Goal: Task Accomplishment & Management: Manage account settings

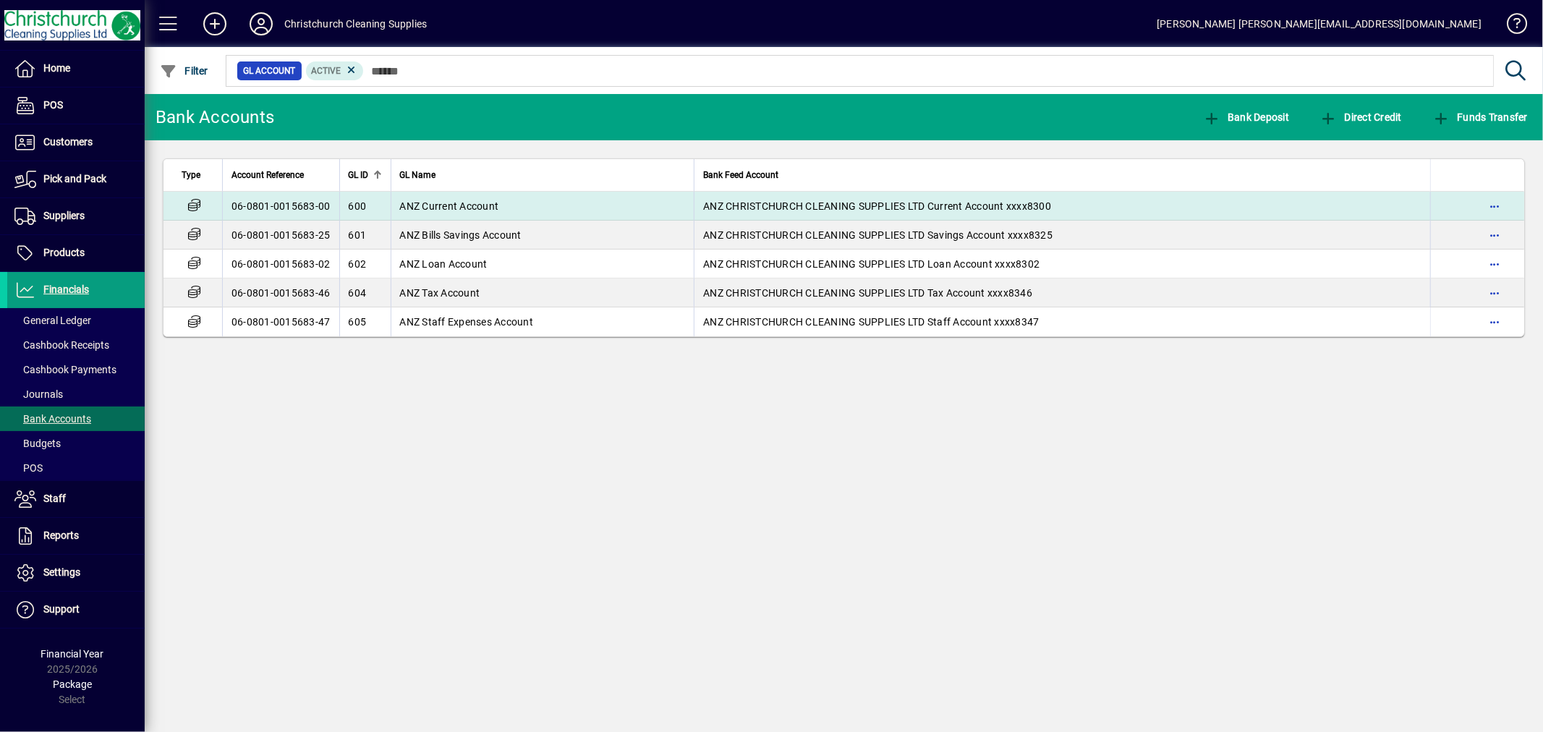
click at [423, 203] on span "ANZ Current Account" at bounding box center [449, 206] width 99 height 12
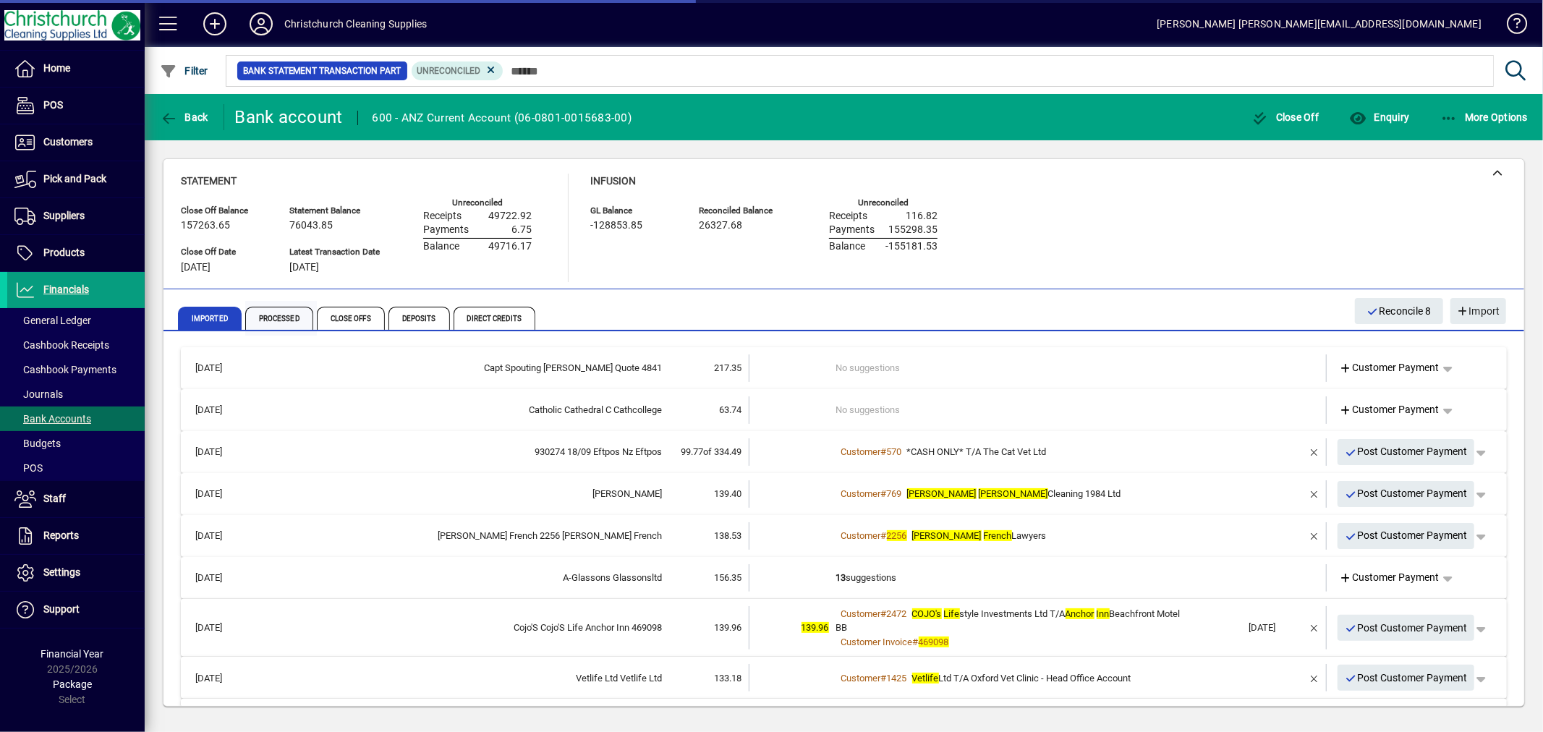
click at [275, 322] on span "Processed" at bounding box center [279, 318] width 68 height 23
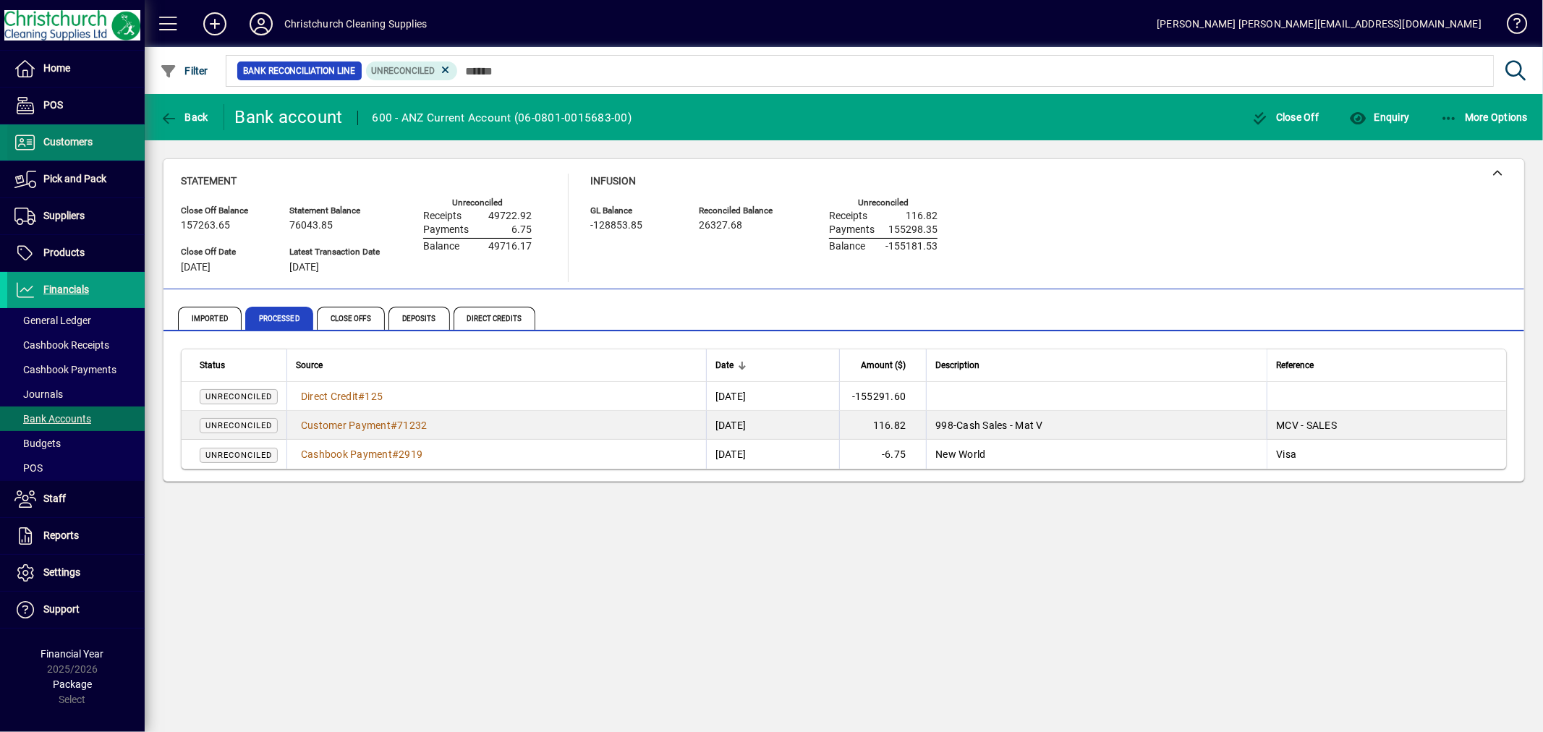
click at [72, 135] on span "Customers" at bounding box center [49, 142] width 85 height 17
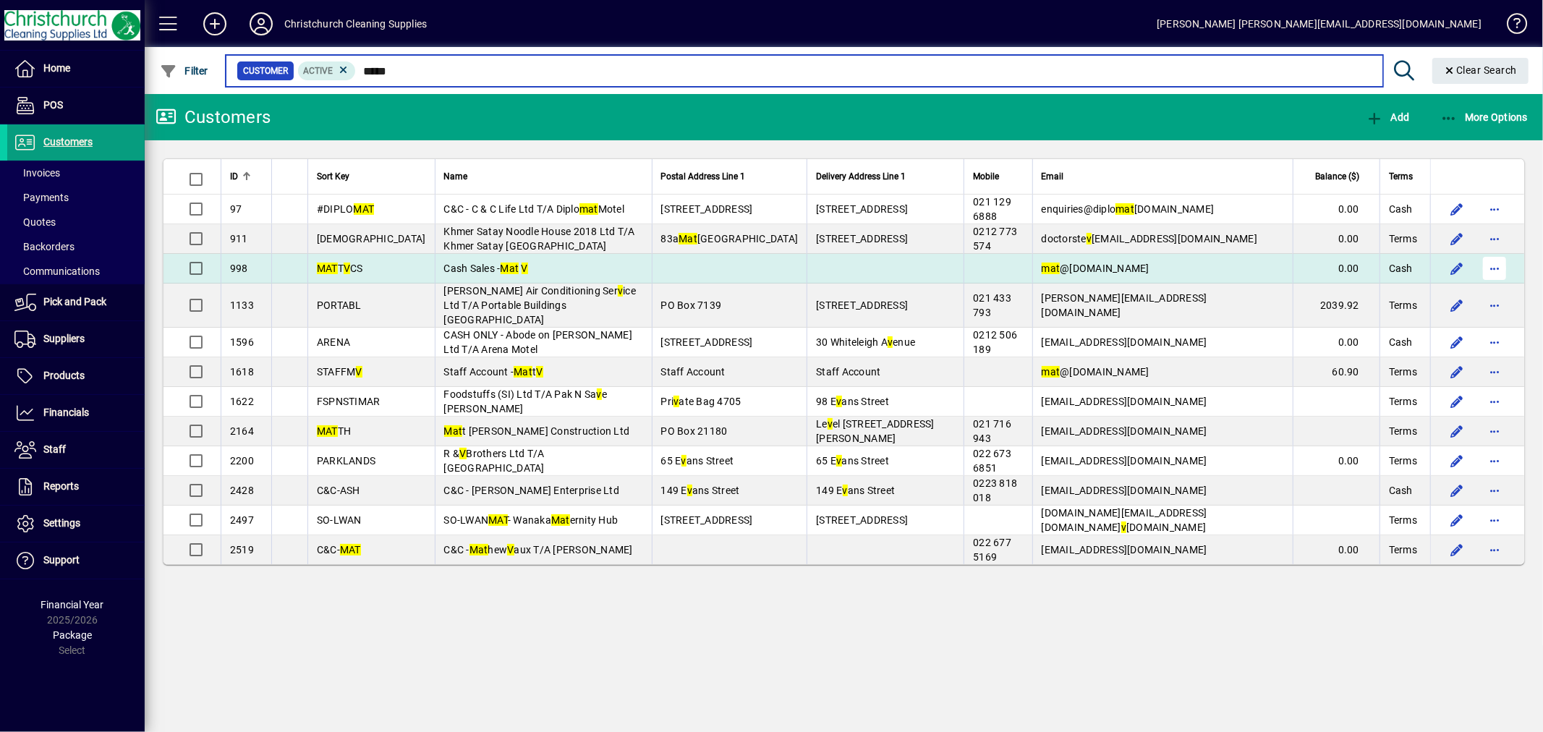
type input "*****"
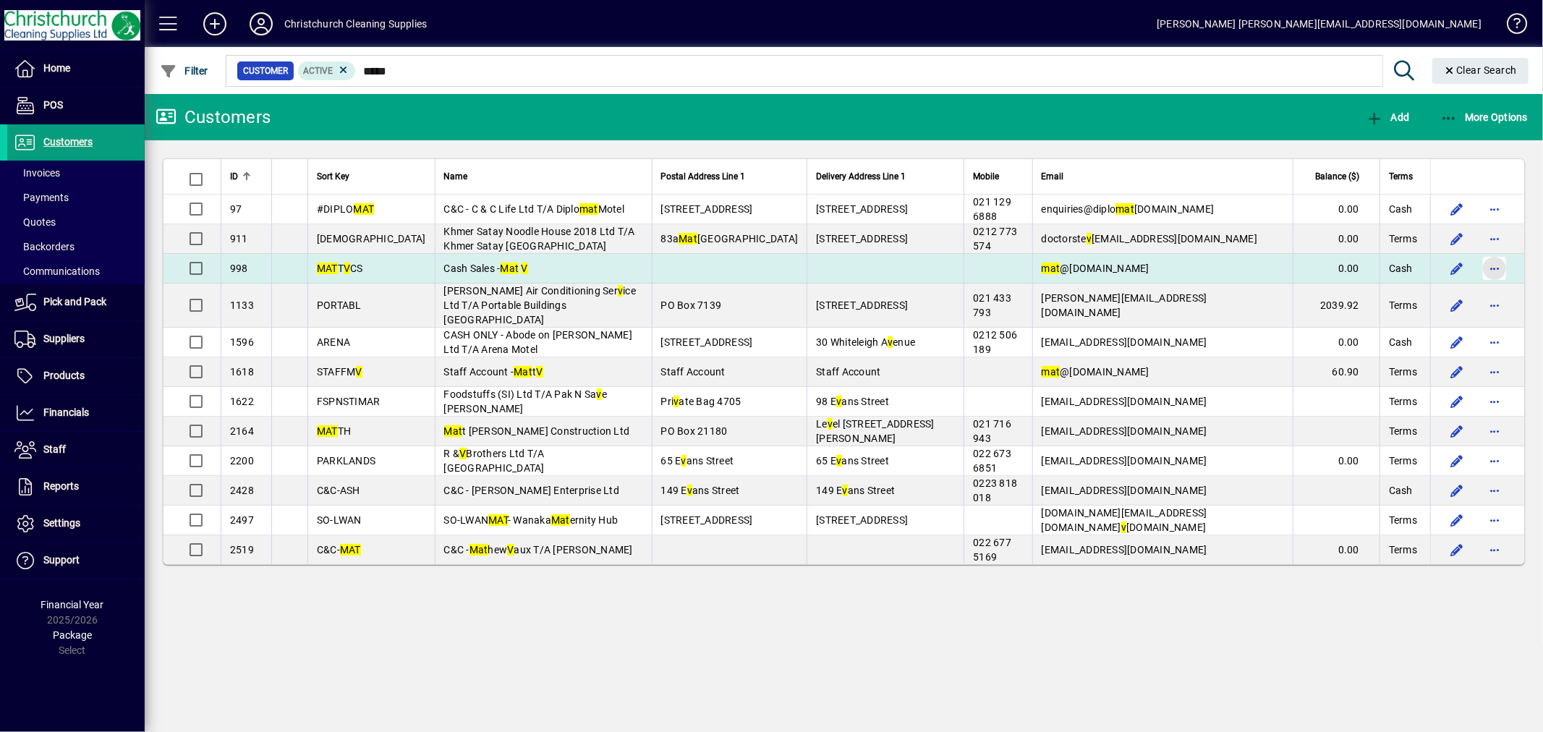
click at [1494, 270] on span "button" at bounding box center [1494, 268] width 35 height 35
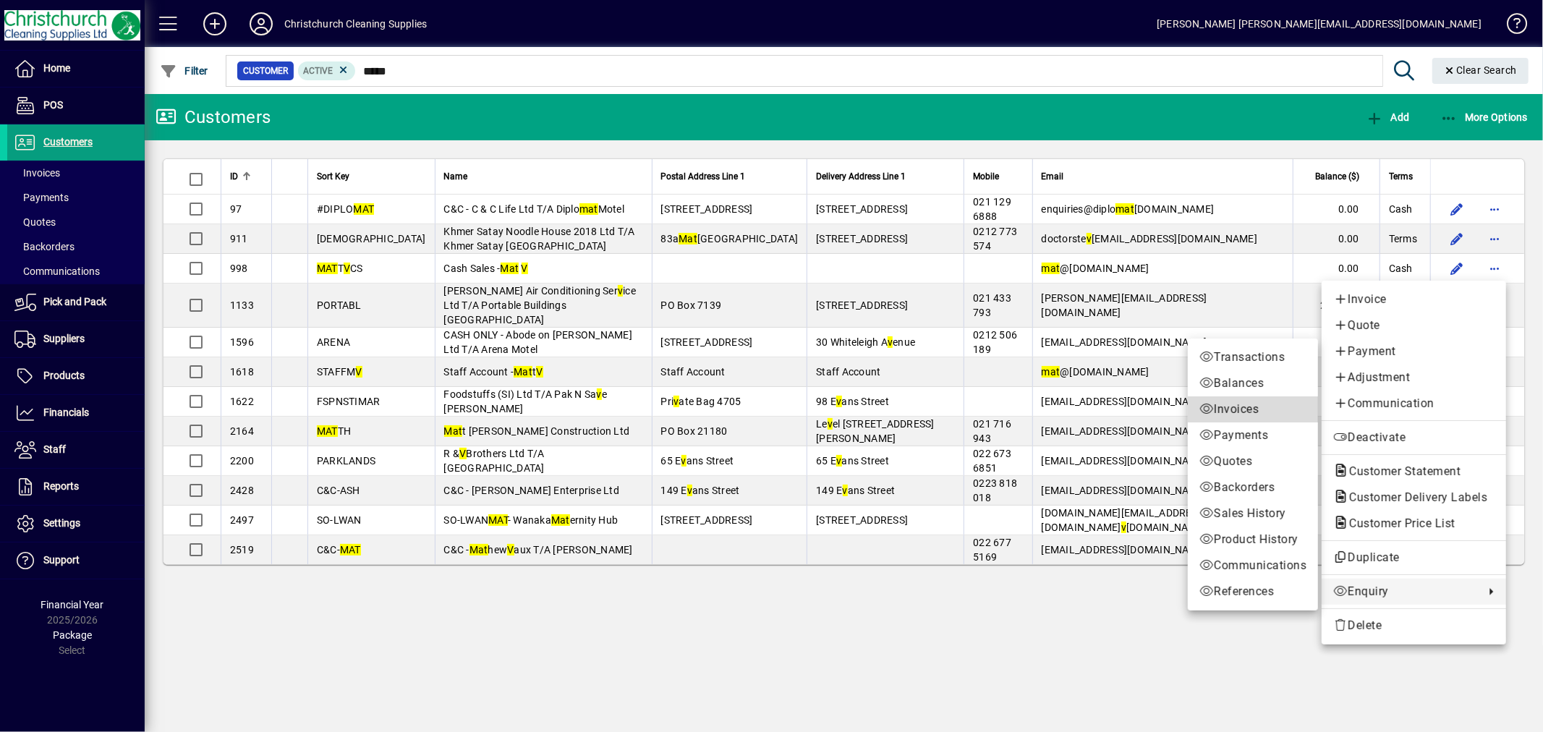
click at [1246, 406] on span "Invoices" at bounding box center [1252, 409] width 107 height 17
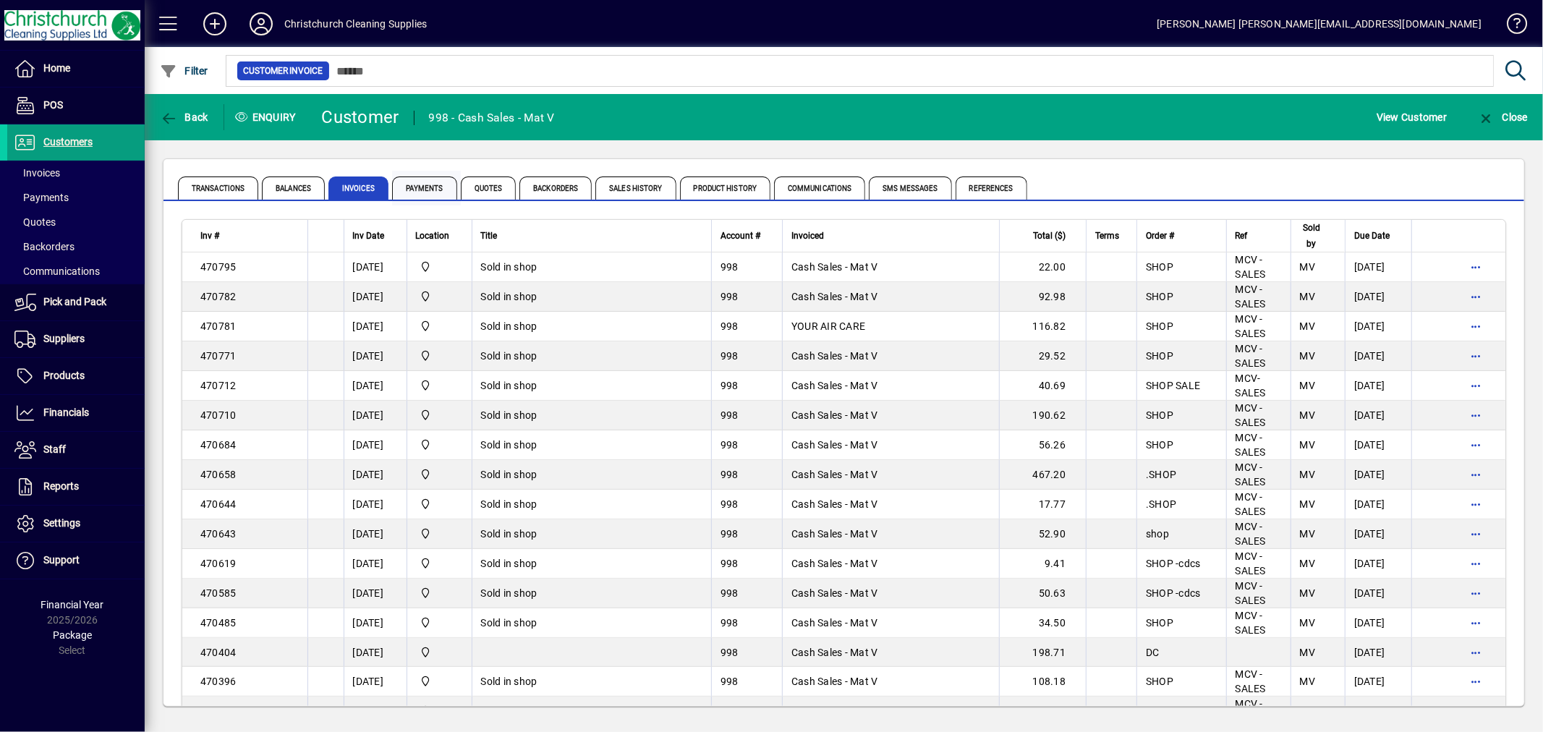
click at [430, 191] on span "Payments" at bounding box center [424, 187] width 65 height 23
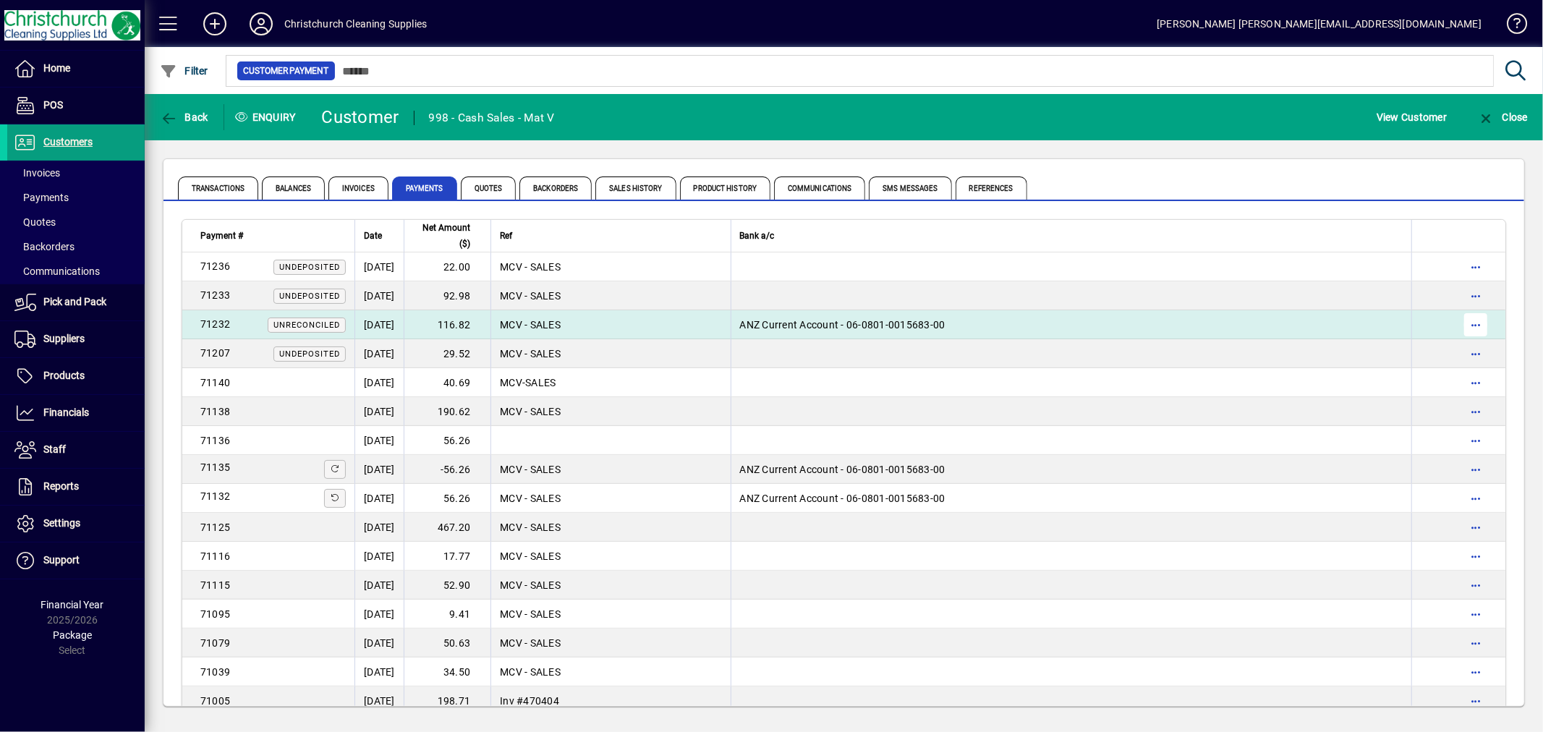
click at [1465, 327] on span "button" at bounding box center [1475, 324] width 35 height 35
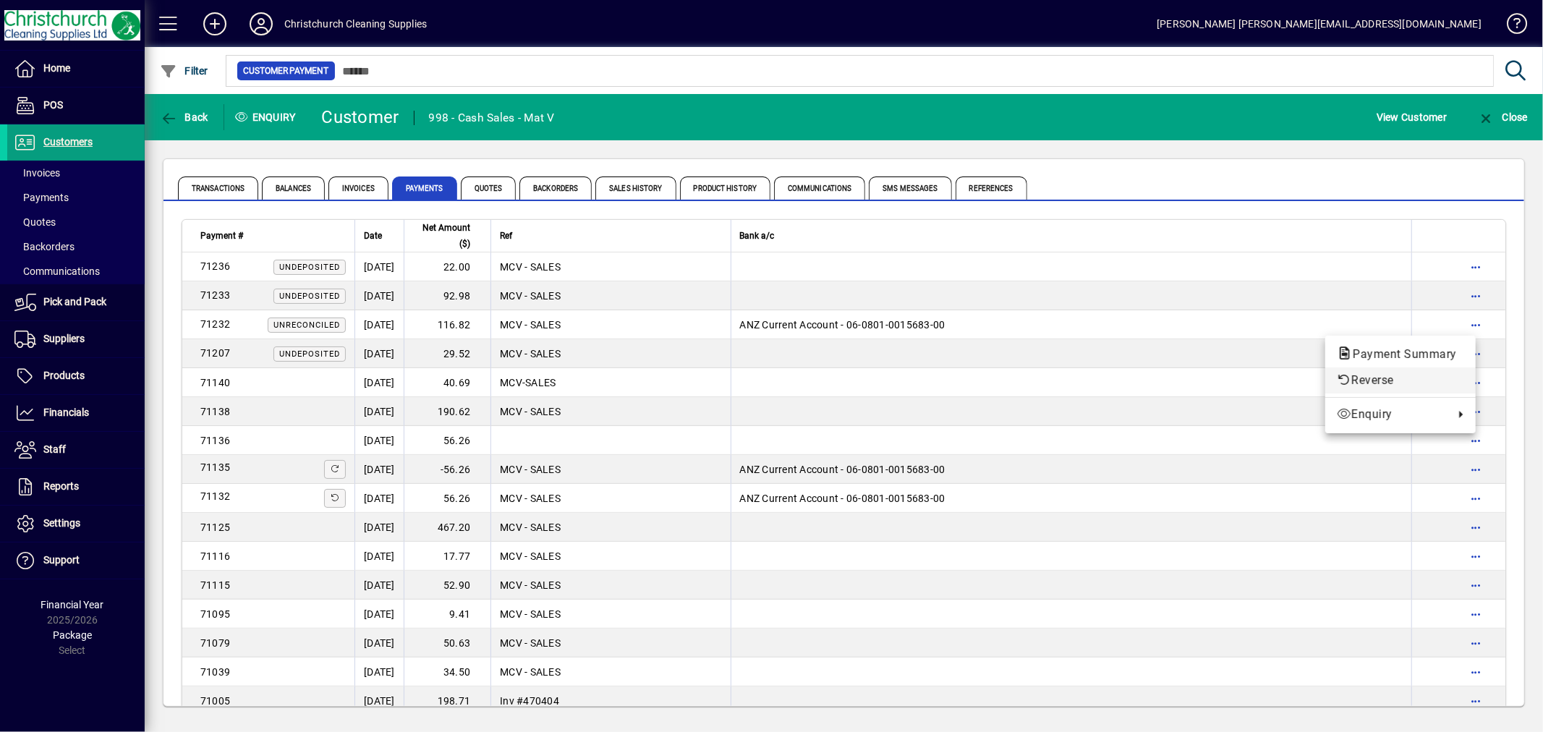
click at [1378, 372] on span "Reverse" at bounding box center [1400, 380] width 127 height 17
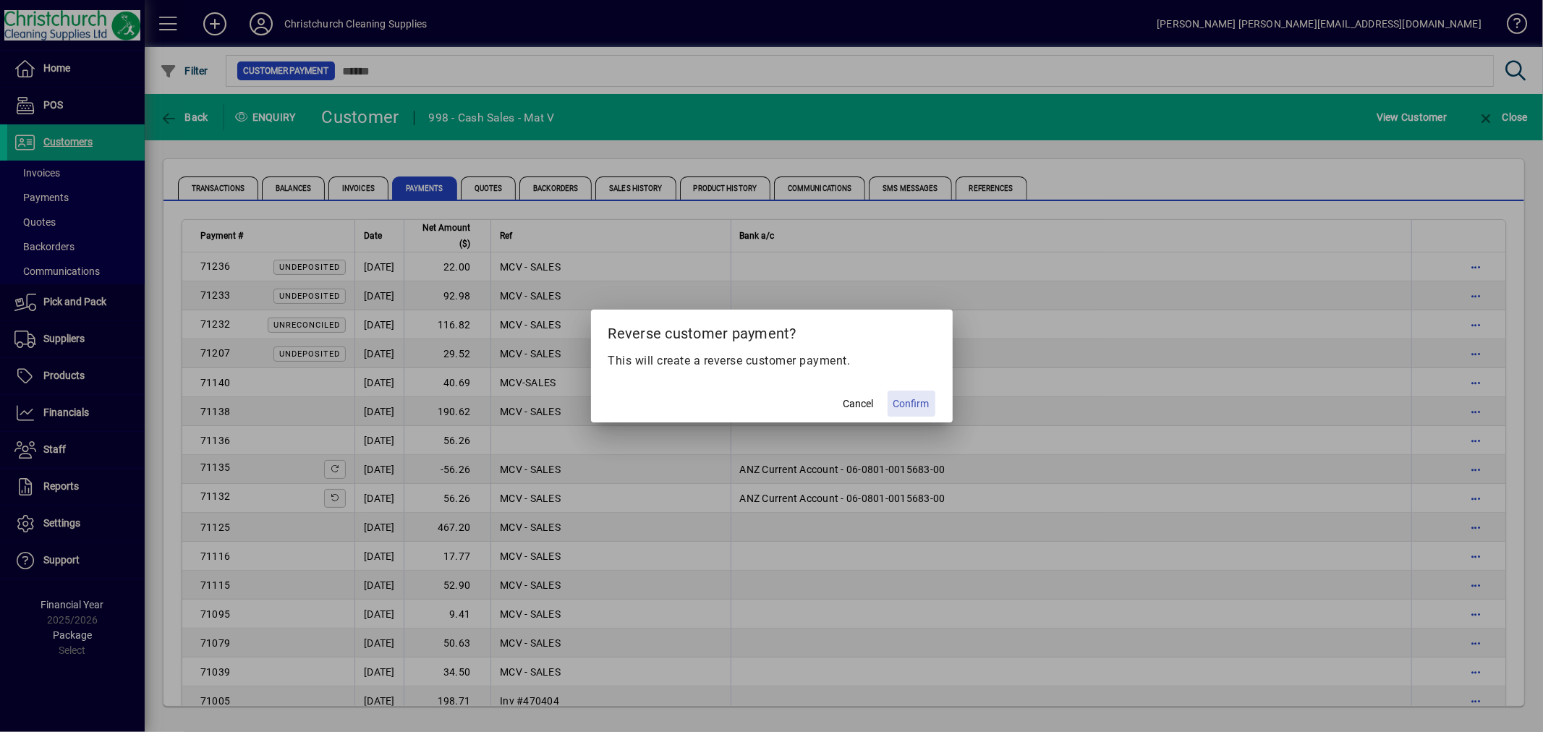
click at [921, 396] on button "Confirm" at bounding box center [911, 404] width 48 height 26
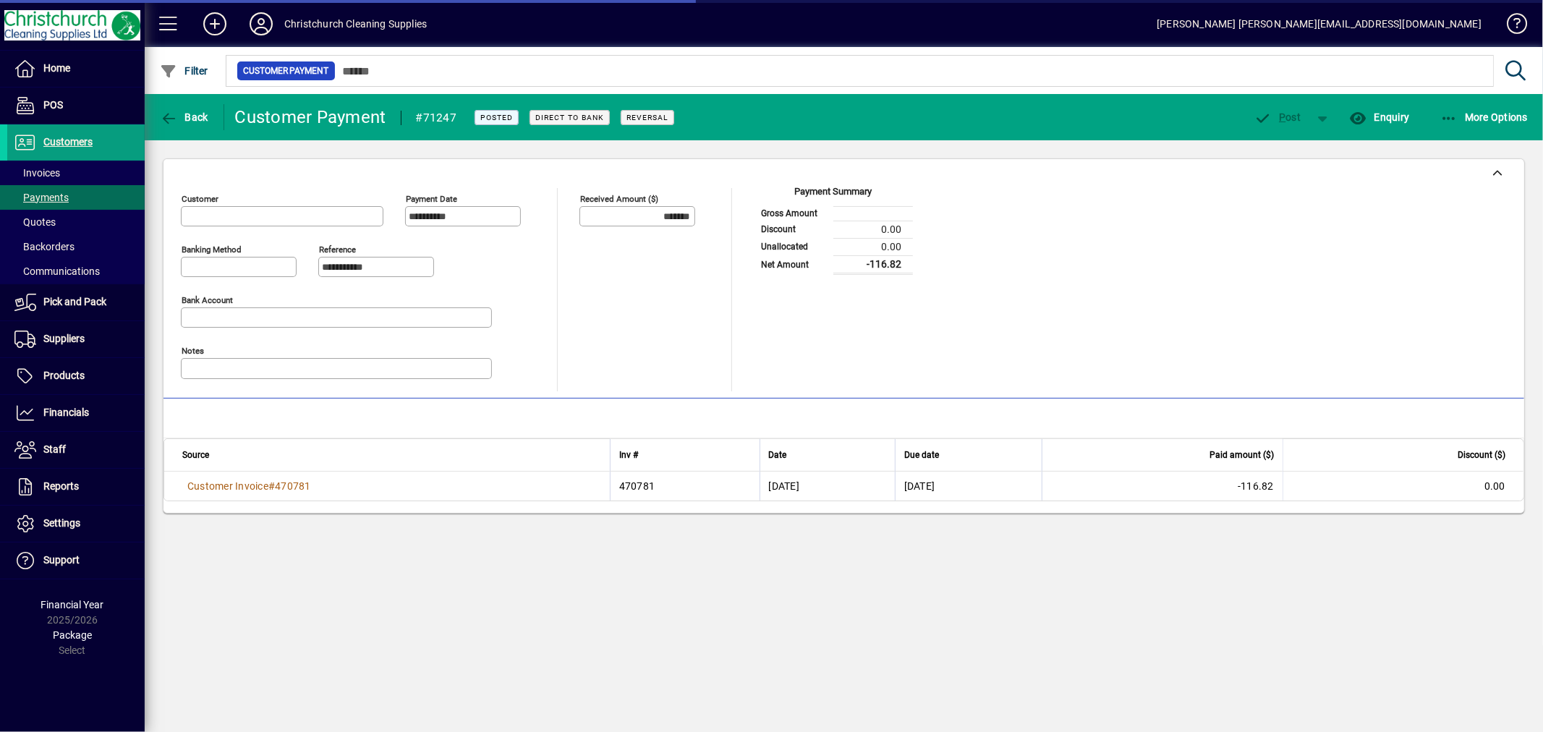
type input "**********"
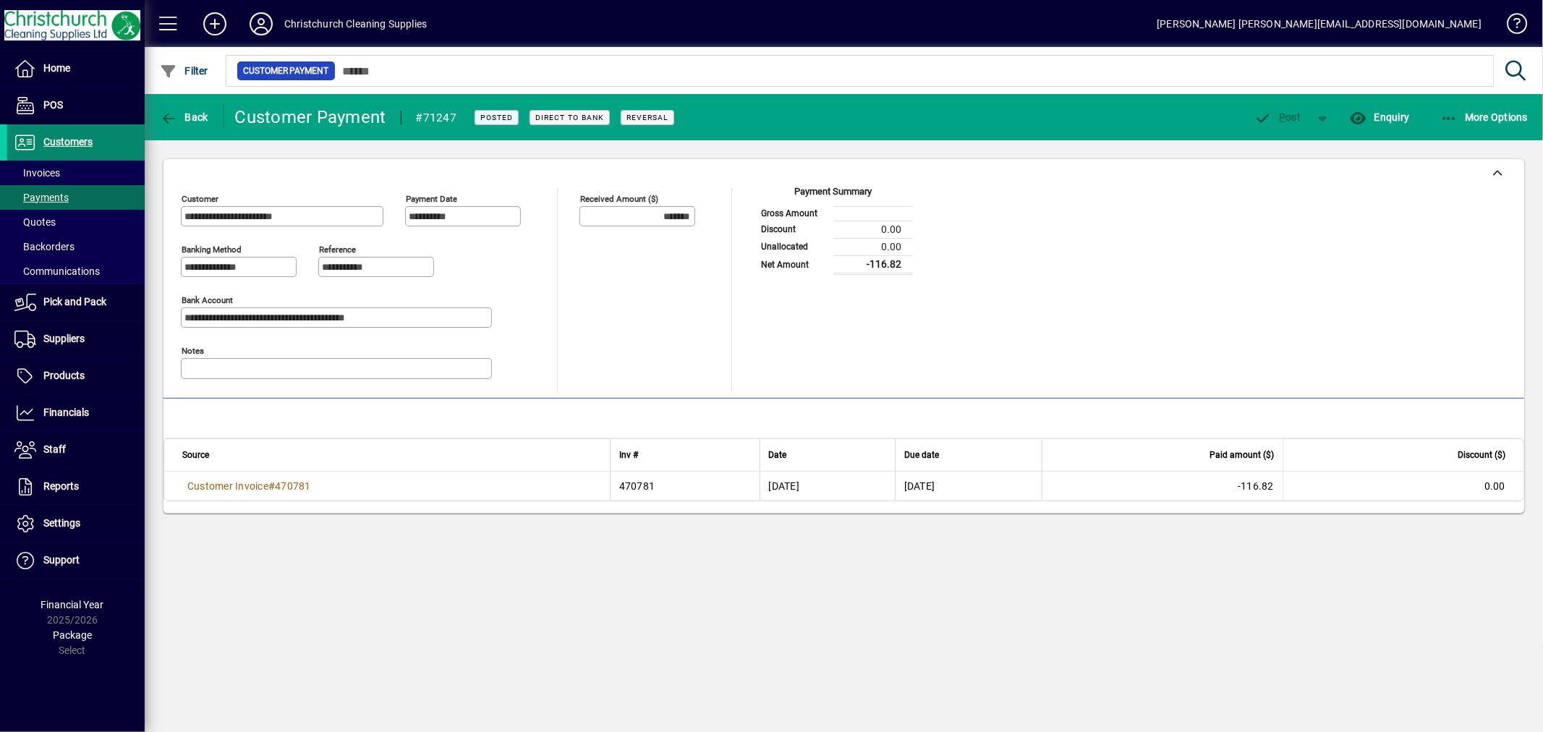
click at [81, 137] on span "Customers" at bounding box center [67, 142] width 49 height 12
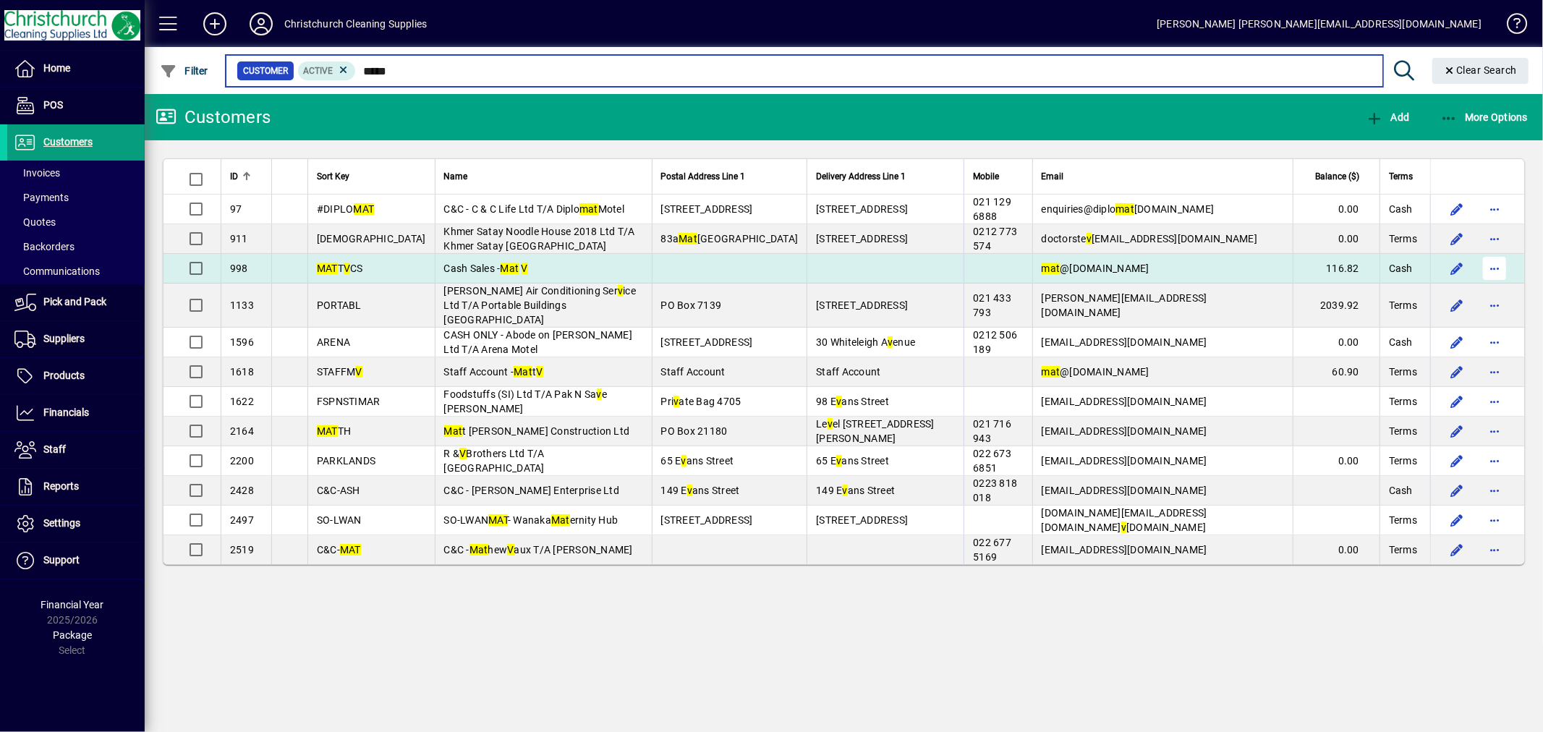
type input "*****"
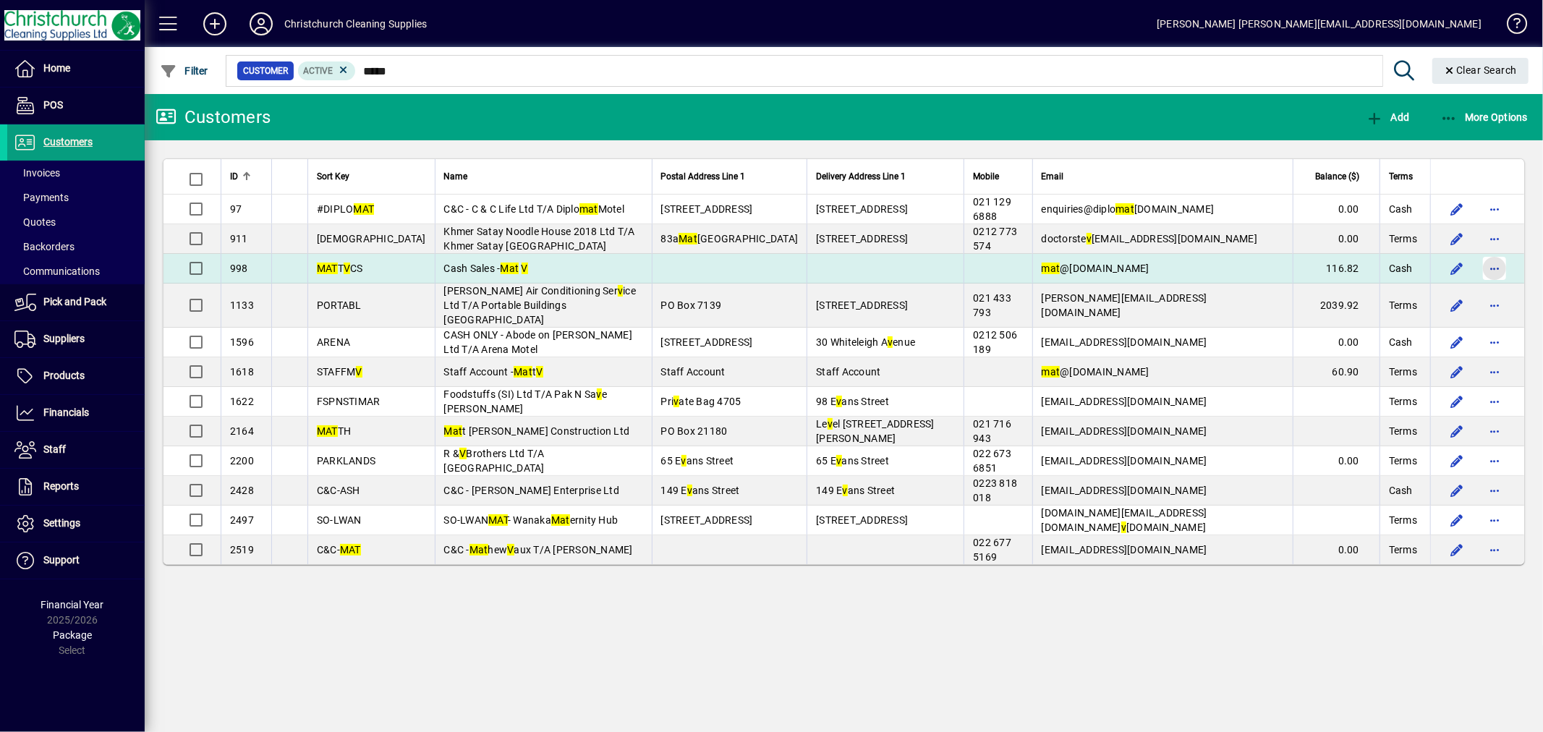
click at [1505, 268] on span "button" at bounding box center [1494, 268] width 35 height 35
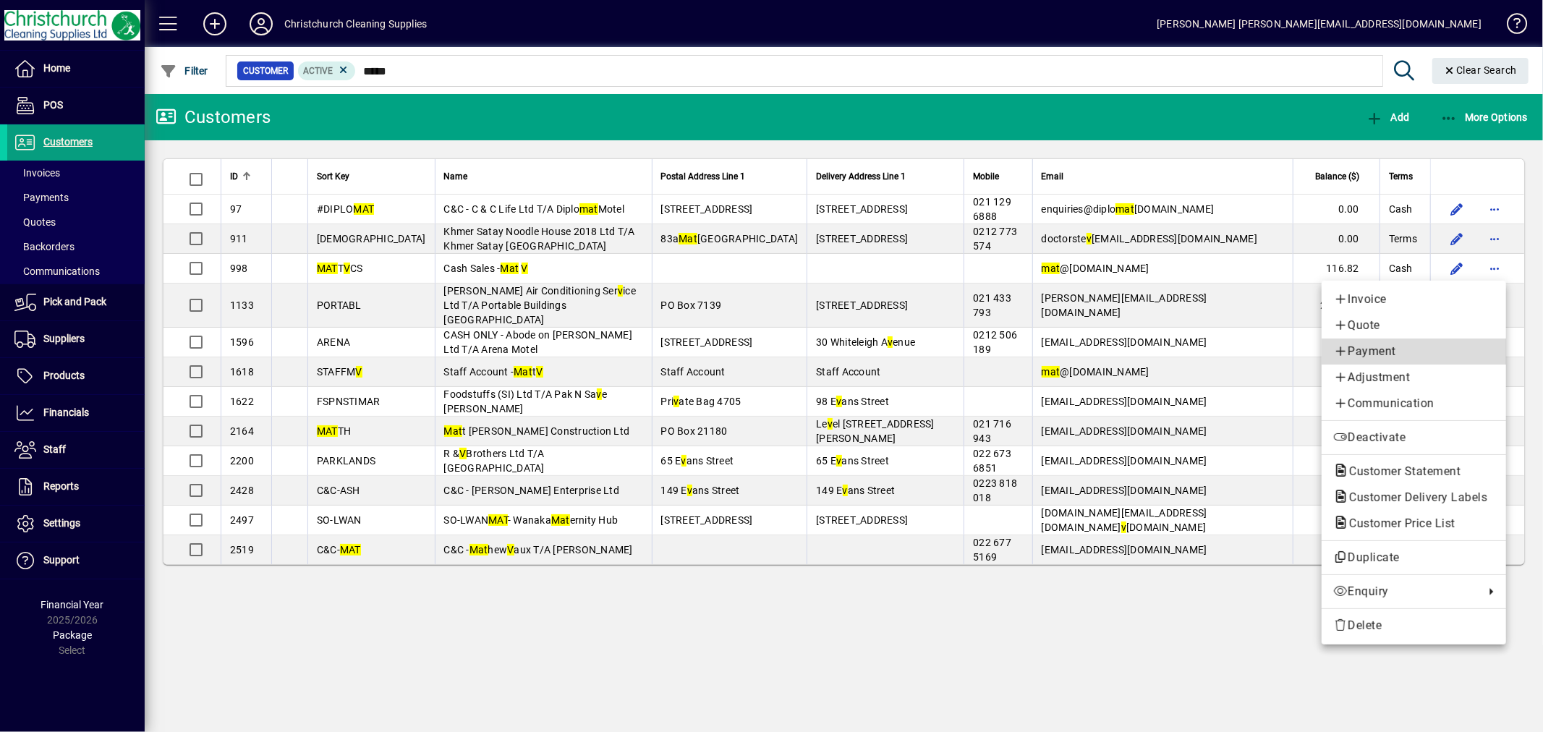
click at [1392, 356] on span "Payment" at bounding box center [1413, 351] width 161 height 17
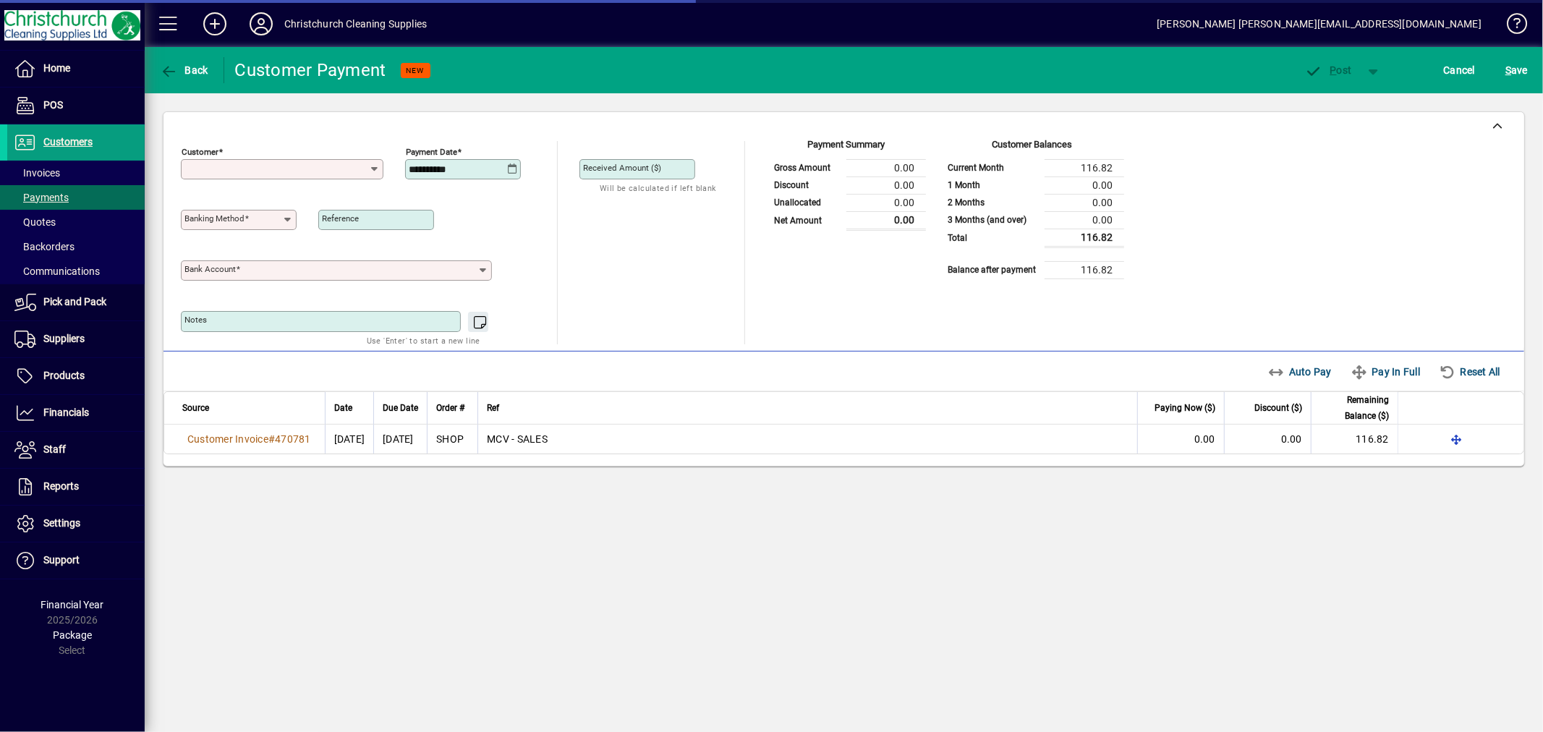
type input "**********"
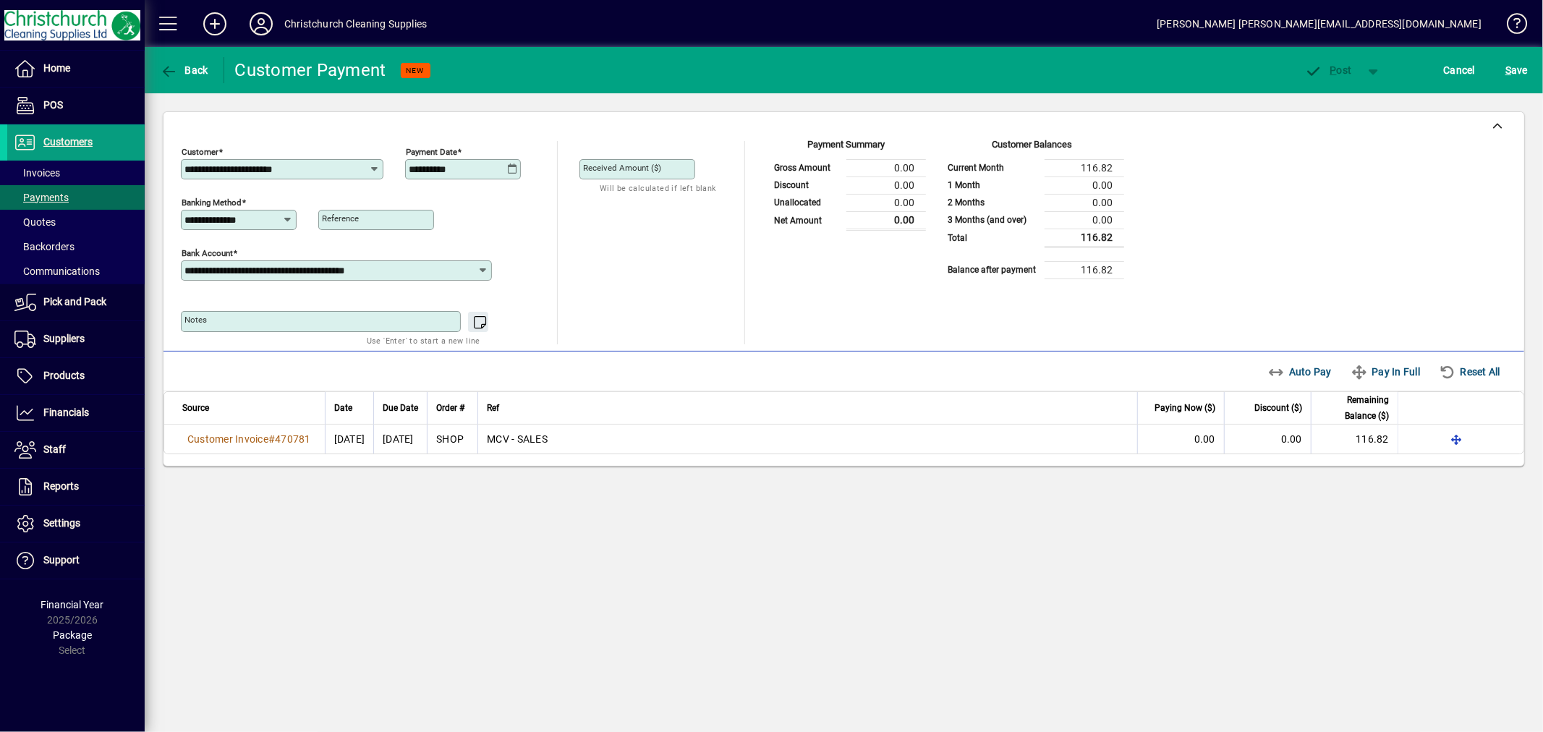
click at [516, 174] on icon at bounding box center [512, 169] width 11 height 12
click at [573, 357] on span "19" at bounding box center [570, 357] width 26 height 26
type input "**********"
click at [292, 223] on icon at bounding box center [288, 220] width 11 height 12
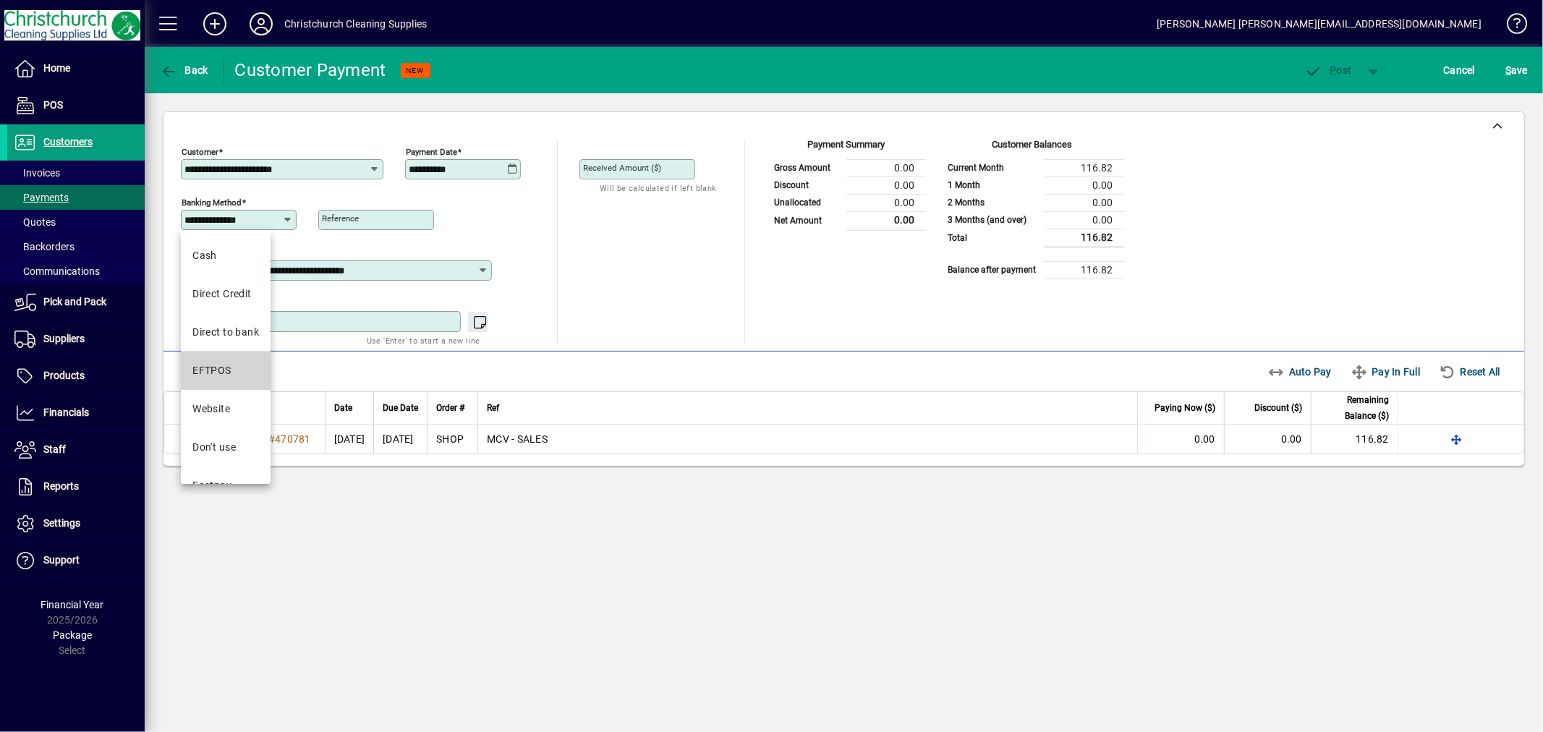
click at [224, 367] on div "EFTPOS" at bounding box center [211, 370] width 39 height 15
type input "******"
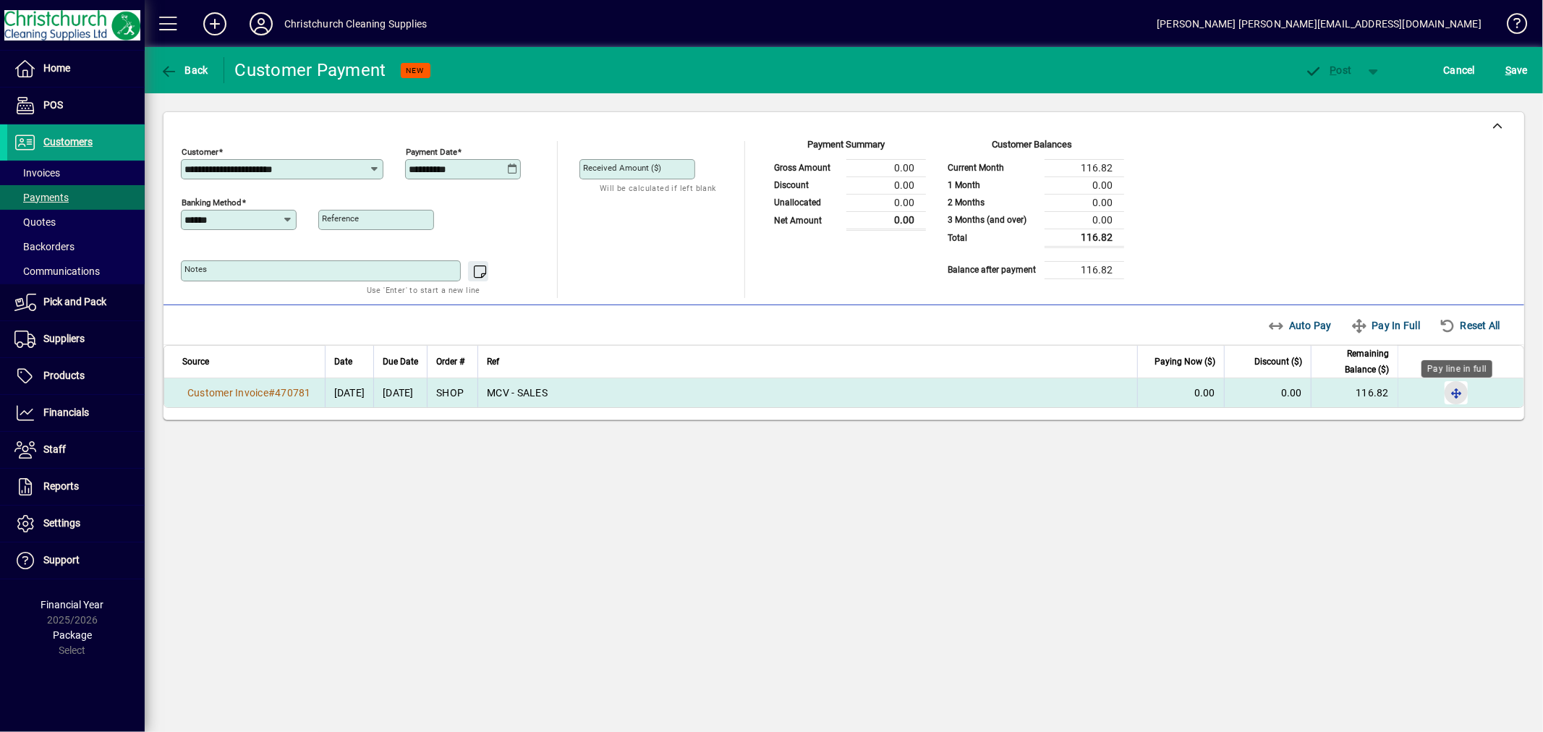
click at [1452, 398] on span "button" at bounding box center [1456, 392] width 35 height 35
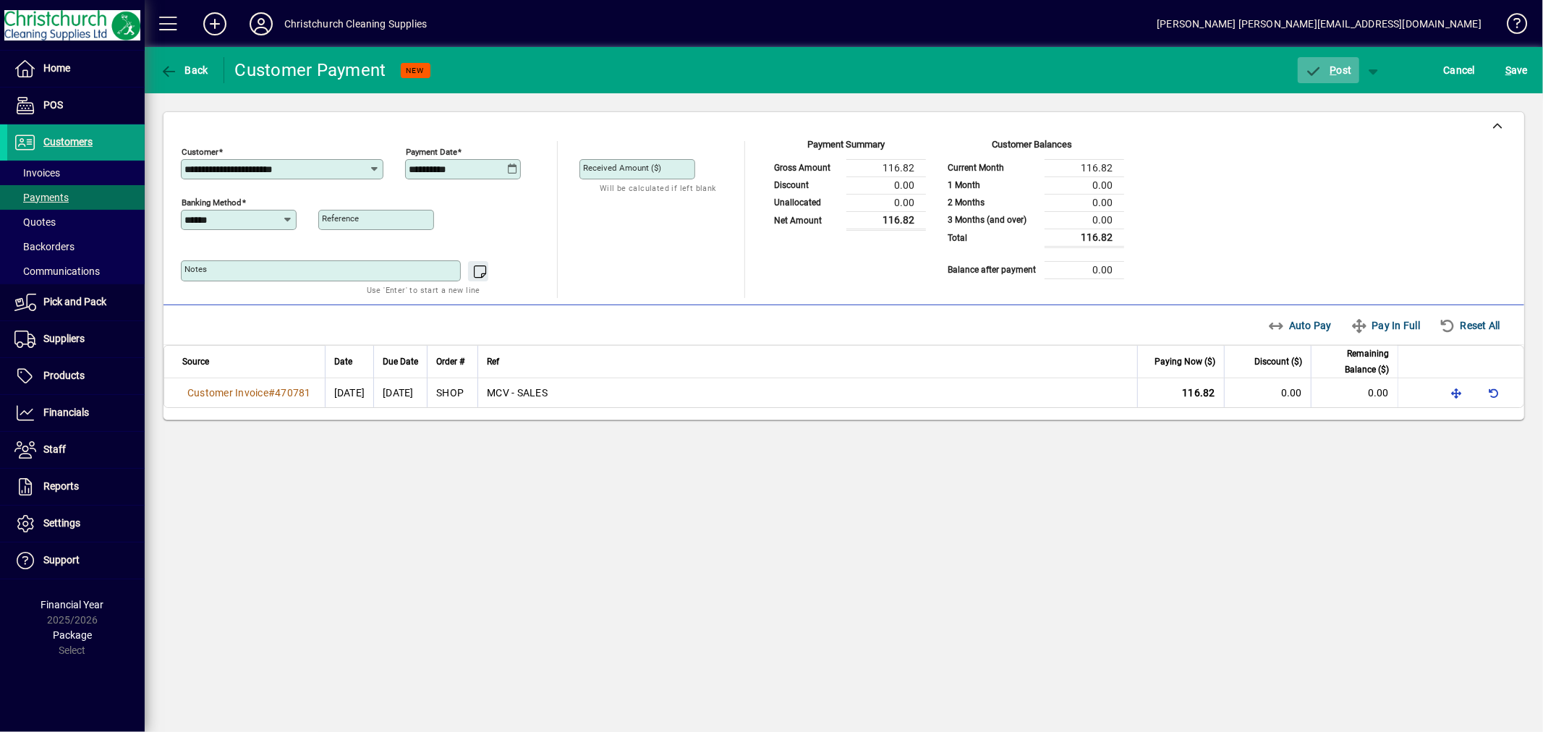
click at [1331, 69] on span "P" at bounding box center [1333, 70] width 7 height 12
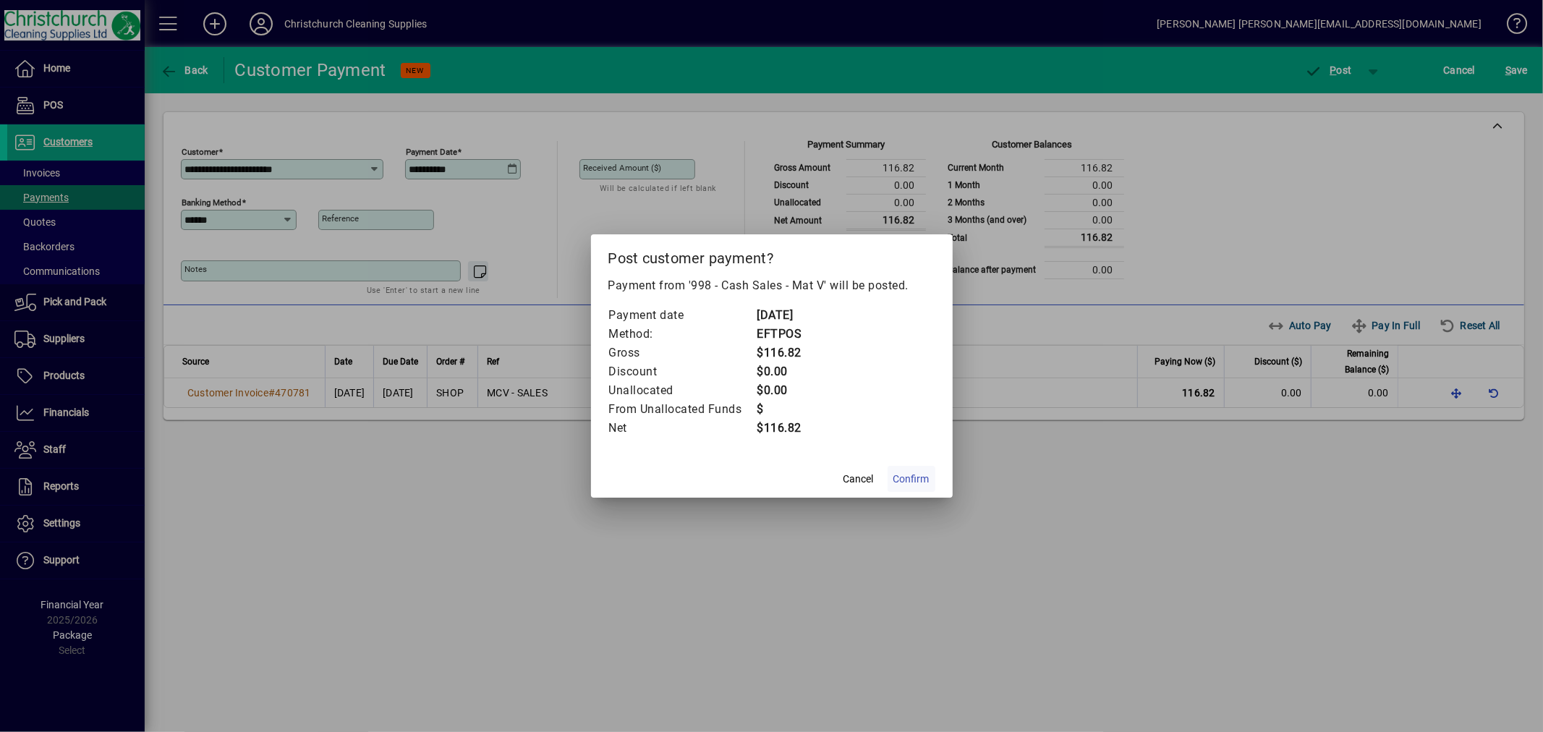
click at [914, 474] on span "Confirm" at bounding box center [911, 479] width 36 height 15
type input "*****"
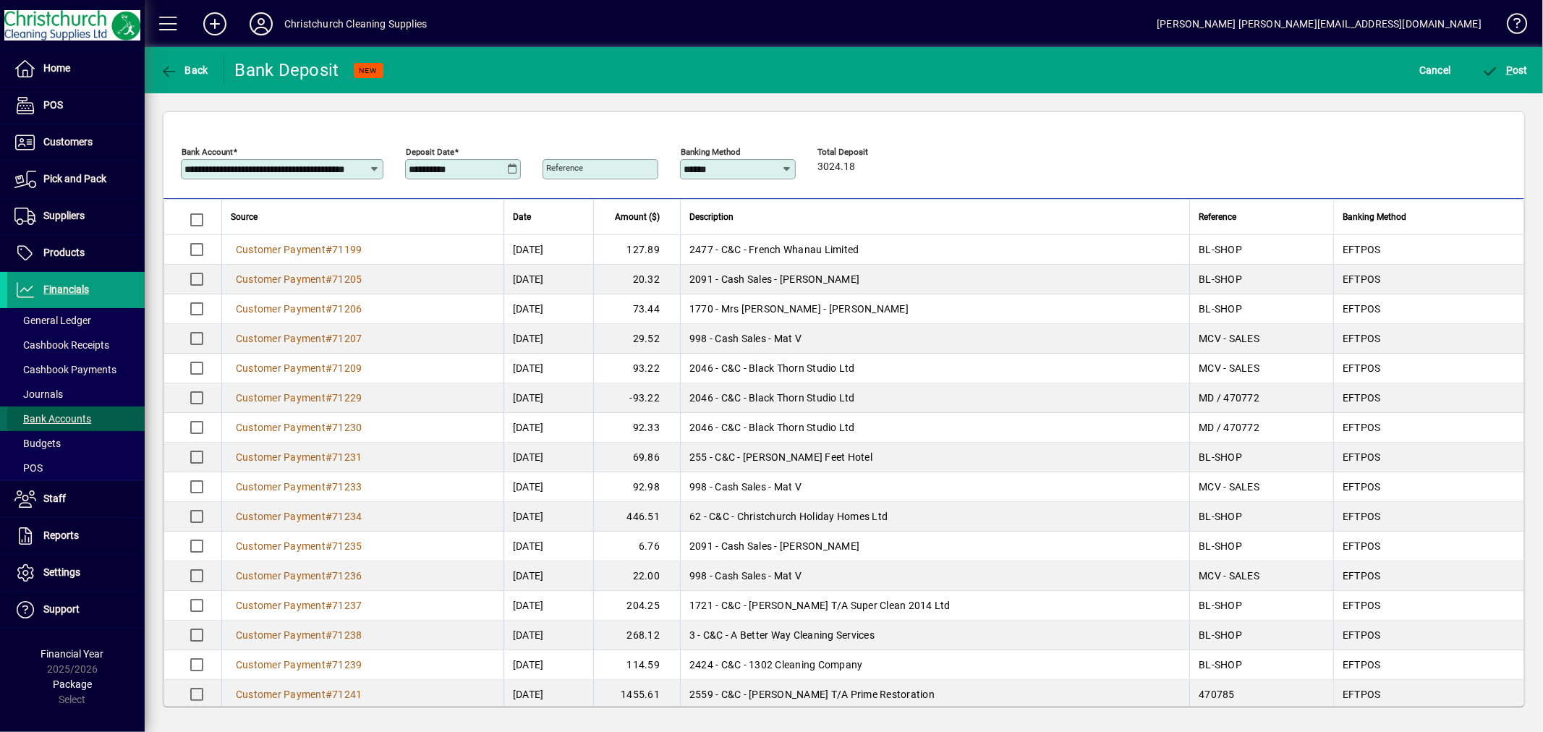
click at [84, 414] on span "Bank Accounts" at bounding box center [52, 419] width 77 height 12
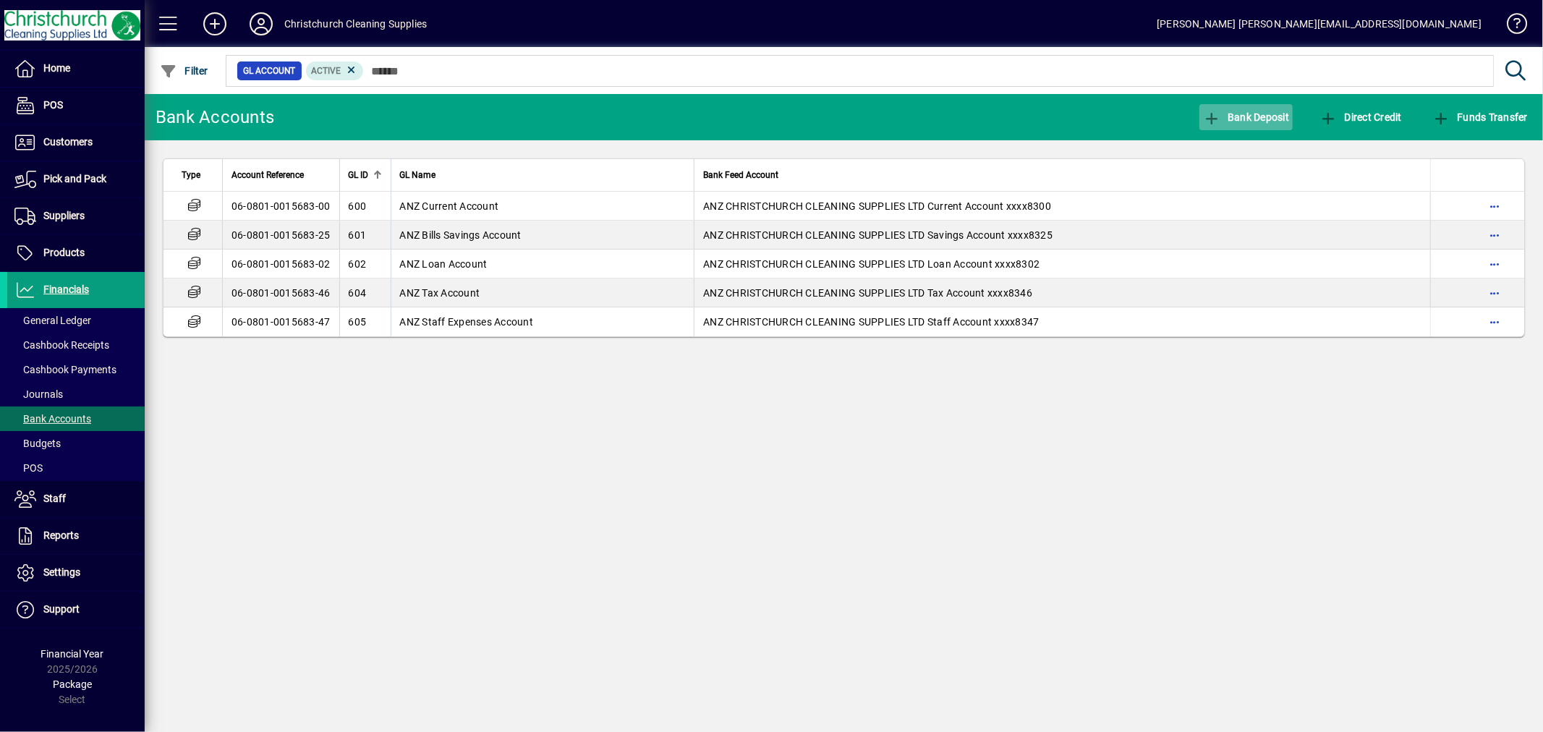
click at [1274, 116] on span "Bank Deposit" at bounding box center [1246, 117] width 87 height 12
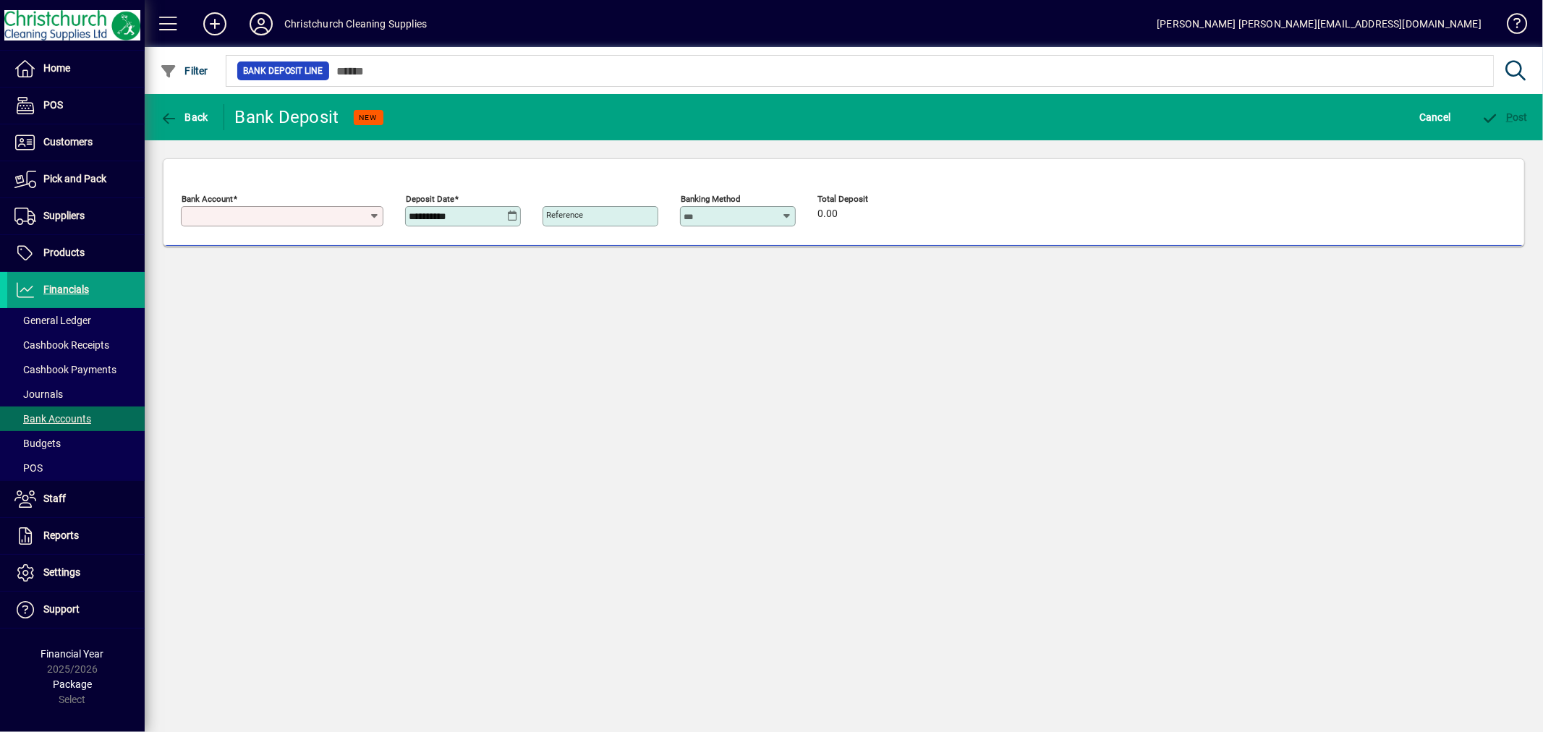
type input "**********"
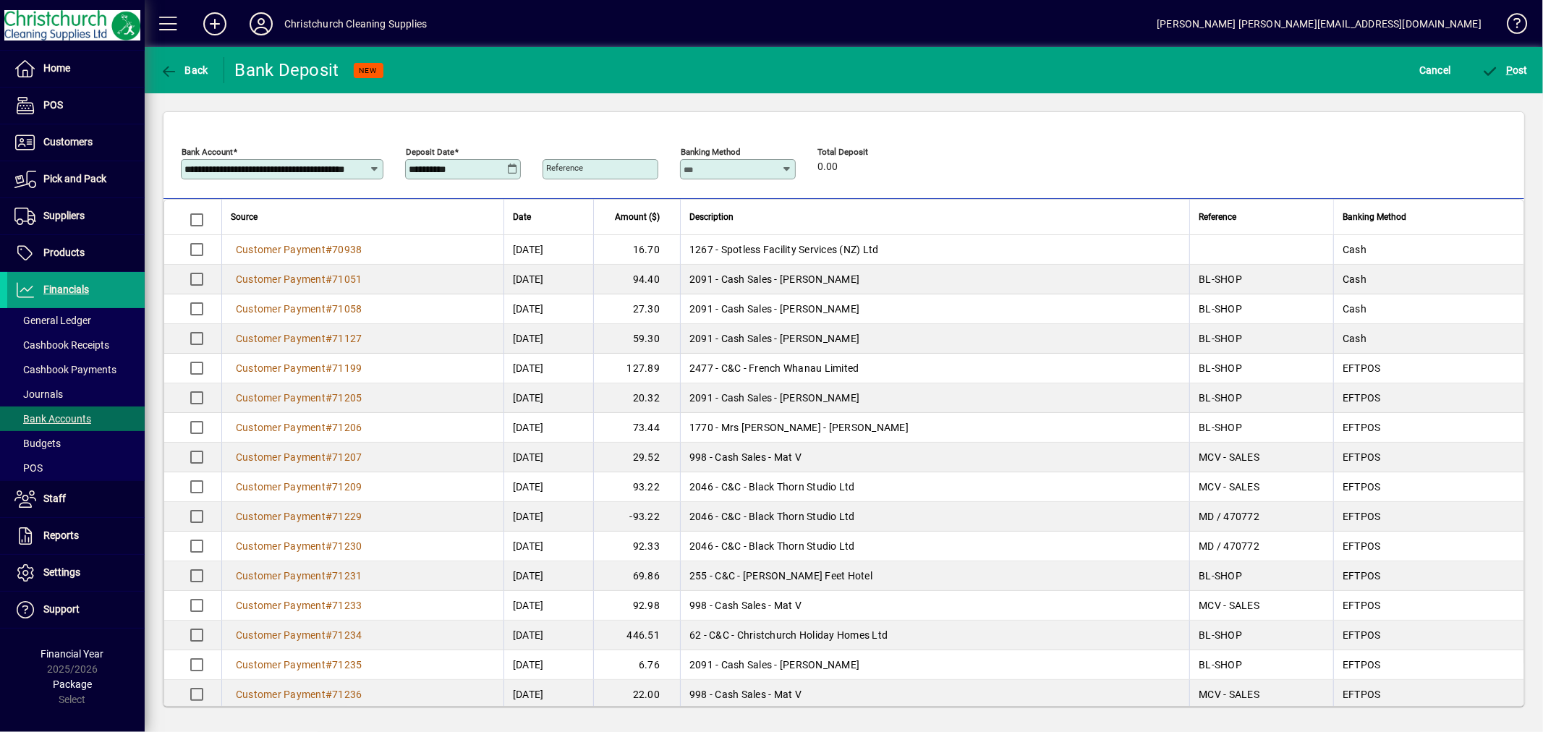
click at [501, 162] on div "**********" at bounding box center [463, 169] width 116 height 20
click at [514, 169] on icon at bounding box center [512, 169] width 11 height 12
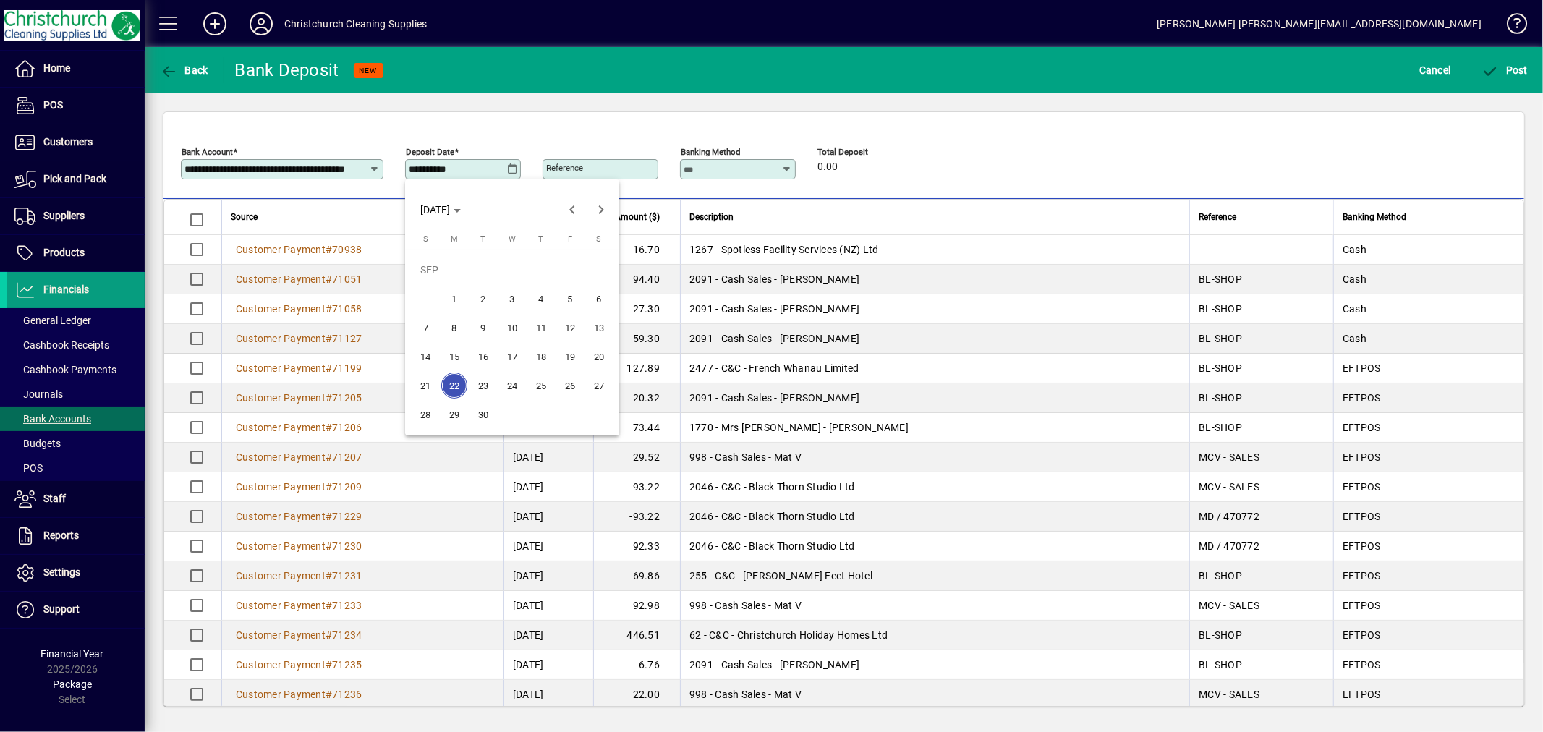
click at [561, 360] on span "19" at bounding box center [570, 357] width 26 height 26
type input "**********"
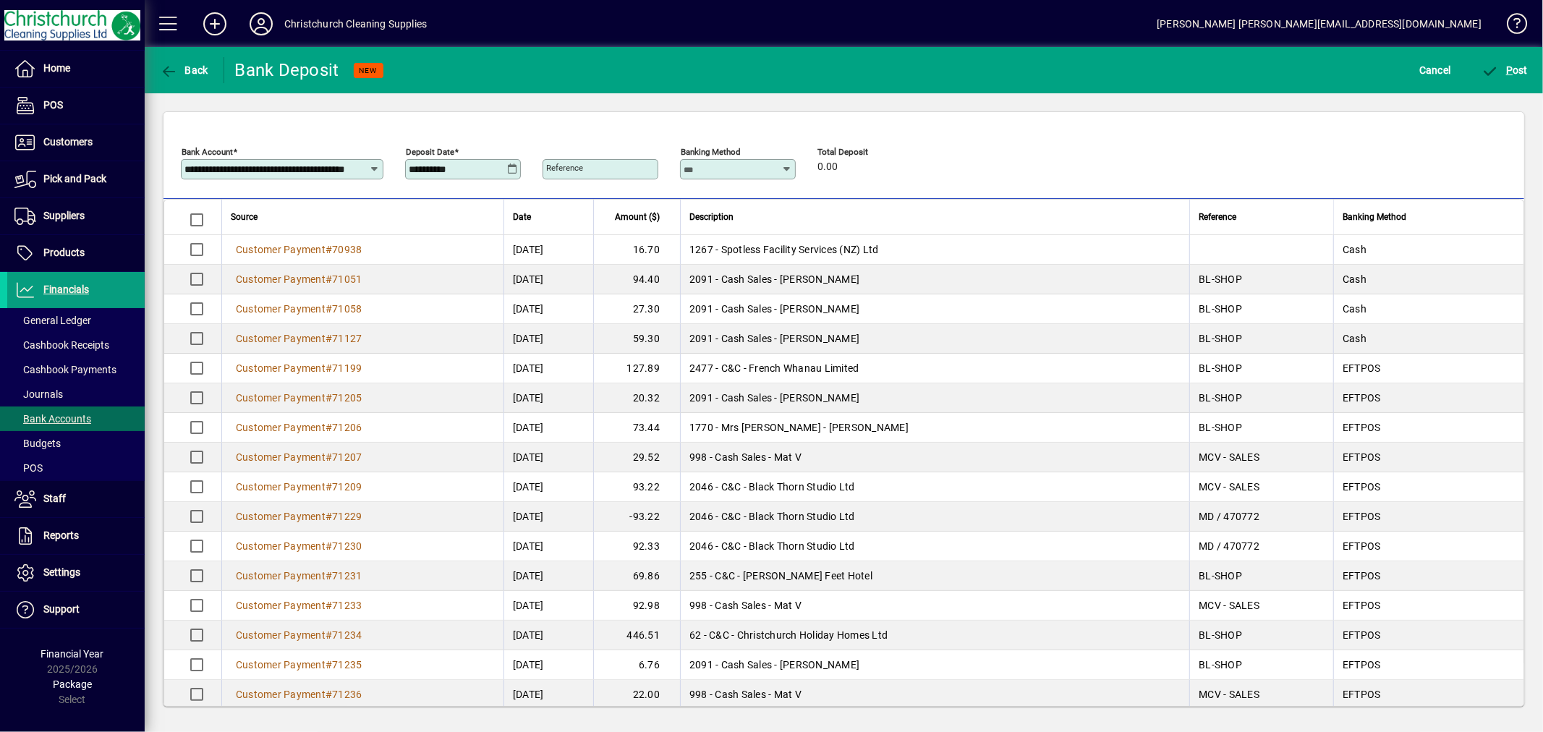
click at [790, 169] on icon at bounding box center [787, 169] width 11 height 12
click at [730, 278] on mat-option "EFTPOS" at bounding box center [713, 281] width 67 height 38
type input "******"
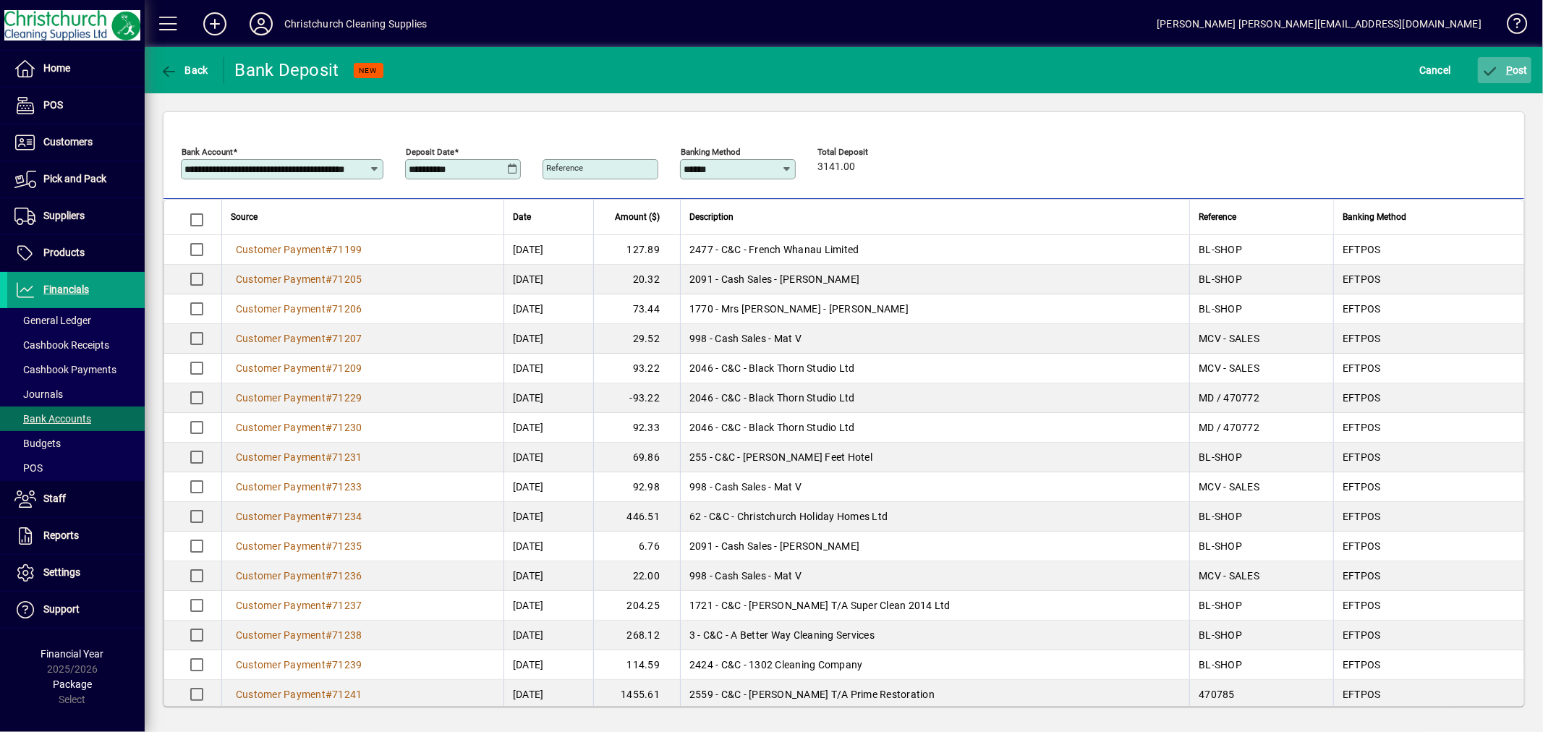
click at [1517, 71] on span "P ost" at bounding box center [1504, 70] width 47 height 12
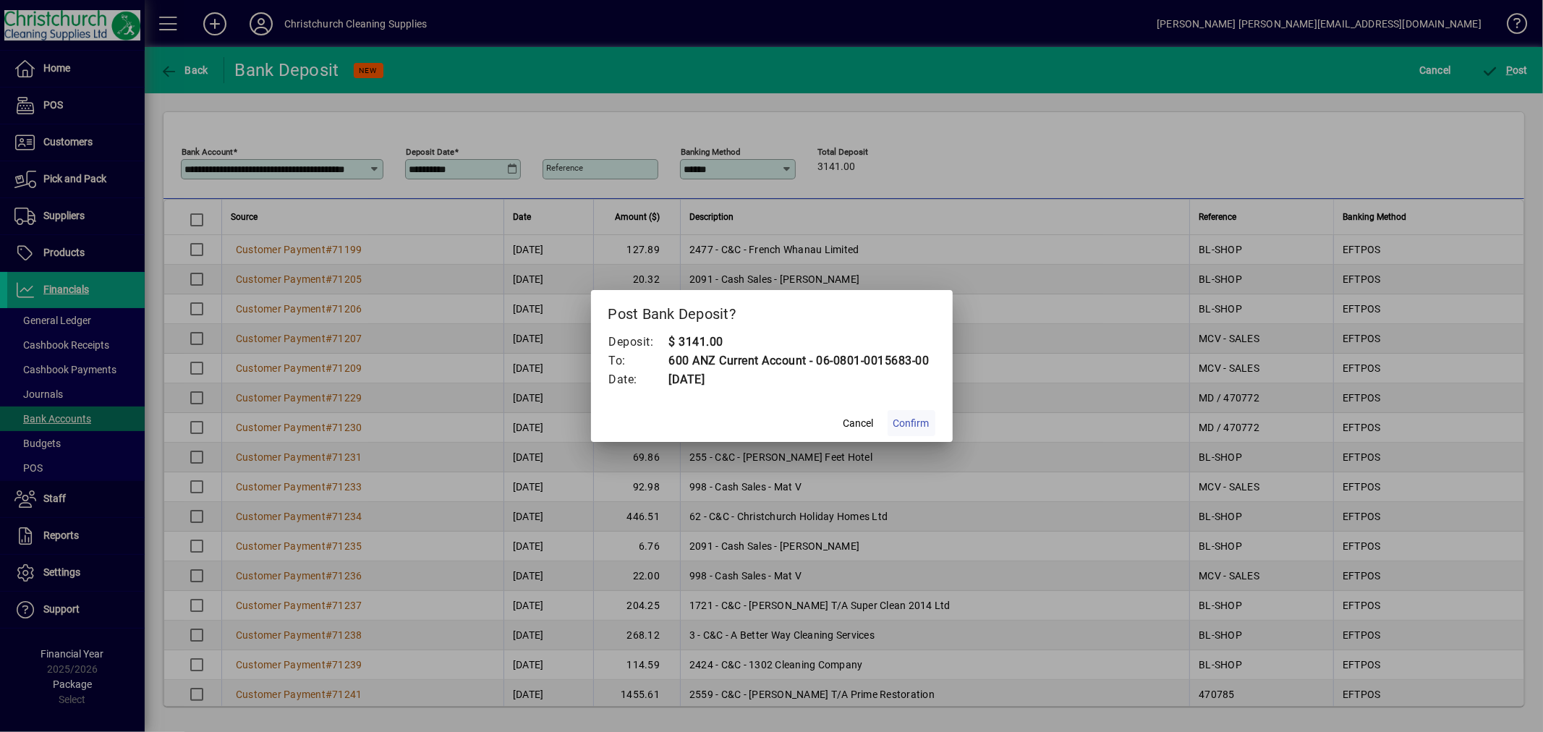
click at [920, 414] on span at bounding box center [911, 423] width 48 height 35
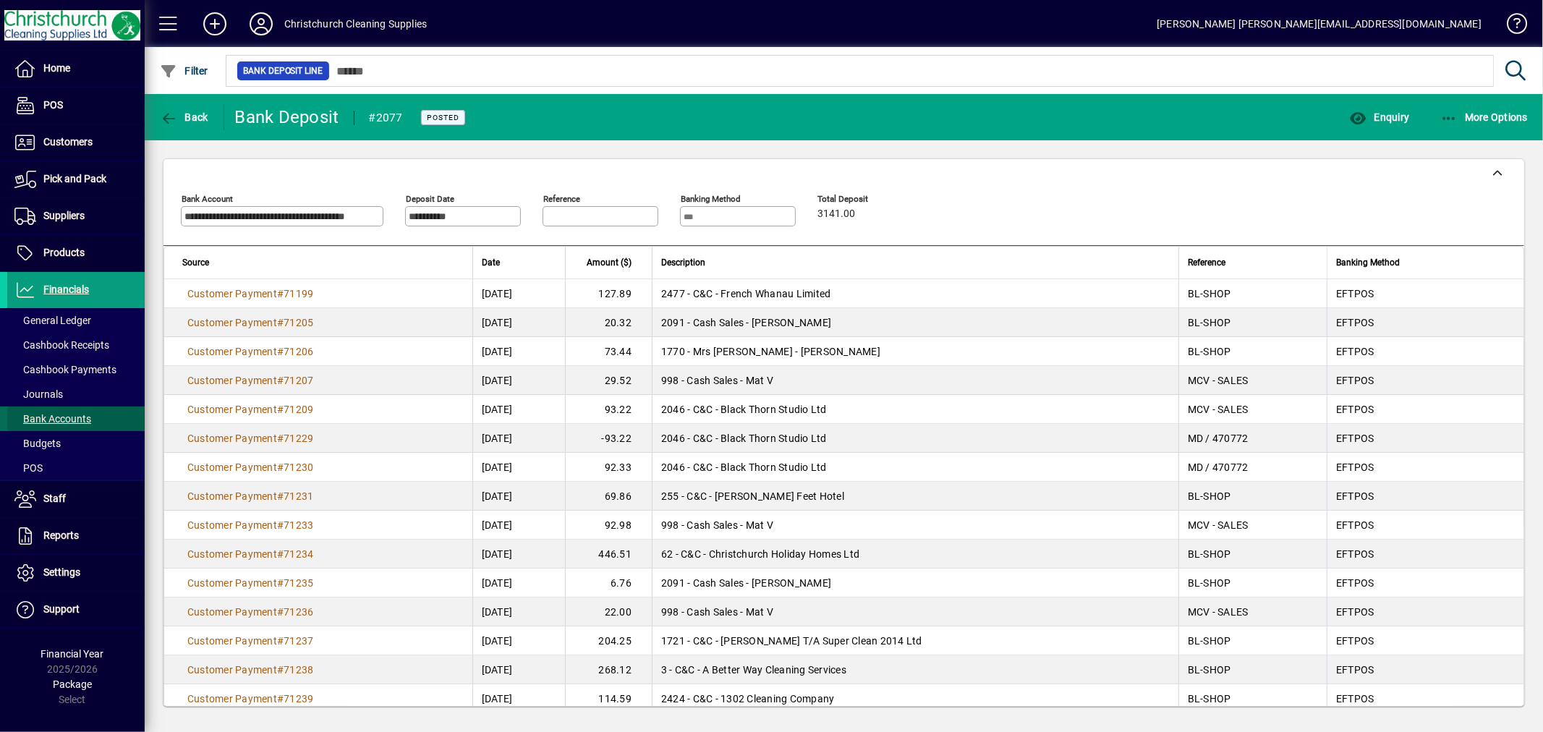
click at [65, 427] on span "Bank Accounts" at bounding box center [49, 419] width 84 height 15
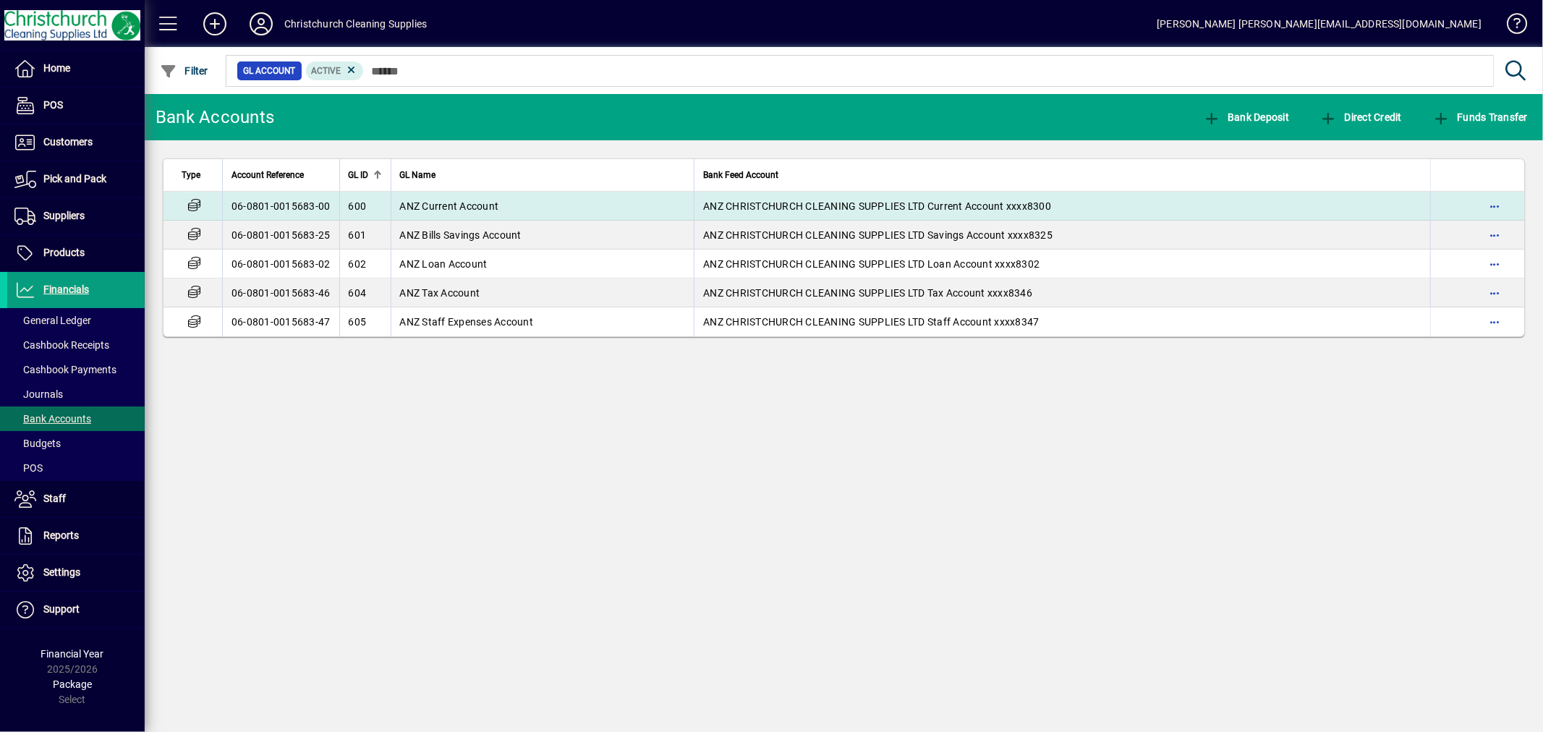
click at [495, 205] on span "ANZ Current Account" at bounding box center [449, 206] width 99 height 12
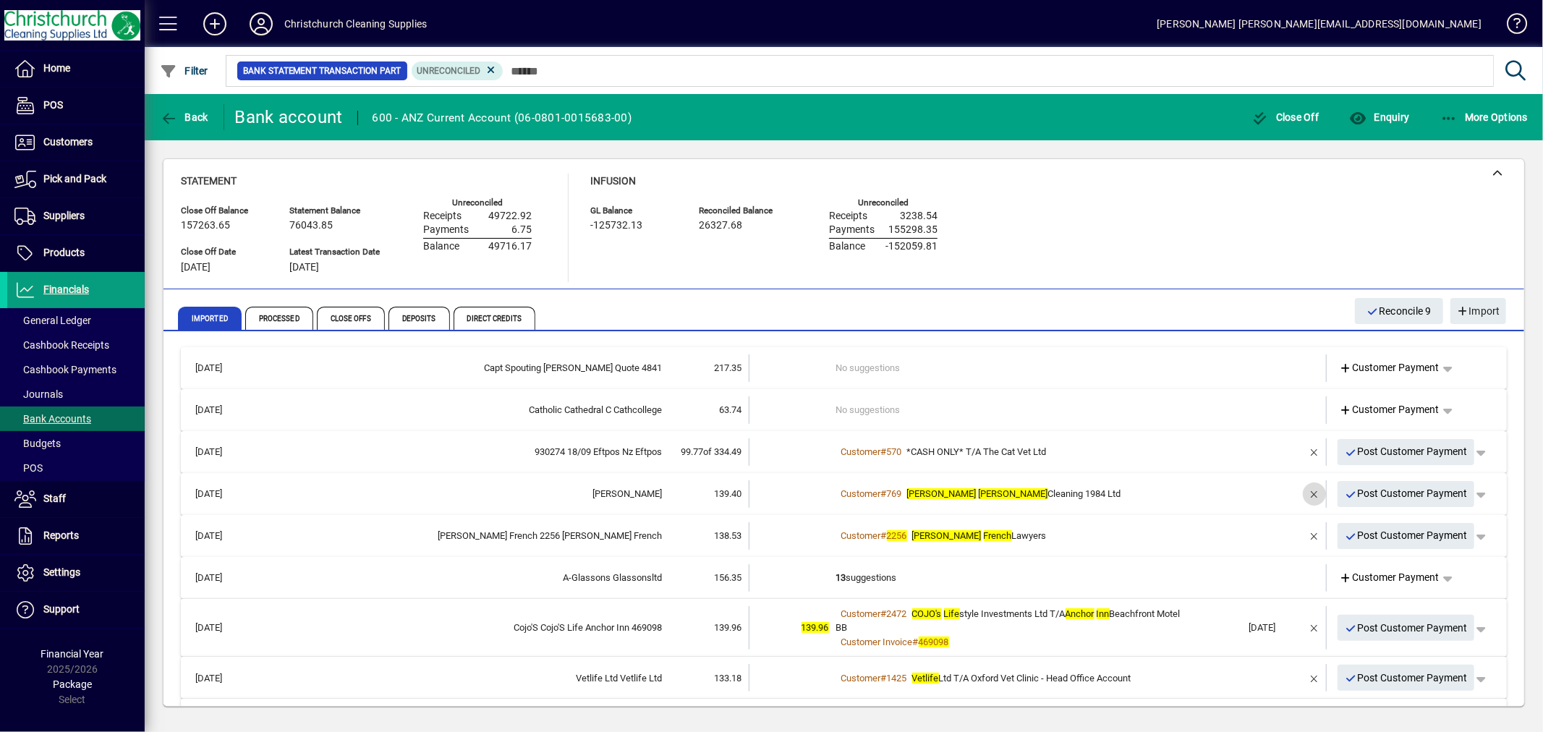
click at [1300, 495] on span "button" at bounding box center [1314, 494] width 35 height 35
click at [877, 490] on td "1 suggestion" at bounding box center [1039, 493] width 406 height 27
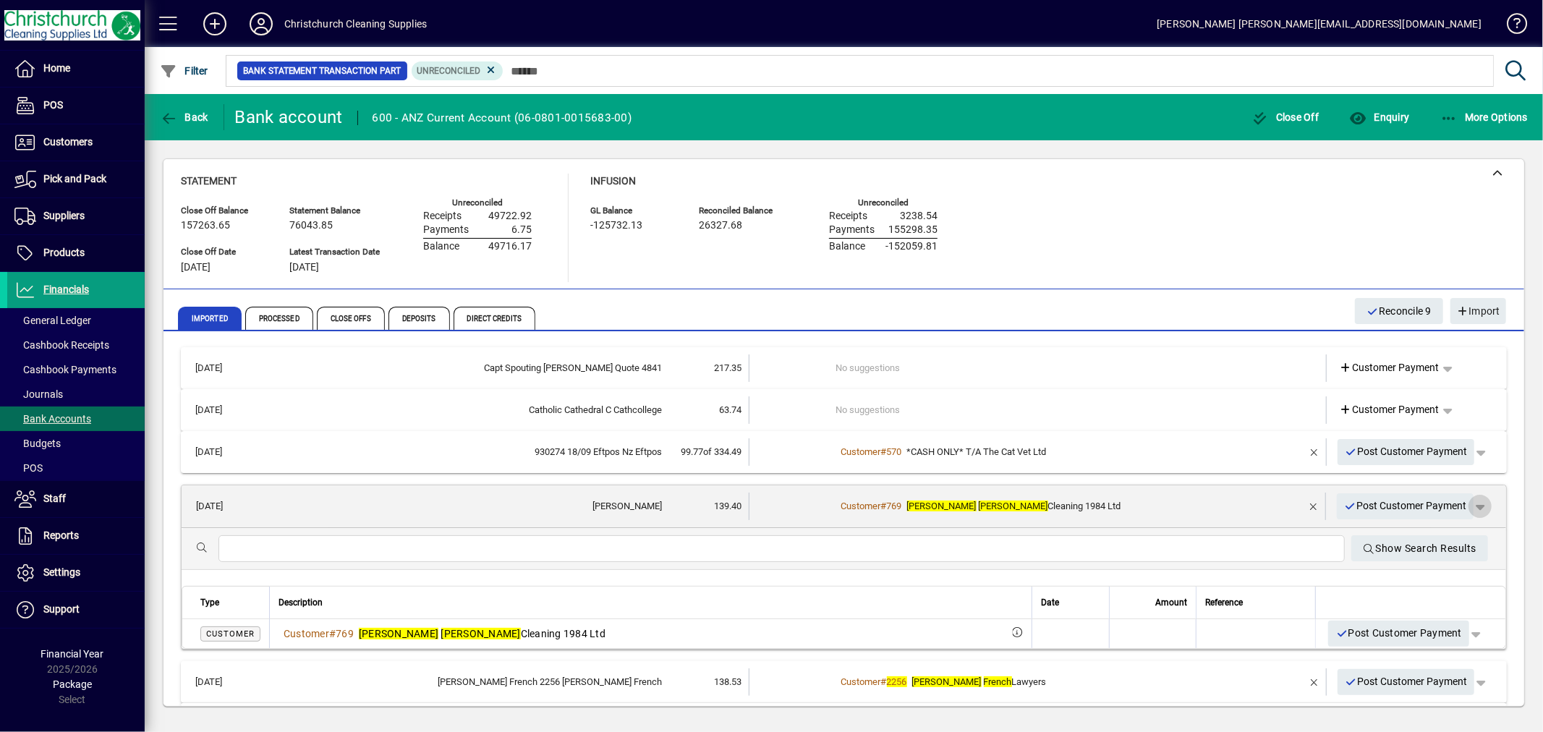
click at [1473, 504] on span "button" at bounding box center [1479, 506] width 35 height 35
click at [1425, 531] on span "Customer Payment" at bounding box center [1424, 535] width 106 height 17
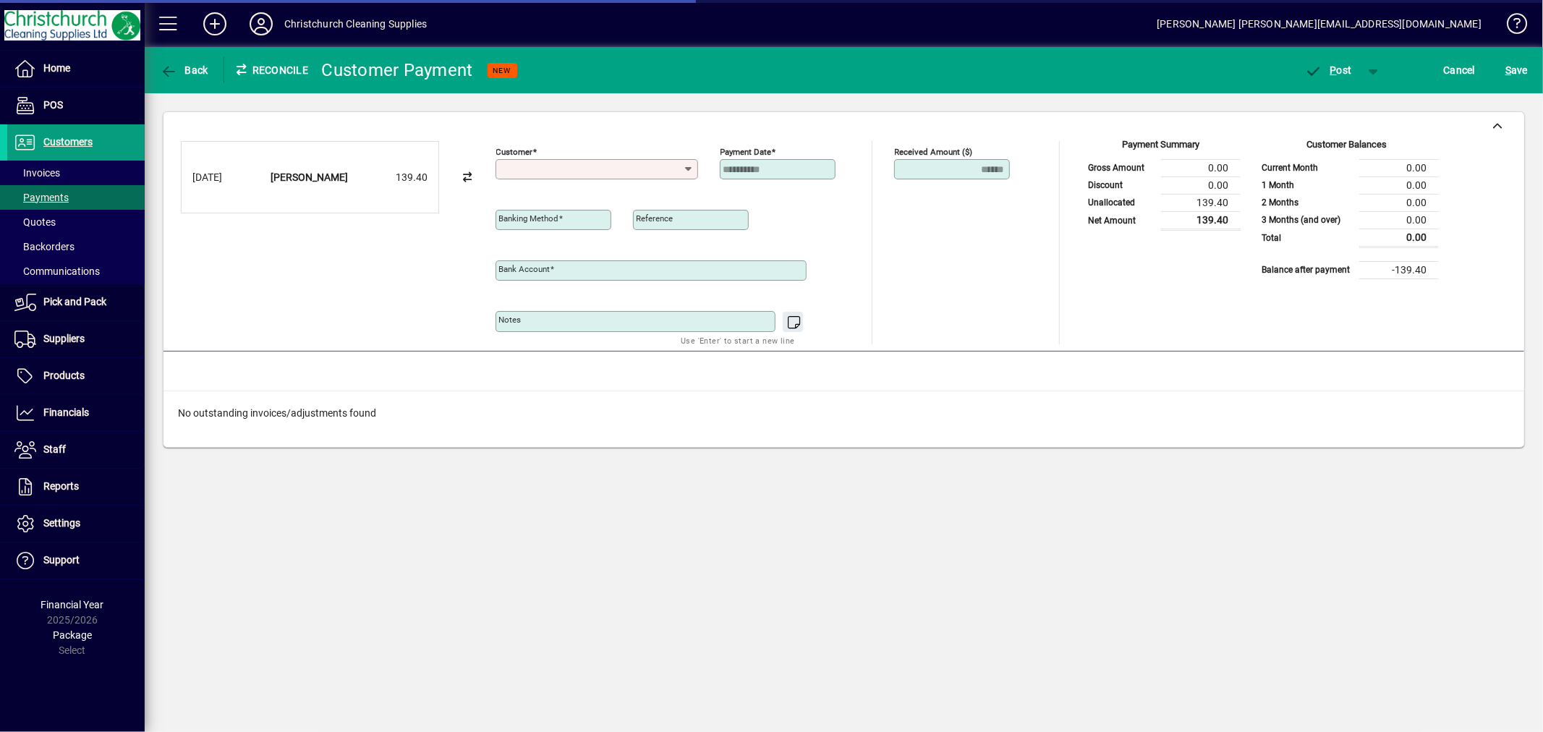
type input "**********"
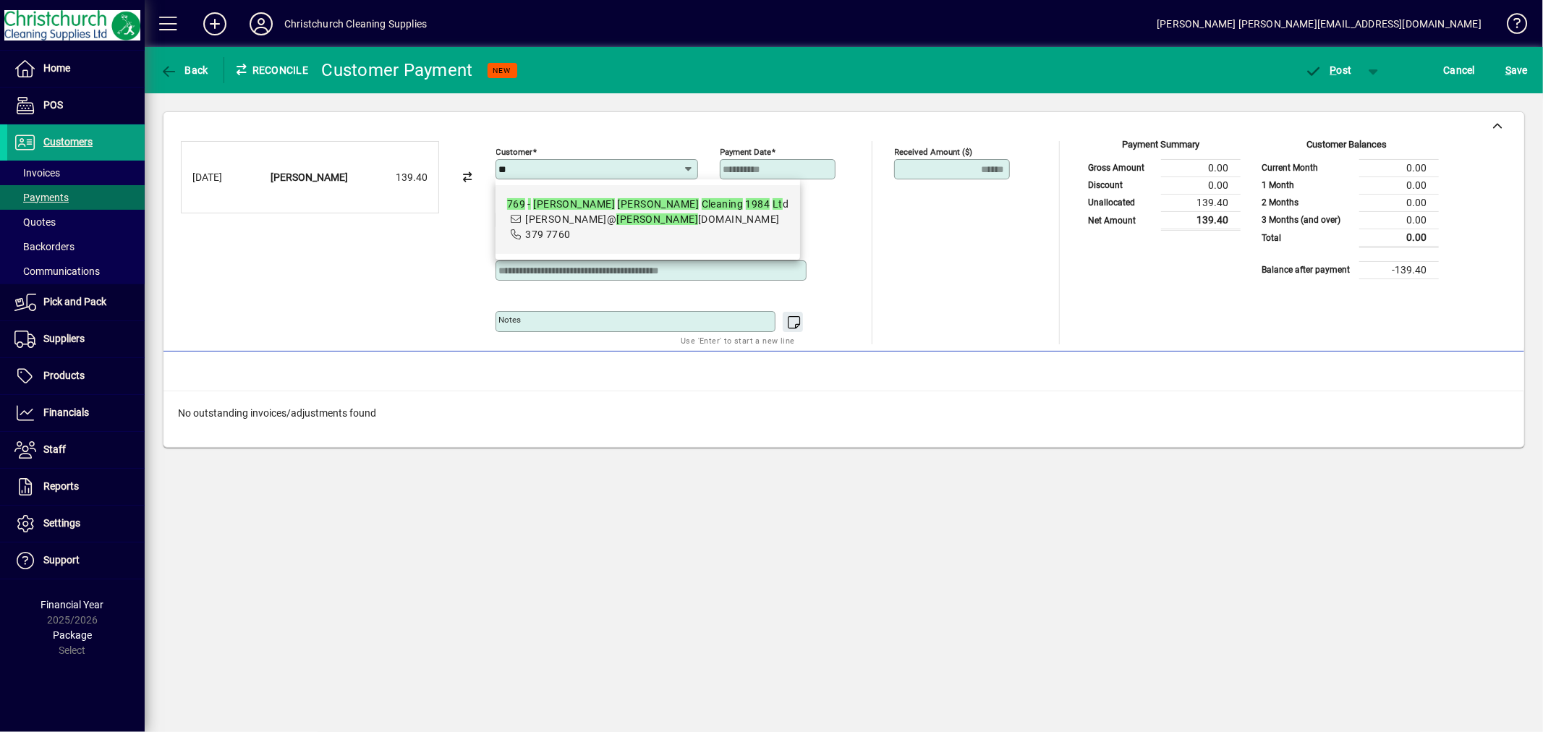
type input "*"
type input "**********"
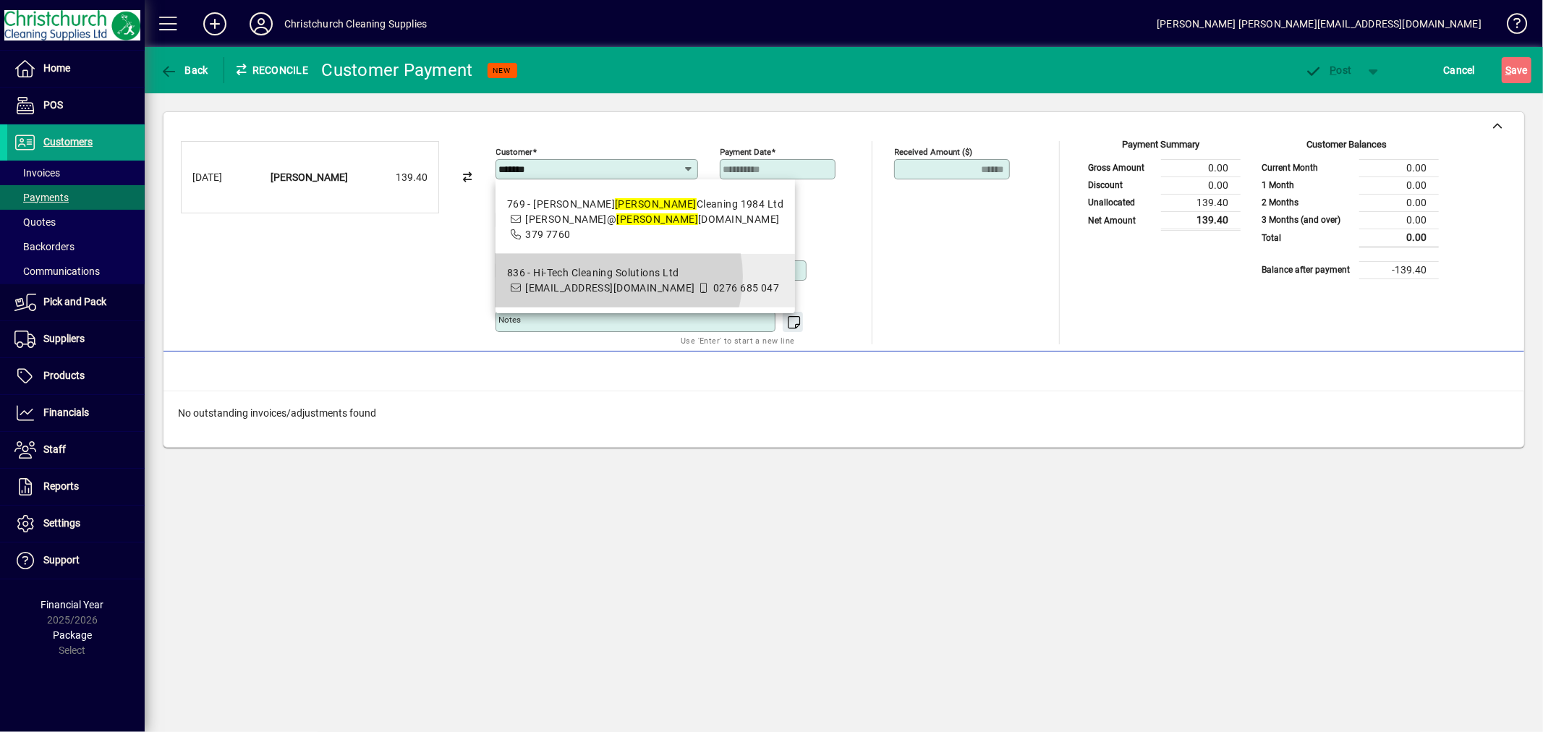
click at [615, 276] on div "836 - Hi-Tech Cleaning Solutions Ltd" at bounding box center [643, 272] width 273 height 15
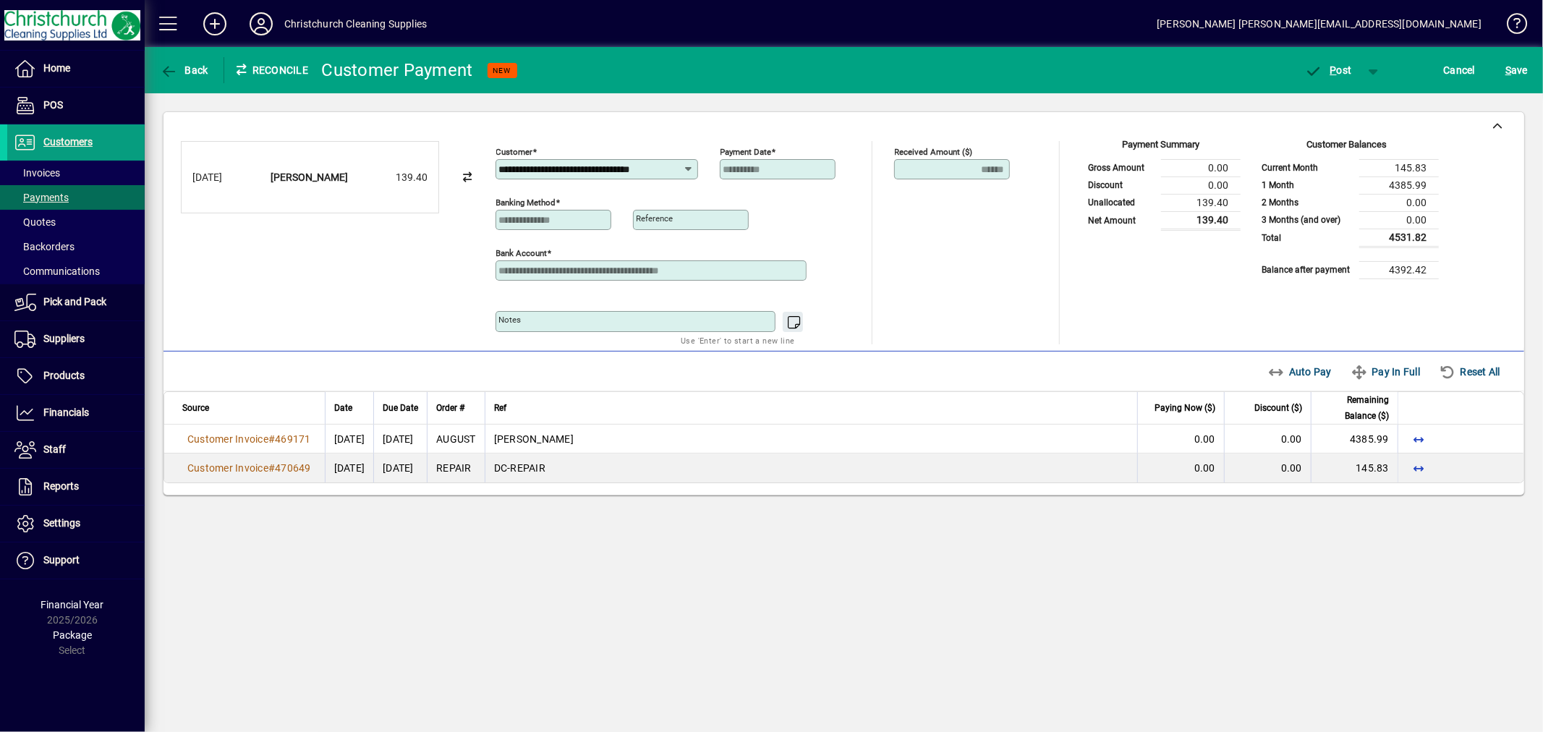
drag, startPoint x: 673, startPoint y: 170, endPoint x: 496, endPoint y: 182, distance: 177.6
click at [496, 182] on mat-form-field "**********" at bounding box center [596, 170] width 203 height 51
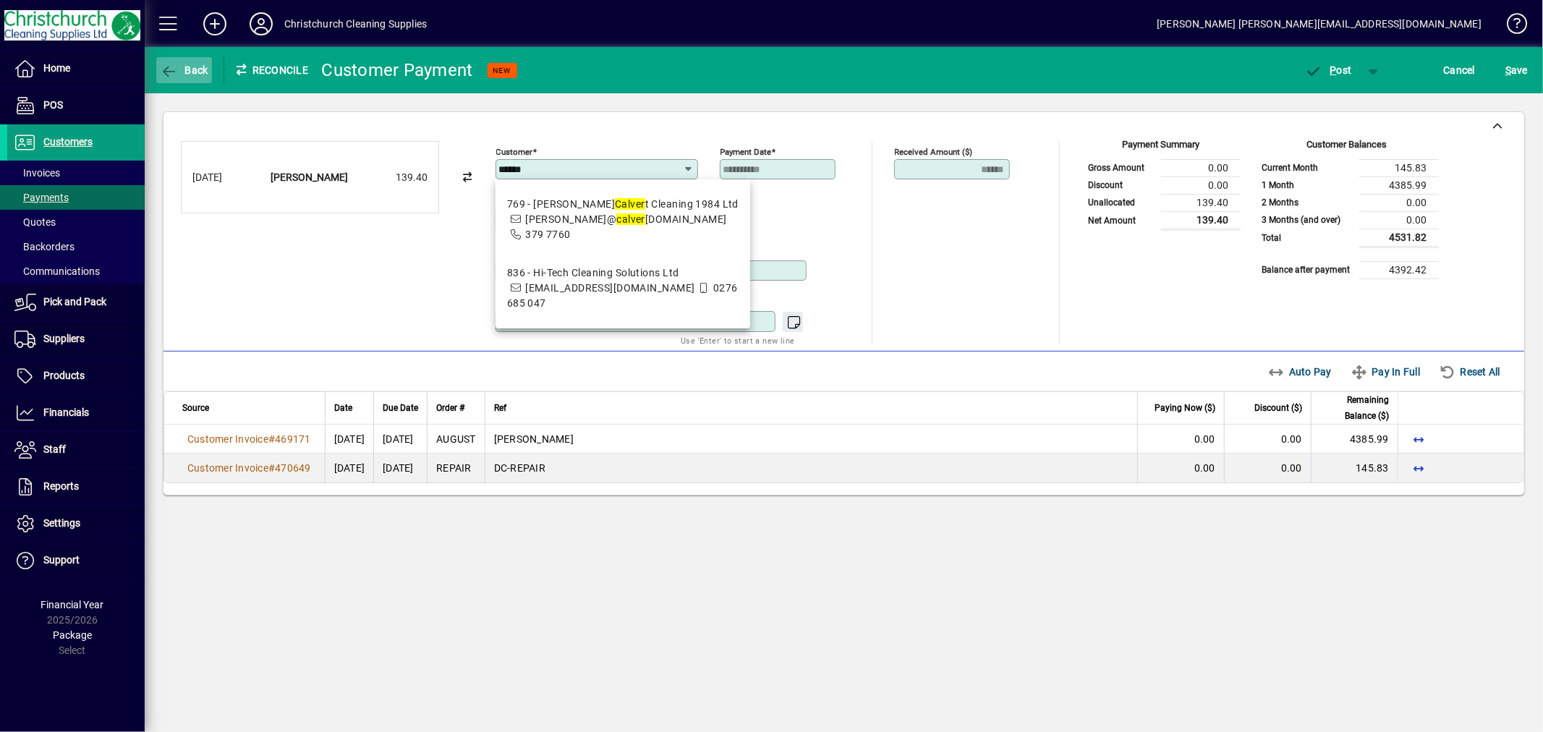
type input "******"
click at [199, 71] on span "Back" at bounding box center [184, 70] width 48 height 12
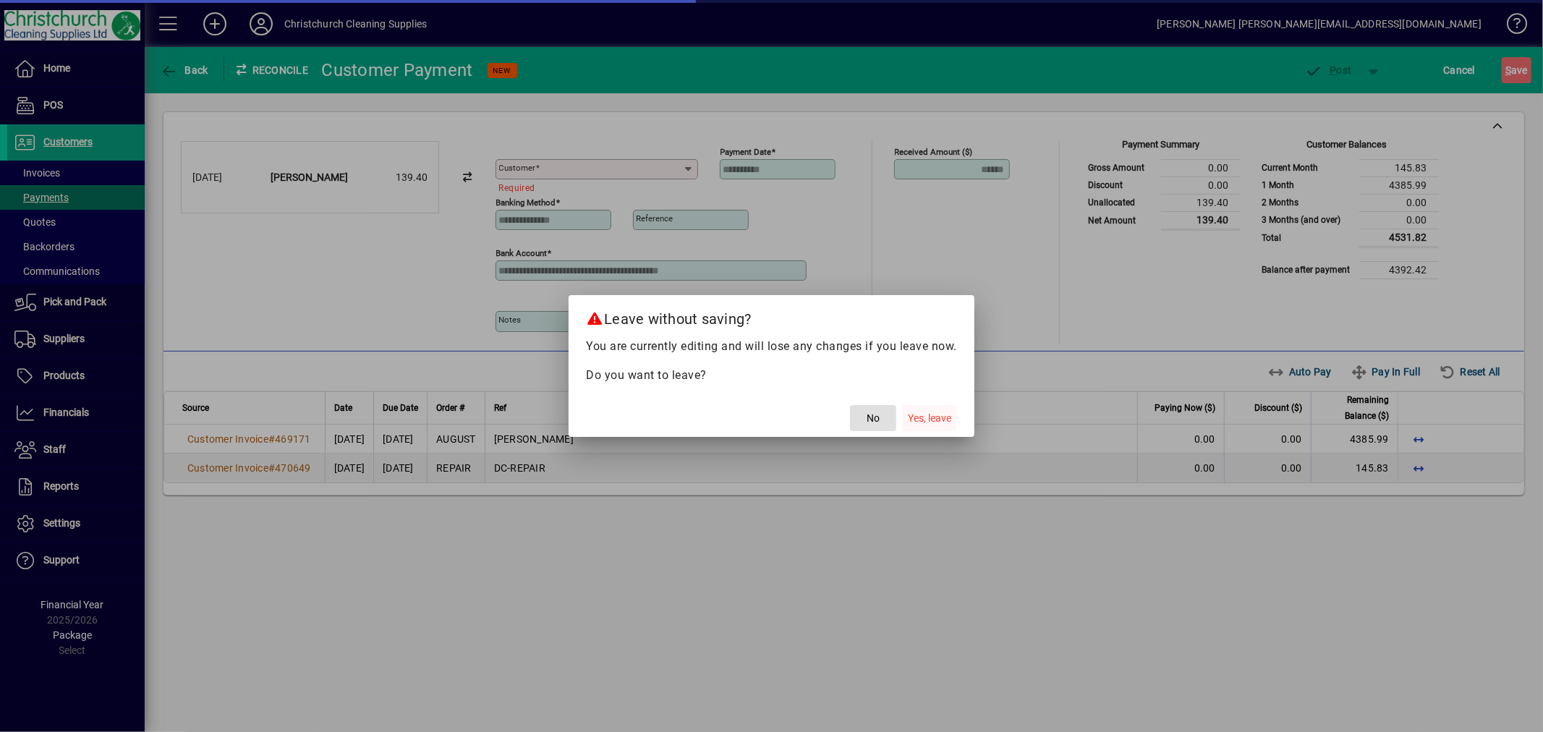
click at [923, 408] on span "button" at bounding box center [929, 418] width 55 height 35
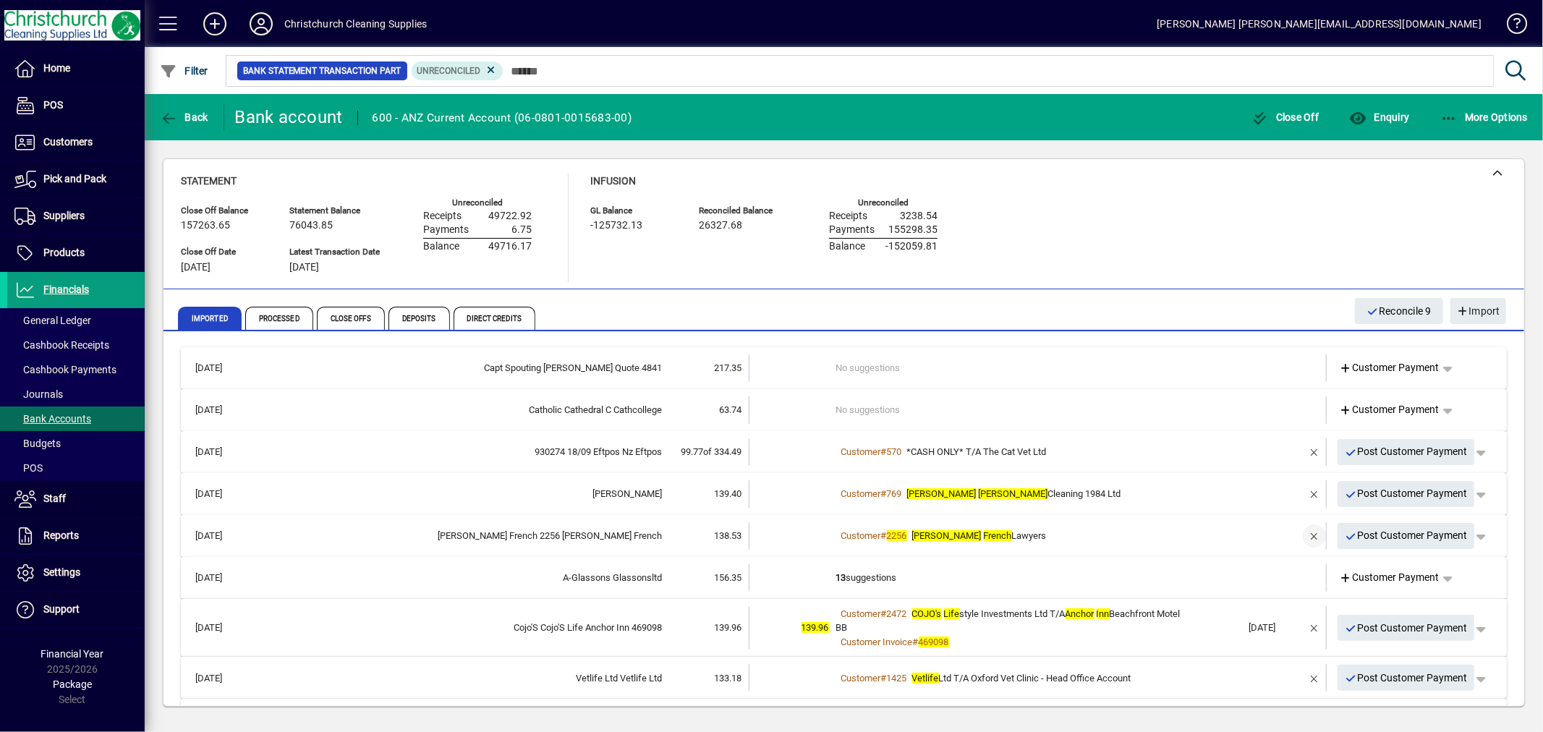
click at [1302, 537] on span "button" at bounding box center [1314, 536] width 35 height 35
click at [842, 540] on td "4 suggestions" at bounding box center [1039, 535] width 406 height 27
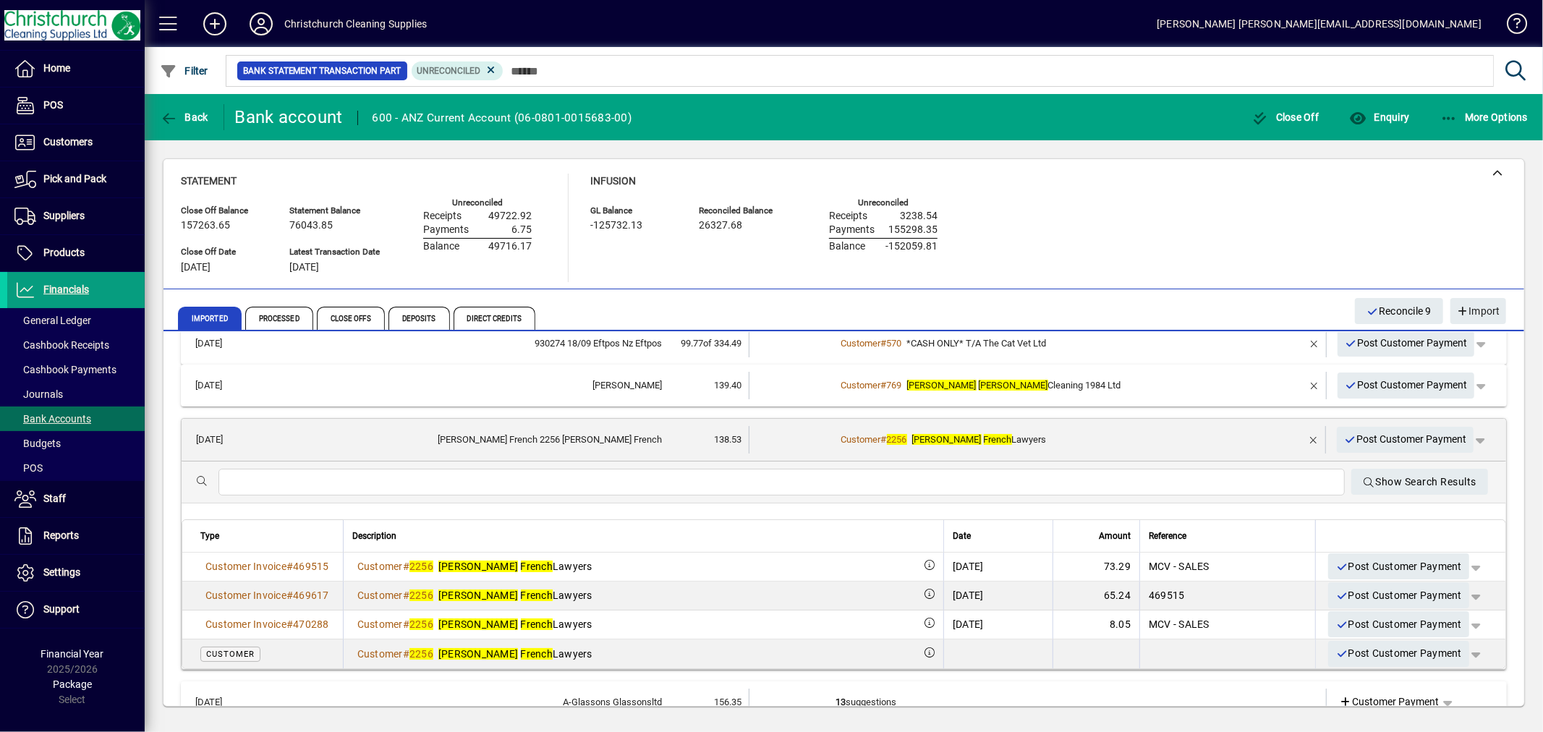
scroll to position [80, 0]
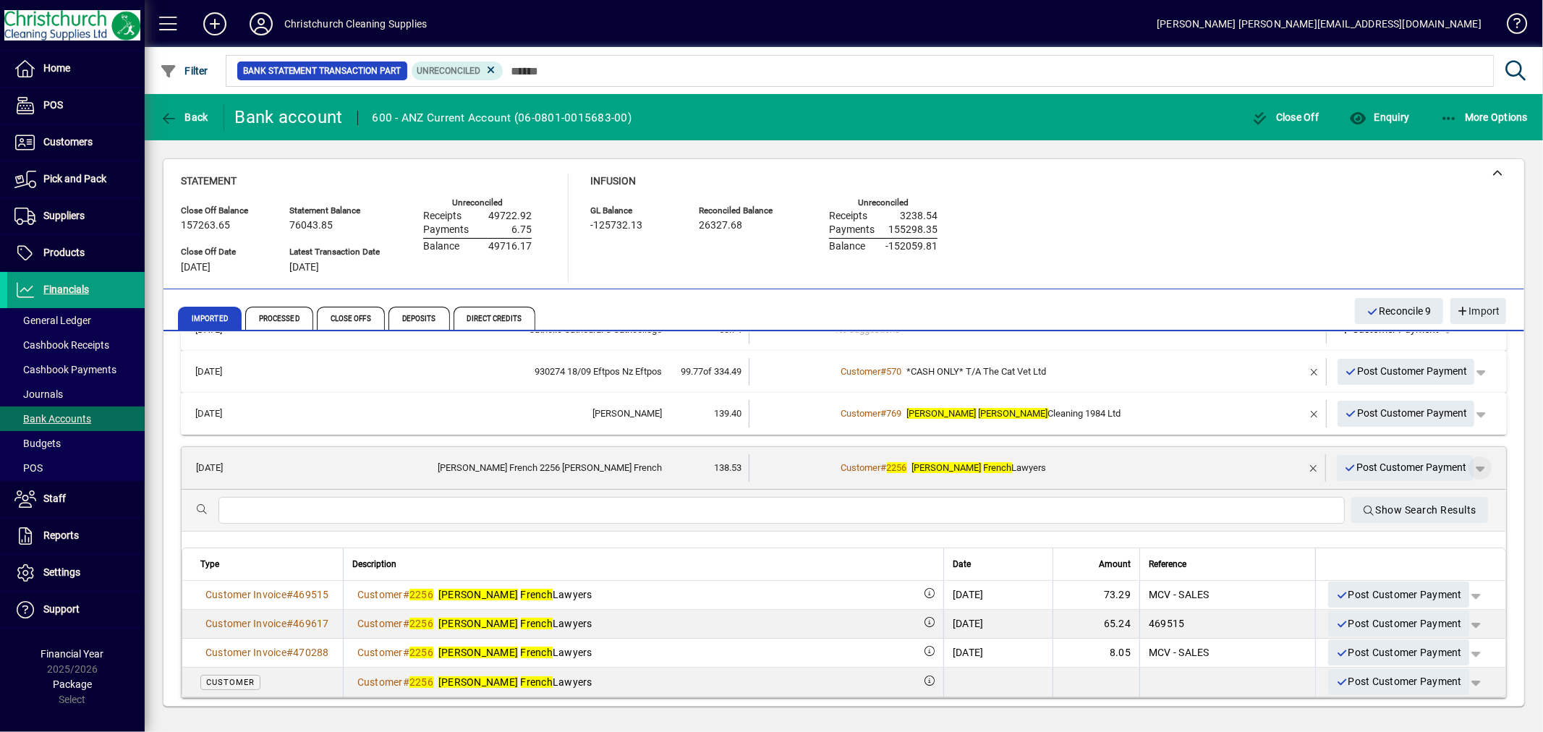
click at [1473, 465] on span "button" at bounding box center [1479, 468] width 35 height 35
click at [1376, 499] on icon at bounding box center [1377, 498] width 13 height 10
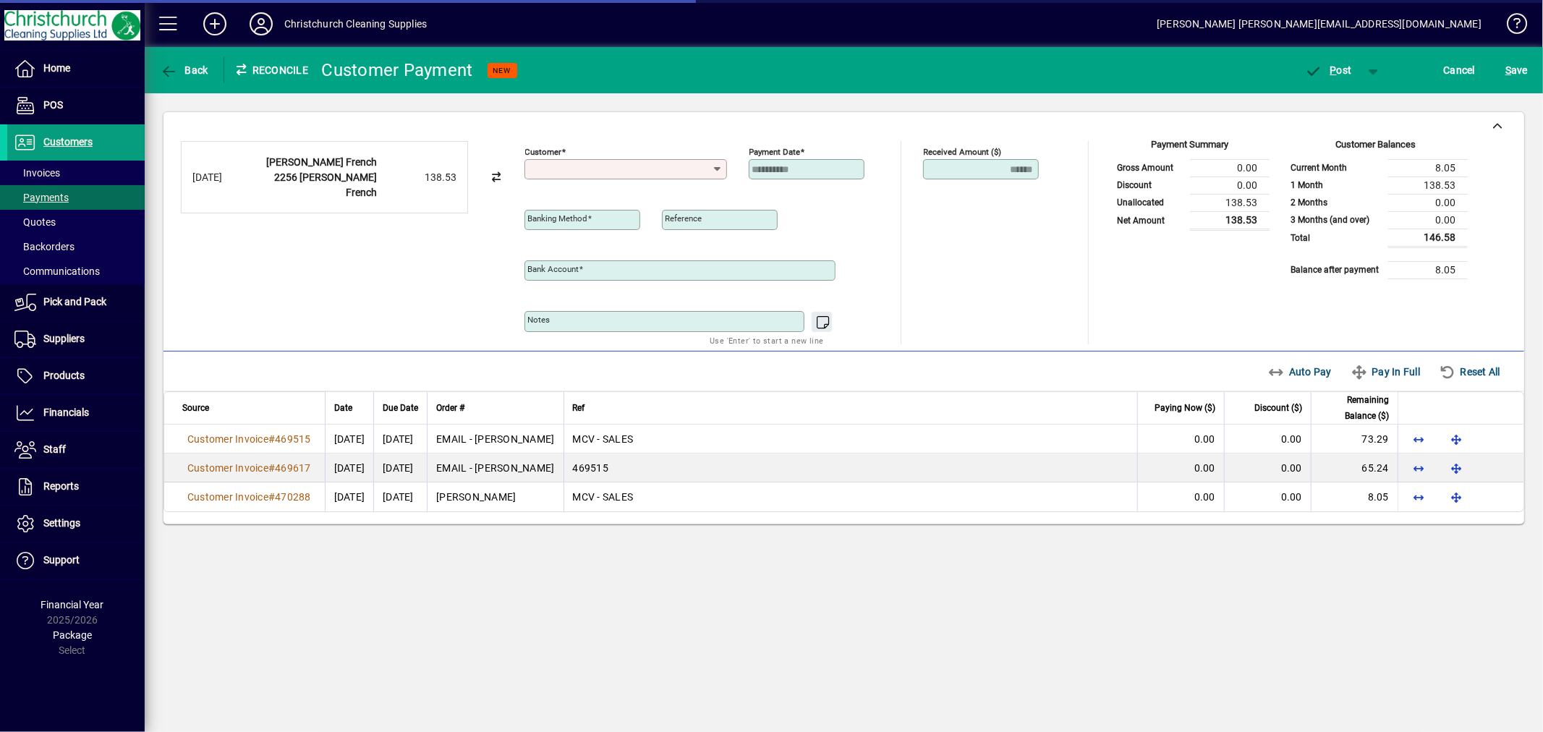
type input "**********"
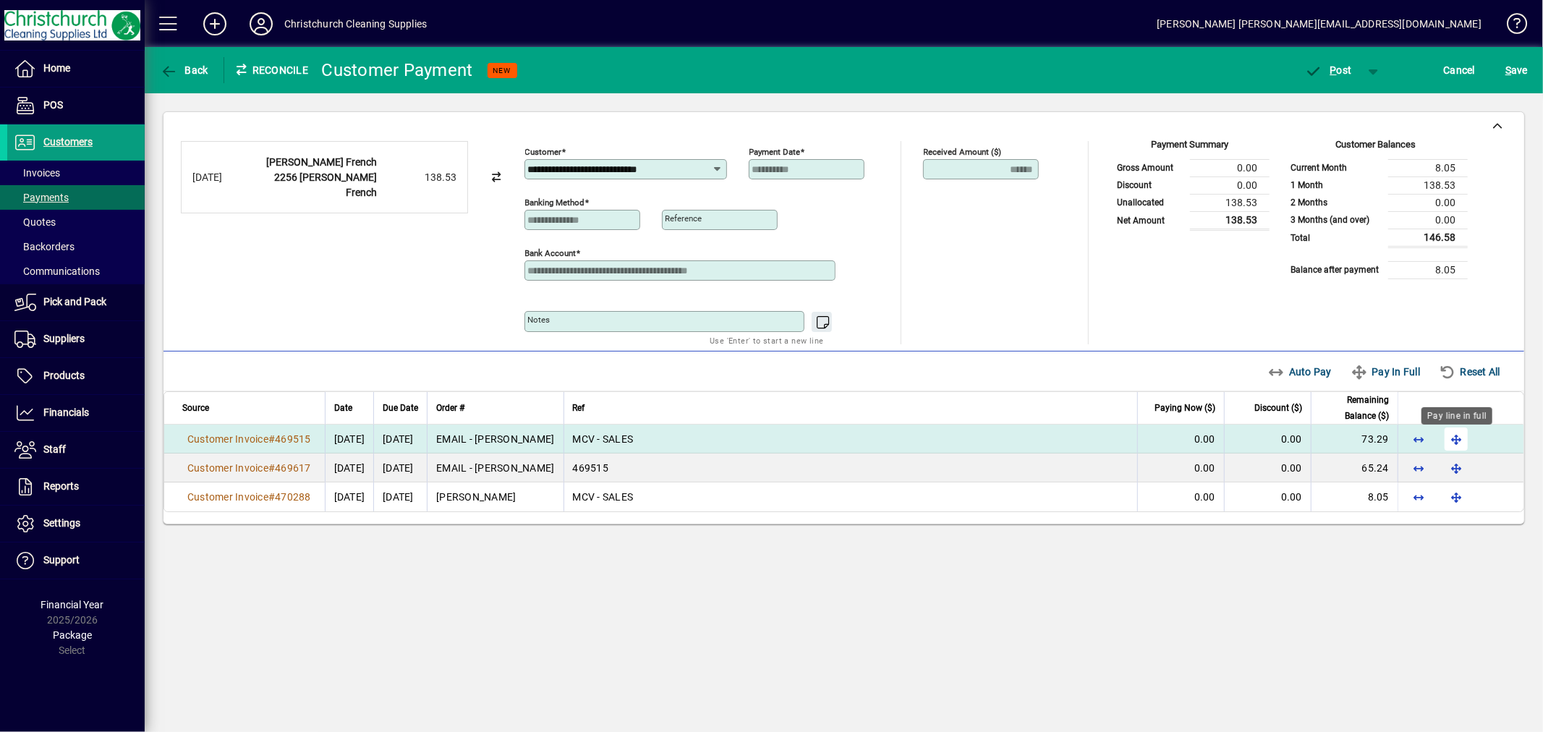
click at [1462, 443] on span "button" at bounding box center [1456, 439] width 35 height 35
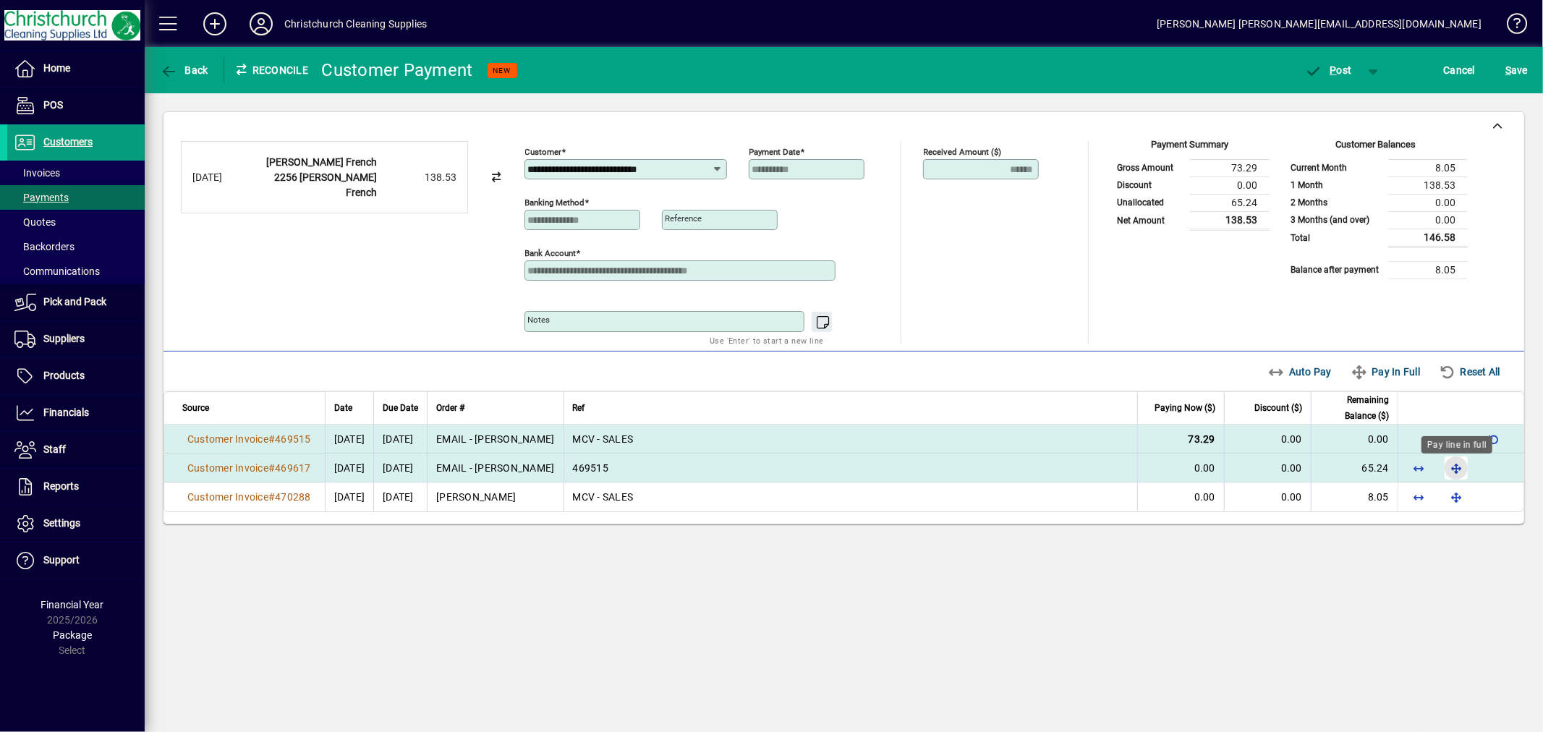
click at [1457, 464] on span "button" at bounding box center [1456, 468] width 35 height 35
click at [1338, 69] on span "P ost" at bounding box center [1328, 70] width 47 height 12
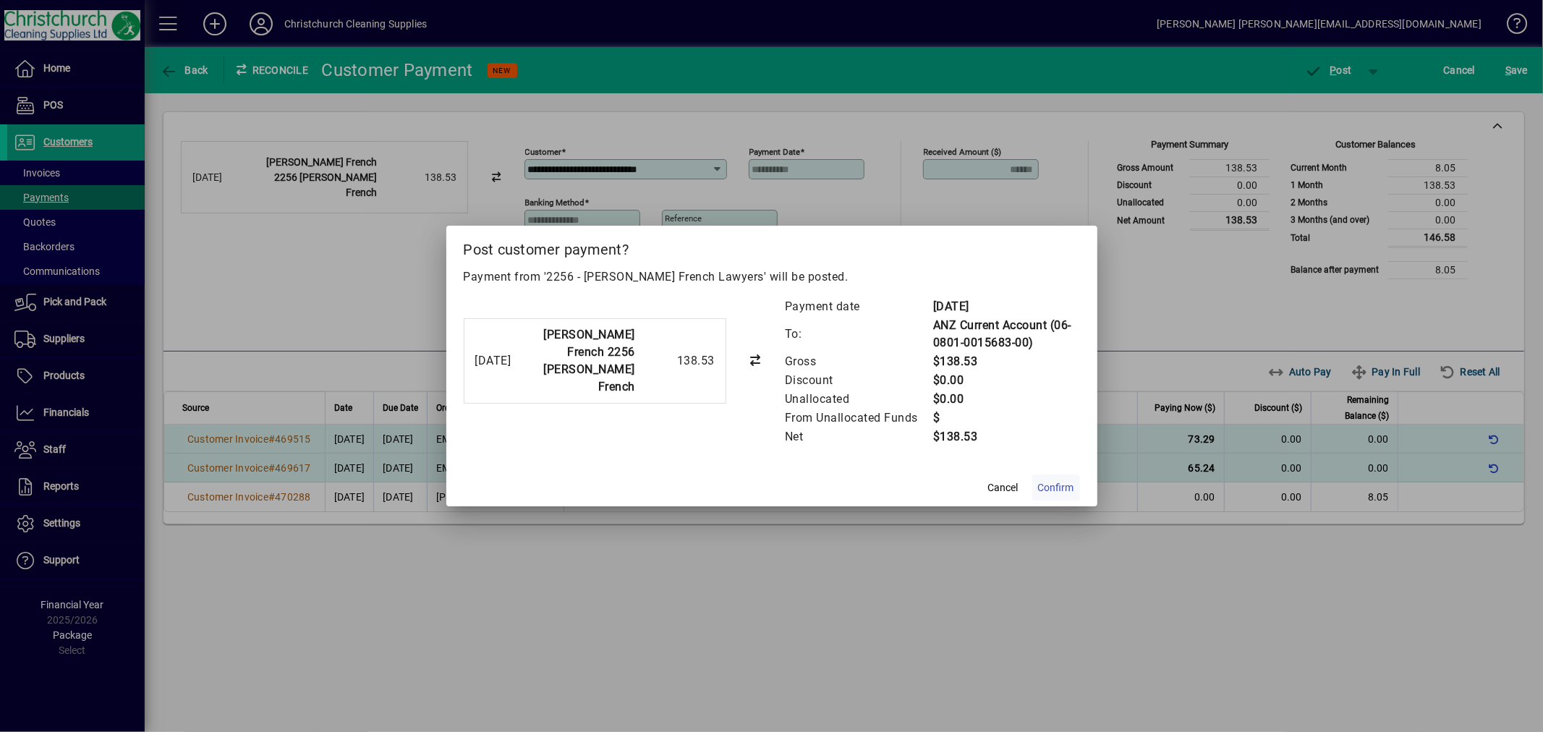
click at [1051, 485] on span "Confirm" at bounding box center [1056, 487] width 36 height 15
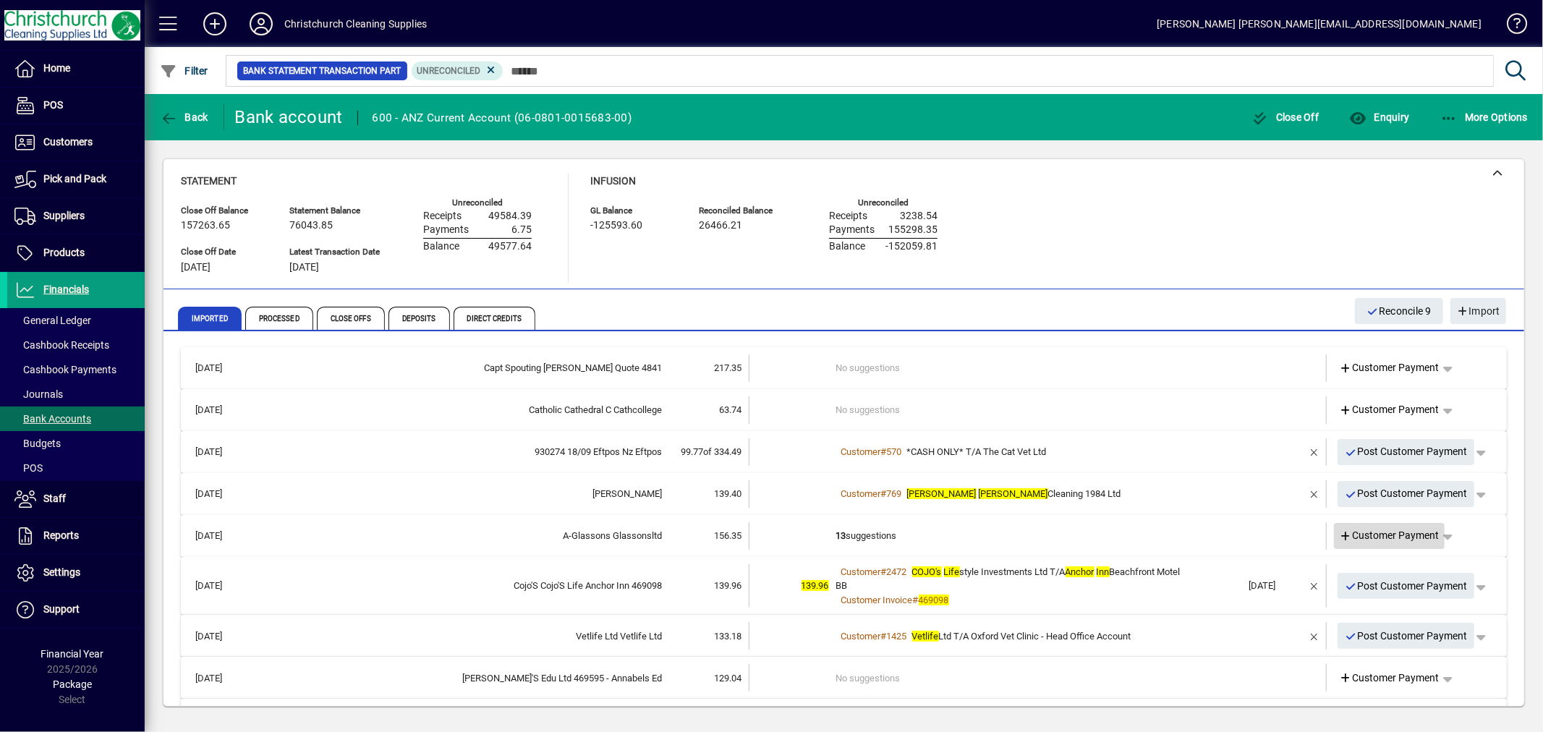
click at [1397, 531] on span "Customer Payment" at bounding box center [1389, 535] width 100 height 15
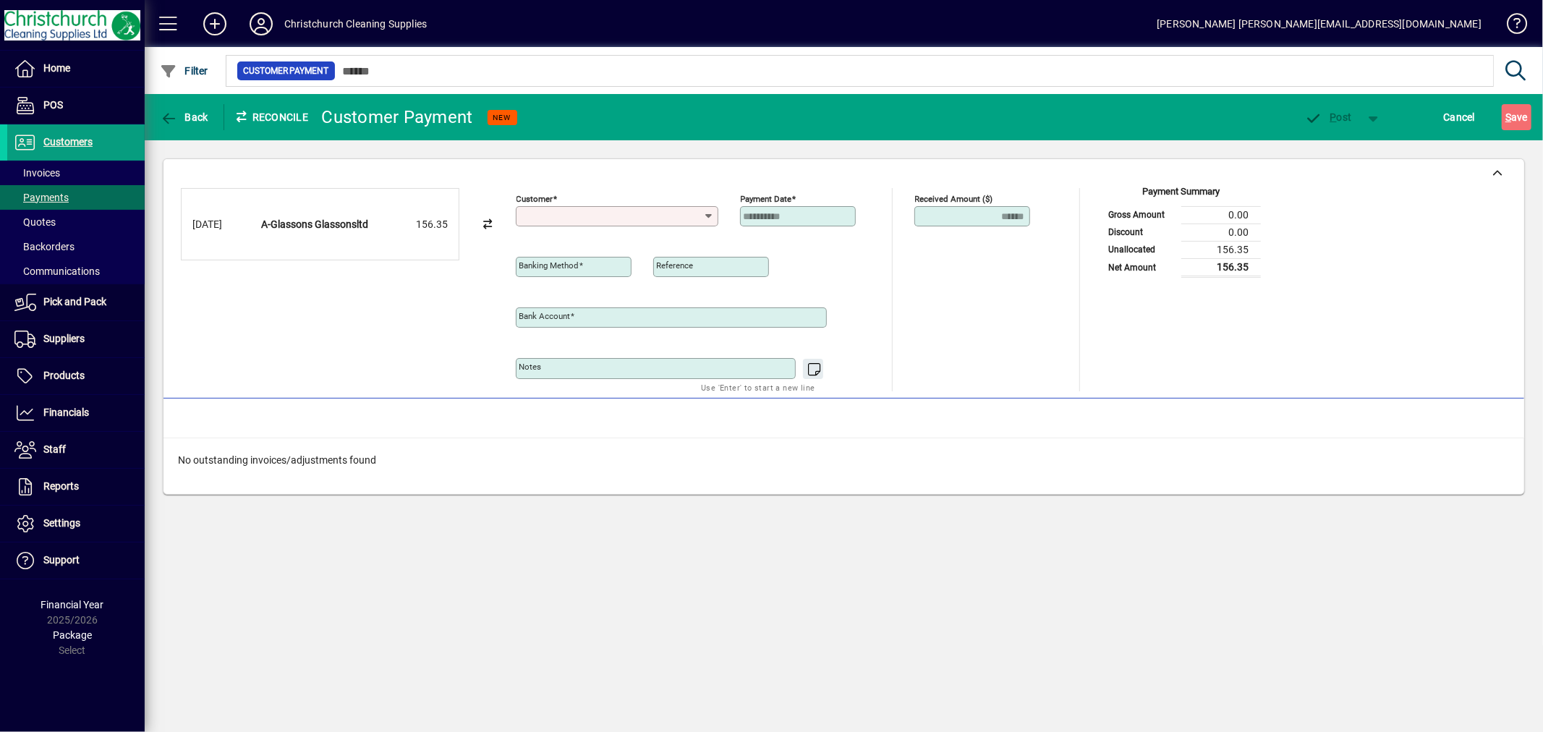
type input "**********"
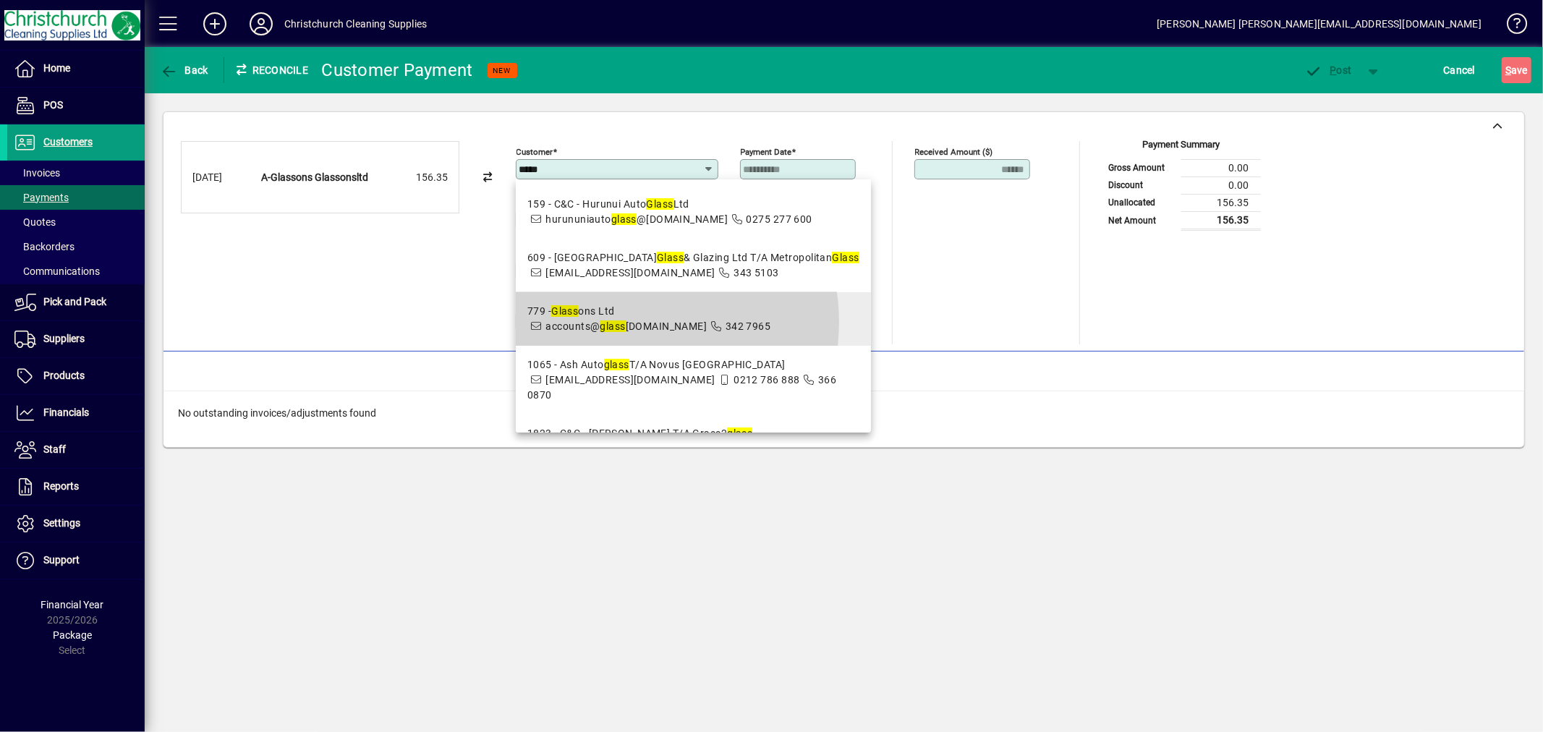
click at [634, 322] on span "accounts@ glass ons.com" at bounding box center [625, 326] width 161 height 12
type input "**********"
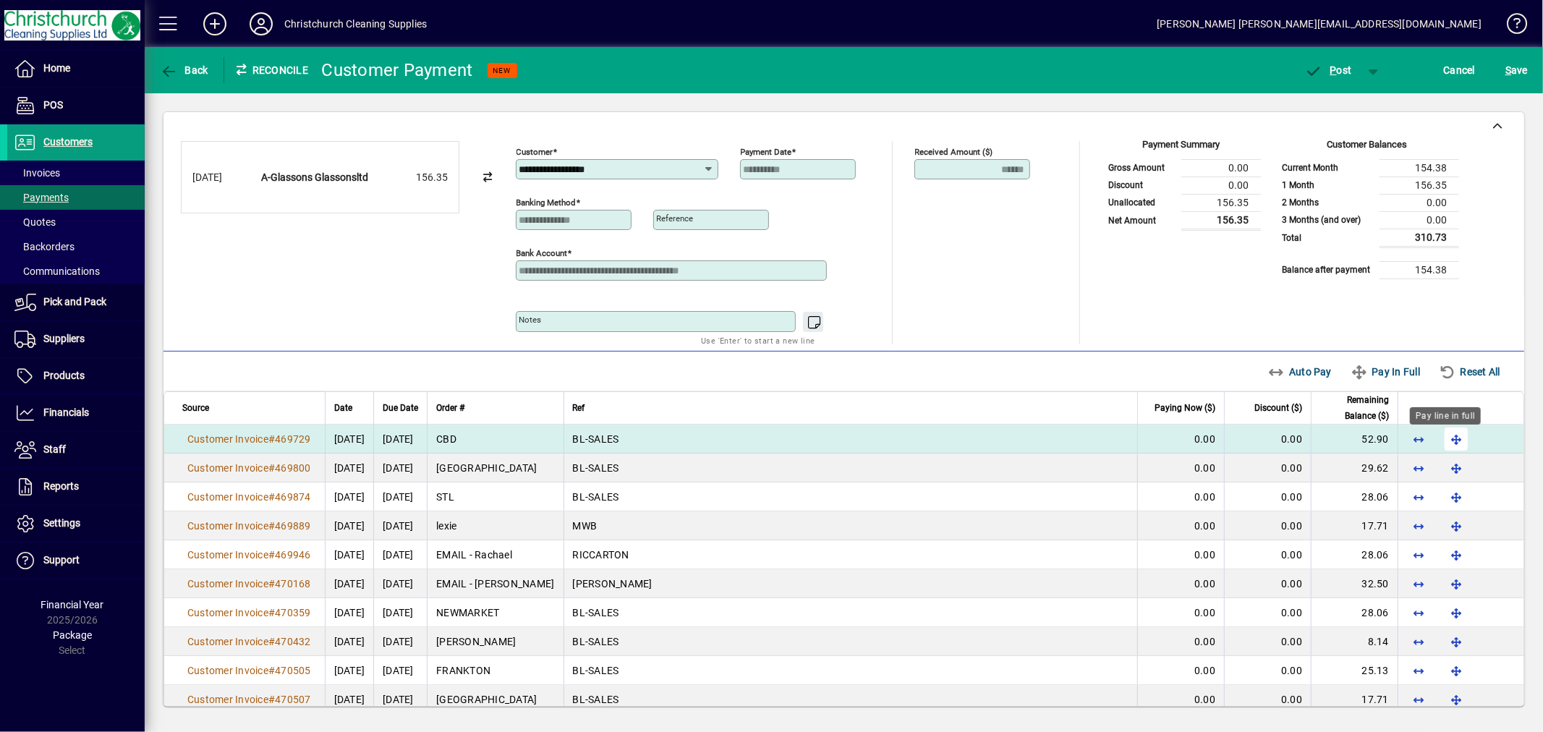
click at [1439, 442] on span "button" at bounding box center [1456, 439] width 35 height 35
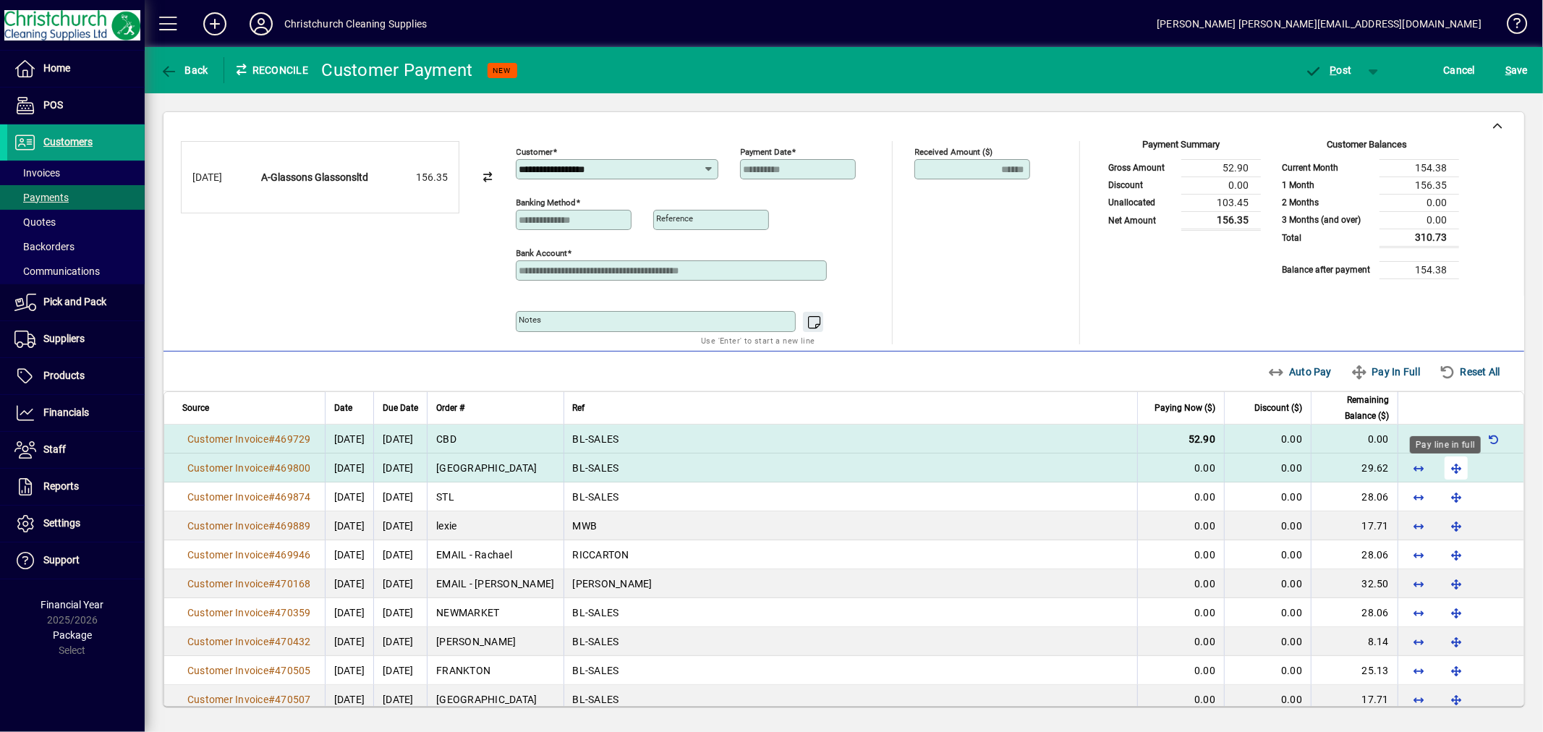
click at [1441, 472] on span "button" at bounding box center [1456, 468] width 35 height 35
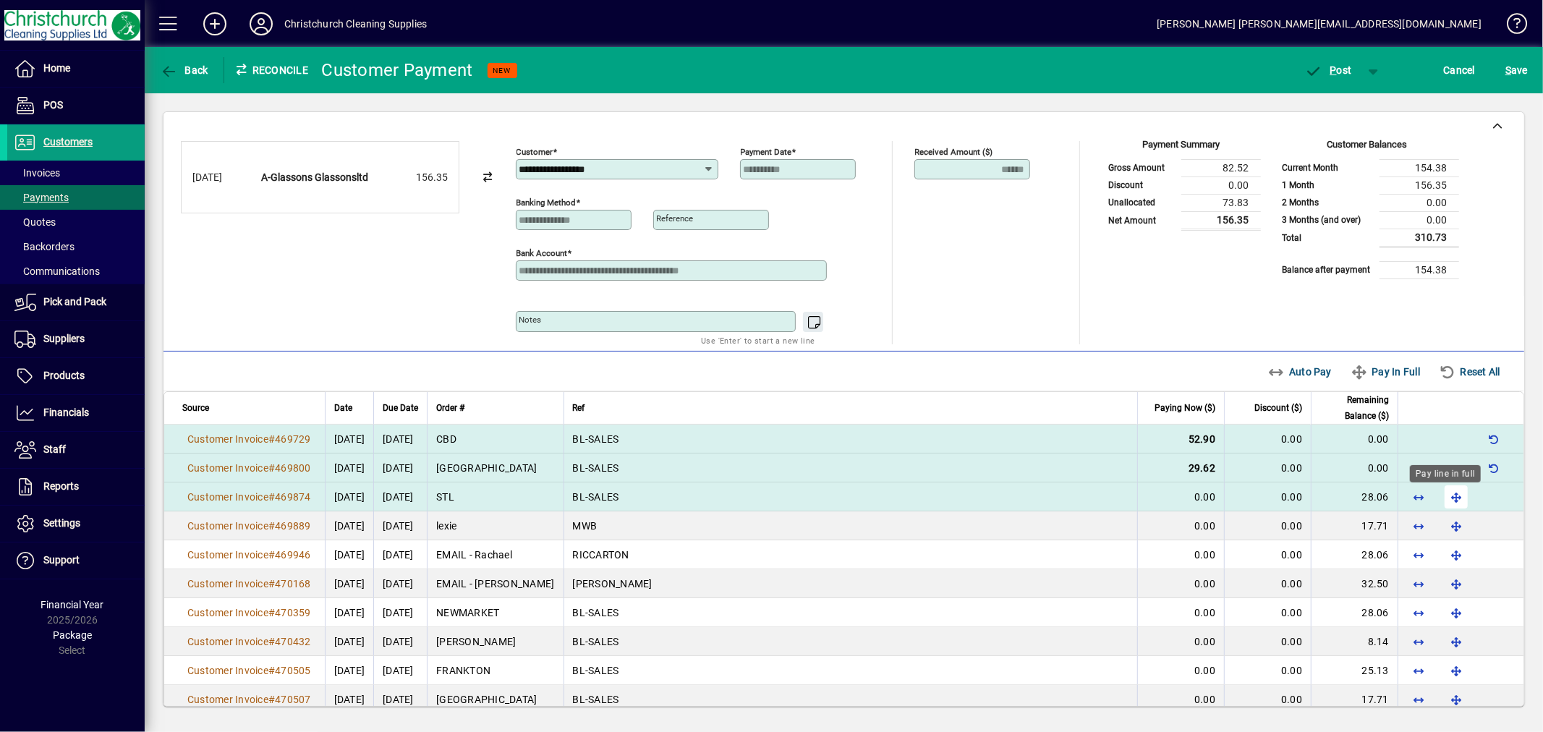
click at [1448, 493] on span "button" at bounding box center [1456, 497] width 35 height 35
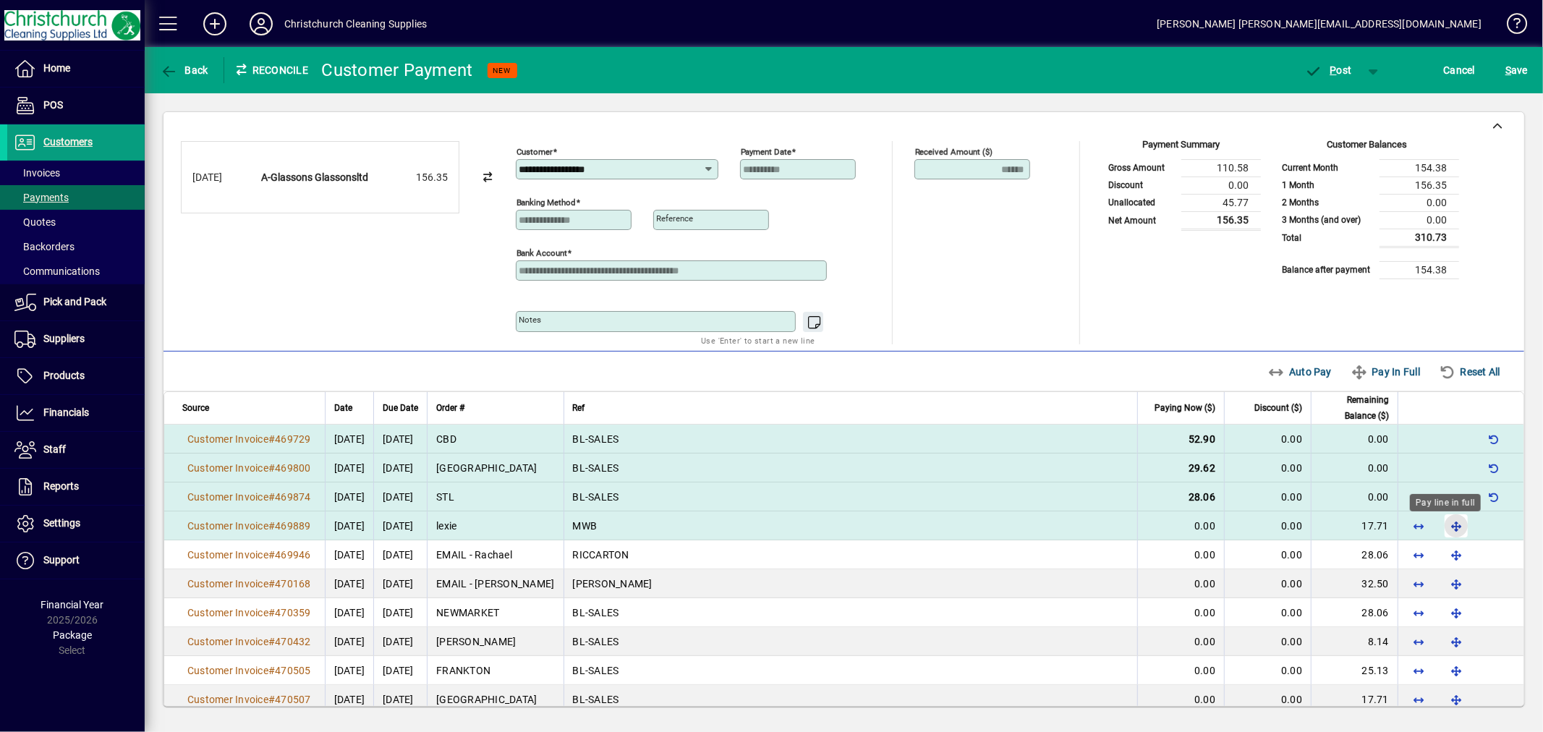
click at [1451, 522] on span "button" at bounding box center [1456, 525] width 35 height 35
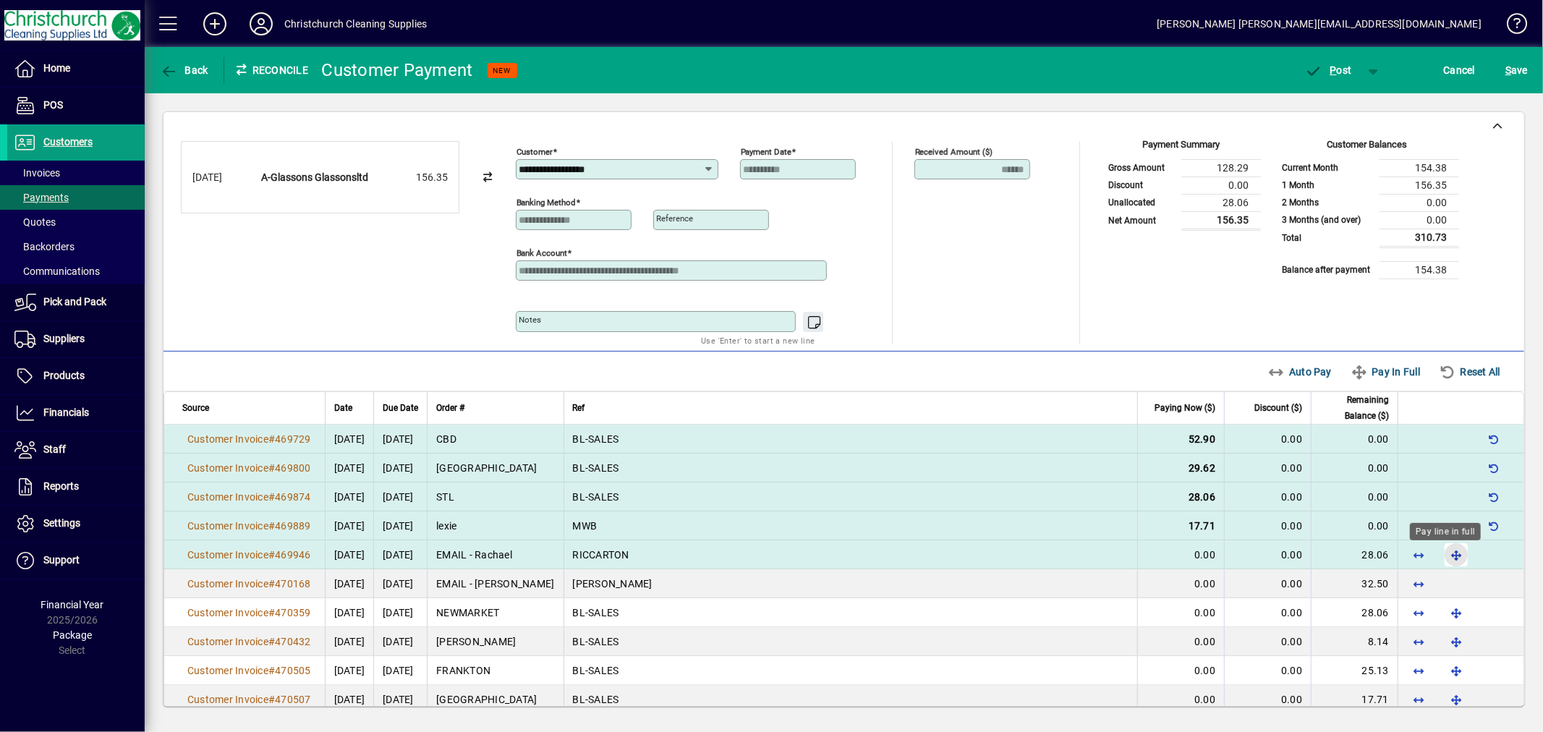
click at [1444, 558] on span "button" at bounding box center [1456, 554] width 35 height 35
click at [1337, 69] on span "P ost" at bounding box center [1328, 70] width 47 height 12
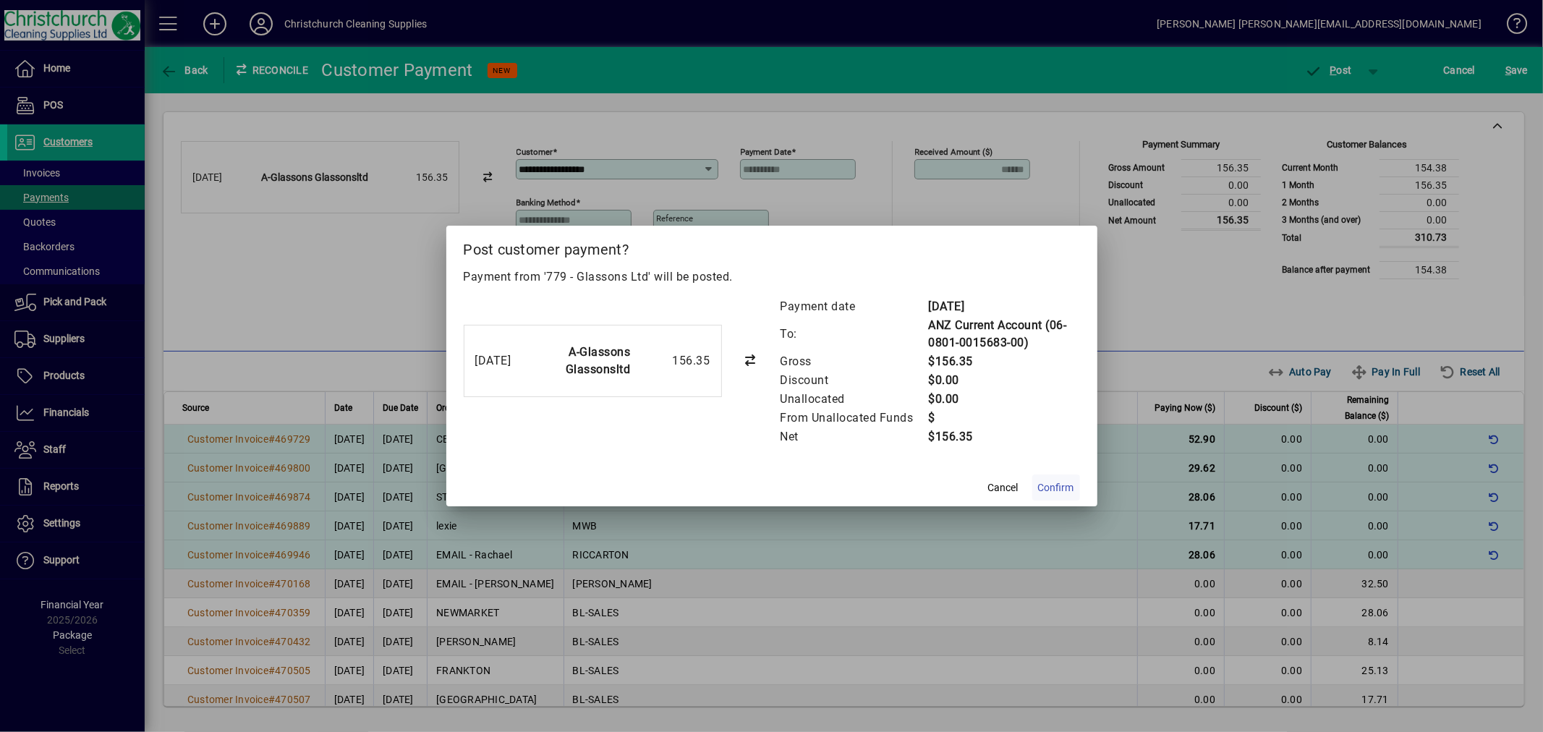
click at [1050, 482] on span "Confirm" at bounding box center [1056, 487] width 36 height 15
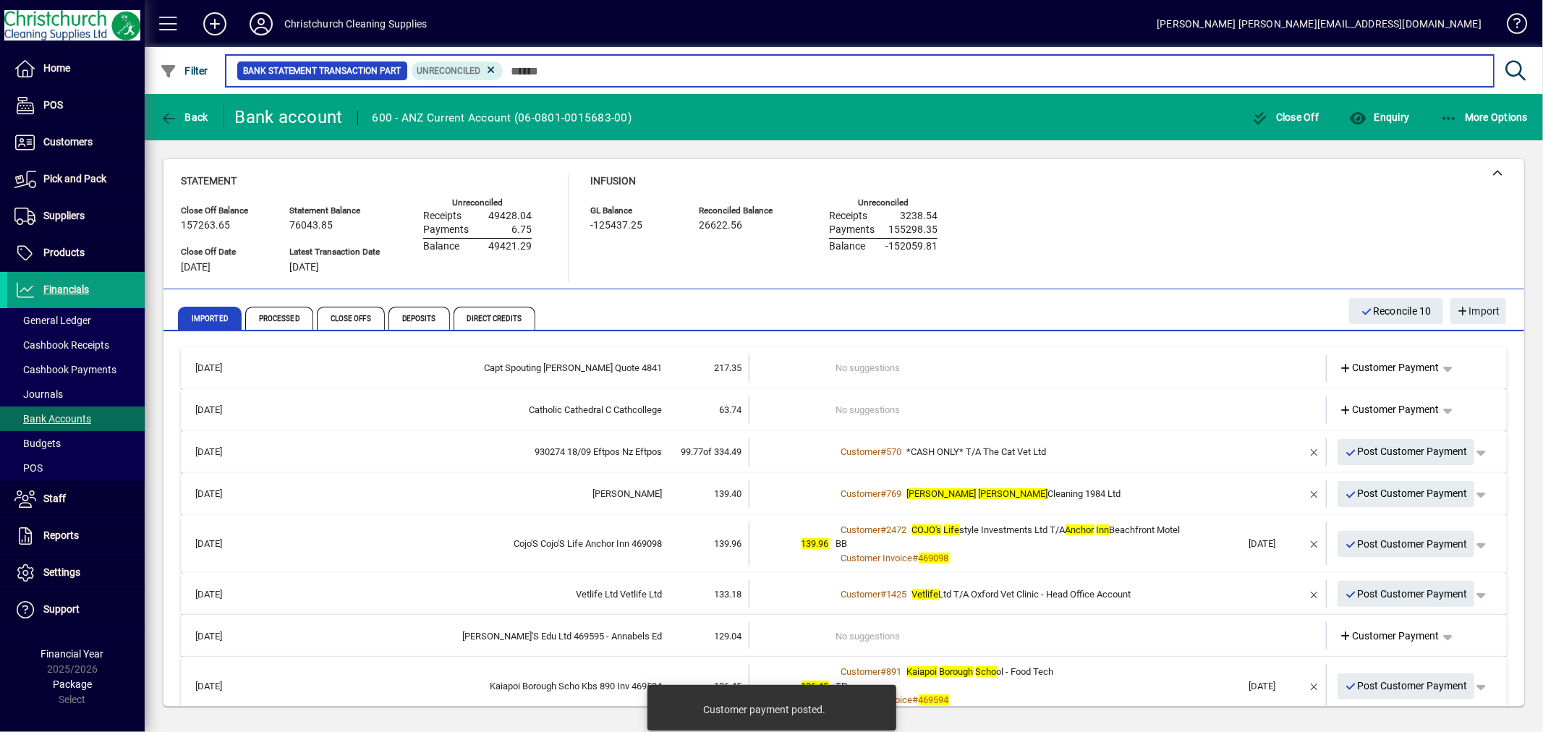
scroll to position [80, 0]
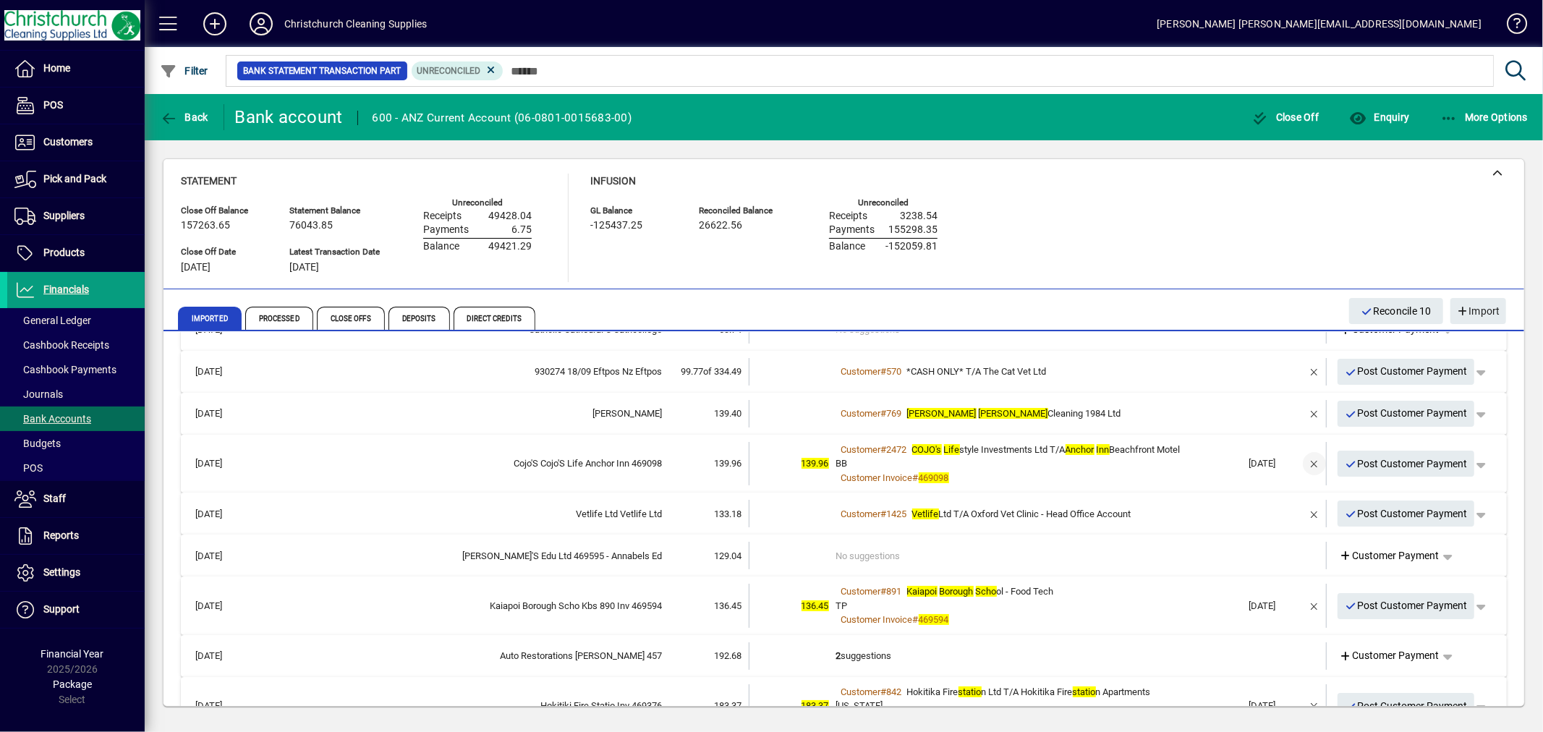
click at [1305, 459] on span "button" at bounding box center [1314, 463] width 35 height 35
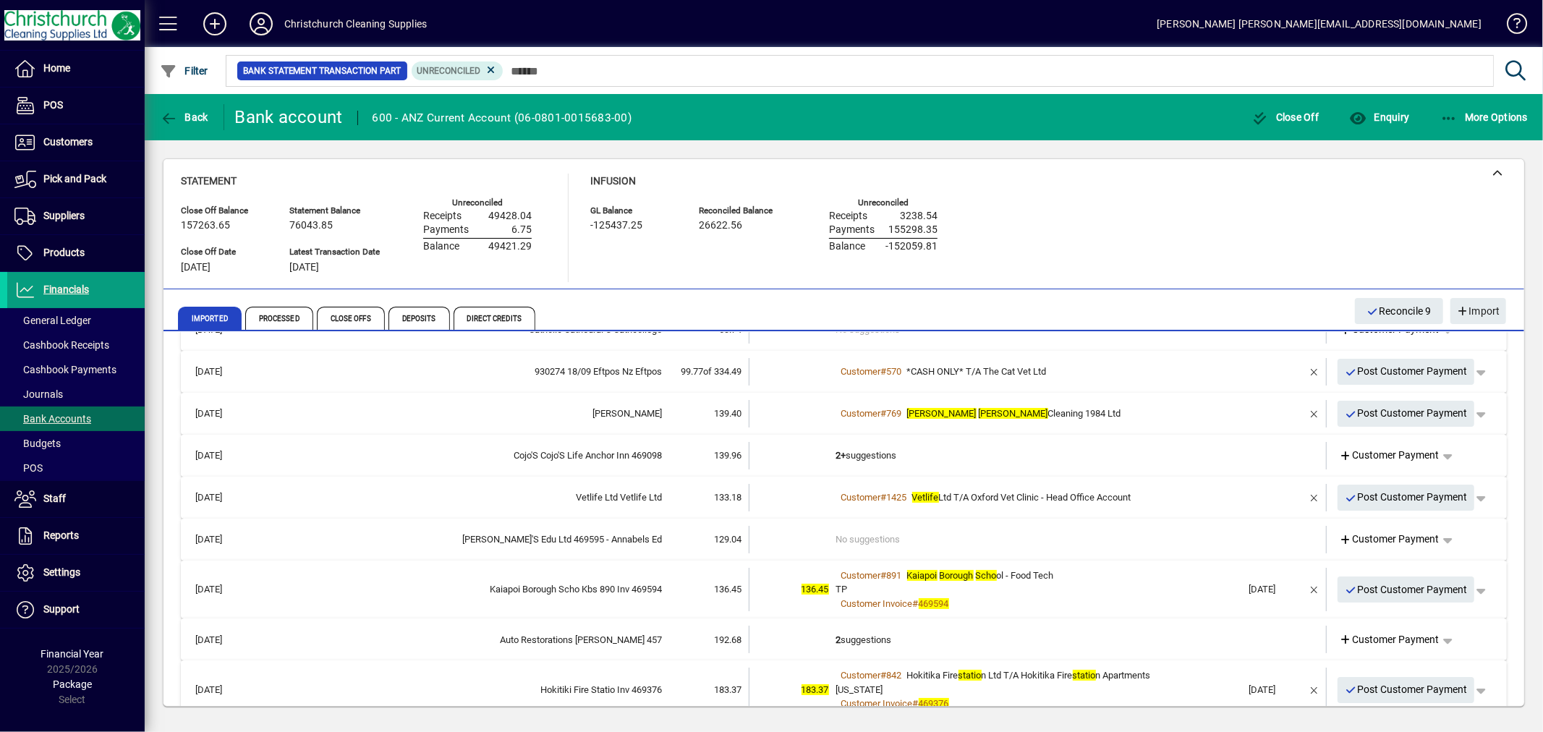
click at [861, 453] on td "2+ suggestions" at bounding box center [1039, 455] width 406 height 27
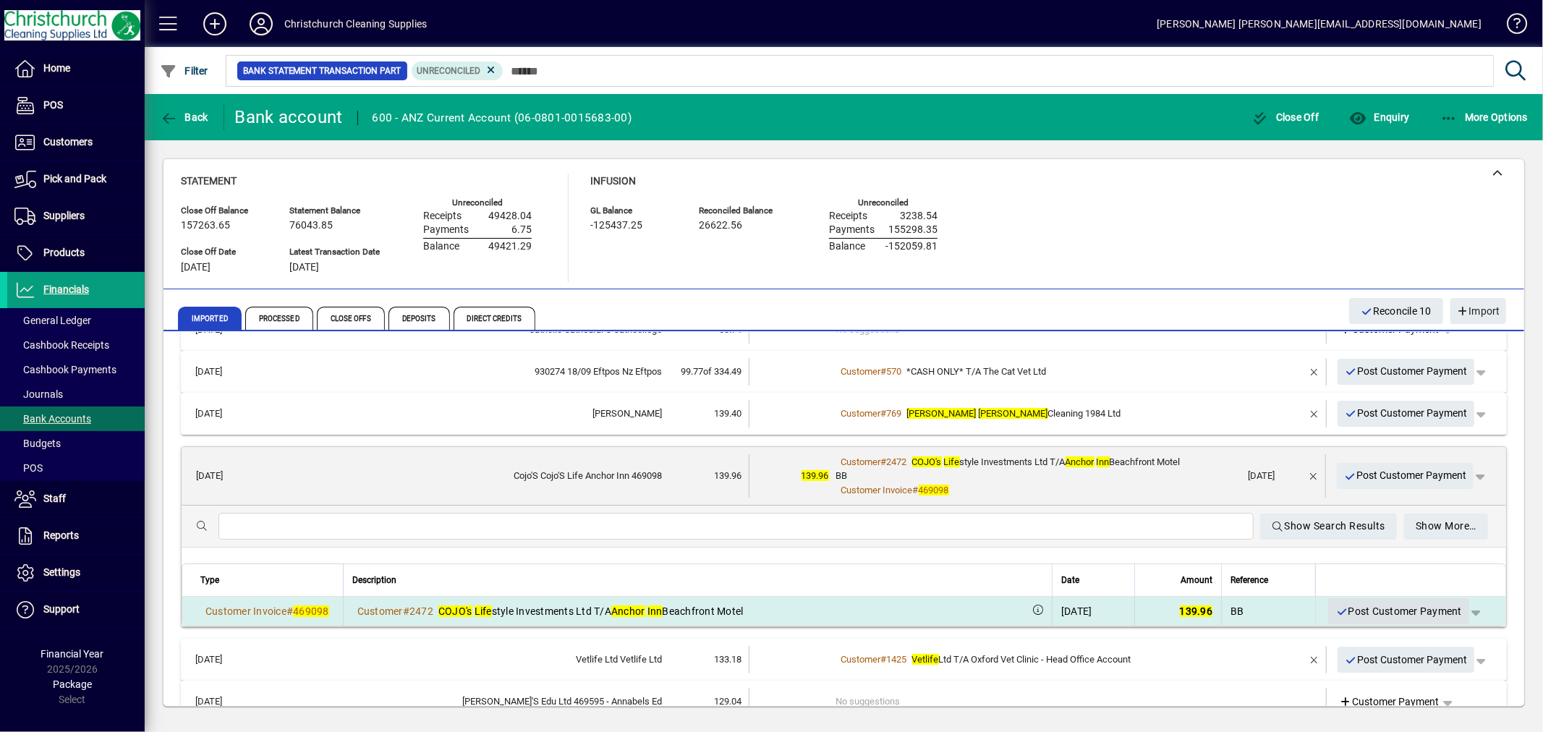
click at [1397, 610] on span "Post Customer Payment" at bounding box center [1398, 612] width 127 height 24
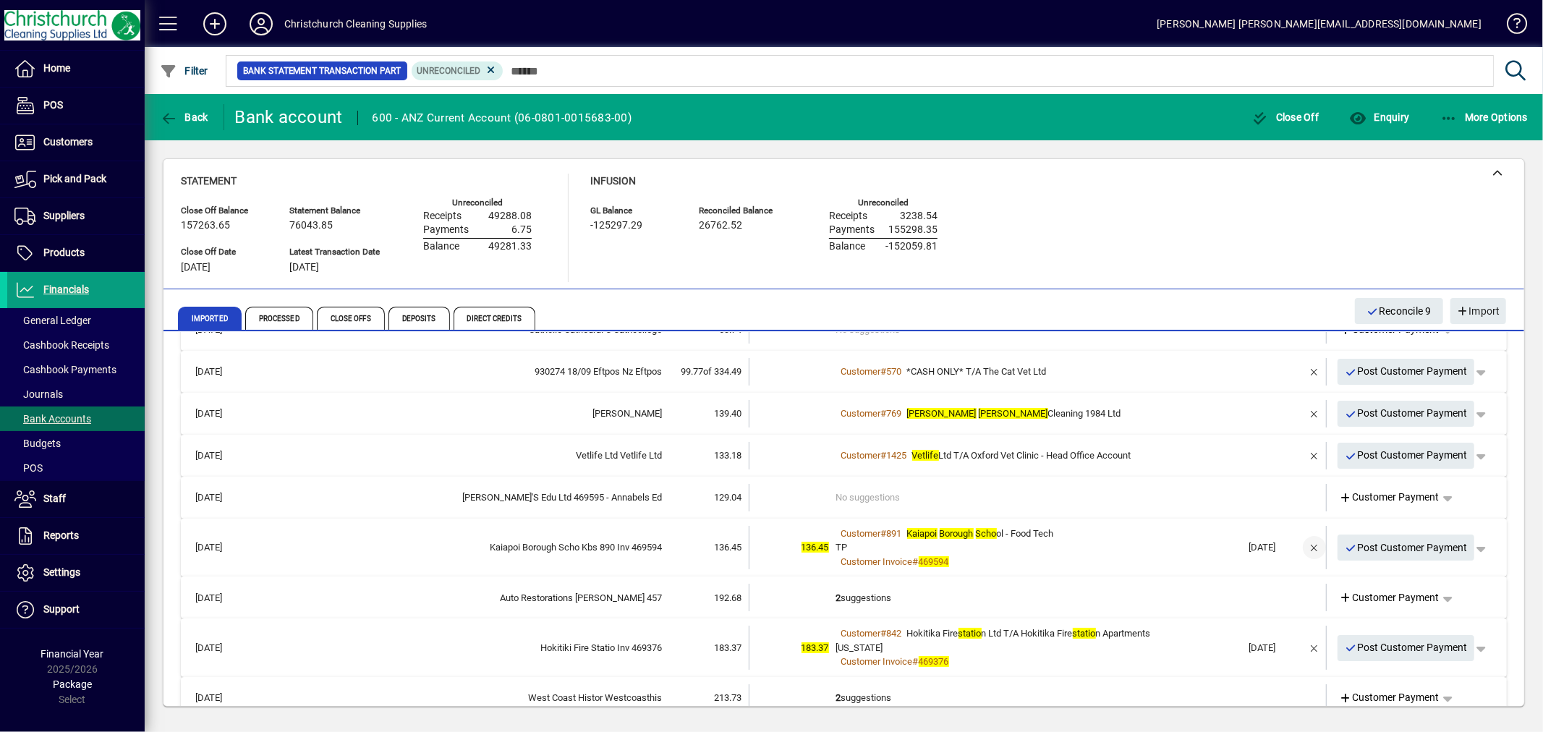
click at [1297, 544] on span "button" at bounding box center [1314, 547] width 35 height 35
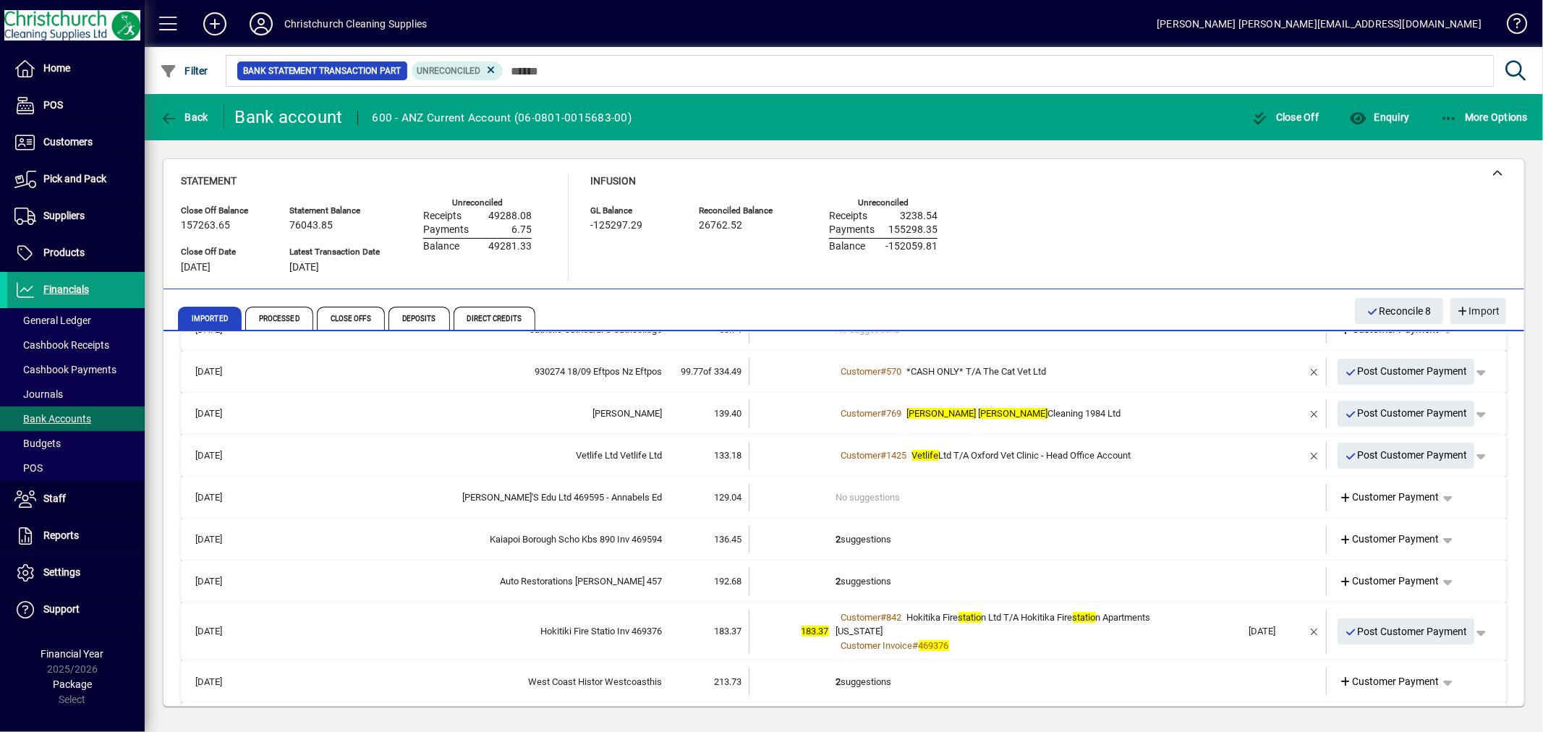
click at [869, 534] on td "2 suggestions" at bounding box center [1039, 539] width 406 height 27
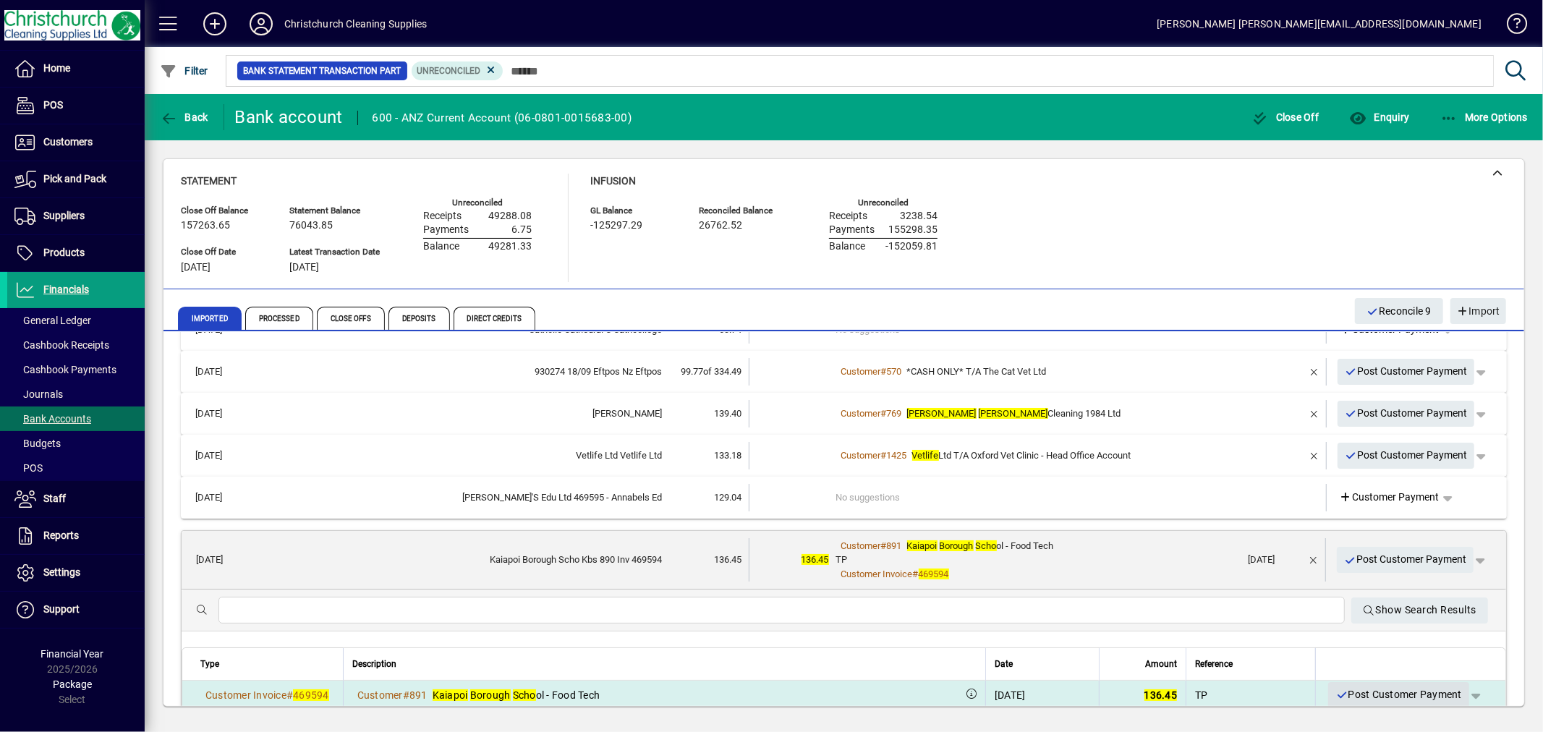
click at [1381, 691] on span "Post Customer Payment" at bounding box center [1398, 695] width 127 height 24
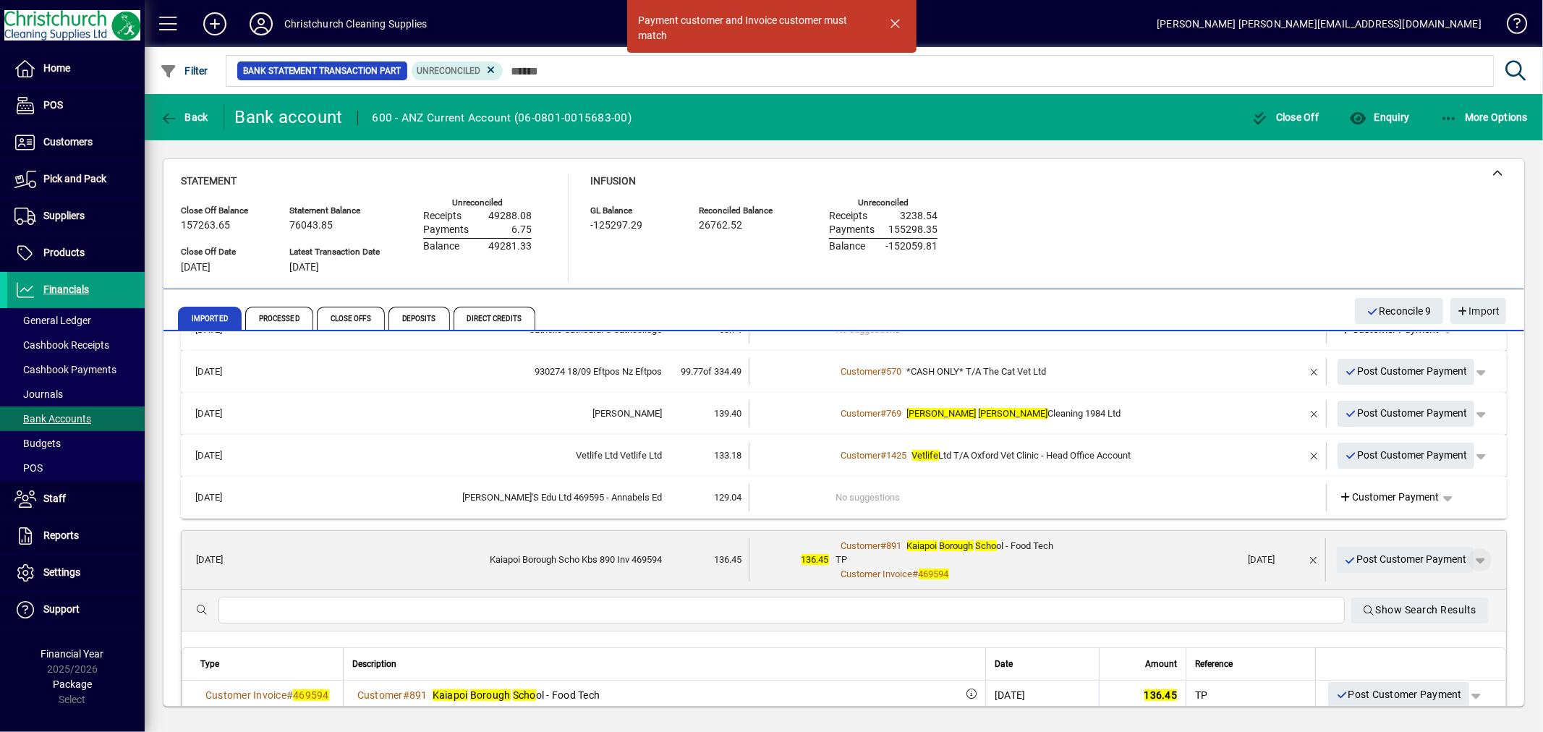
click at [1470, 560] on span "button" at bounding box center [1479, 559] width 35 height 35
click at [1441, 592] on span "Customer Payment" at bounding box center [1424, 589] width 106 height 17
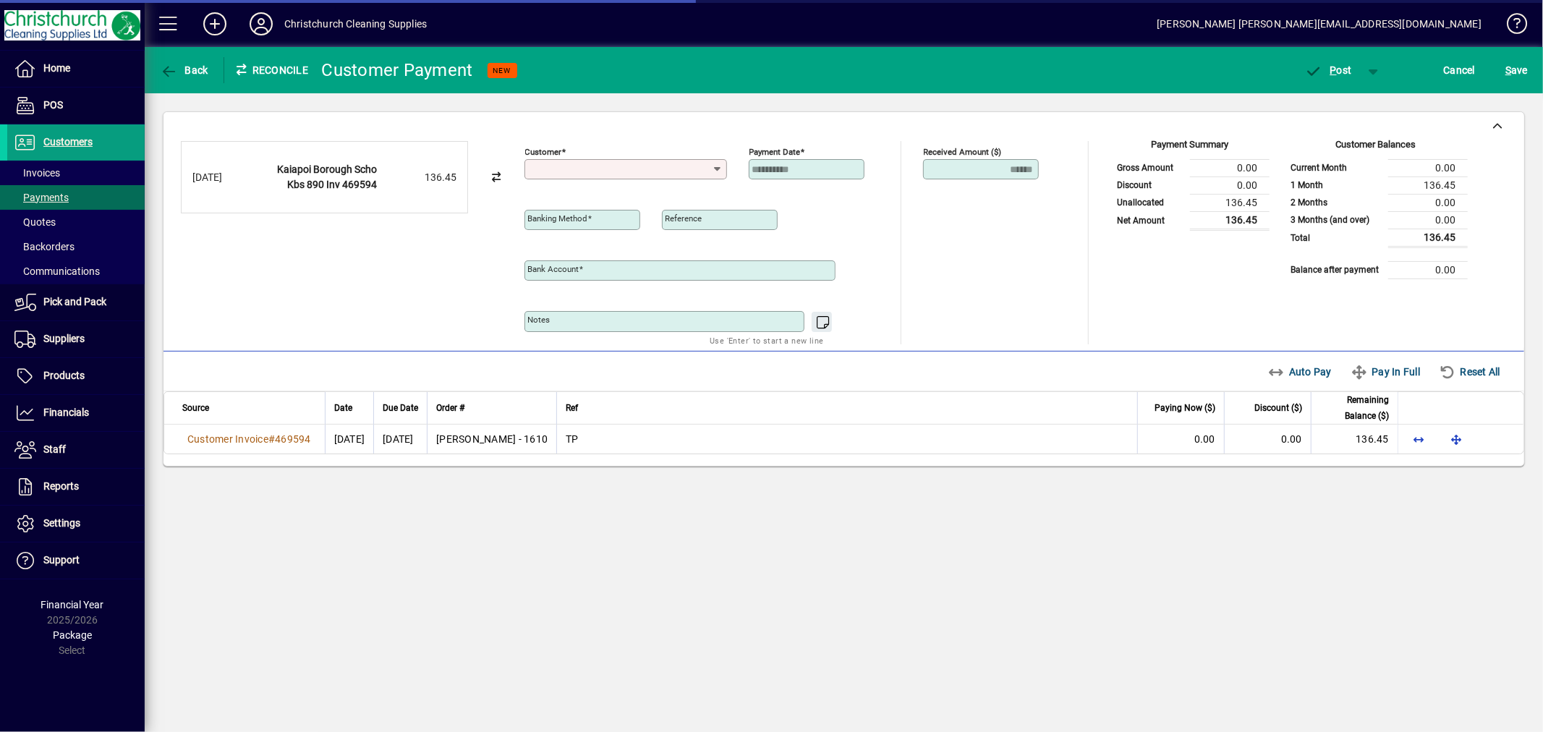
type input "**********"
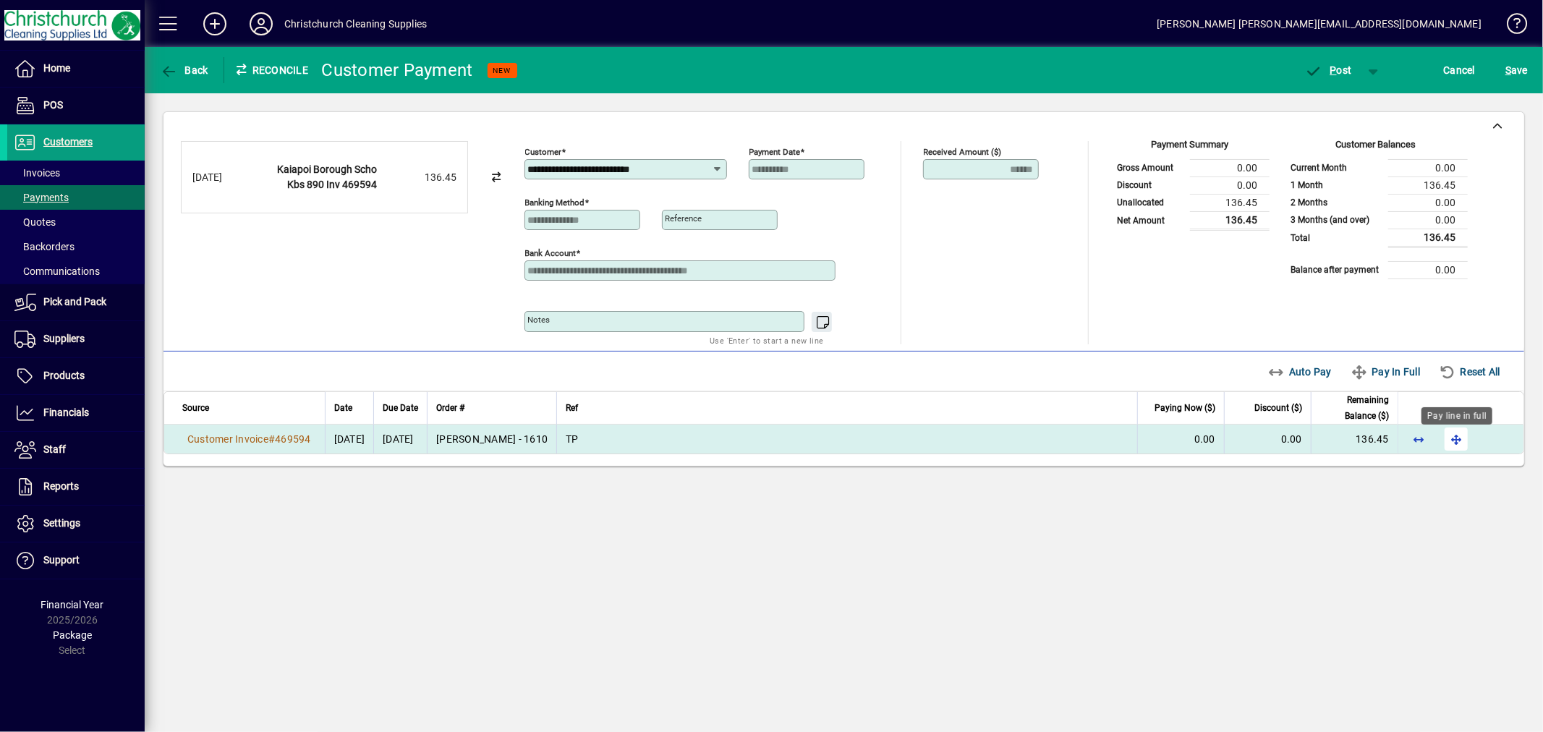
click at [1457, 438] on span "button" at bounding box center [1456, 439] width 35 height 35
click at [1334, 65] on span "P" at bounding box center [1333, 70] width 7 height 12
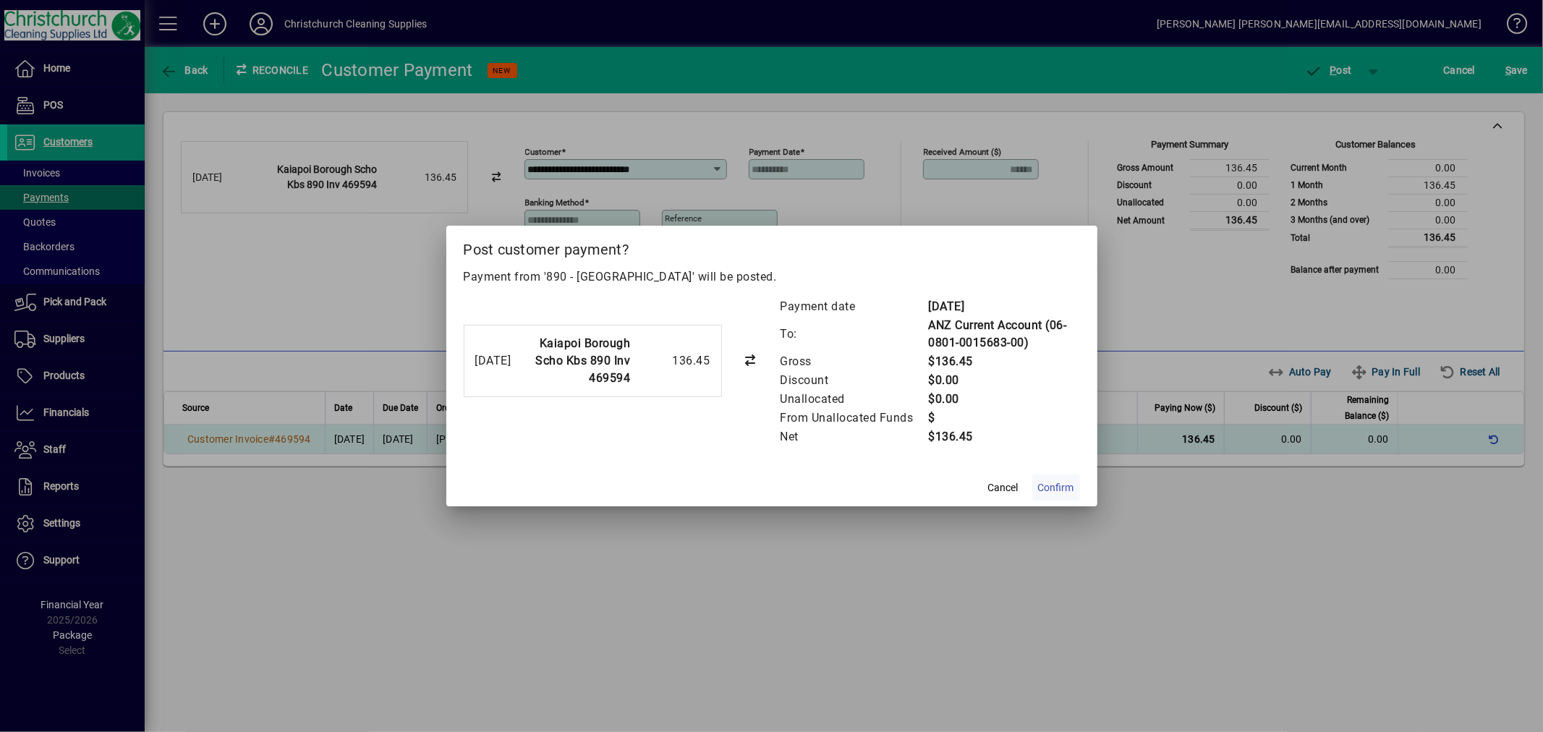
click at [1064, 490] on span "Confirm" at bounding box center [1056, 487] width 36 height 15
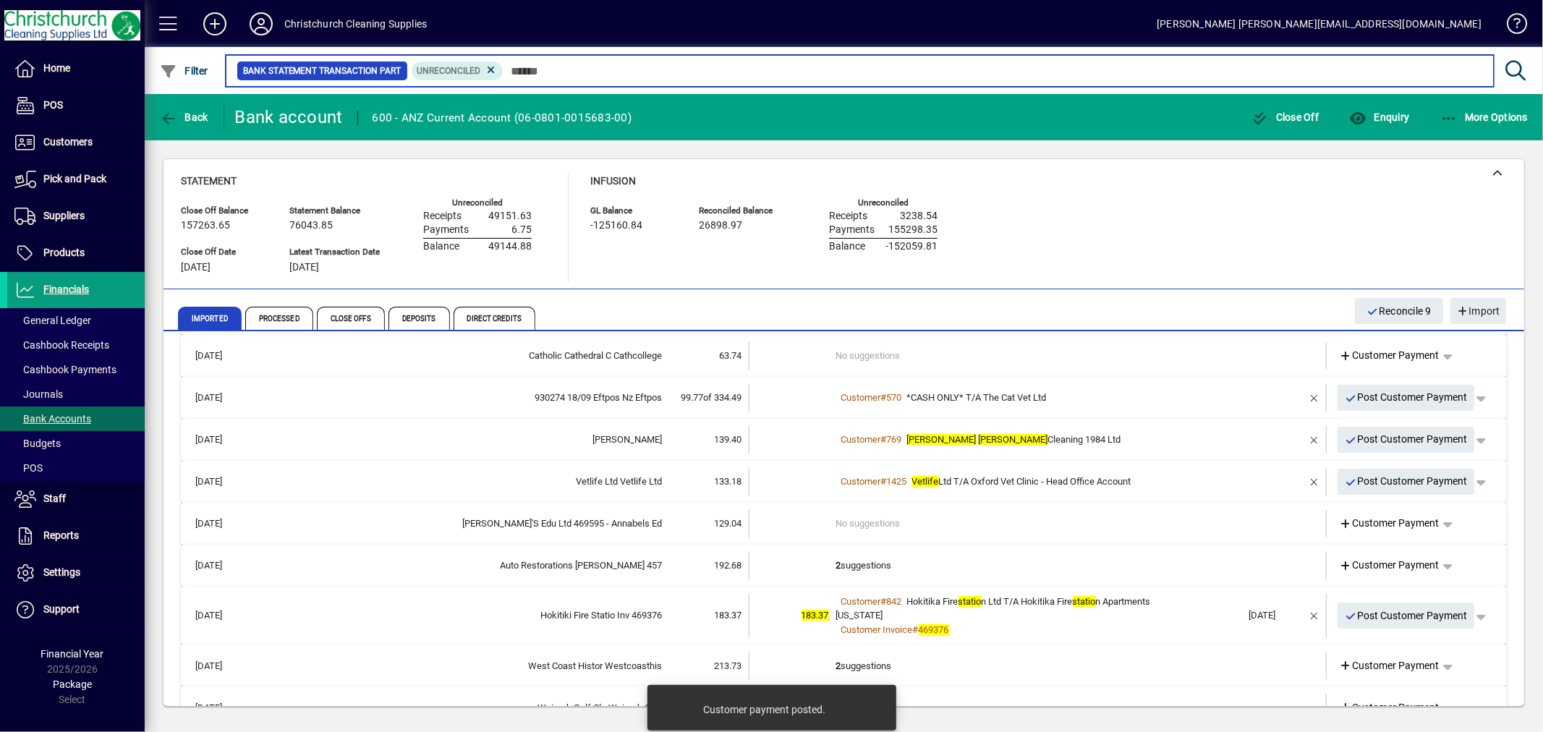
scroll to position [80, 0]
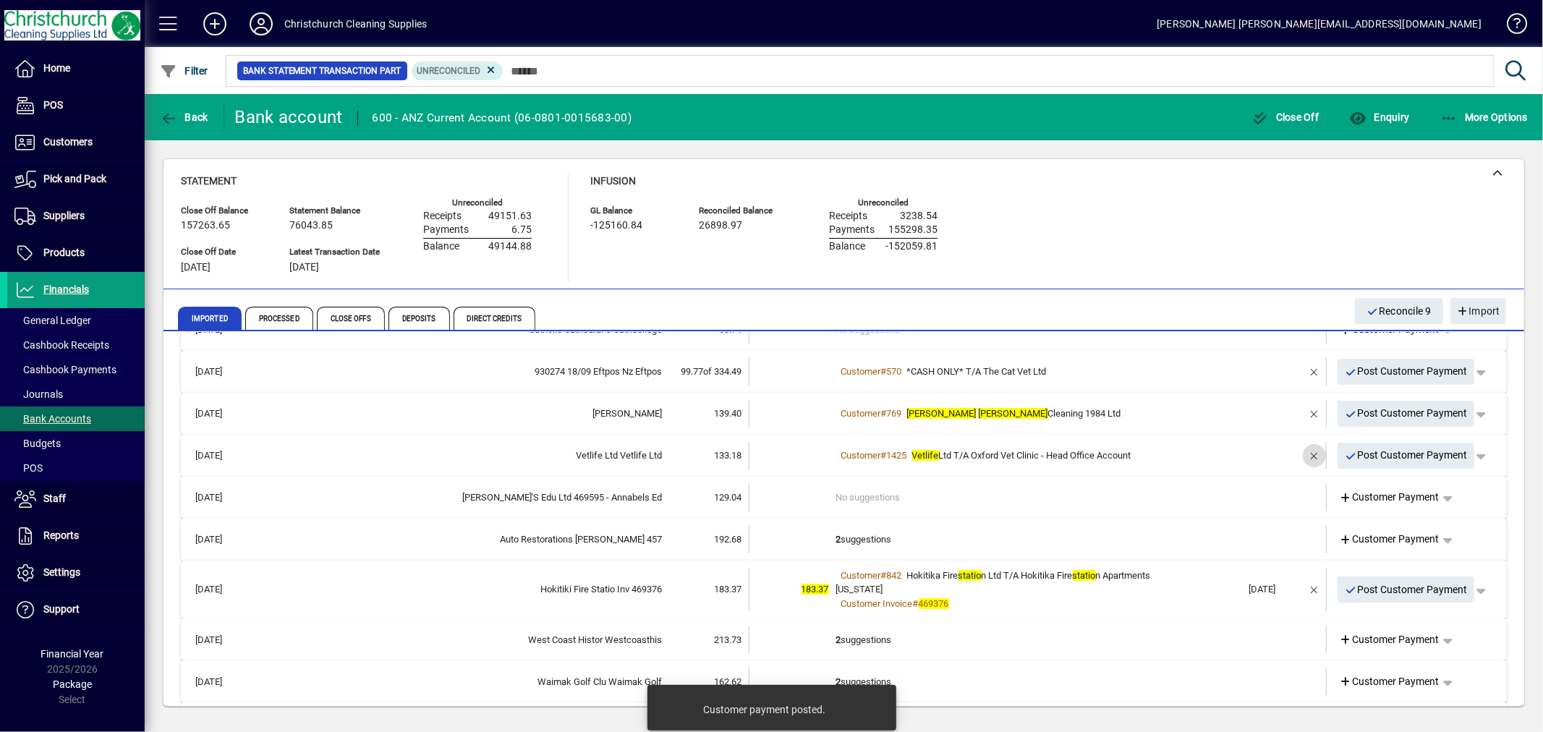
click at [1298, 457] on span "button" at bounding box center [1314, 455] width 35 height 35
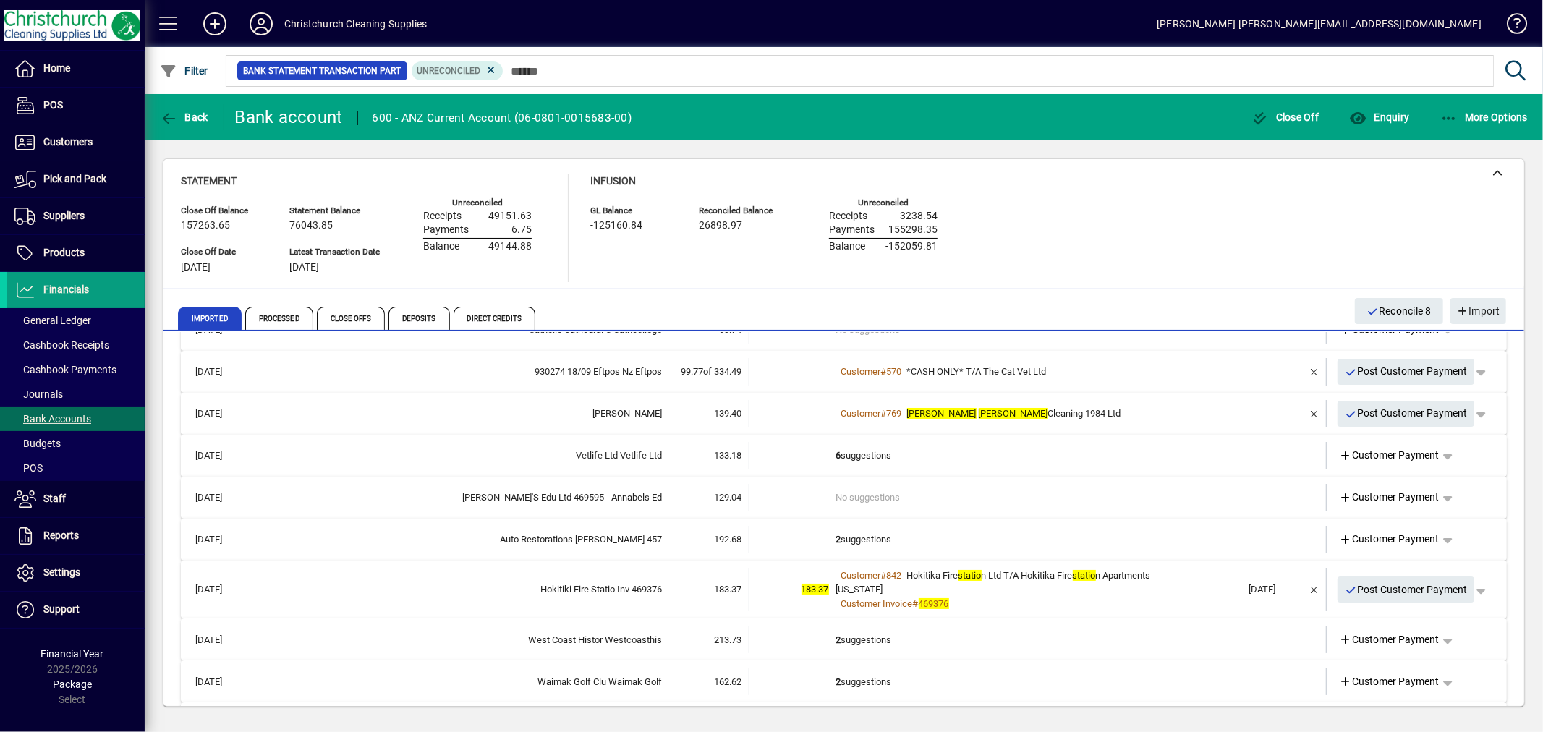
click at [864, 451] on td "6 suggestions" at bounding box center [1039, 455] width 406 height 27
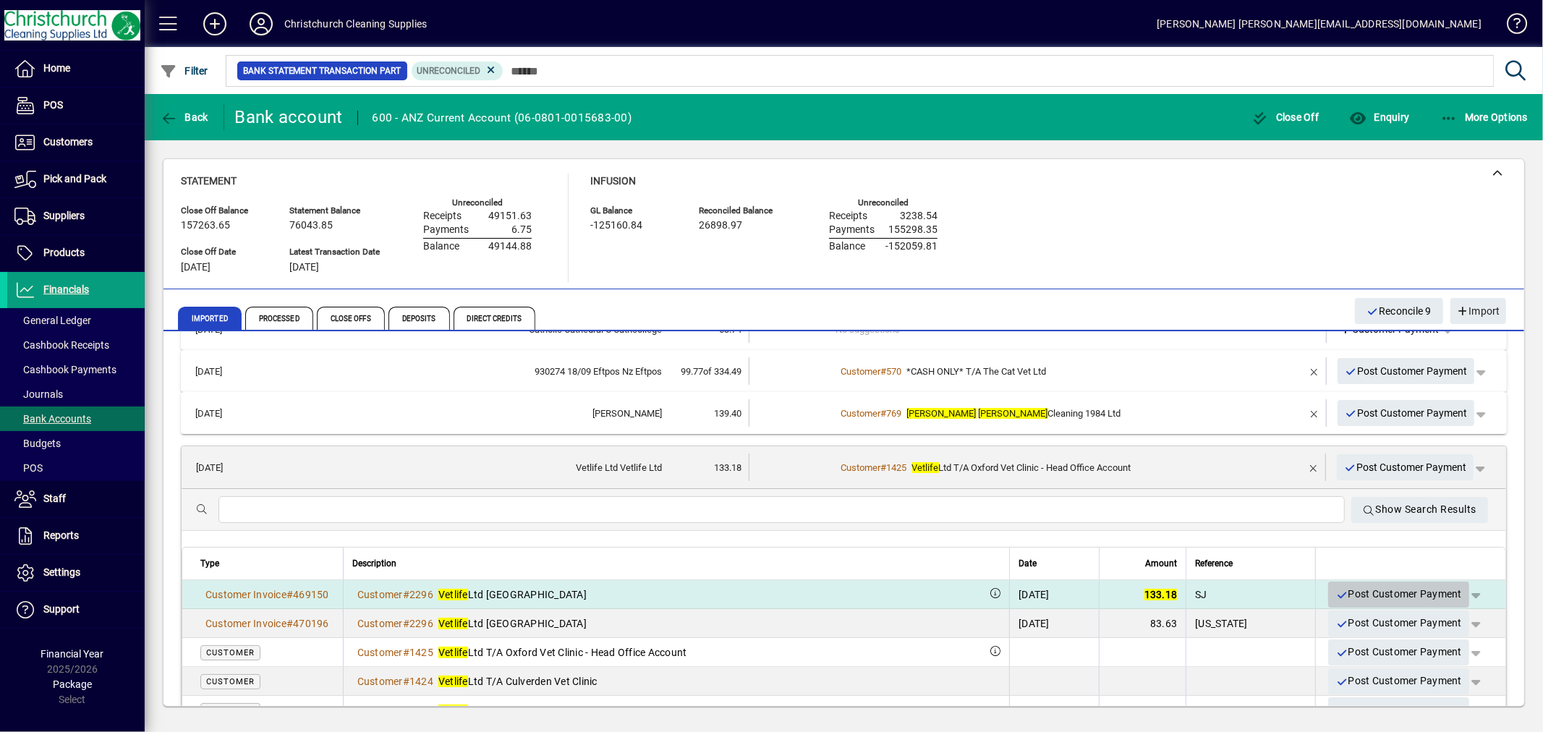
click at [1426, 593] on span "Post Customer Payment" at bounding box center [1398, 594] width 127 height 24
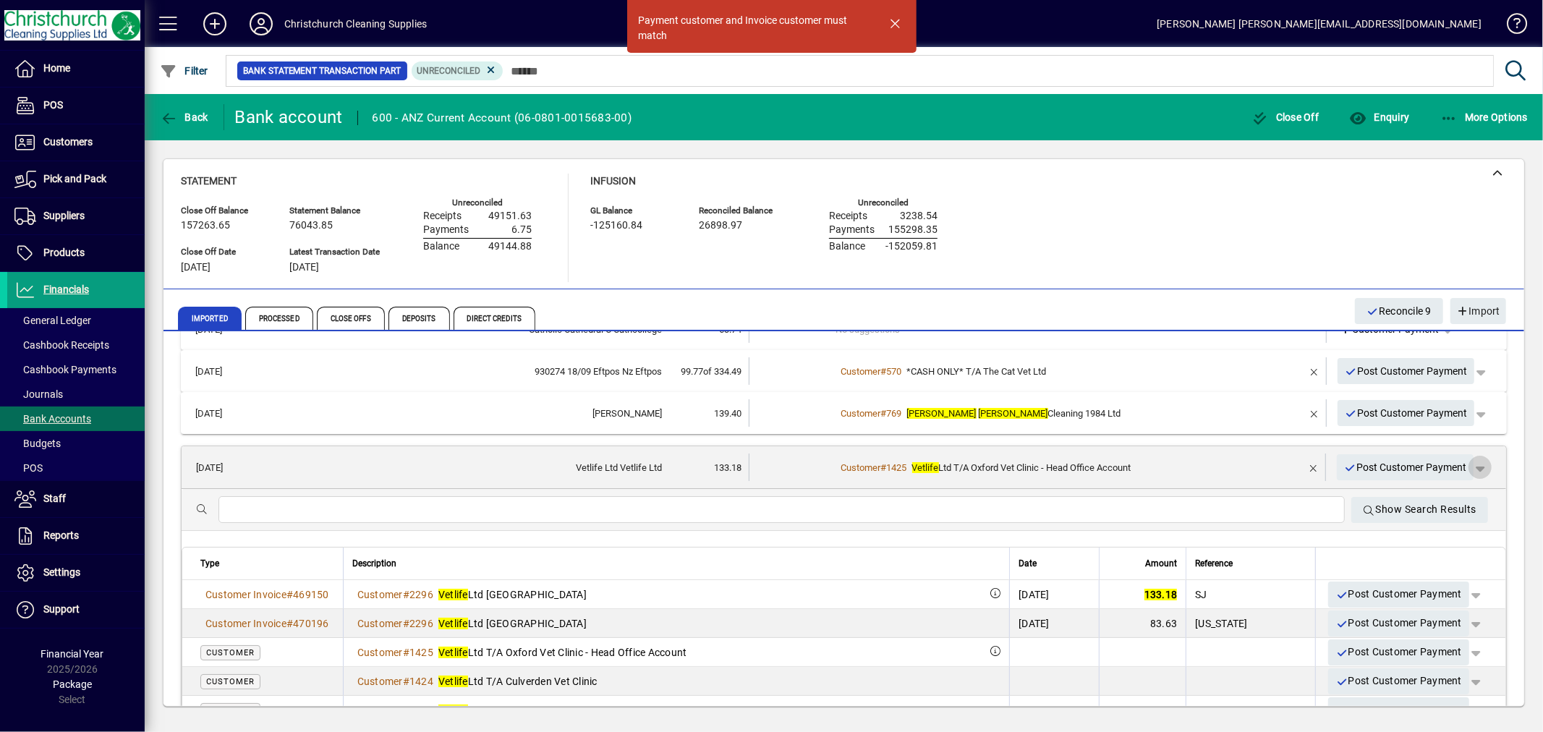
click at [1470, 466] on span "button" at bounding box center [1479, 467] width 35 height 35
click at [1427, 495] on span "Customer Payment" at bounding box center [1424, 496] width 106 height 17
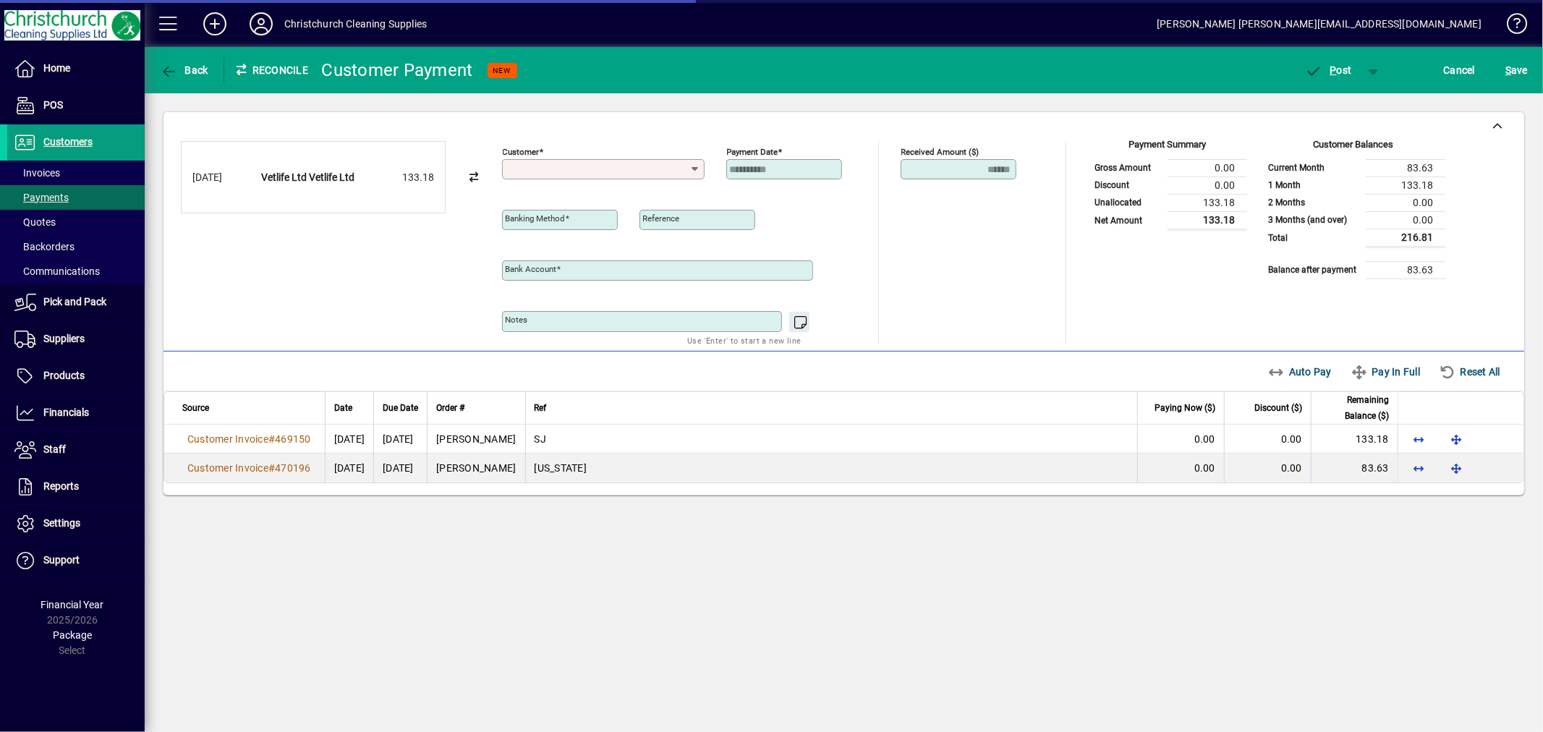
type input "**********"
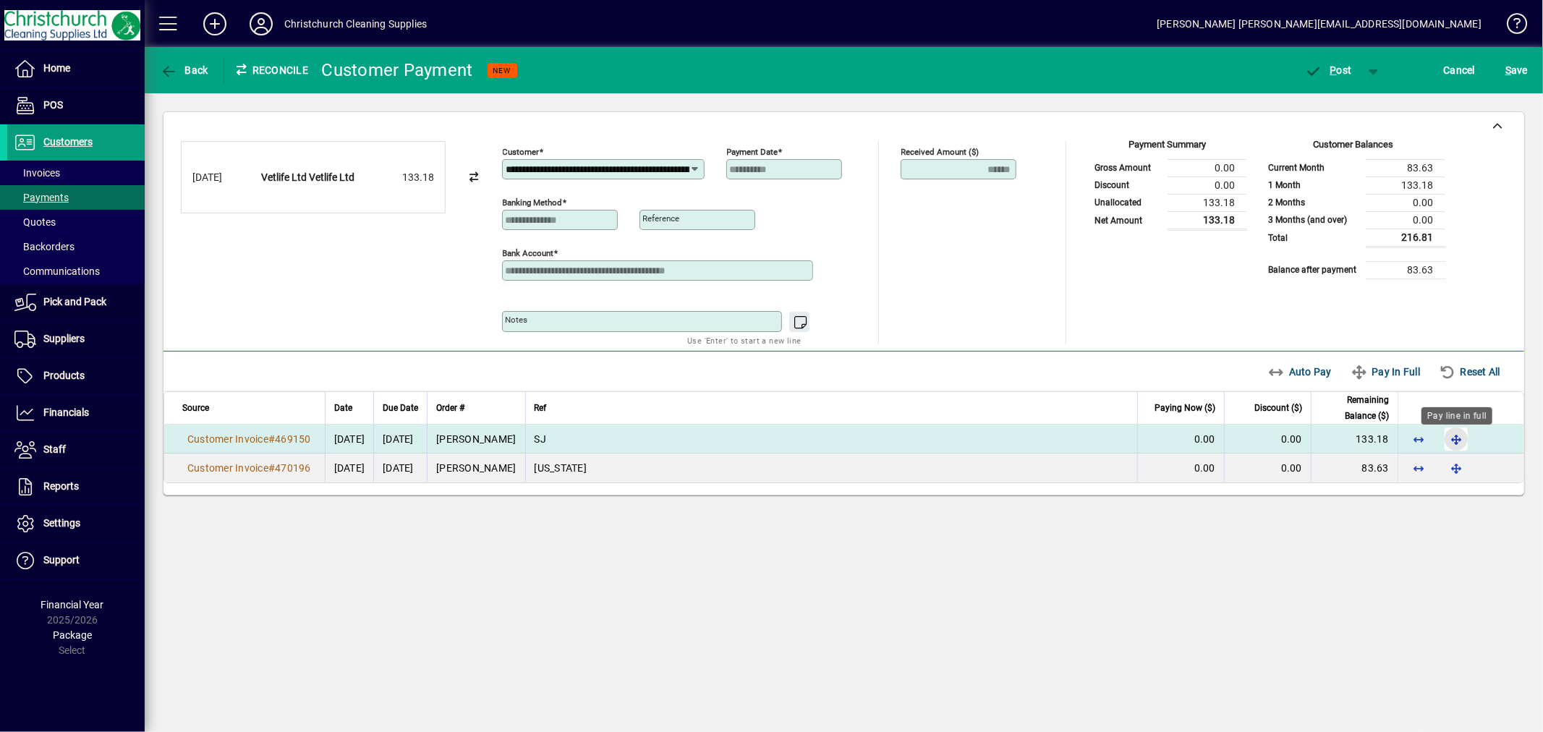
click at [1455, 443] on span "button" at bounding box center [1456, 439] width 35 height 35
click at [1336, 69] on span "P ost" at bounding box center [1328, 70] width 47 height 12
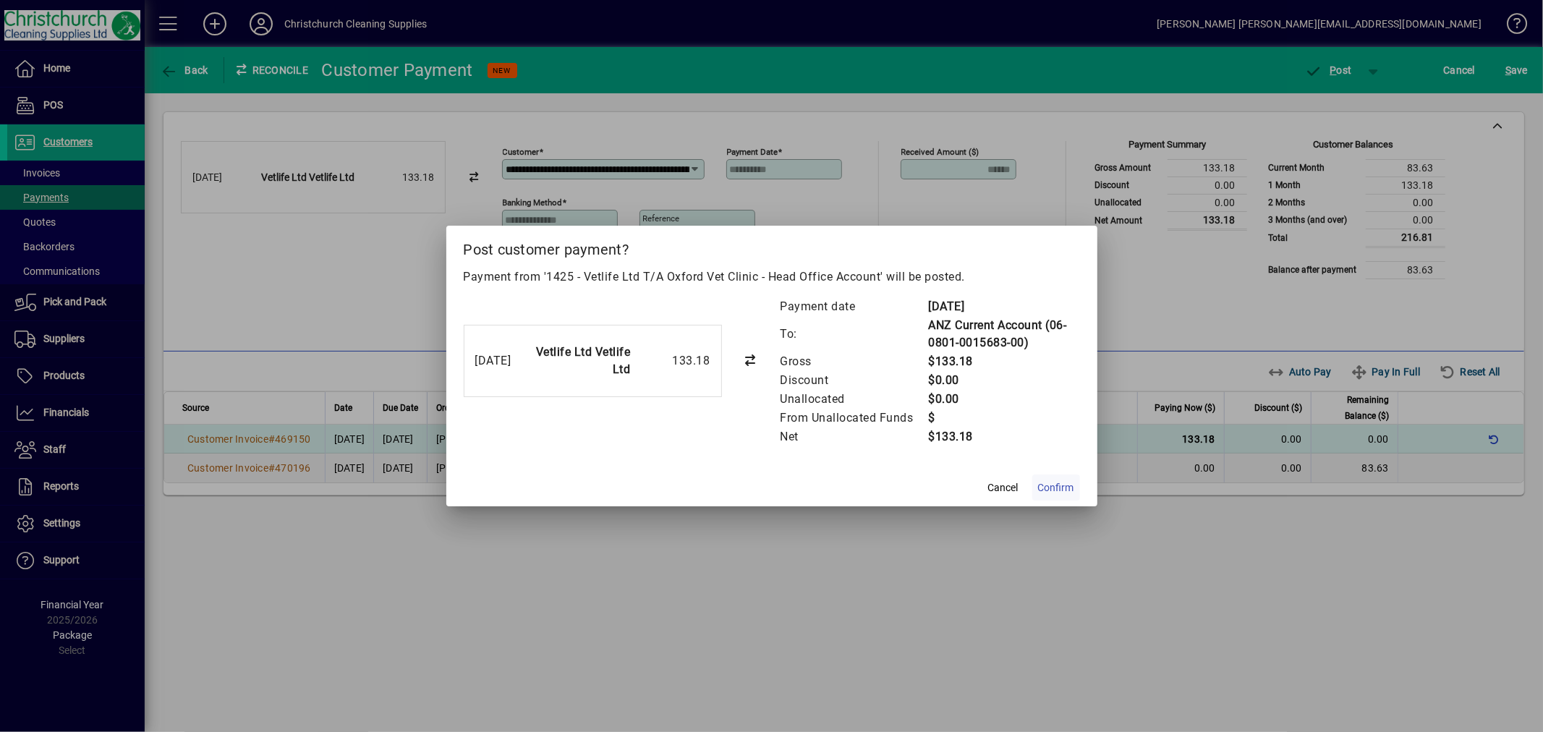
click at [1039, 482] on span "Confirm" at bounding box center [1056, 487] width 36 height 15
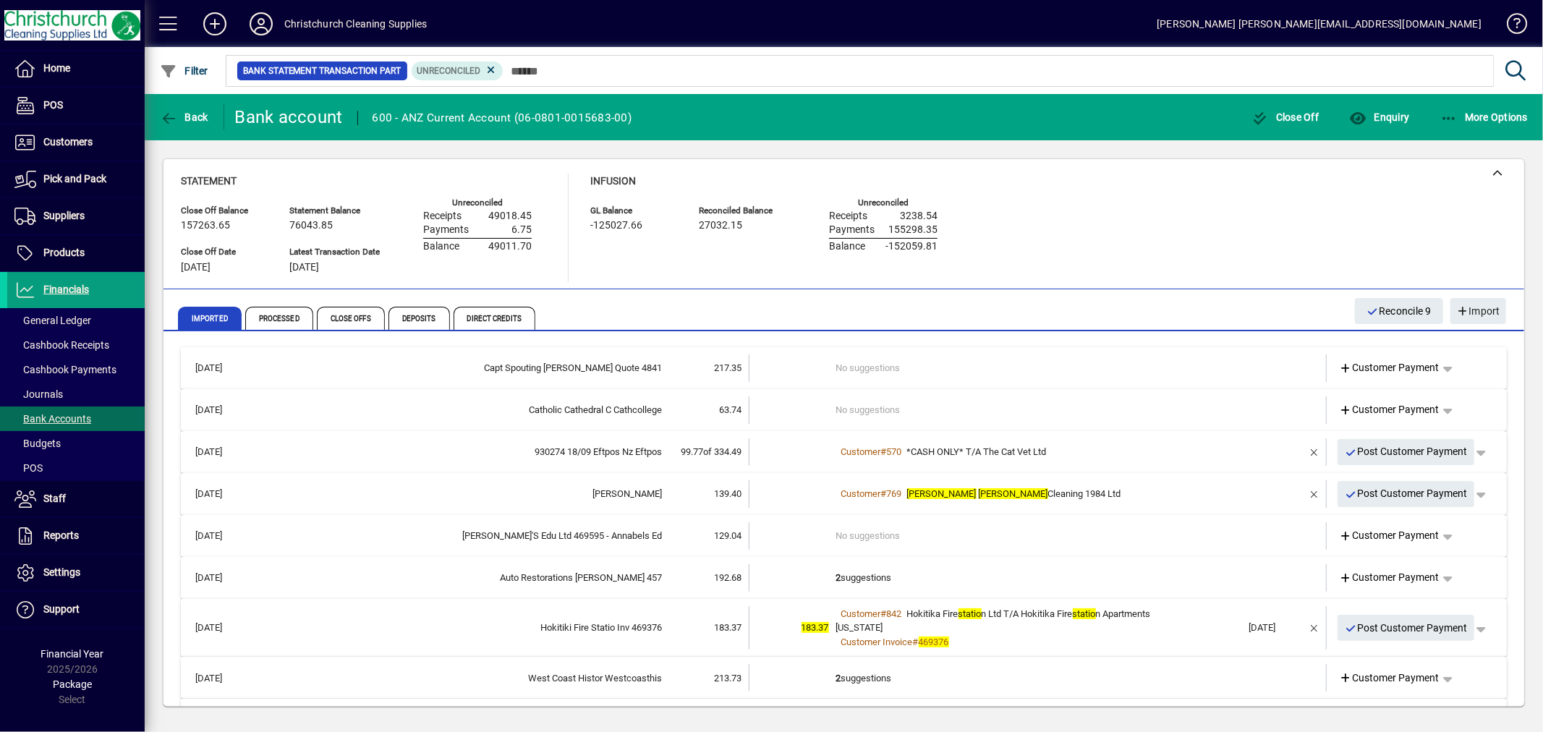
click at [858, 574] on td "2 suggestions" at bounding box center [1039, 577] width 406 height 27
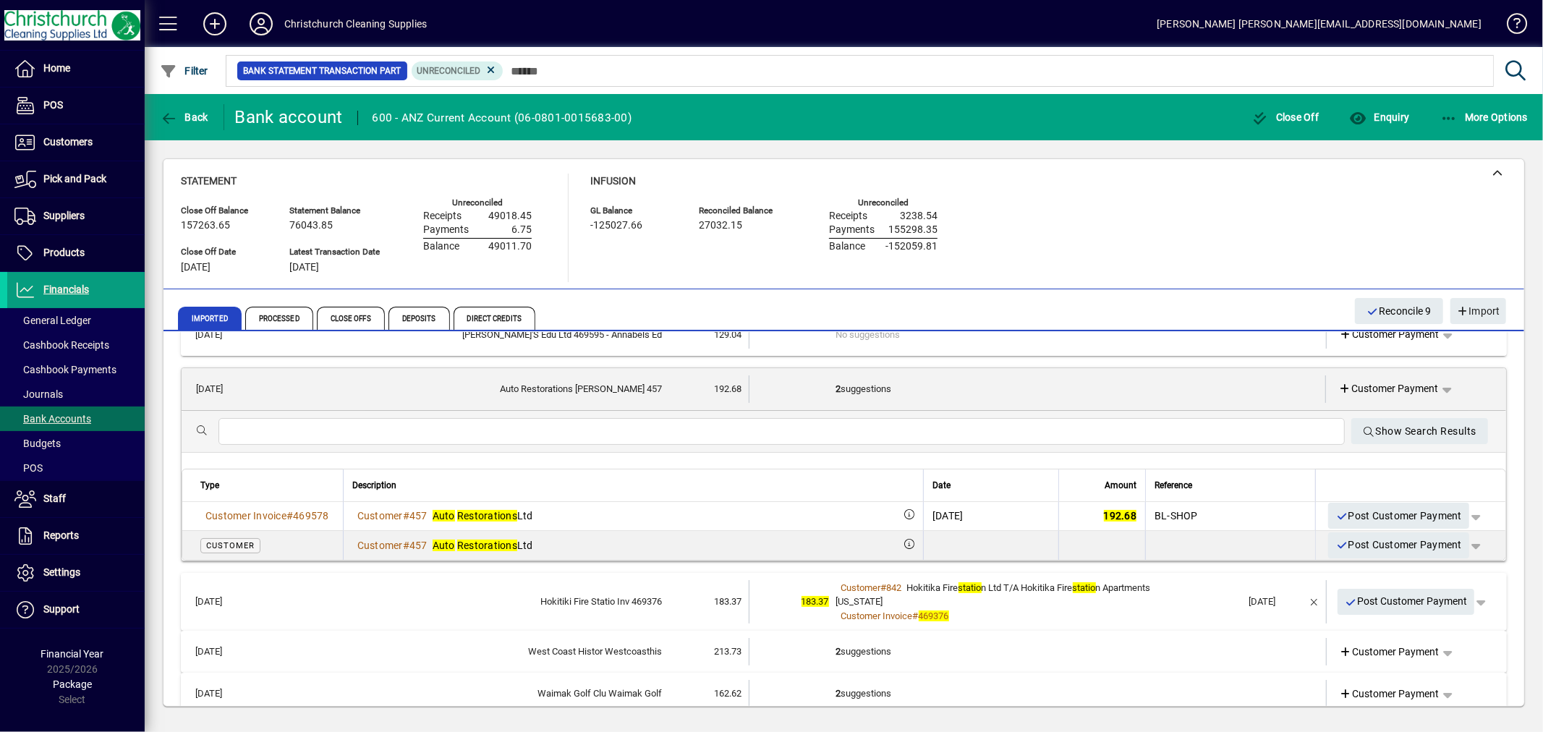
scroll to position [241, 0]
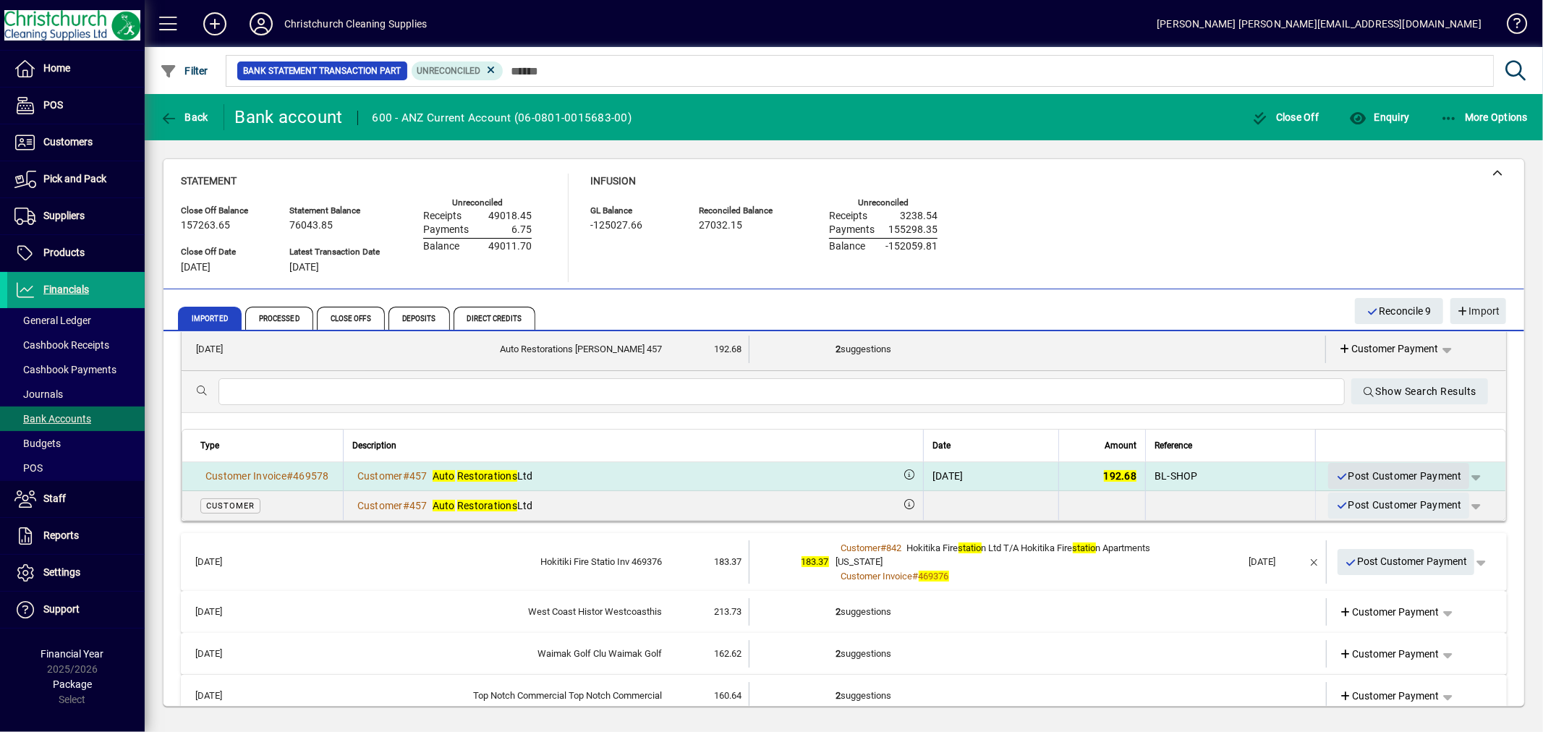
click at [1423, 474] on span "Post Customer Payment" at bounding box center [1398, 476] width 127 height 24
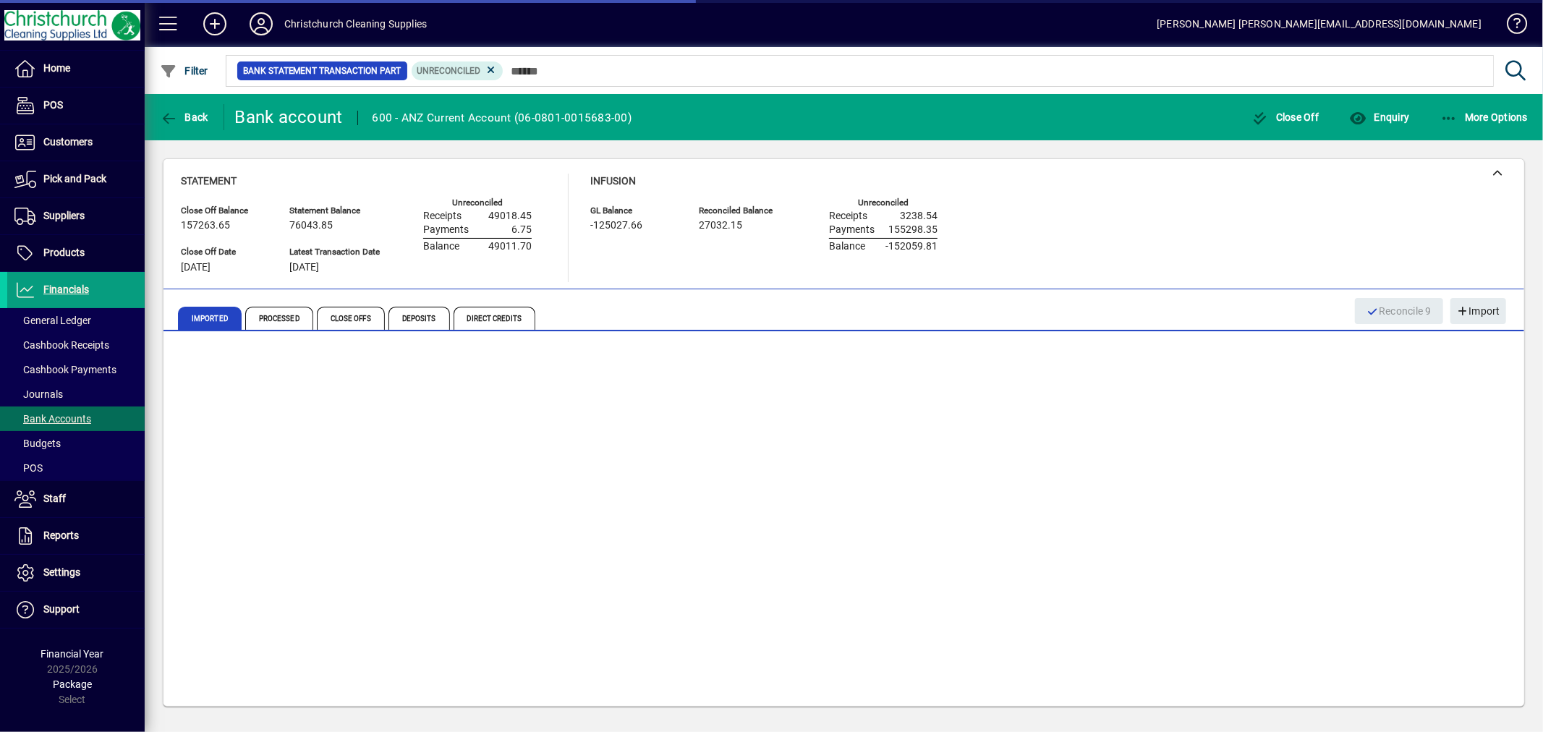
scroll to position [24, 0]
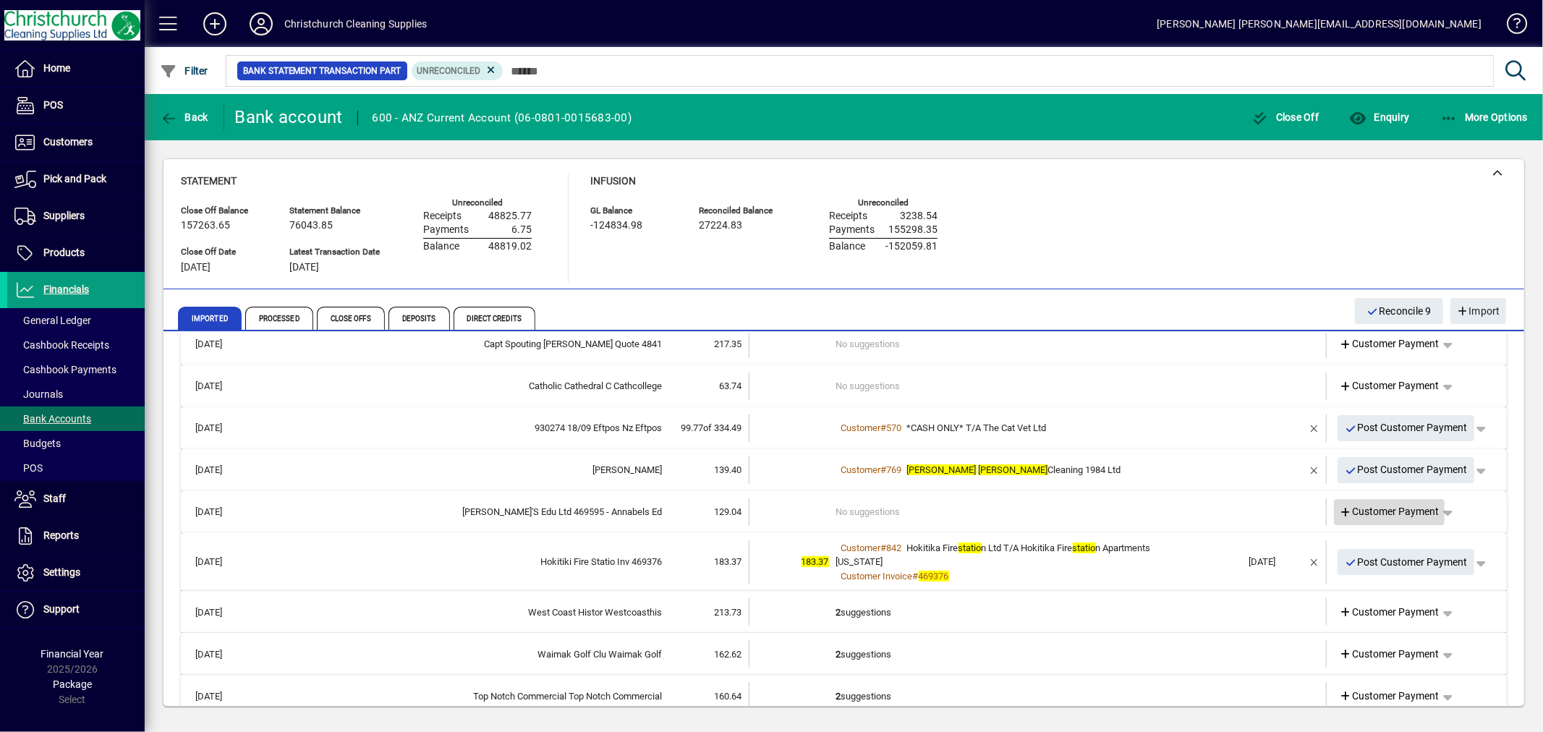
click at [1409, 508] on span "Customer Payment" at bounding box center [1389, 511] width 100 height 15
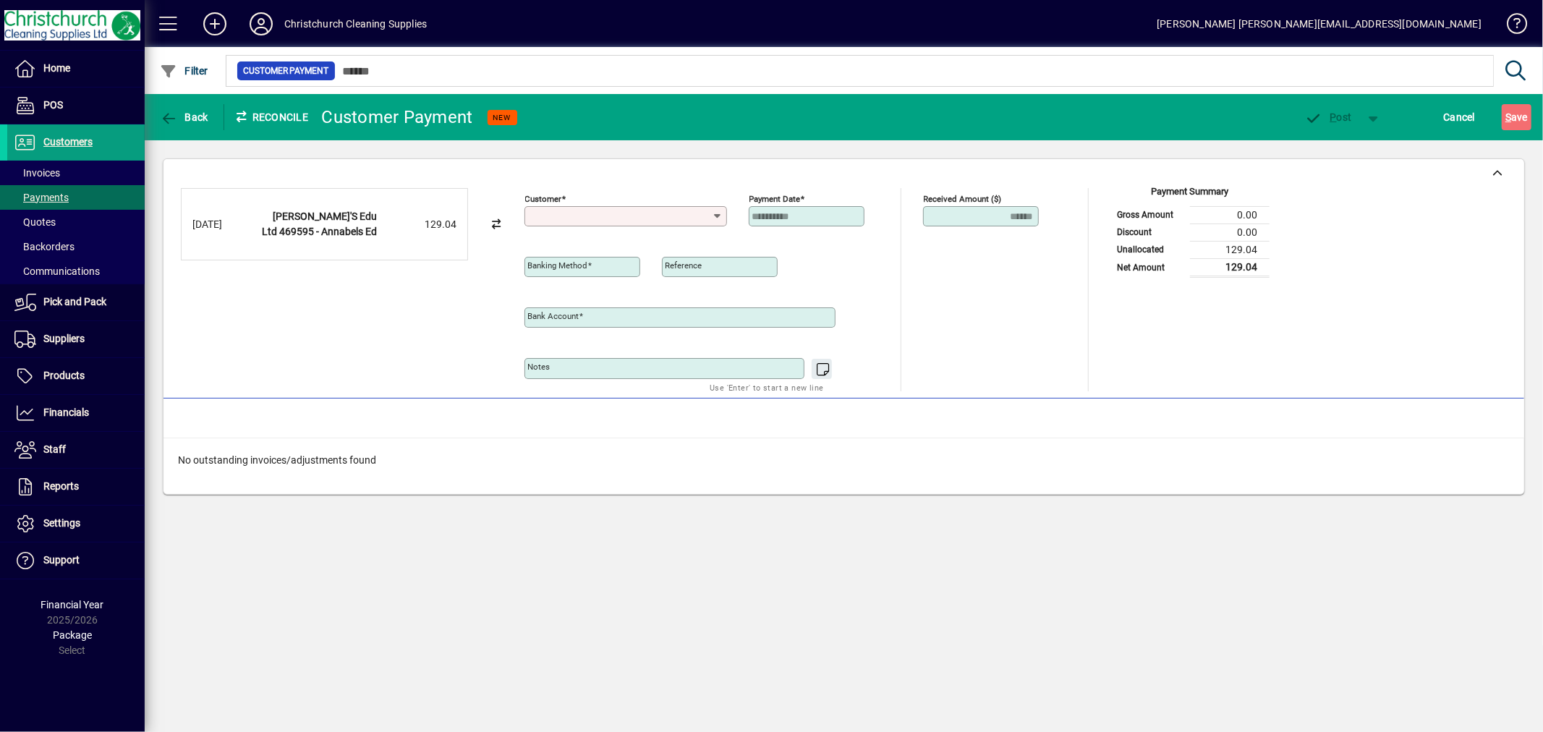
type input "**********"
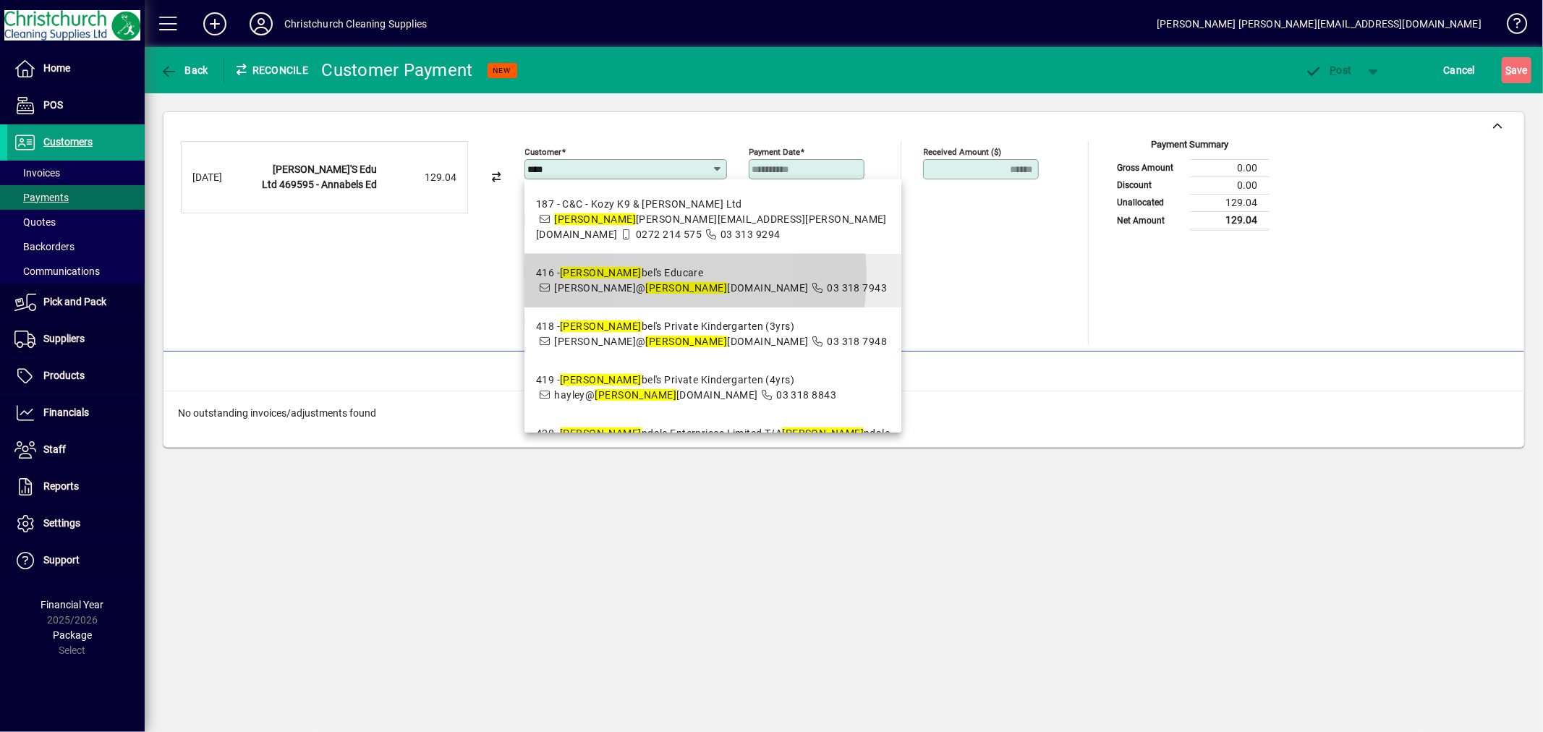
click at [647, 265] on div "416 - Anna bel's Educare" at bounding box center [711, 272] width 351 height 15
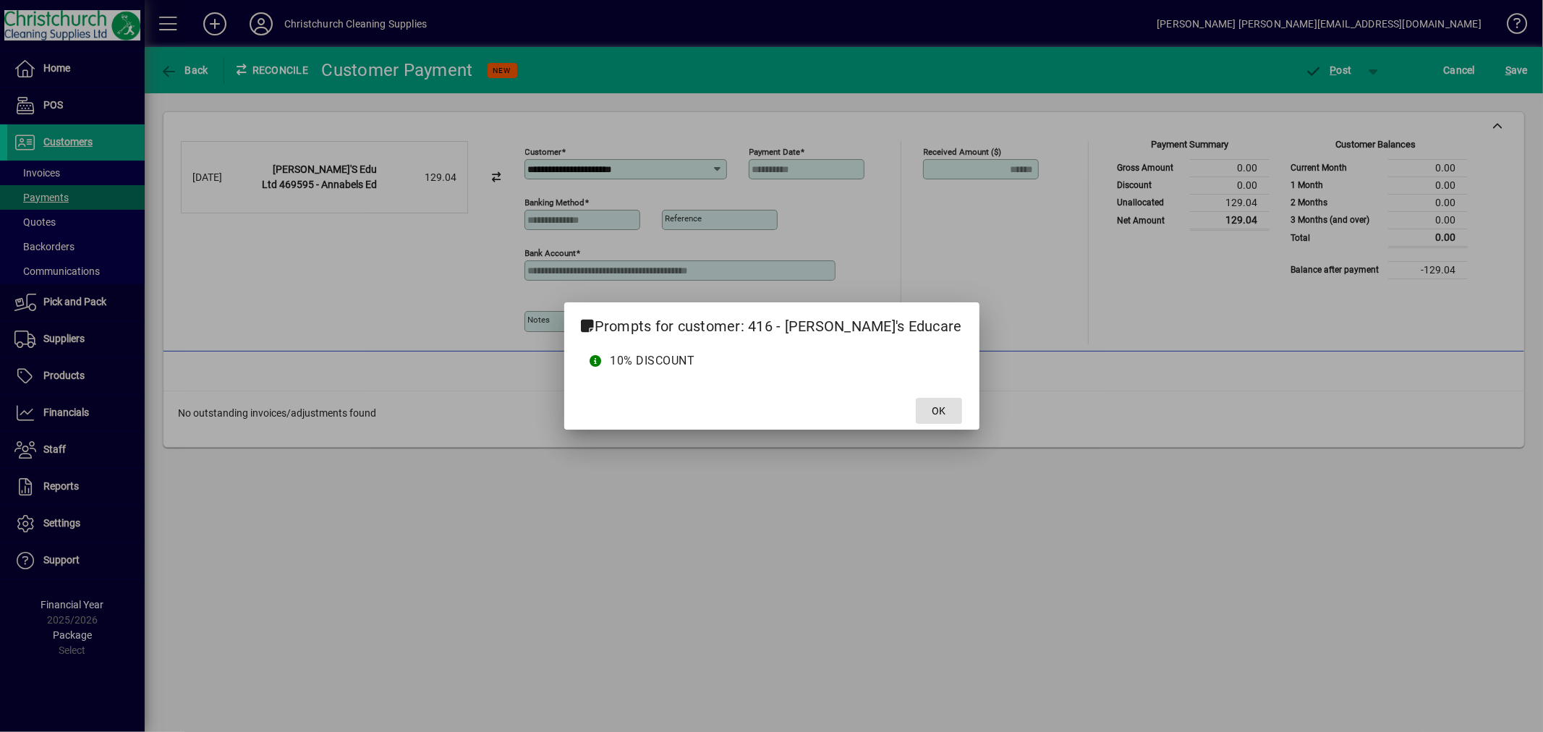
click at [916, 401] on span at bounding box center [939, 410] width 46 height 35
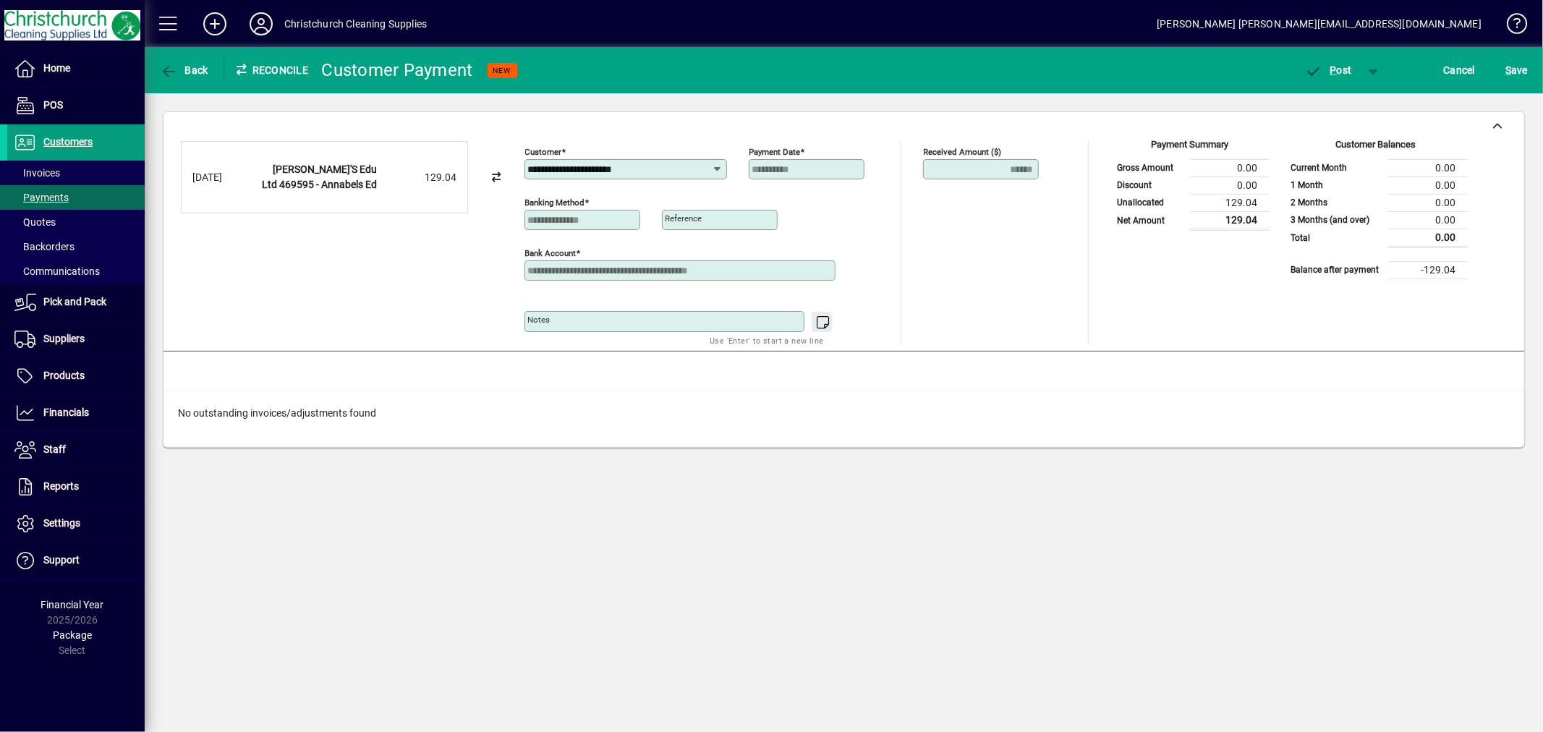
click at [649, 169] on input "**********" at bounding box center [620, 169] width 184 height 12
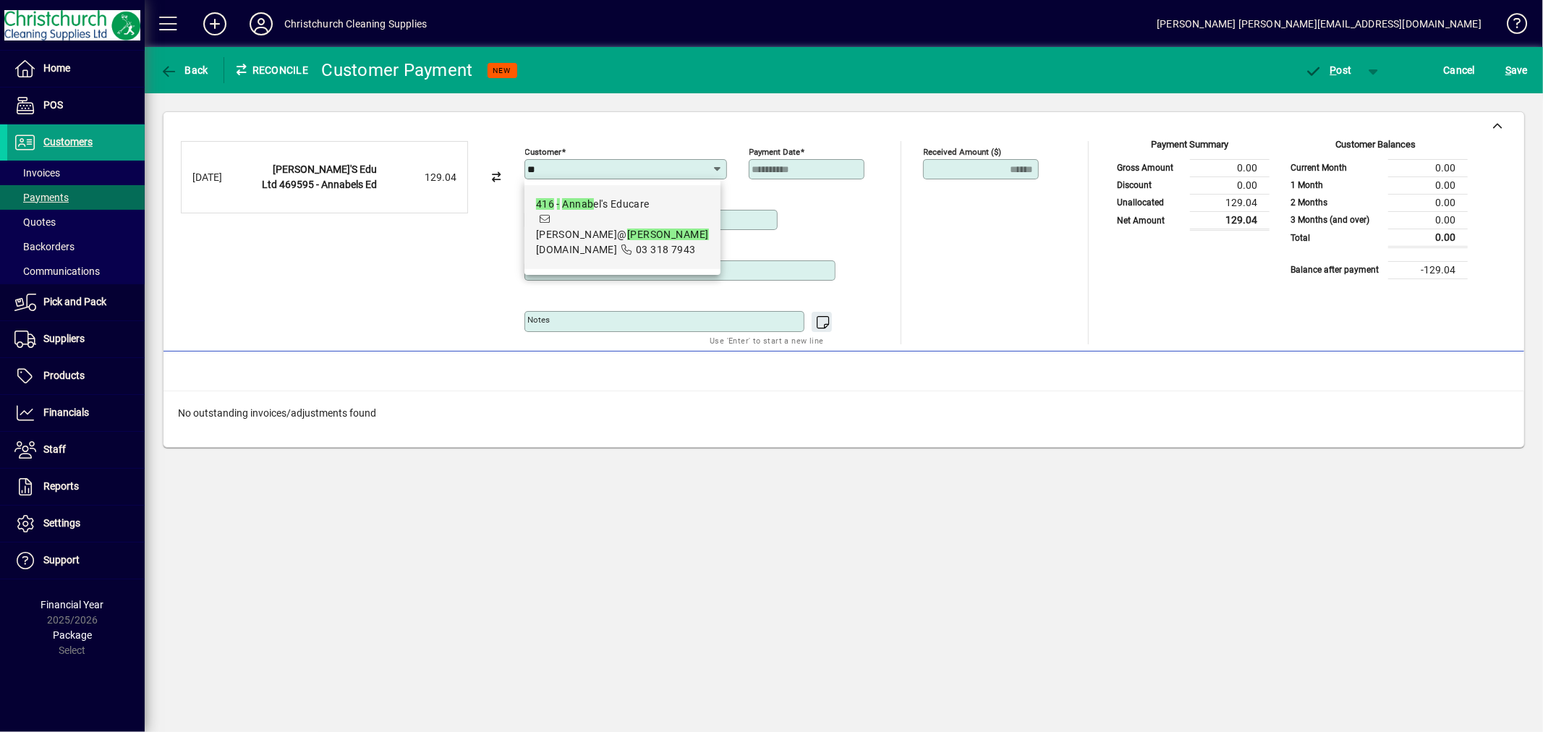
type input "*"
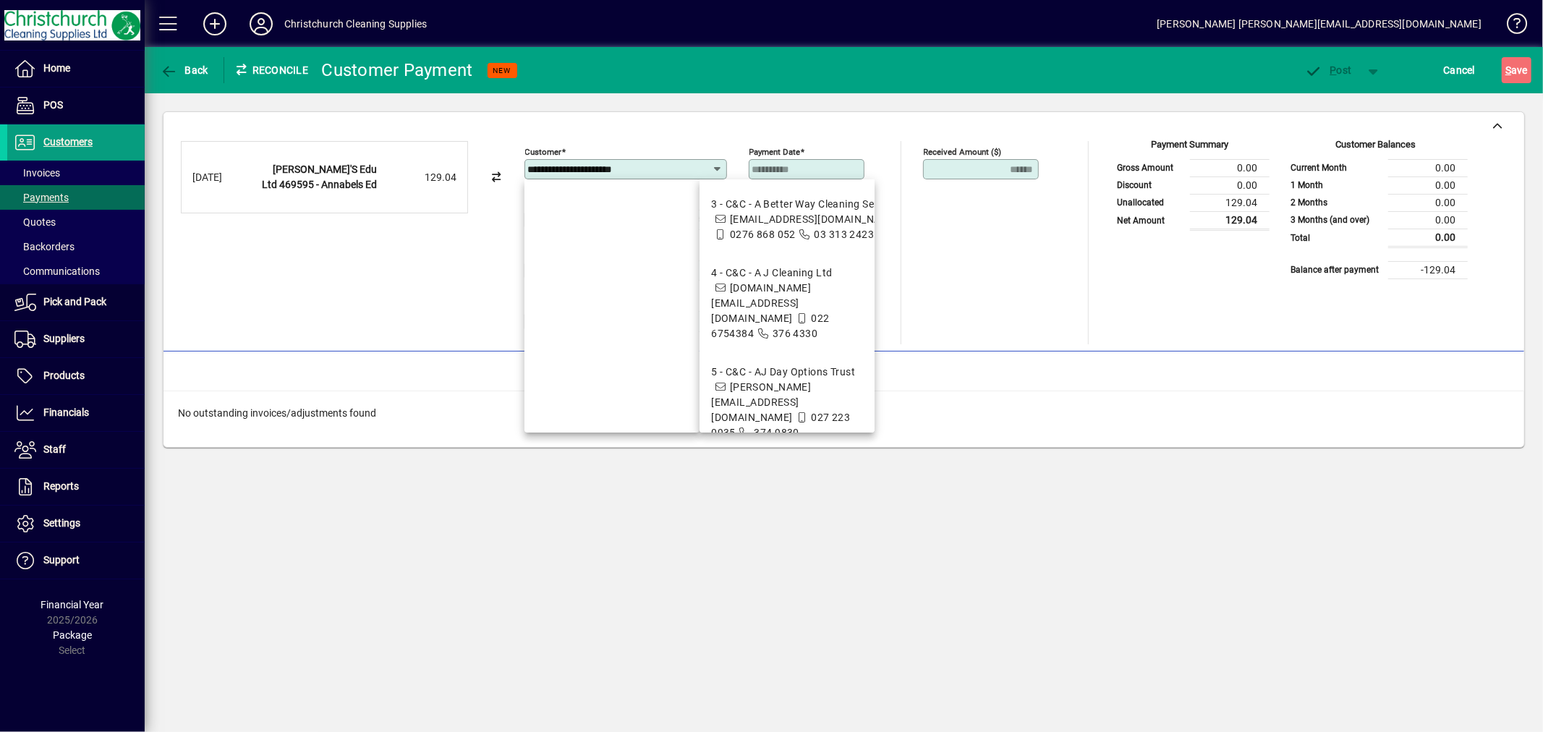
type input "**********"
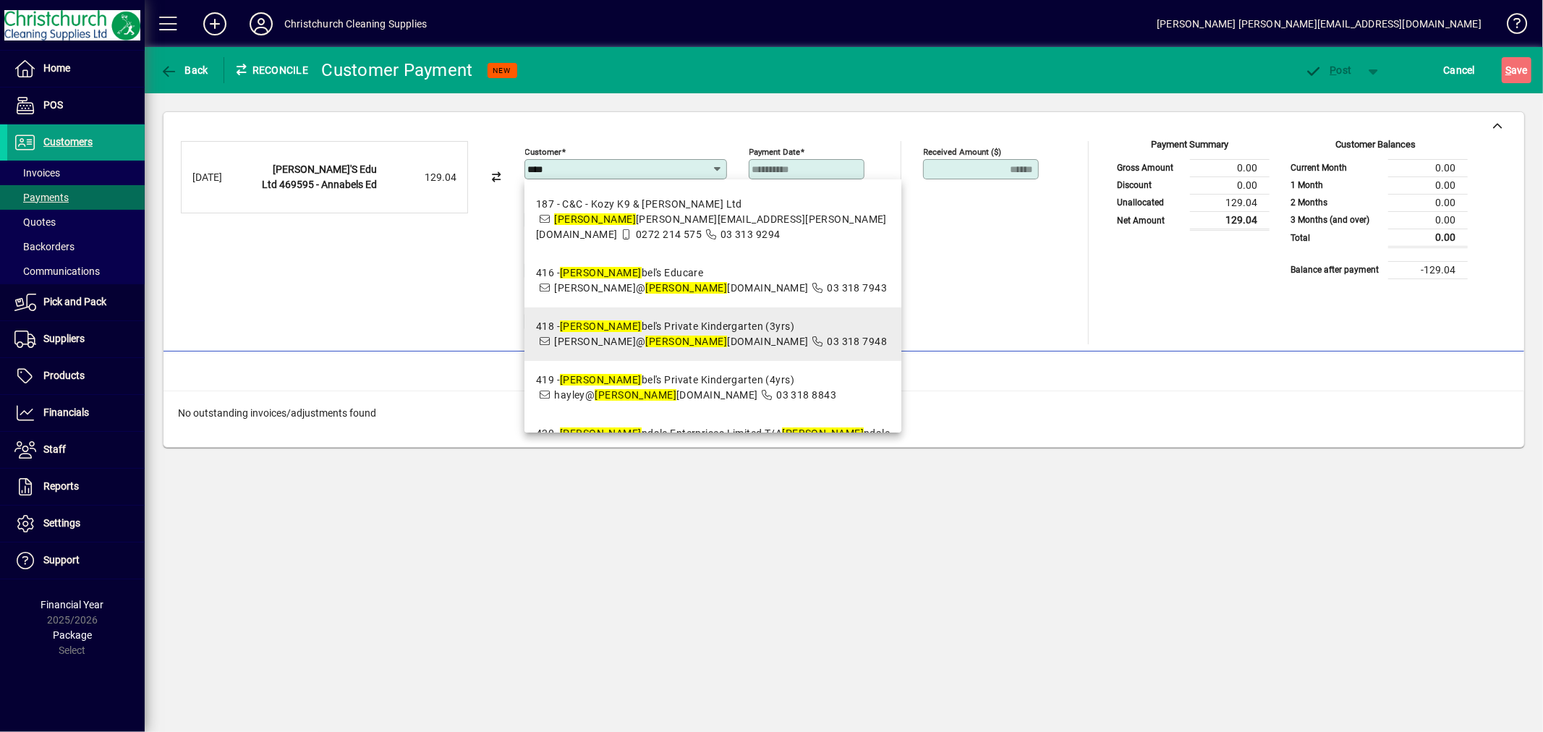
click at [697, 336] on span "marie@ anna belseducare.co.nz" at bounding box center [681, 342] width 255 height 12
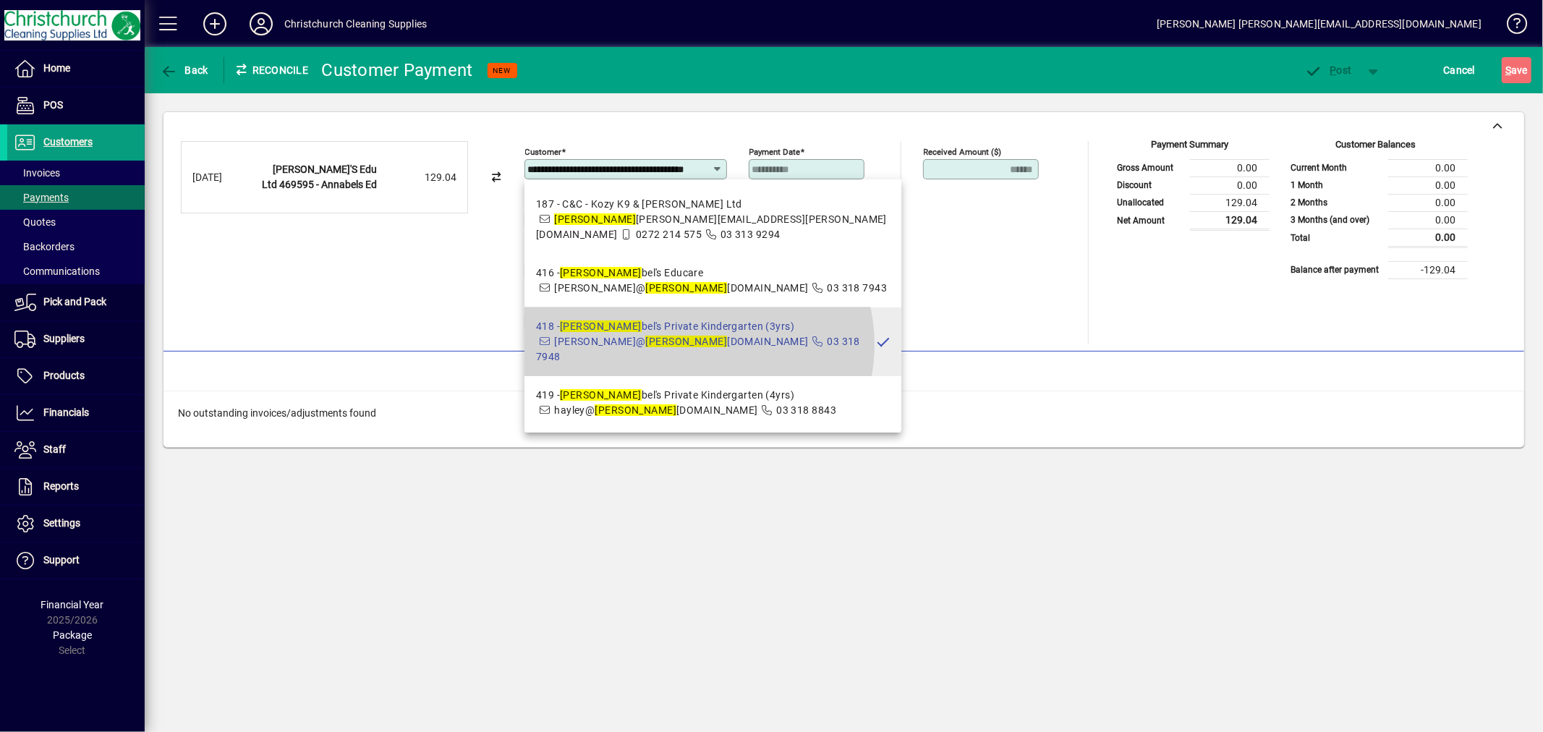
scroll to position [0, 17]
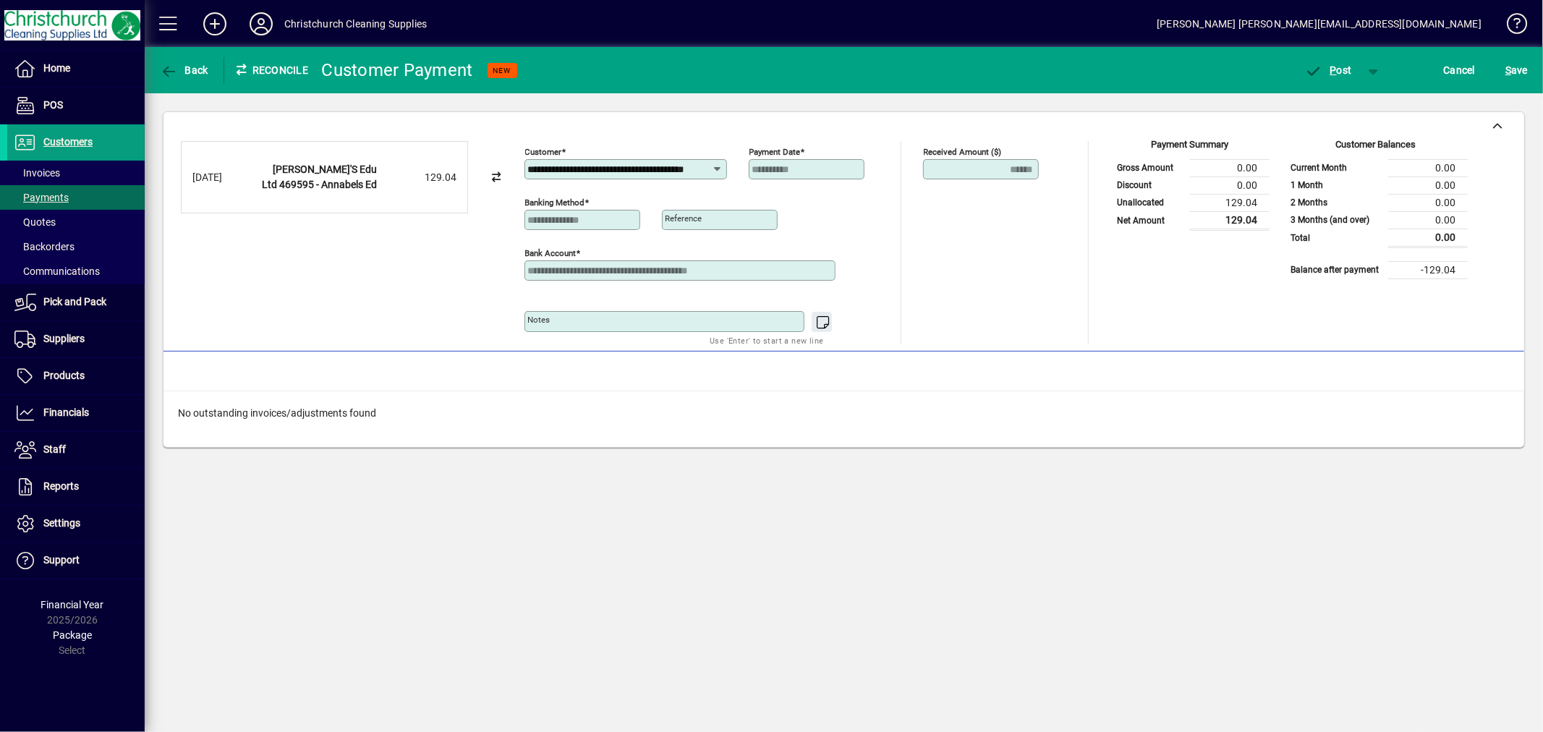
click at [709, 174] on input "**********" at bounding box center [620, 169] width 184 height 12
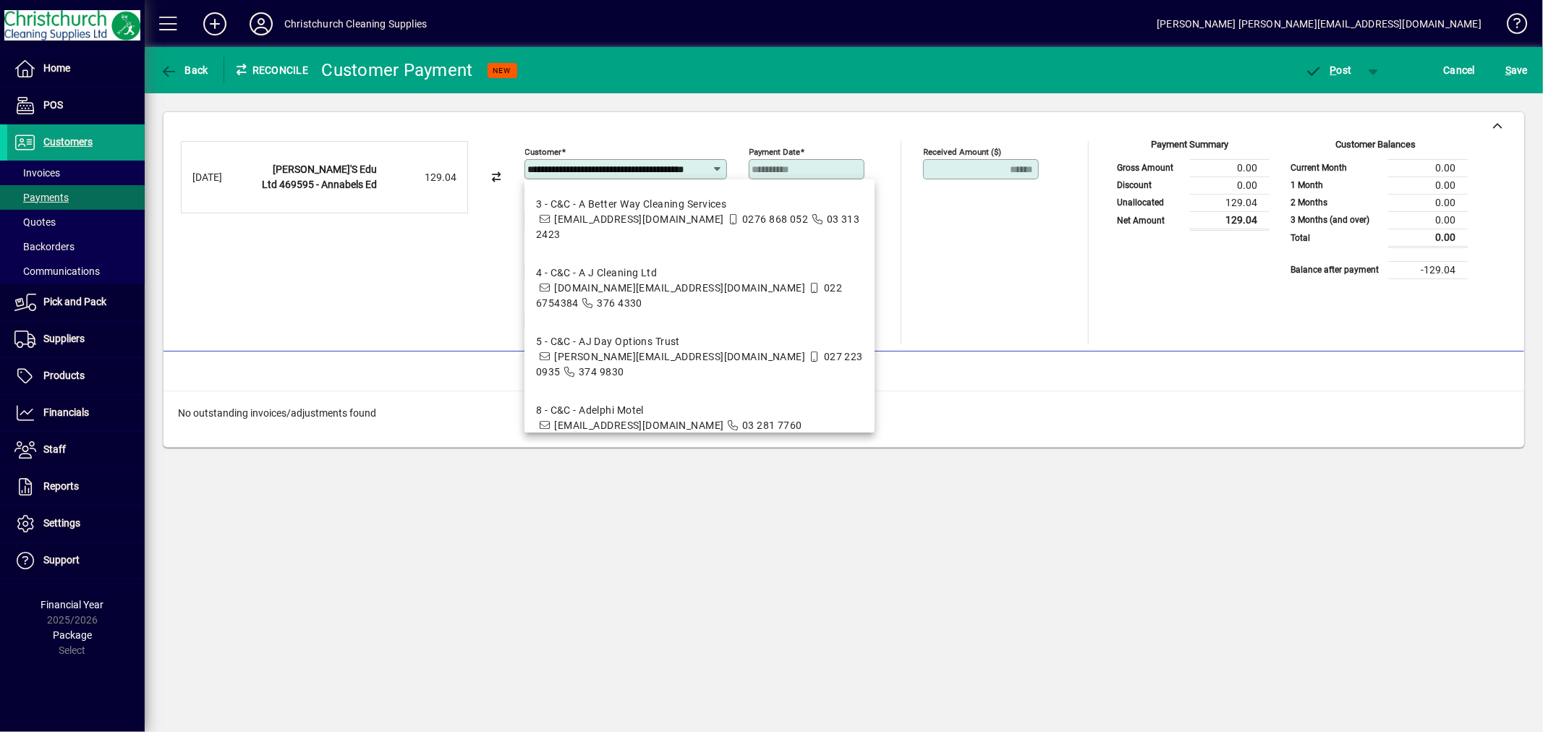
scroll to position [0, 0]
drag, startPoint x: 710, startPoint y: 171, endPoint x: 487, endPoint y: 174, distance: 222.8
click at [487, 174] on div "**********" at bounding box center [844, 242] width 1326 height 203
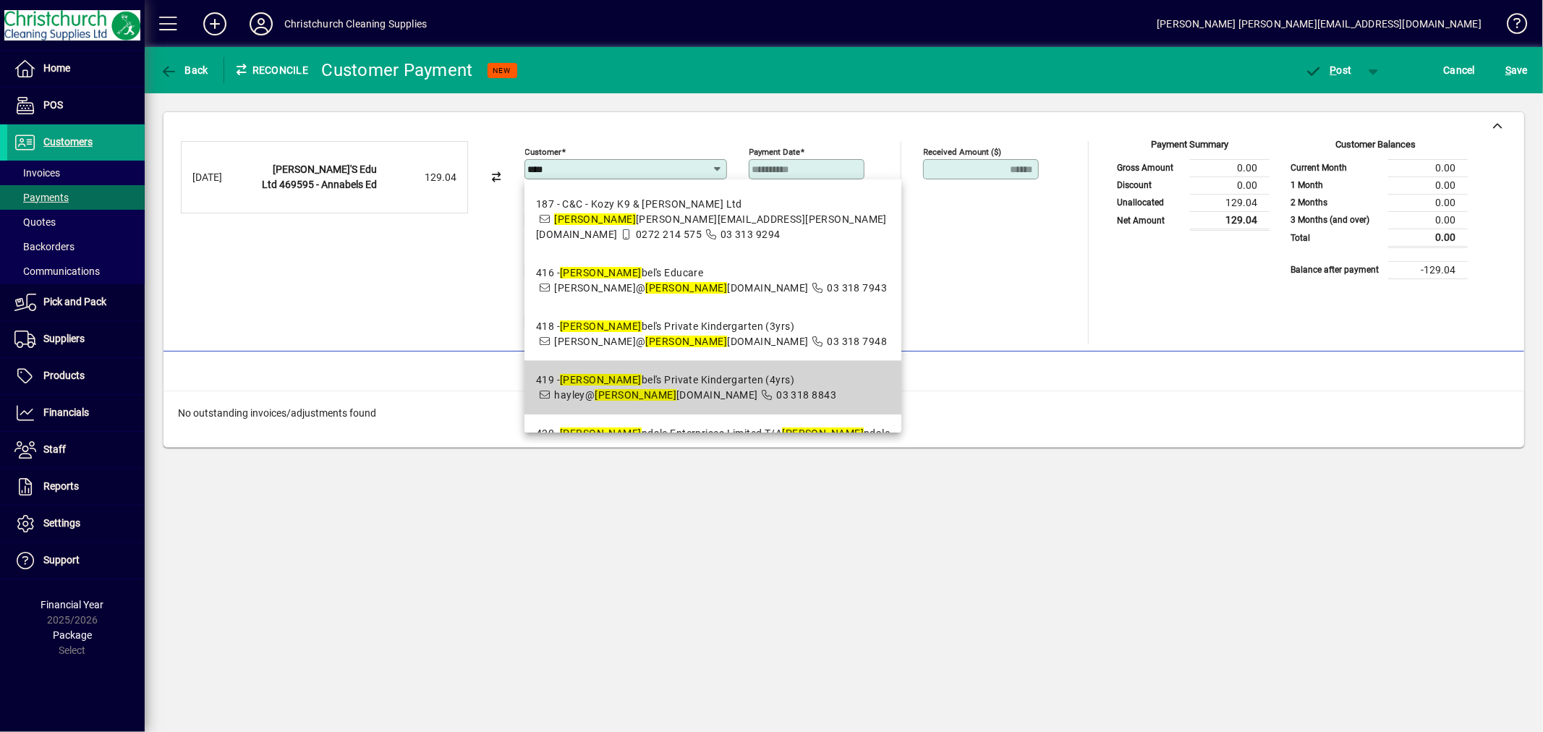
click at [776, 389] on span "03 318 8843" at bounding box center [806, 395] width 60 height 12
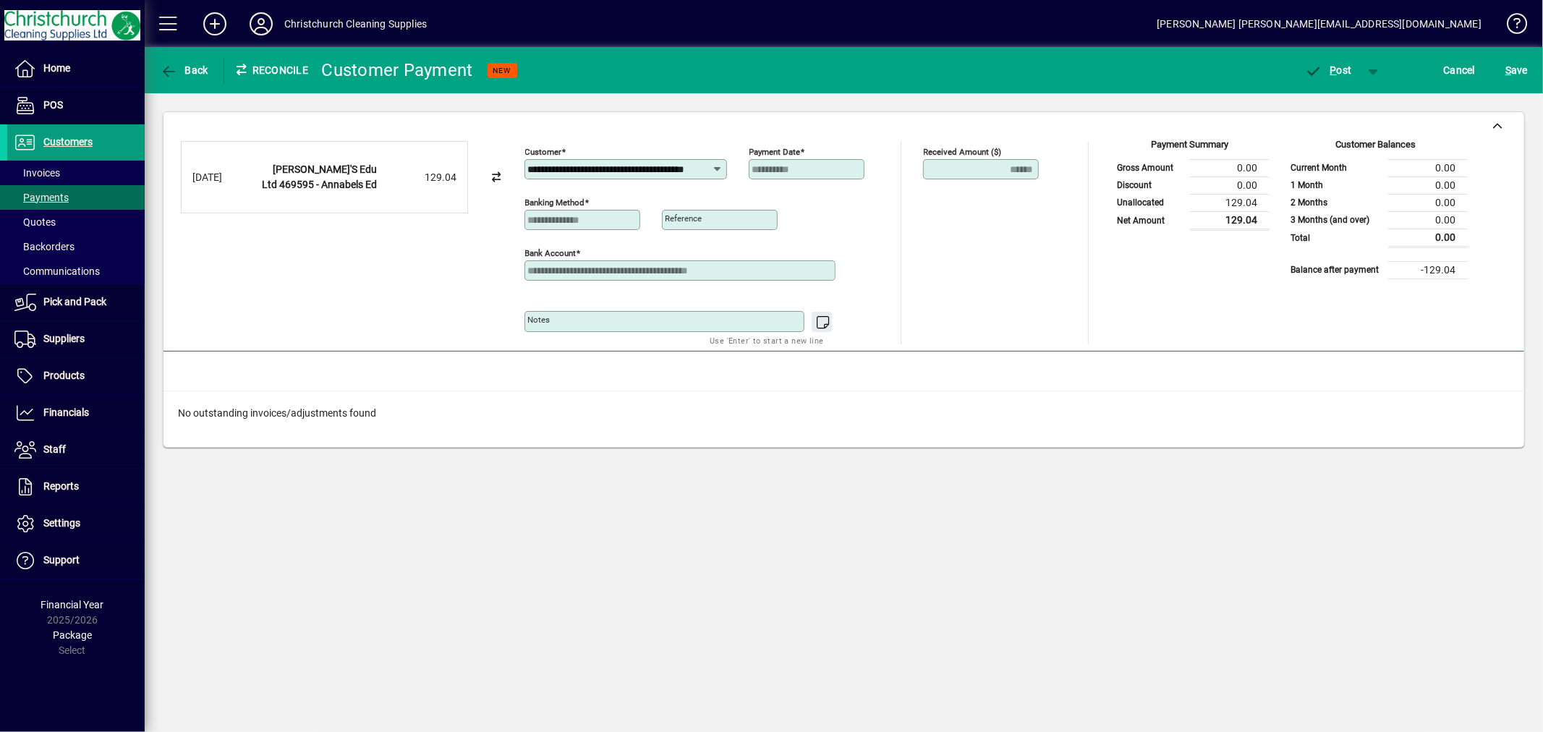
drag, startPoint x: 709, startPoint y: 168, endPoint x: 357, endPoint y: 171, distance: 352.2
click at [357, 171] on div "**********" at bounding box center [844, 242] width 1326 height 203
type input "*"
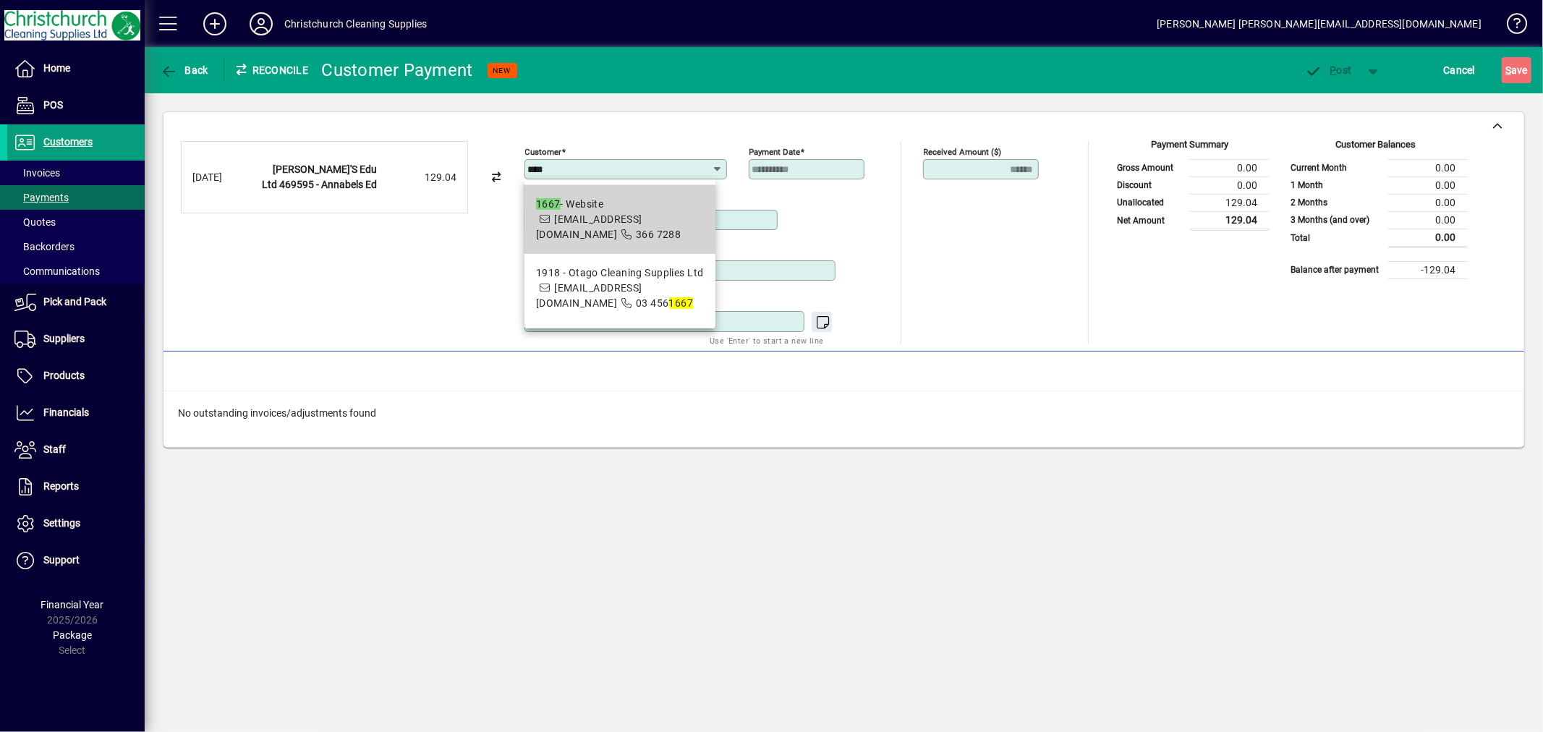
click at [658, 207] on div "1667 - Website" at bounding box center [620, 204] width 168 height 15
type input "**********"
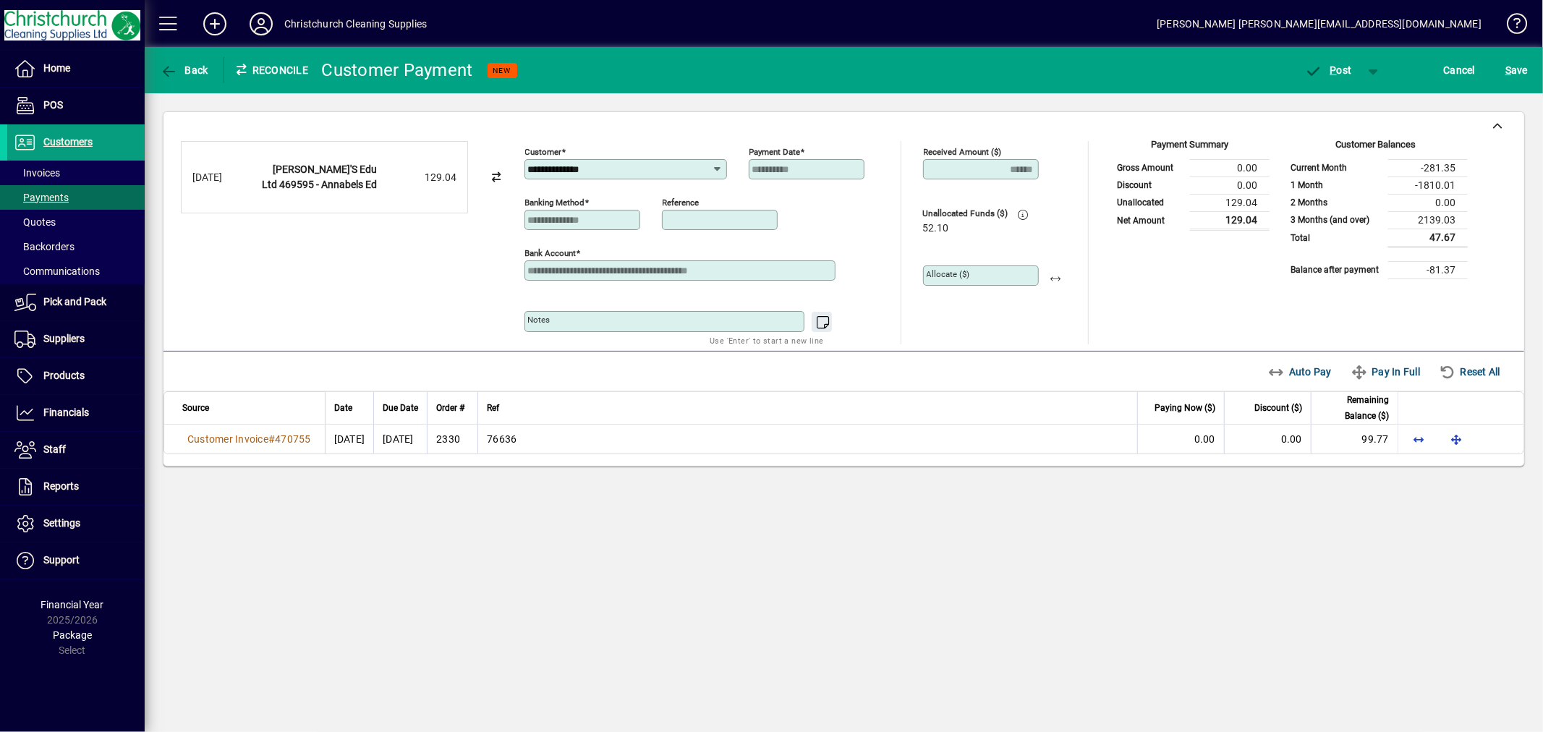
click at [720, 222] on input "Reference" at bounding box center [720, 220] width 111 height 12
type input "**********"
click at [1334, 70] on span "P" at bounding box center [1333, 70] width 7 height 12
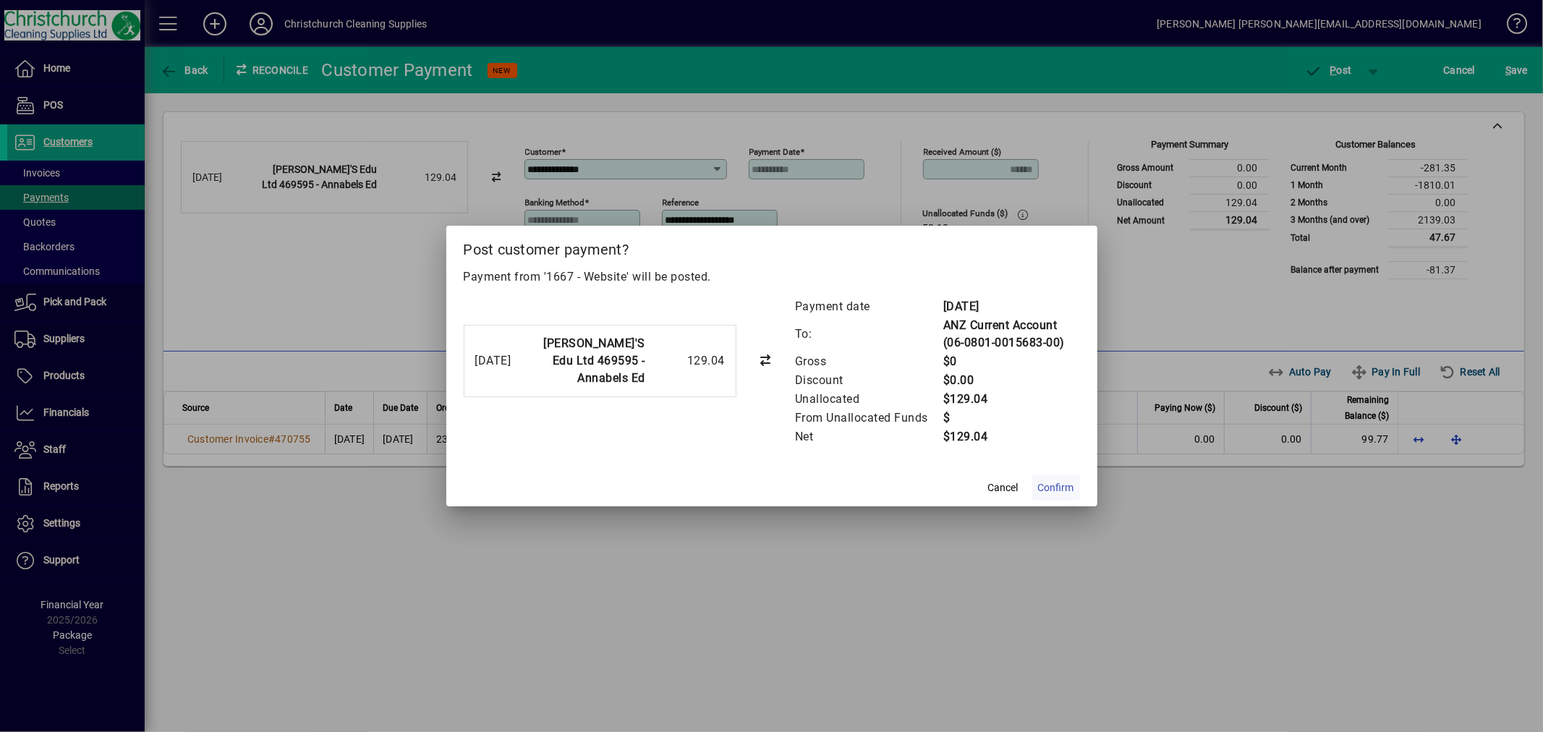
click at [1065, 487] on span "Confirm" at bounding box center [1056, 487] width 36 height 15
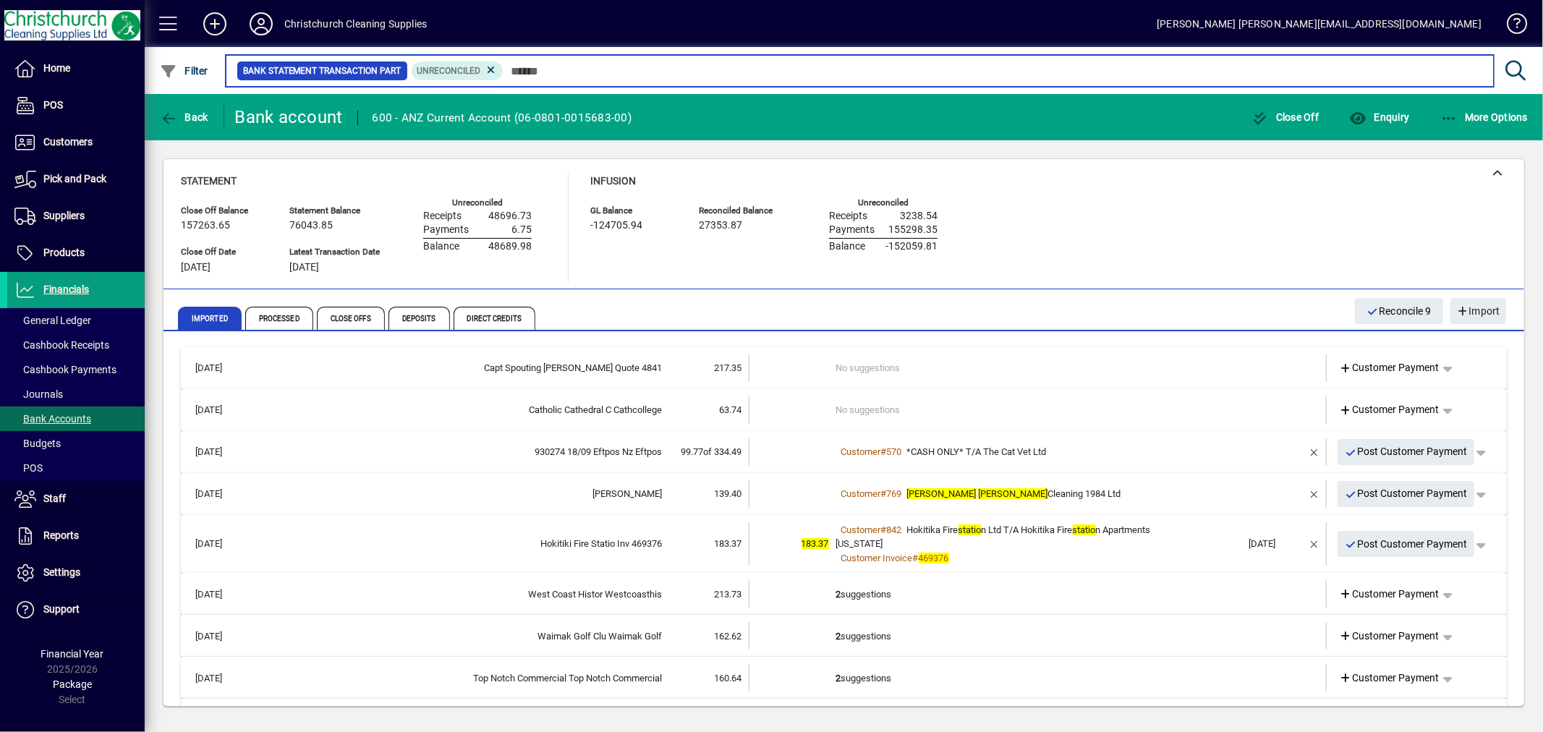
scroll to position [80, 0]
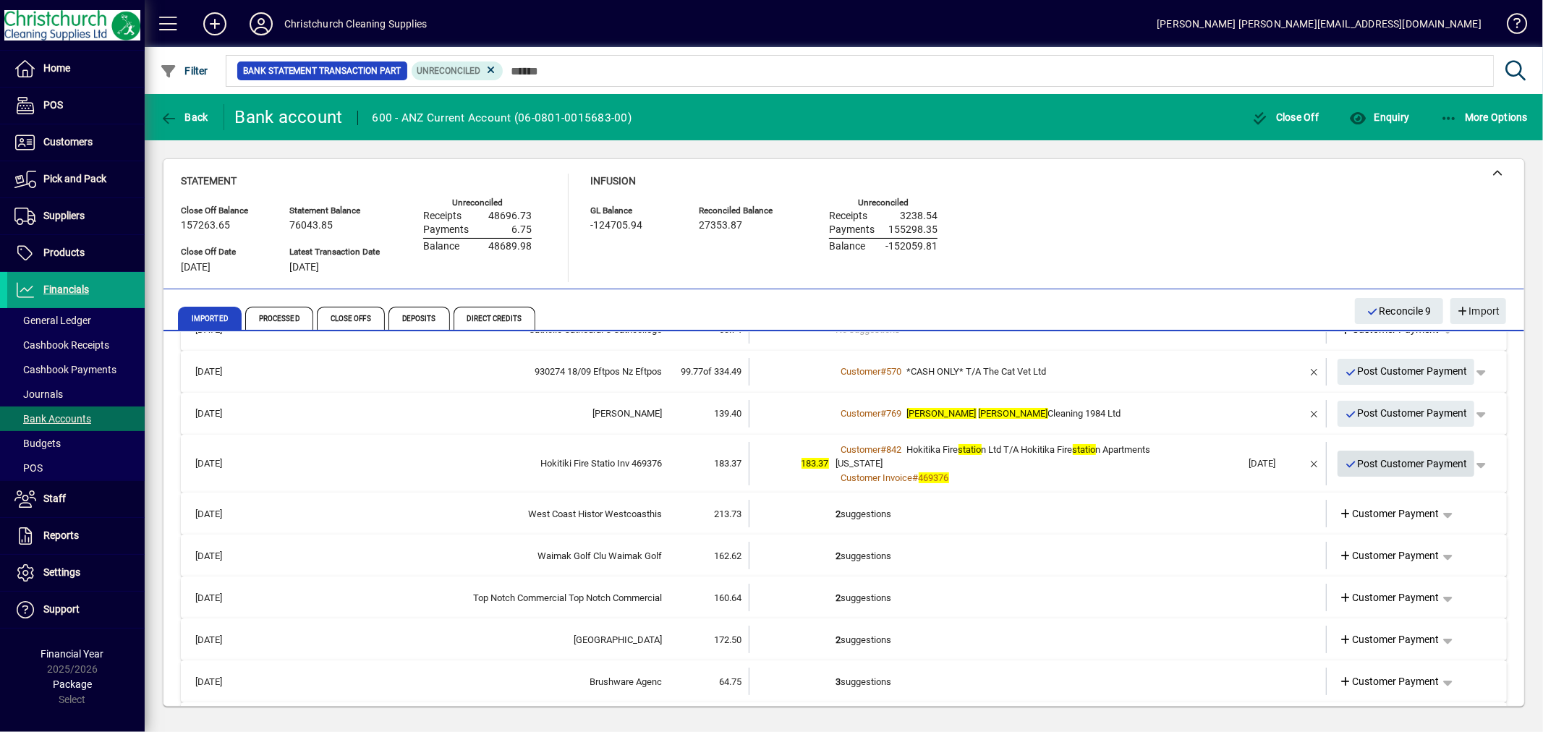
click at [1412, 458] on span "Post Customer Payment" at bounding box center [1405, 464] width 123 height 24
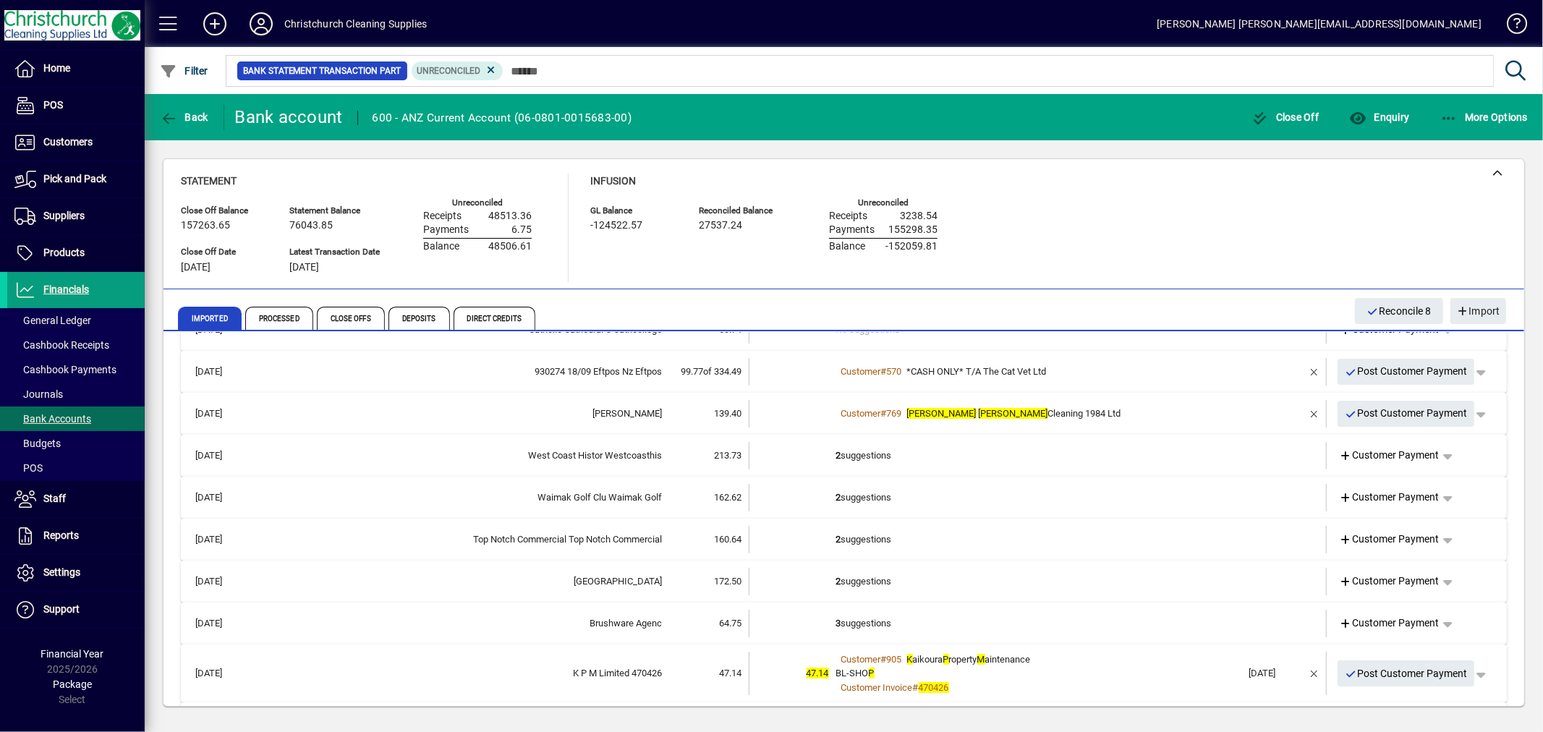
scroll to position [161, 0]
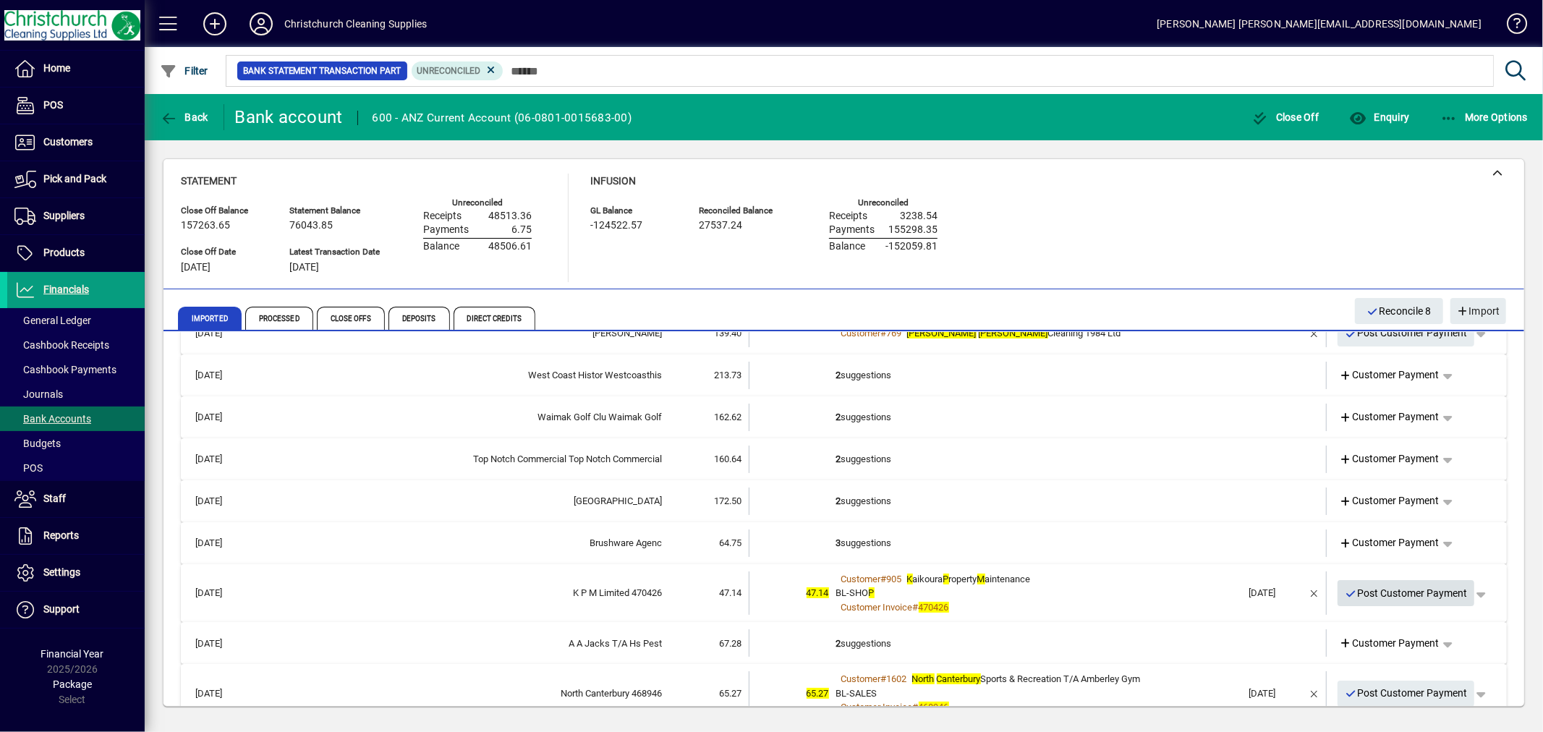
click at [1400, 590] on span "Post Customer Payment" at bounding box center [1405, 593] width 123 height 24
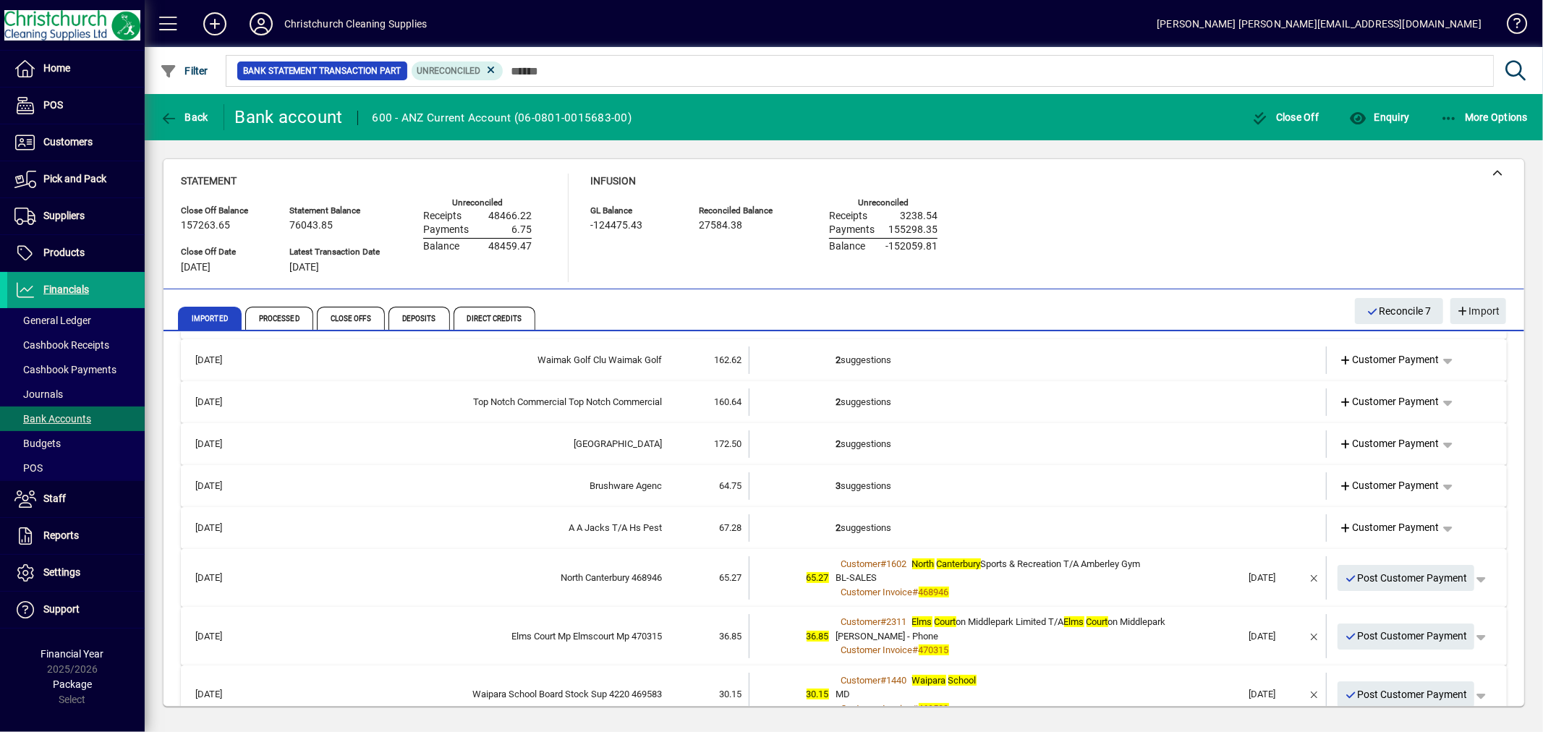
scroll to position [241, 0]
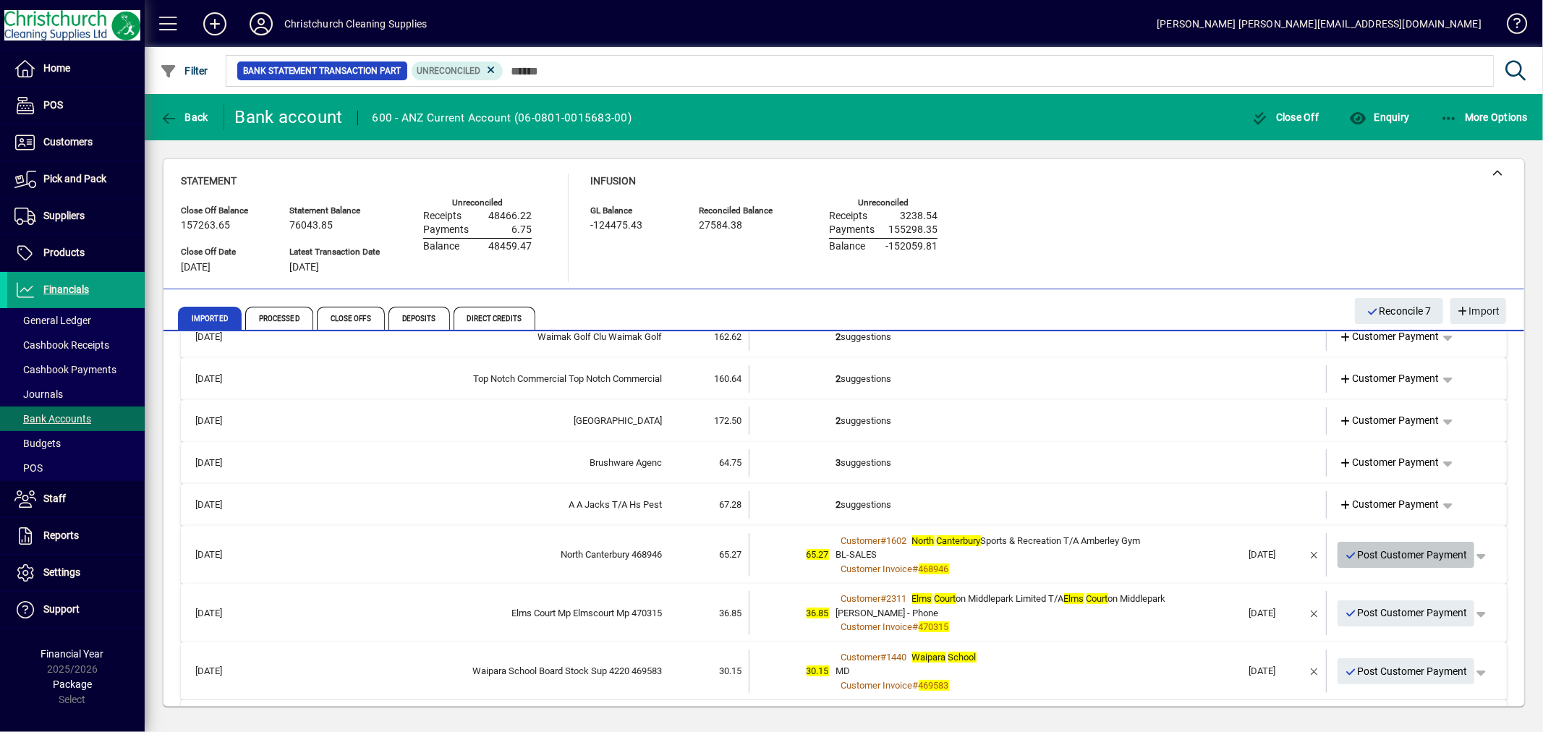
click at [1384, 548] on span "Post Customer Payment" at bounding box center [1405, 555] width 123 height 24
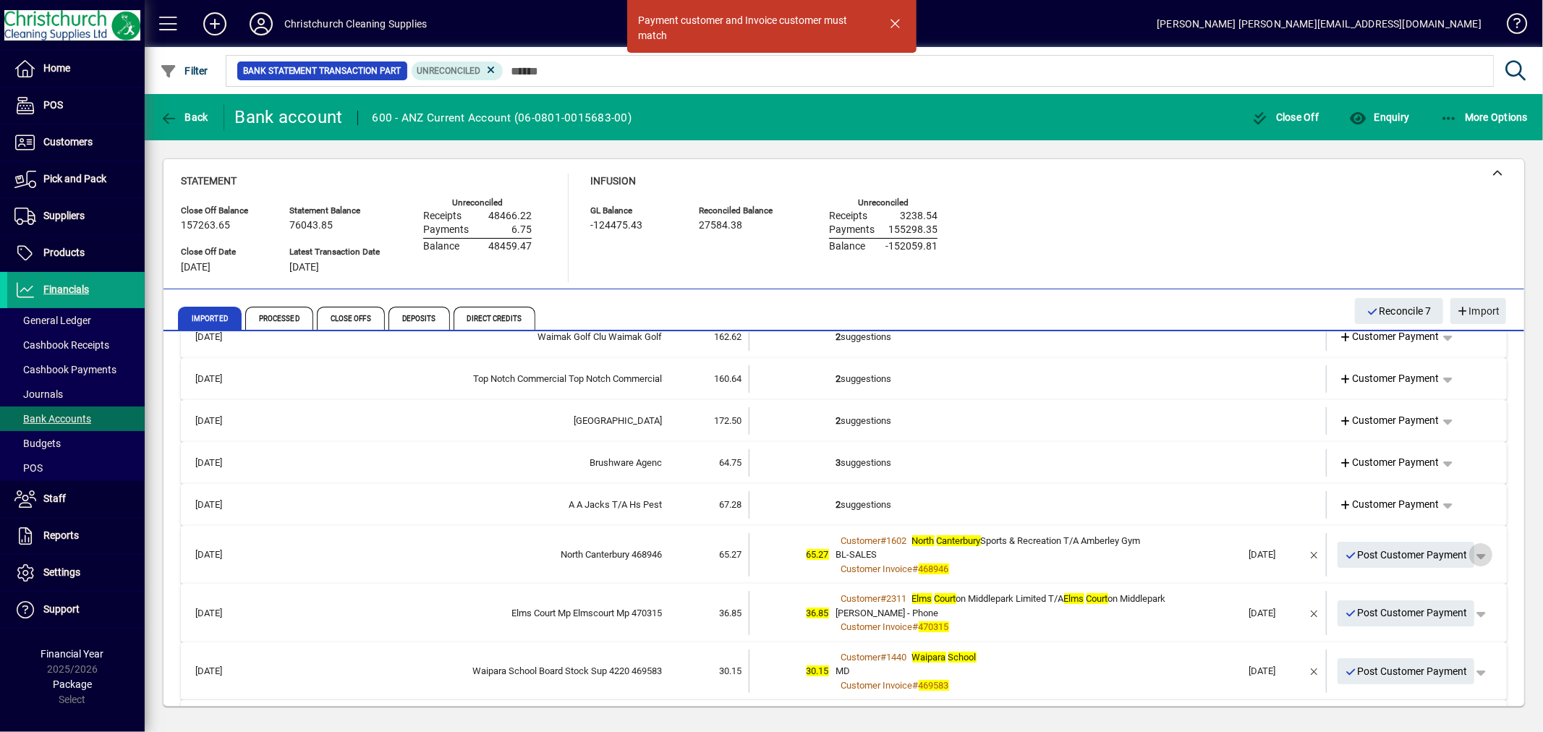
click at [1474, 552] on span "button" at bounding box center [1480, 554] width 35 height 35
click at [1422, 586] on span "Customer Payment" at bounding box center [1424, 584] width 106 height 17
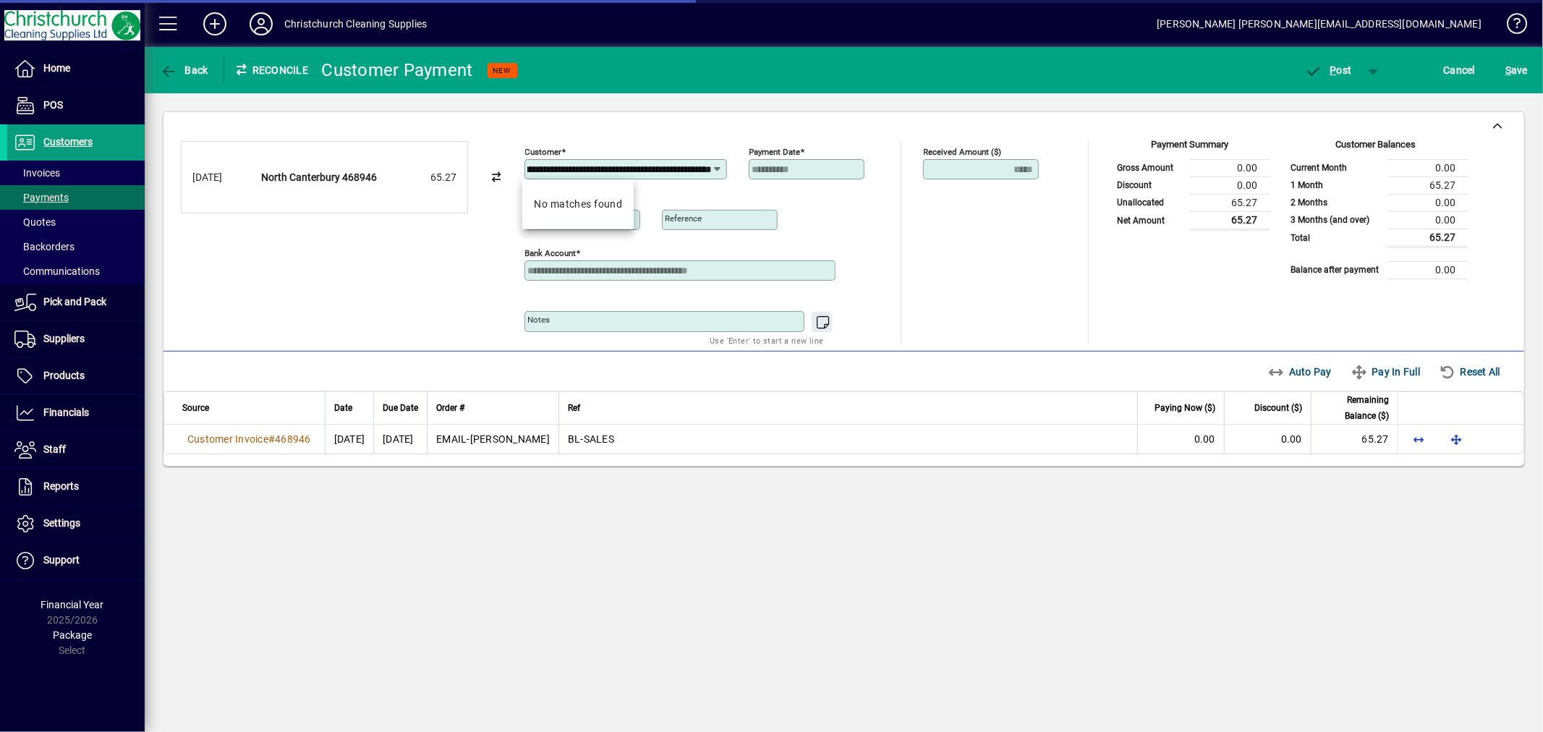
scroll to position [0, 94]
type input "**********"
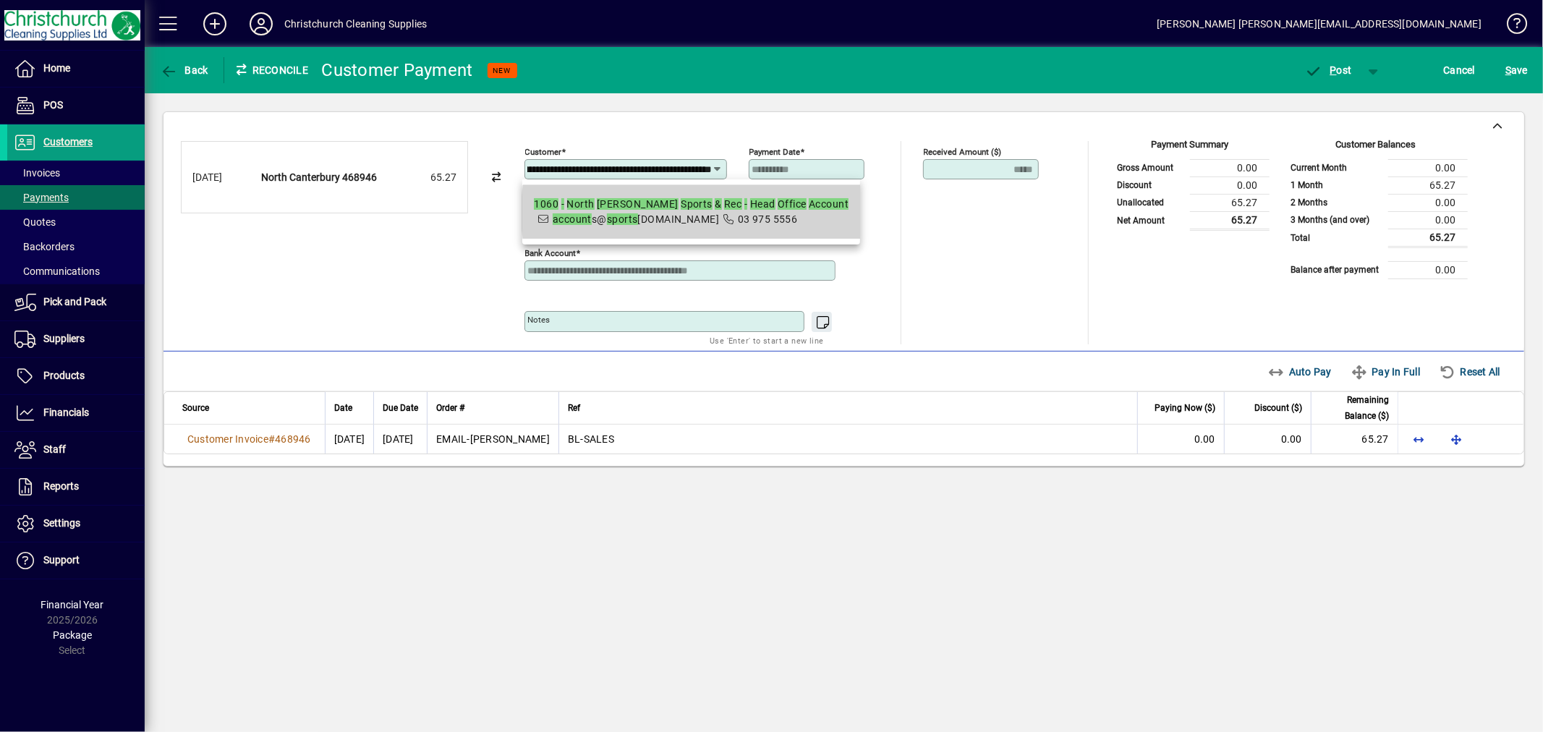
scroll to position [0, 74]
click at [738, 213] on span "03 975 5556" at bounding box center [768, 219] width 60 height 12
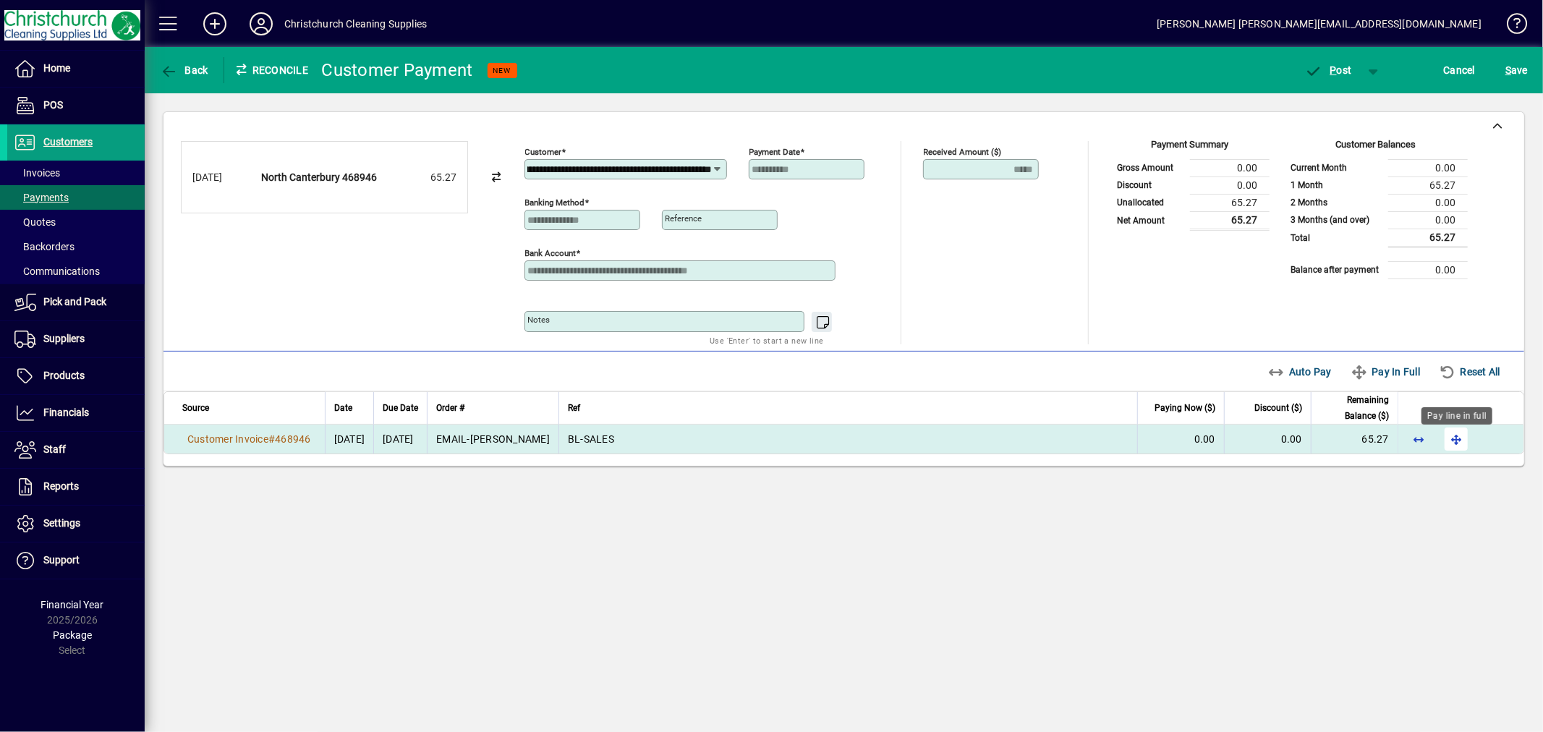
scroll to position [0, 0]
click at [1452, 437] on span "button" at bounding box center [1456, 439] width 35 height 35
click at [1339, 71] on span "P ost" at bounding box center [1328, 70] width 47 height 12
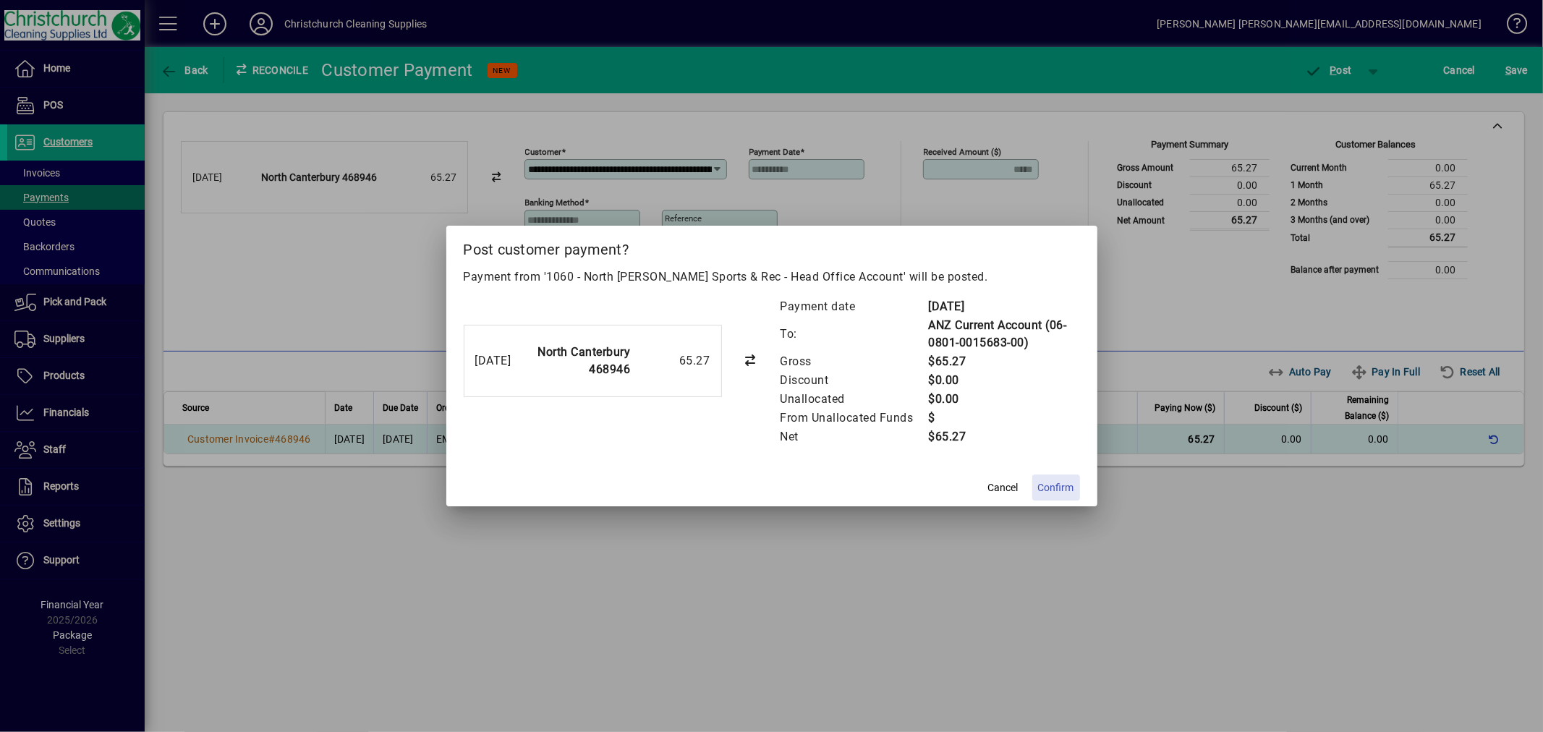
click at [1044, 490] on span "Confirm" at bounding box center [1056, 487] width 36 height 15
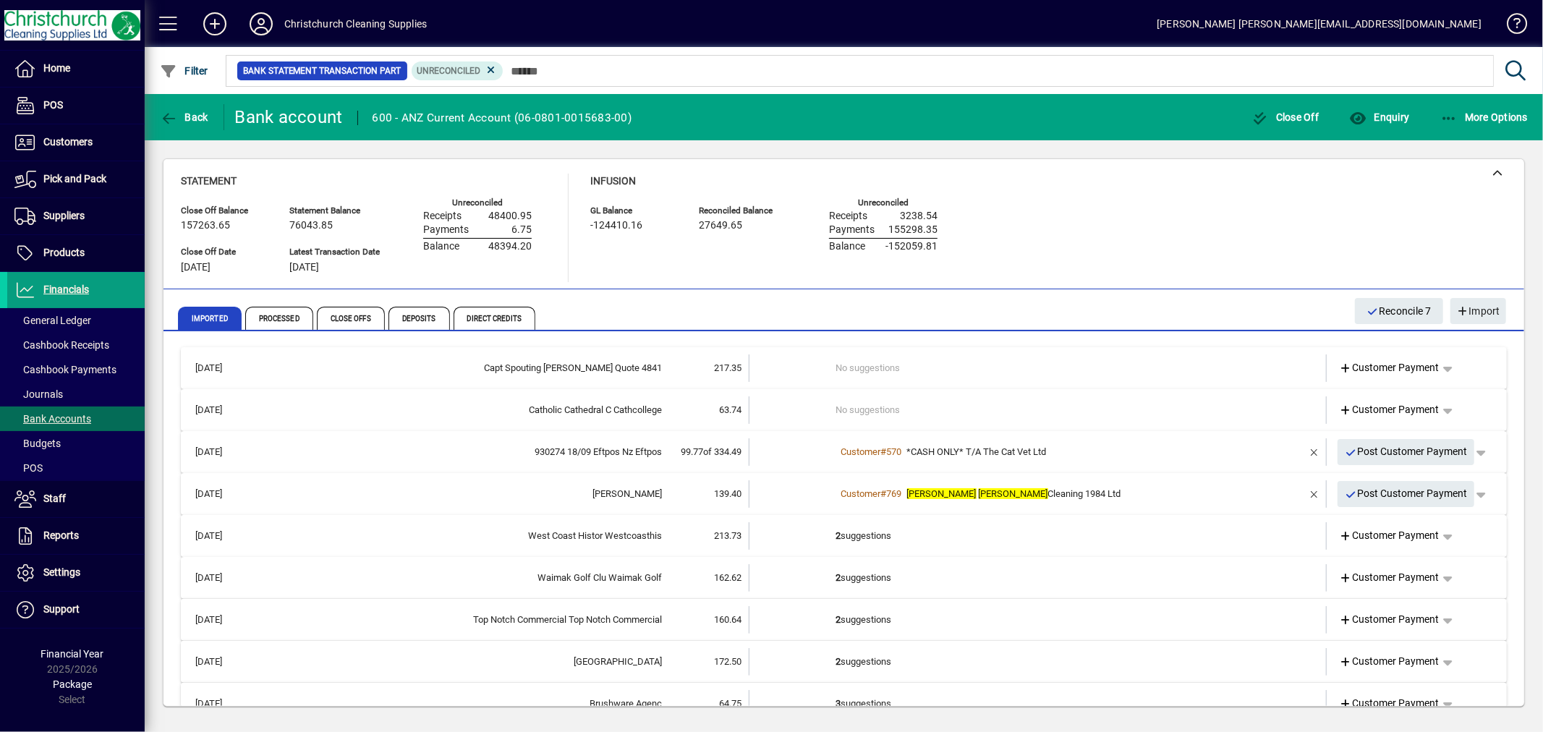
click at [879, 529] on td "2 suggestions" at bounding box center [1039, 535] width 406 height 27
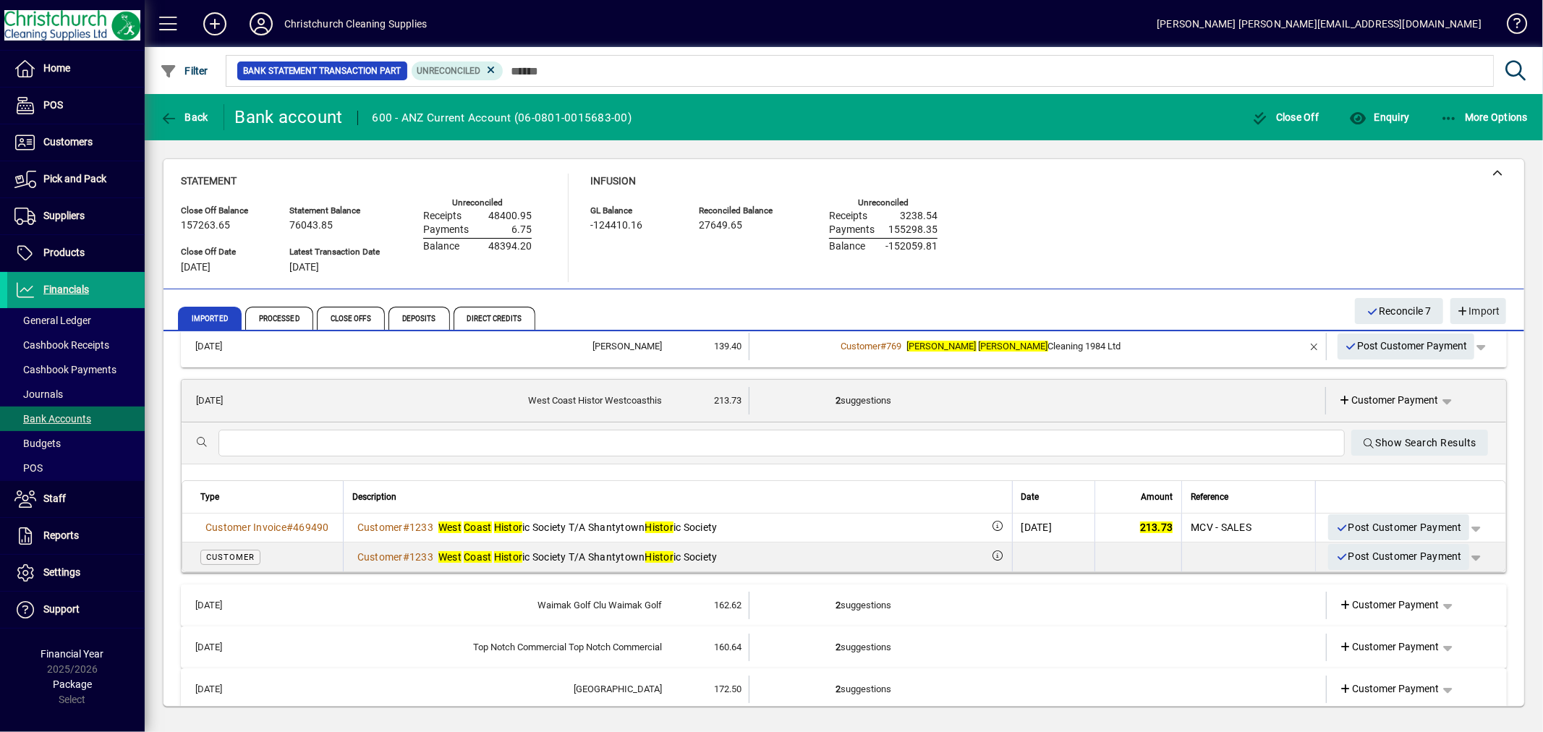
scroll to position [161, 0]
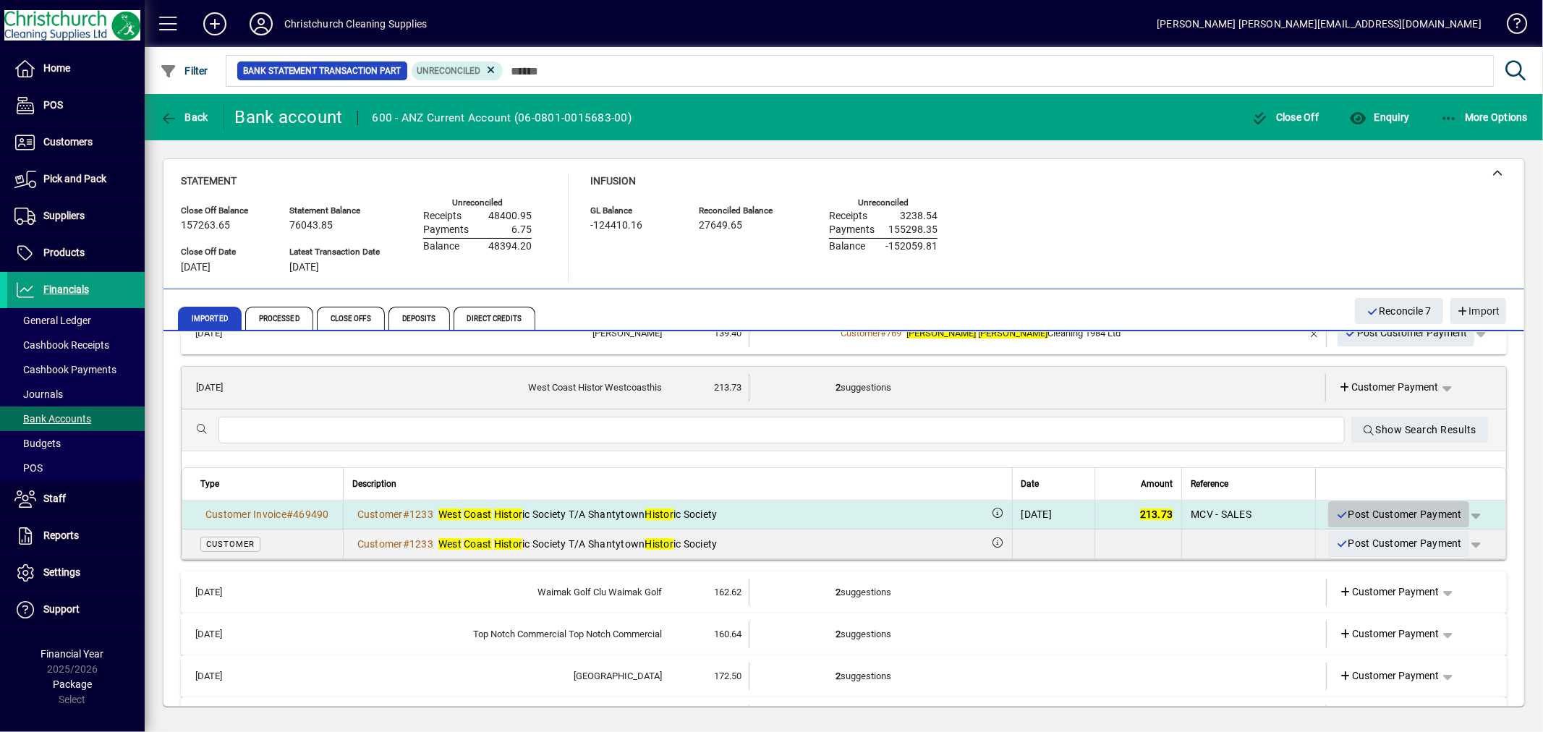
click at [1397, 515] on span "Post Customer Payment" at bounding box center [1398, 515] width 127 height 24
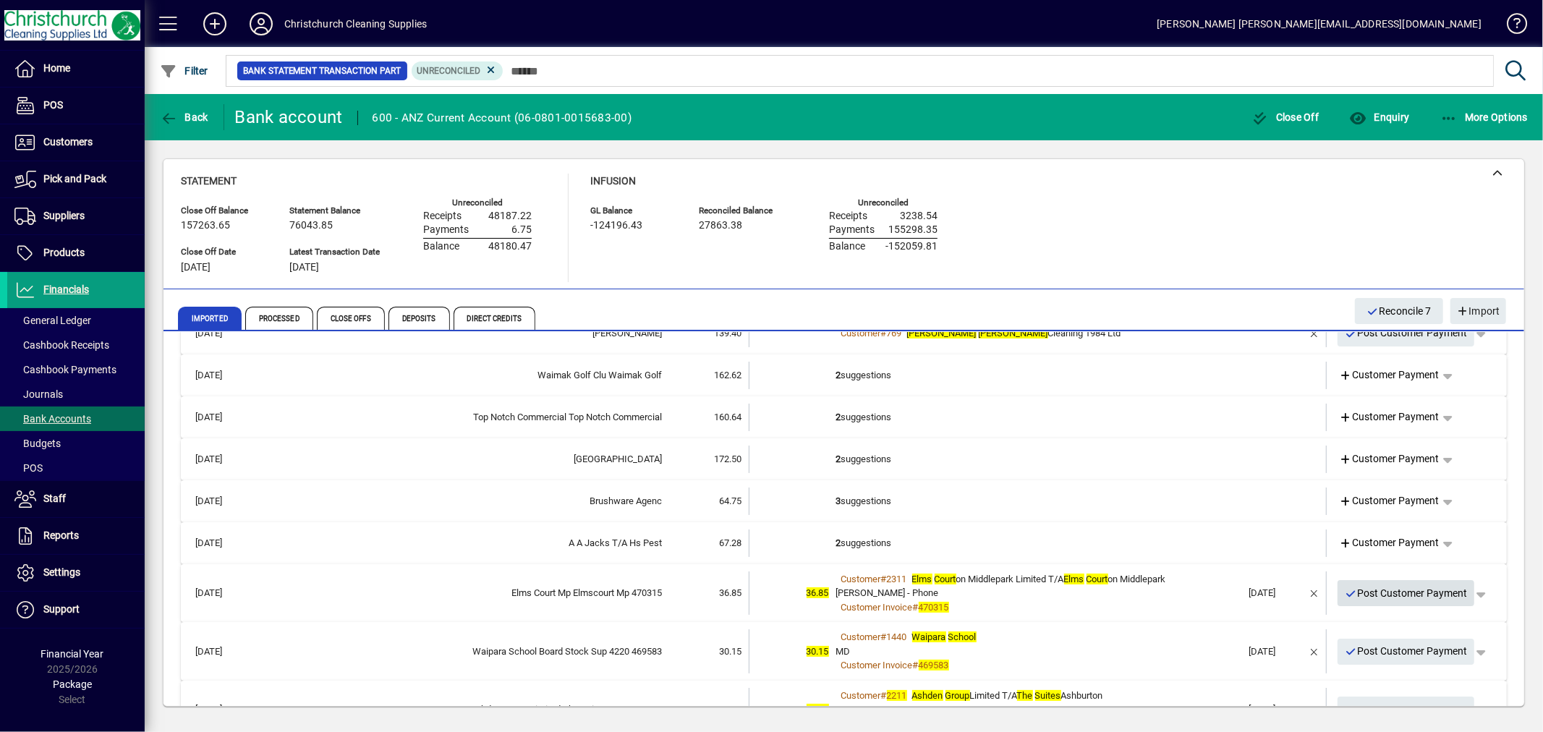
click at [1405, 590] on span "Post Customer Payment" at bounding box center [1405, 593] width 123 height 24
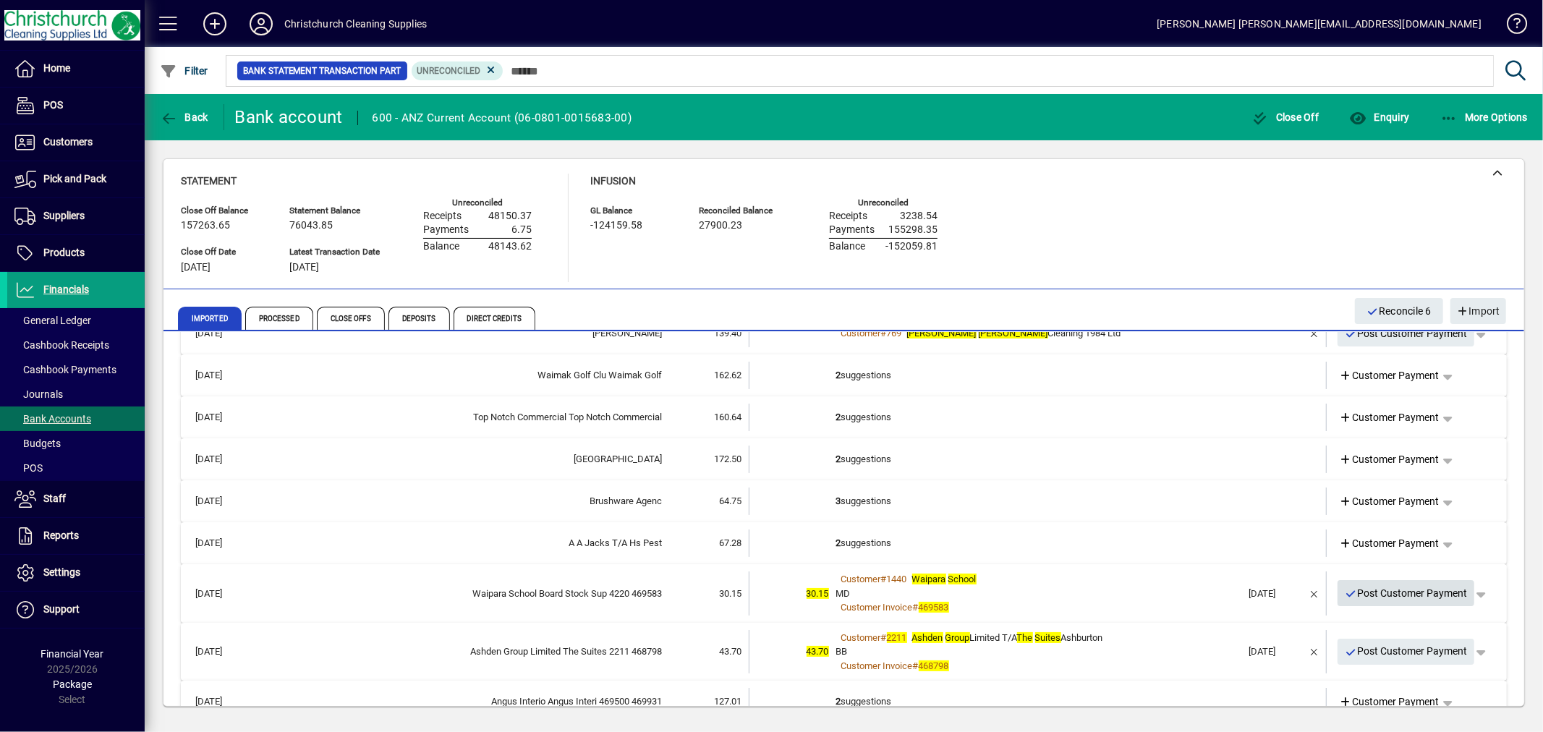
click at [1401, 587] on span "Post Customer Payment" at bounding box center [1405, 593] width 123 height 24
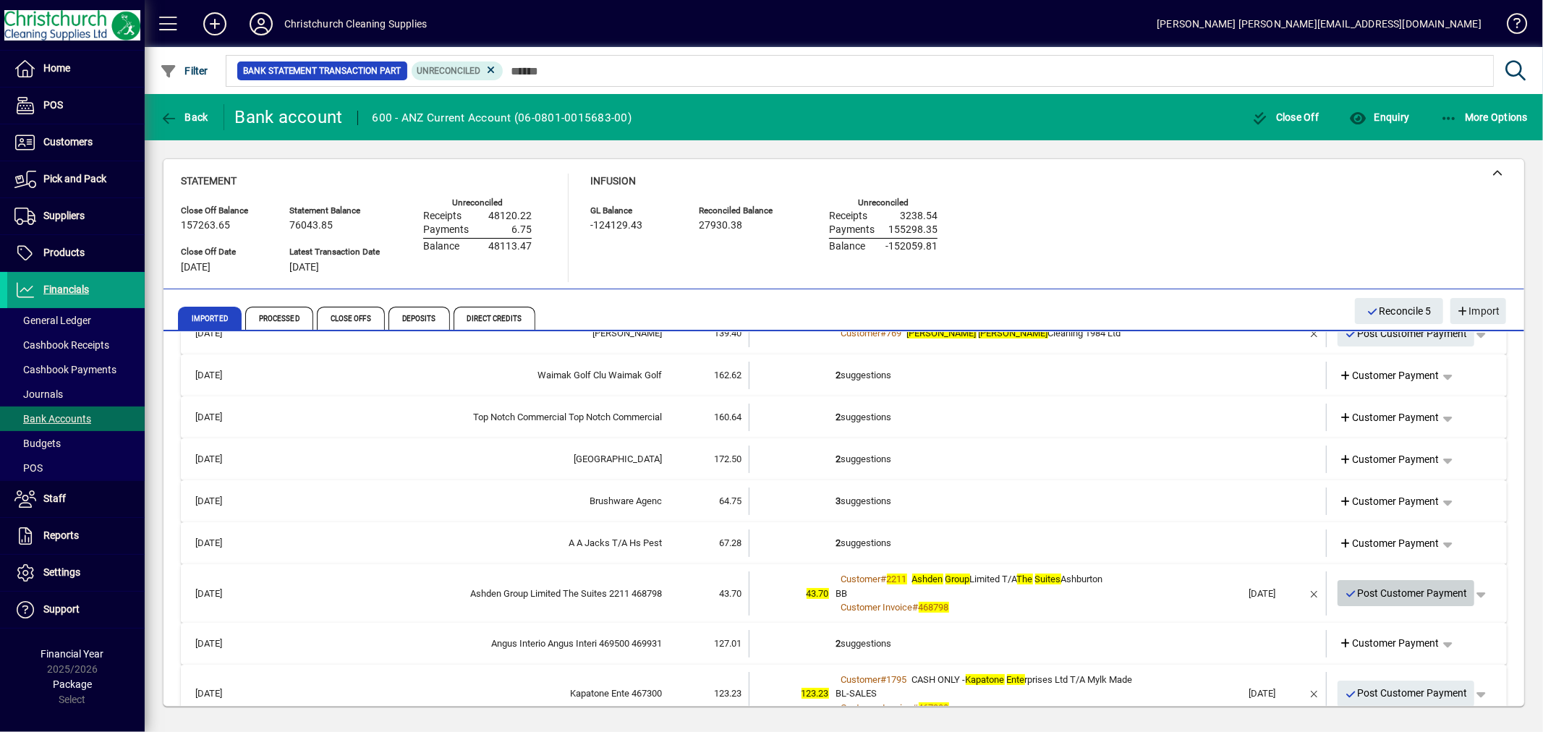
click at [1389, 589] on span "Post Customer Payment" at bounding box center [1405, 593] width 123 height 24
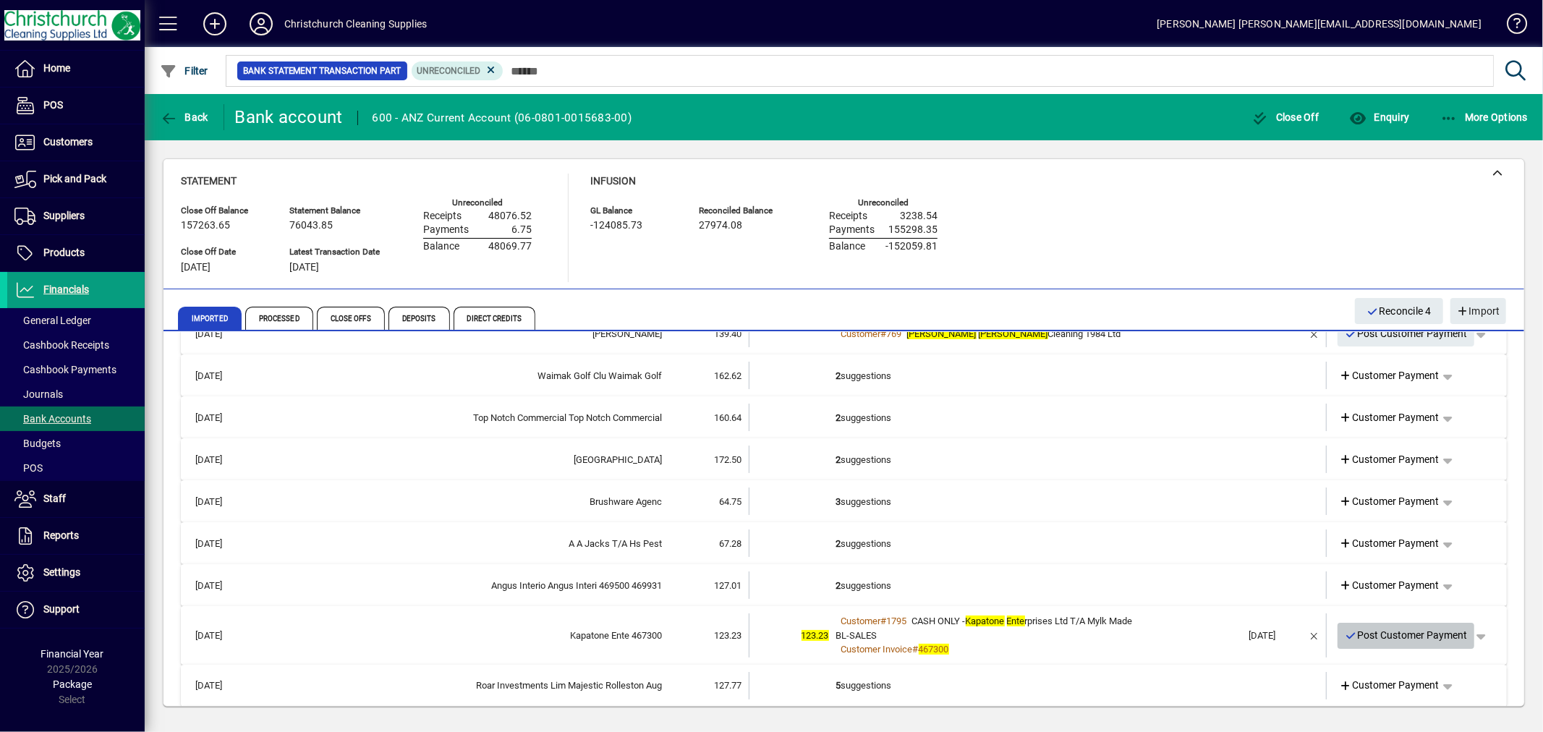
click at [1368, 627] on span "Post Customer Payment" at bounding box center [1405, 635] width 123 height 24
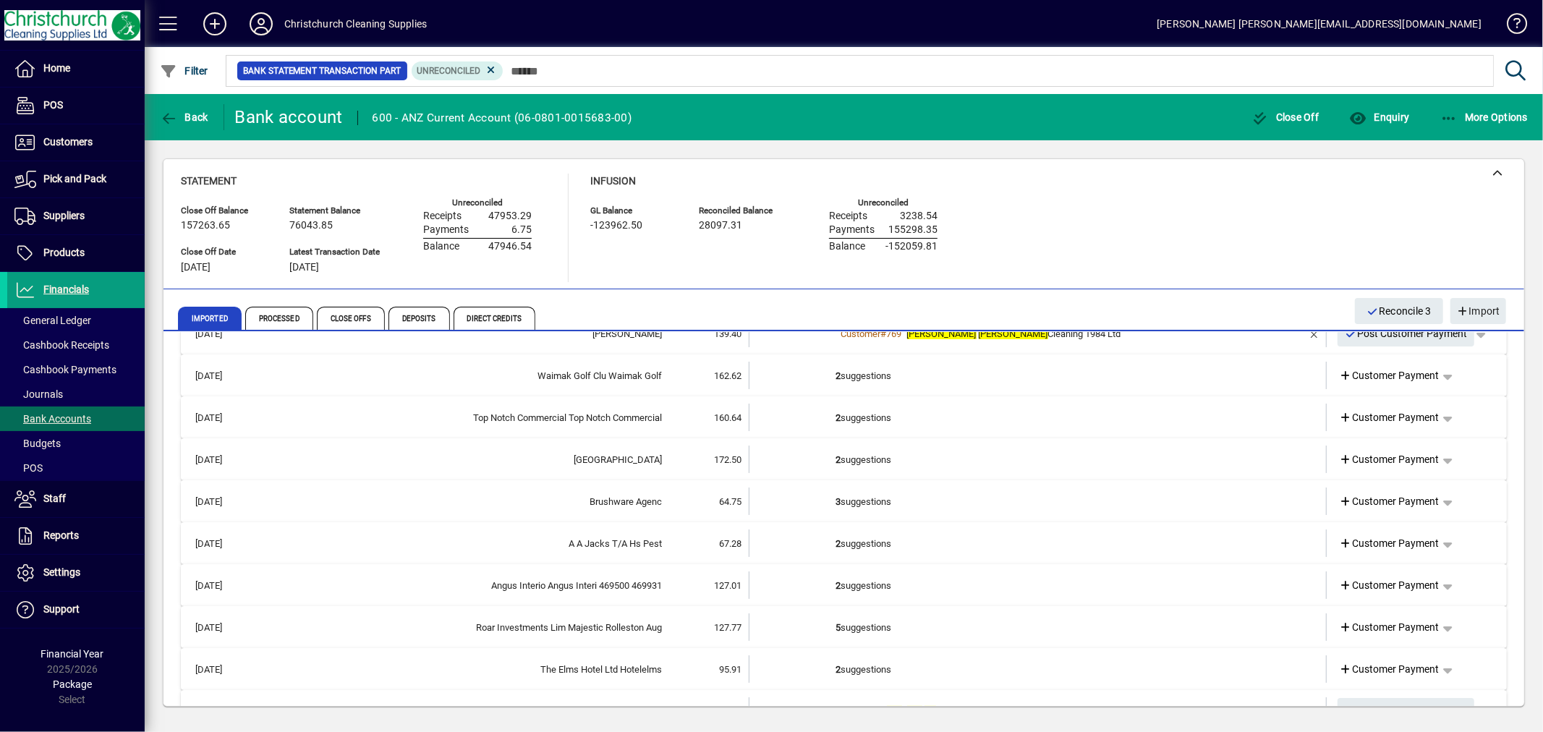
click at [871, 490] on td "3 suggestions" at bounding box center [1039, 500] width 406 height 27
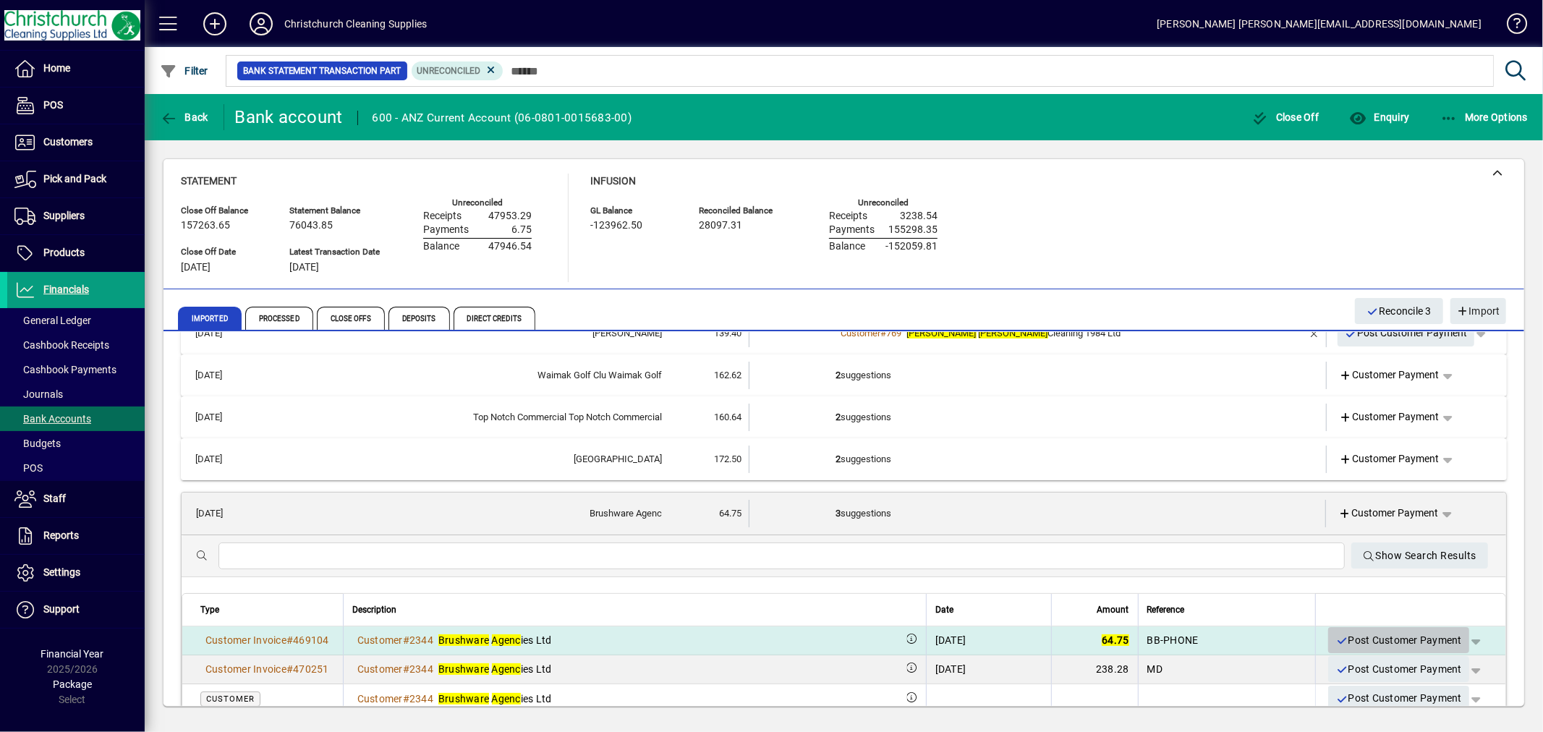
click at [1399, 632] on span "Post Customer Payment" at bounding box center [1398, 640] width 127 height 24
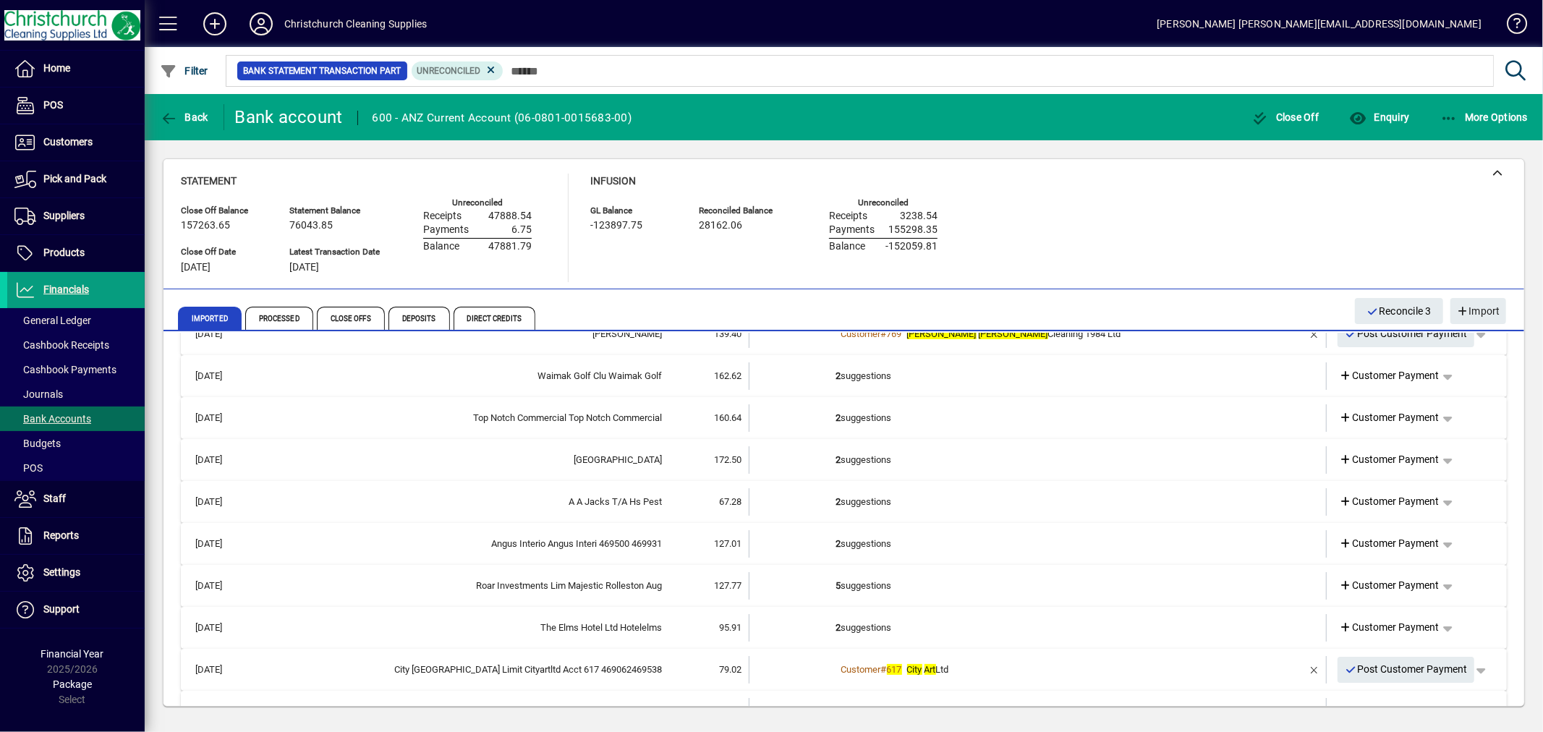
click at [856, 542] on td "2 suggestions" at bounding box center [1039, 543] width 406 height 27
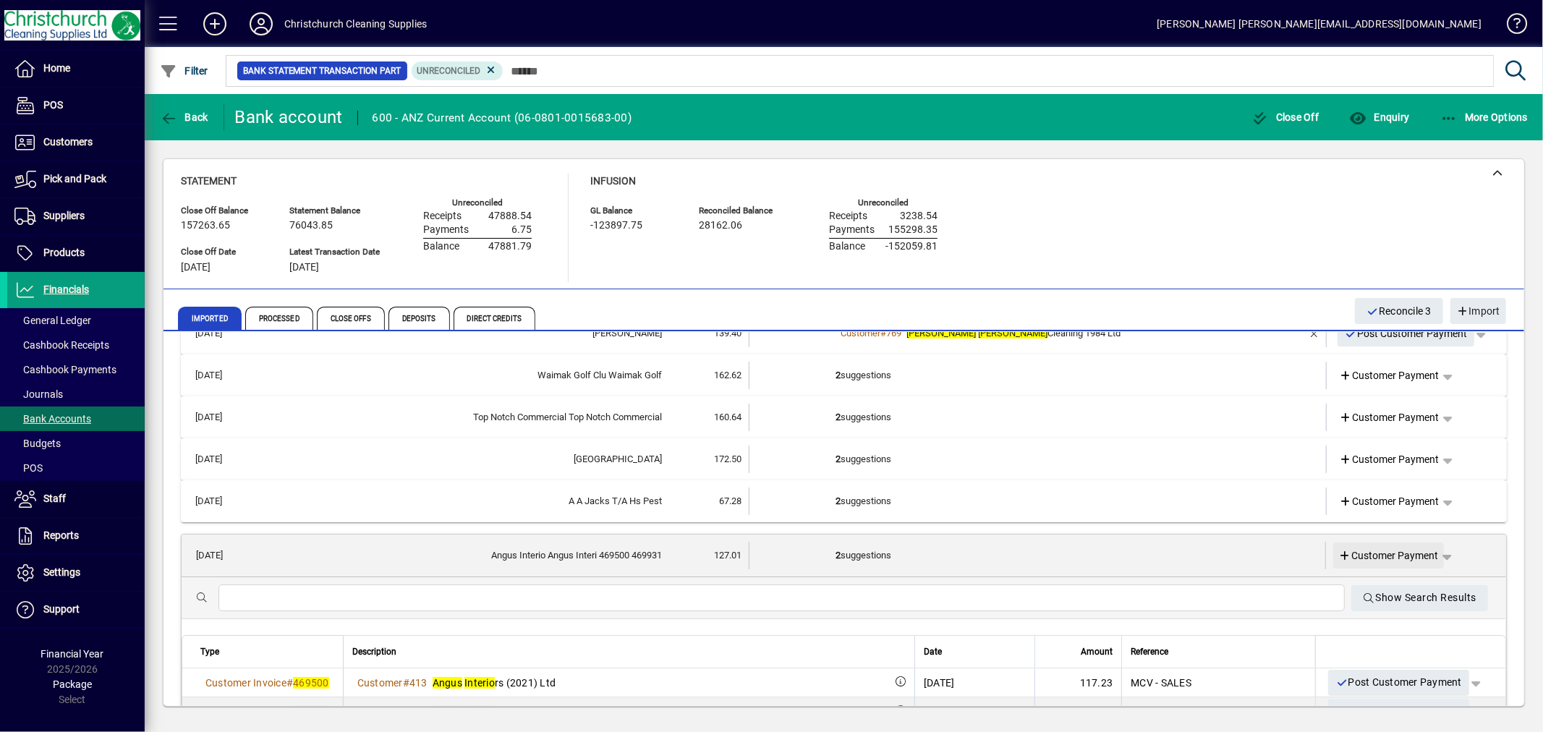
click at [1394, 553] on span "Customer Payment" at bounding box center [1389, 555] width 100 height 15
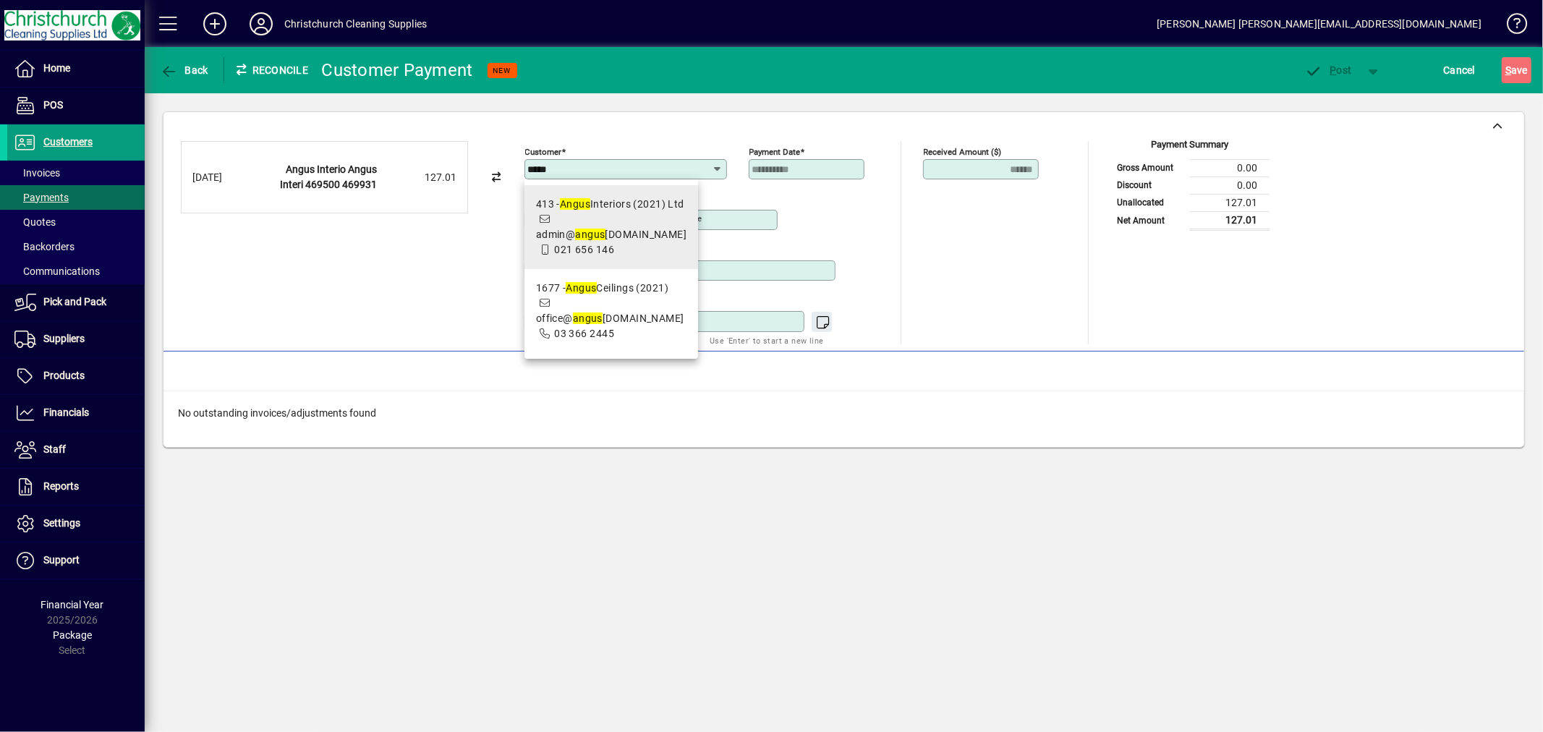
click at [649, 223] on span "413 - Angus Interiors (2021) Ltd admin@ angus interiors.co.nz 021 656 146" at bounding box center [611, 227] width 151 height 61
type input "**********"
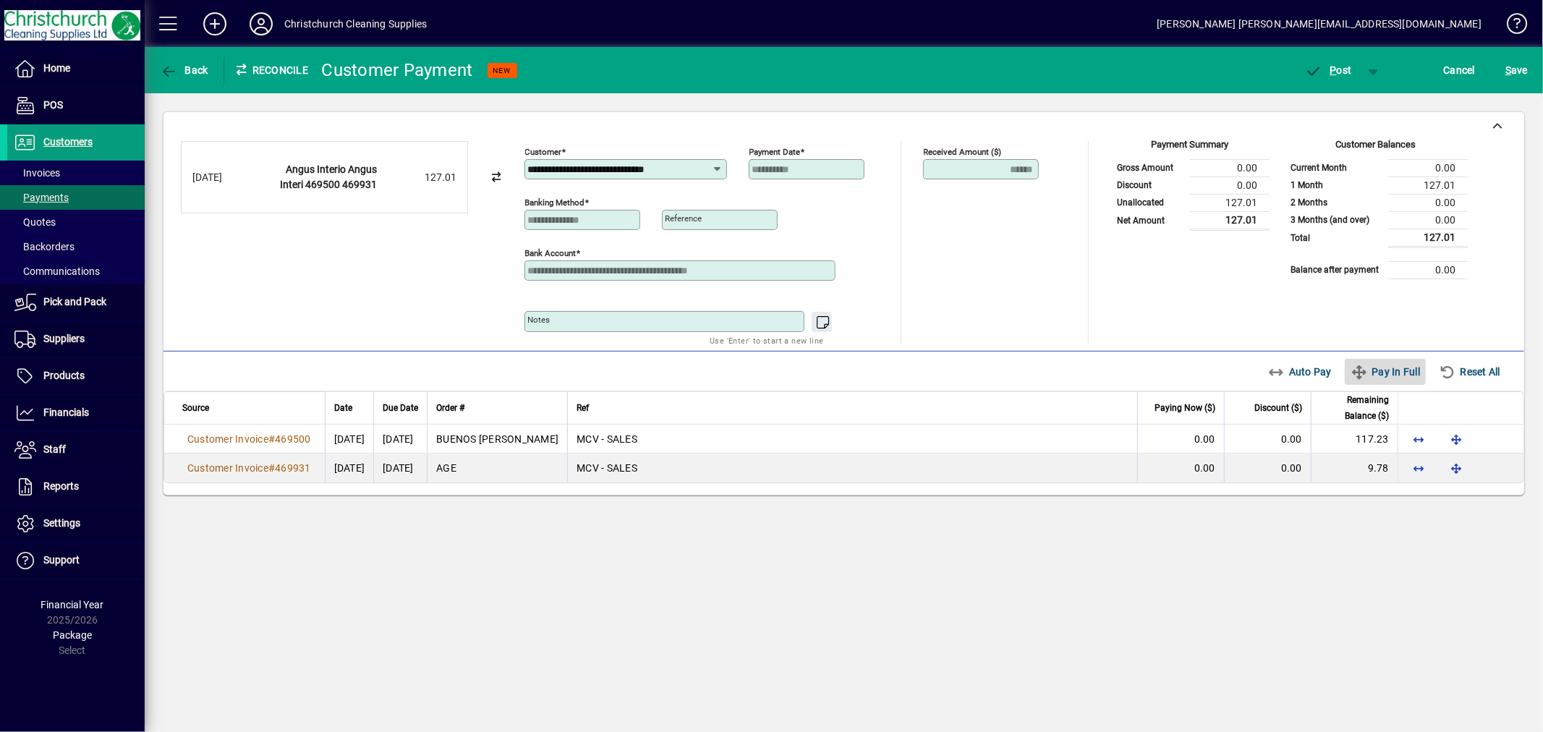
click at [1399, 378] on span "Pay In Full" at bounding box center [1384, 371] width 69 height 23
type input "****"
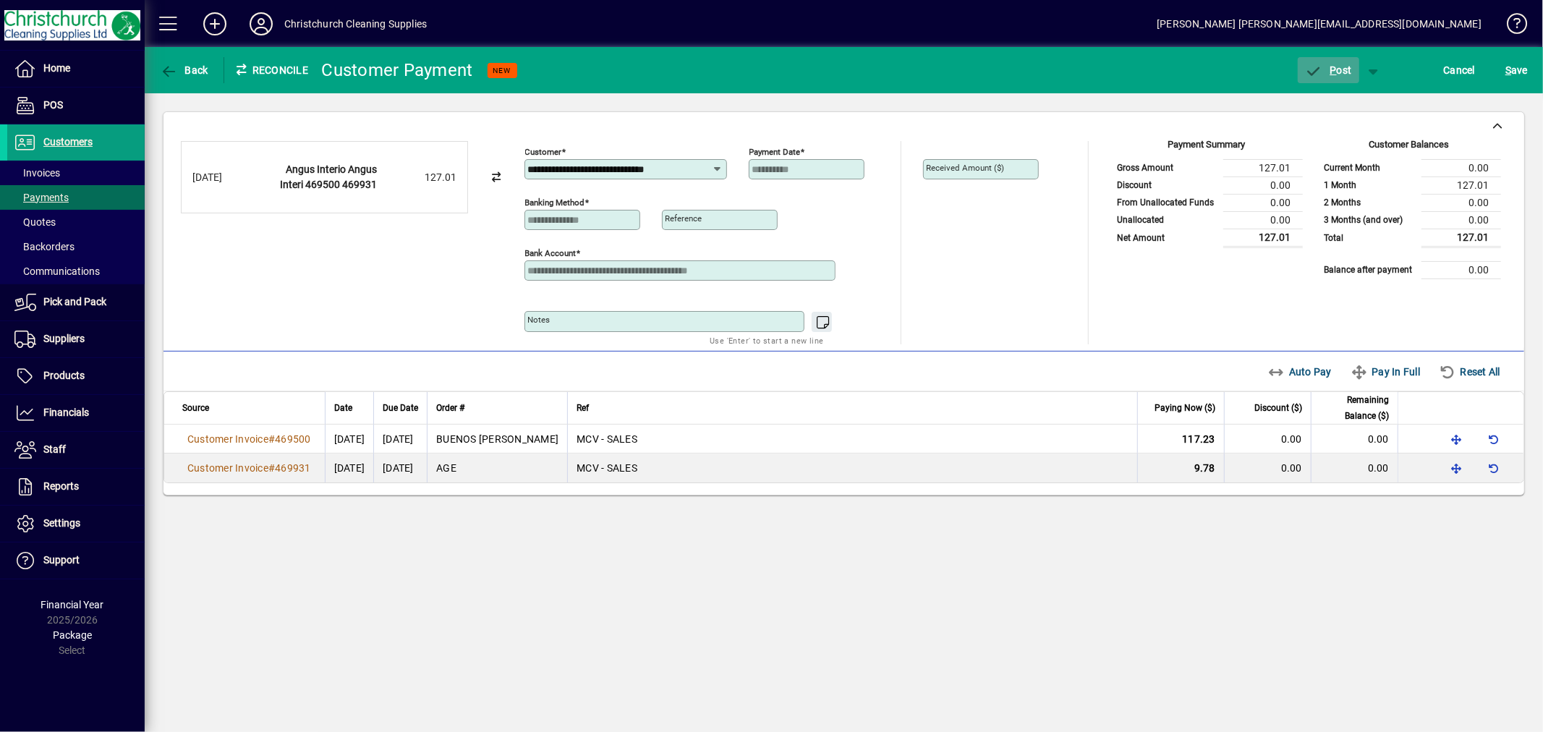
click at [1335, 64] on span "P" at bounding box center [1333, 70] width 7 height 12
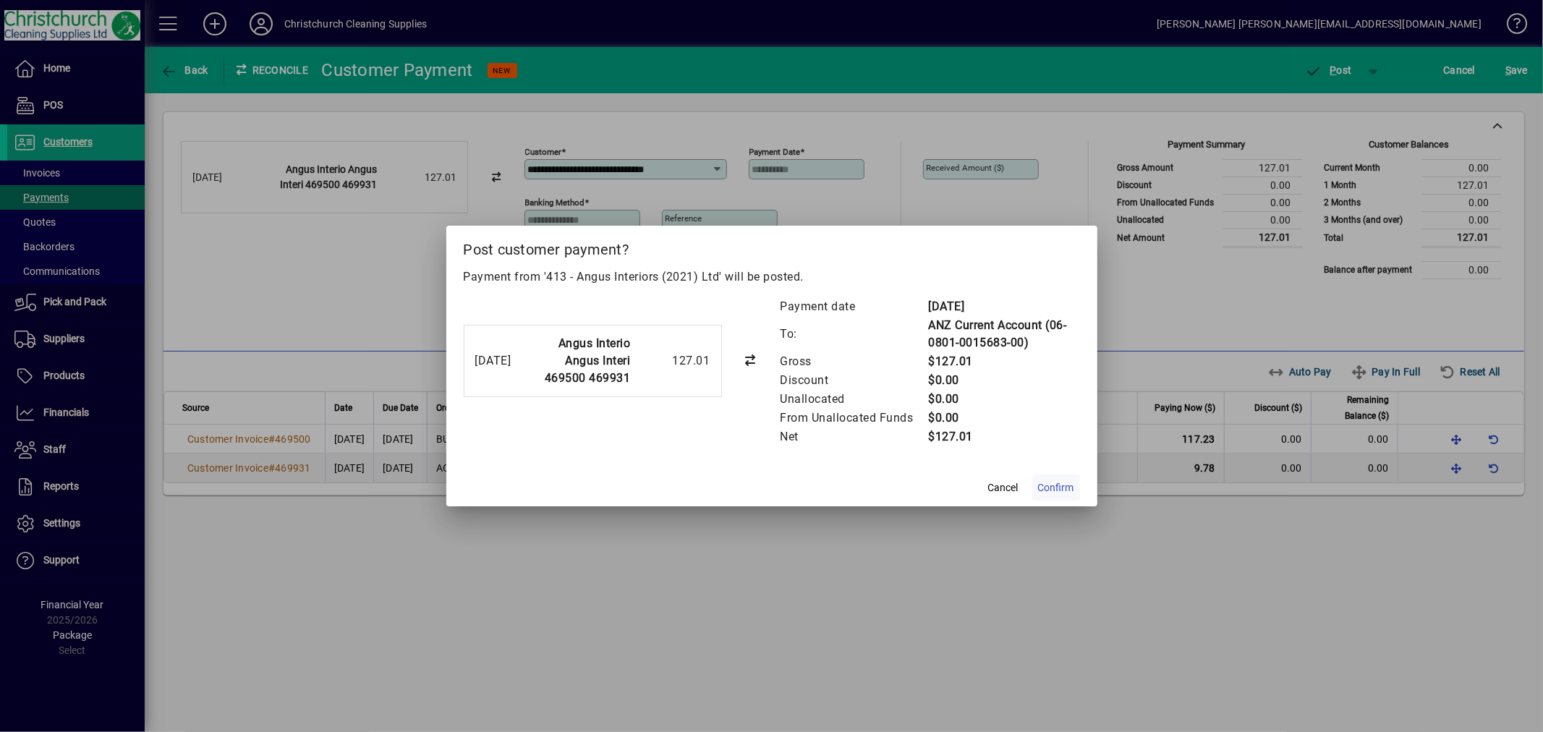
click at [1065, 490] on span "Confirm" at bounding box center [1056, 487] width 36 height 15
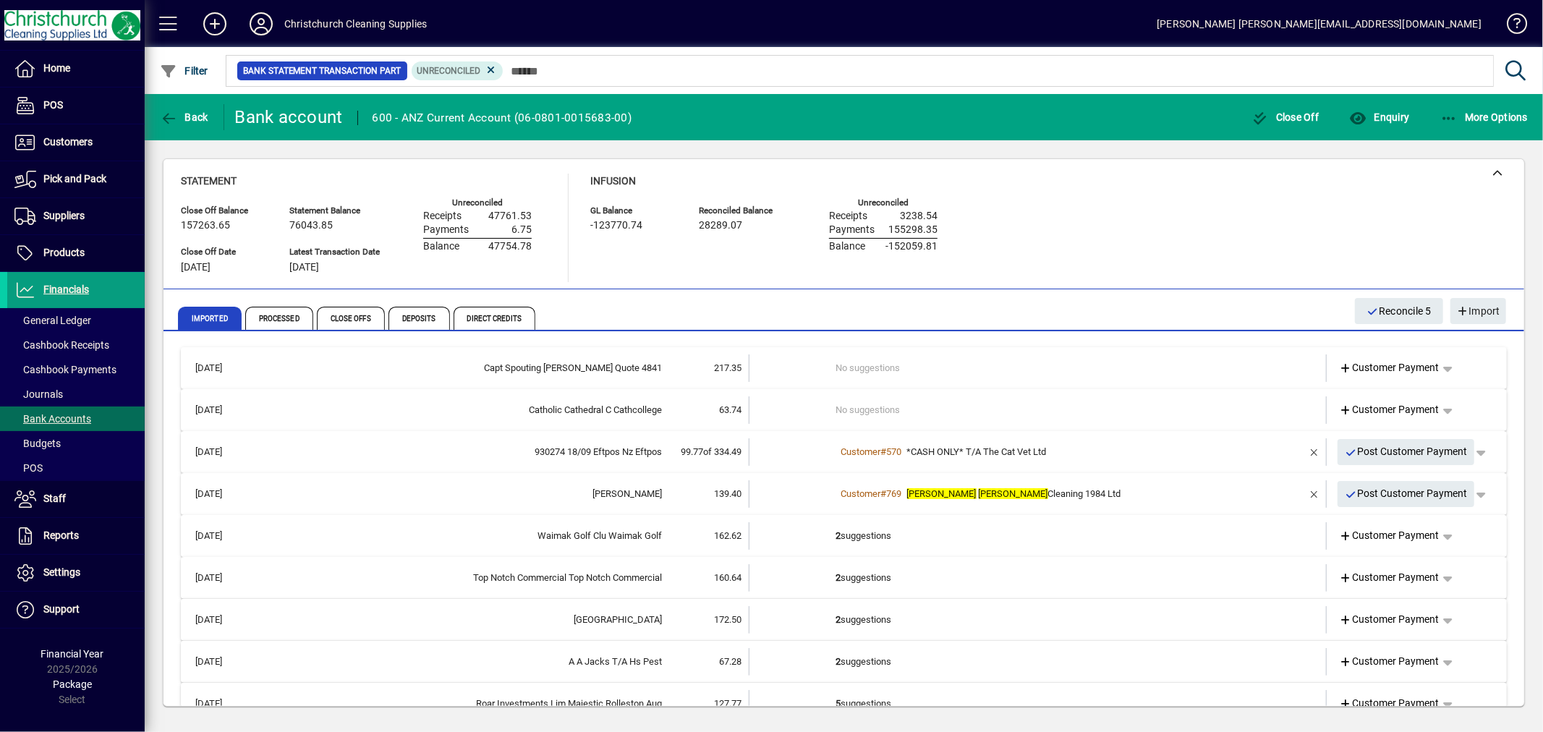
click at [885, 533] on td "2 suggestions" at bounding box center [1039, 535] width 406 height 27
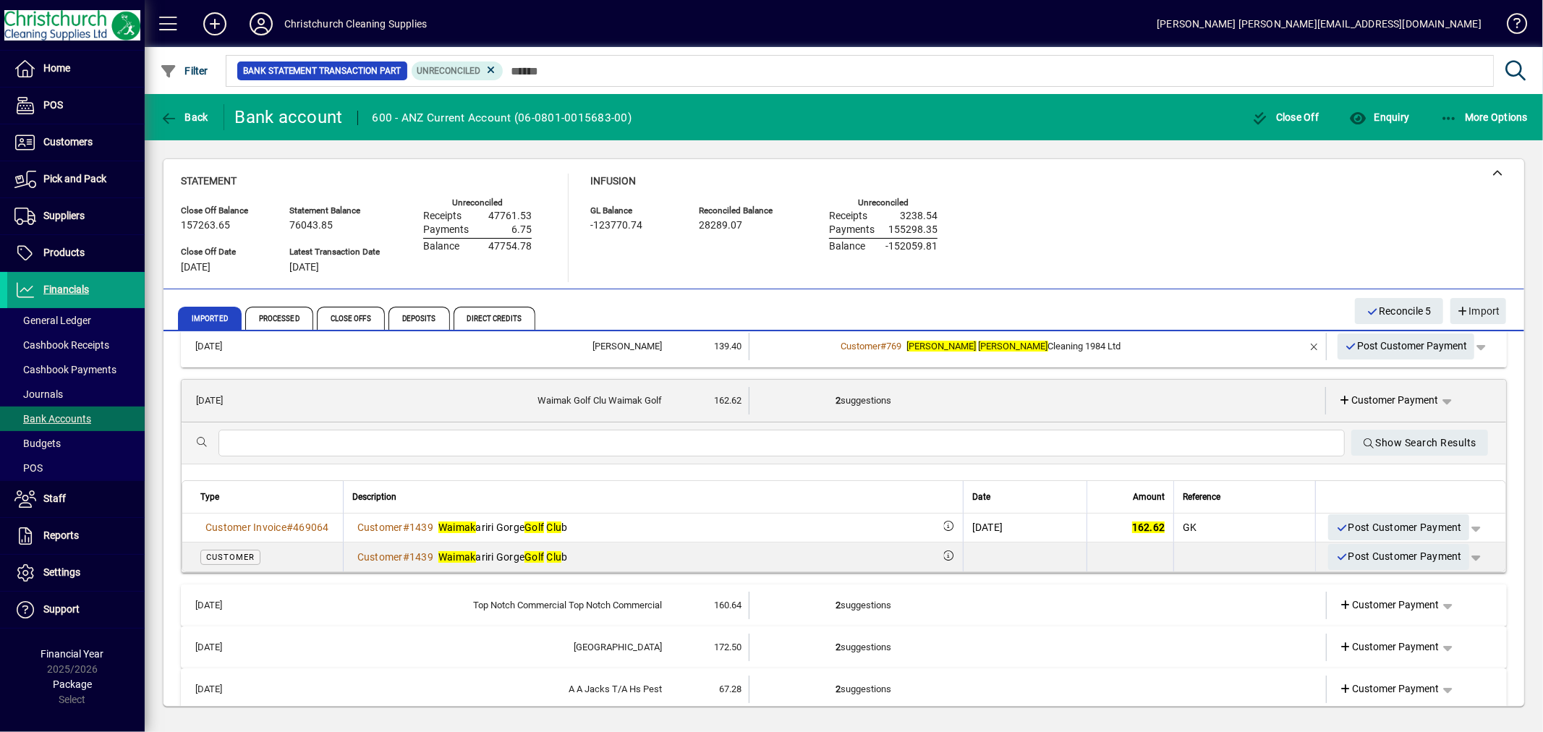
scroll to position [161, 0]
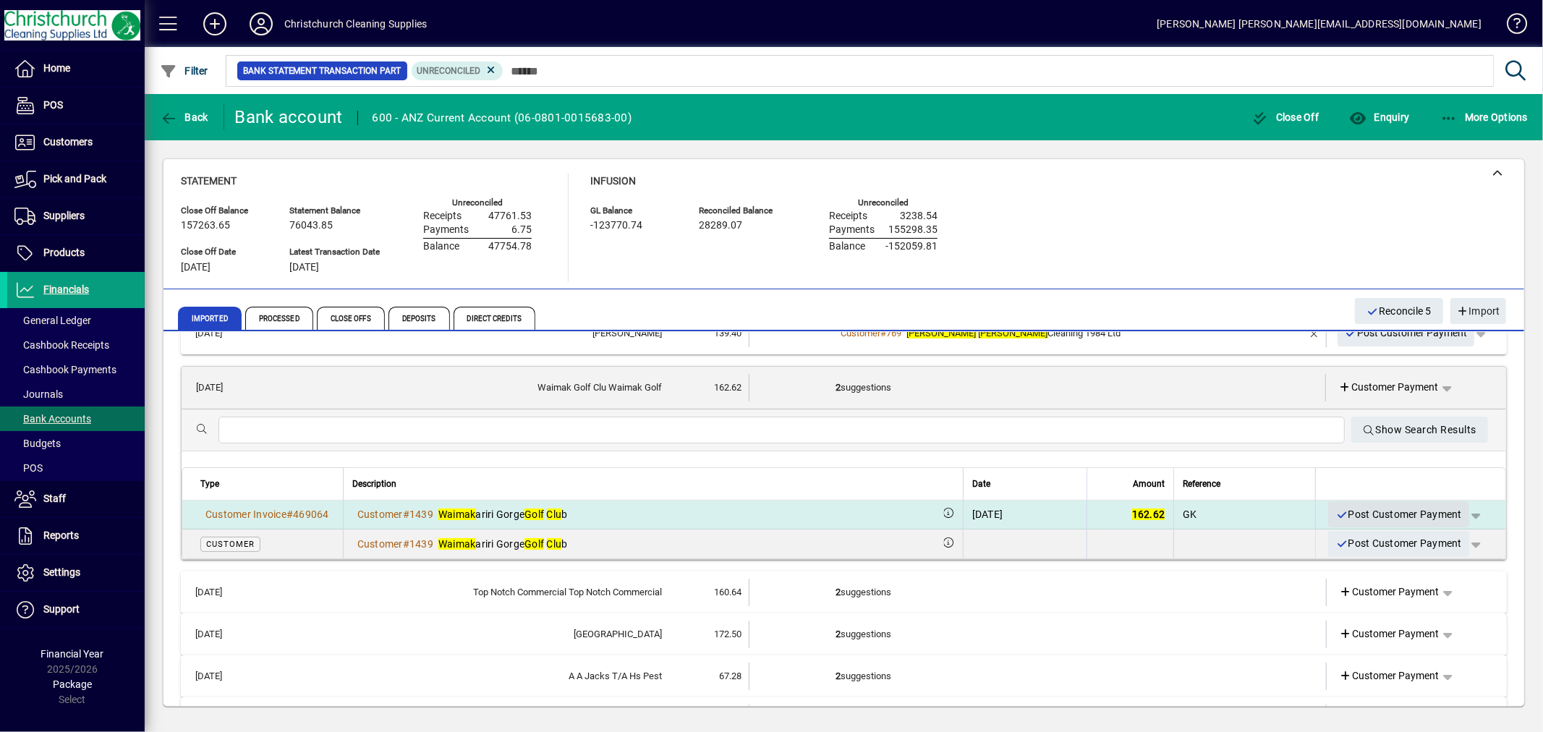
click at [1382, 511] on span "Post Customer Payment" at bounding box center [1398, 515] width 127 height 24
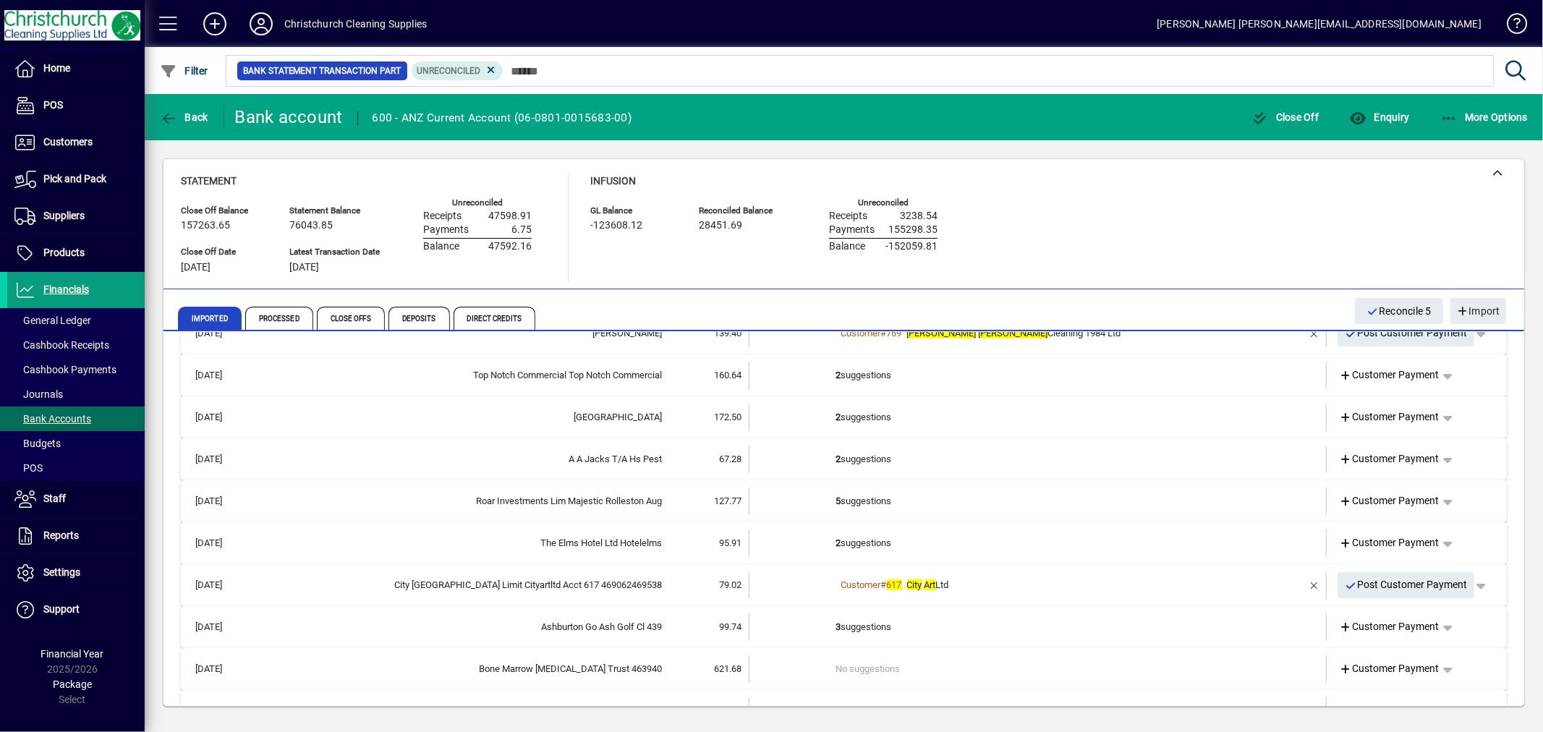
click at [837, 544] on td "2 suggestions" at bounding box center [1039, 542] width 406 height 27
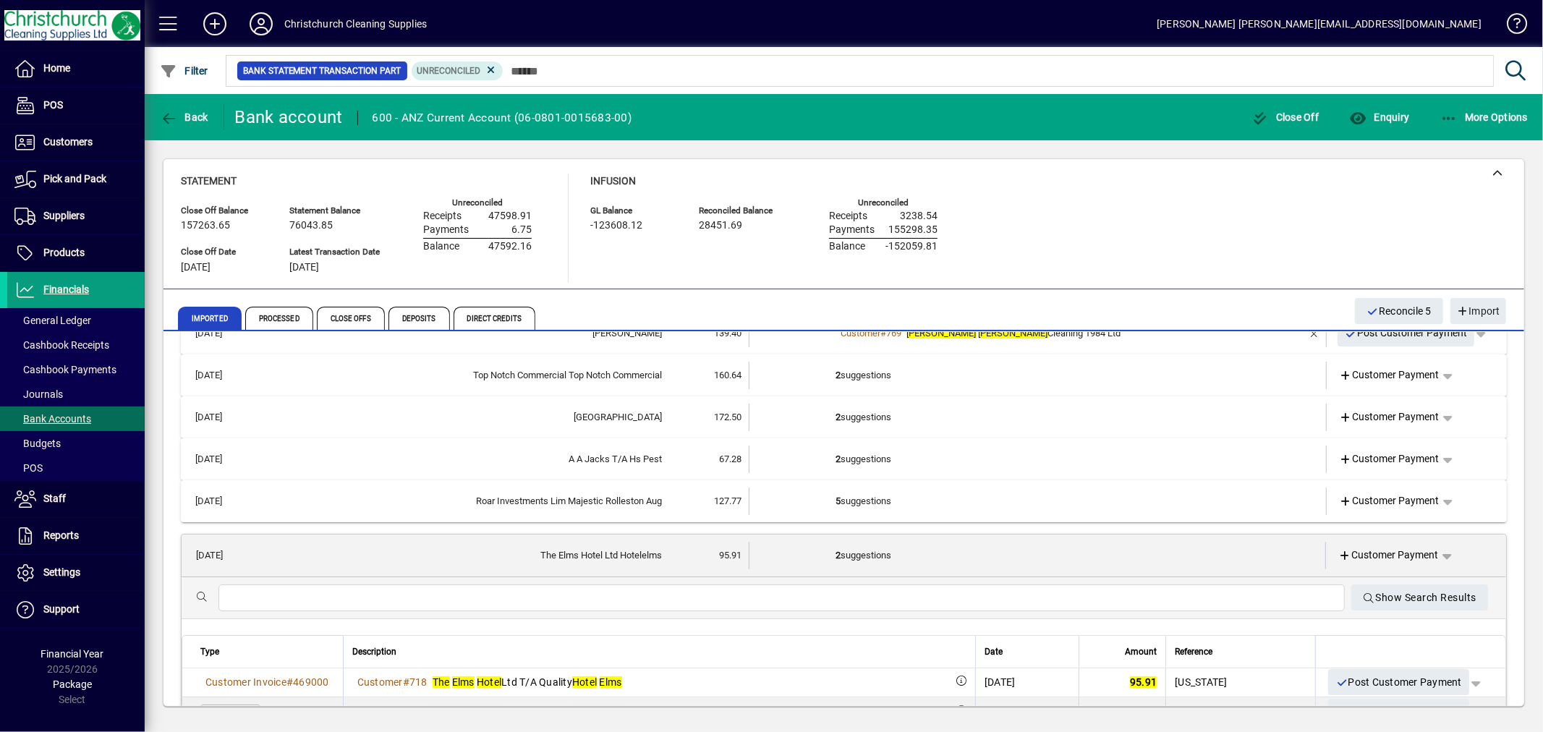
scroll to position [241, 0]
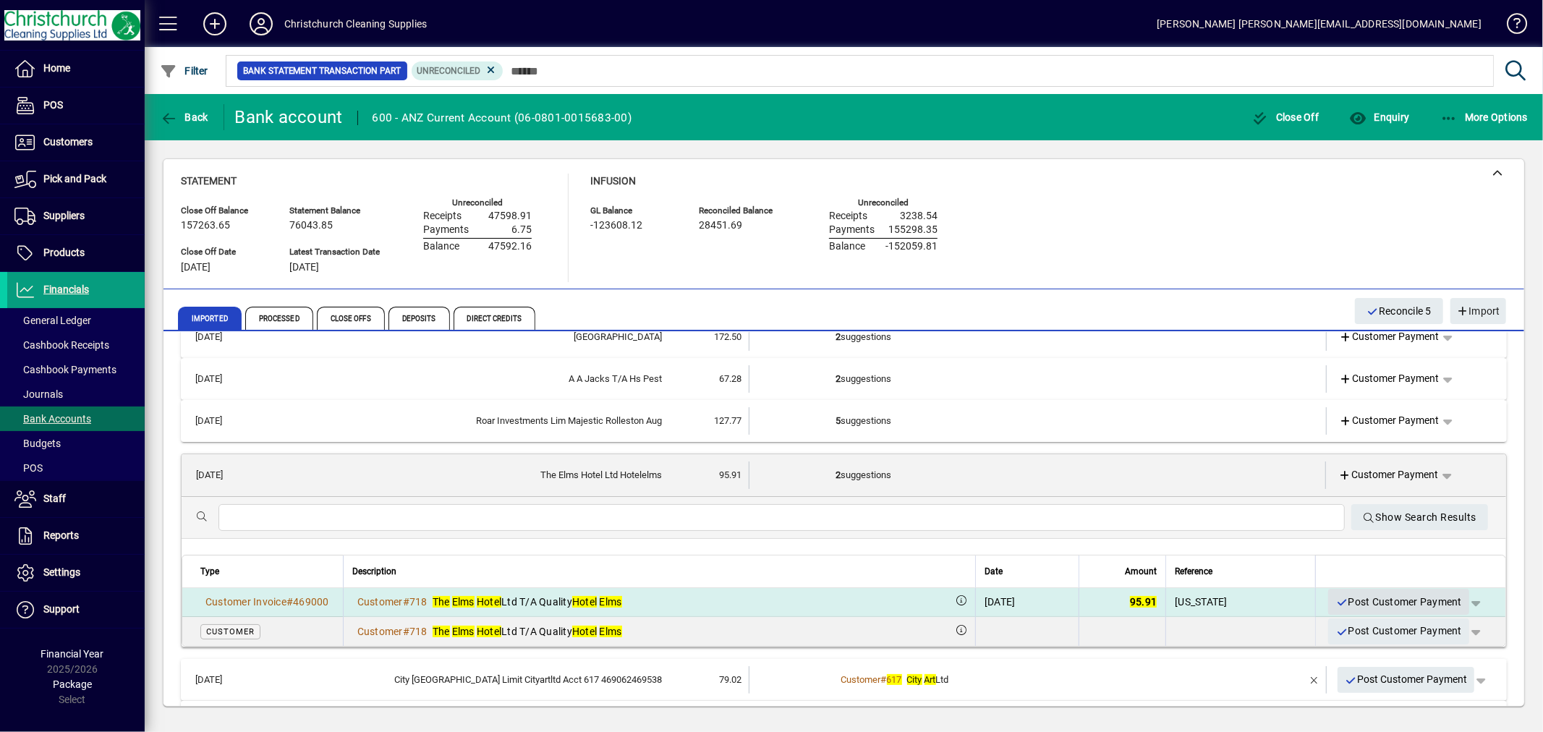
click at [1396, 601] on span "Post Customer Payment" at bounding box center [1398, 602] width 127 height 24
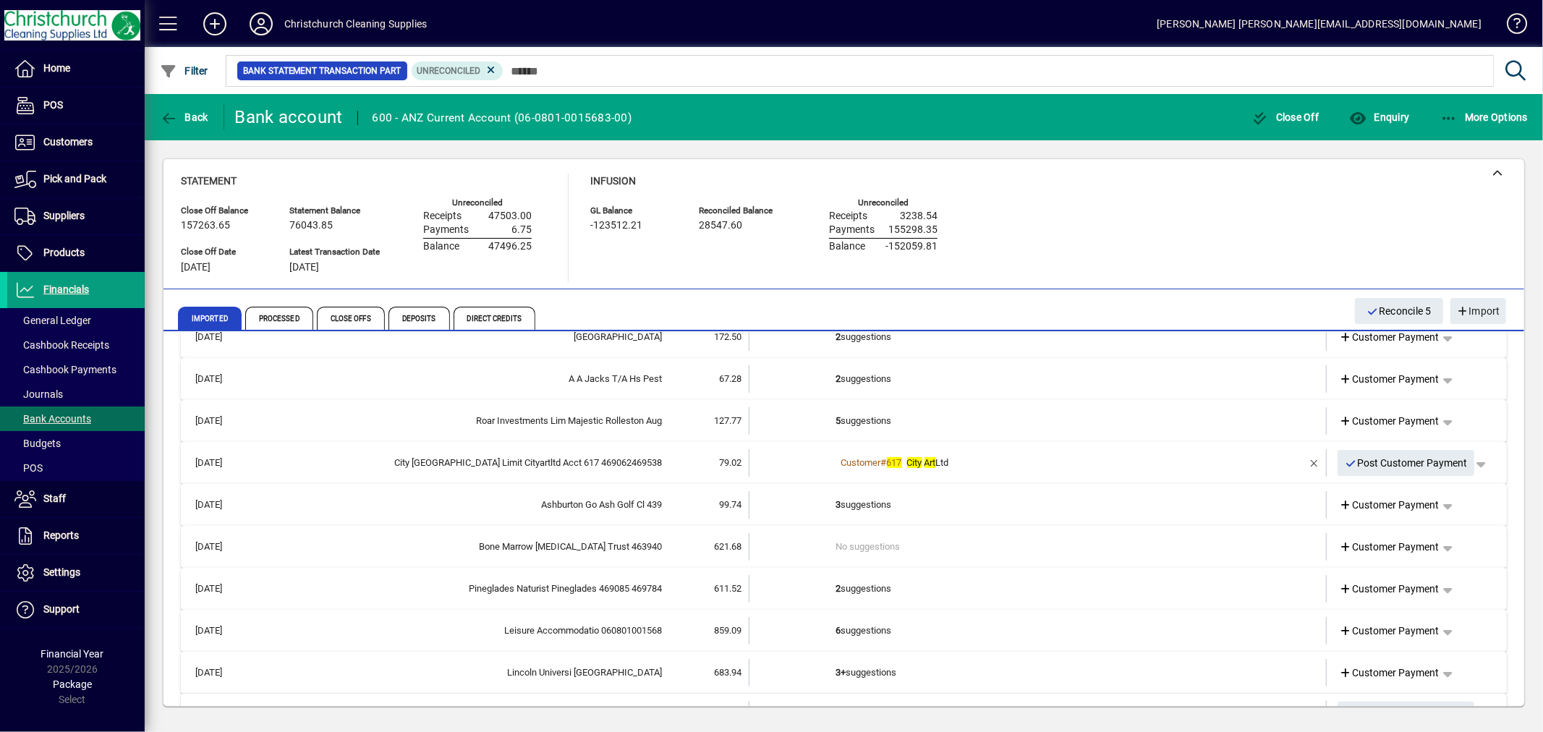
click at [845, 500] on td "3 suggestions" at bounding box center [1039, 504] width 406 height 27
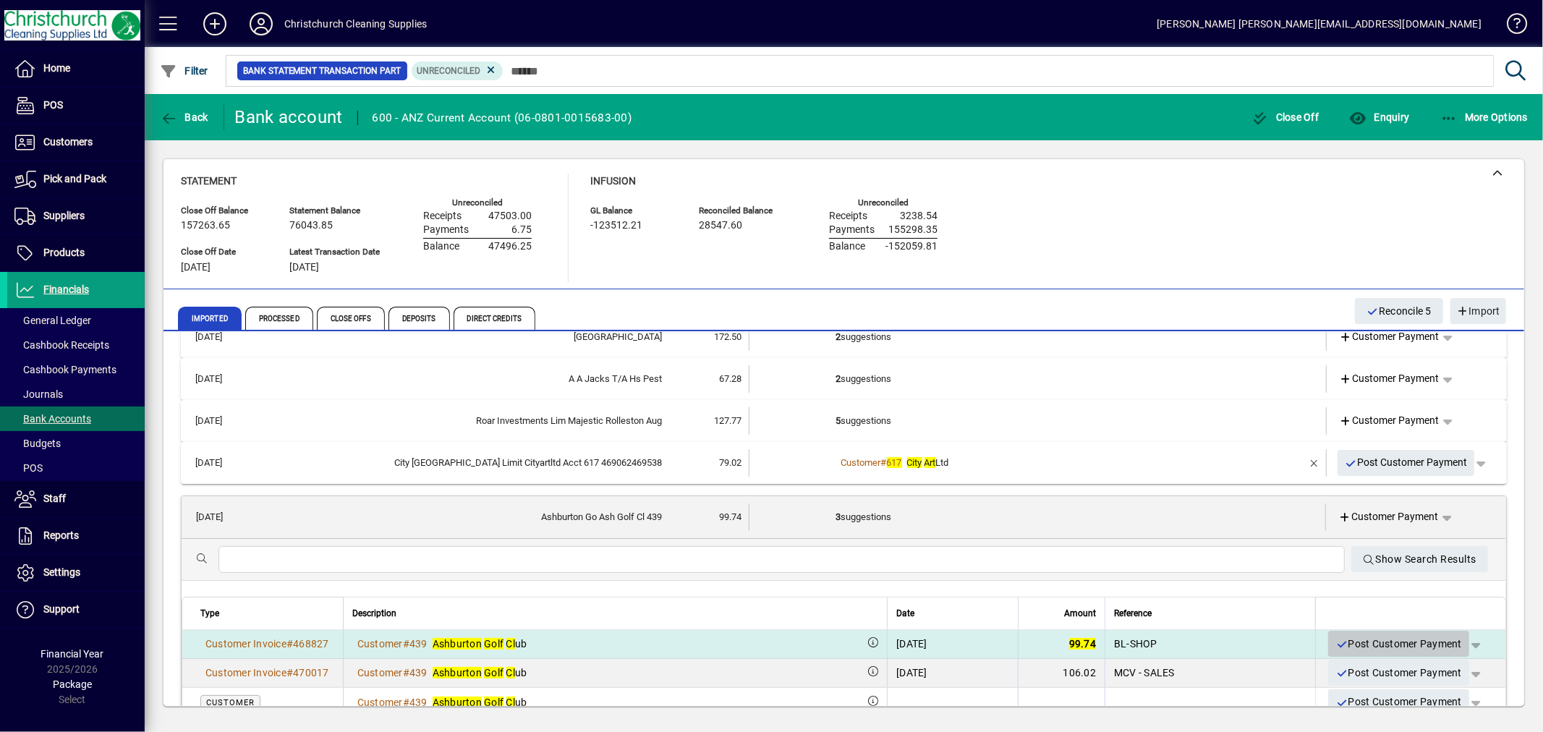
click at [1376, 639] on span "Post Customer Payment" at bounding box center [1398, 644] width 127 height 24
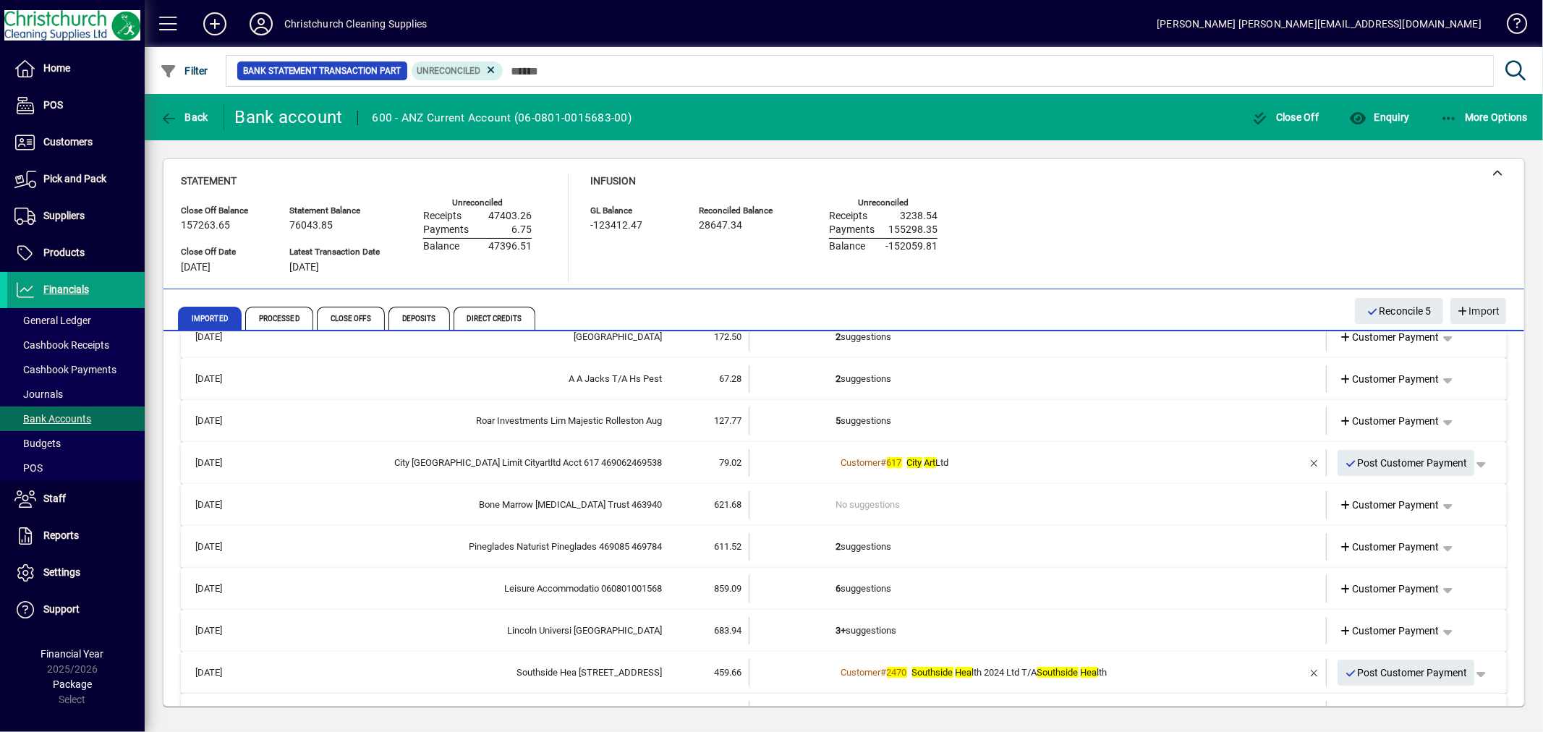
click at [877, 545] on td "2 suggestions" at bounding box center [1039, 546] width 406 height 27
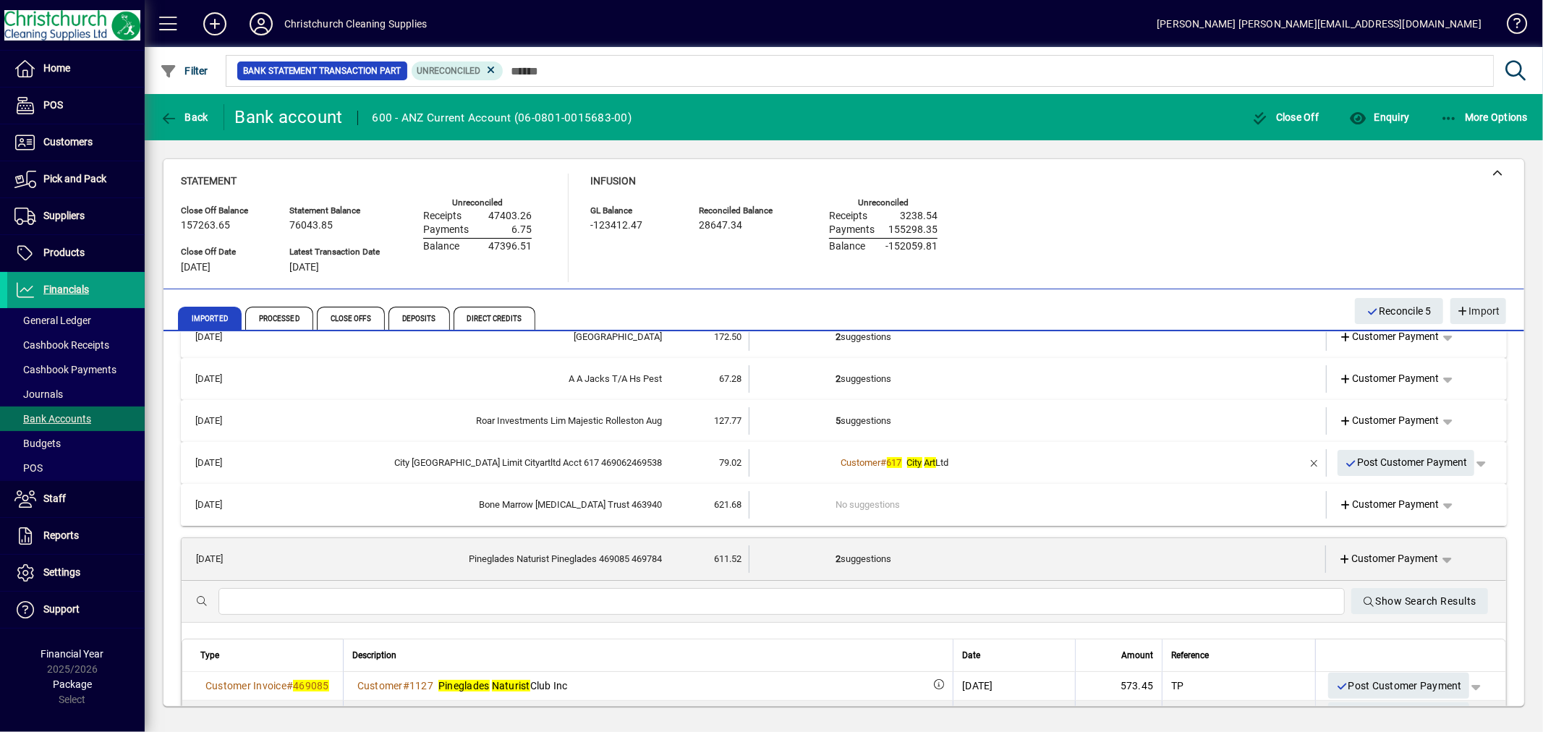
scroll to position [321, 0]
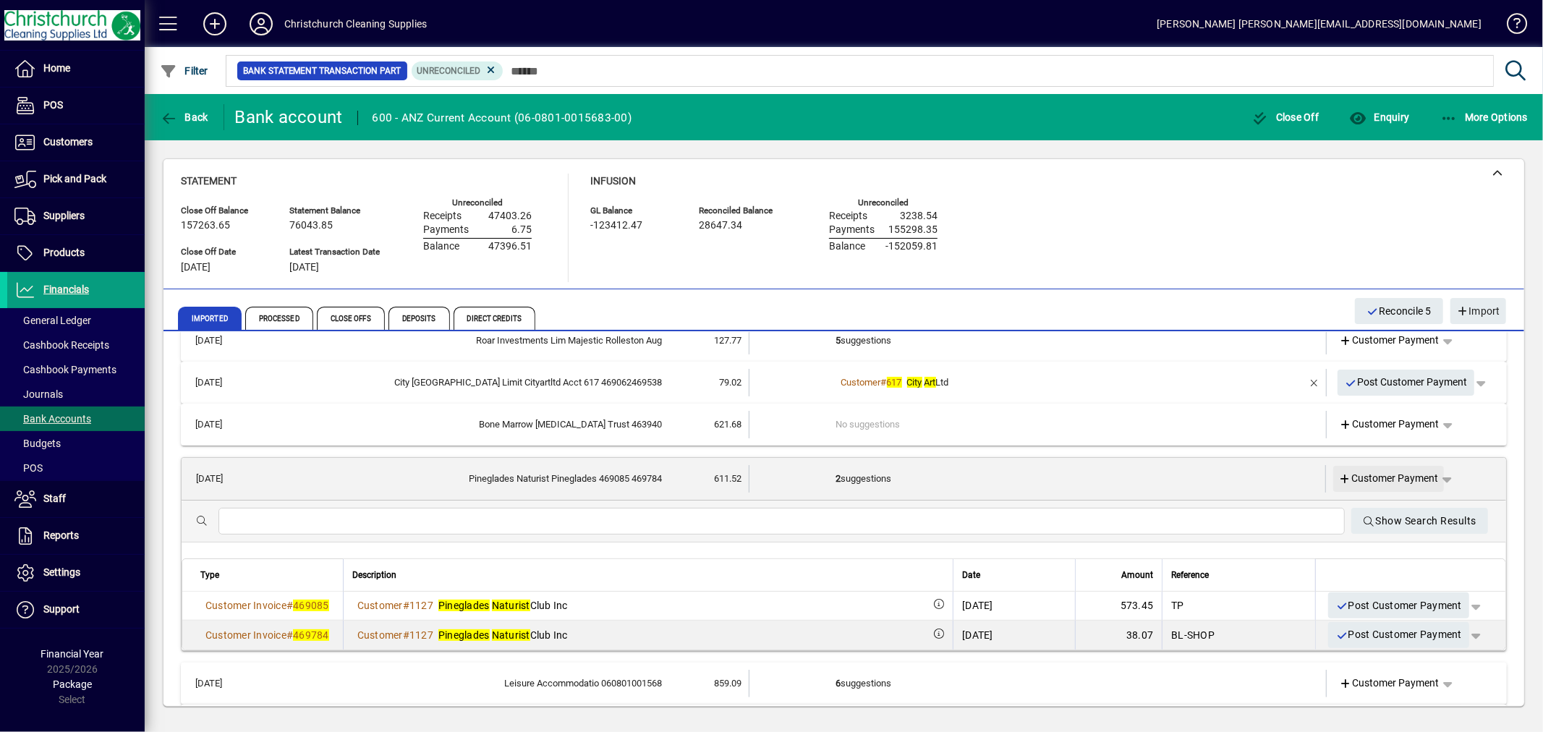
click at [1392, 474] on span "Customer Payment" at bounding box center [1389, 478] width 100 height 15
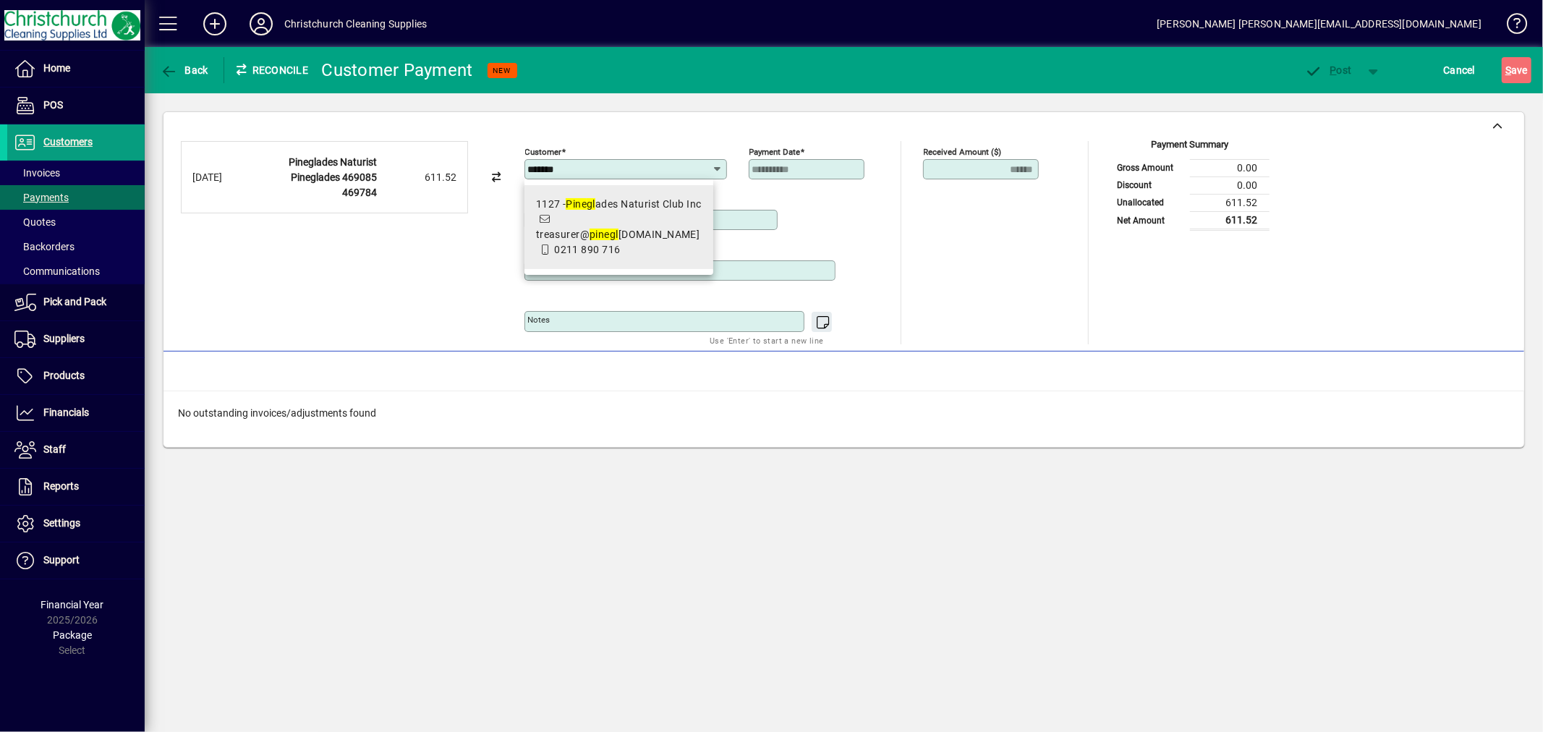
click at [608, 229] on span "treasurer@ pine gl ades.gonatural.co.nz" at bounding box center [618, 235] width 164 height 12
type input "**********"
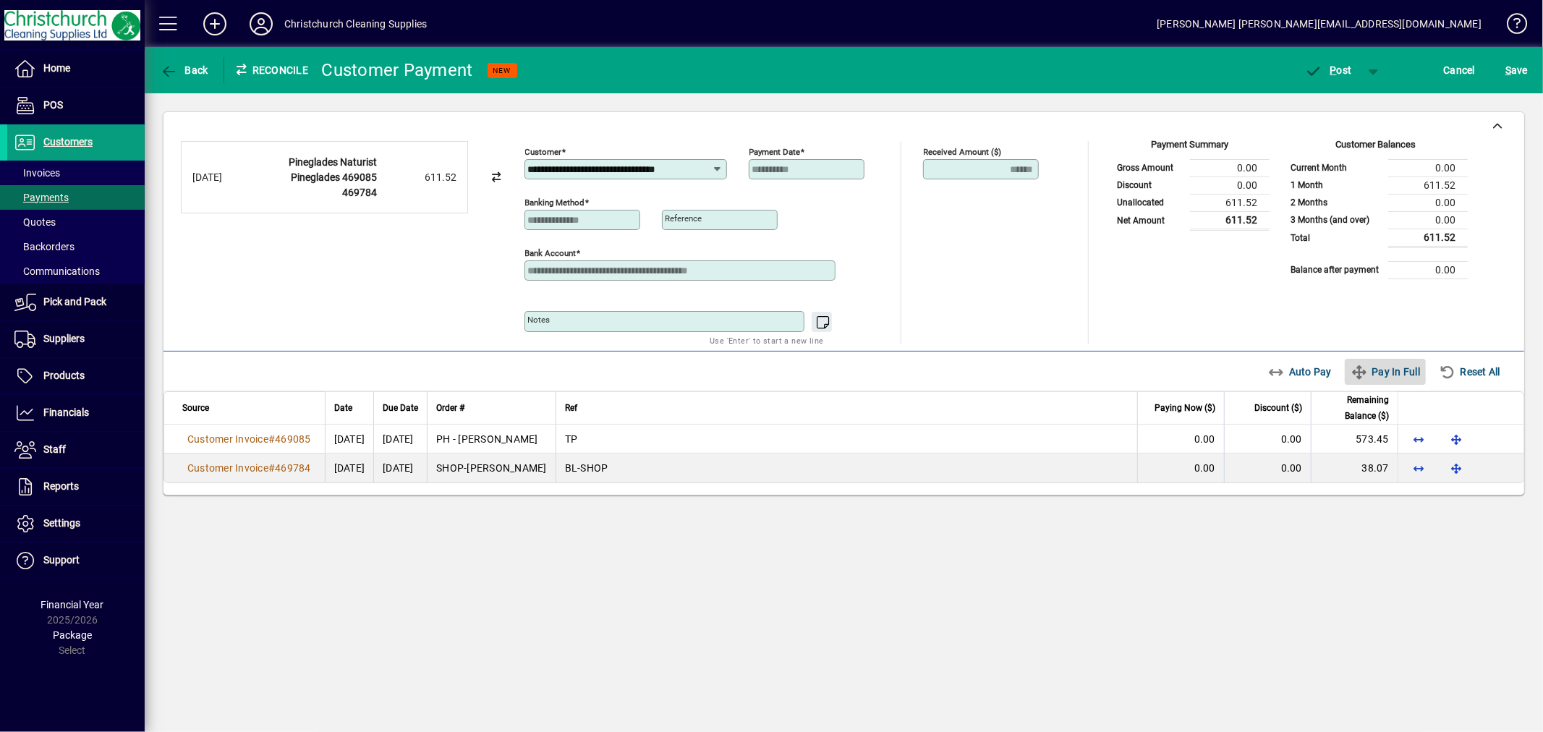
click at [1384, 371] on span "Pay In Full" at bounding box center [1384, 371] width 69 height 23
type input "****"
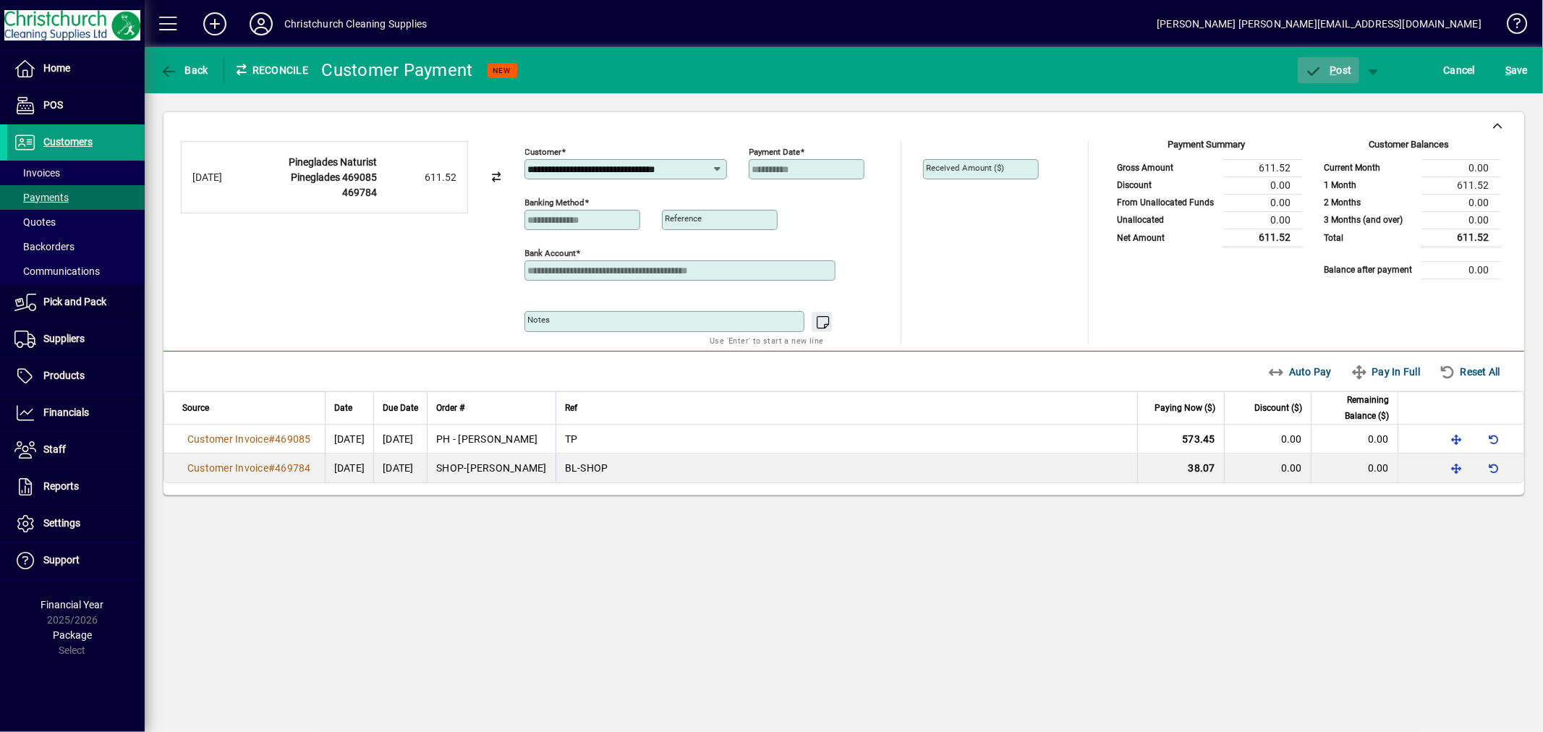
click at [1342, 69] on span "P ost" at bounding box center [1328, 70] width 47 height 12
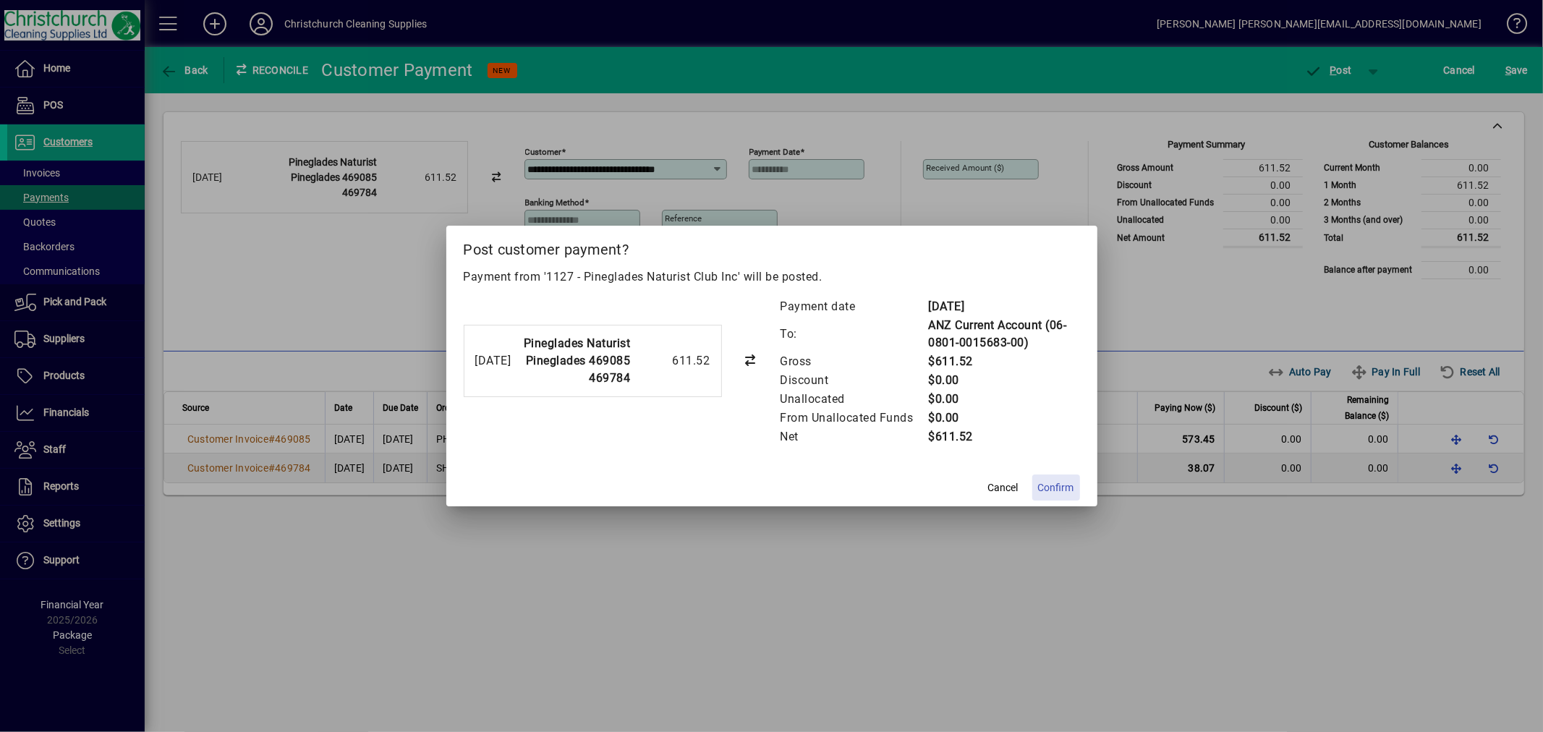
click at [1050, 486] on span "Confirm" at bounding box center [1056, 487] width 36 height 15
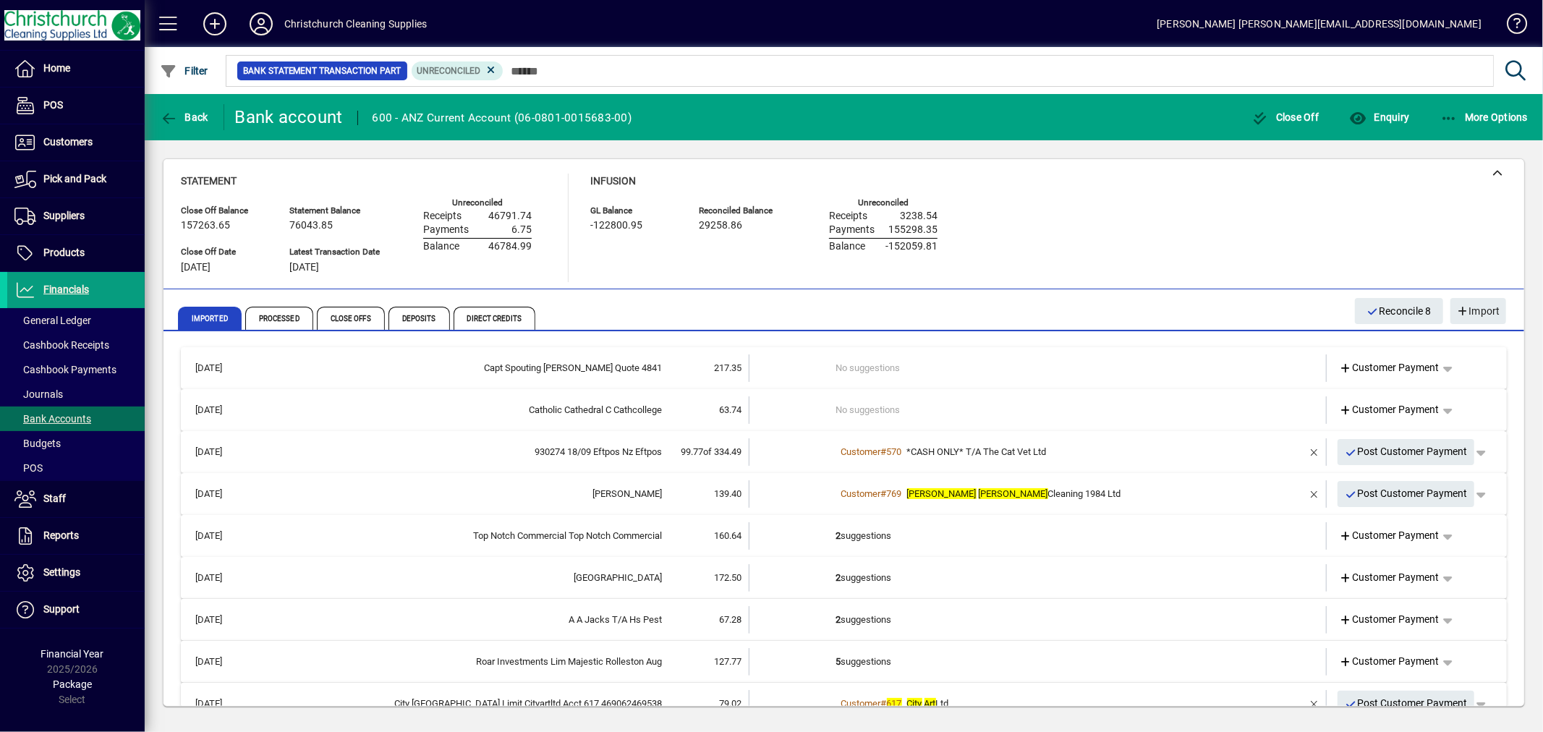
click at [865, 533] on td "2 suggestions" at bounding box center [1039, 535] width 406 height 27
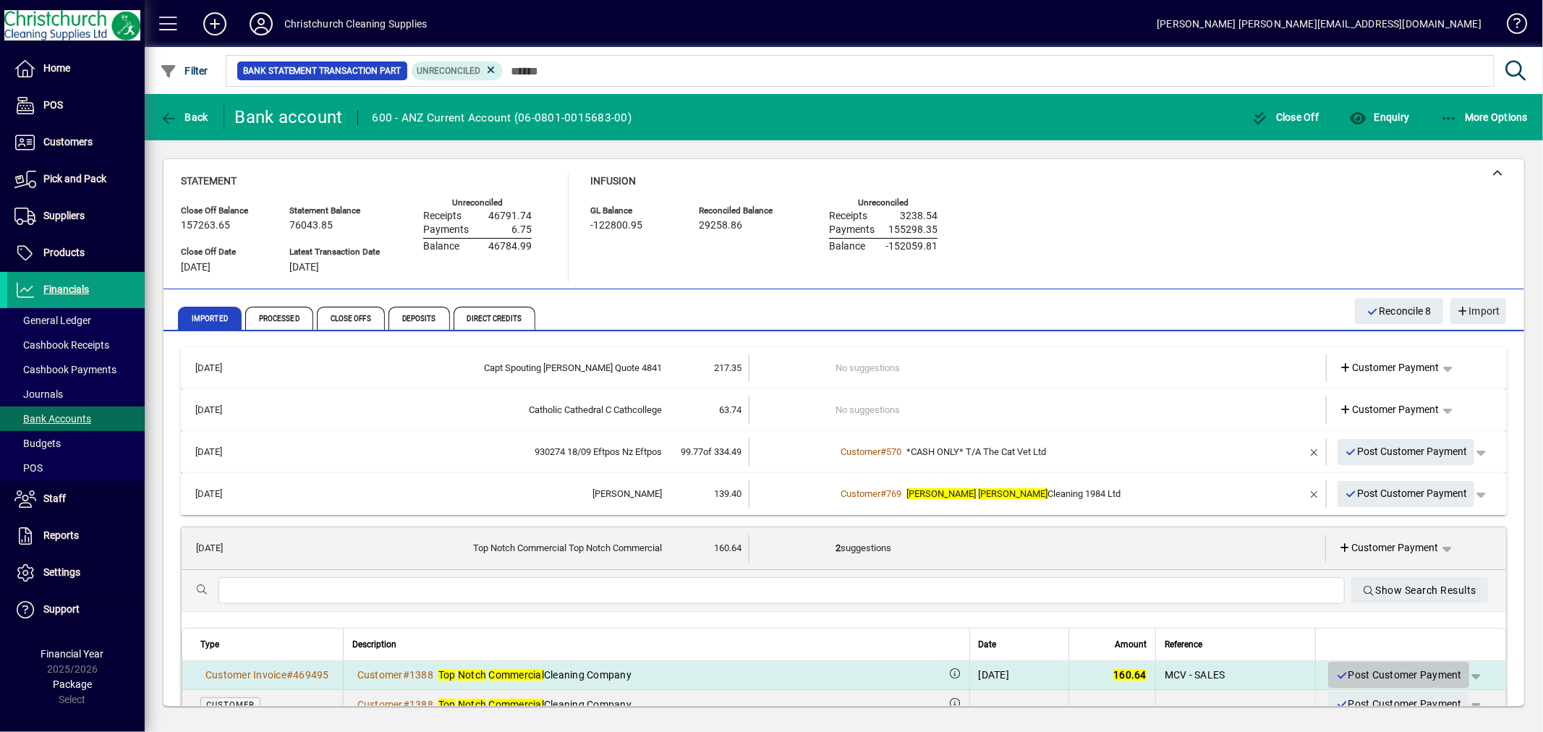
click at [1357, 669] on span "Post Customer Payment" at bounding box center [1398, 675] width 127 height 24
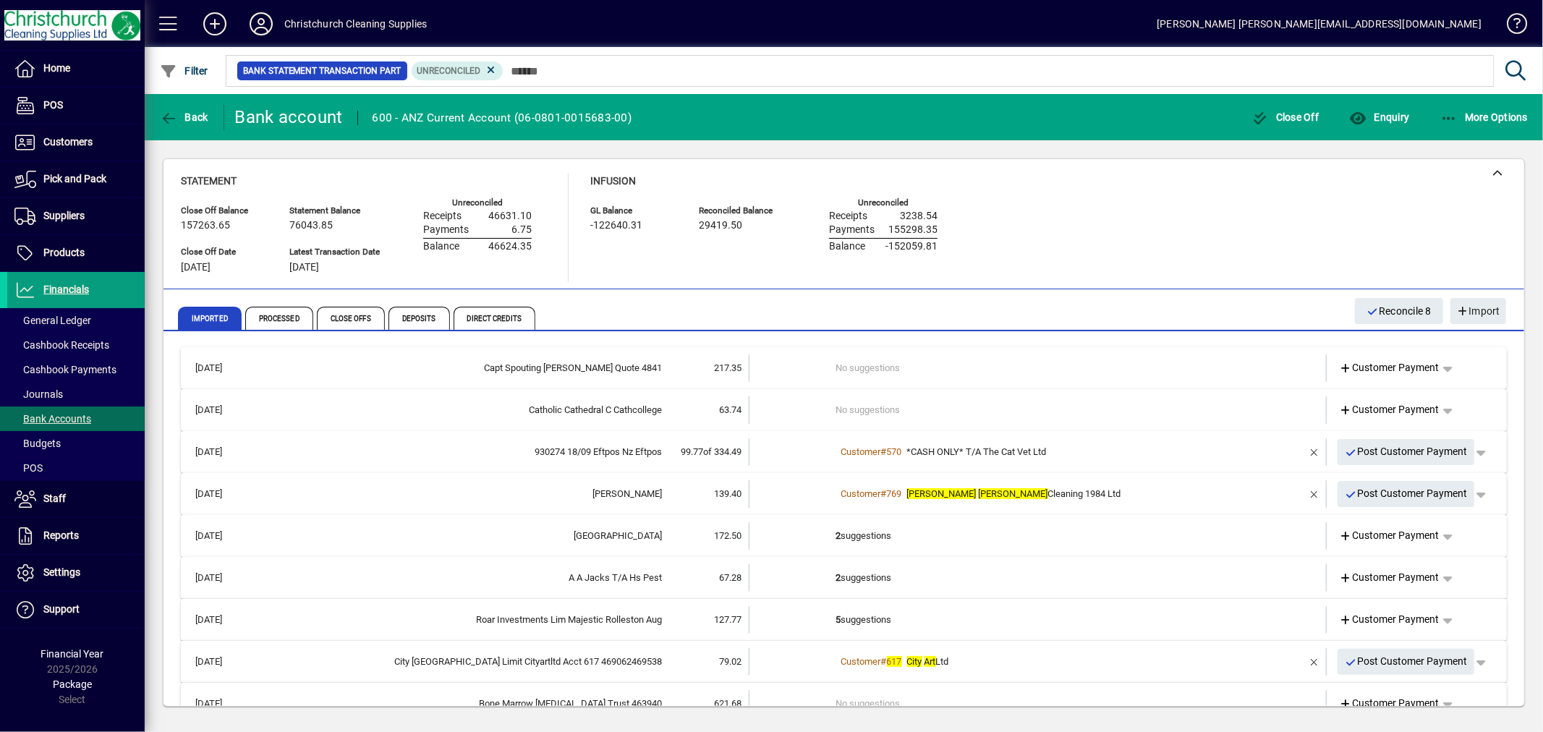
click at [861, 528] on td "2 suggestions" at bounding box center [1039, 535] width 406 height 27
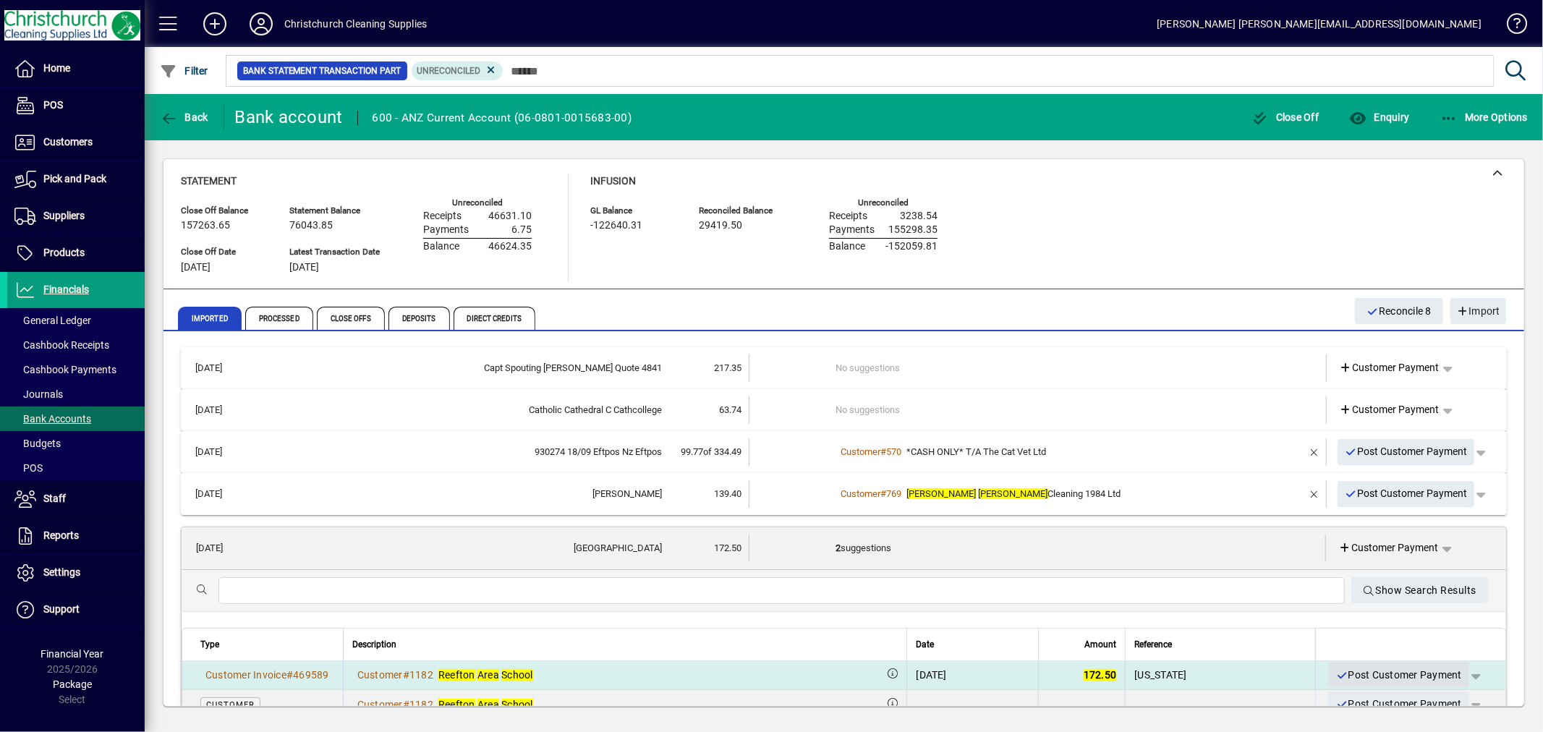
click at [1371, 670] on span "Post Customer Payment" at bounding box center [1398, 675] width 127 height 24
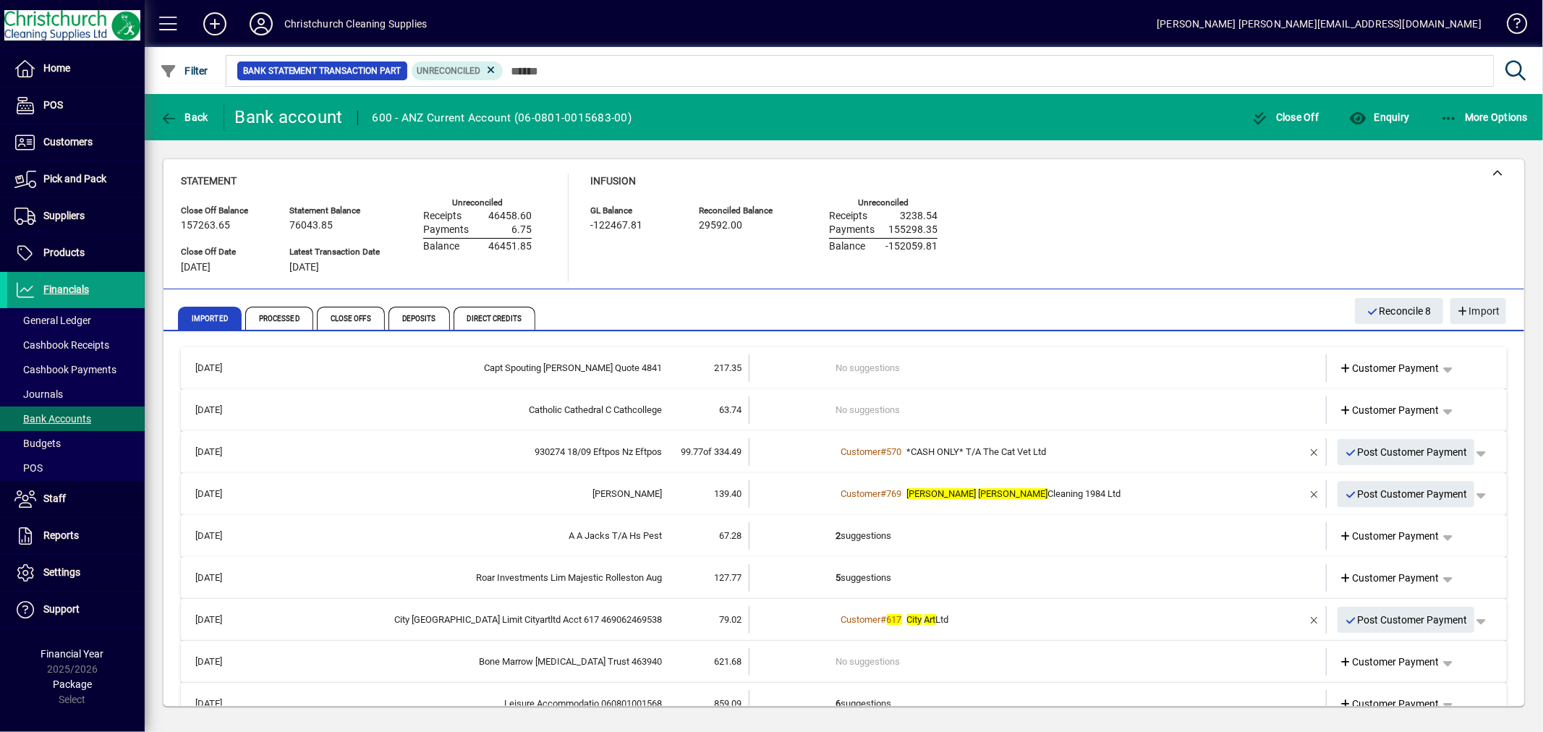
click at [869, 534] on td "2 suggestions" at bounding box center [1039, 535] width 406 height 27
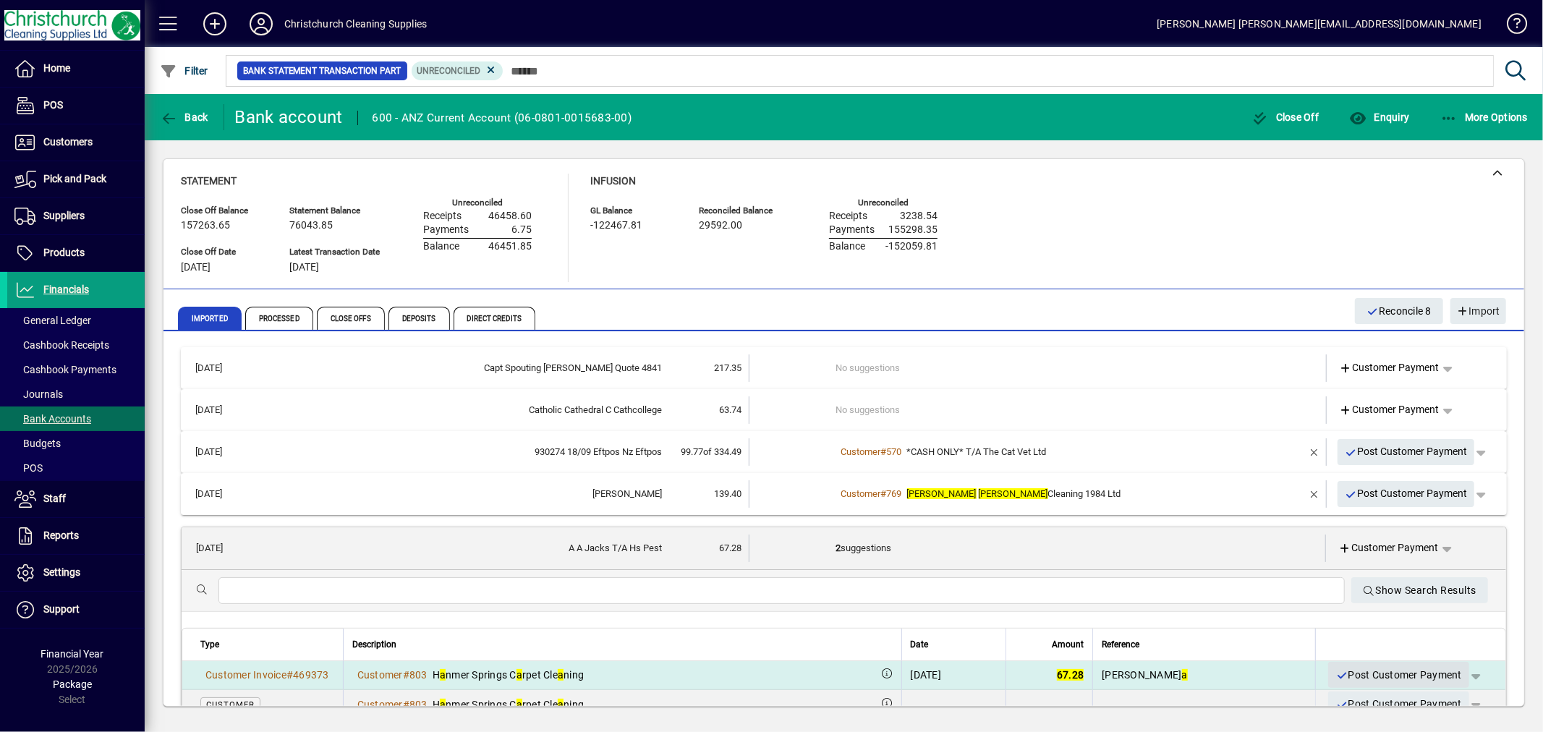
click at [1351, 674] on span "Post Customer Payment" at bounding box center [1398, 675] width 127 height 24
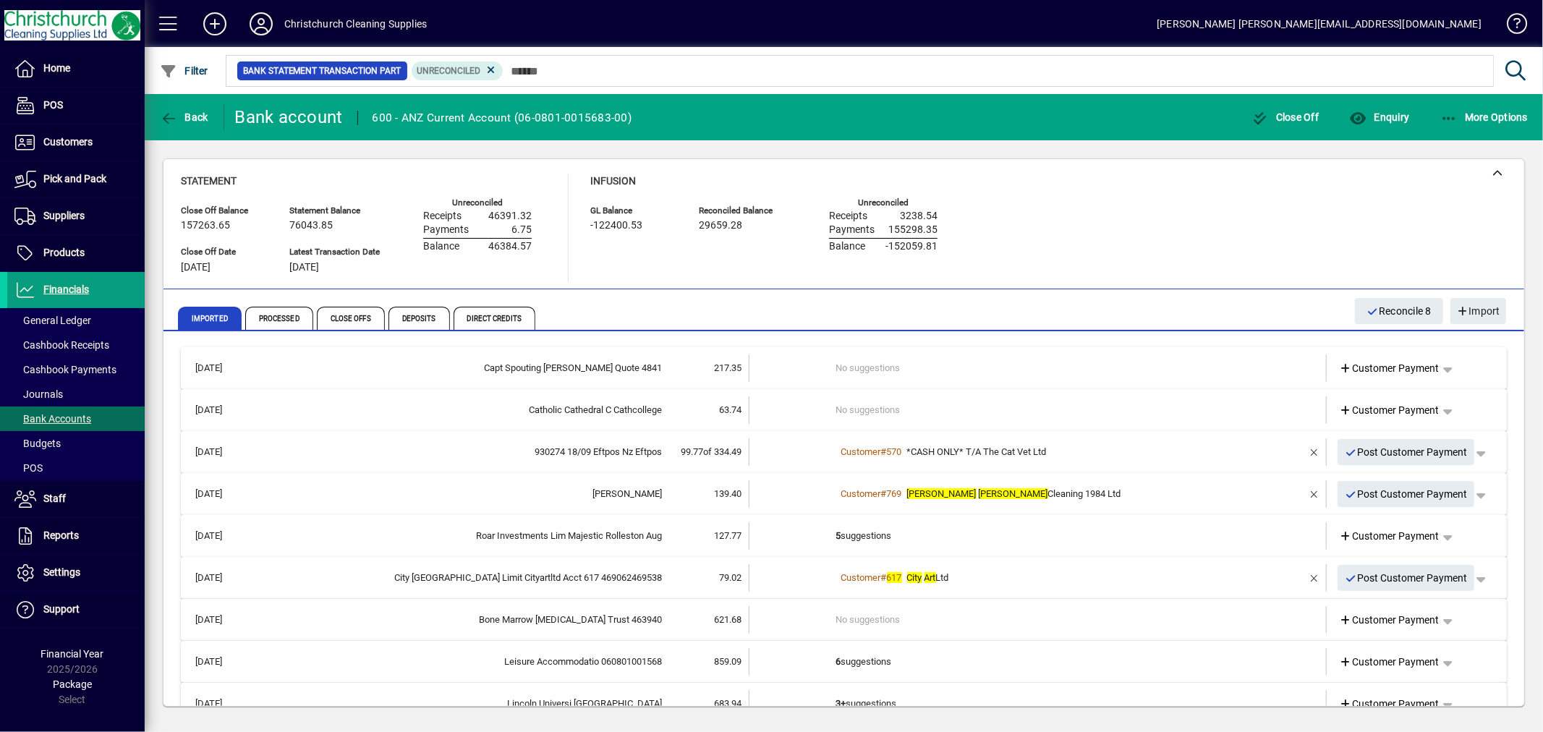
click at [836, 533] on td "5 suggestions" at bounding box center [1039, 535] width 406 height 27
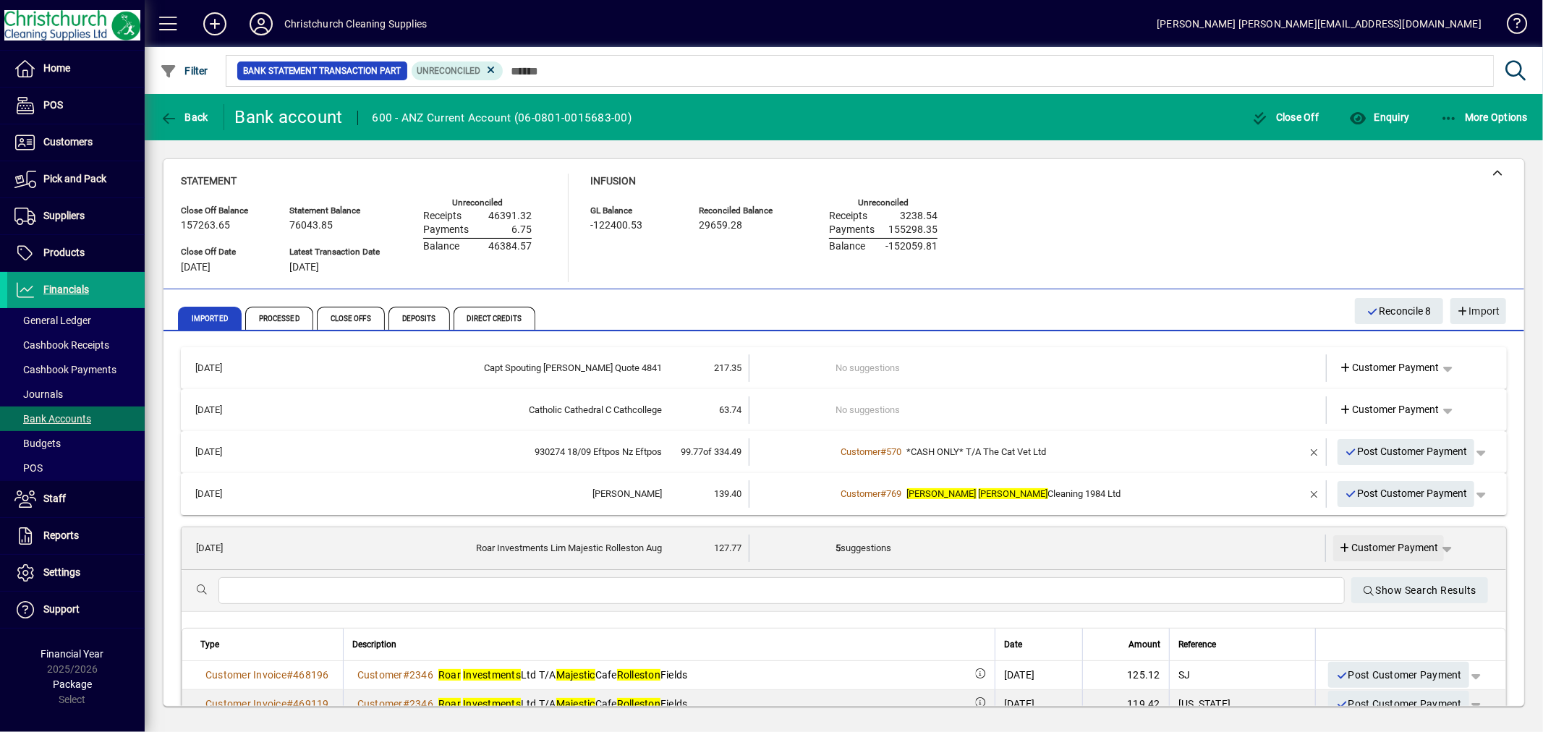
scroll to position [80, 0]
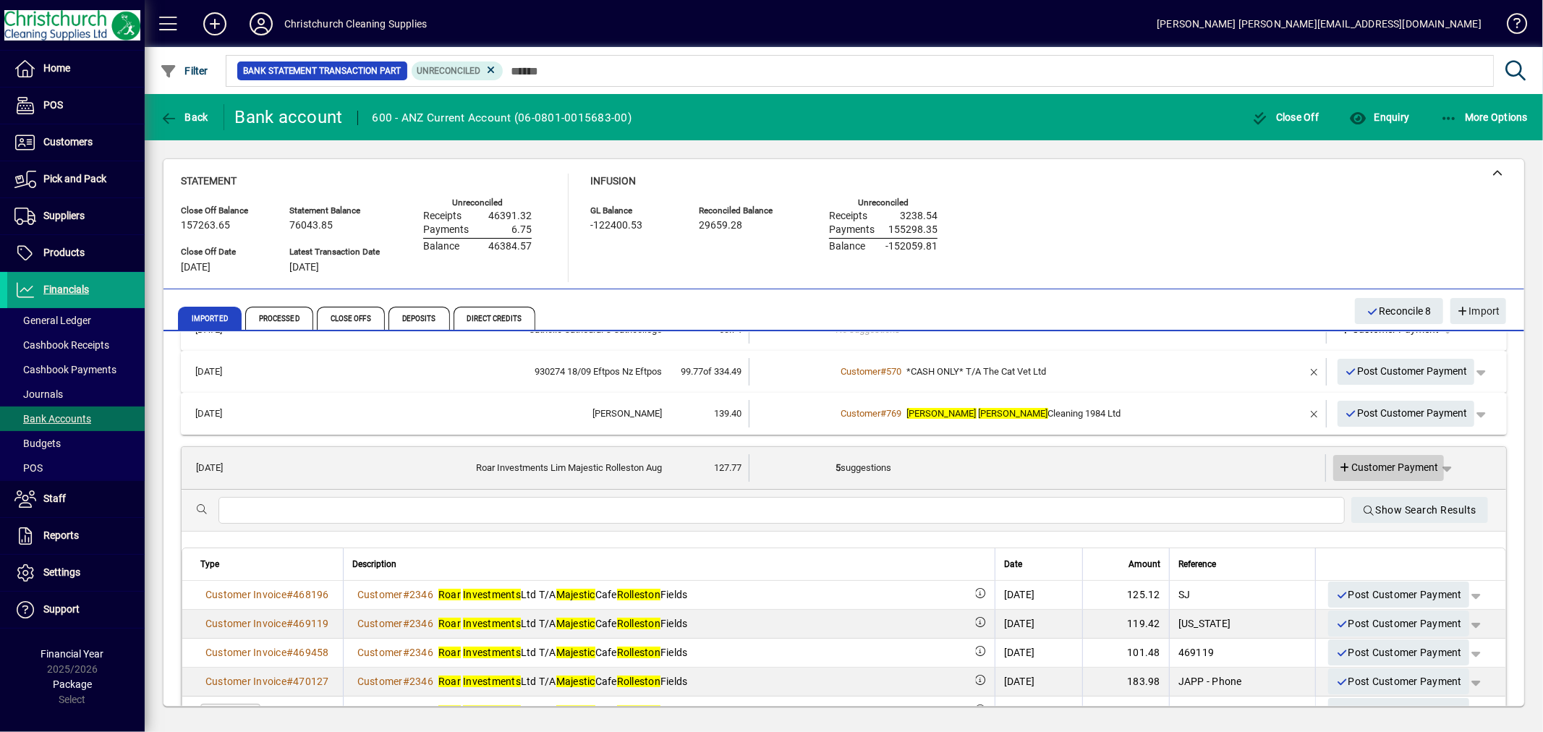
click at [1383, 466] on span "Customer Payment" at bounding box center [1389, 467] width 100 height 15
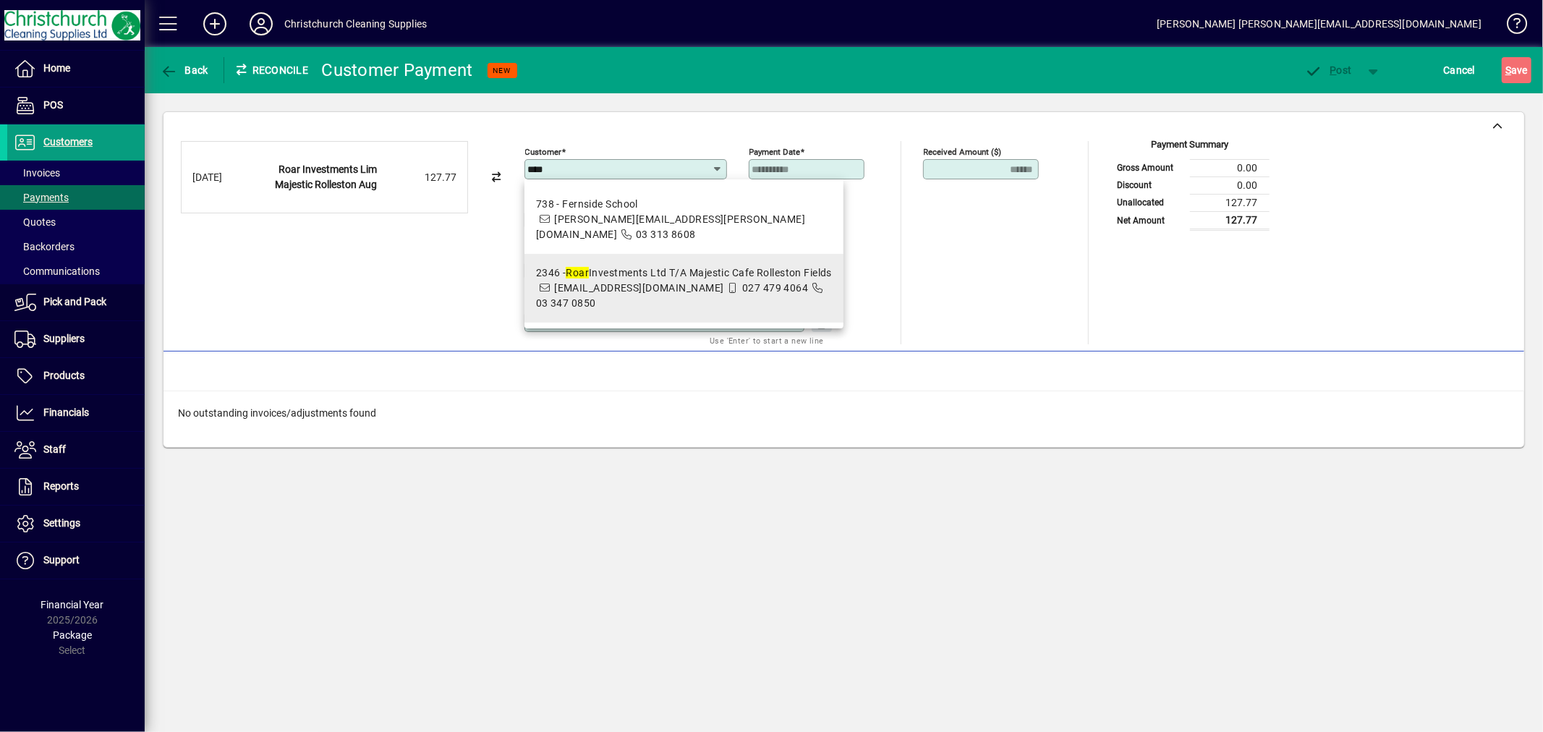
click at [770, 265] on div "2346 - Roar Investments Ltd T/A Majestic Cafe Rolleston Fields" at bounding box center [684, 272] width 296 height 15
type input "**********"
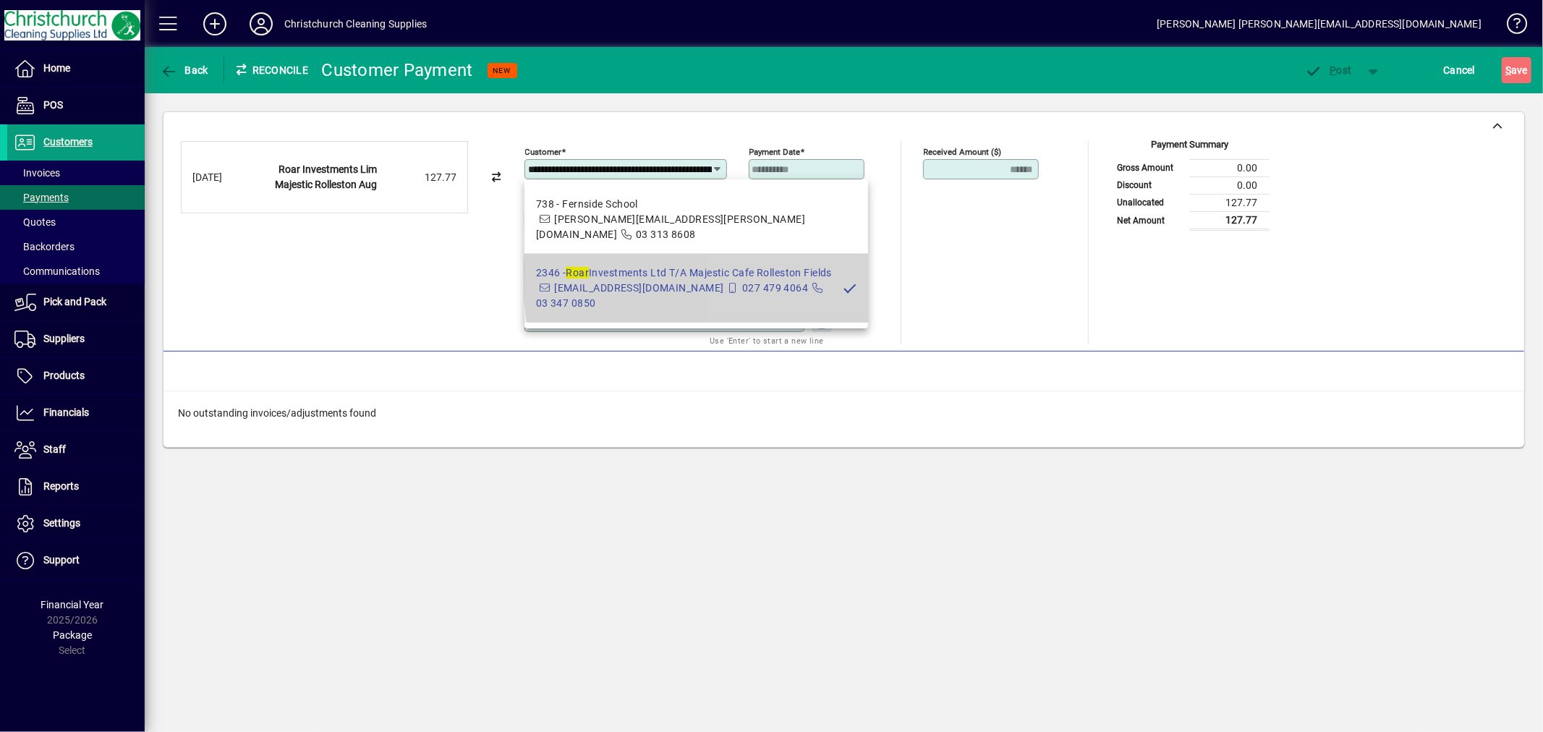
scroll to position [0, 114]
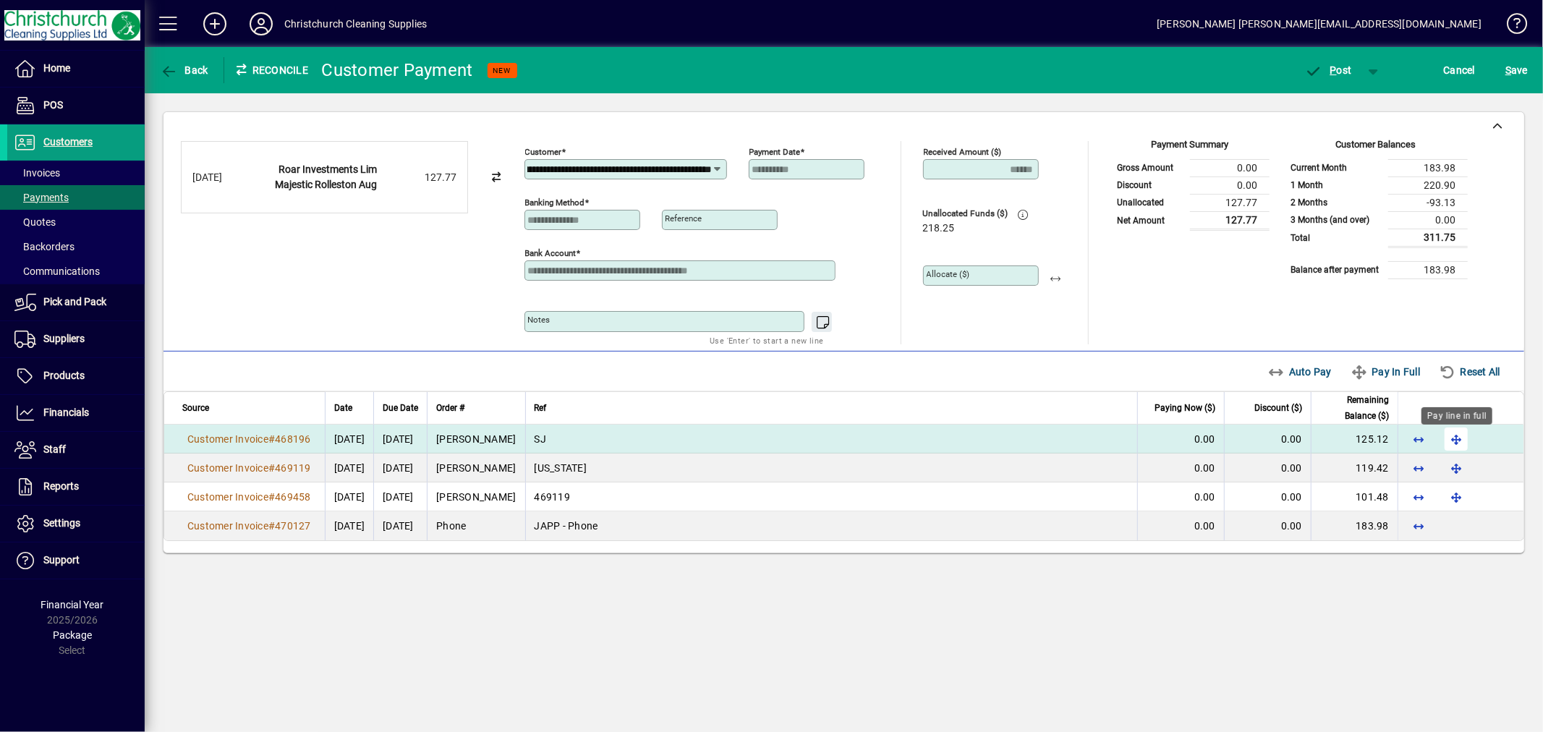
click at [1459, 441] on span "button" at bounding box center [1456, 439] width 35 height 35
click at [1053, 279] on span "button" at bounding box center [1056, 275] width 35 height 35
type input "******"
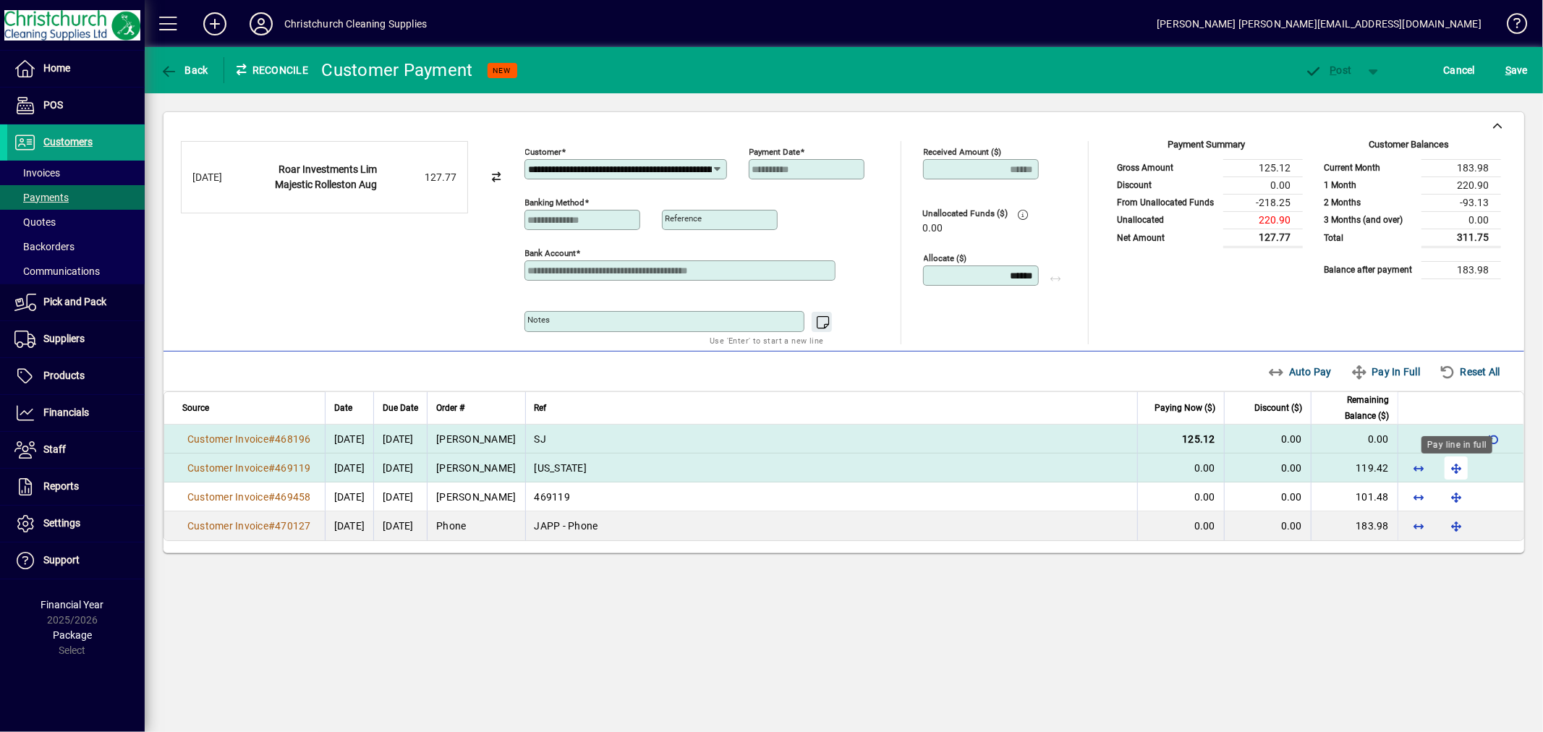
click at [1449, 466] on span "button" at bounding box center [1456, 468] width 35 height 35
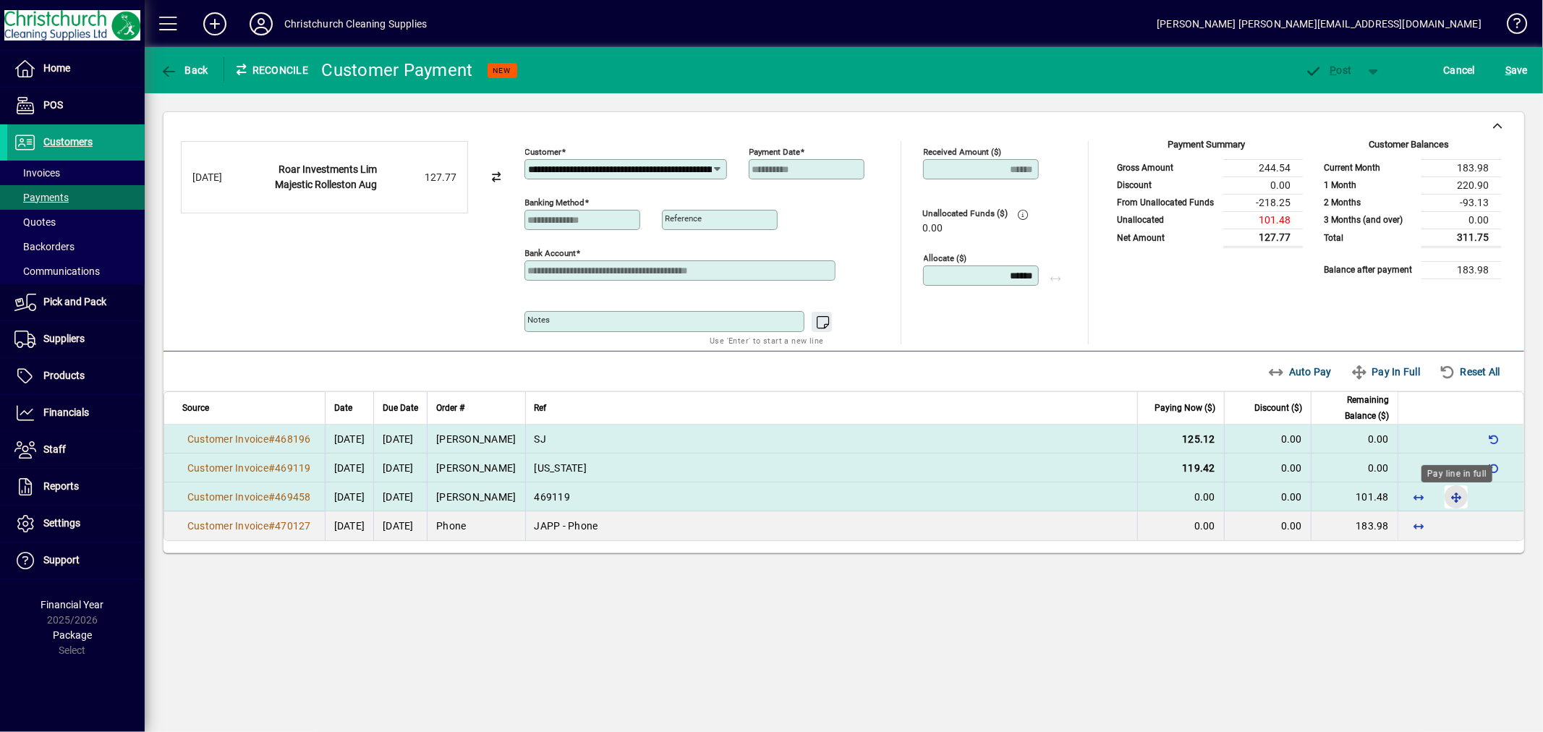
click at [1459, 495] on span "button" at bounding box center [1456, 497] width 35 height 35
click at [1331, 70] on span "P" at bounding box center [1333, 70] width 7 height 12
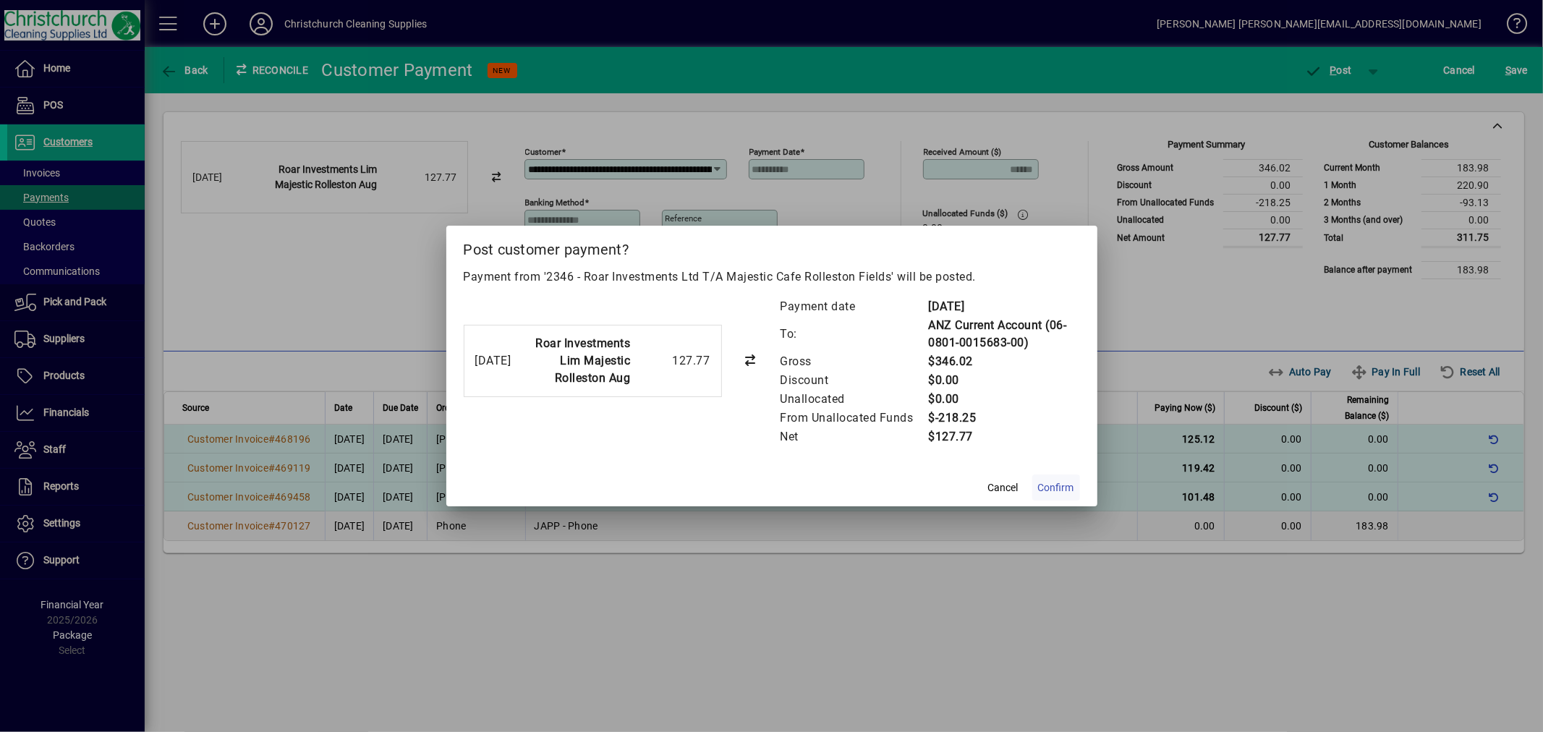
click at [1067, 486] on span "Confirm" at bounding box center [1056, 487] width 36 height 15
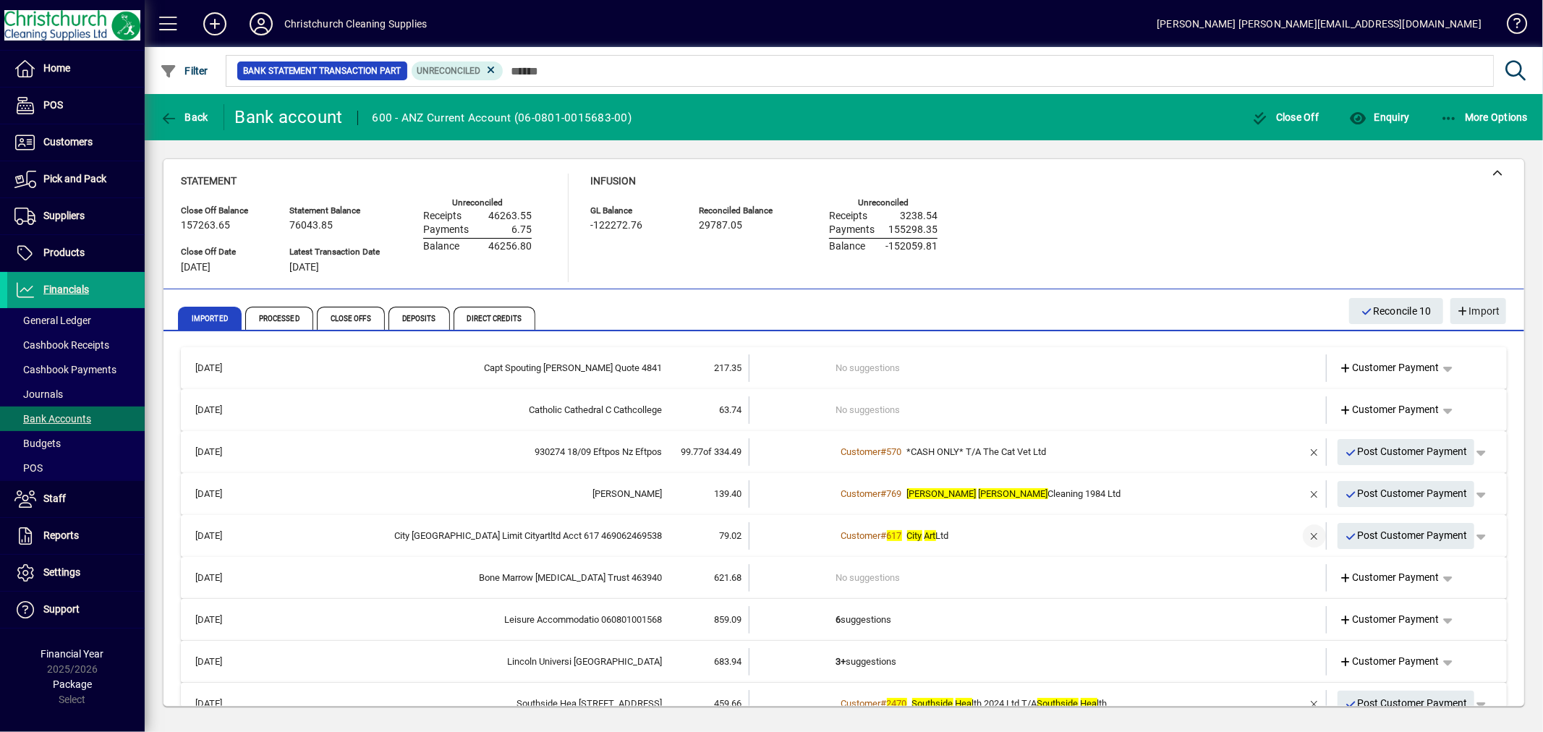
click at [1297, 532] on span "button" at bounding box center [1314, 536] width 35 height 35
click at [861, 534] on td "1 suggestion" at bounding box center [1039, 535] width 406 height 27
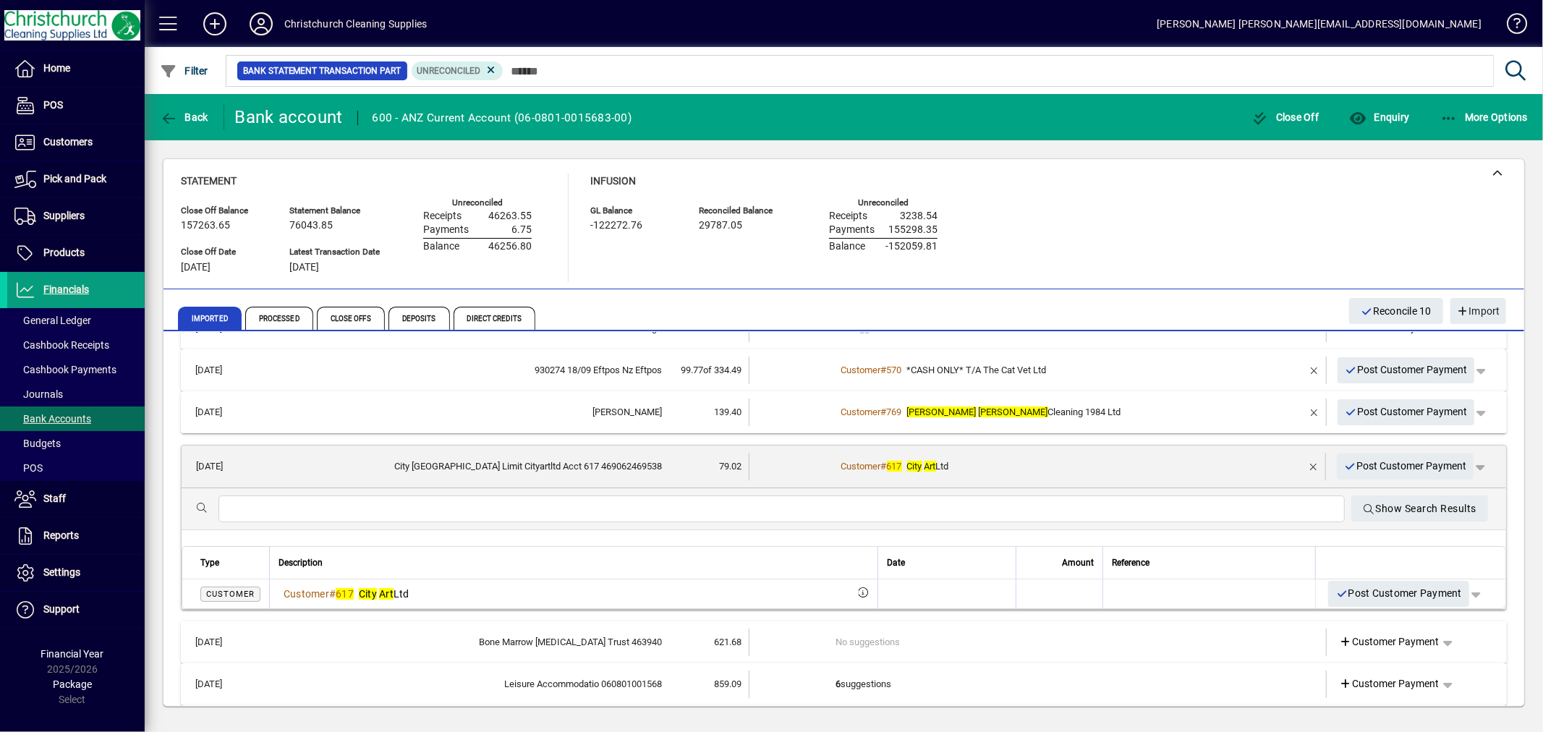
scroll to position [80, 0]
click at [1471, 460] on span "button" at bounding box center [1479, 468] width 35 height 35
click at [1418, 490] on span "Customer Payment" at bounding box center [1424, 496] width 106 height 17
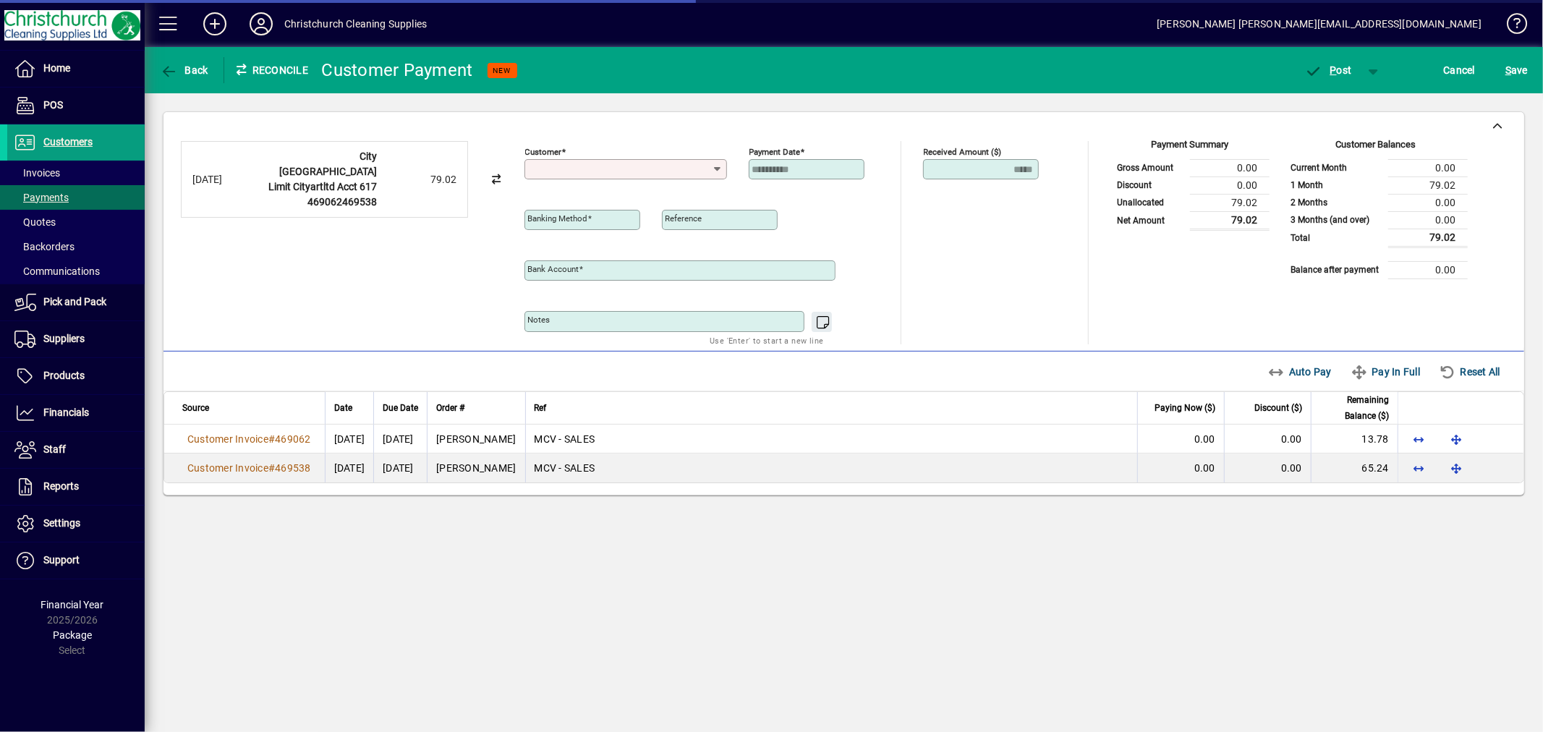
type input "**********"
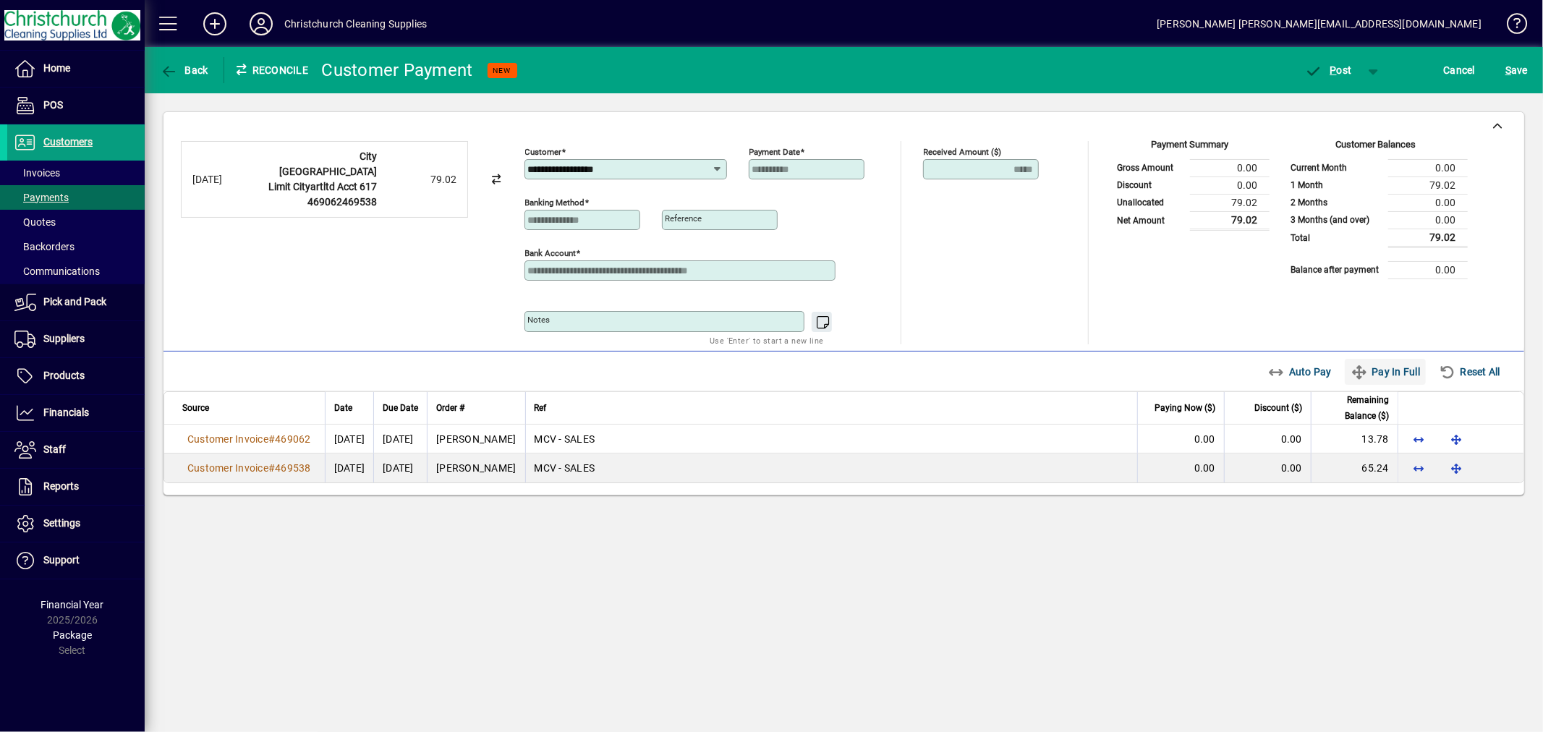
click at [1396, 369] on span "Pay In Full" at bounding box center [1384, 371] width 69 height 23
type input "****"
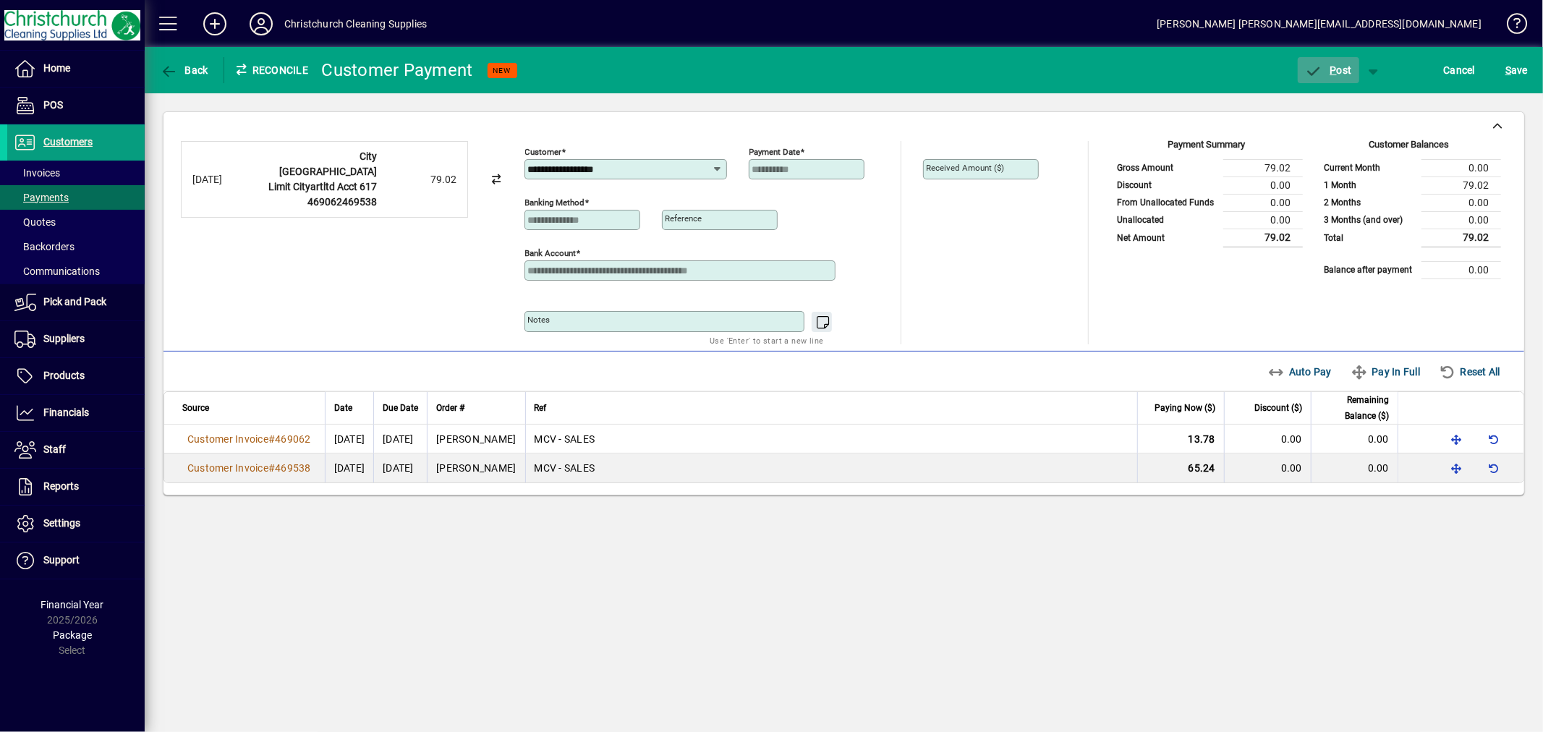
click at [1332, 74] on span "P" at bounding box center [1333, 70] width 7 height 12
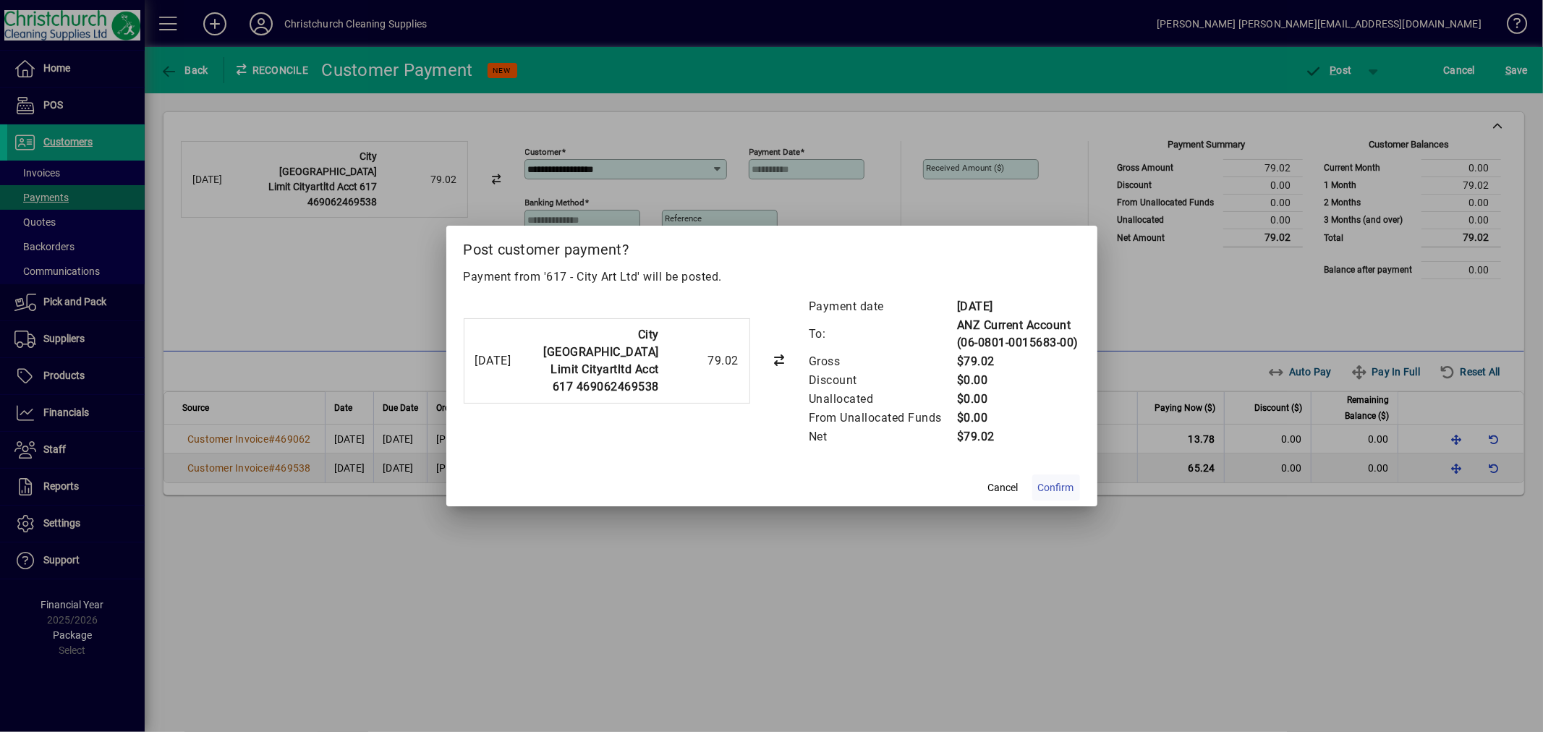
click at [1068, 485] on span "Confirm" at bounding box center [1056, 487] width 36 height 15
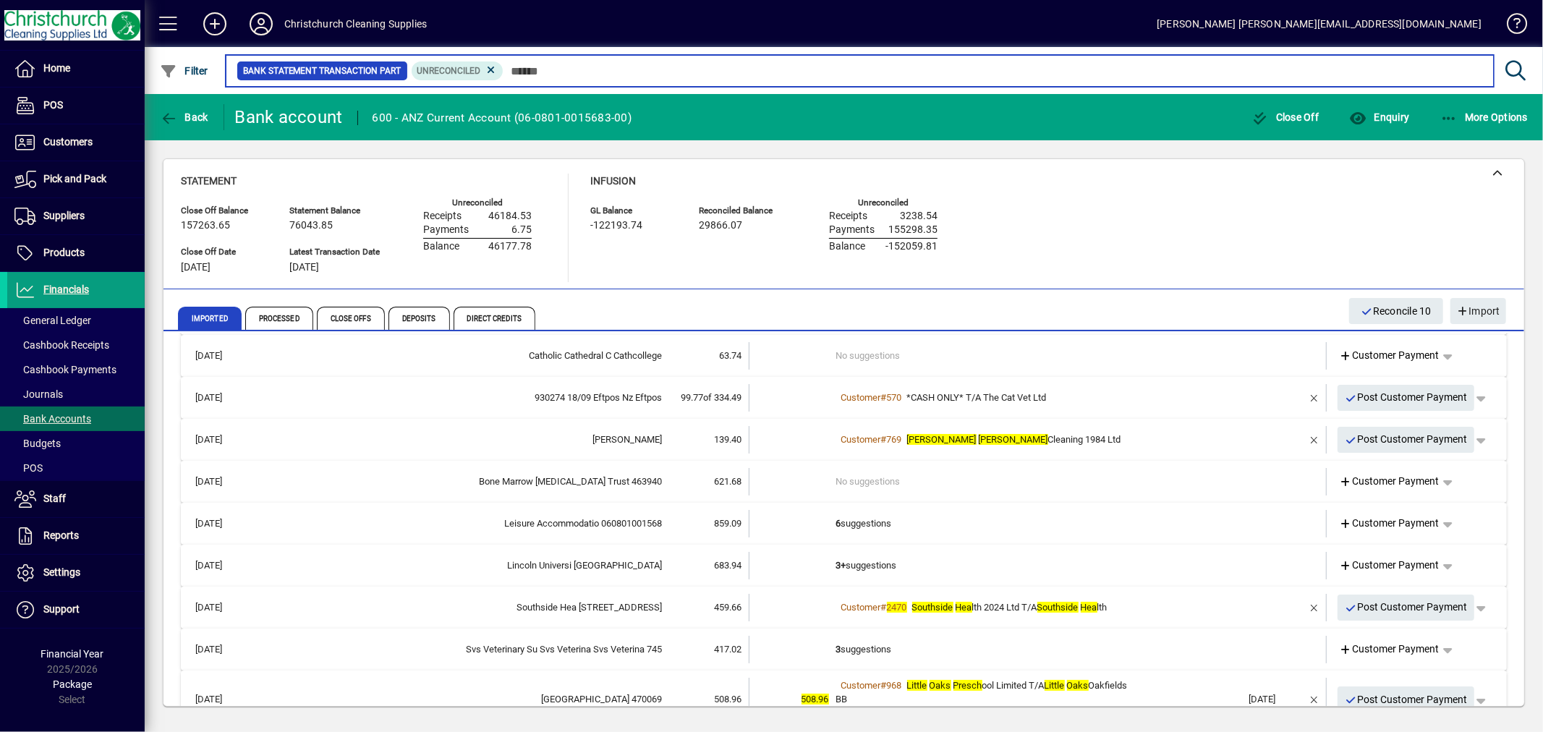
scroll to position [80, 0]
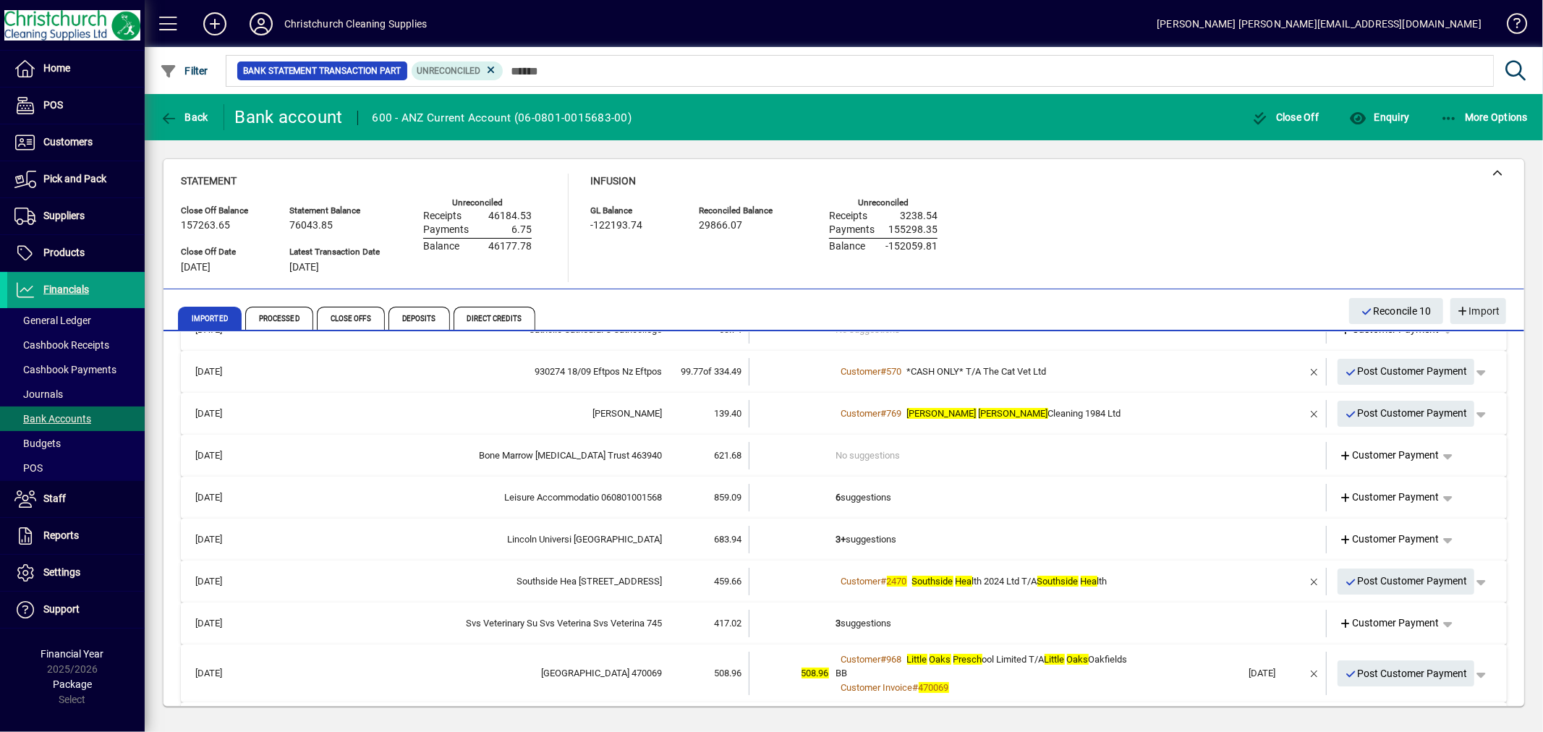
click at [882, 533] on td "3+ suggestions" at bounding box center [1039, 539] width 406 height 27
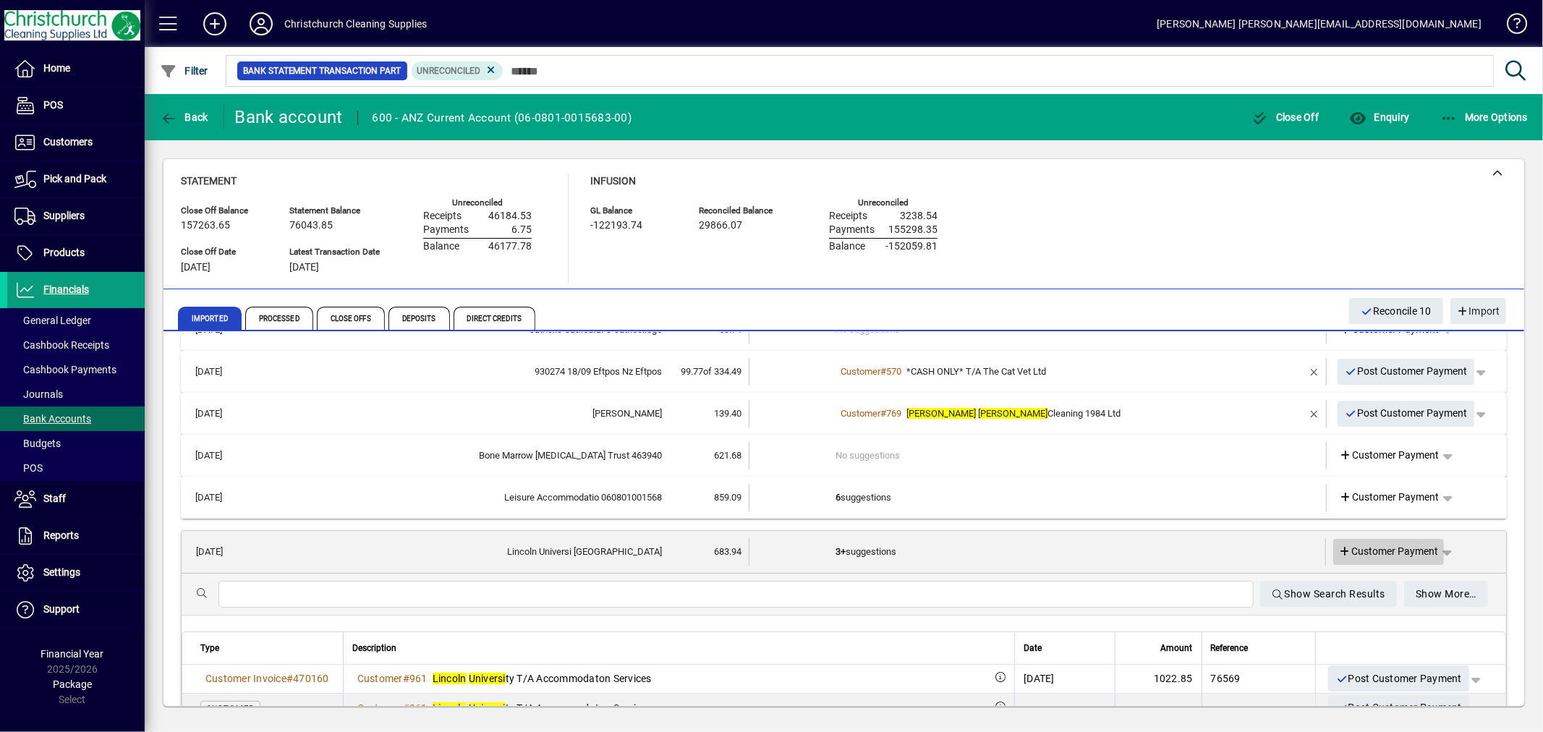
click at [1391, 550] on span "Customer Payment" at bounding box center [1389, 551] width 100 height 15
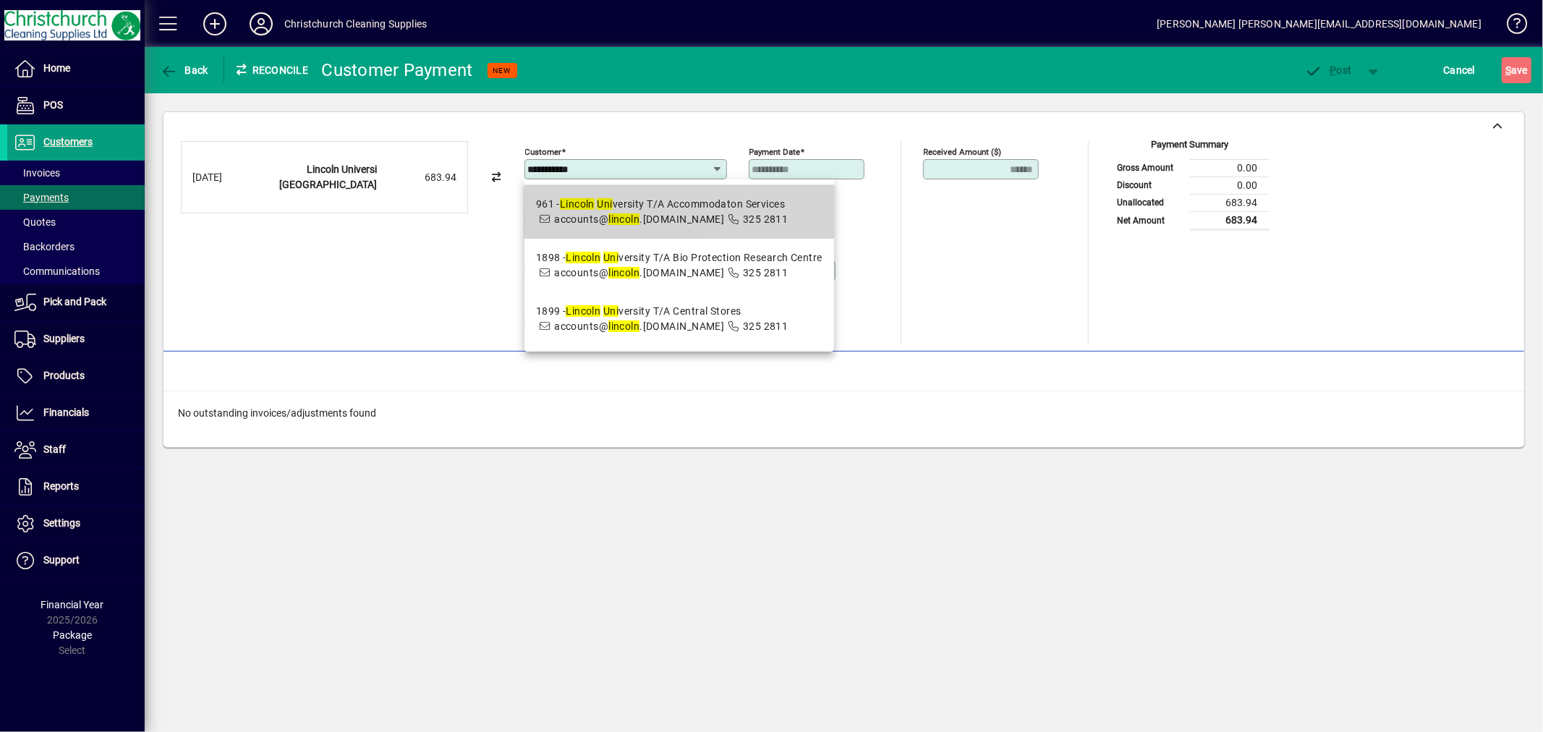
click at [762, 217] on span "961 - Lincoln Uni versity T/A Accommodaton Services accounts@ lincoln .ac.nz 32…" at bounding box center [662, 212] width 252 height 30
type input "**********"
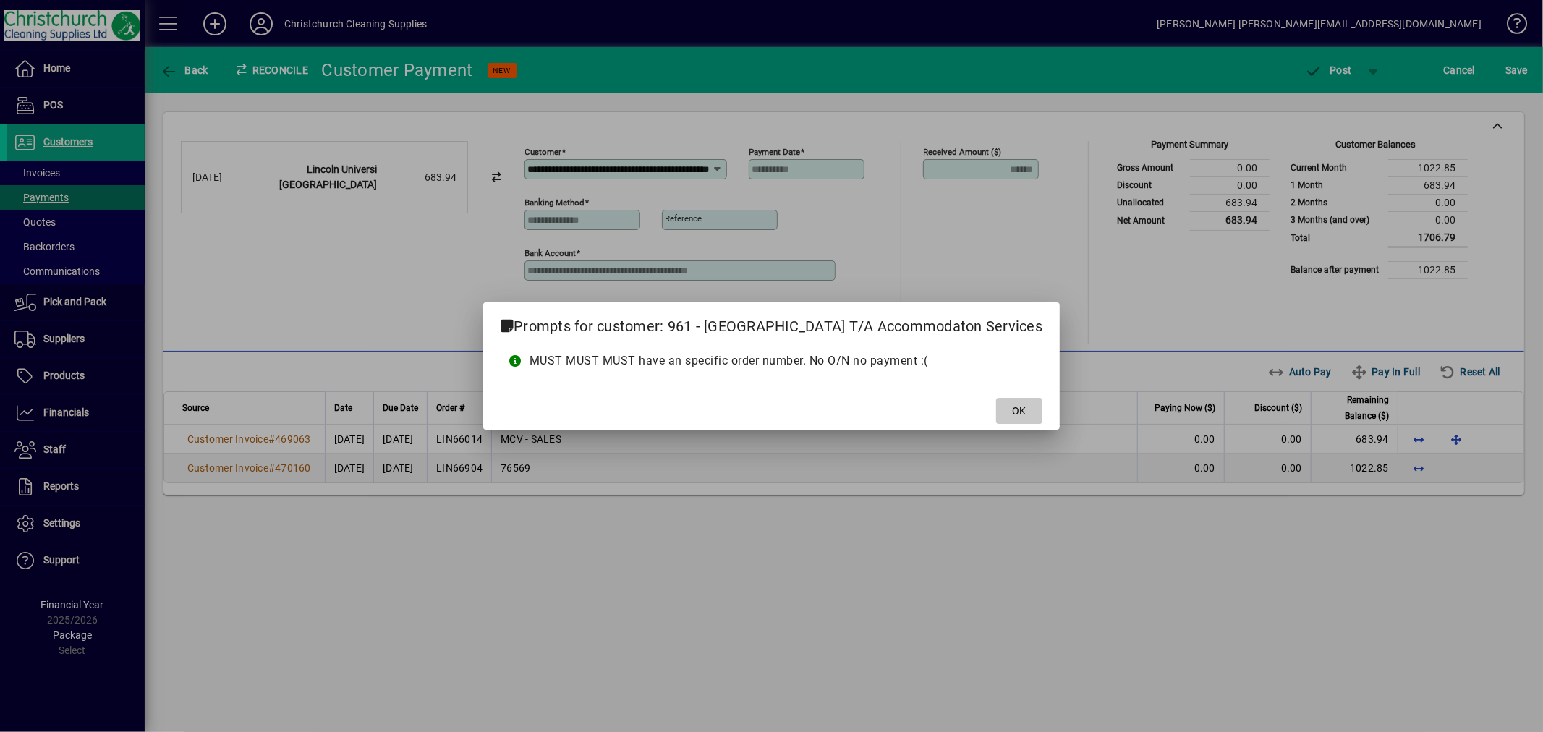
click at [1013, 402] on span at bounding box center [1019, 410] width 46 height 35
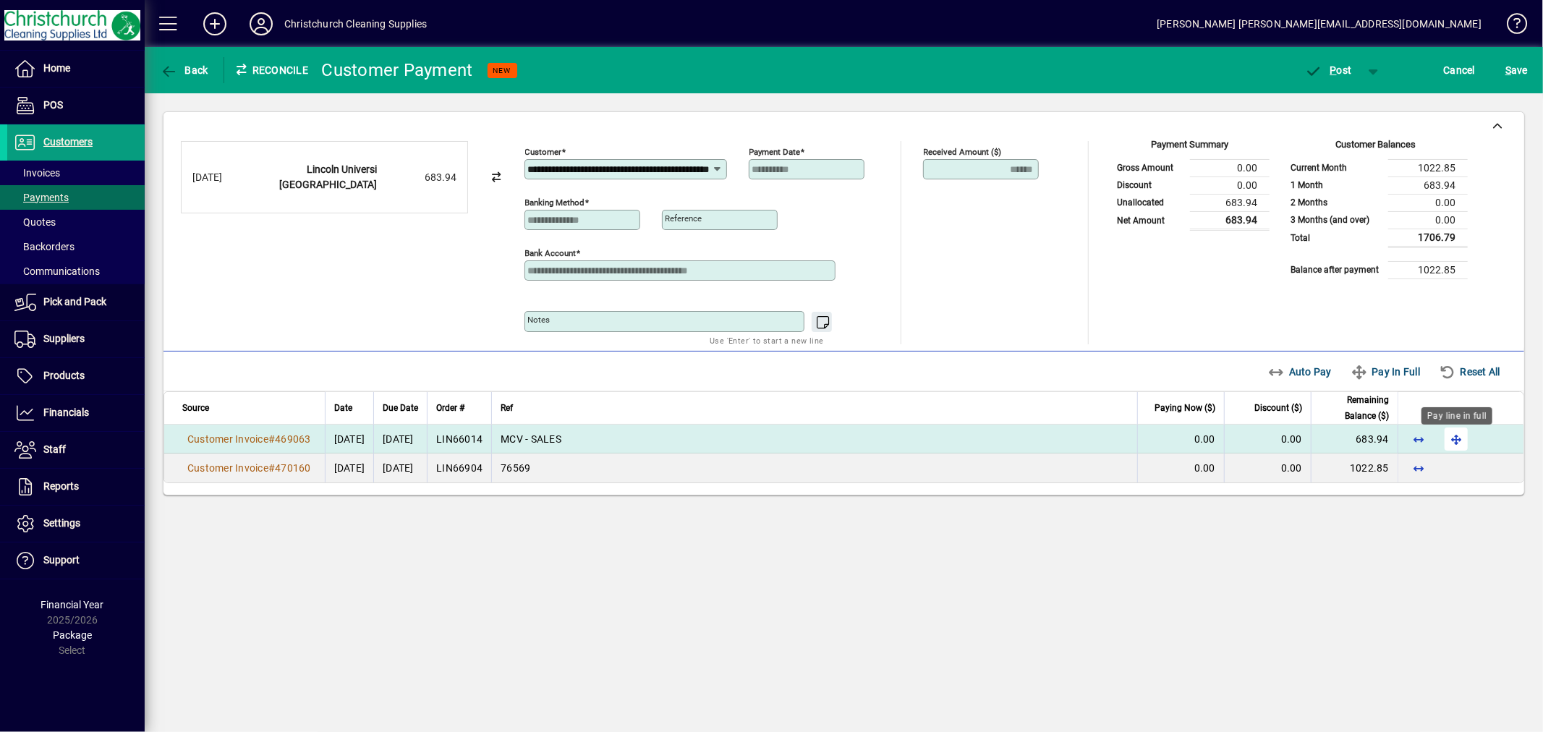
click at [1459, 441] on span "button" at bounding box center [1456, 439] width 35 height 35
click at [1338, 72] on span "P ost" at bounding box center [1328, 70] width 47 height 12
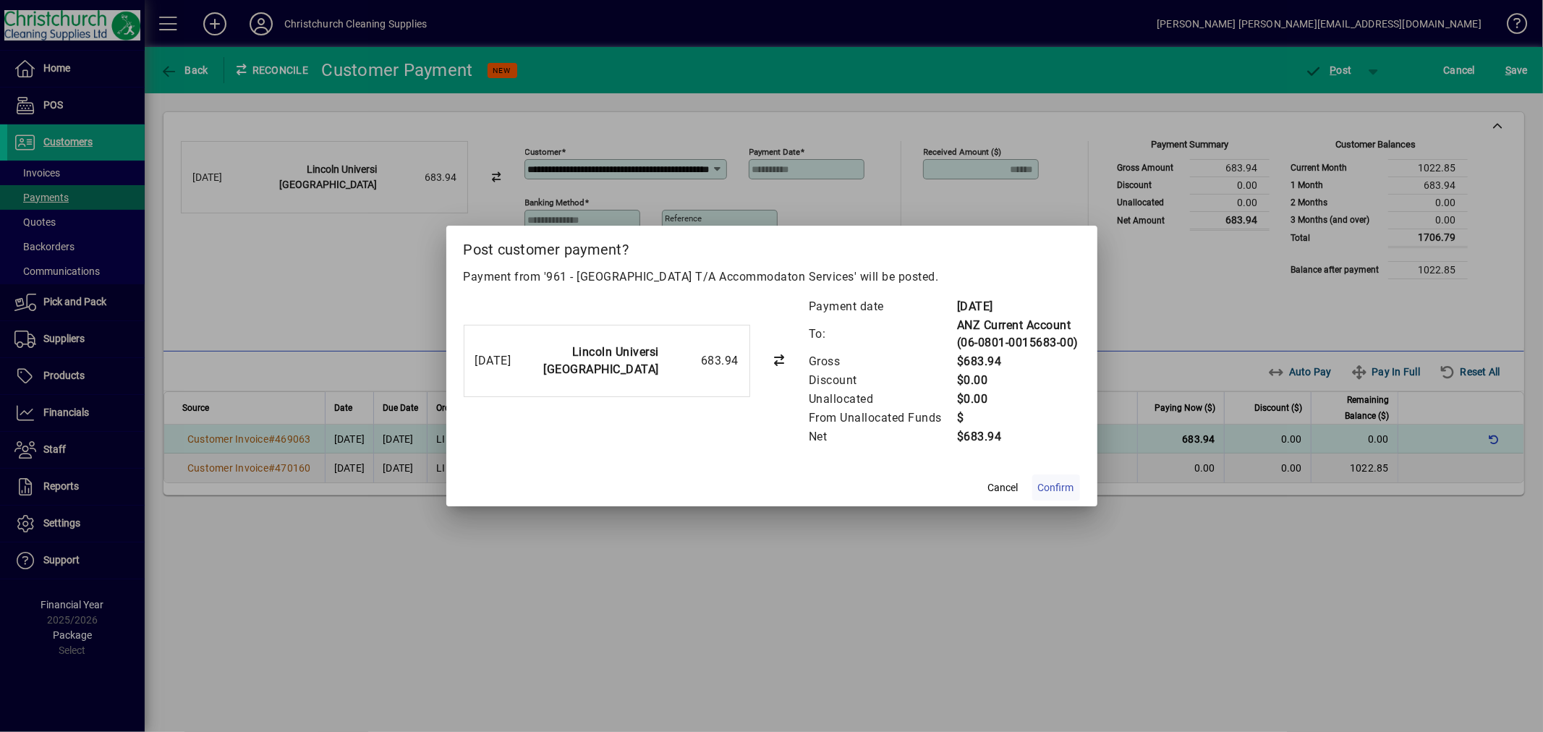
click at [1065, 482] on span "Confirm" at bounding box center [1056, 487] width 36 height 15
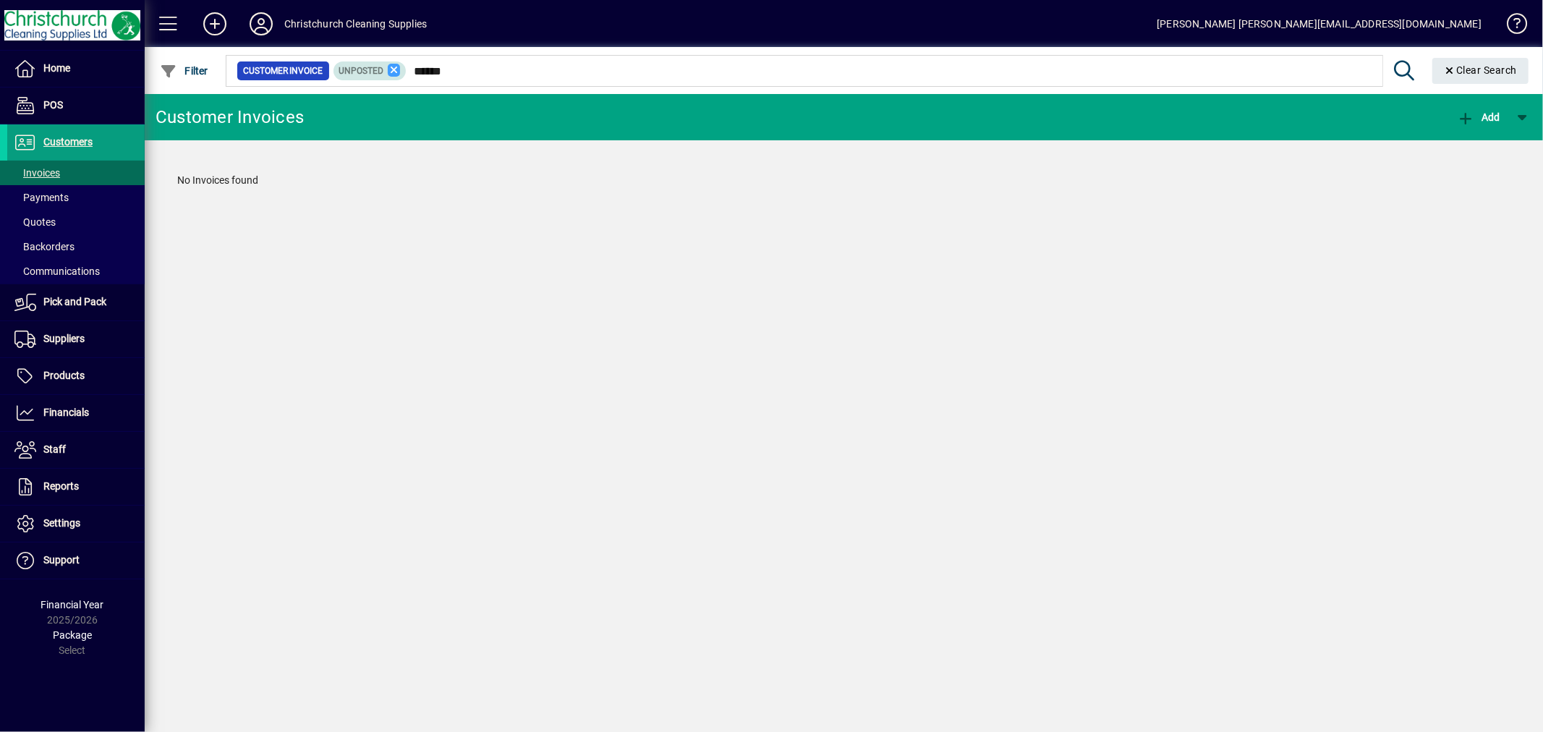
type input "******"
click at [393, 73] on icon at bounding box center [394, 70] width 13 height 13
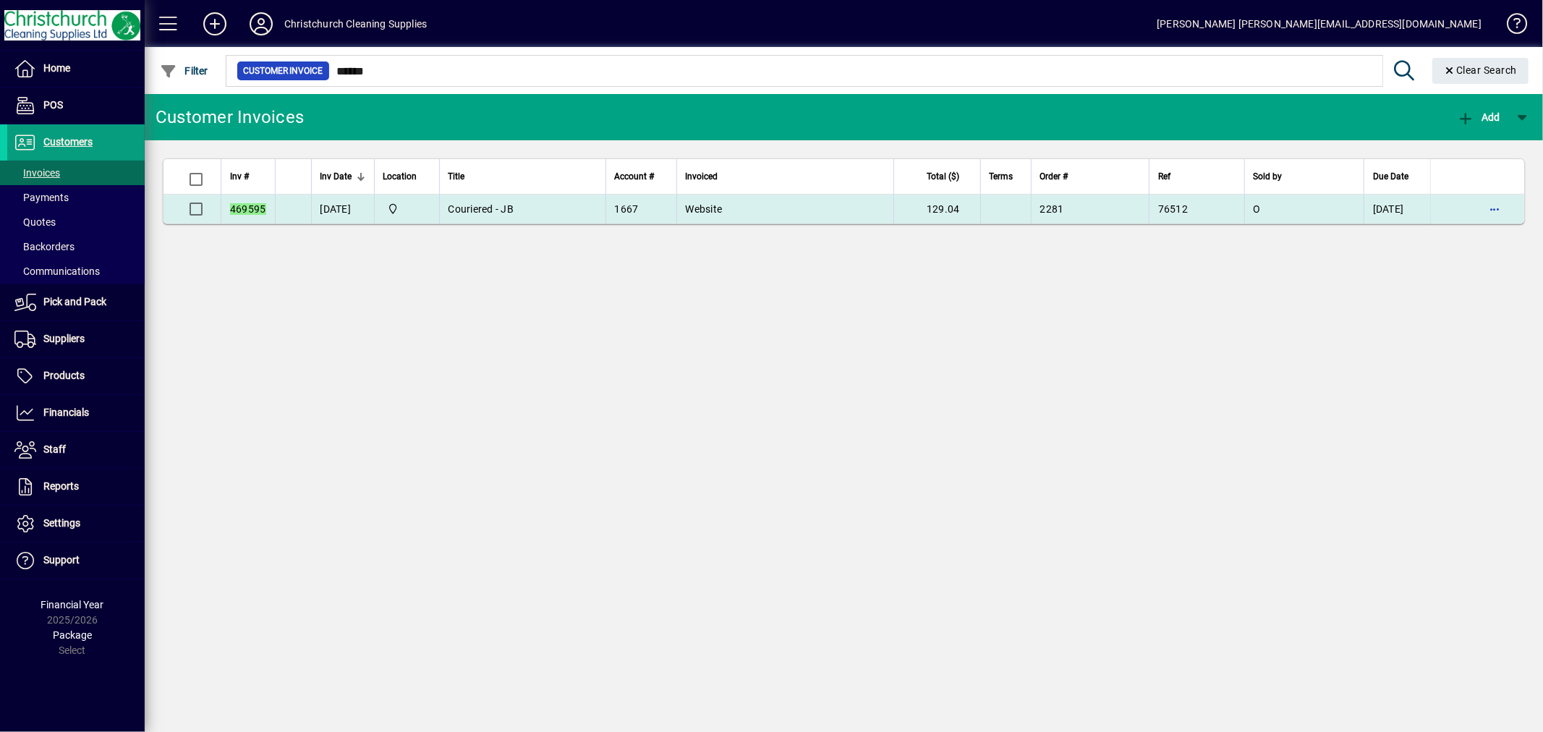
click at [733, 208] on td "Website" at bounding box center [784, 209] width 217 height 29
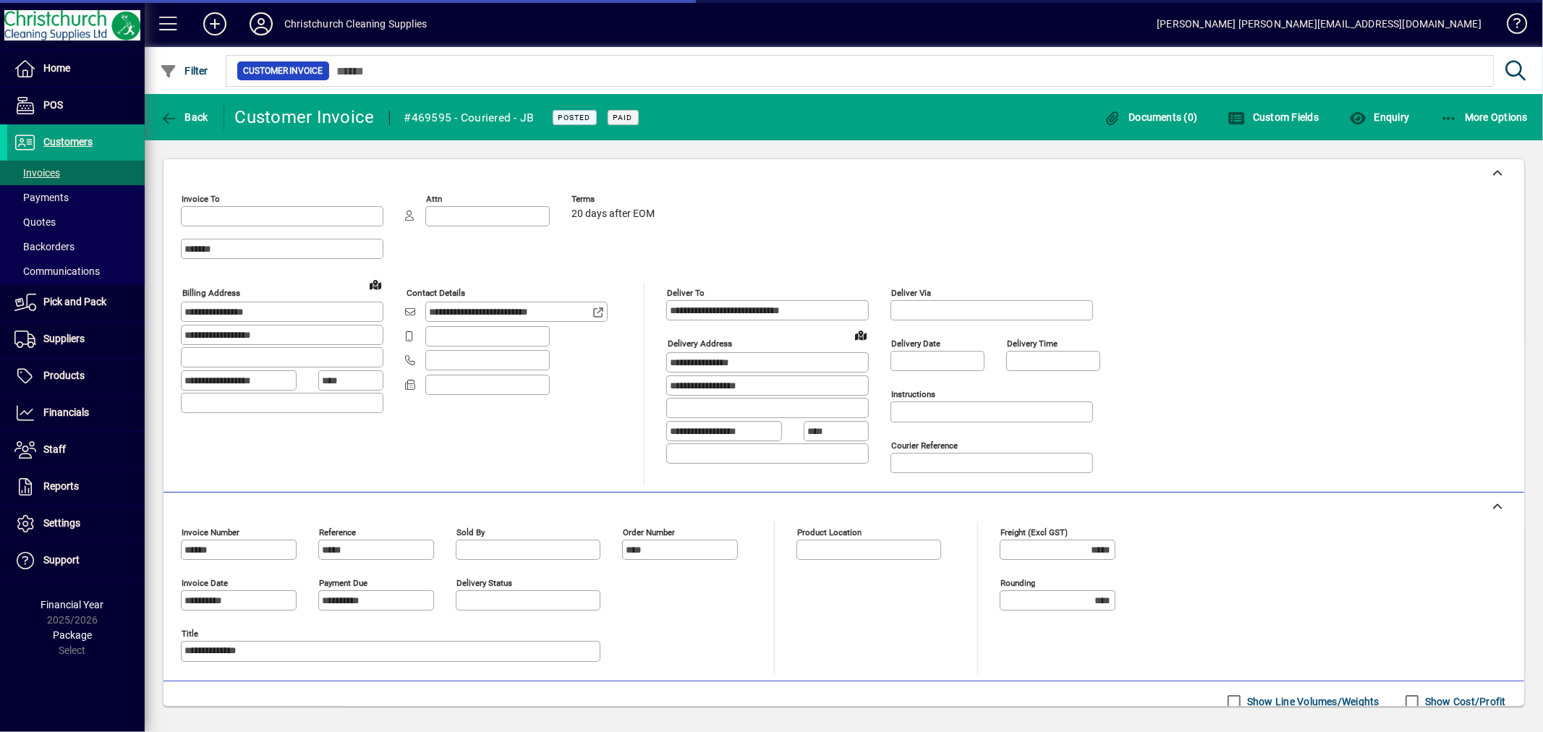
type input "**********"
type input "*********"
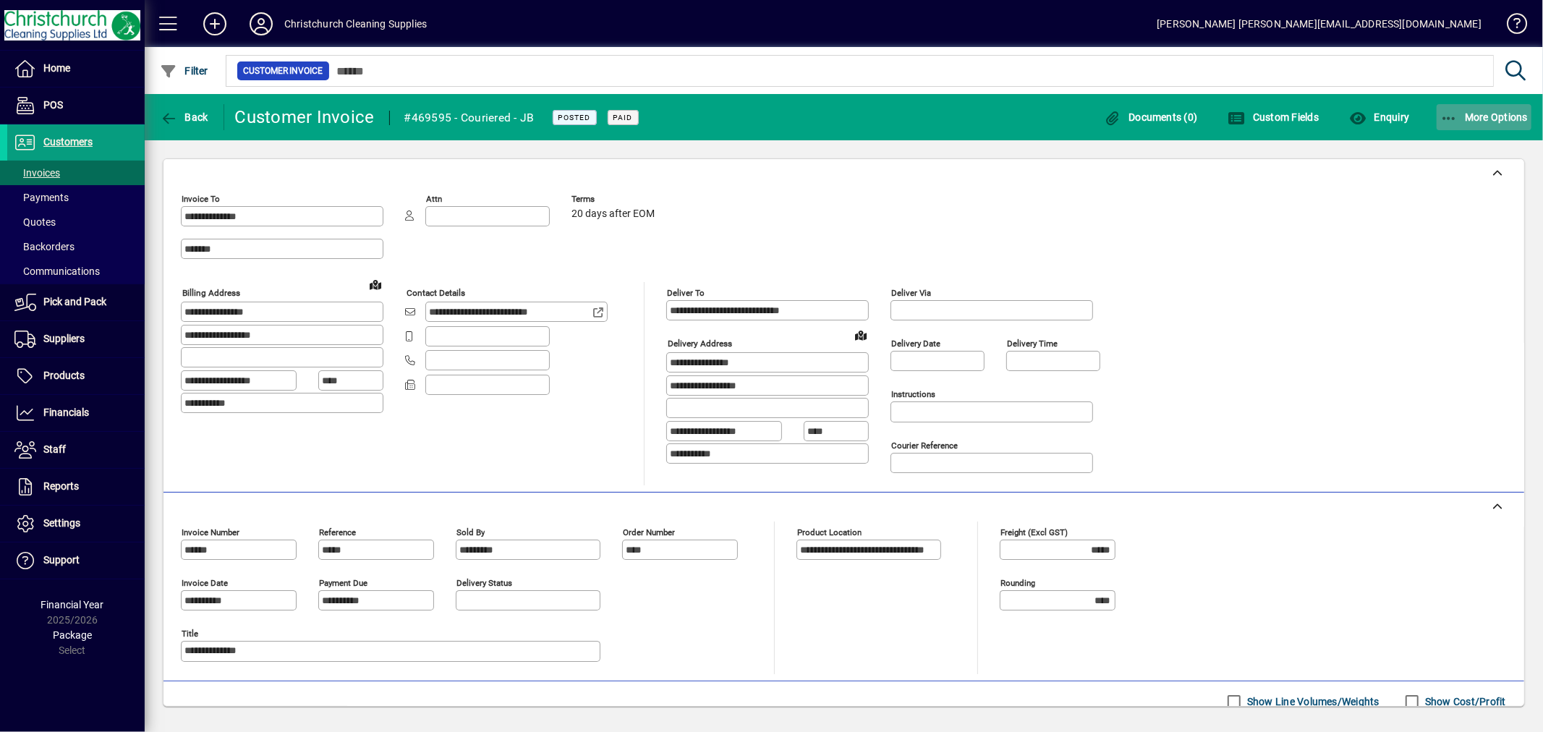
click at [1448, 118] on icon "button" at bounding box center [1449, 118] width 18 height 14
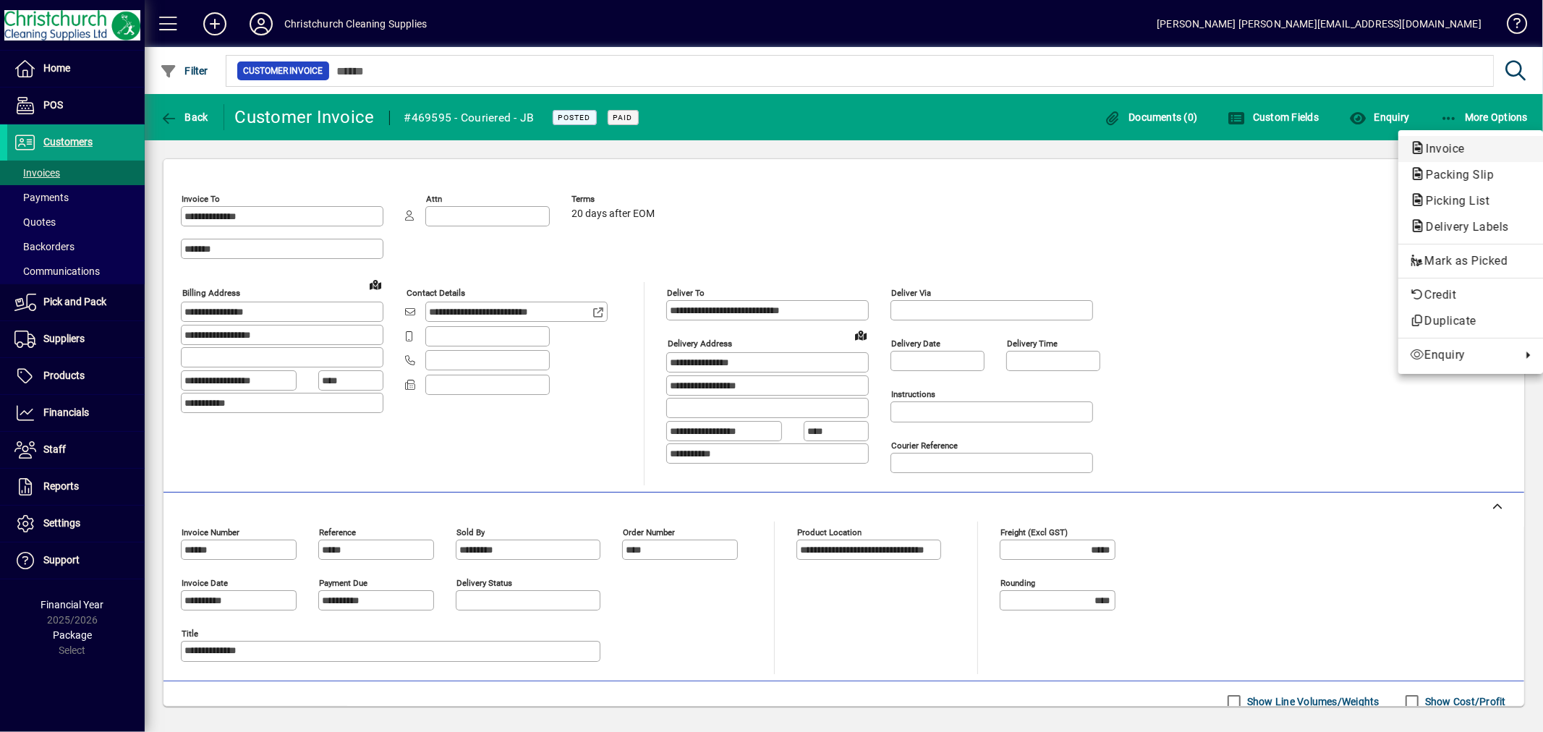
click at [1428, 145] on span "Invoice" at bounding box center [1441, 149] width 62 height 14
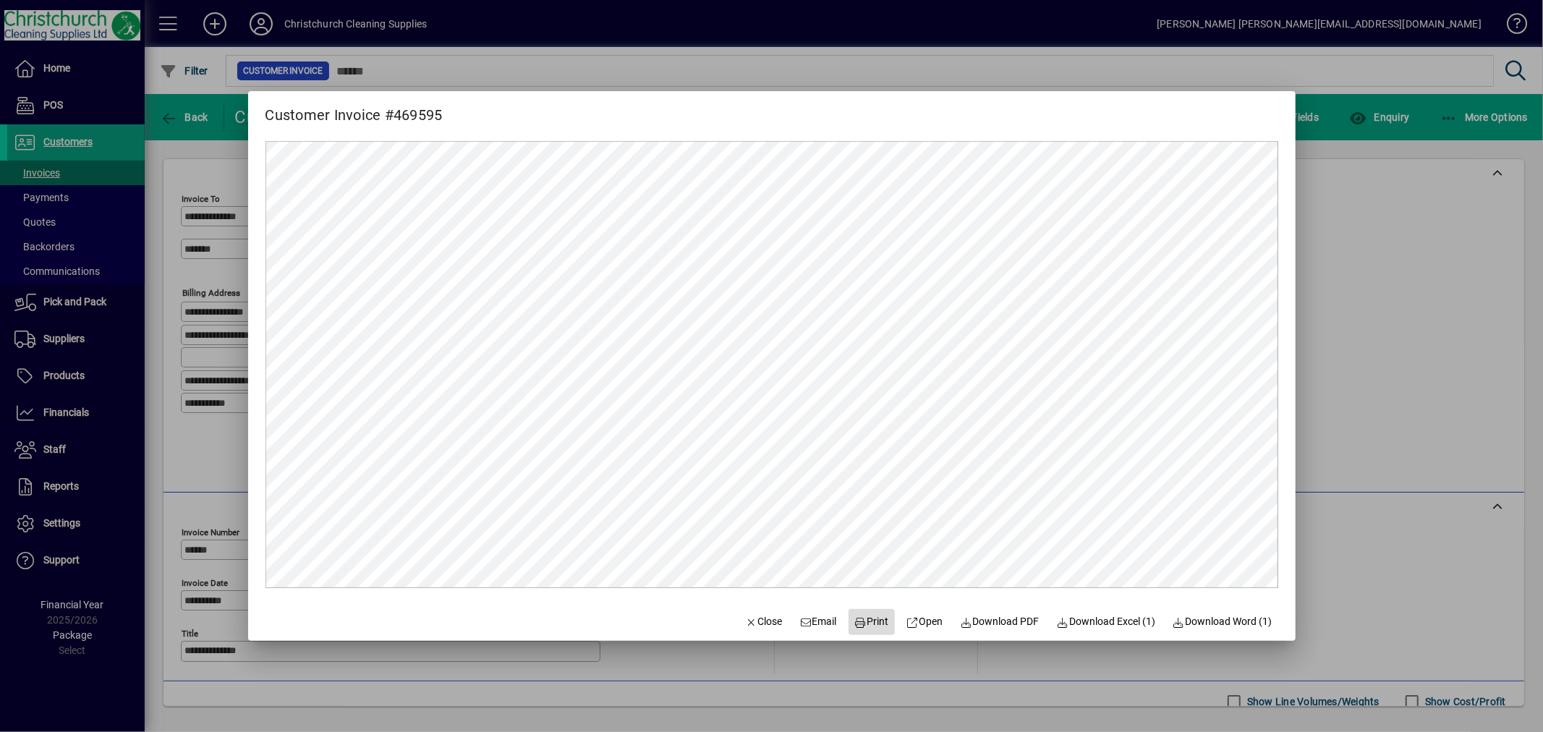
click at [854, 622] on icon at bounding box center [860, 623] width 13 height 10
click at [1433, 391] on div at bounding box center [771, 366] width 1543 height 732
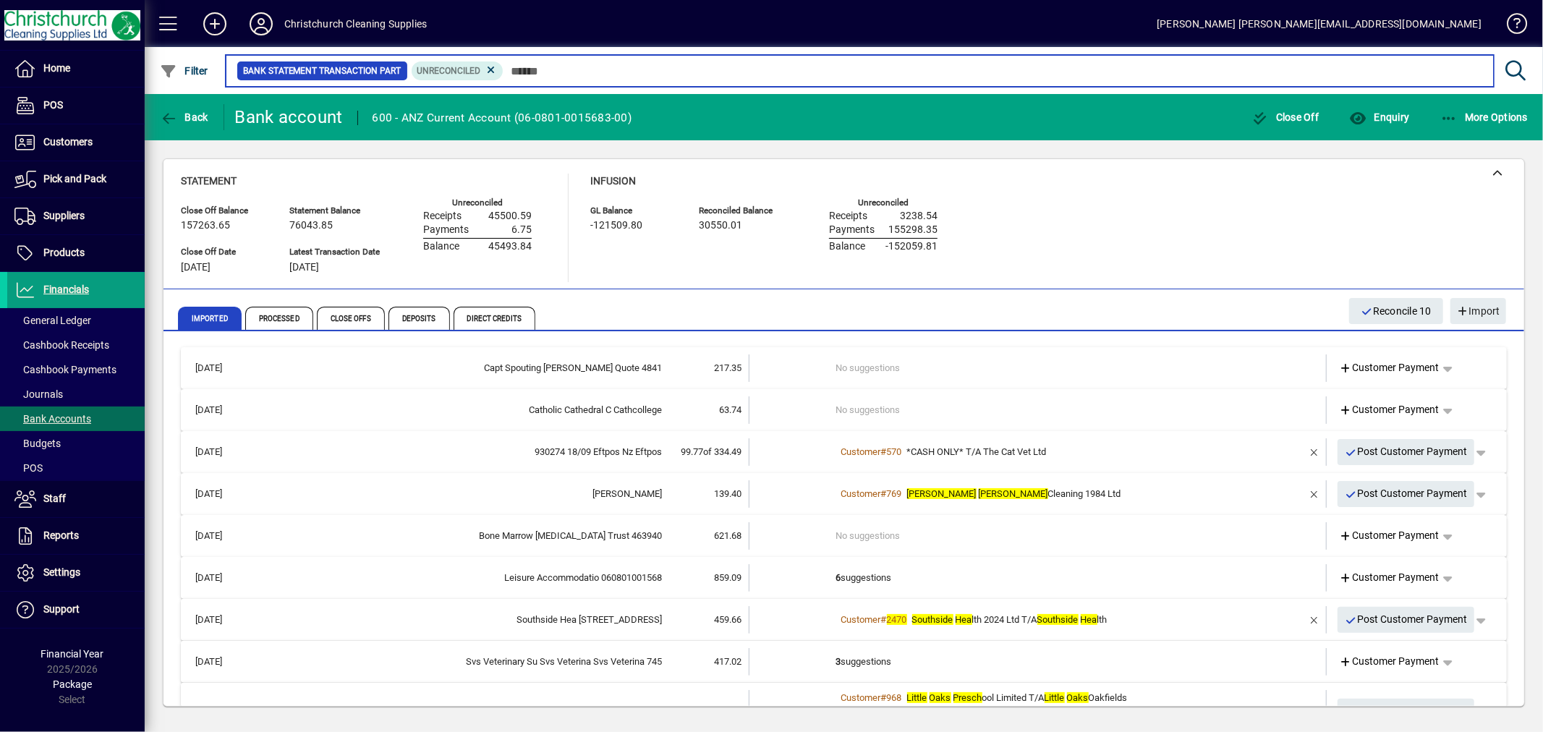
scroll to position [80, 0]
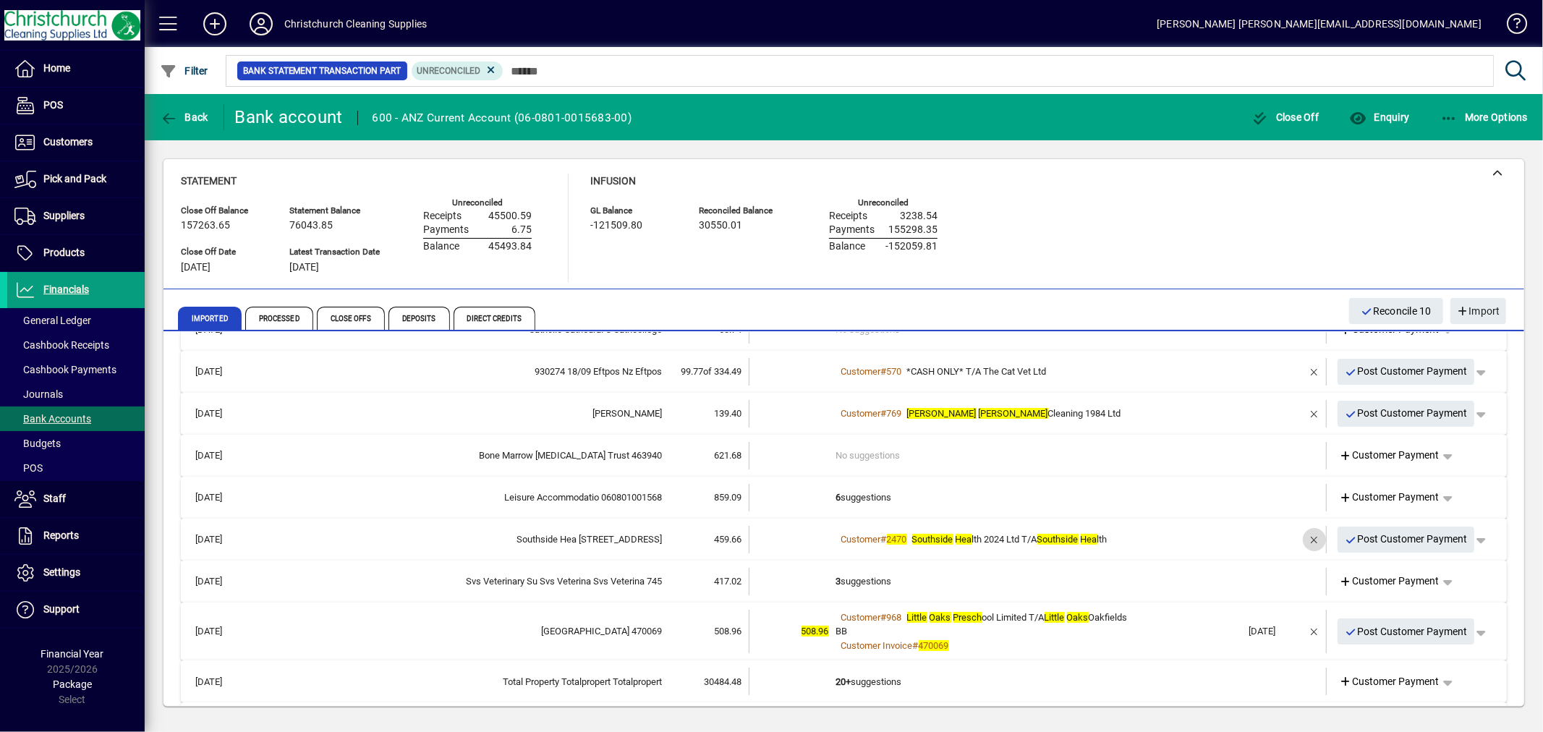
click at [1299, 537] on span "button" at bounding box center [1314, 539] width 35 height 35
click at [851, 532] on td "4 suggestions" at bounding box center [1039, 539] width 406 height 27
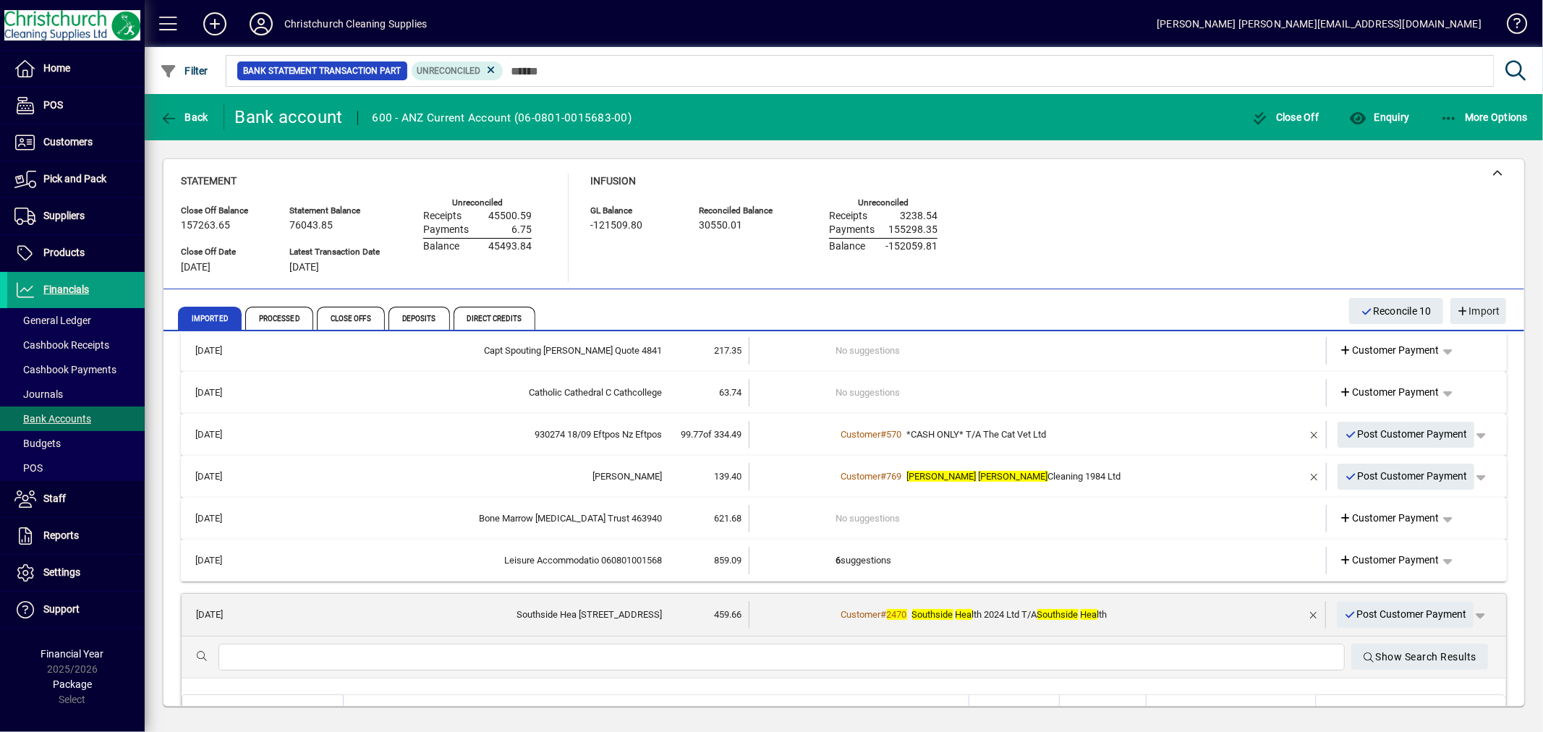
scroll to position [0, 0]
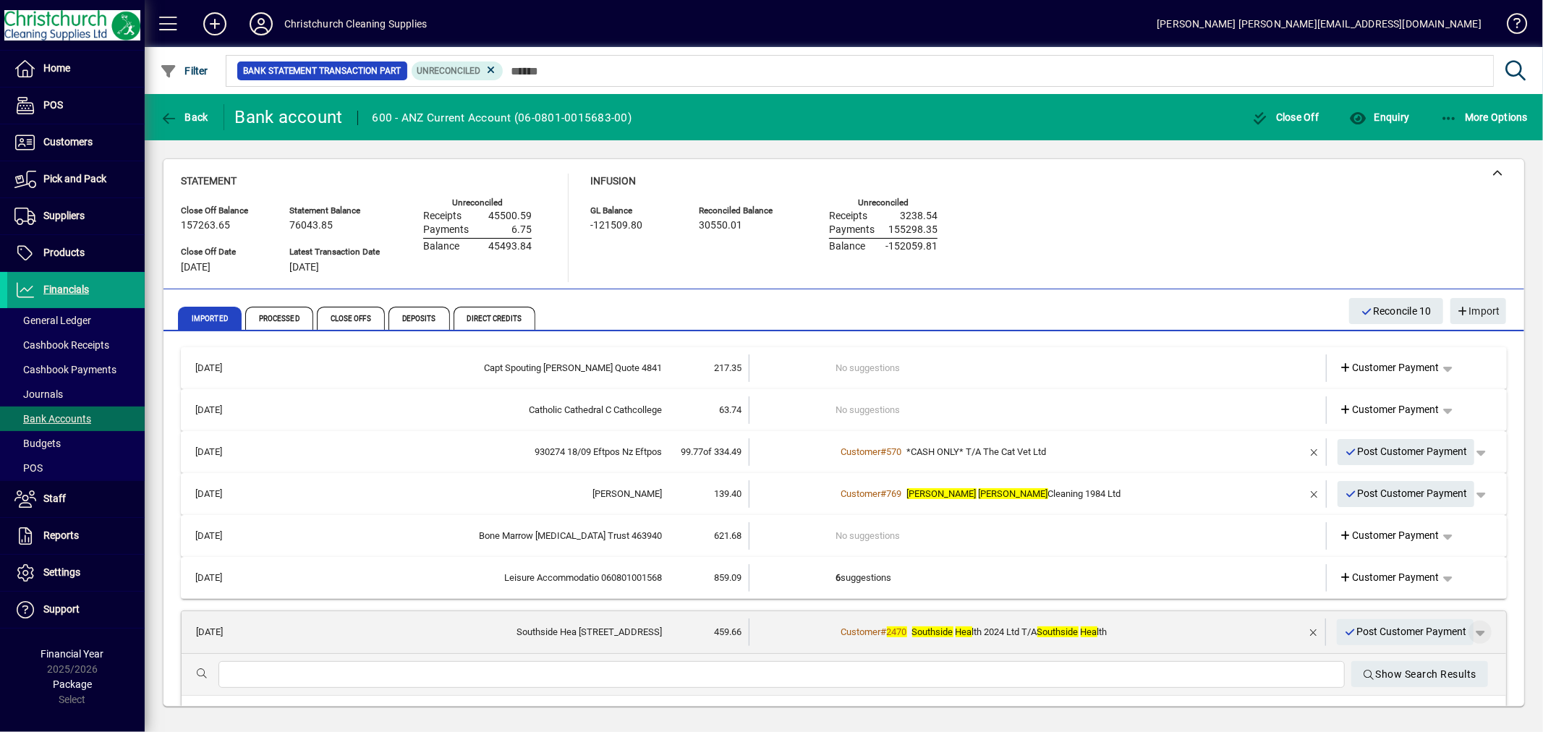
click at [1470, 625] on span "button" at bounding box center [1479, 632] width 35 height 35
click at [1420, 655] on span "Customer Payment" at bounding box center [1424, 660] width 106 height 17
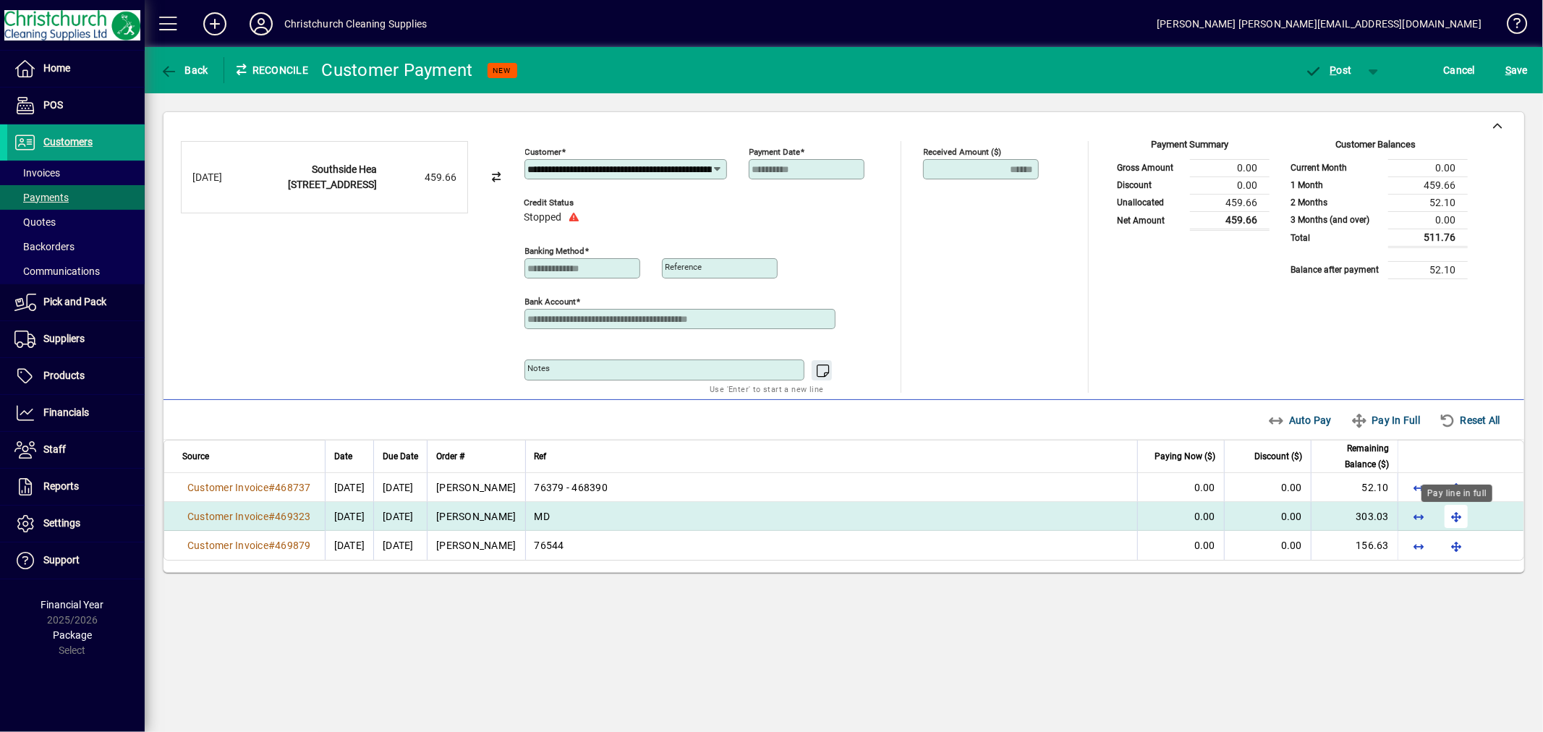
click at [1457, 524] on span "button" at bounding box center [1456, 516] width 35 height 35
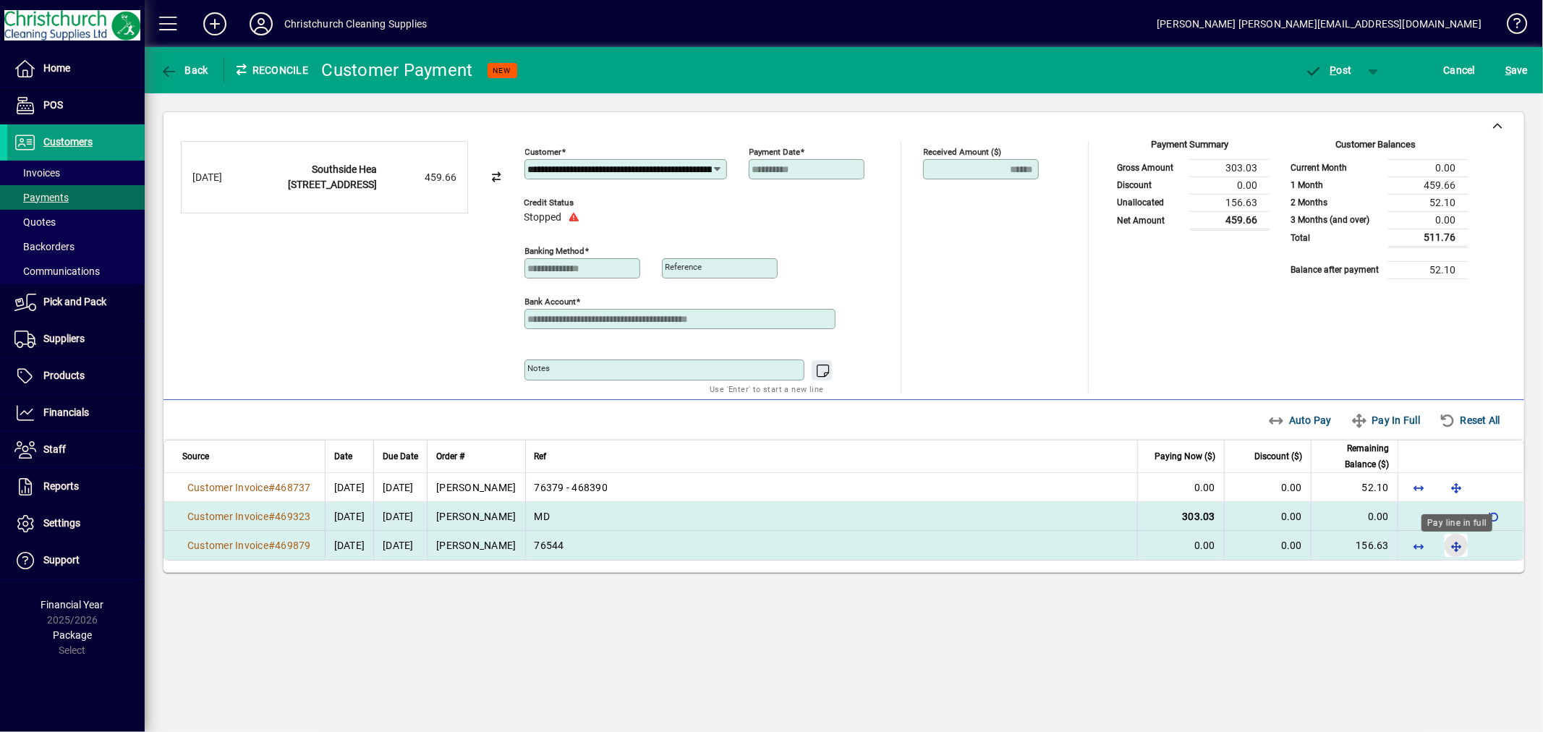
click at [1457, 553] on span "button" at bounding box center [1456, 545] width 35 height 35
click at [1339, 64] on span "P ost" at bounding box center [1328, 70] width 47 height 12
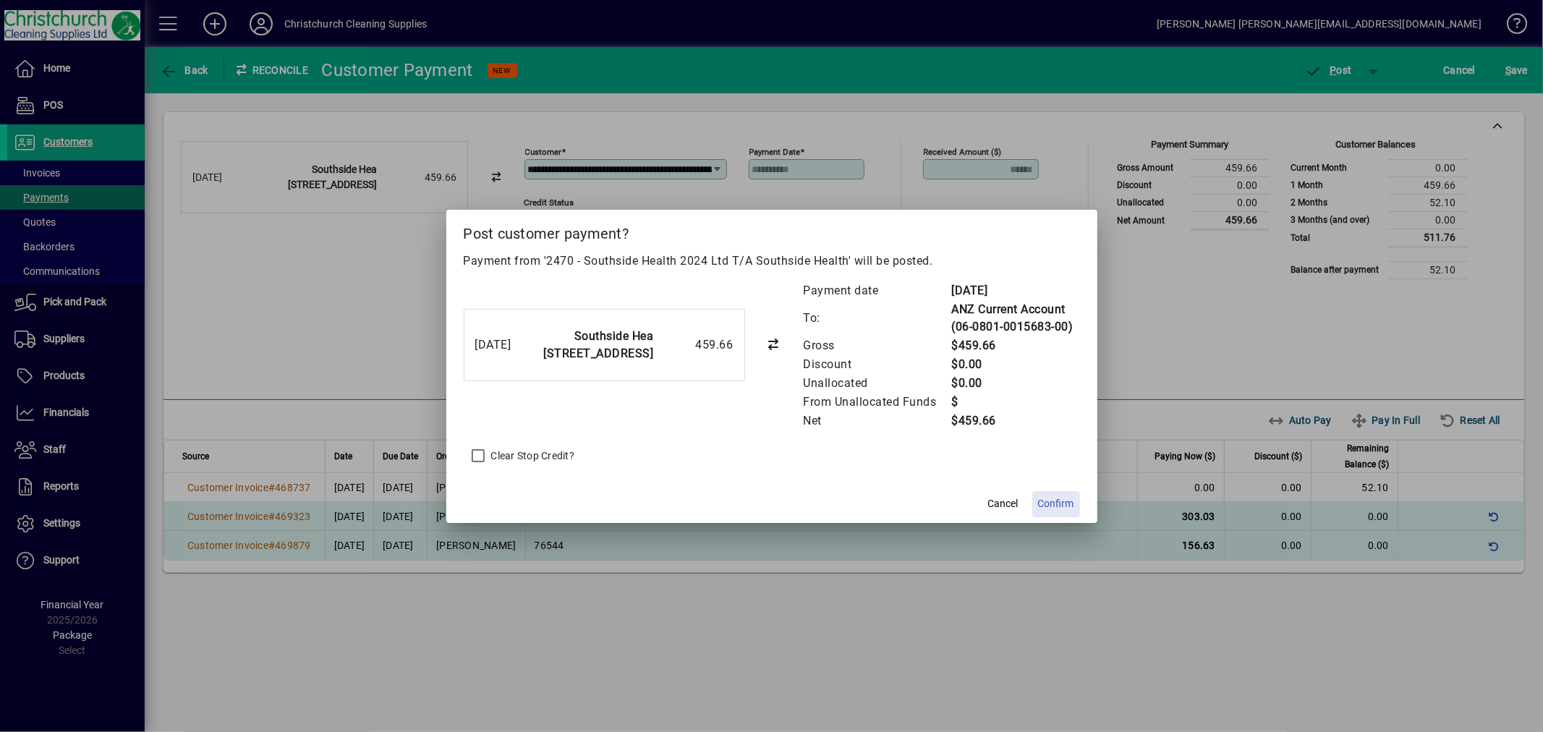
click at [1049, 496] on span "Confirm" at bounding box center [1056, 503] width 36 height 15
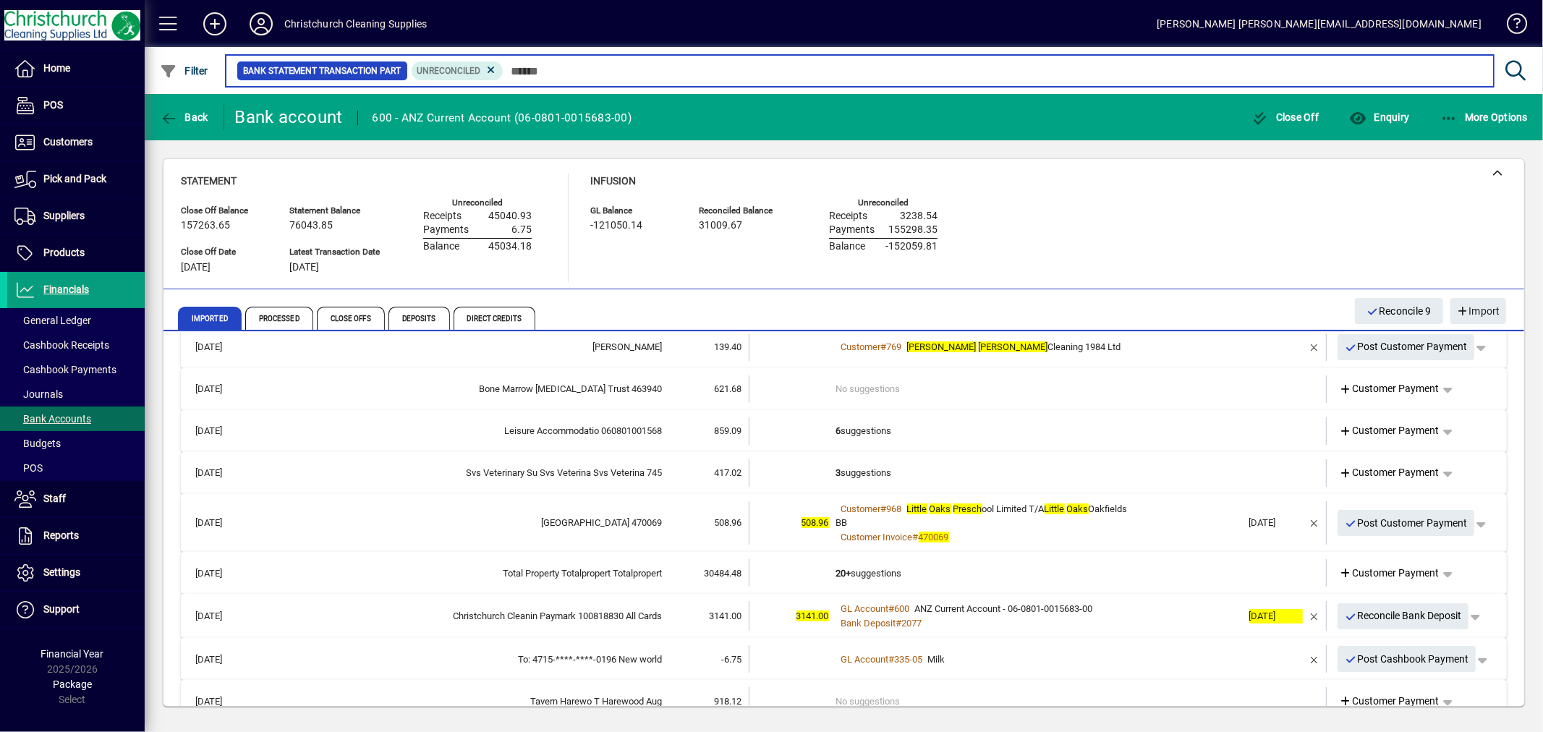
scroll to position [161, 0]
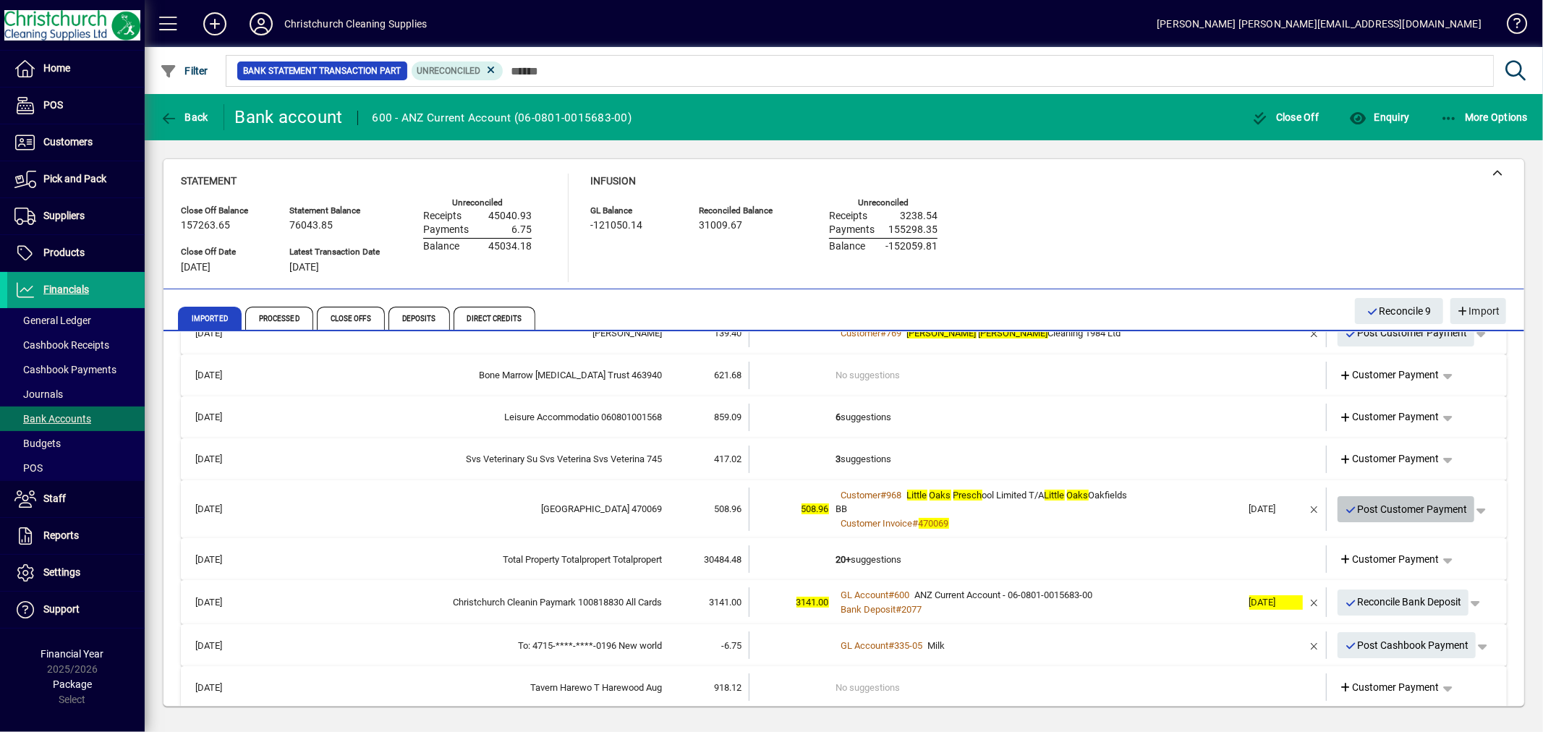
click at [1405, 507] on span "Post Customer Payment" at bounding box center [1405, 510] width 123 height 24
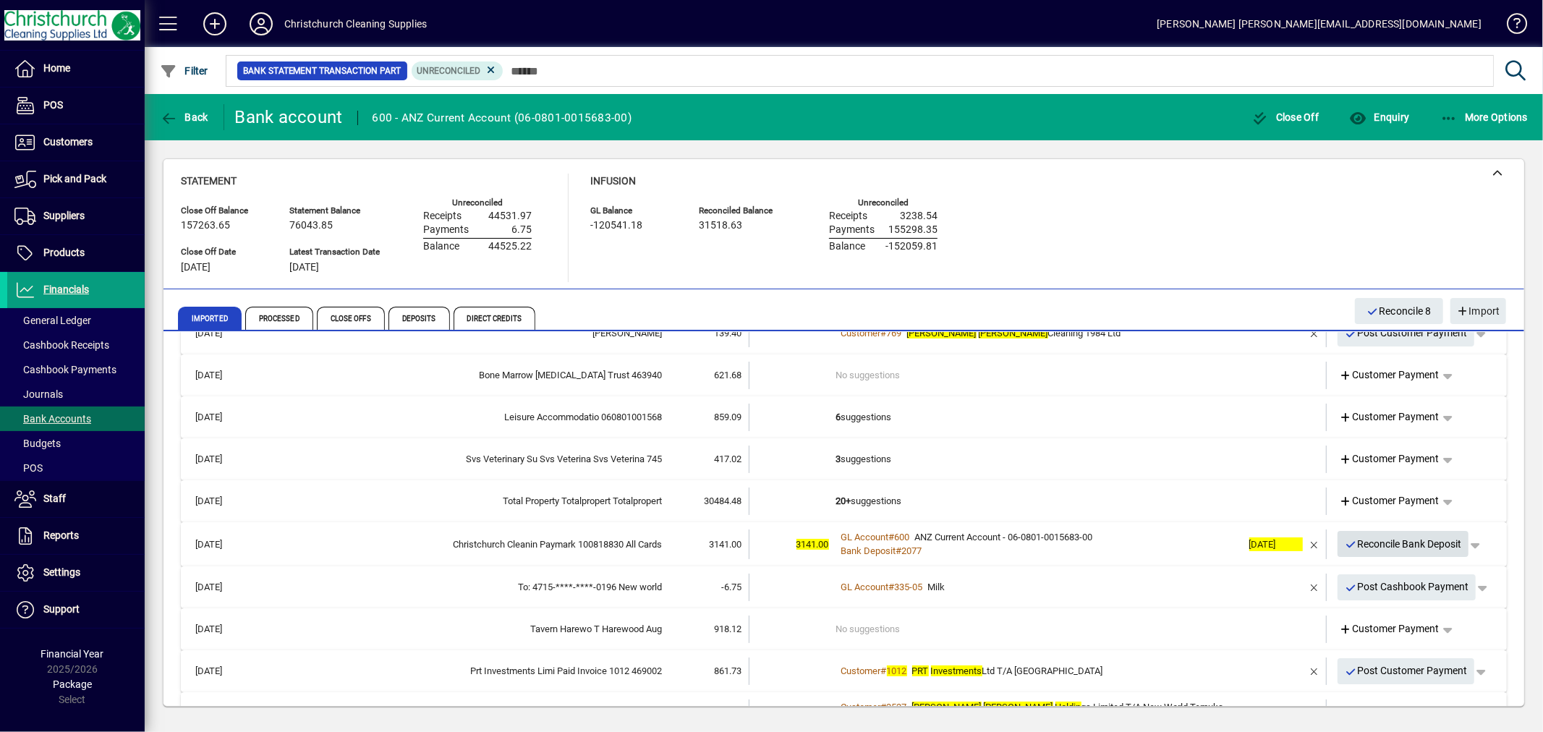
click at [1376, 545] on span "Reconcile Bank Deposit" at bounding box center [1402, 544] width 117 height 24
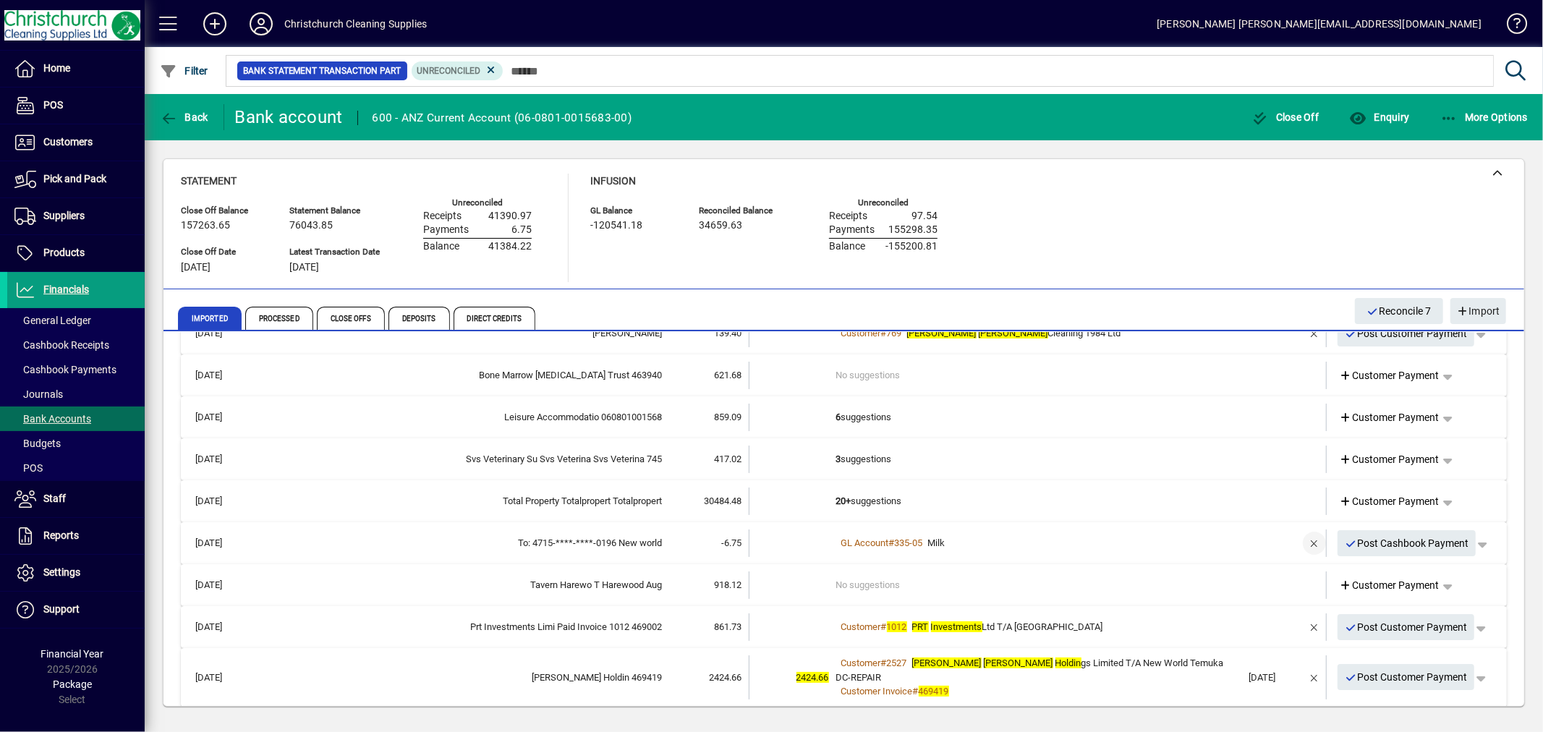
click at [1300, 542] on span "button" at bounding box center [1314, 543] width 35 height 35
click at [876, 540] on td "2 suggestions" at bounding box center [1039, 542] width 406 height 27
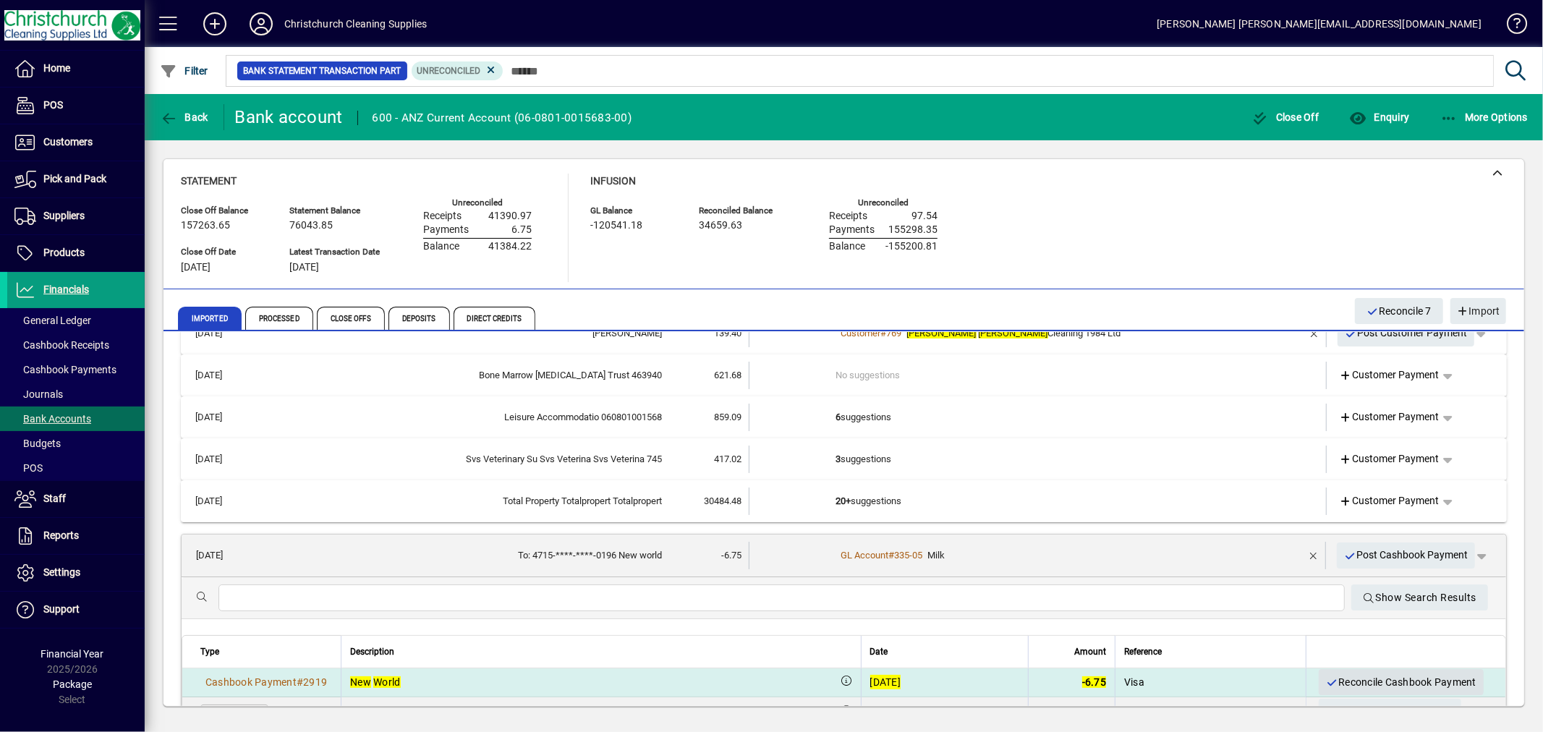
click at [1399, 677] on span "Reconcile Cashbook Payment" at bounding box center [1401, 682] width 150 height 24
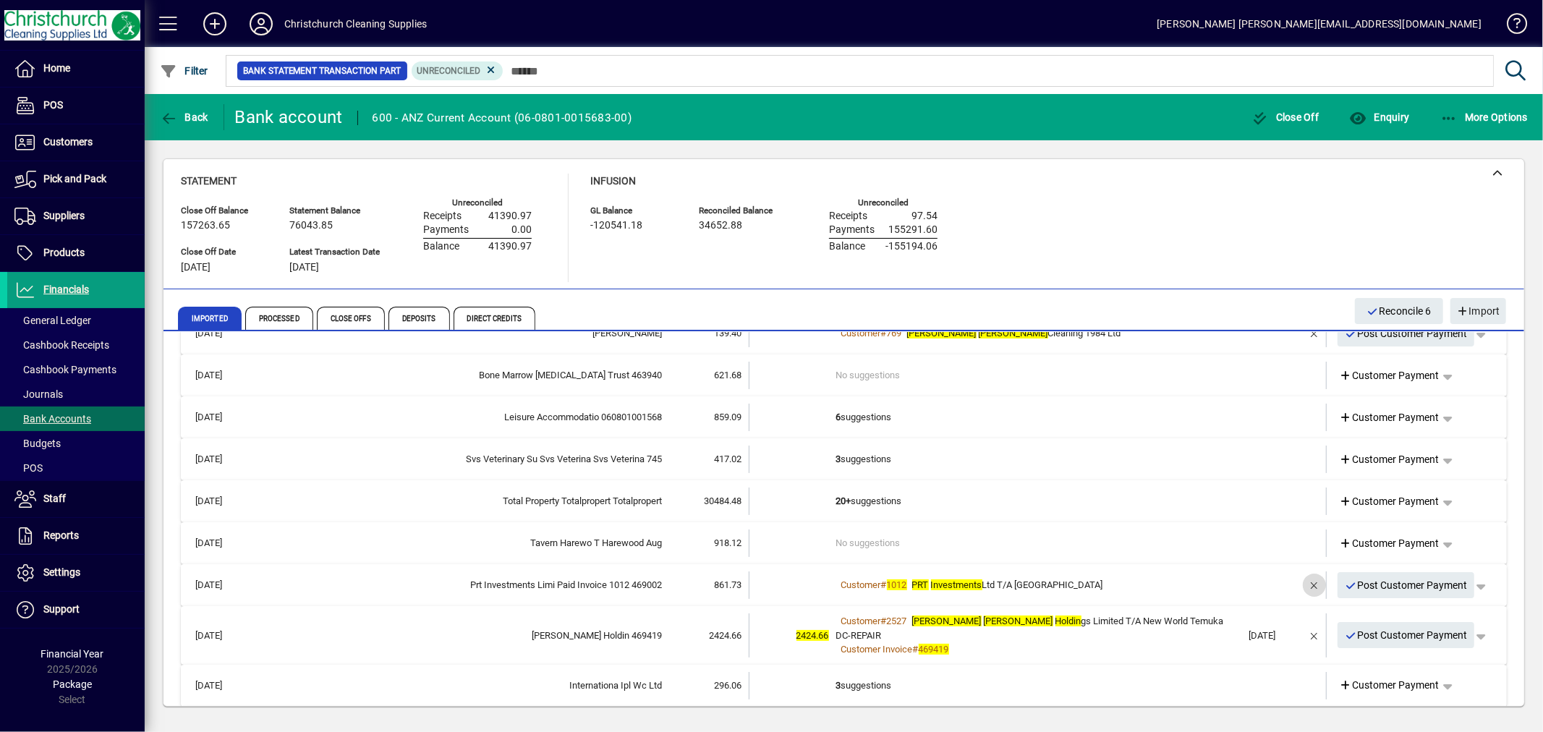
click at [1300, 582] on span "button" at bounding box center [1314, 585] width 35 height 35
click at [852, 579] on td "2 suggestions" at bounding box center [1039, 584] width 406 height 27
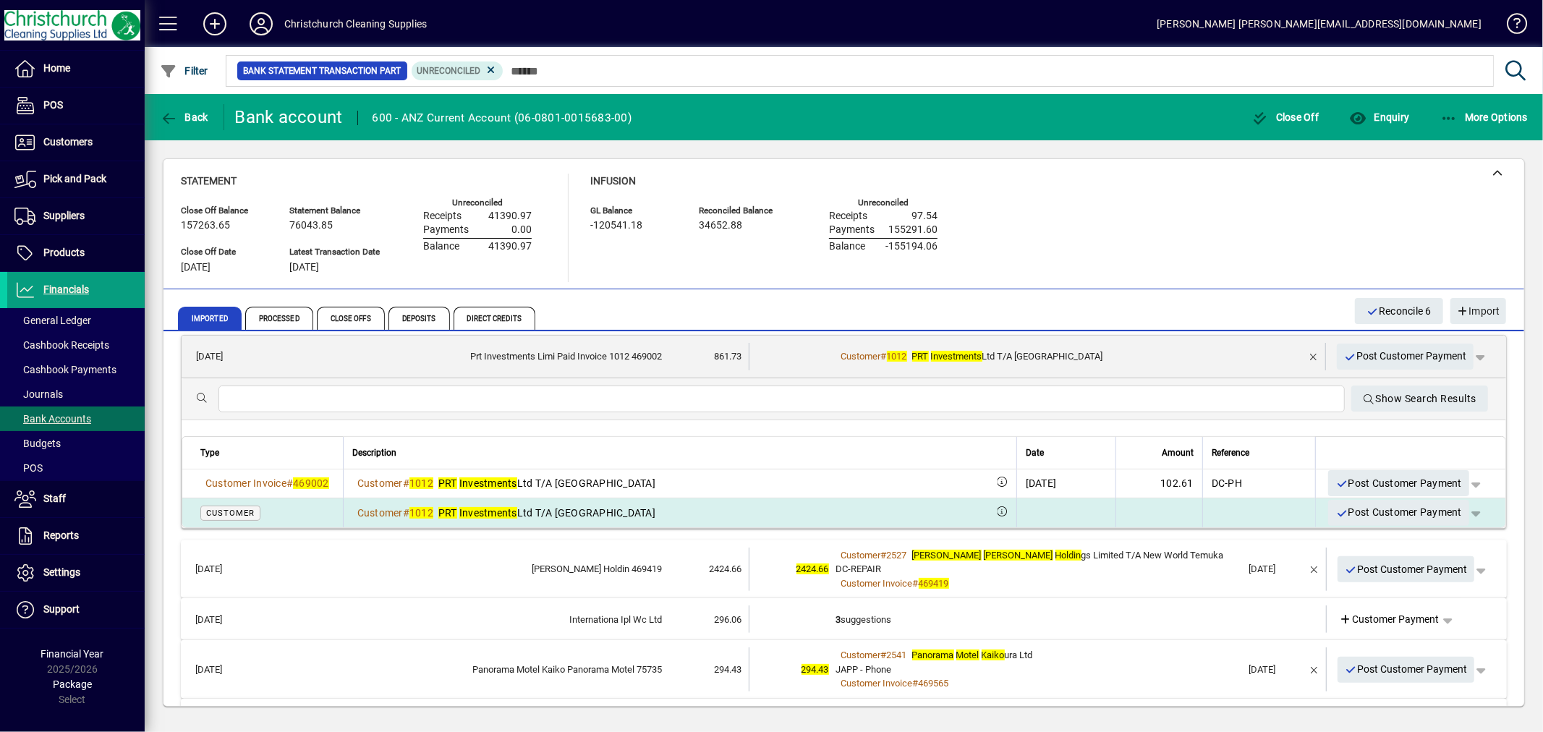
scroll to position [321, 0]
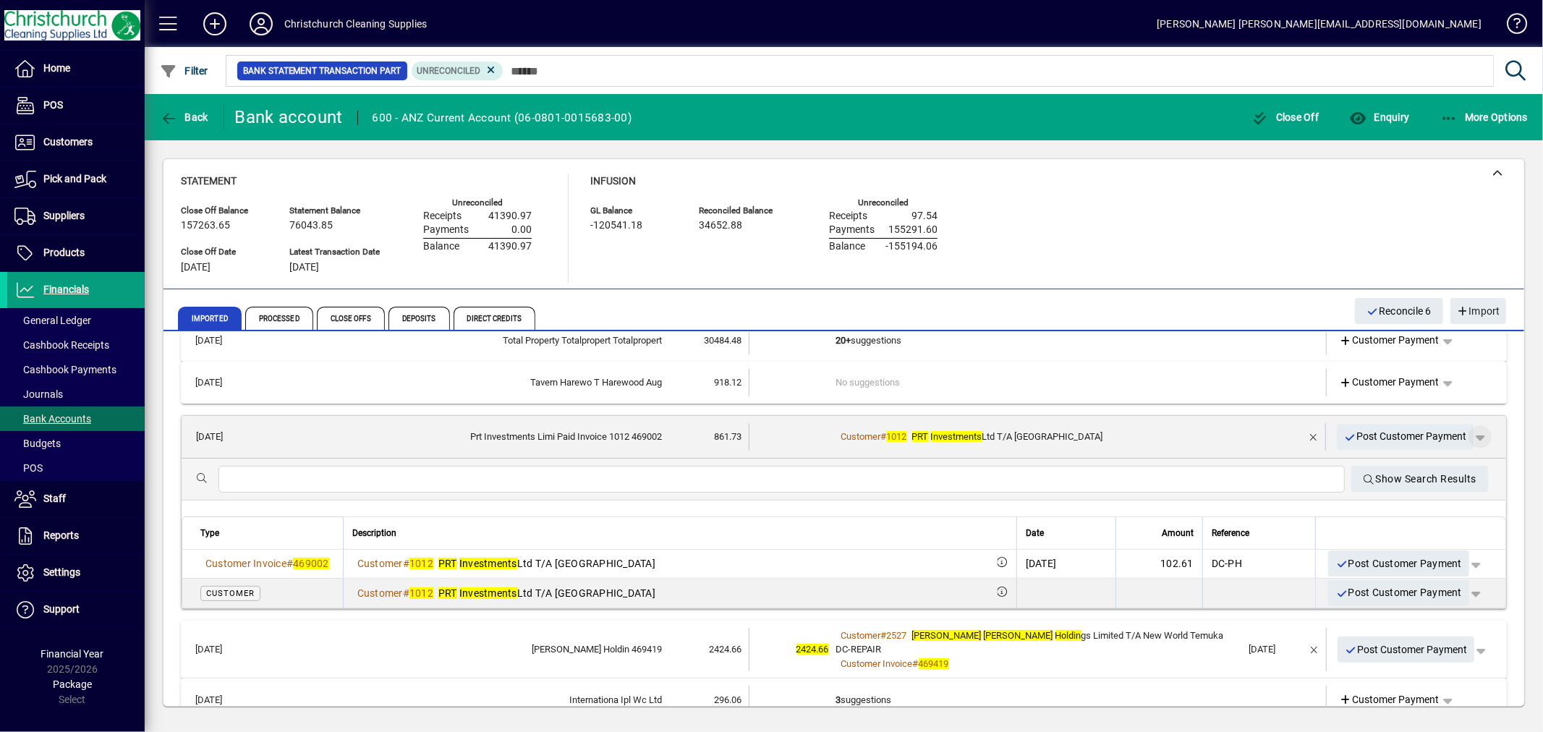
click at [1470, 437] on span "button" at bounding box center [1479, 436] width 35 height 35
click at [1412, 465] on span "Customer Payment" at bounding box center [1424, 465] width 106 height 17
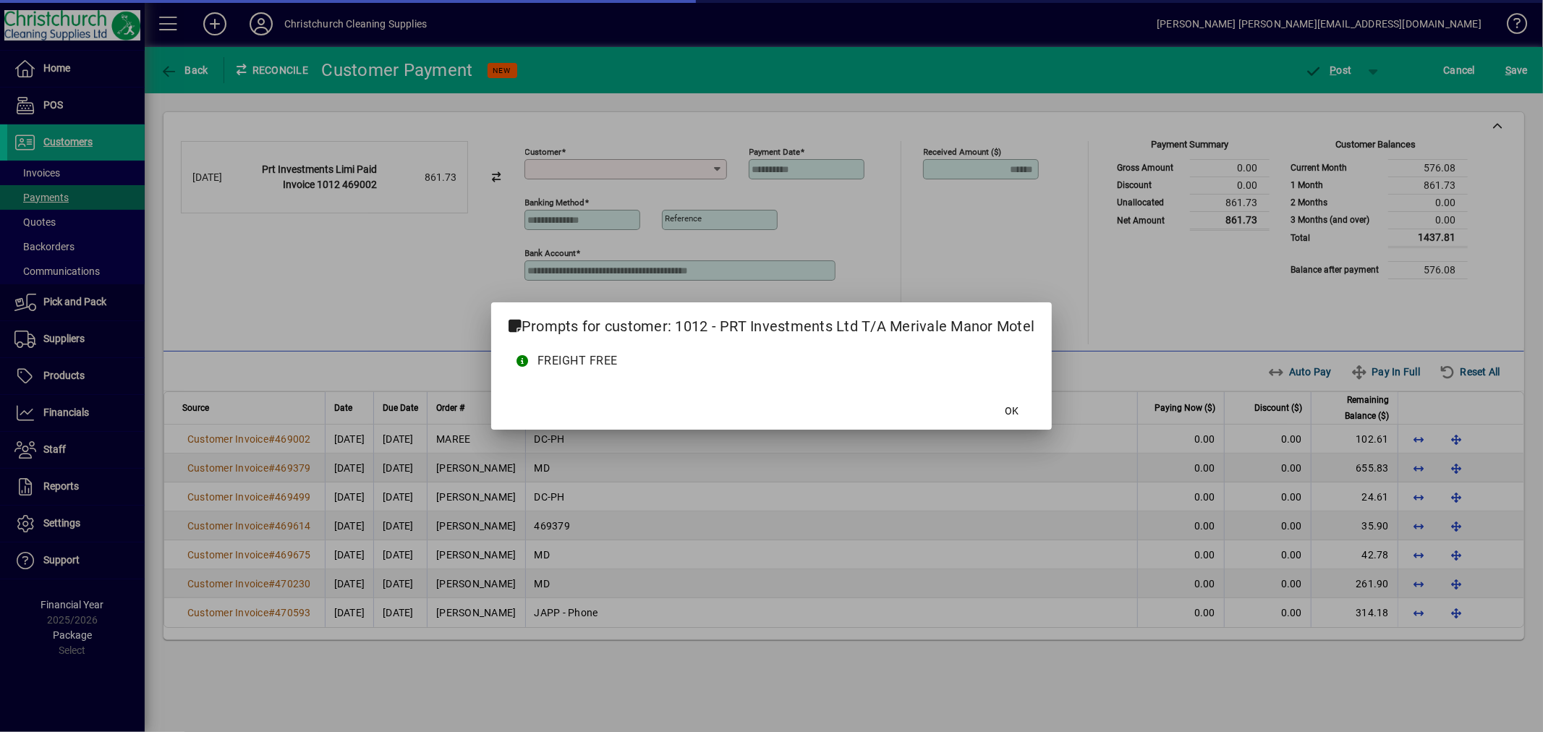
type input "**********"
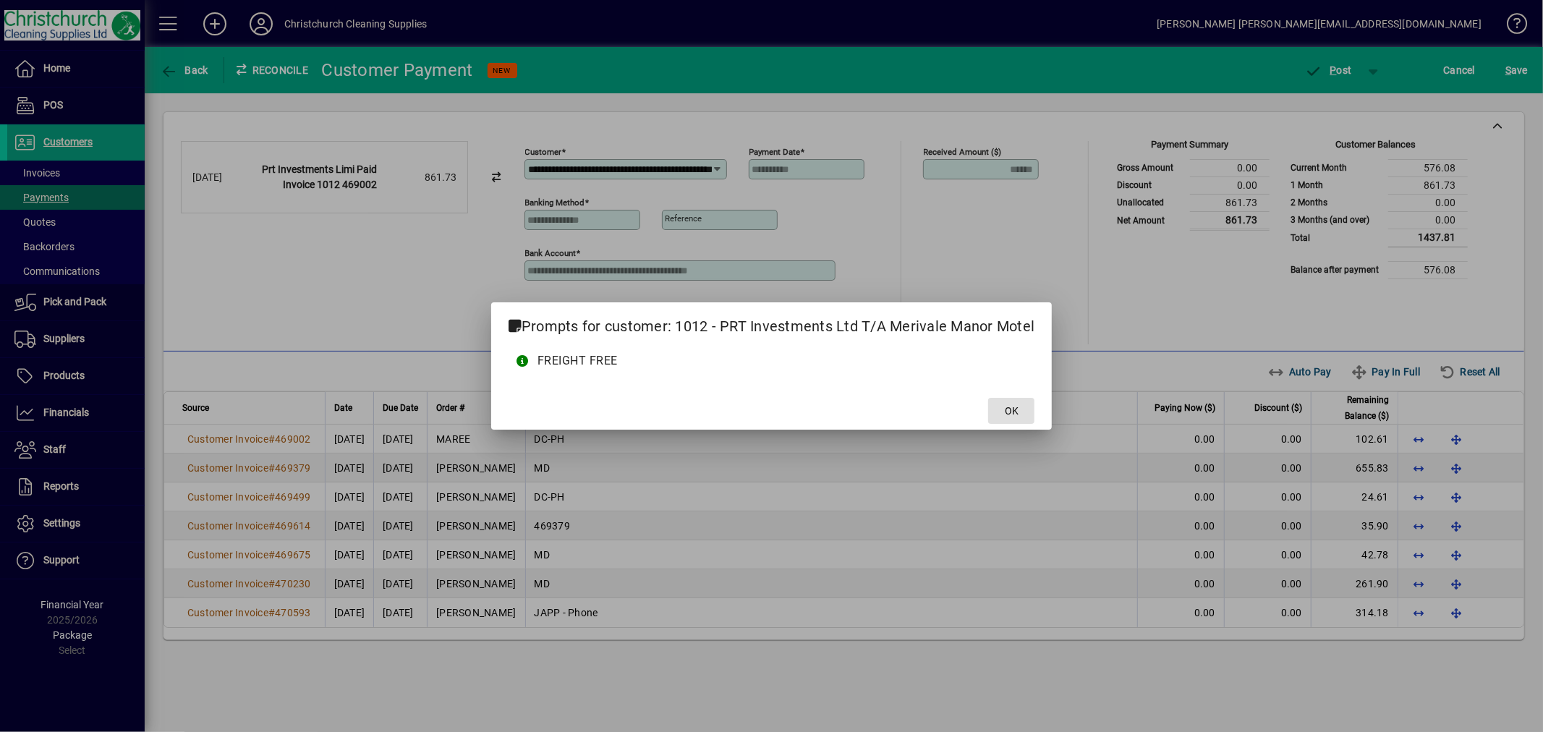
click at [1017, 415] on span "OK" at bounding box center [1012, 411] width 14 height 15
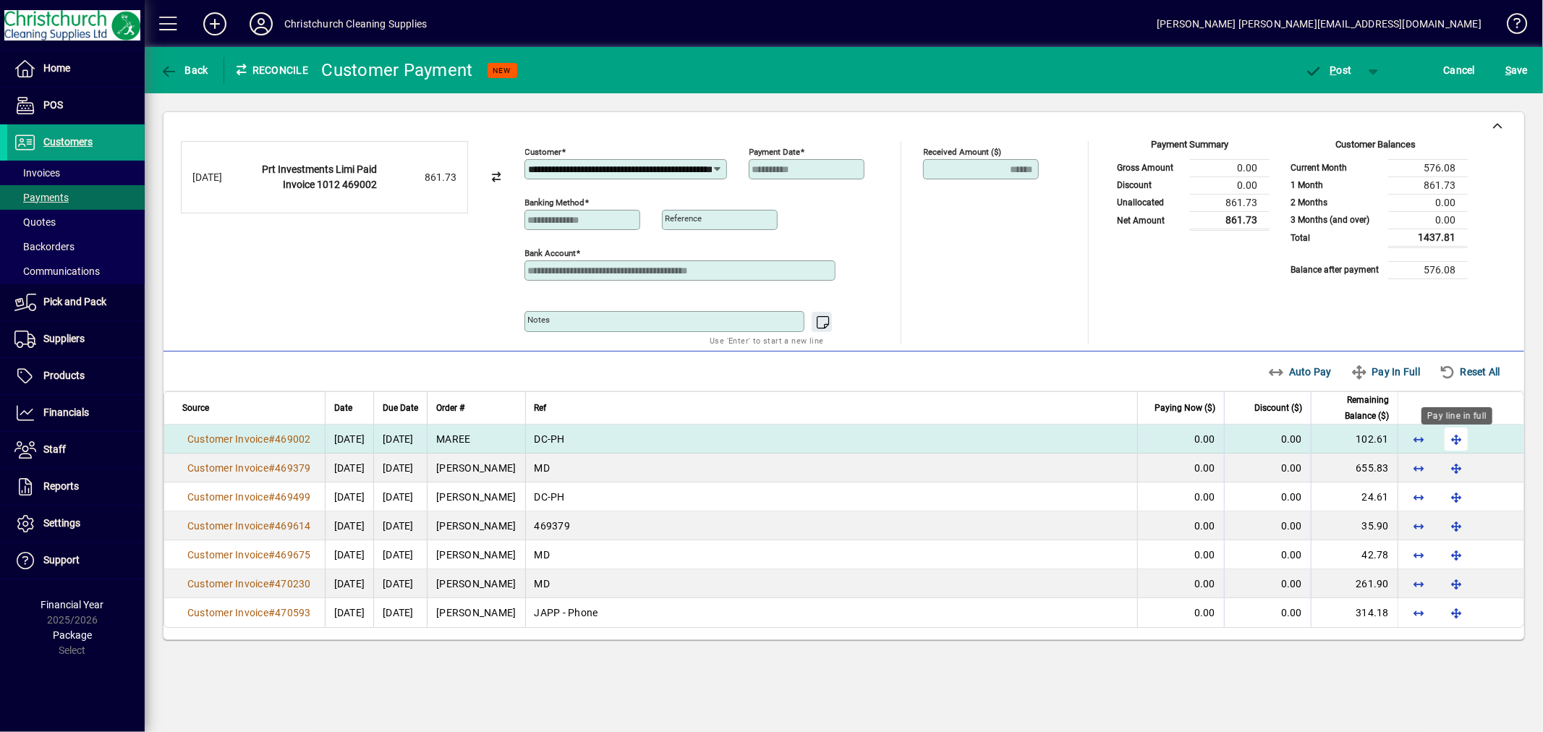
click at [1454, 444] on span "button" at bounding box center [1456, 439] width 35 height 35
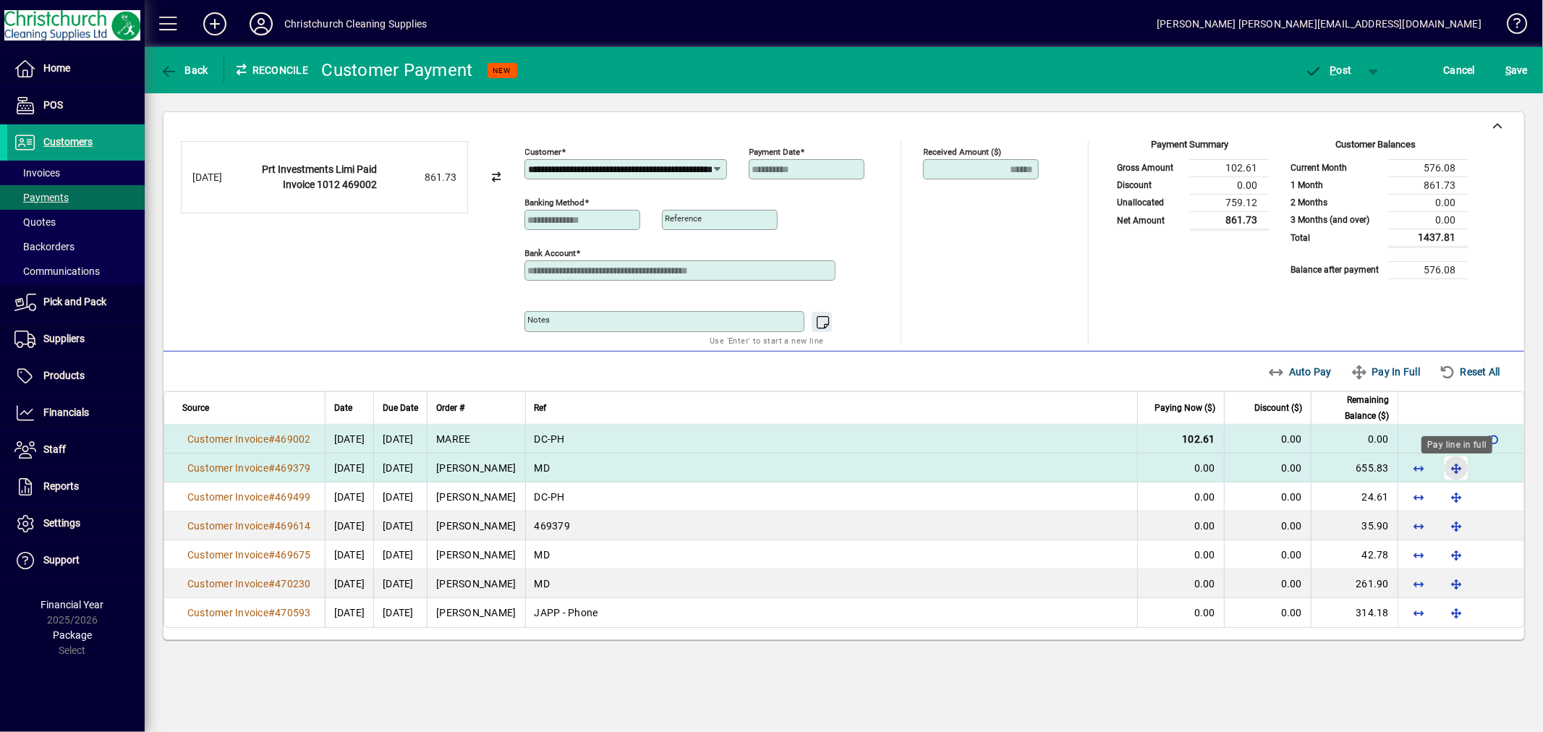
click at [1457, 468] on span "button" at bounding box center [1456, 468] width 35 height 35
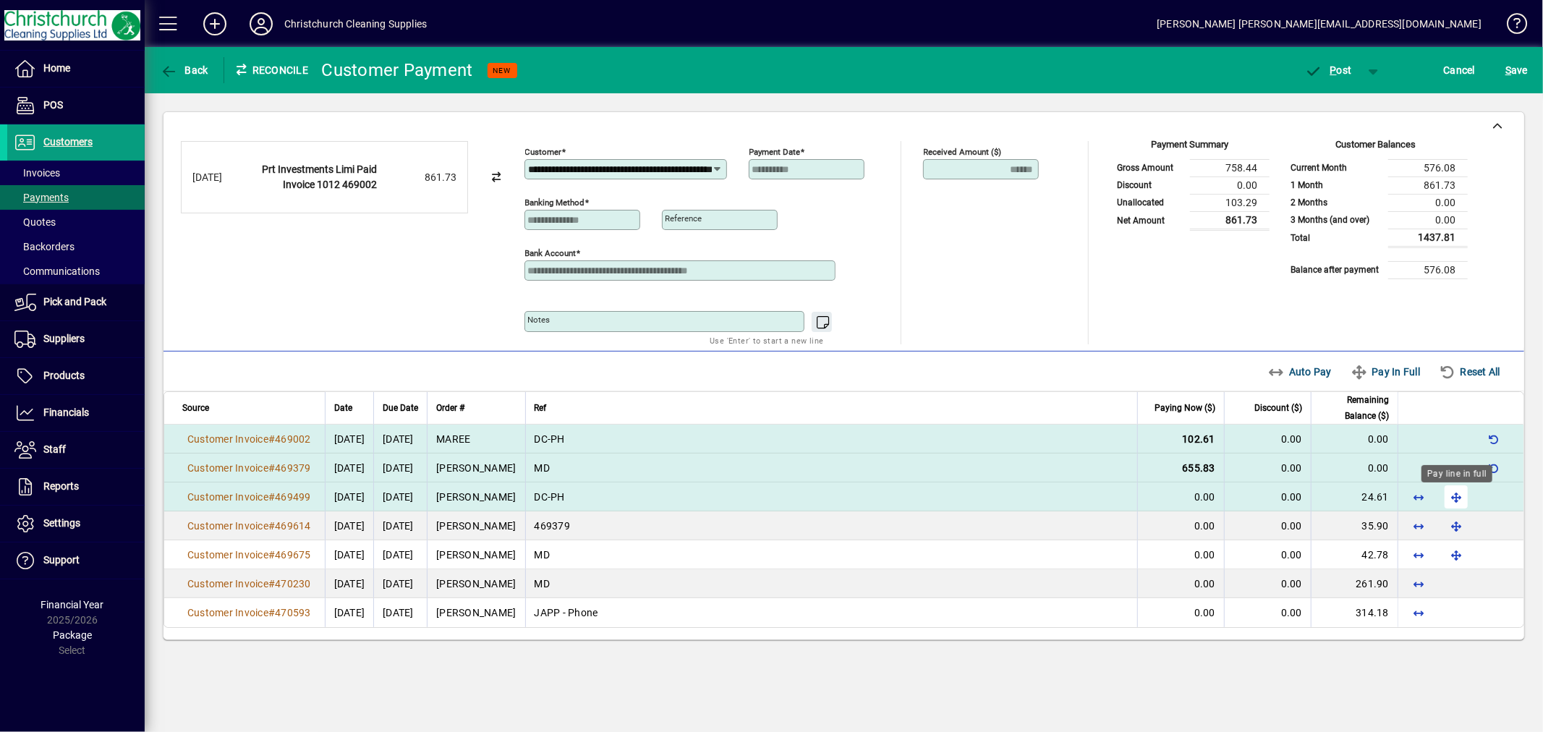
click at [1457, 502] on span "button" at bounding box center [1456, 497] width 35 height 35
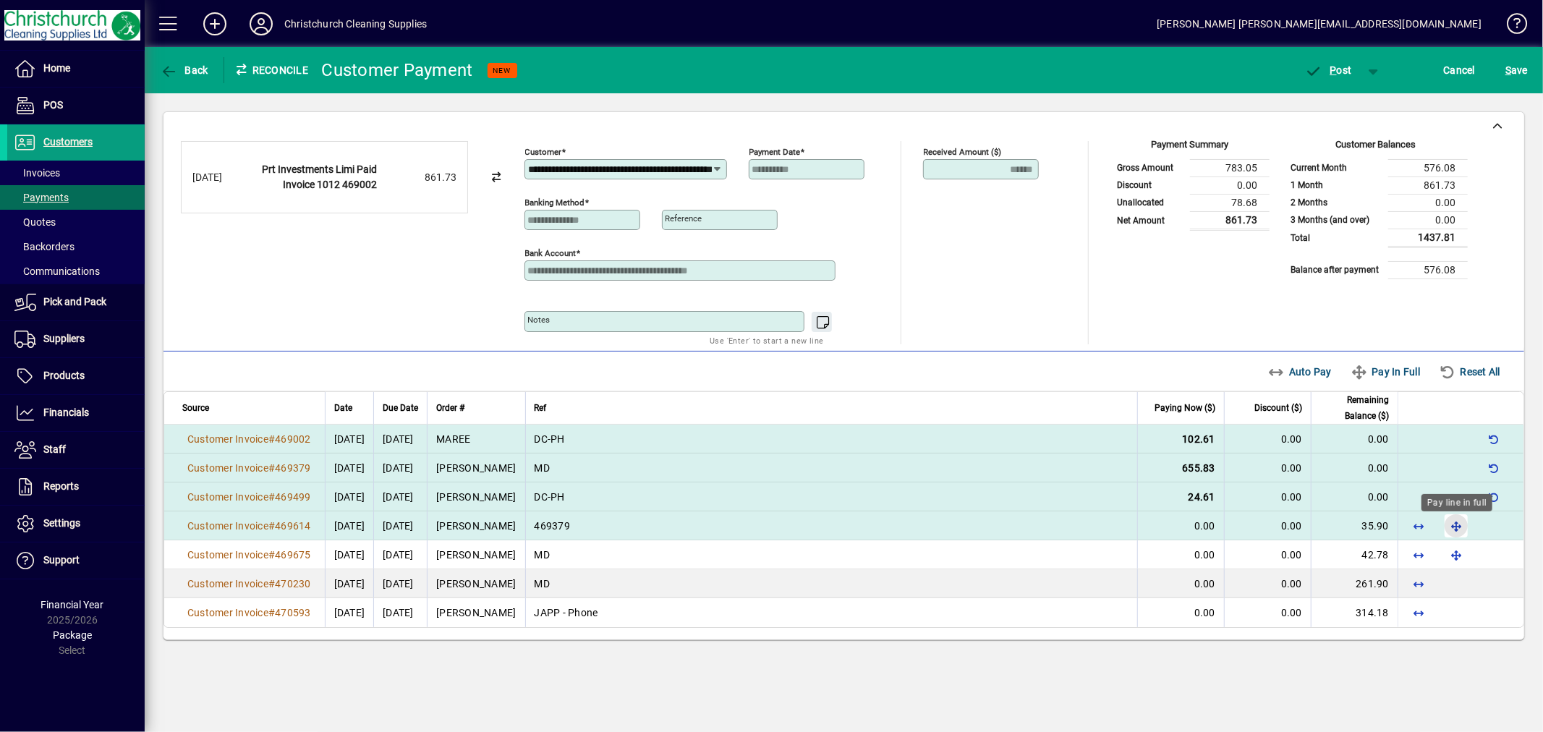
click at [1454, 536] on span "button" at bounding box center [1456, 525] width 35 height 35
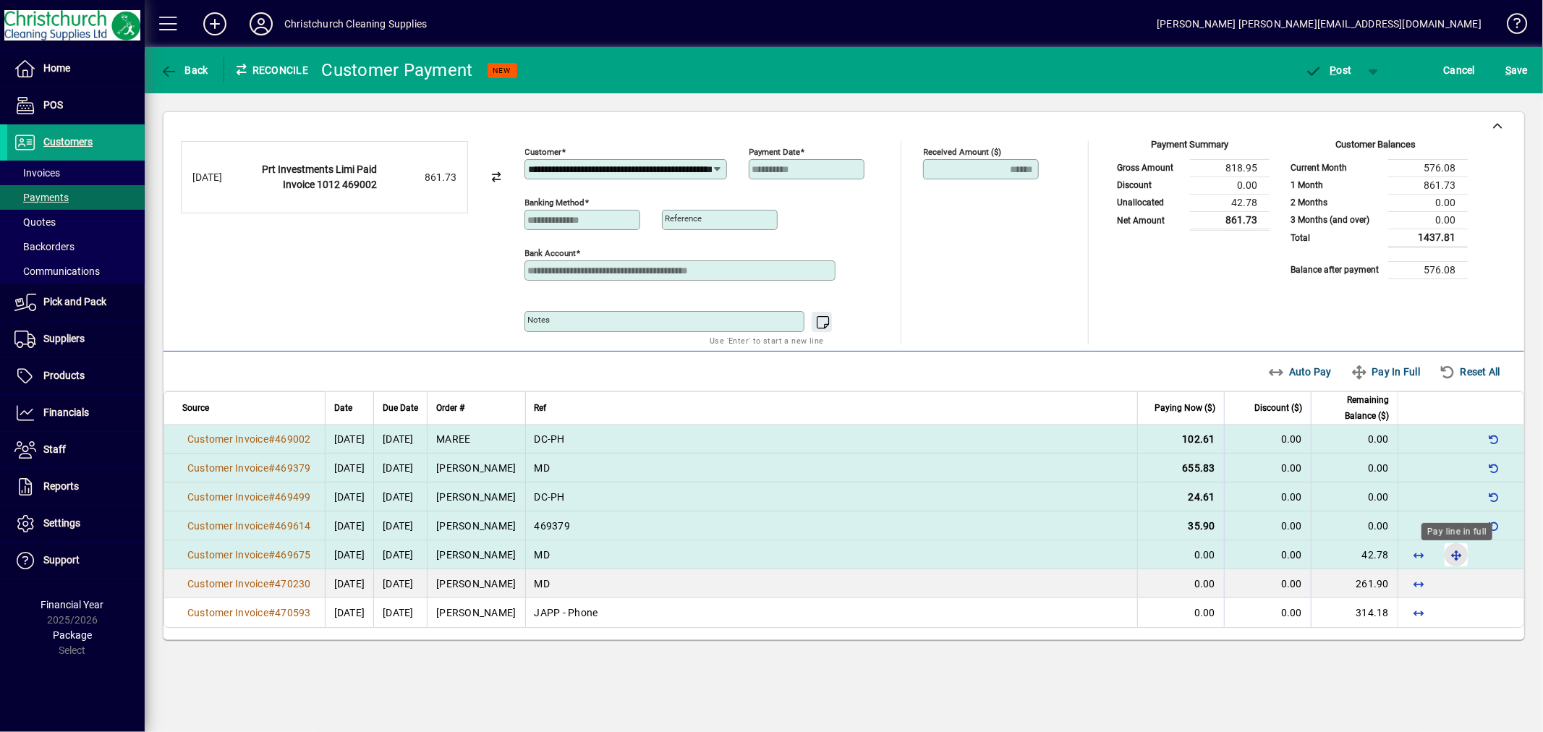
click at [1457, 561] on span "button" at bounding box center [1456, 554] width 35 height 35
click at [1333, 73] on span "P" at bounding box center [1333, 70] width 7 height 12
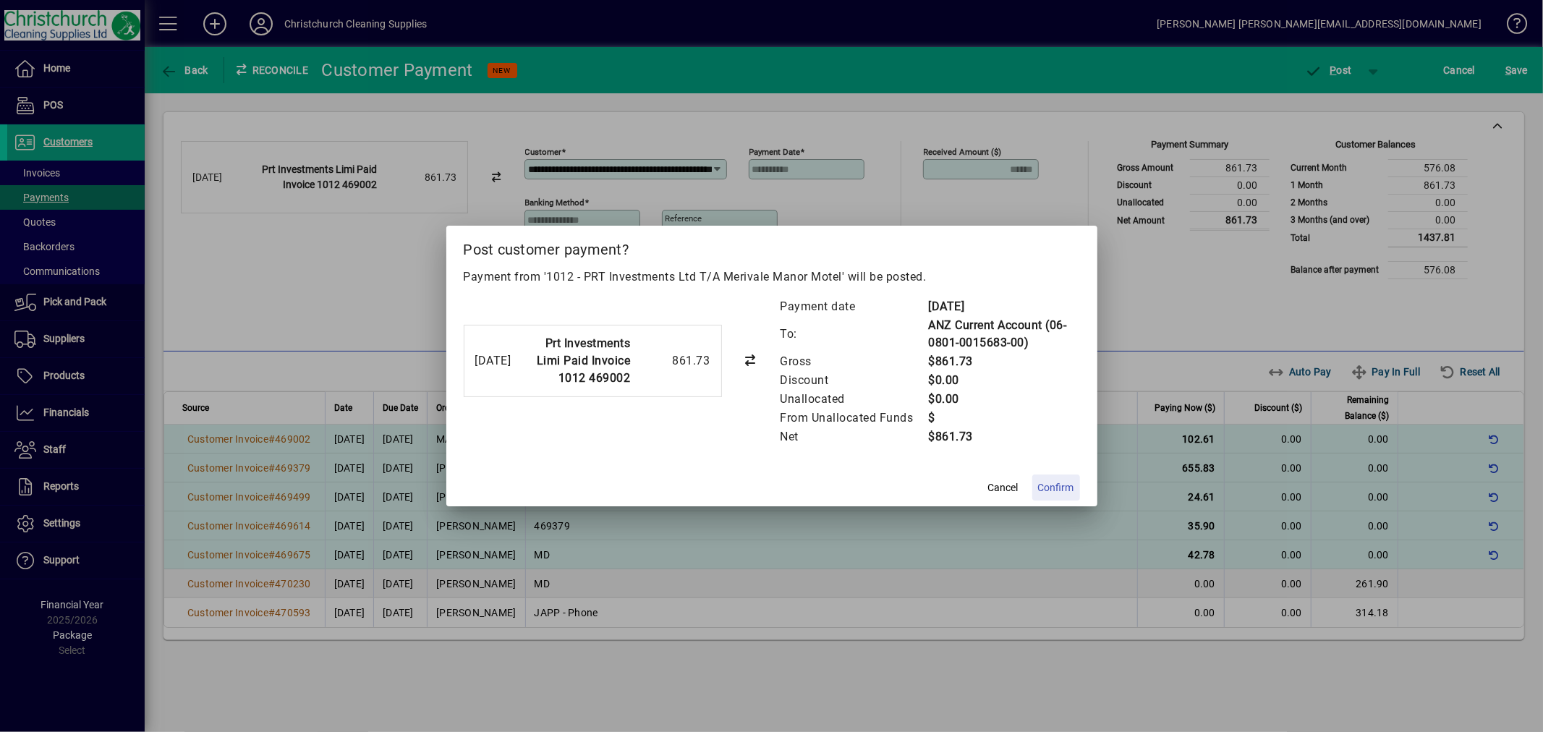
click at [1056, 489] on span "Confirm" at bounding box center [1056, 487] width 36 height 15
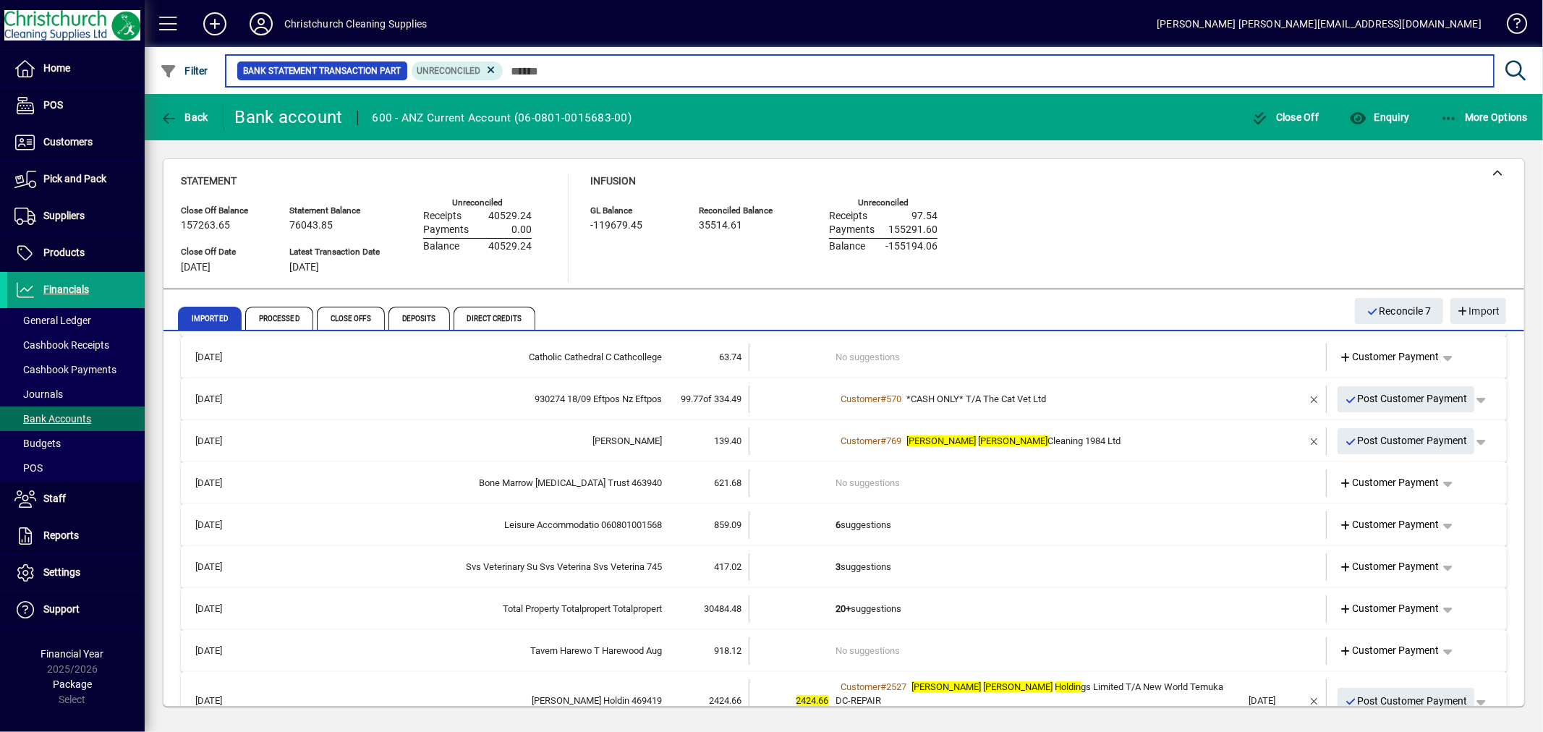
scroll to position [80, 0]
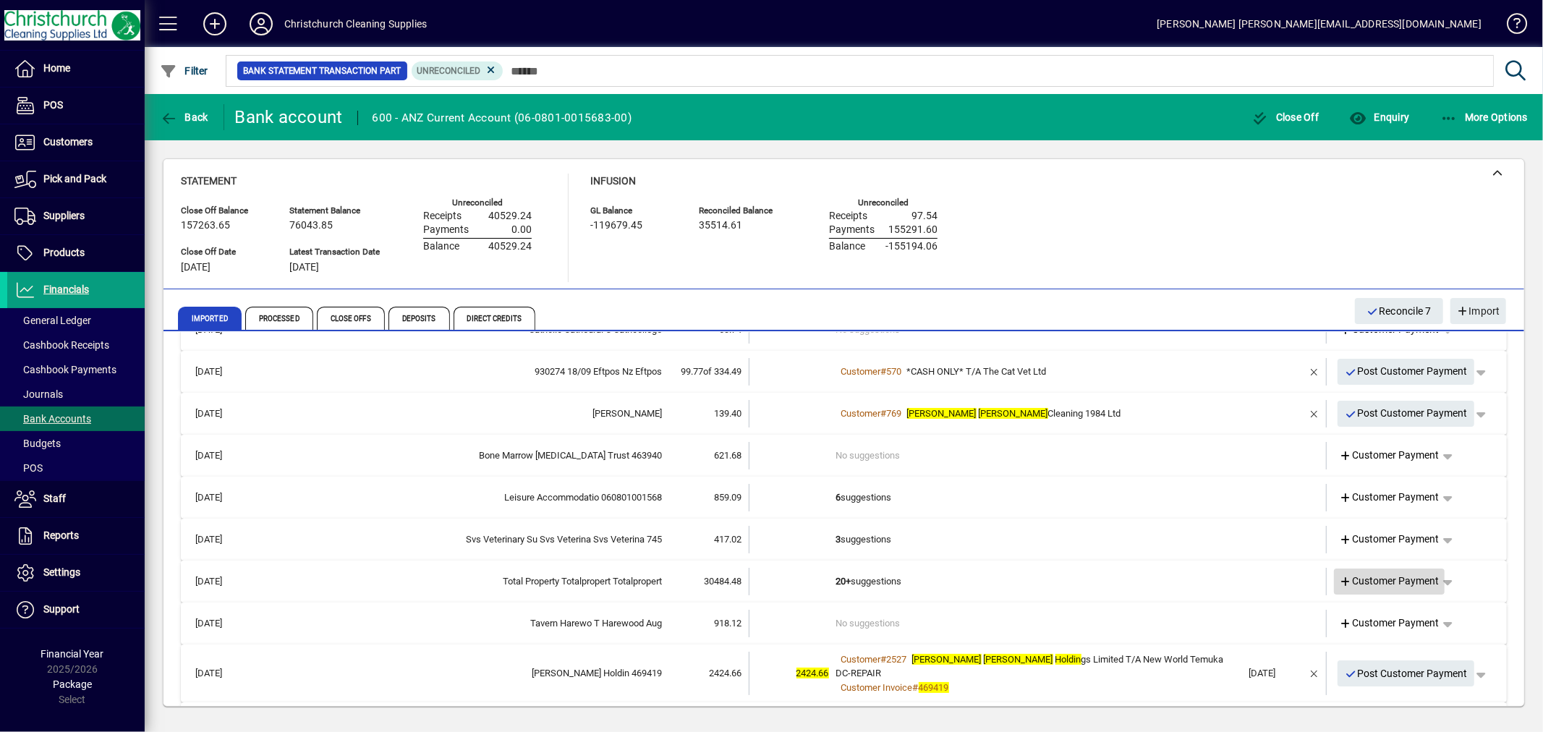
click at [1396, 575] on span "Customer Payment" at bounding box center [1389, 581] width 100 height 15
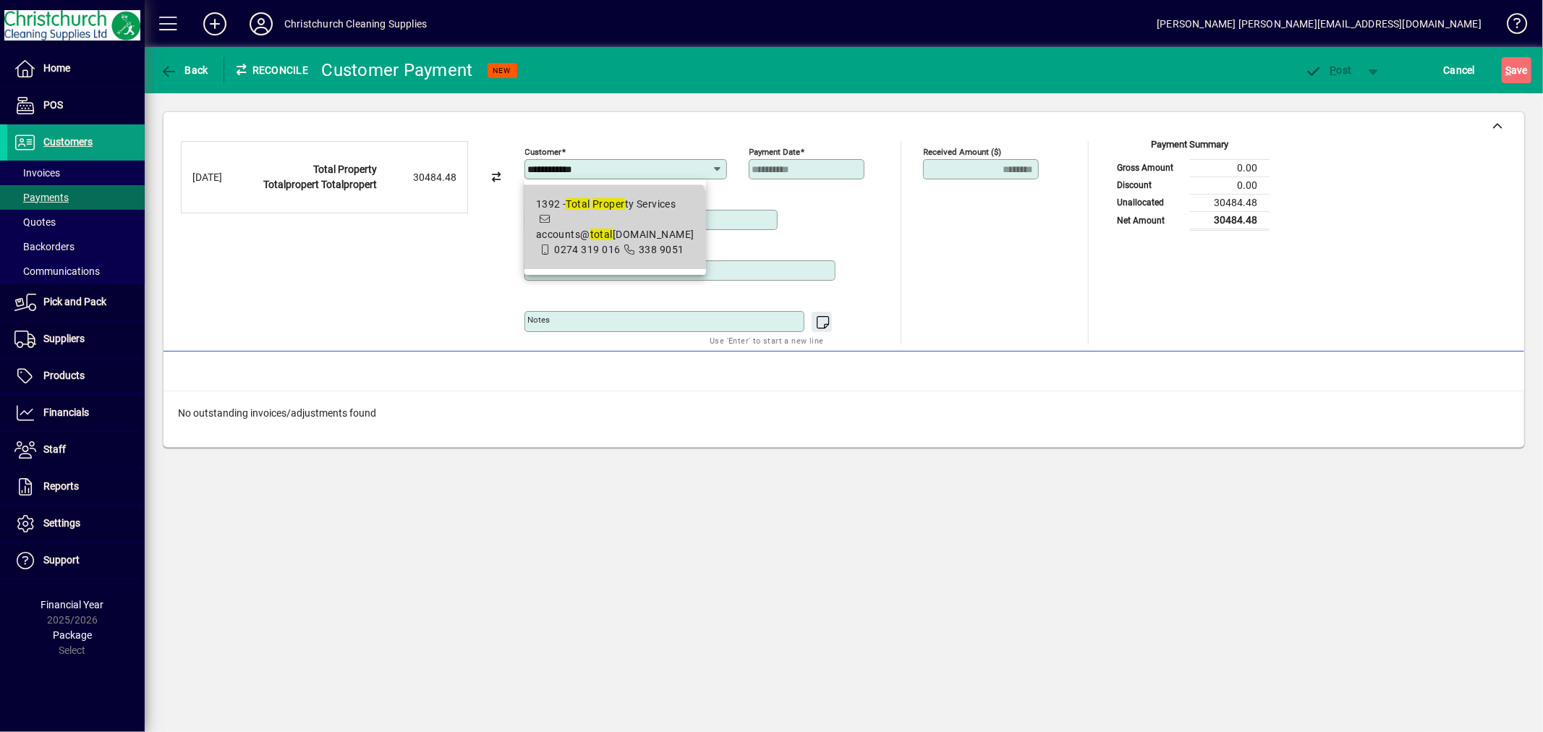
click at [612, 236] on span "accounts@ total canterbury.co.nz" at bounding box center [615, 235] width 158 height 12
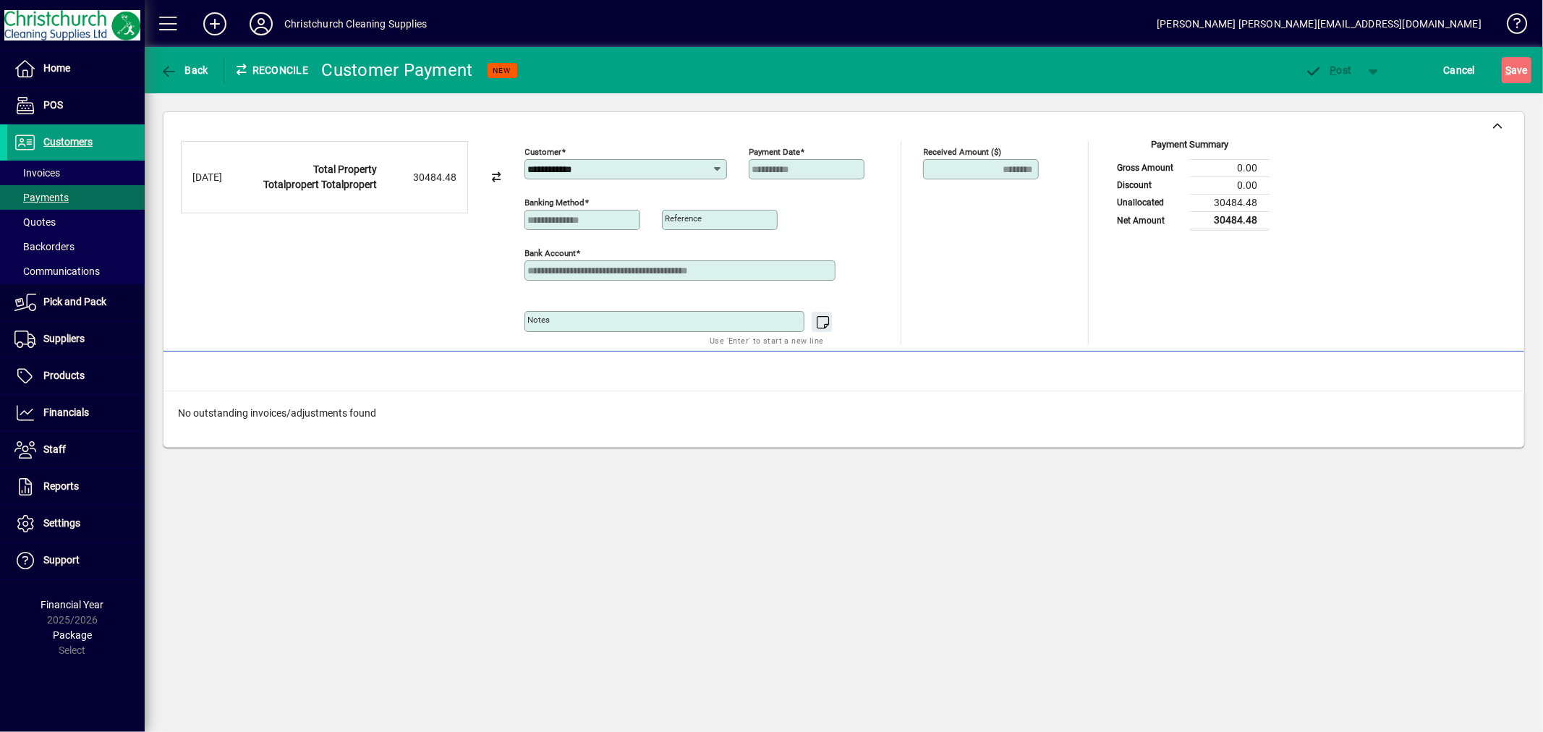
type input "**********"
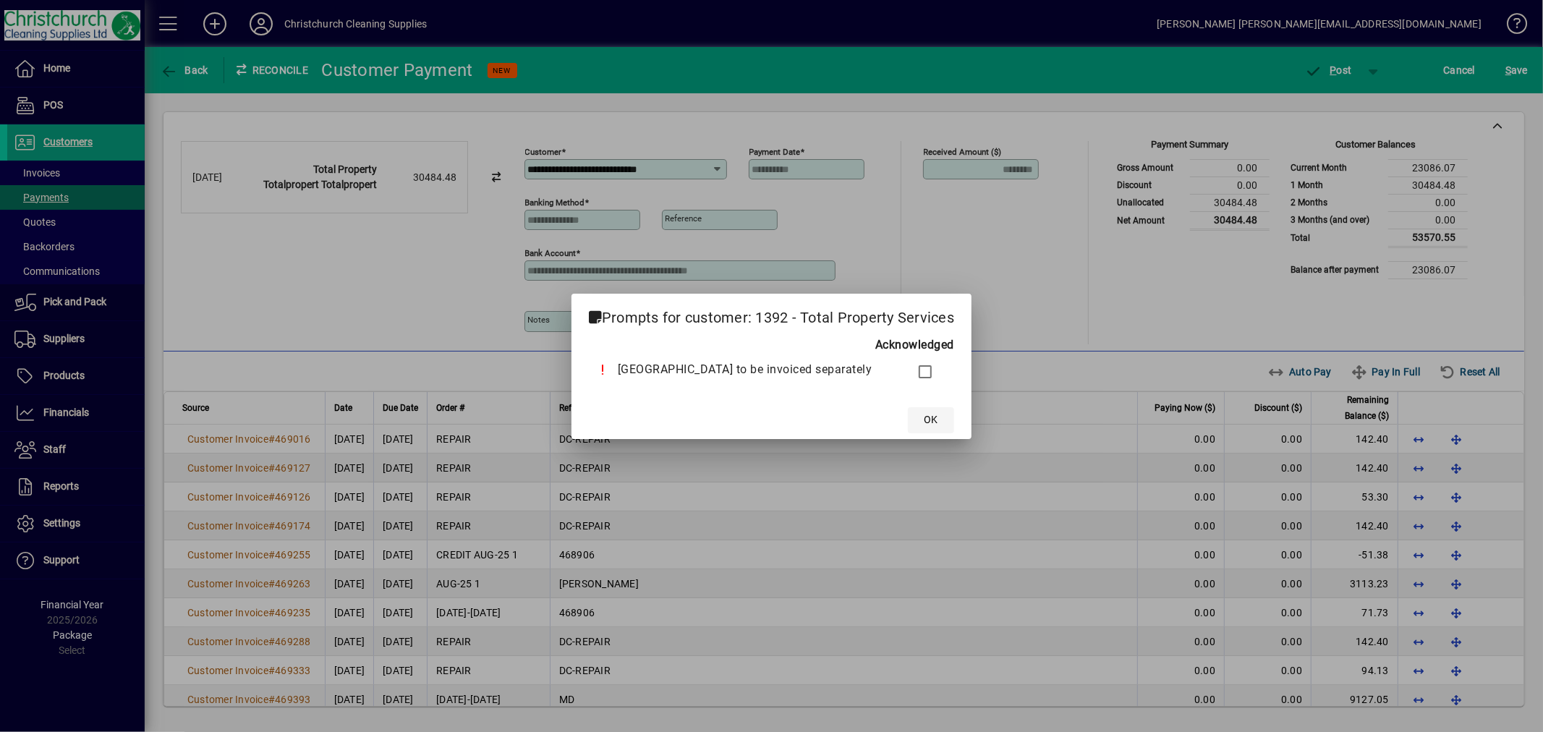
click at [928, 421] on span "OK" at bounding box center [931, 419] width 14 height 15
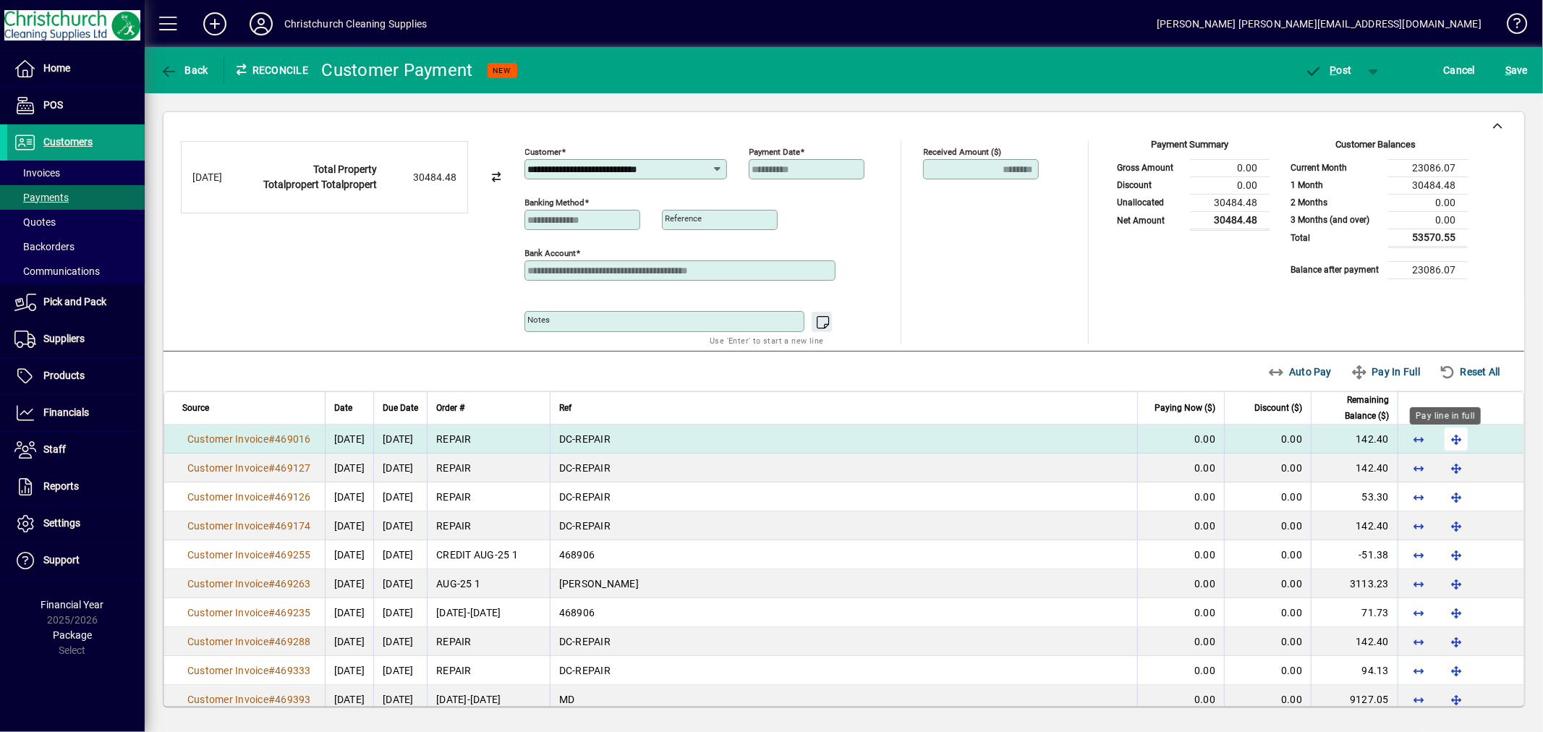
click at [1451, 438] on span "button" at bounding box center [1456, 439] width 35 height 35
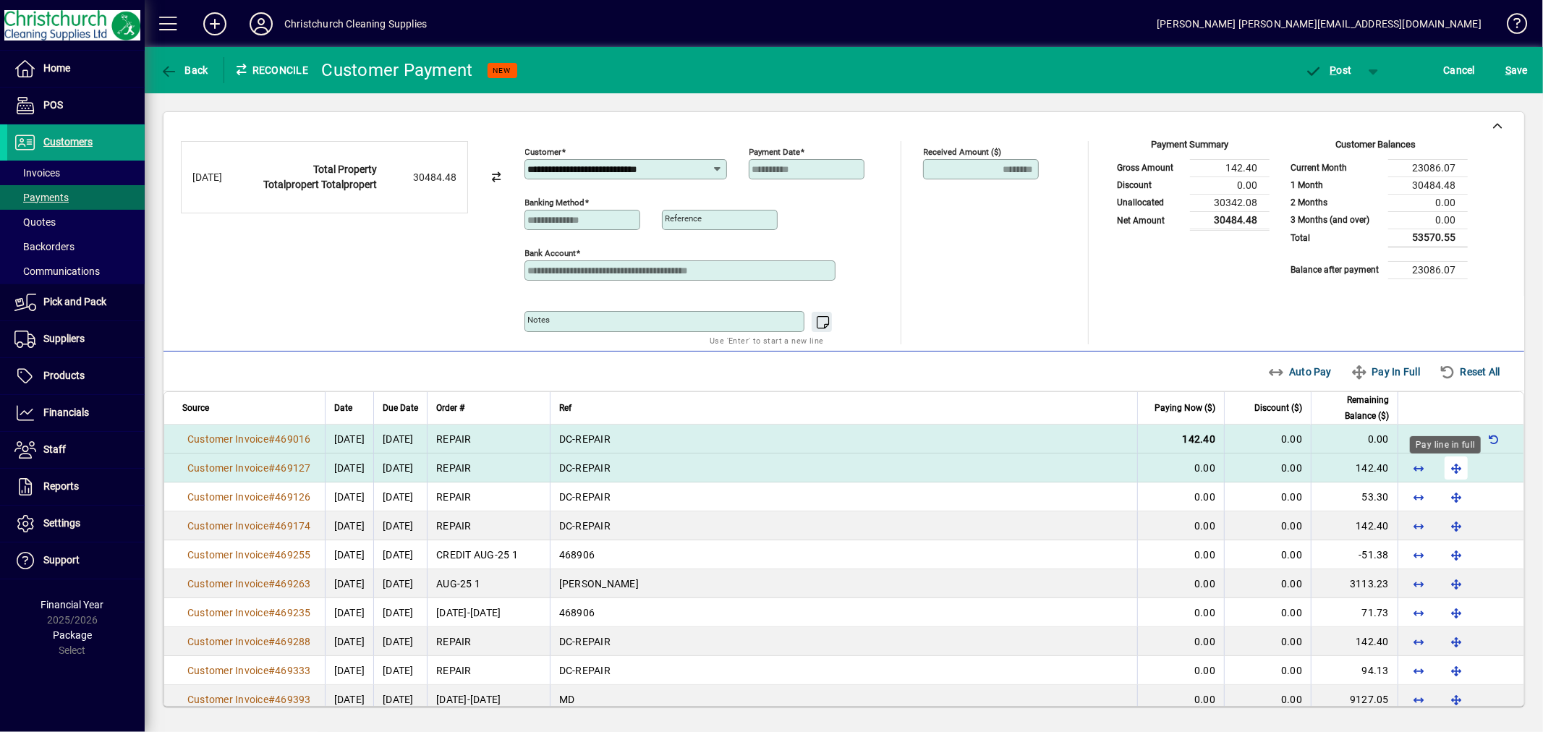
click at [1449, 468] on span "button" at bounding box center [1456, 468] width 35 height 35
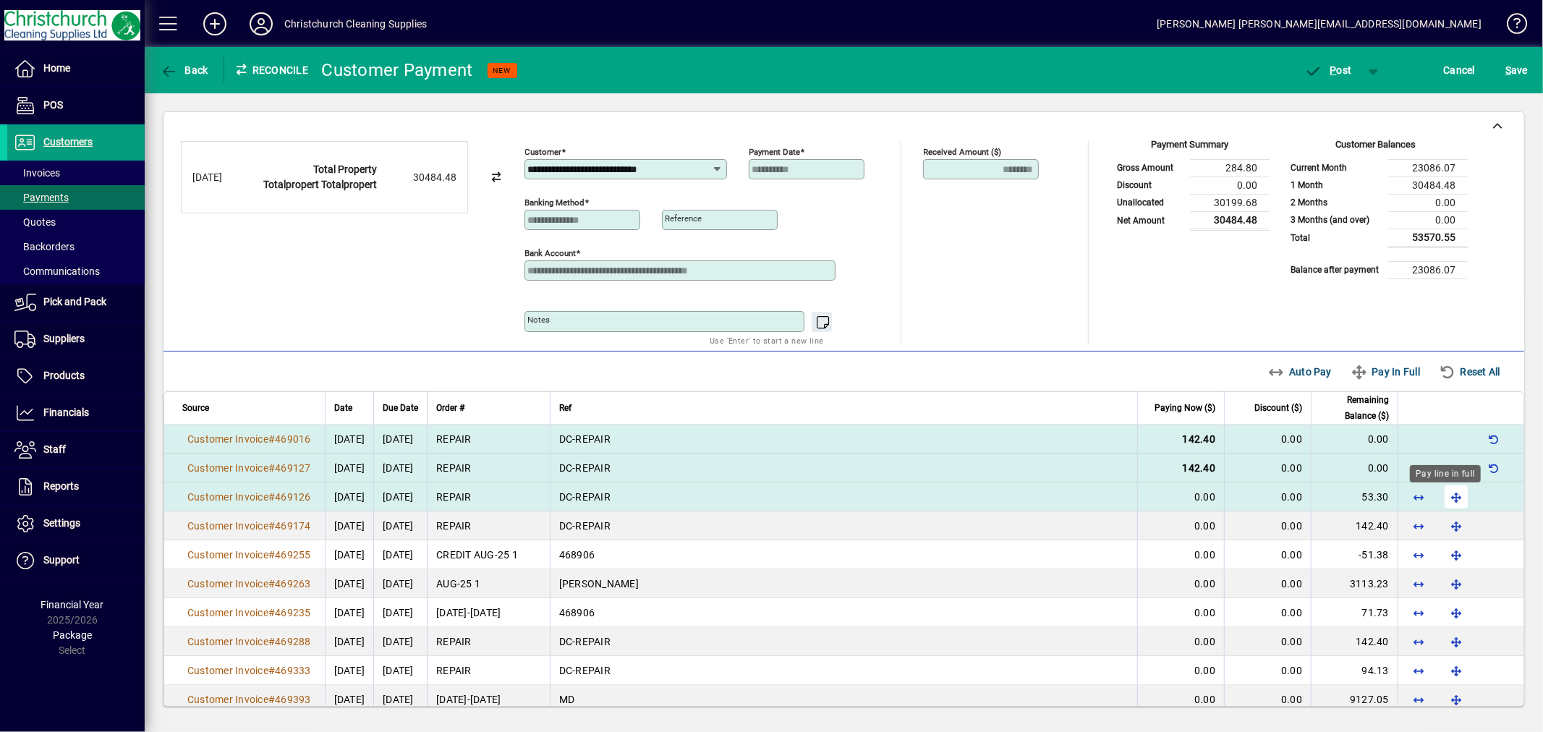
click at [1443, 500] on span "button" at bounding box center [1456, 497] width 35 height 35
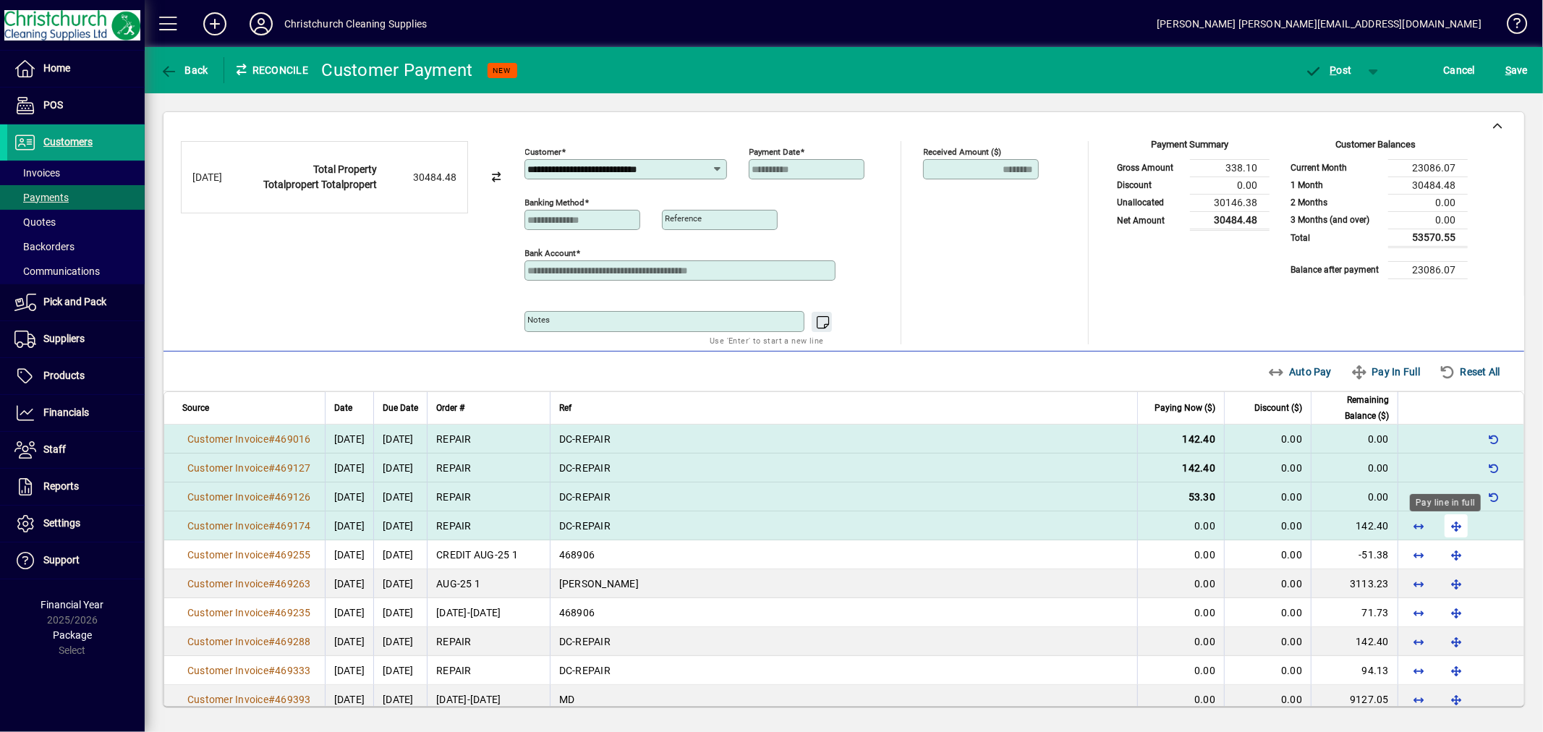
click at [1441, 531] on span "button" at bounding box center [1456, 525] width 35 height 35
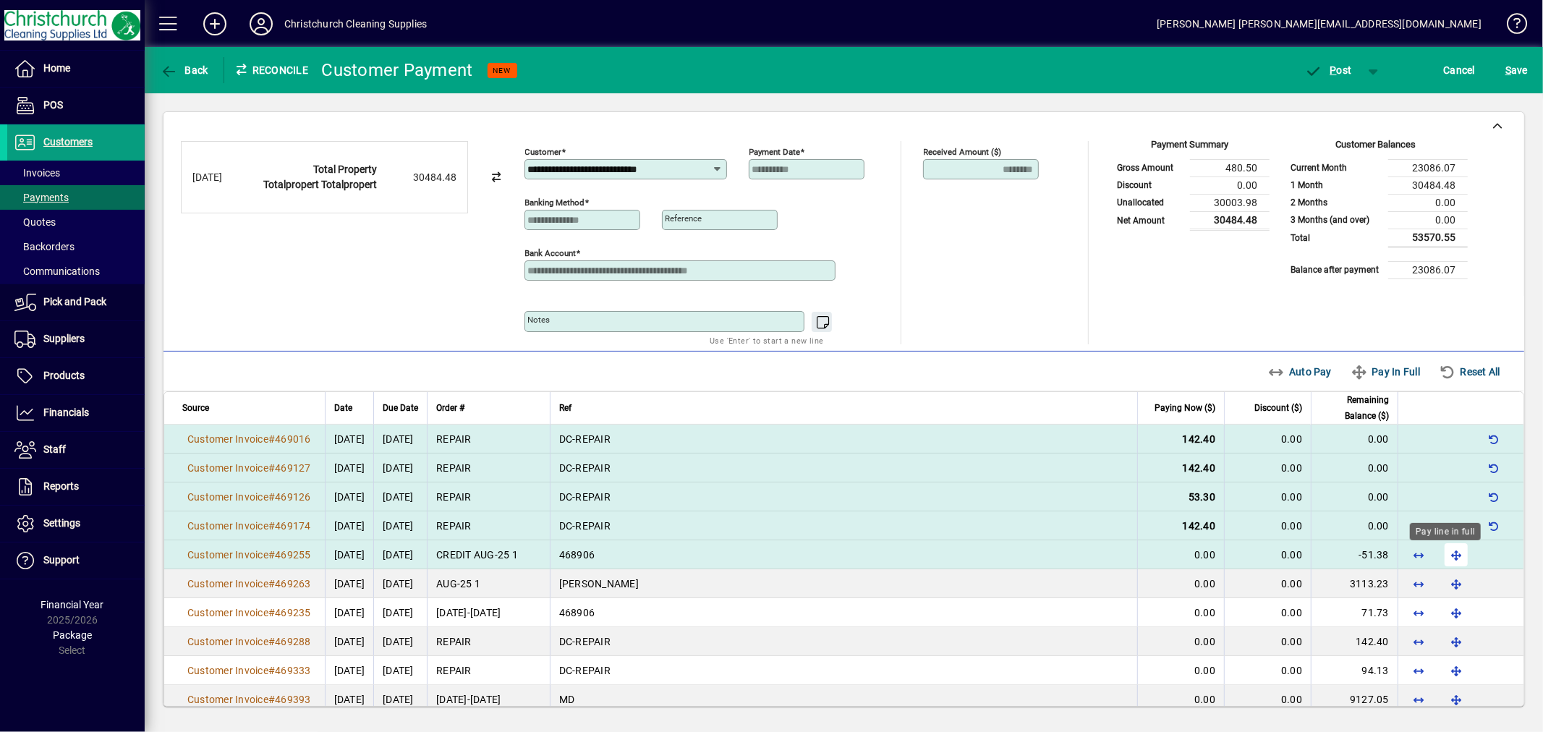
click at [1442, 548] on span "button" at bounding box center [1456, 554] width 35 height 35
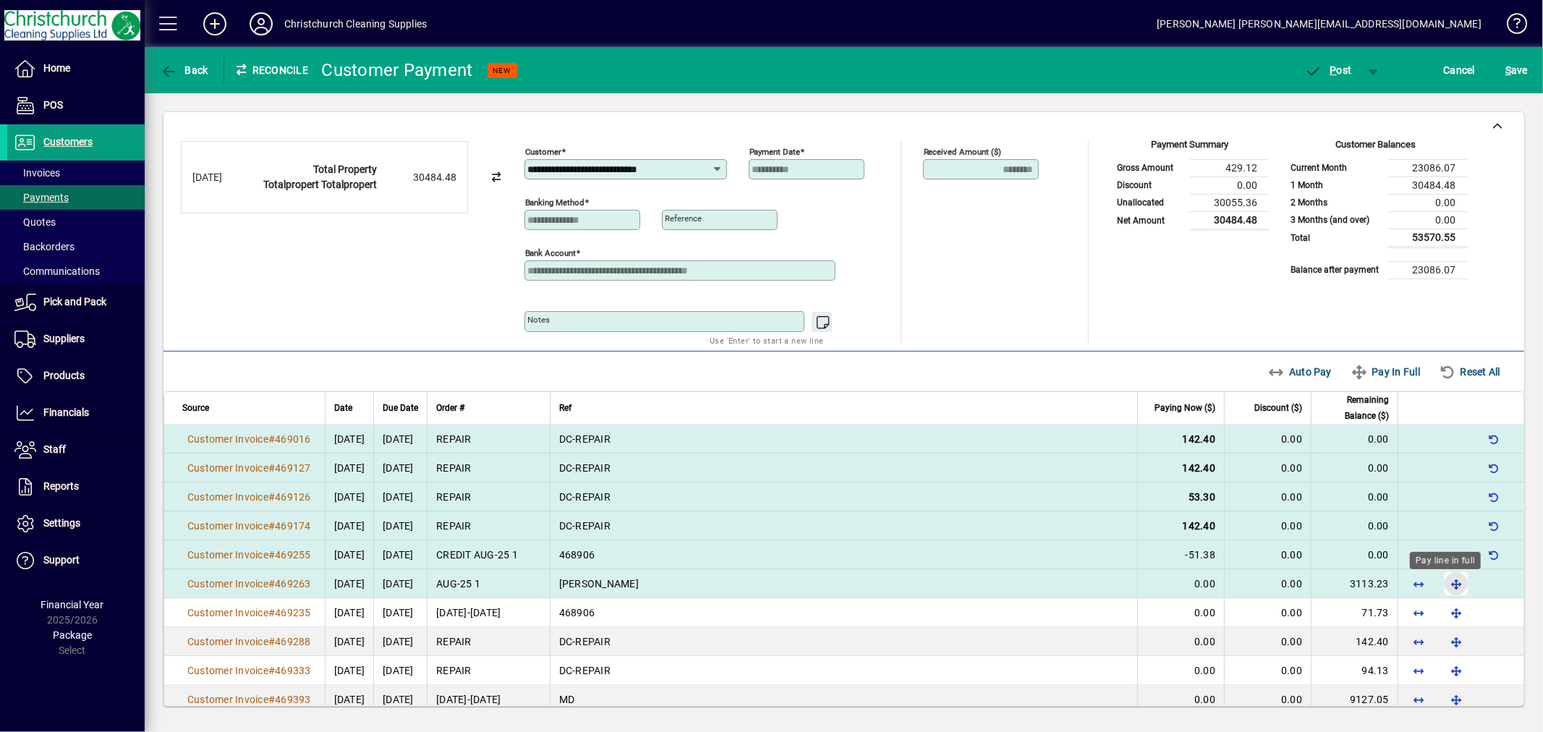
click at [1442, 581] on span "button" at bounding box center [1456, 583] width 35 height 35
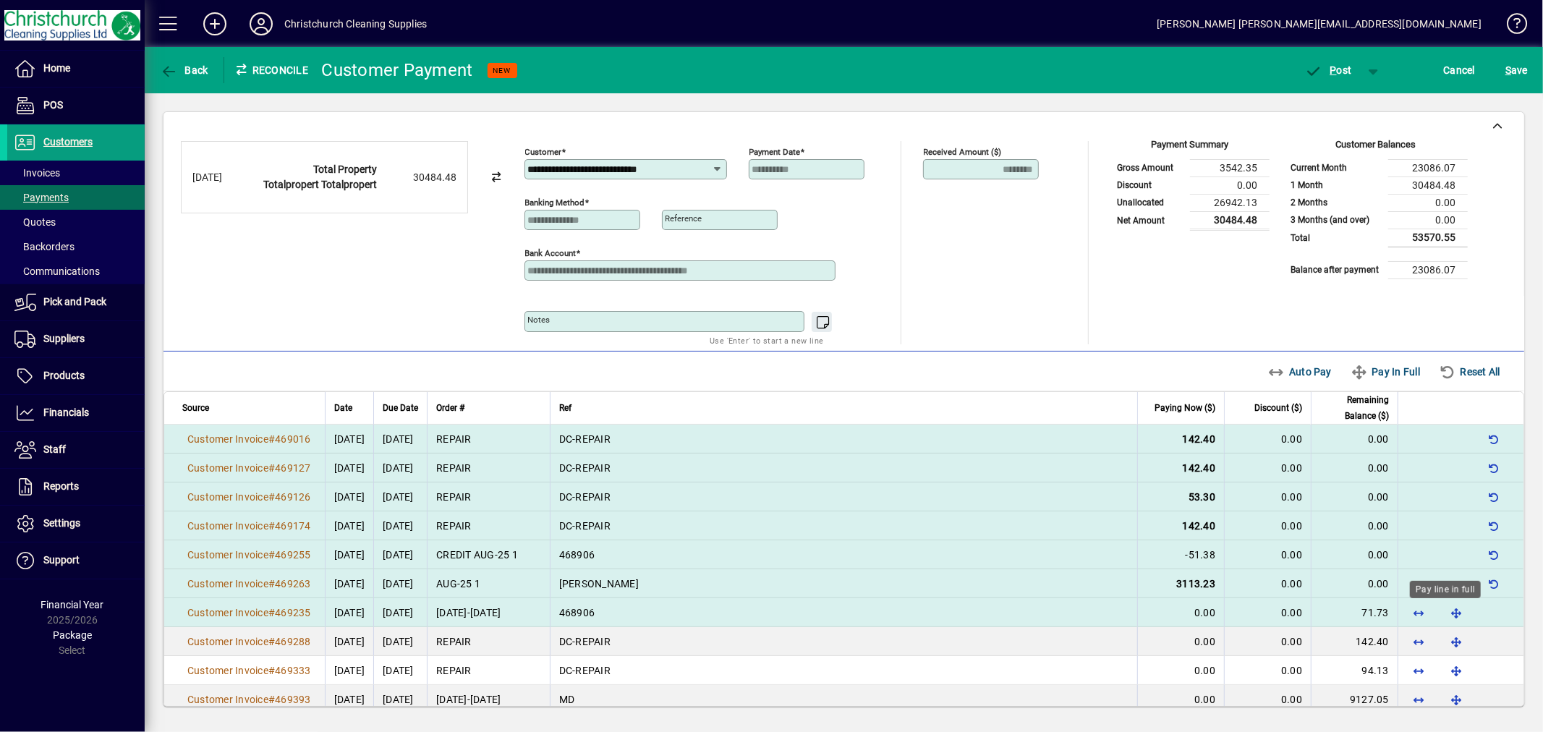
click at [1447, 610] on span "button" at bounding box center [1456, 612] width 35 height 35
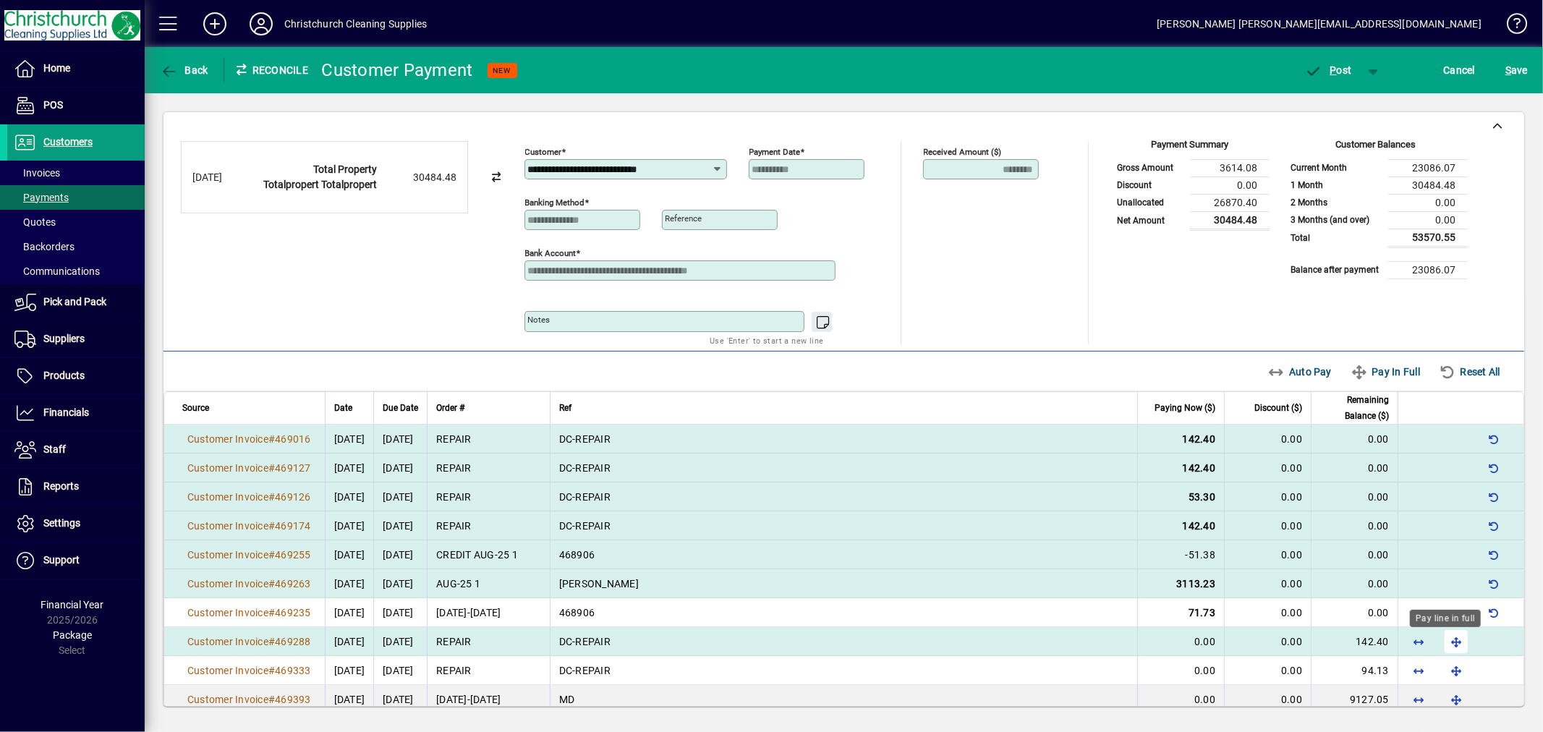
click at [1441, 640] on span "button" at bounding box center [1456, 641] width 35 height 35
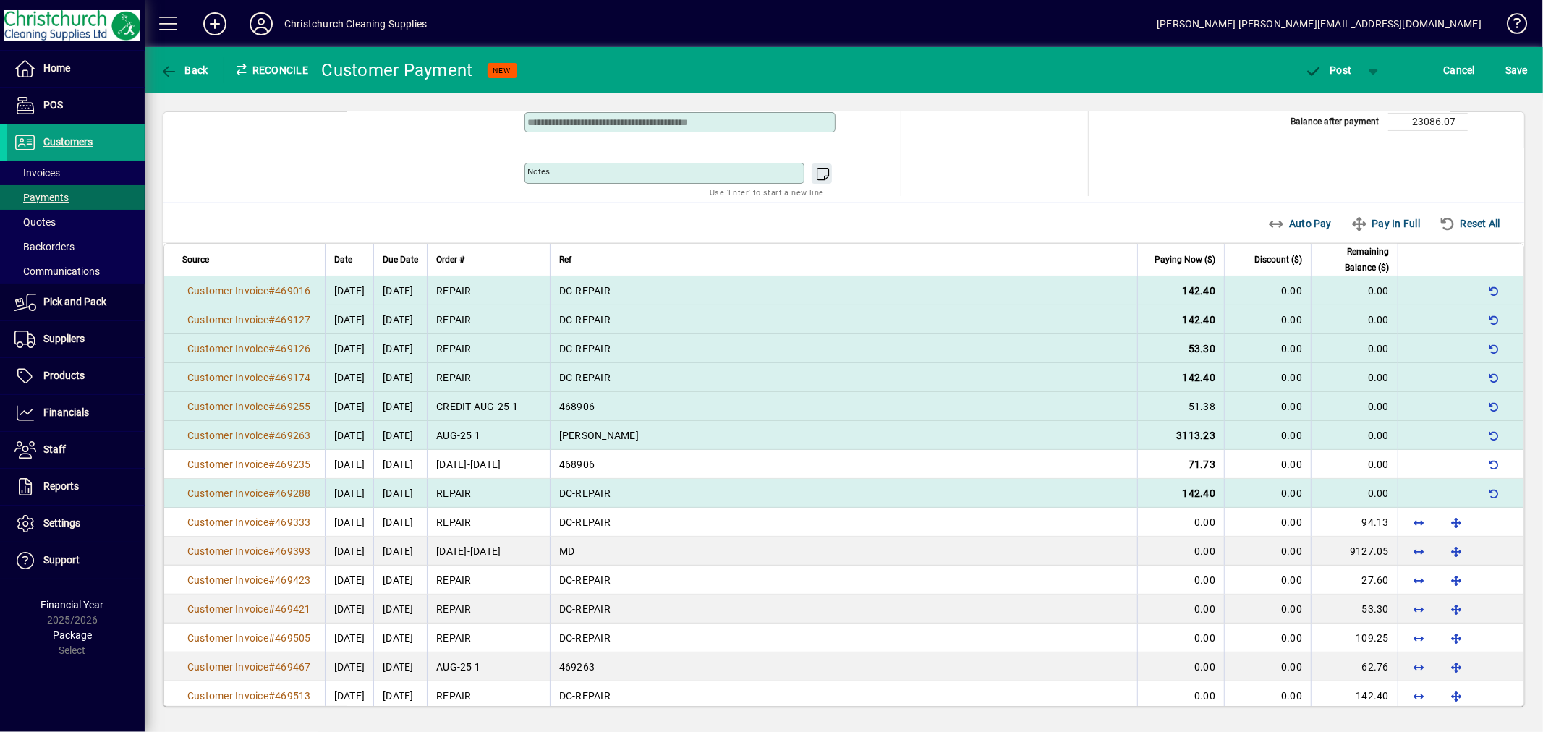
scroll to position [161, 0]
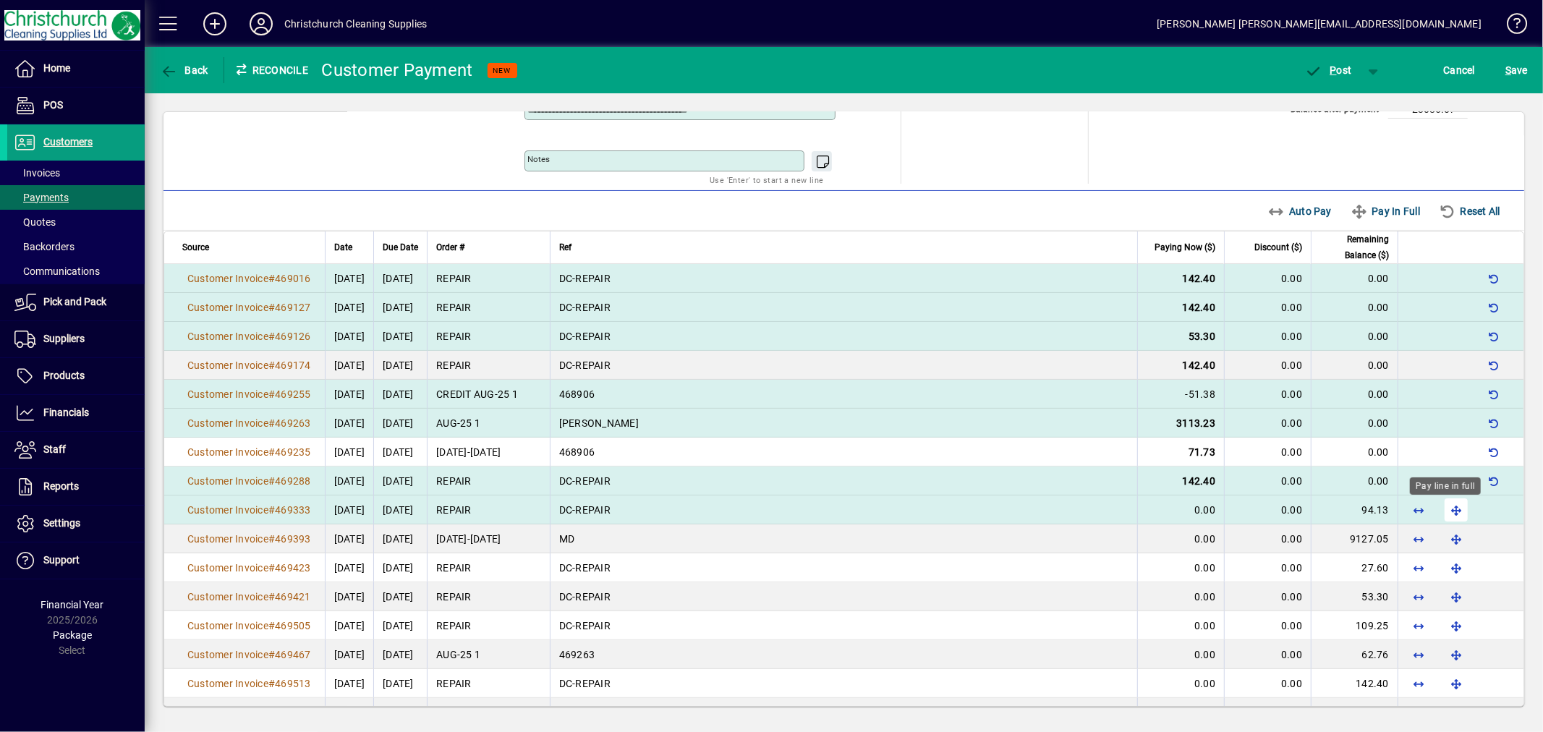
click at [1439, 511] on span "button" at bounding box center [1456, 510] width 35 height 35
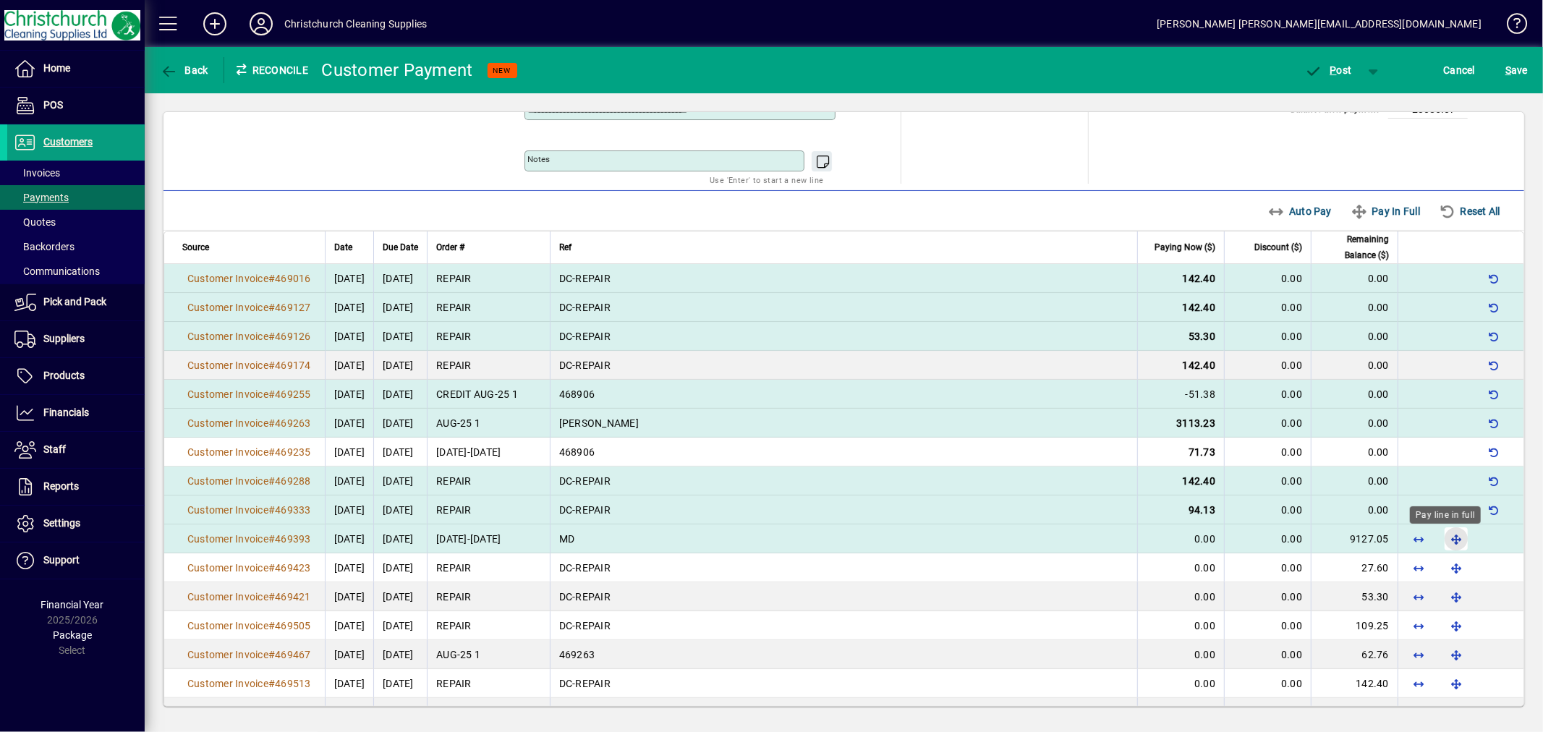
click at [1439, 545] on span "button" at bounding box center [1456, 538] width 35 height 35
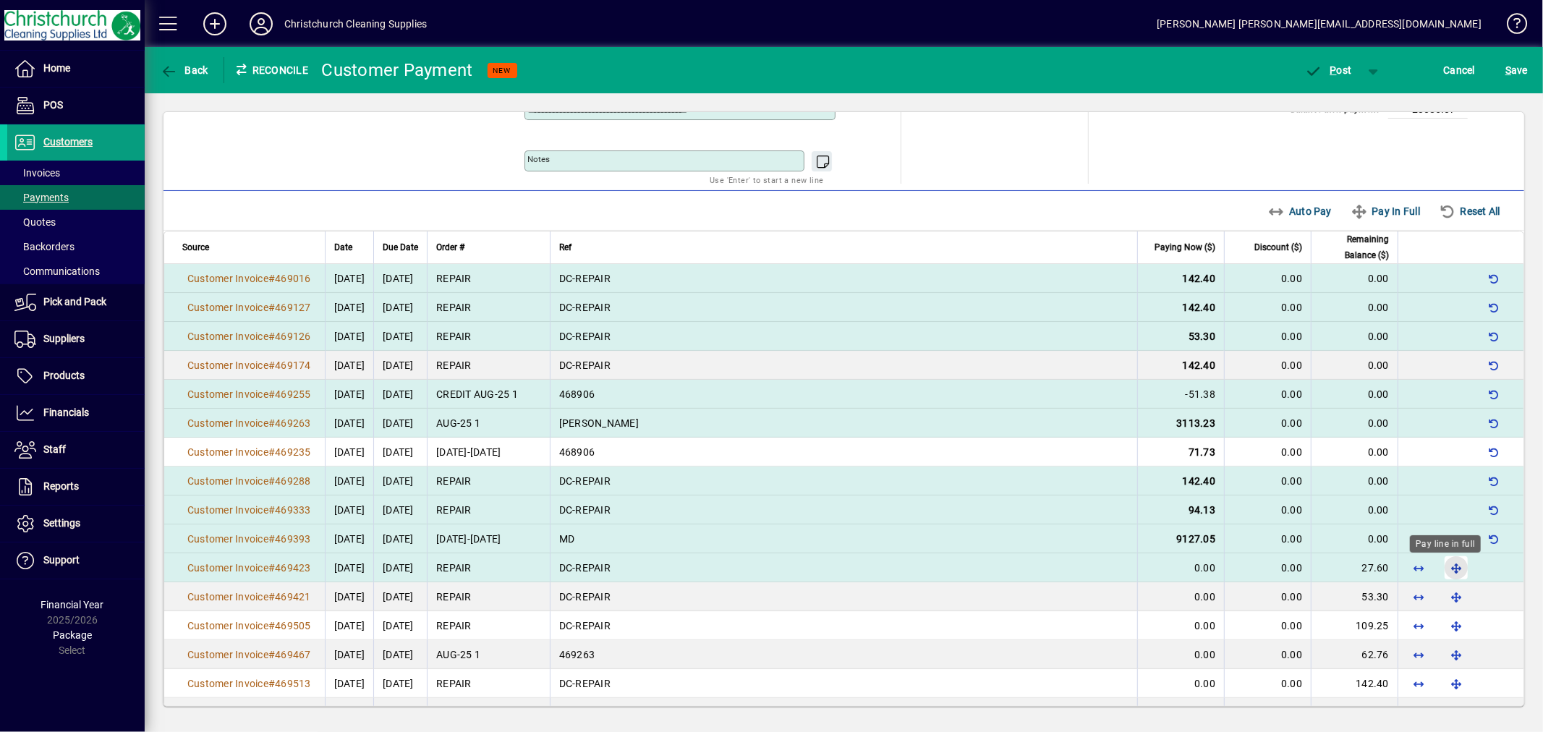
click at [1441, 566] on span "button" at bounding box center [1456, 567] width 35 height 35
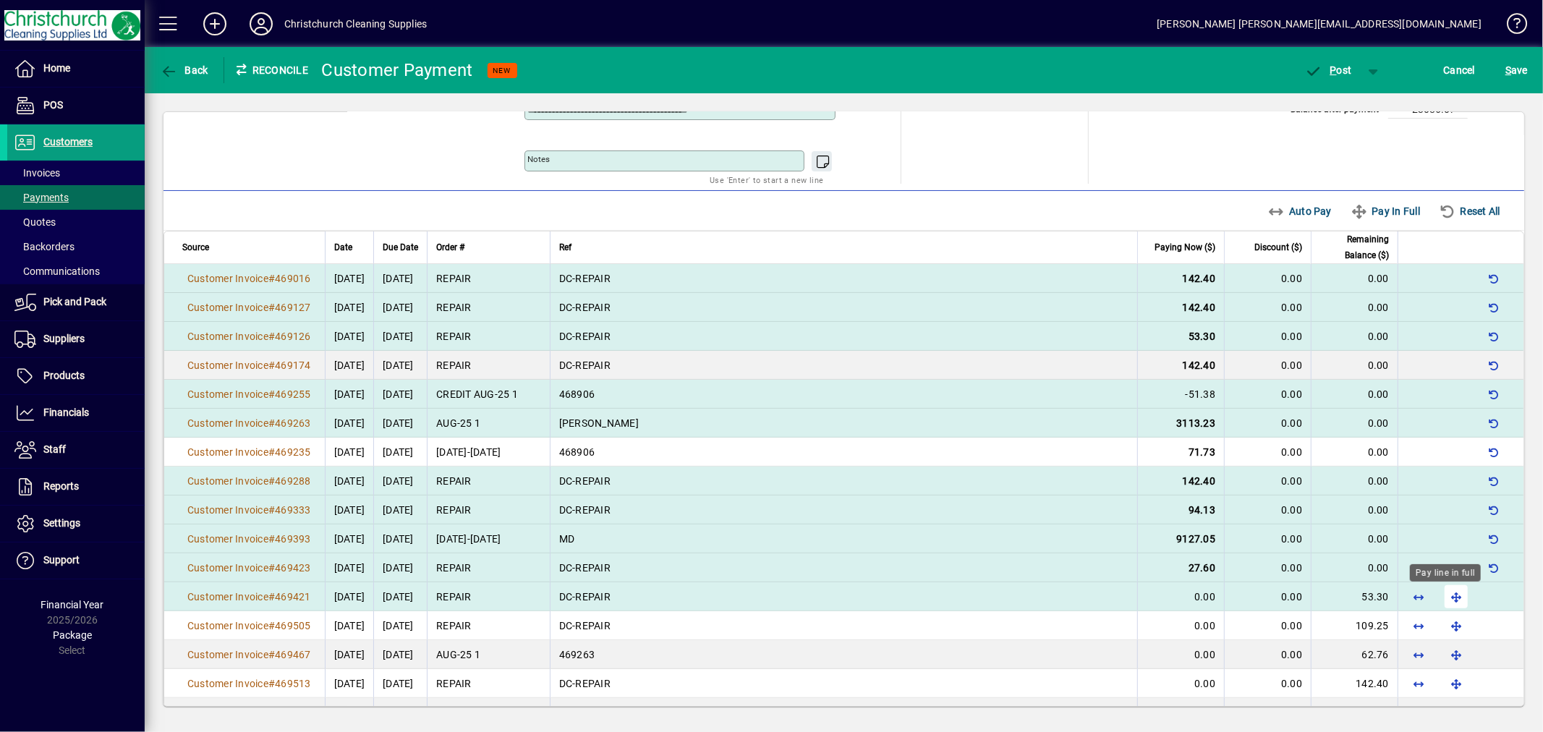
click at [1444, 598] on span "button" at bounding box center [1456, 596] width 35 height 35
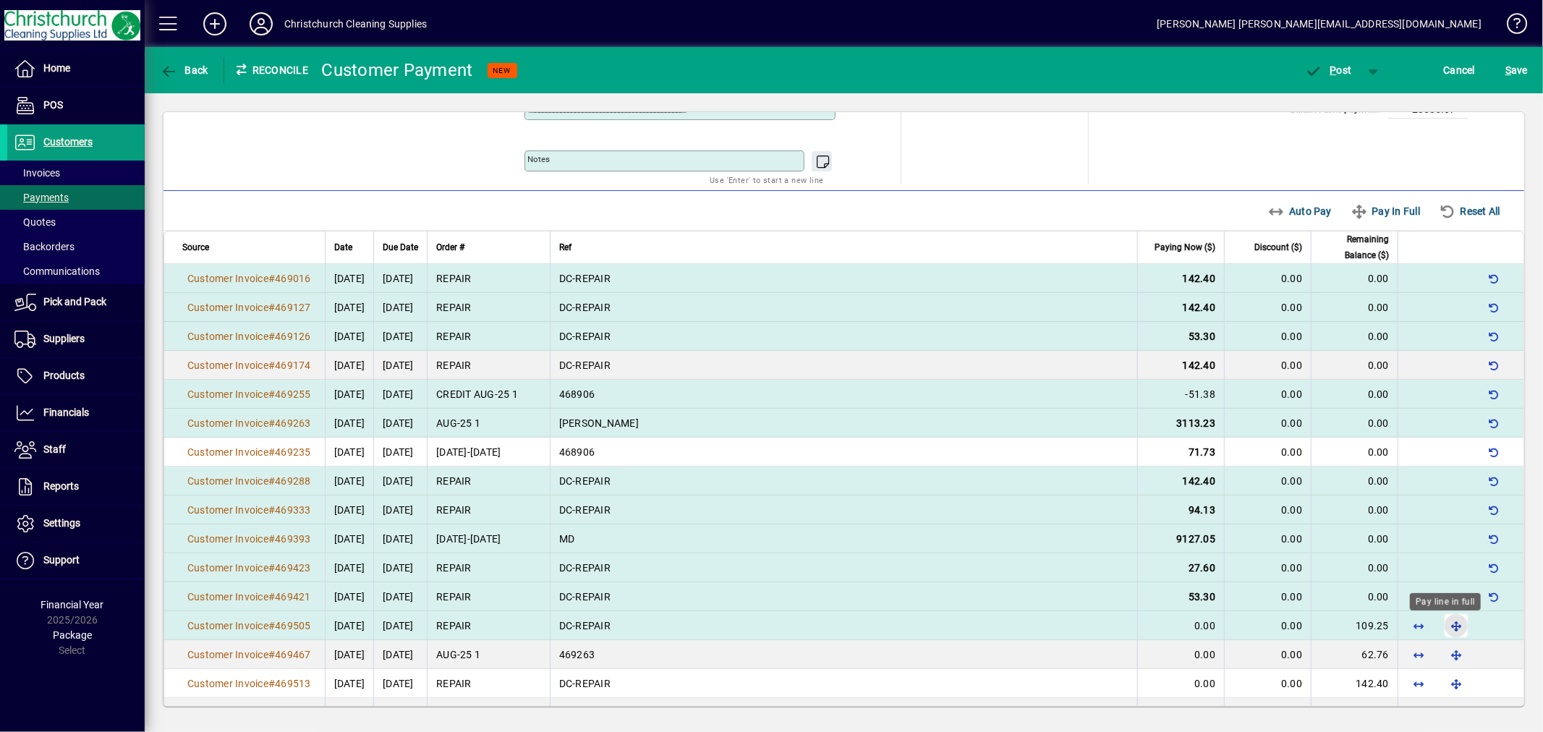
click at [1440, 626] on span "button" at bounding box center [1456, 625] width 35 height 35
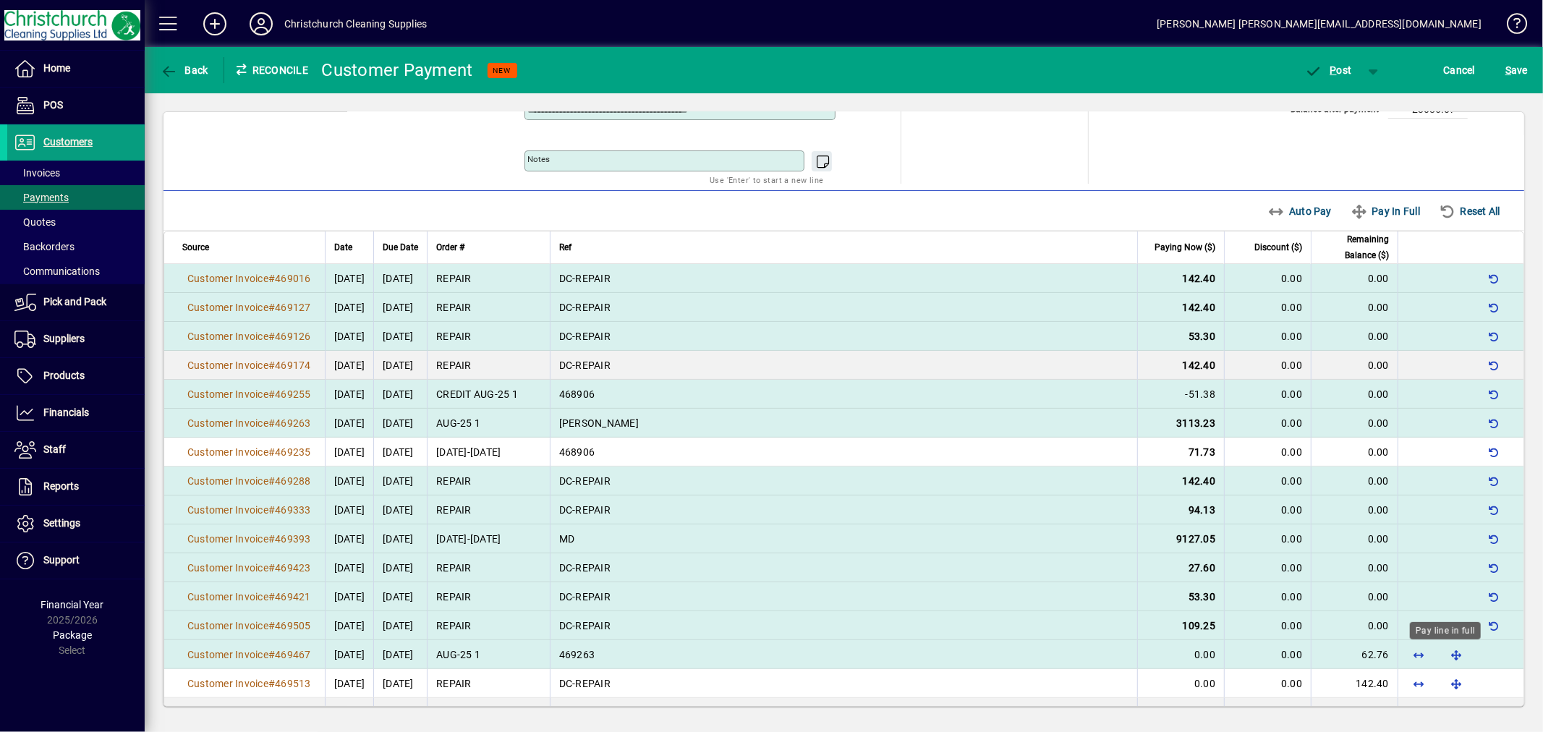
click at [1439, 648] on span "button" at bounding box center [1456, 654] width 35 height 35
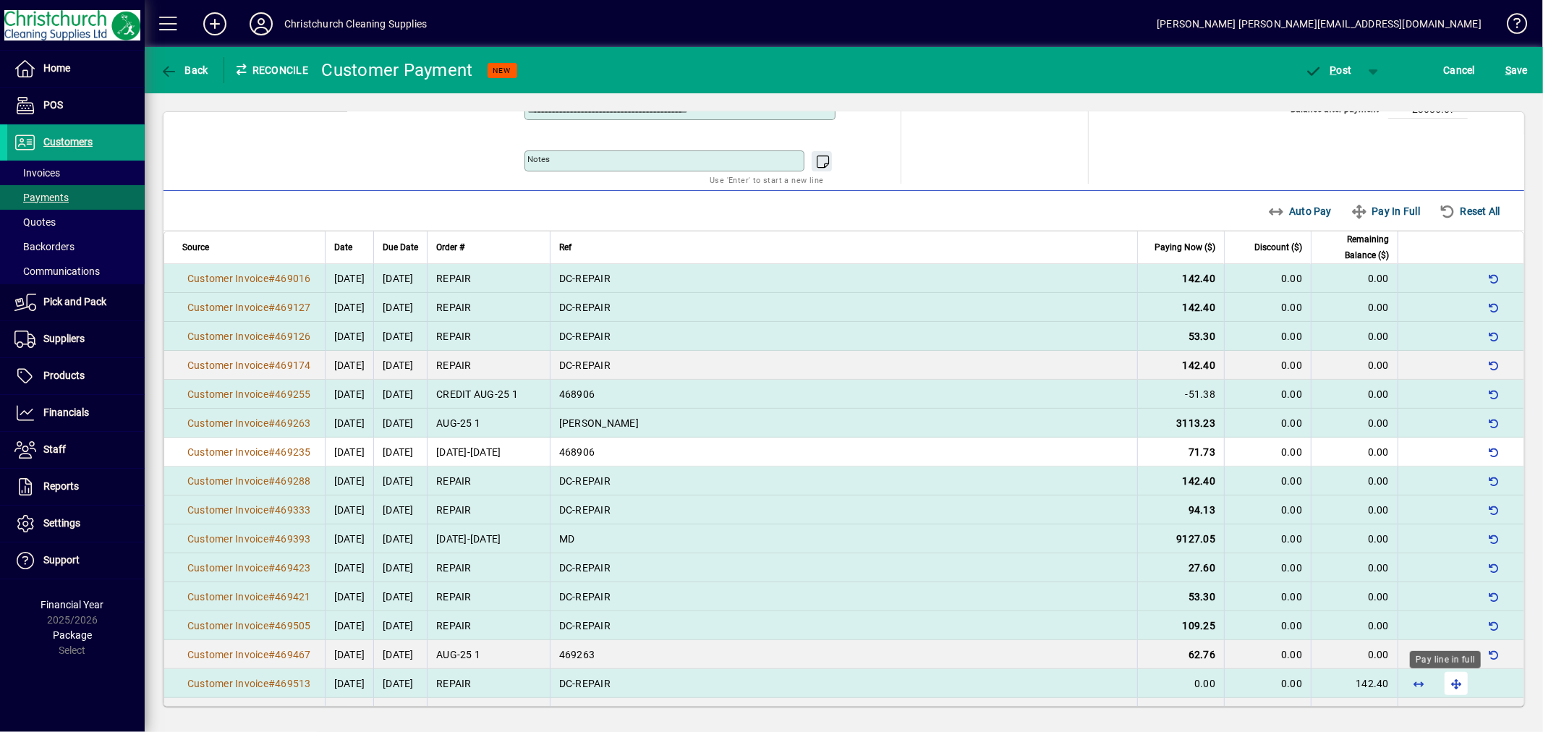
click at [1441, 683] on span "button" at bounding box center [1456, 683] width 35 height 35
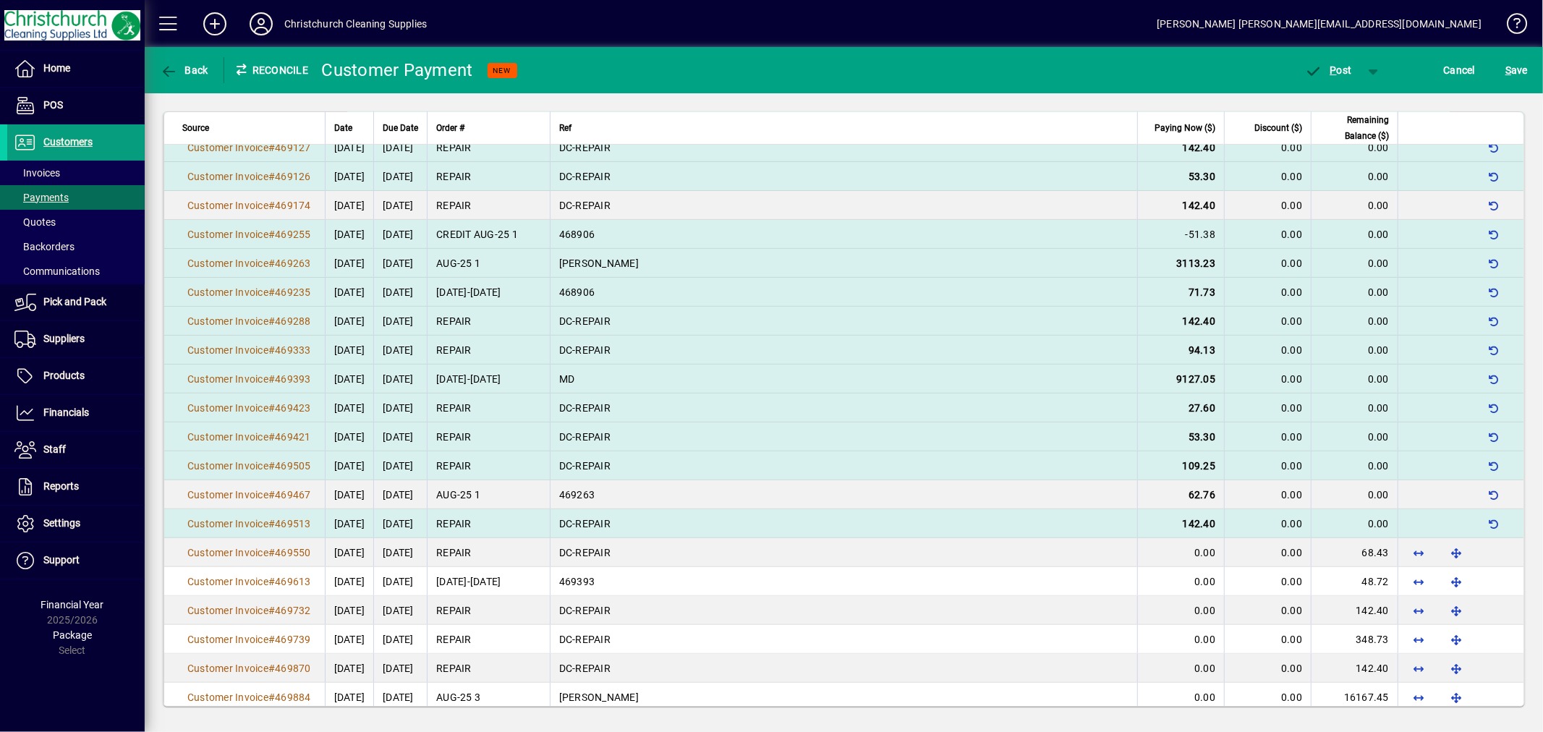
scroll to position [401, 0]
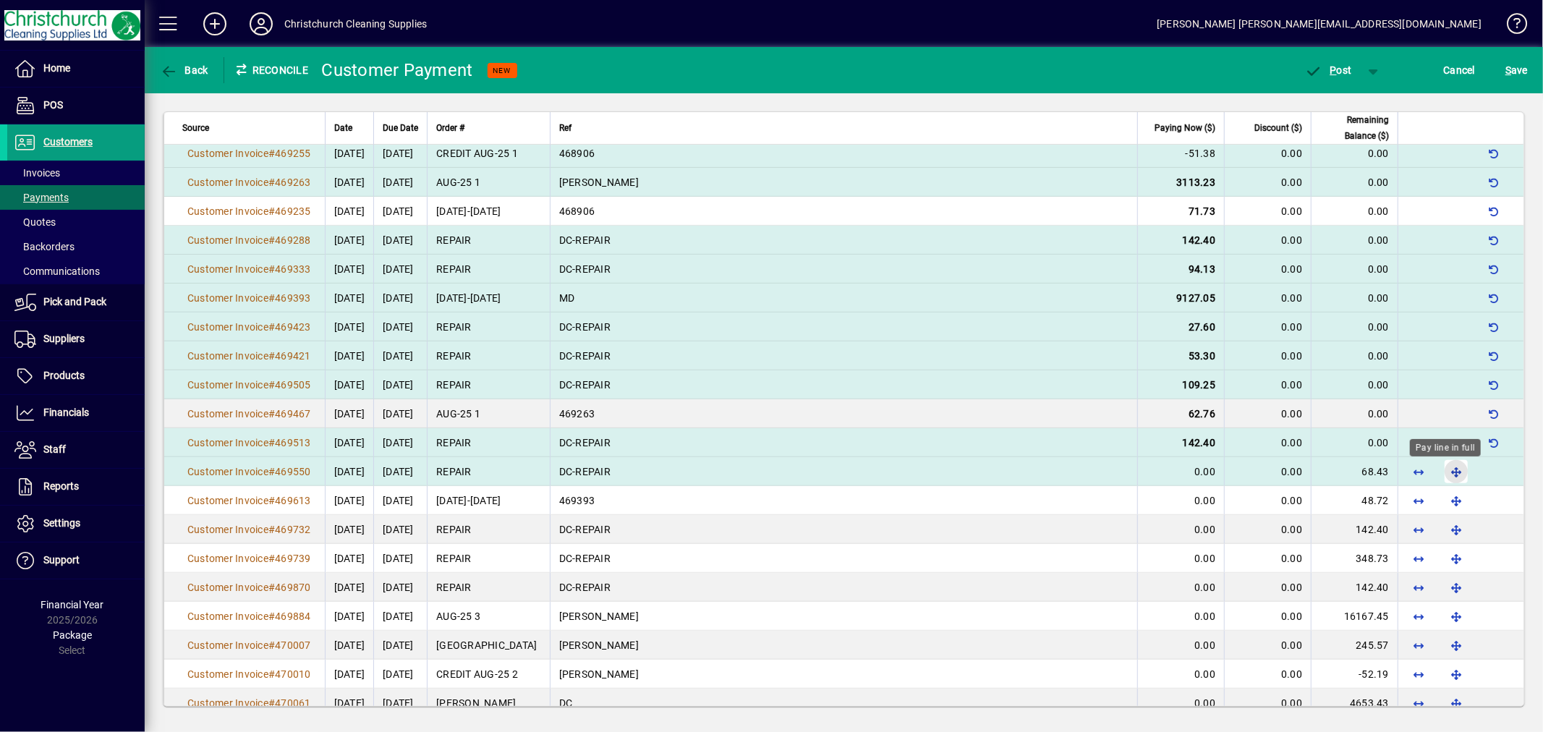
click at [1444, 464] on span "button" at bounding box center [1456, 471] width 35 height 35
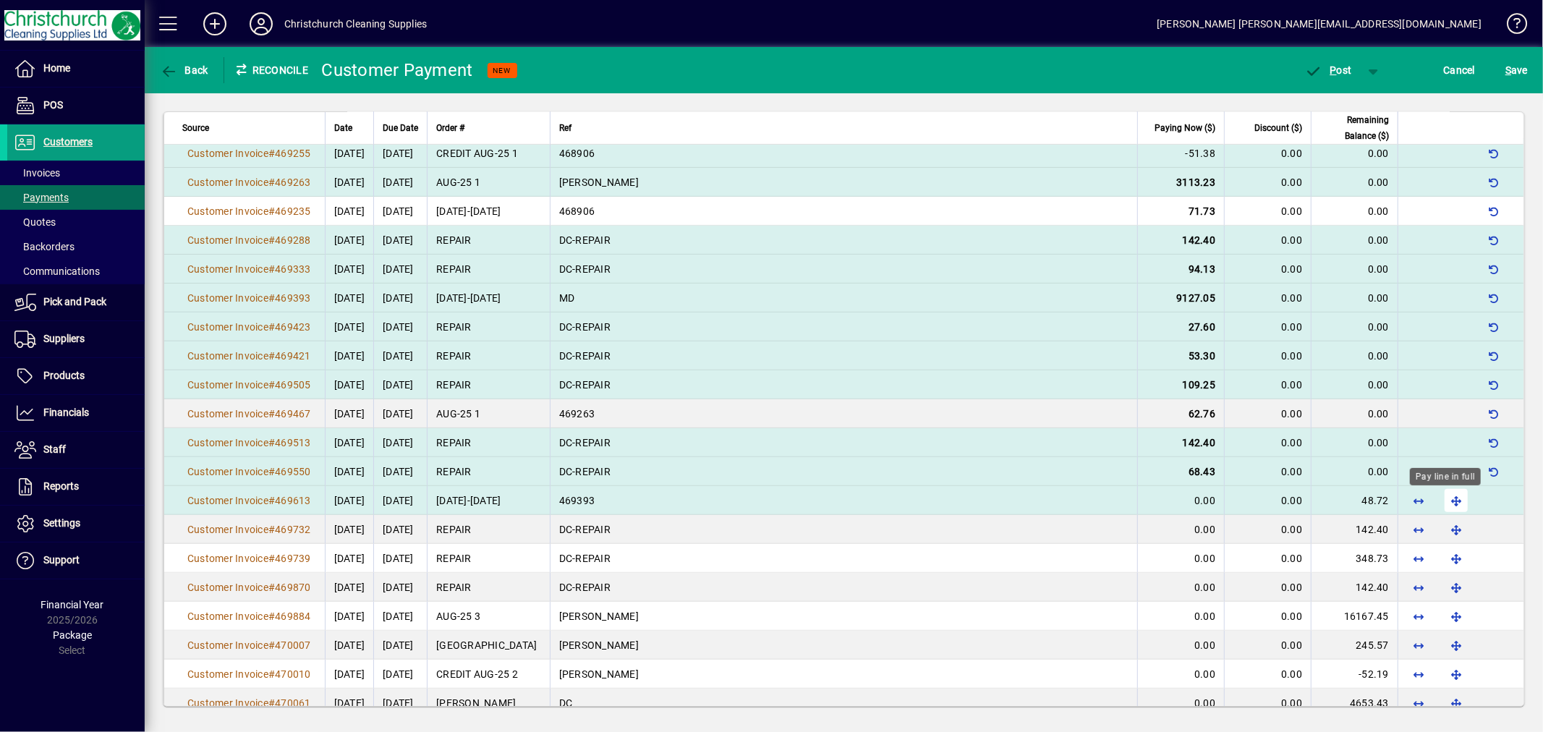
click at [1444, 501] on span "button" at bounding box center [1456, 500] width 35 height 35
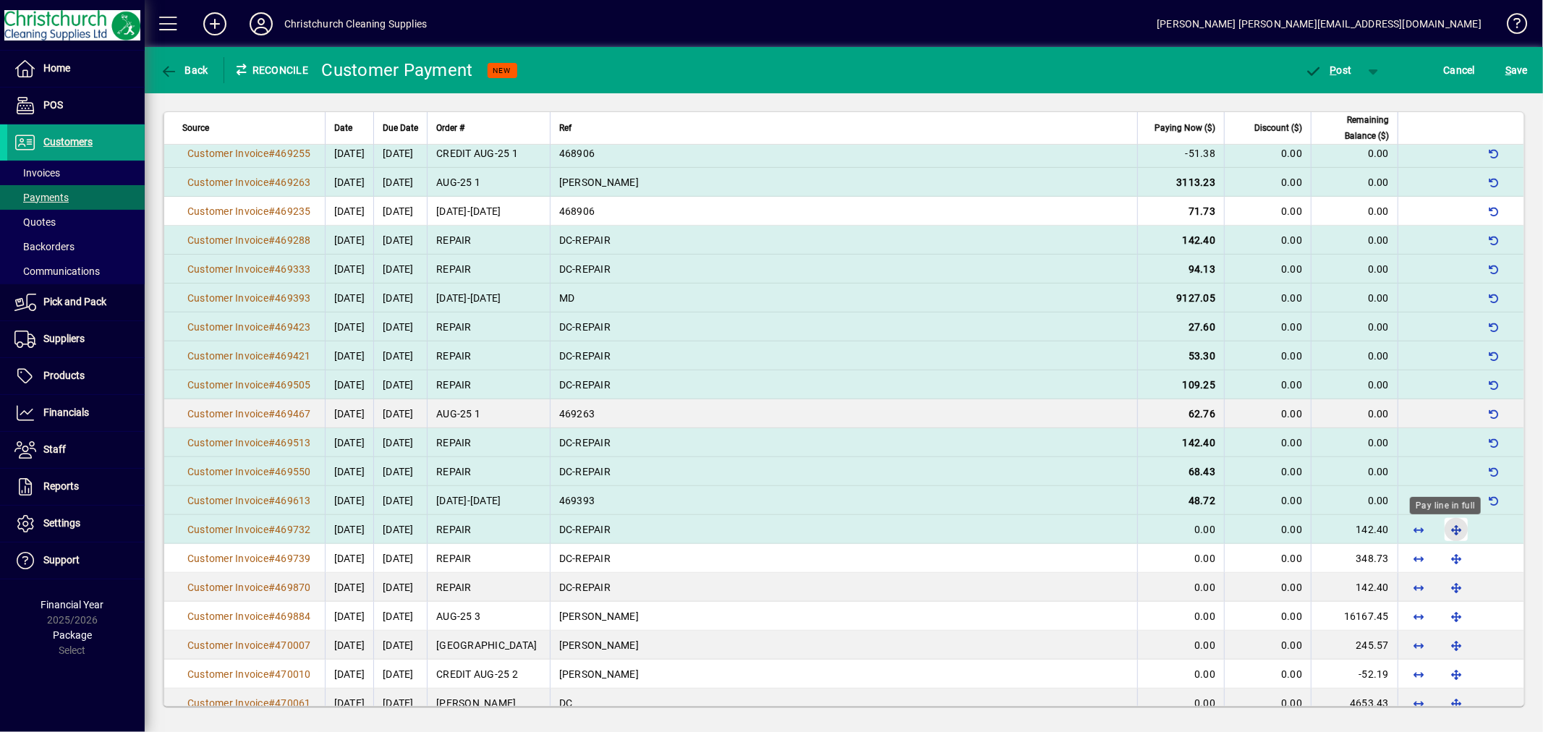
click at [1444, 526] on span "button" at bounding box center [1456, 529] width 35 height 35
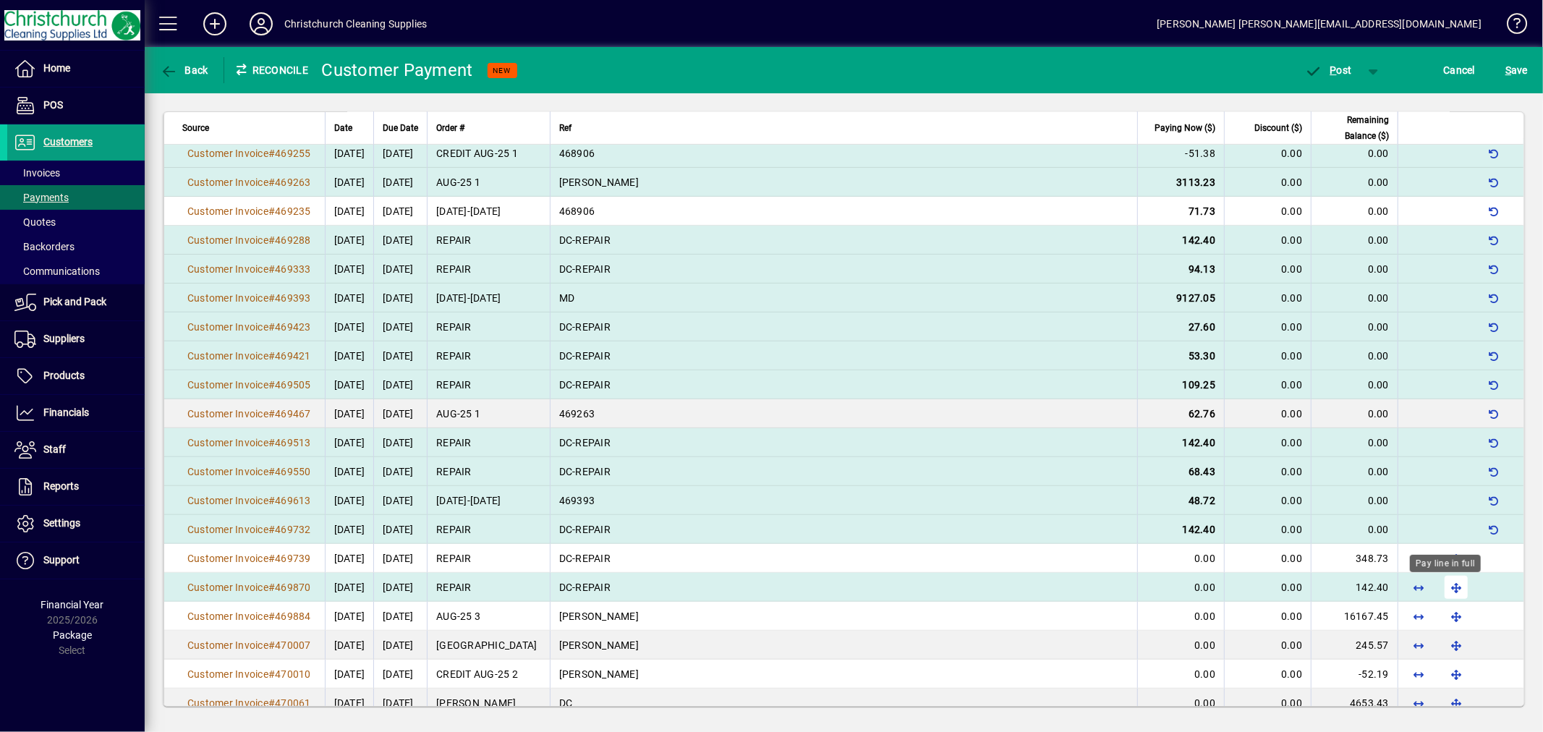
click at [1444, 587] on span "button" at bounding box center [1456, 587] width 35 height 35
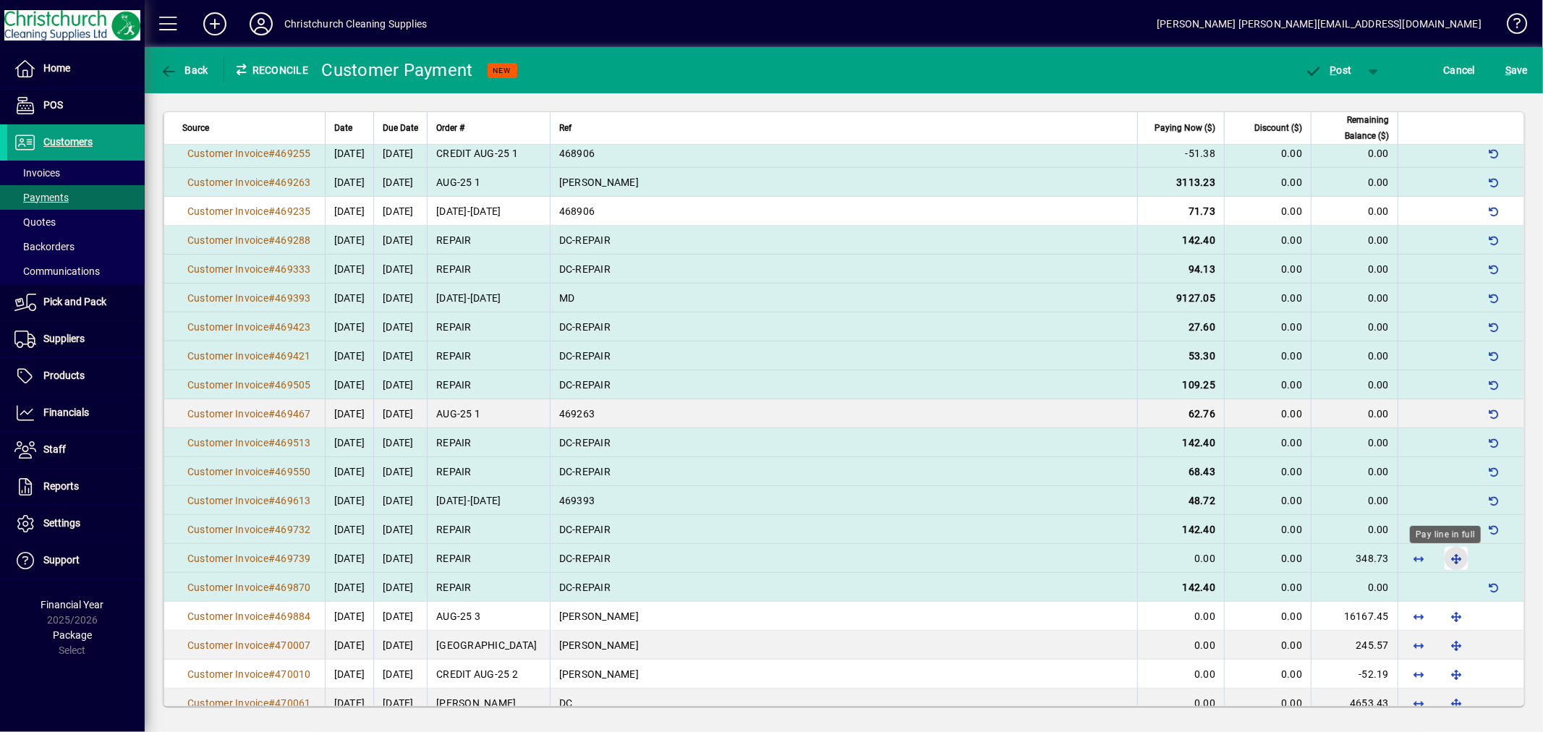
click at [1442, 564] on span "button" at bounding box center [1456, 558] width 35 height 35
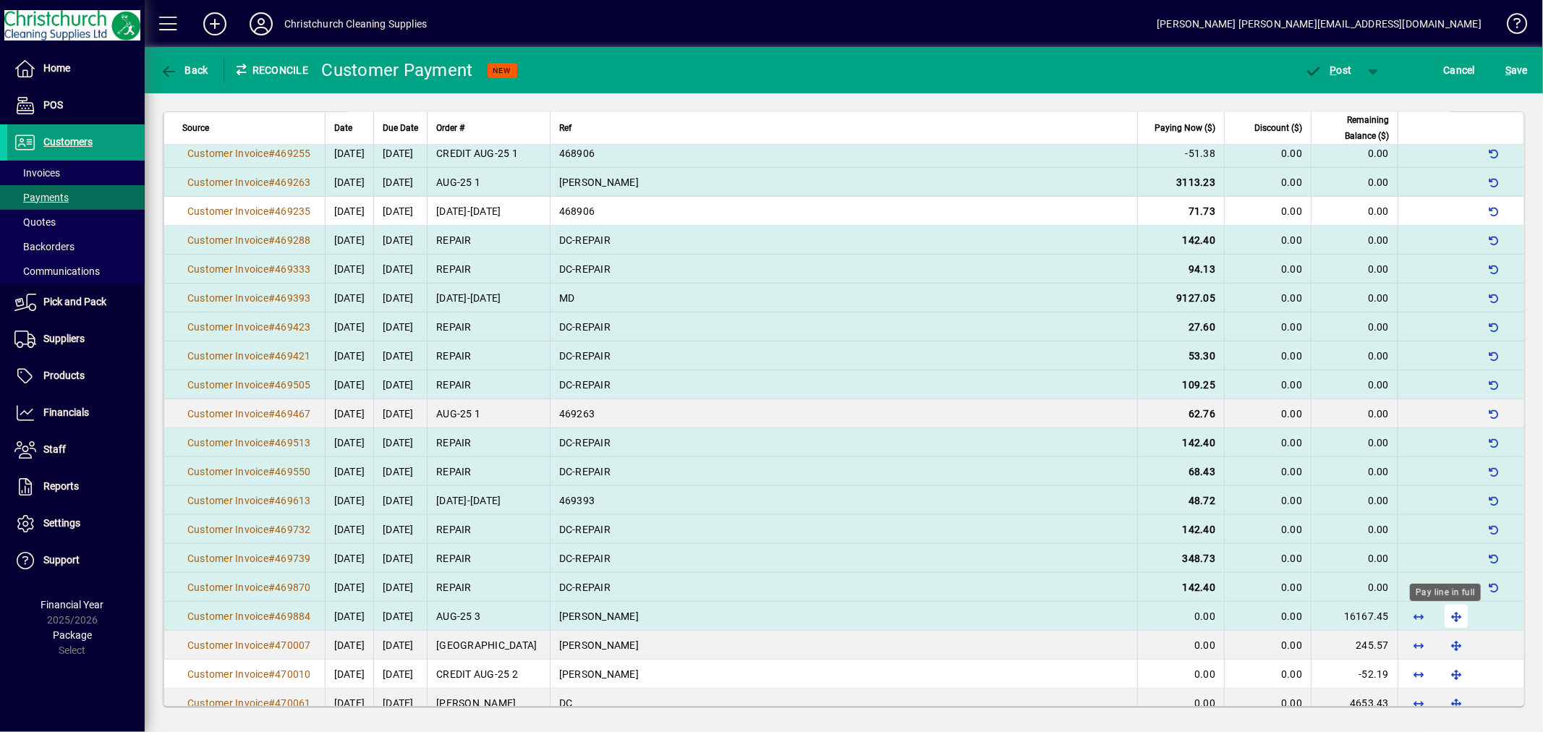
click at [1444, 615] on span "button" at bounding box center [1456, 616] width 35 height 35
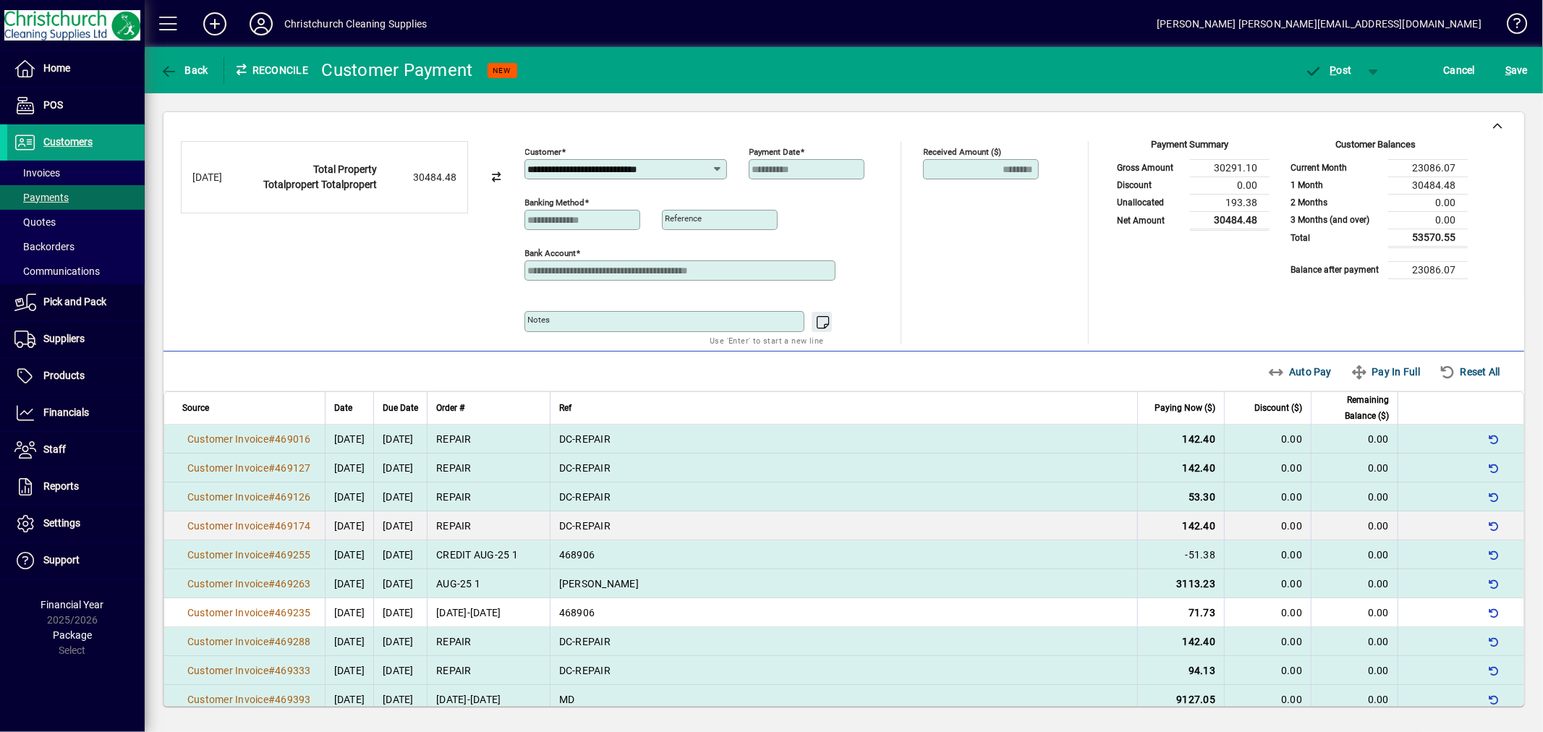
scroll to position [562, 0]
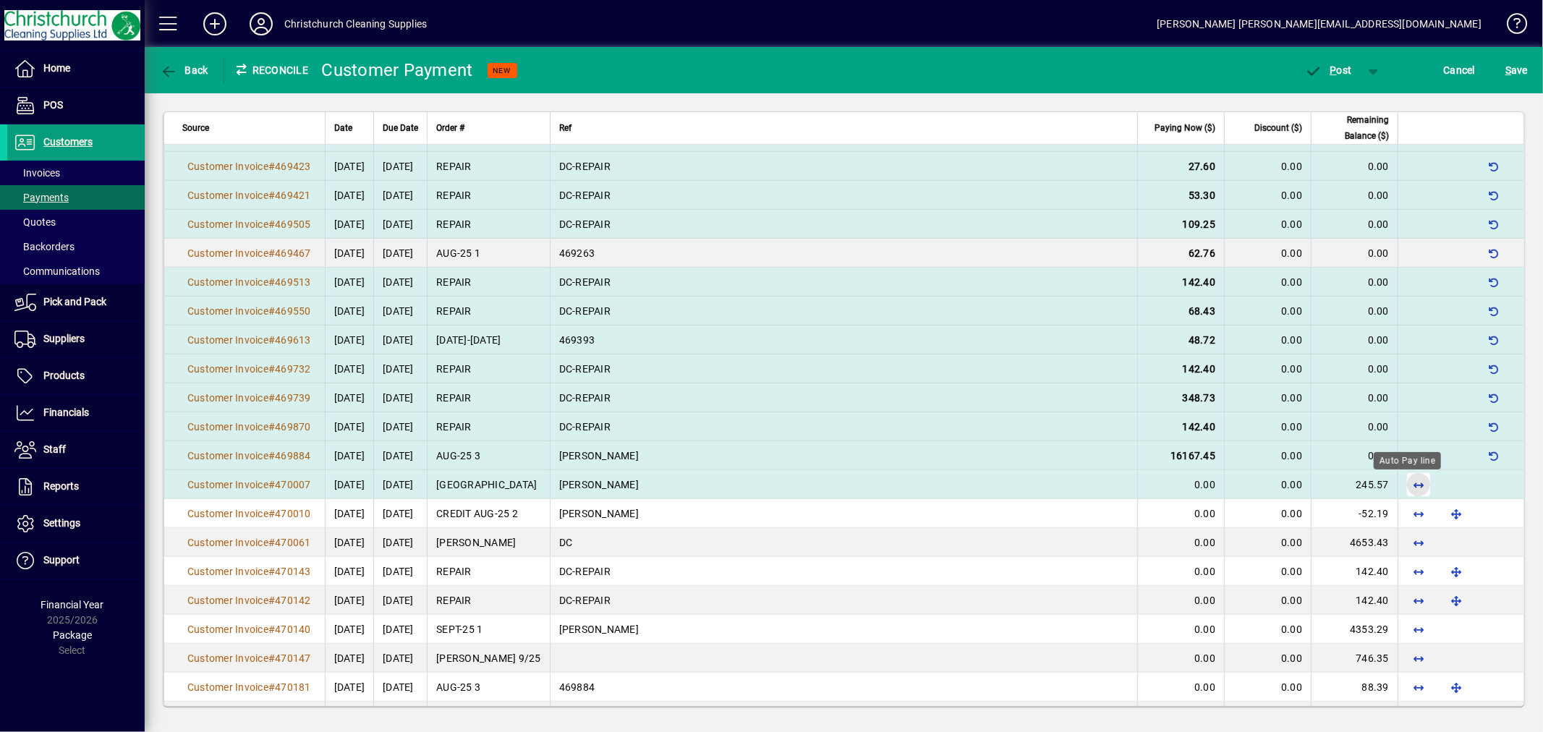
click at [1406, 482] on span "button" at bounding box center [1418, 484] width 35 height 35
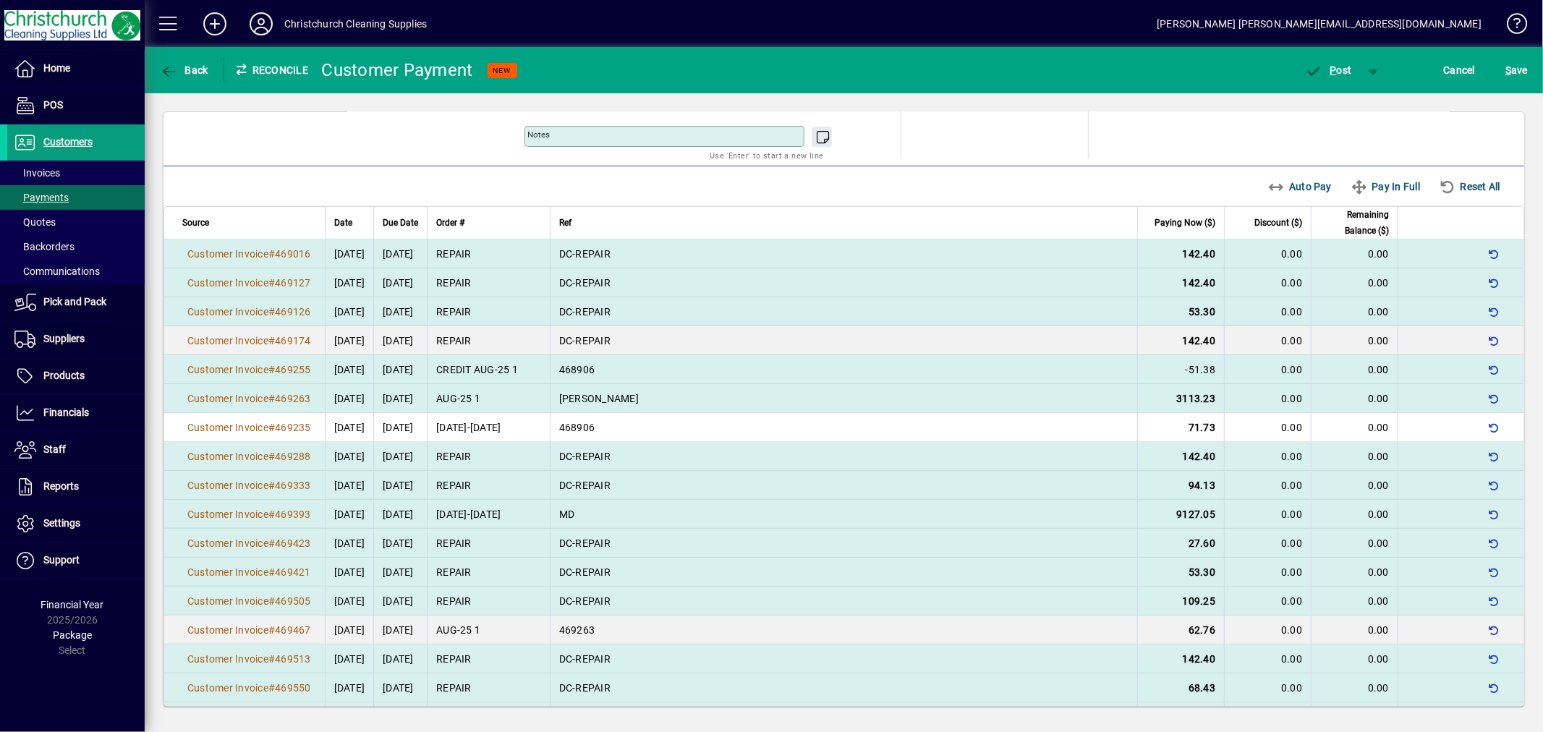
scroll to position [482, 0]
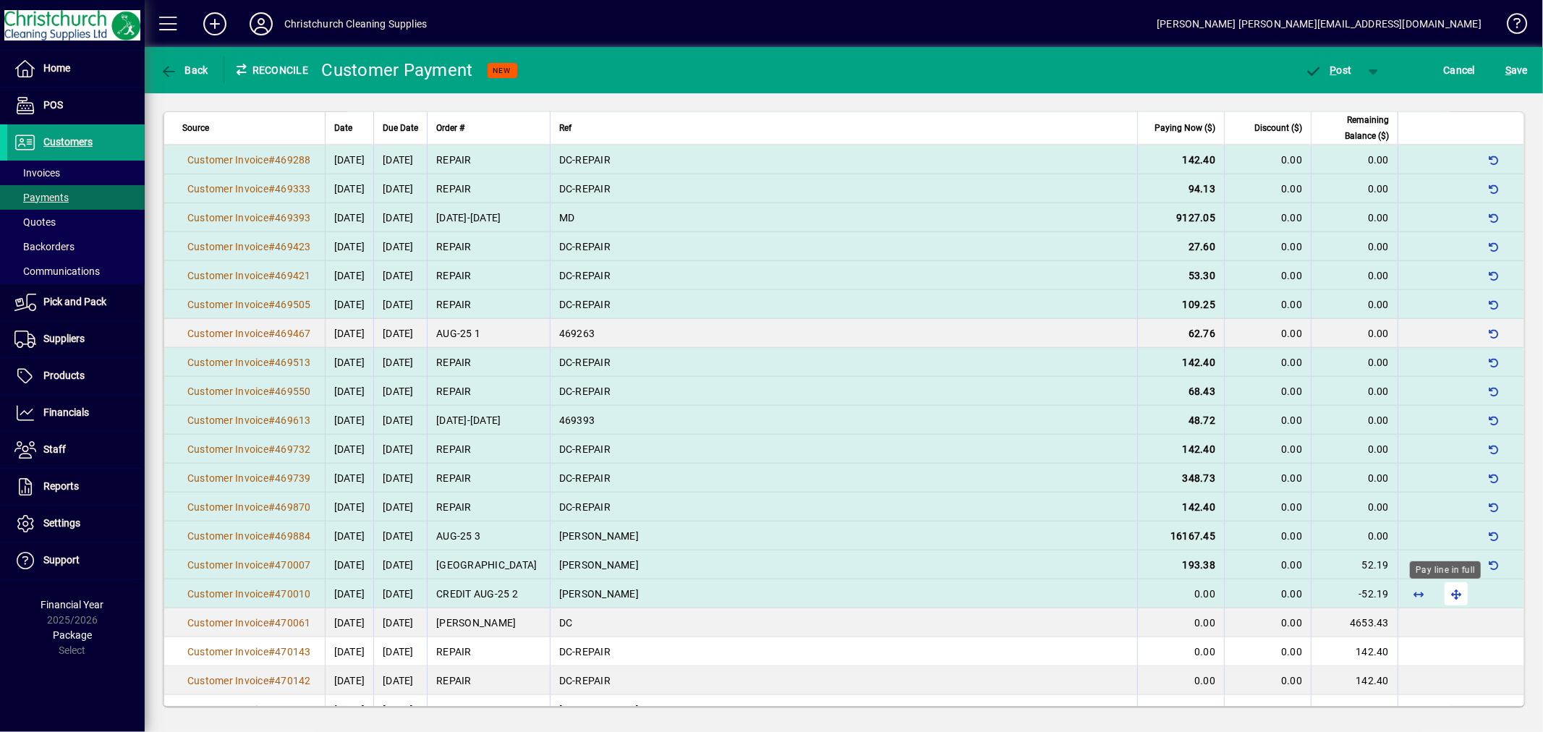
click at [1444, 597] on span "button" at bounding box center [1456, 593] width 35 height 35
click at [1401, 566] on span "button" at bounding box center [1418, 564] width 35 height 35
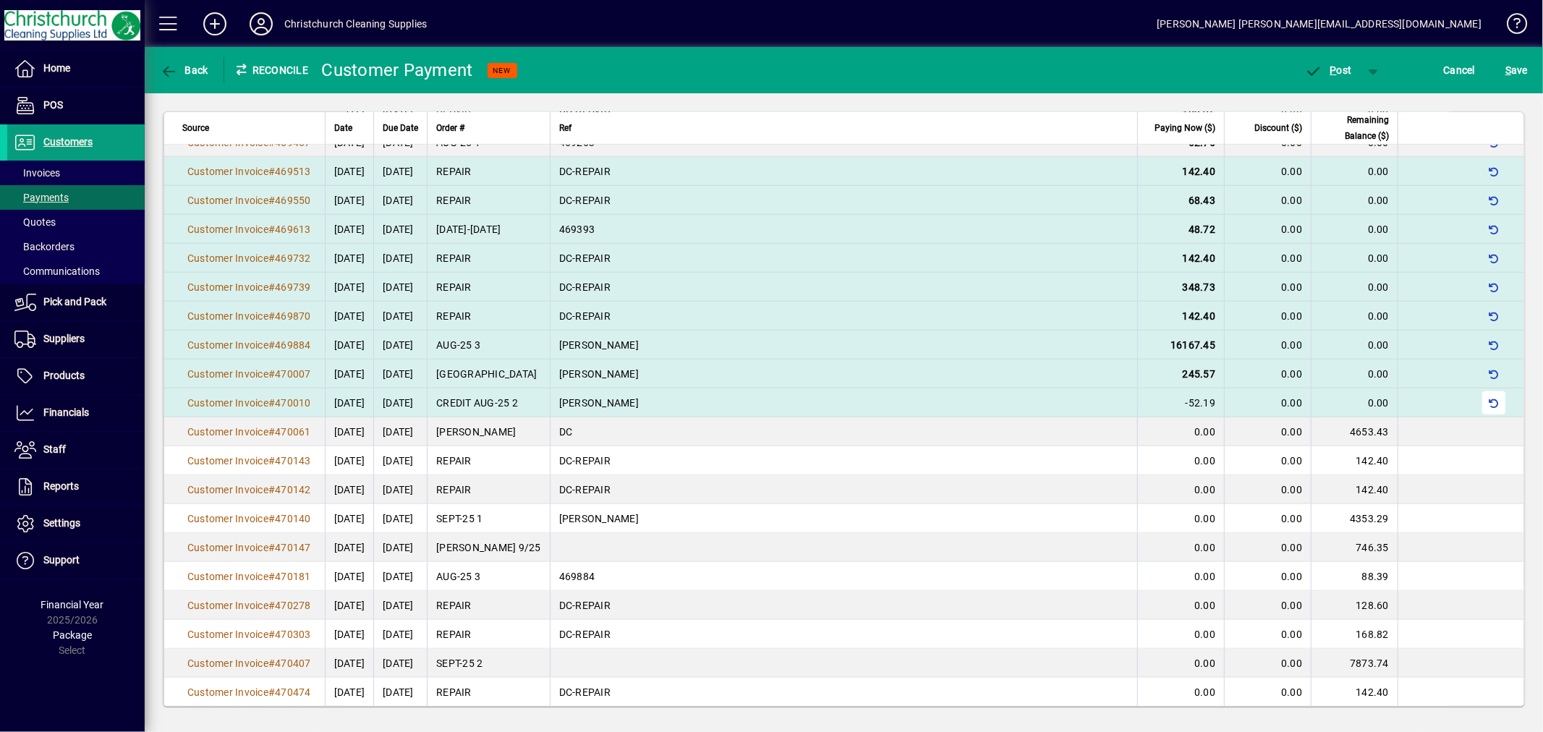
scroll to position [671, 0]
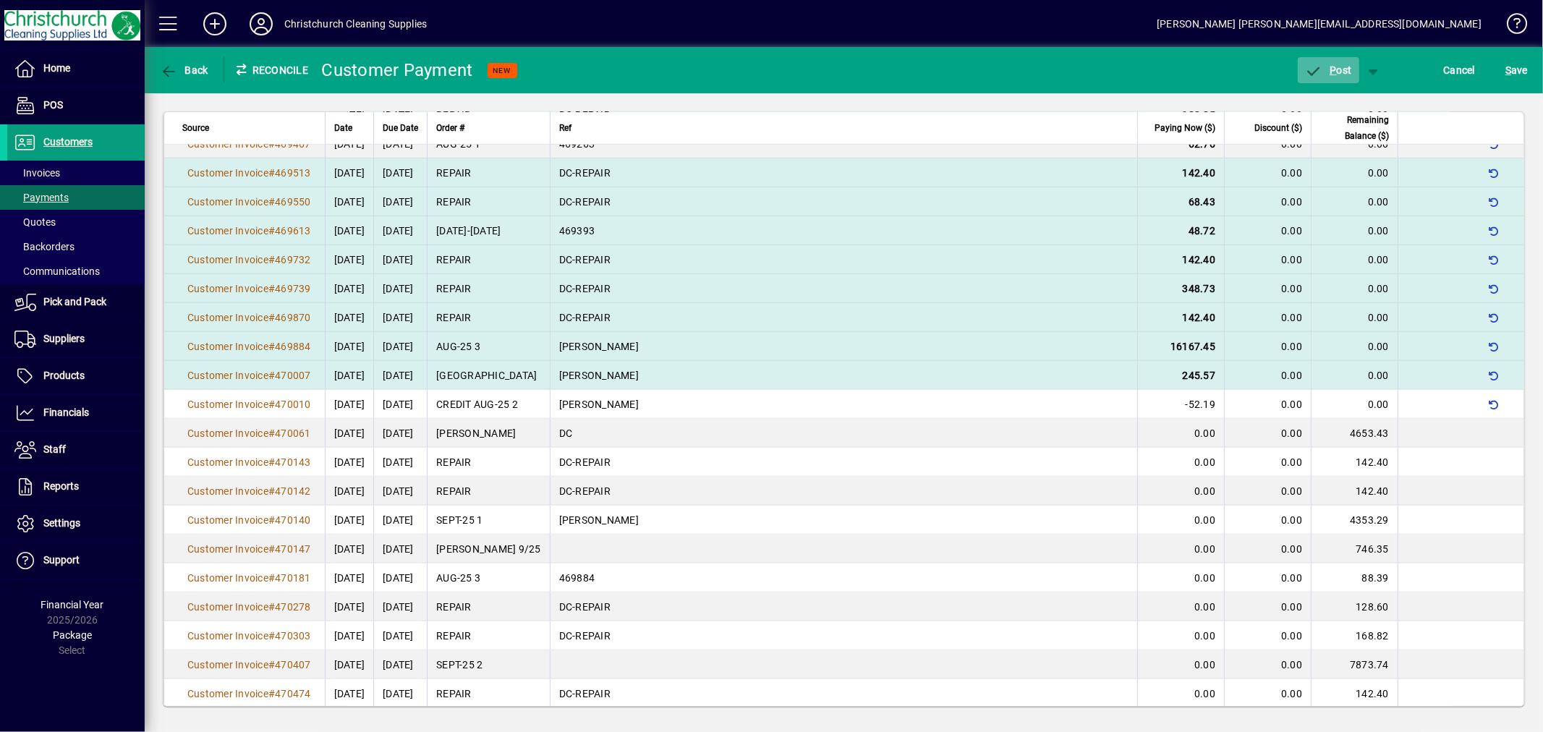
click at [1345, 77] on span "button" at bounding box center [1327, 70] width 61 height 35
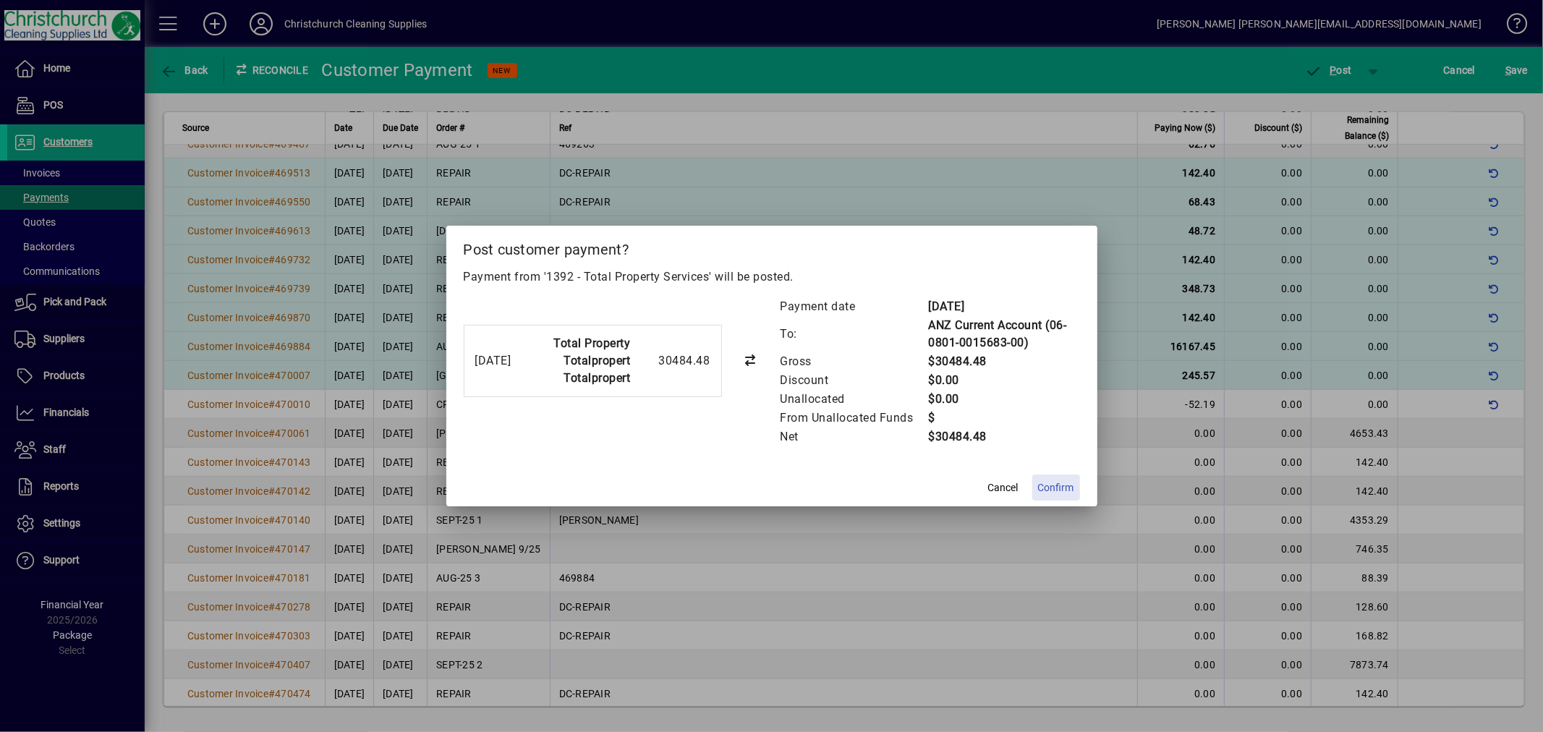
click at [1042, 480] on span "Confirm" at bounding box center [1056, 487] width 36 height 15
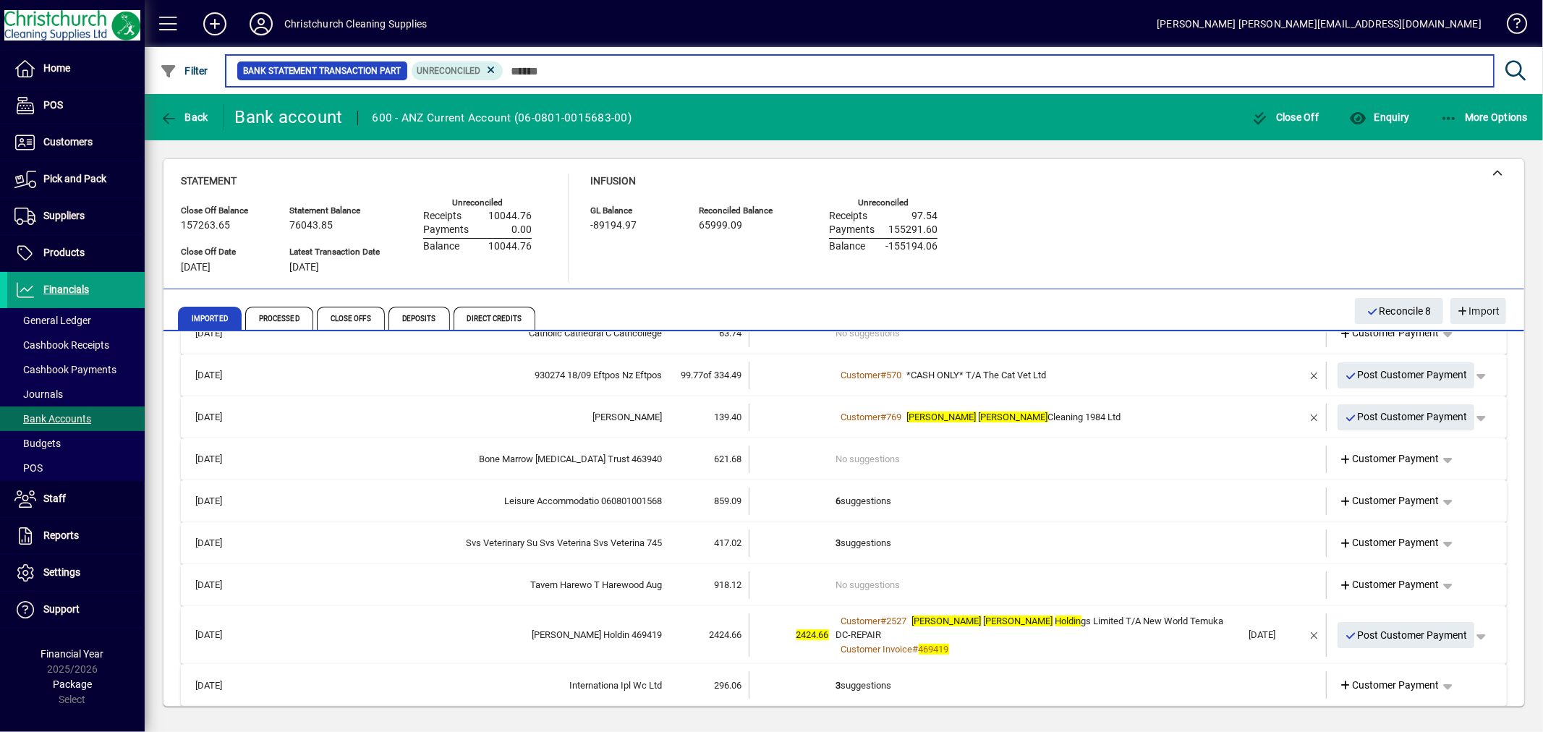
scroll to position [161, 0]
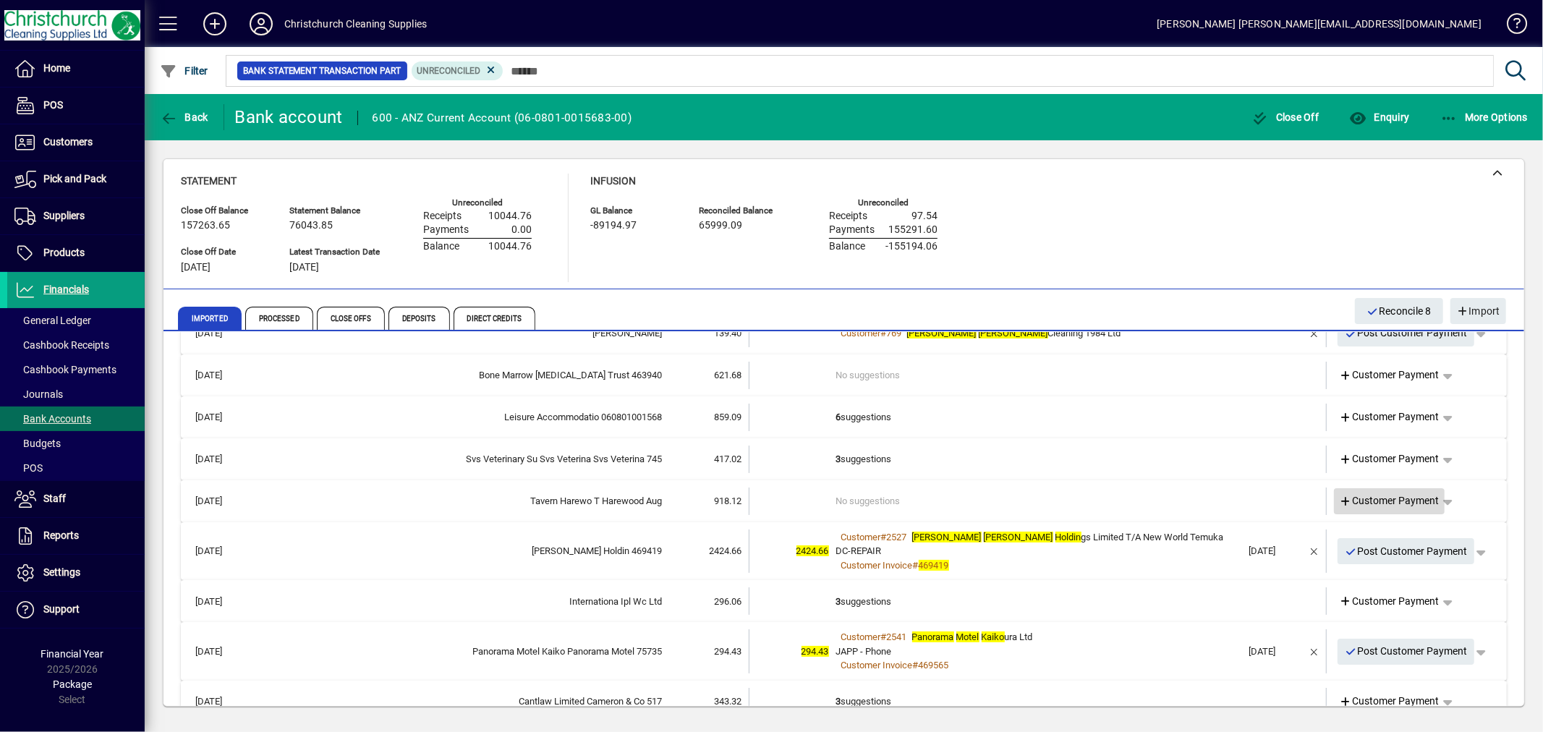
click at [1405, 496] on span "Customer Payment" at bounding box center [1389, 500] width 100 height 15
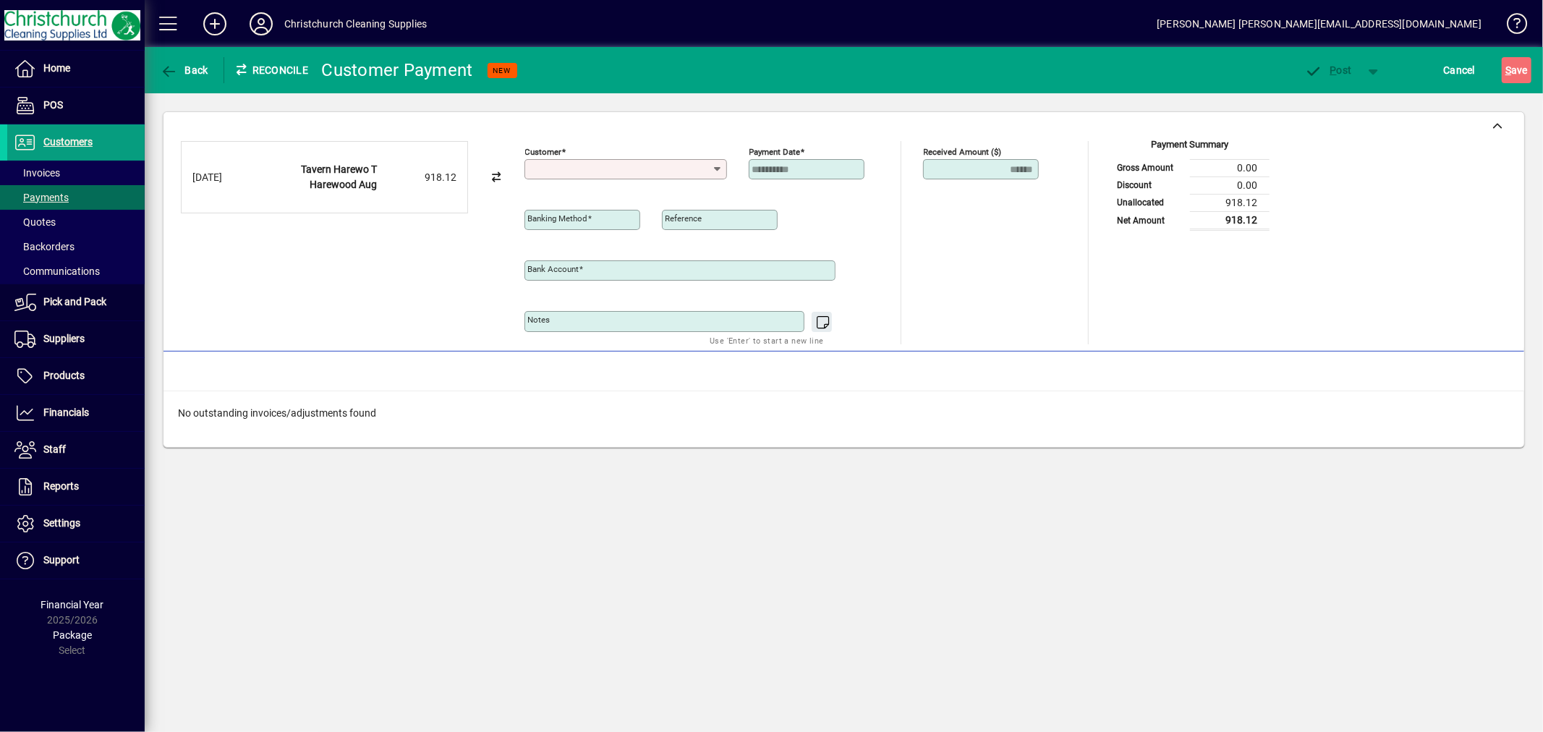
type input "**********"
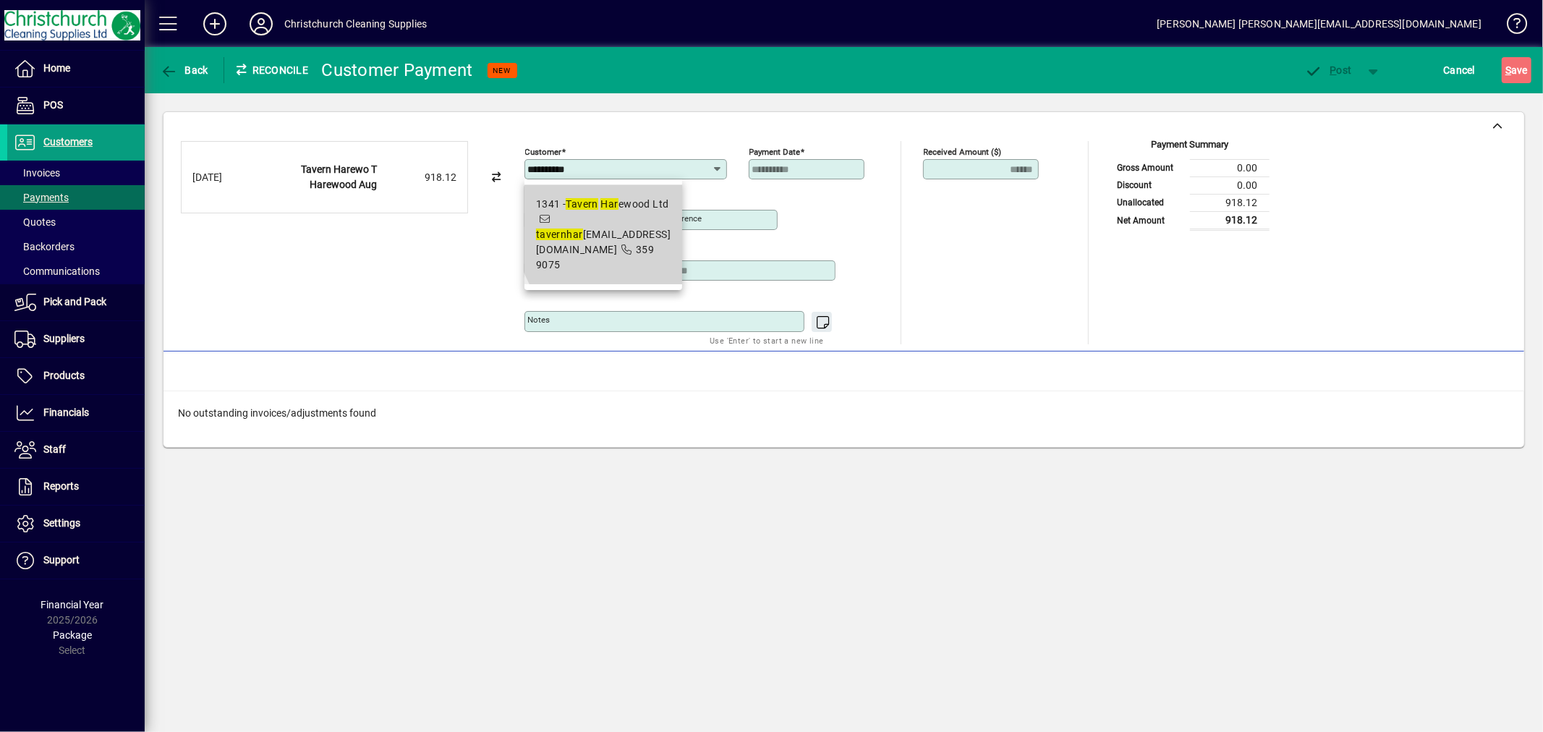
click at [634, 229] on span "tavern har ewood@gmail.com" at bounding box center [603, 242] width 135 height 27
type input "**********"
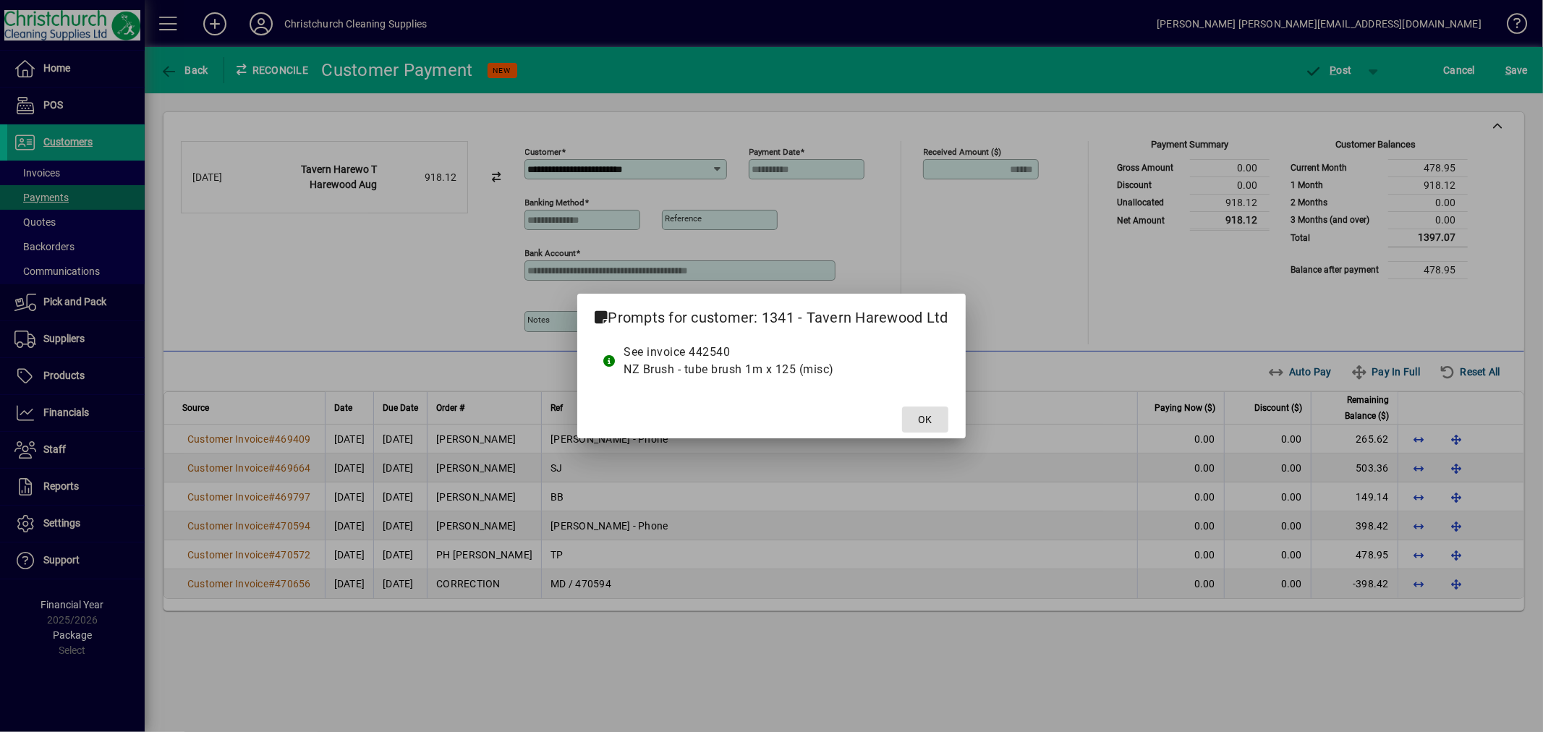
click at [921, 427] on span "OK" at bounding box center [925, 419] width 14 height 15
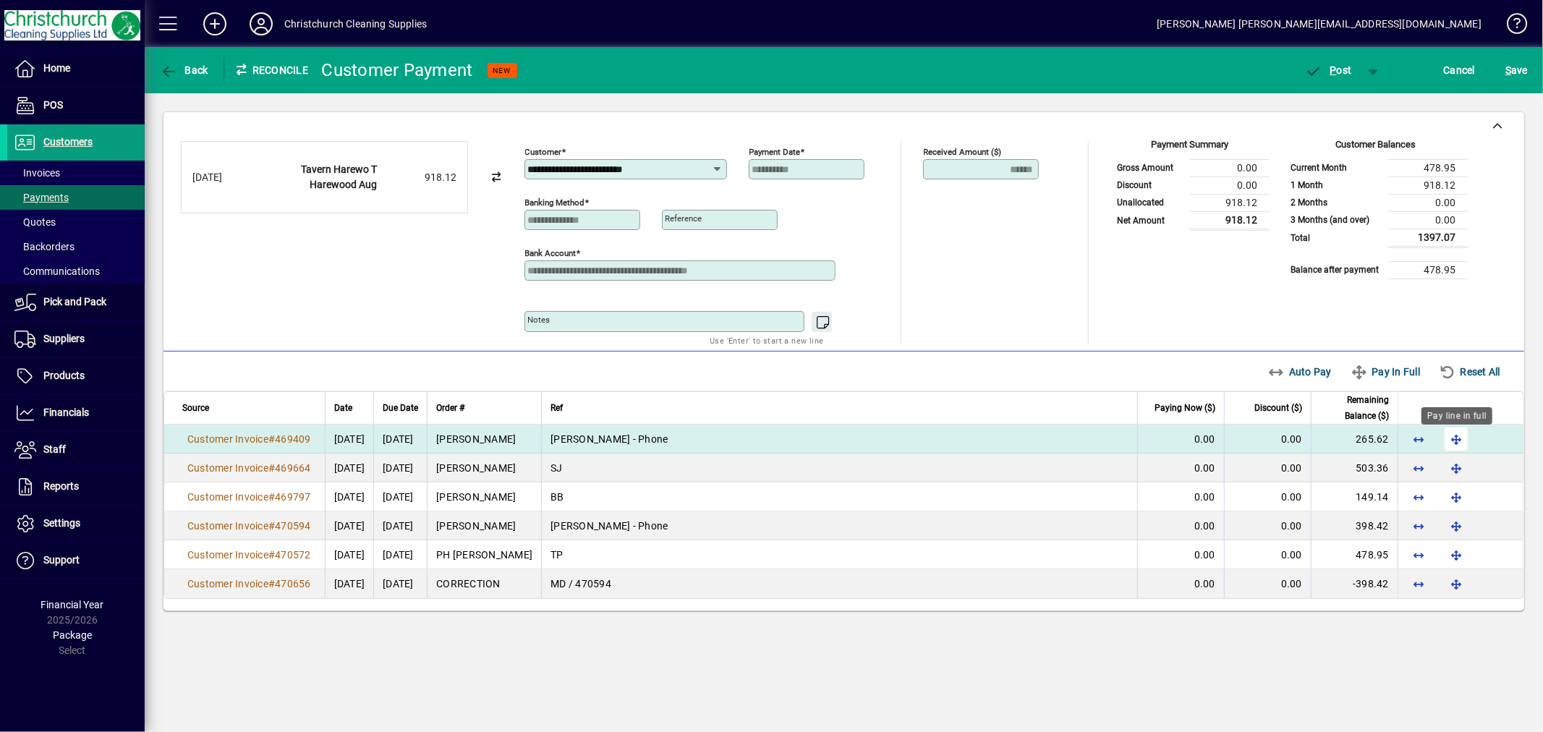
click at [1452, 441] on span "button" at bounding box center [1456, 439] width 35 height 35
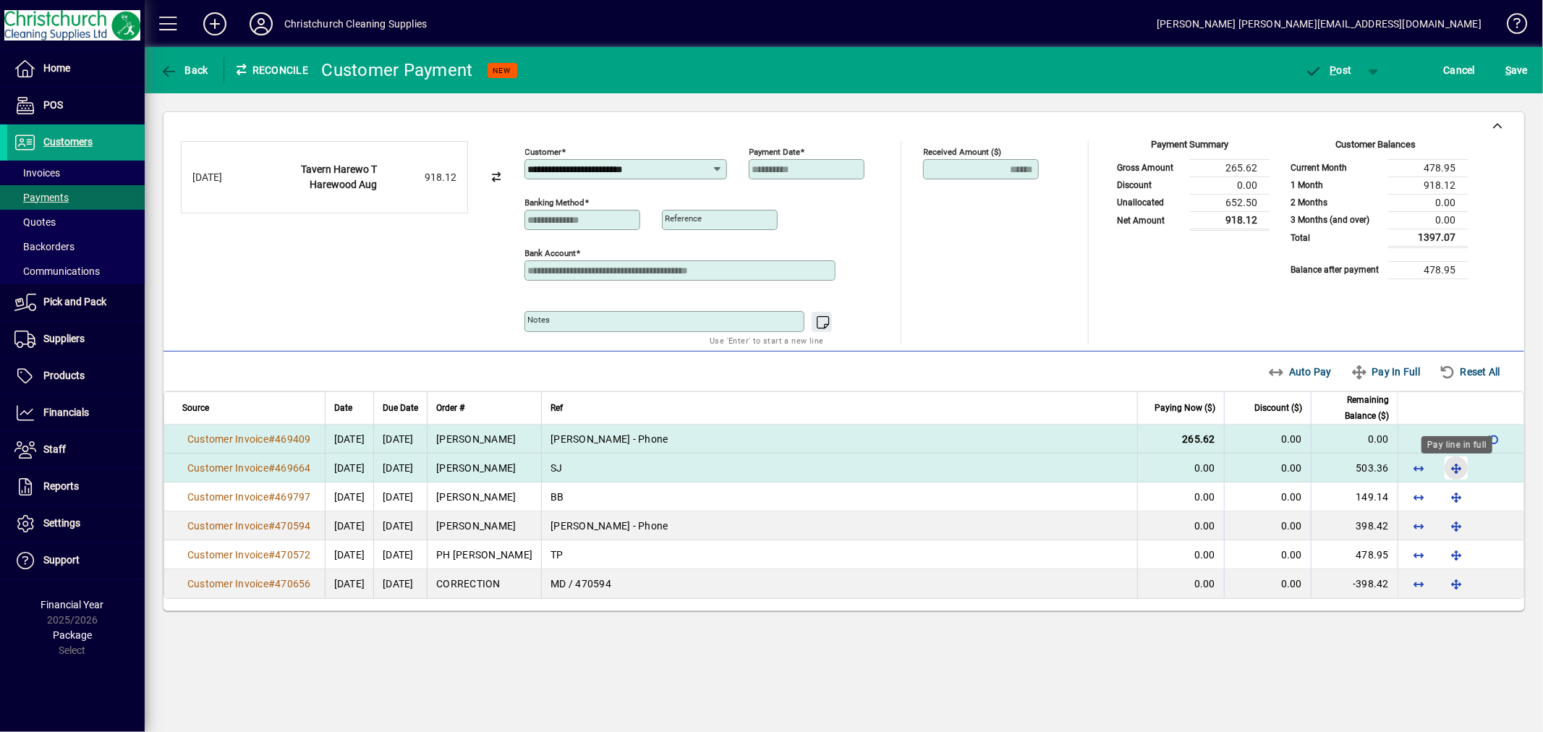
click at [1452, 469] on span "button" at bounding box center [1456, 468] width 35 height 35
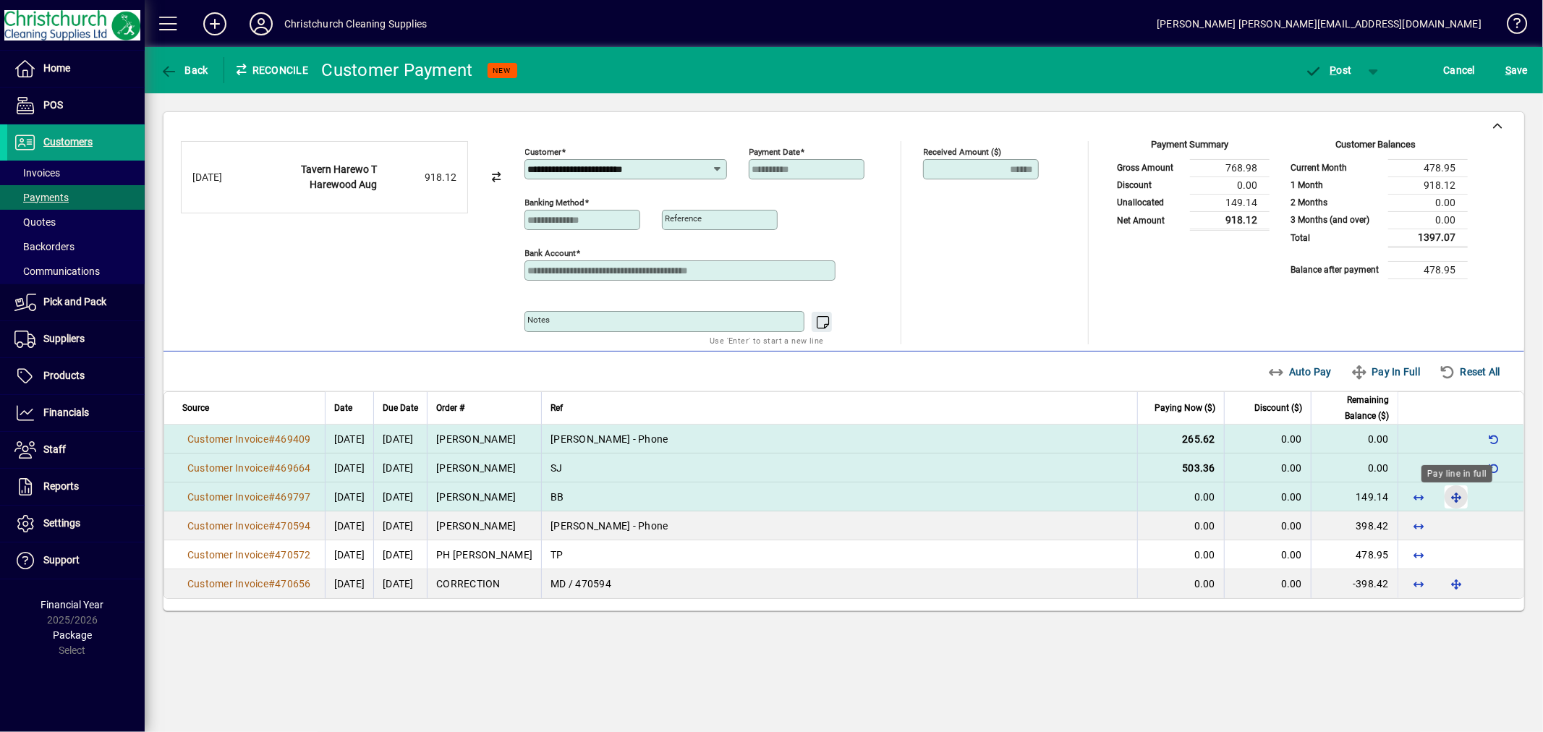
click at [1451, 499] on span "button" at bounding box center [1456, 497] width 35 height 35
click at [1345, 74] on span "P ost" at bounding box center [1328, 70] width 47 height 12
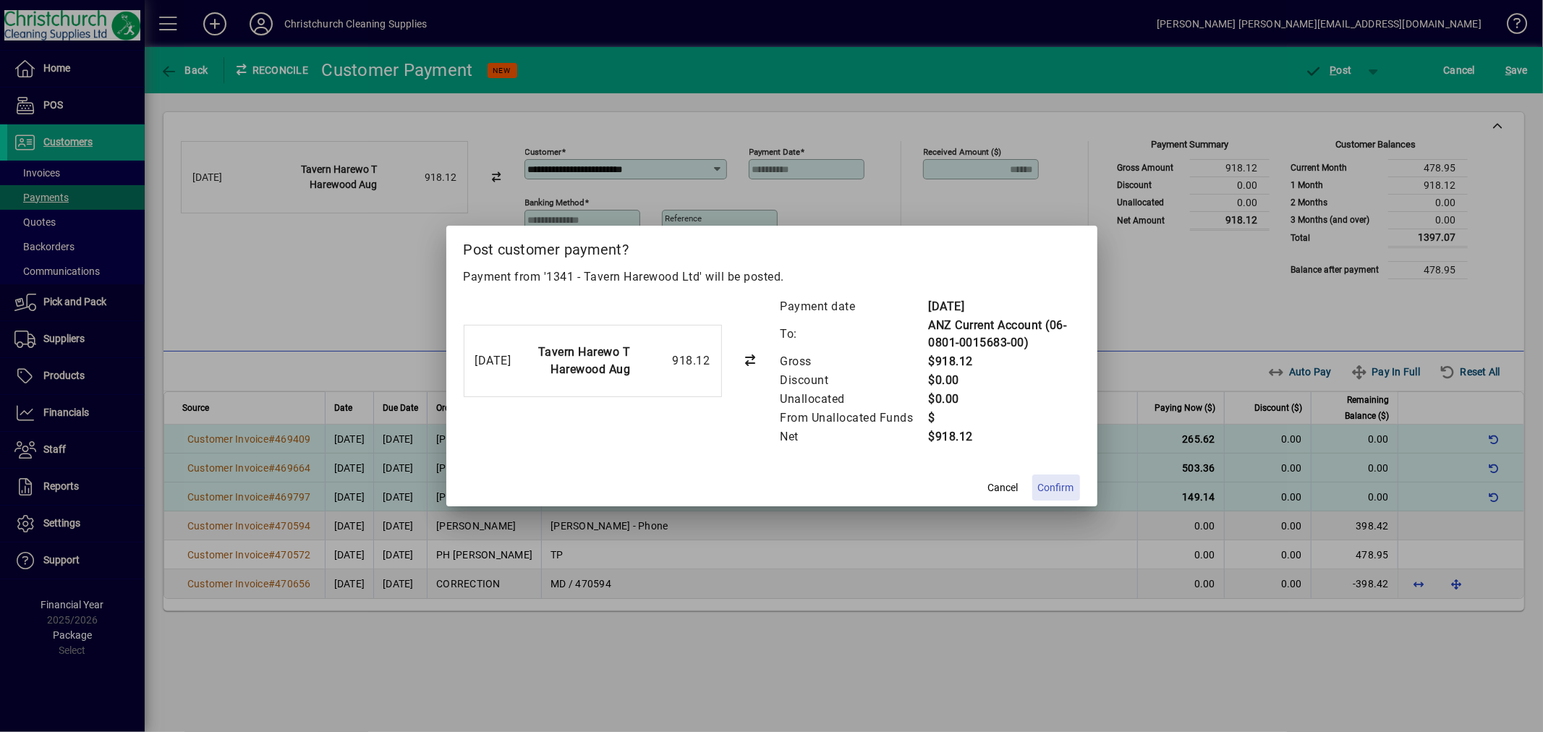
click at [1063, 493] on span "Confirm" at bounding box center [1056, 487] width 36 height 15
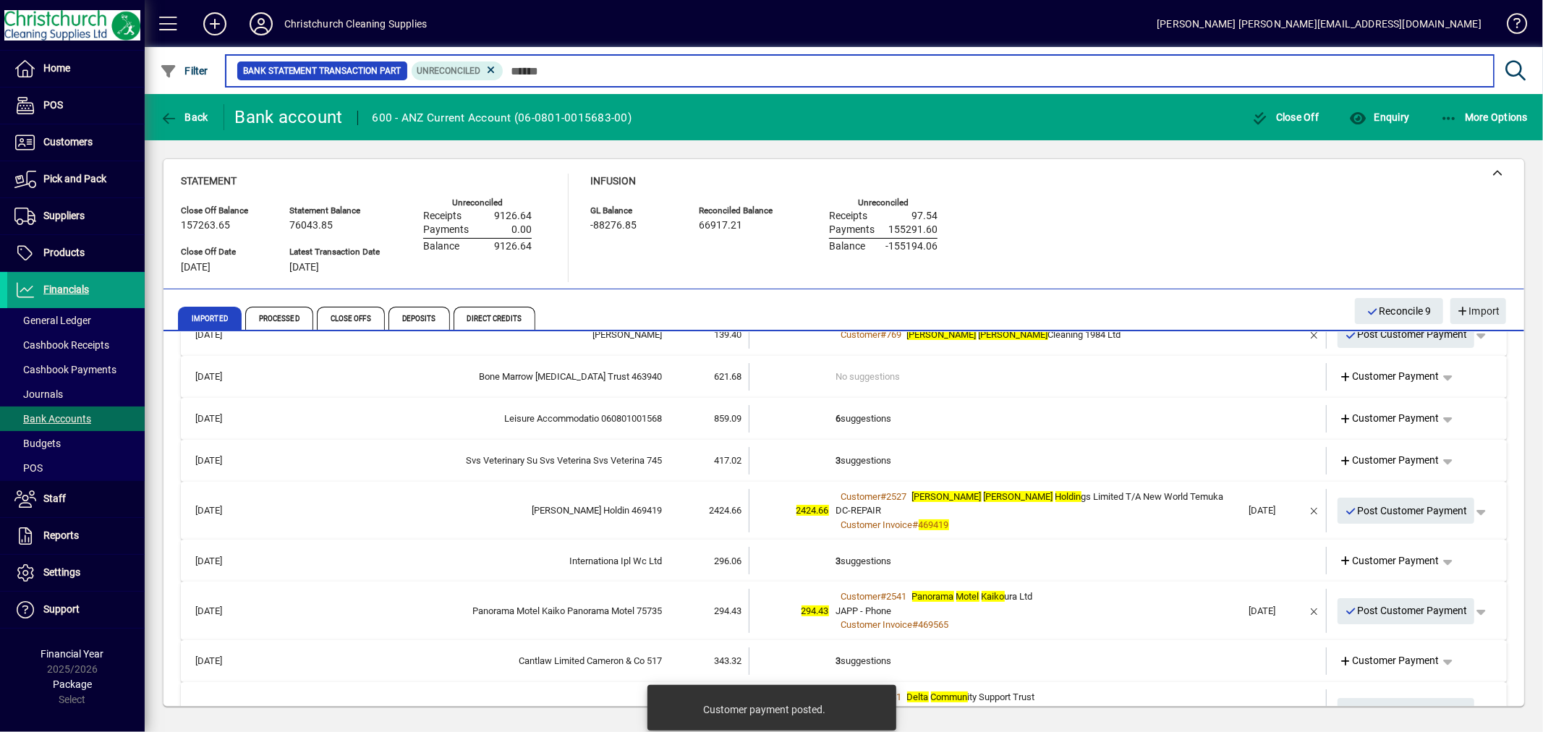
scroll to position [161, 0]
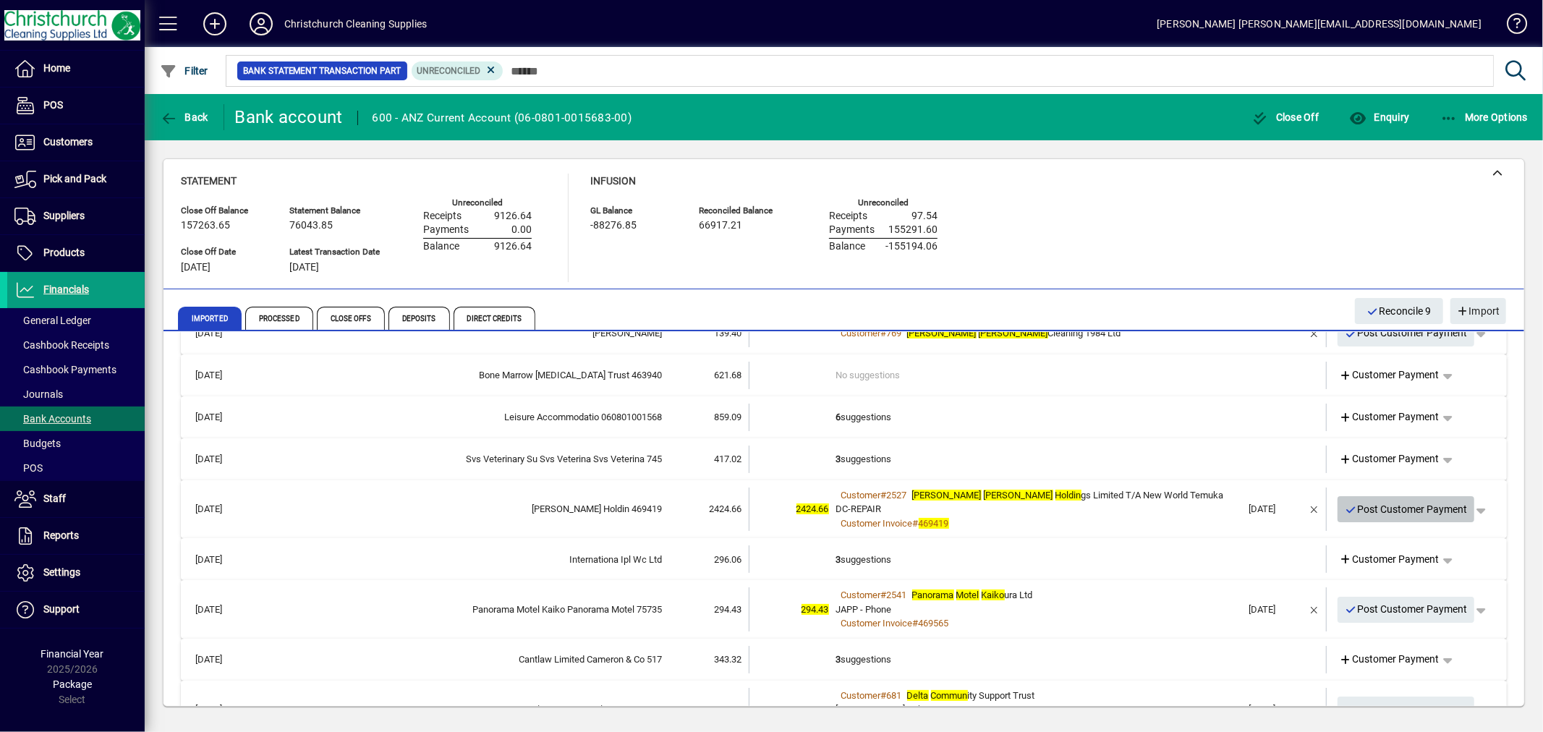
click at [1368, 508] on span "Post Customer Payment" at bounding box center [1405, 510] width 123 height 24
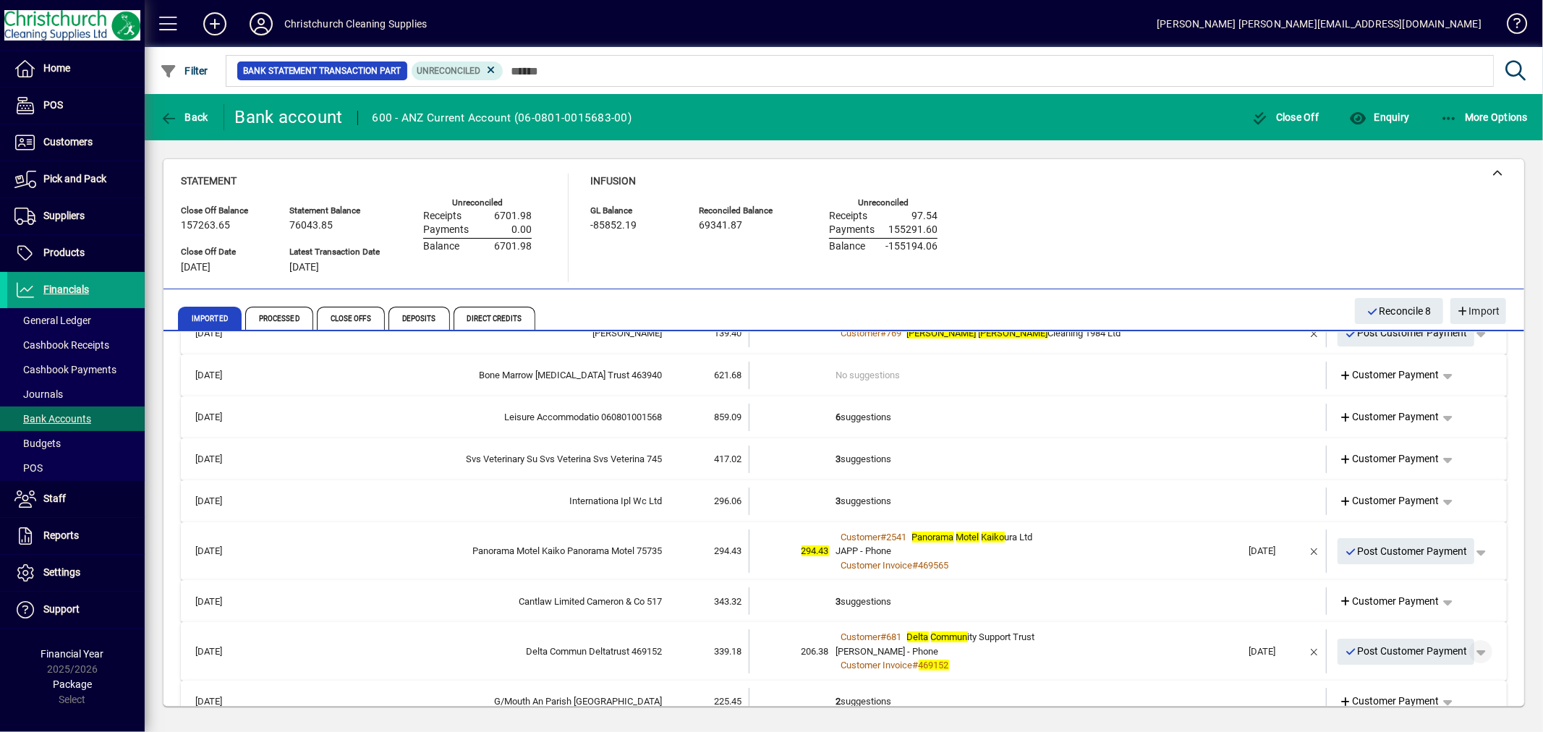
click at [1467, 647] on span "button" at bounding box center [1480, 651] width 35 height 35
click at [1406, 680] on span "Customer Payment" at bounding box center [1424, 680] width 106 height 17
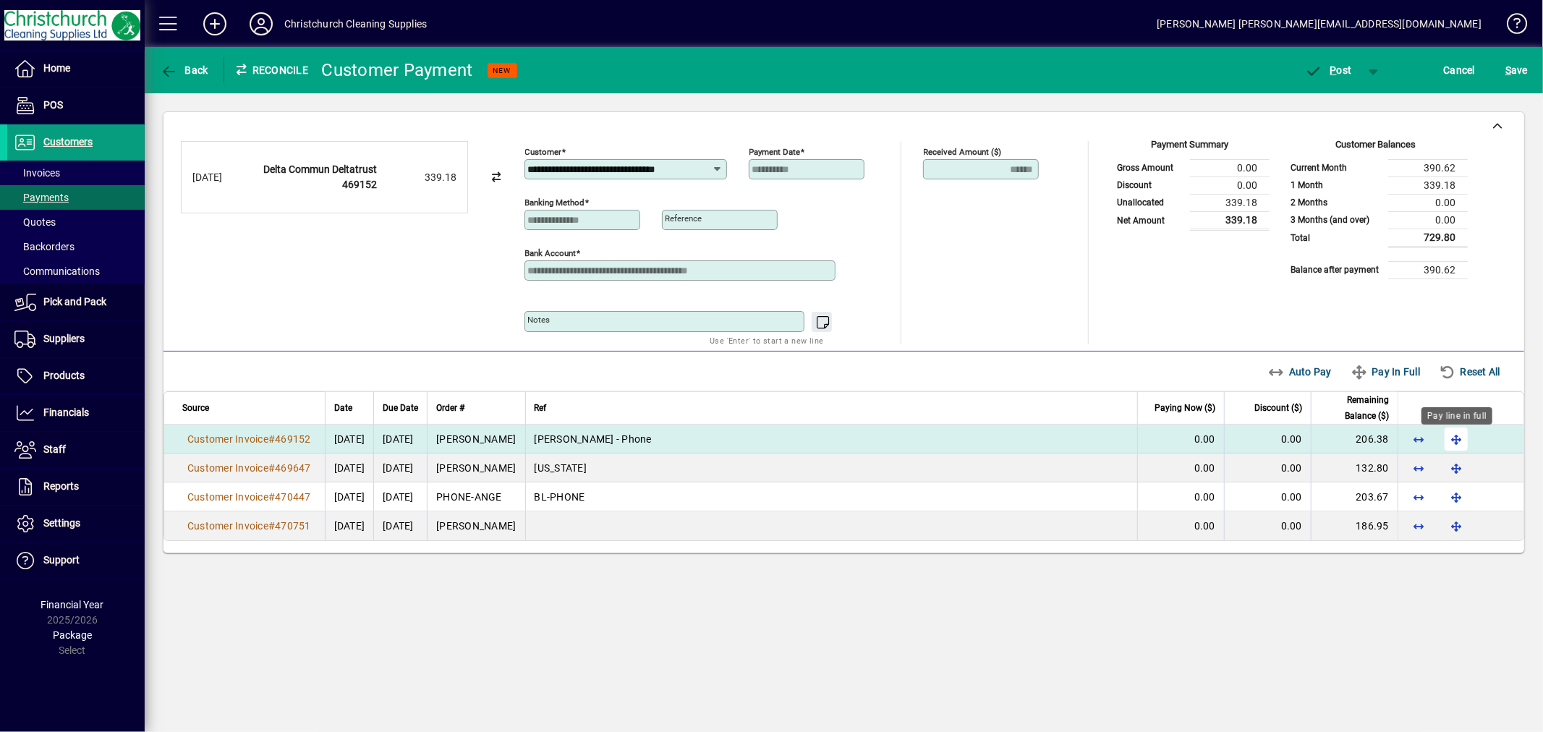
click at [1451, 434] on span "button" at bounding box center [1456, 439] width 35 height 35
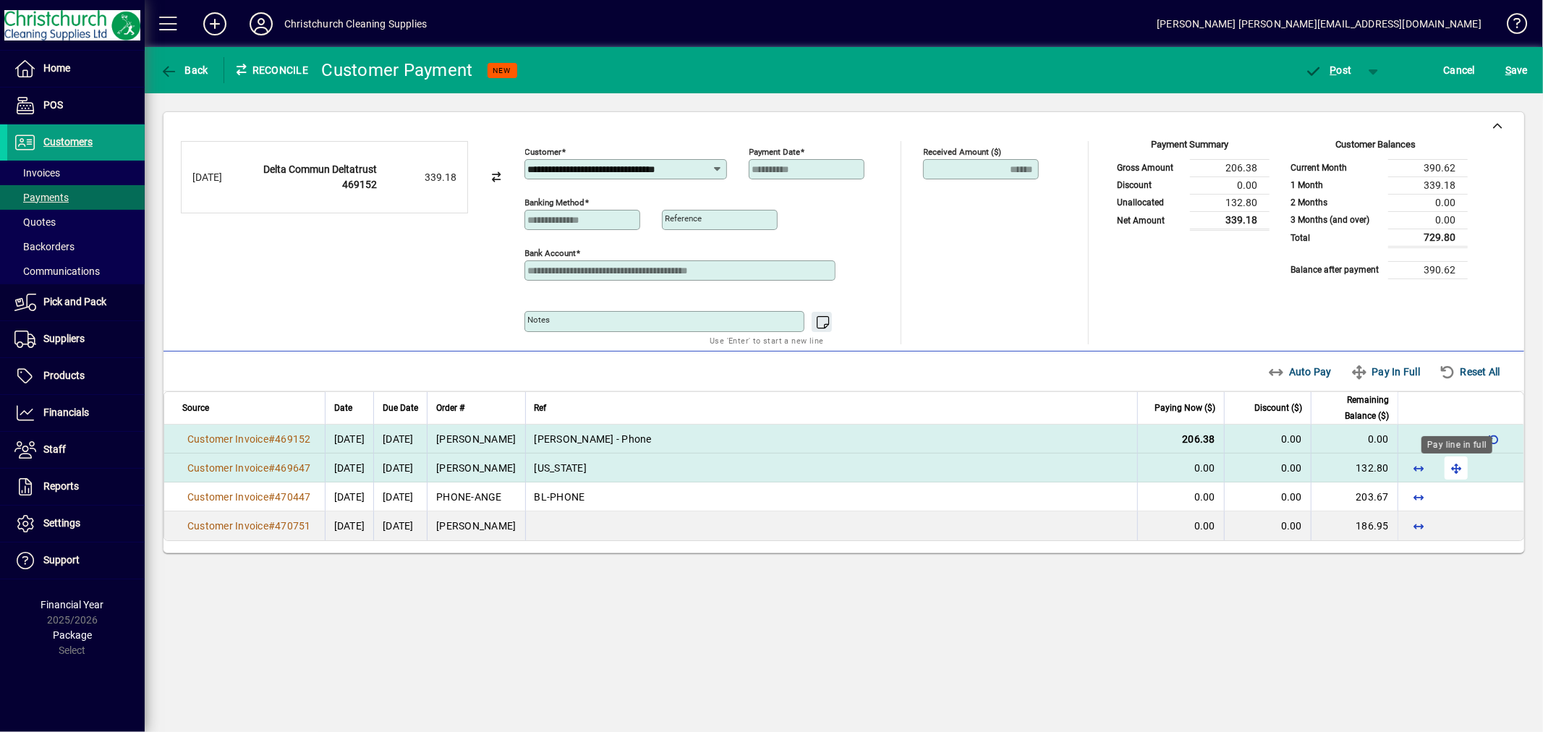
click at [1452, 467] on span "button" at bounding box center [1456, 468] width 35 height 35
click at [1343, 62] on span "button" at bounding box center [1327, 70] width 61 height 35
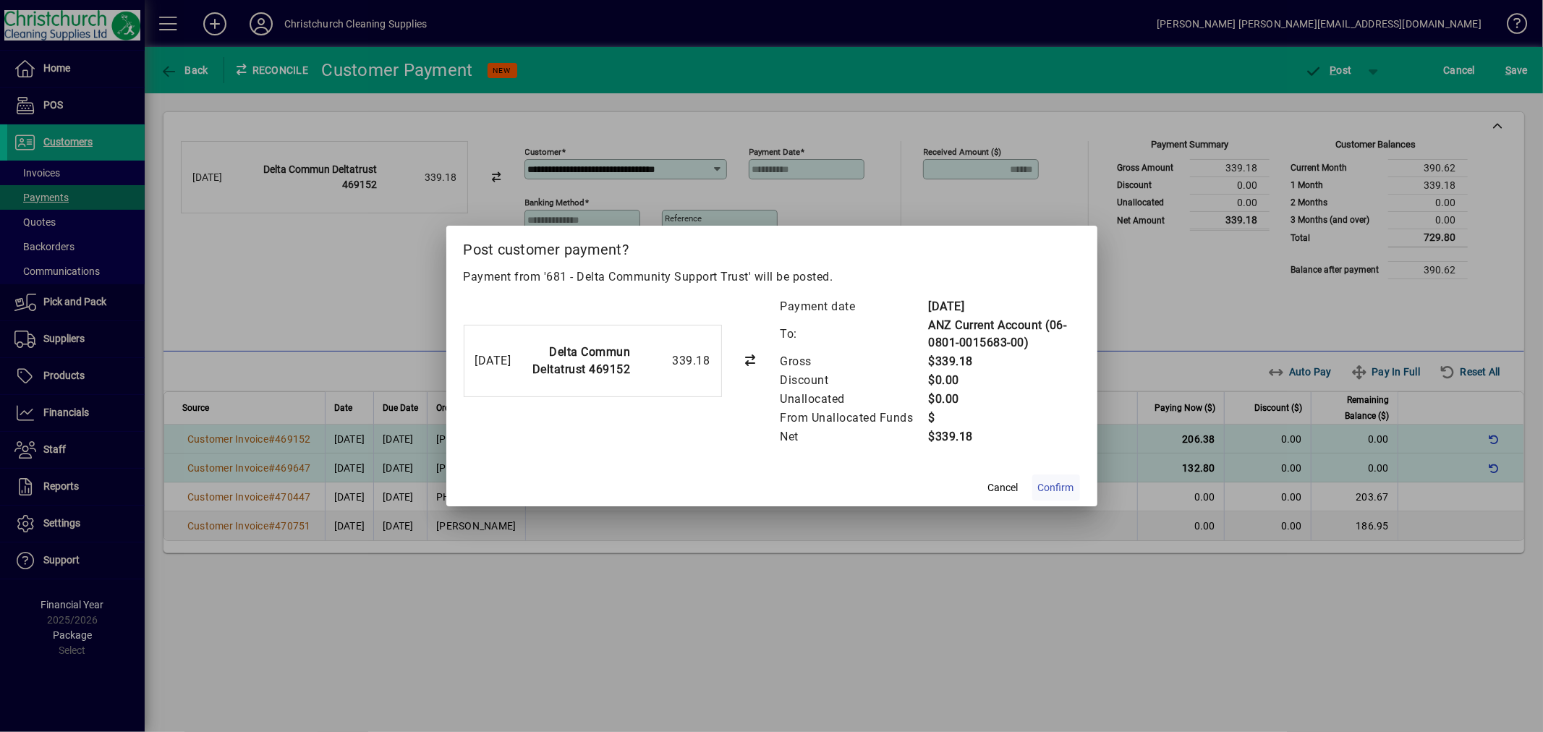
click at [1068, 482] on span "Confirm" at bounding box center [1056, 487] width 36 height 15
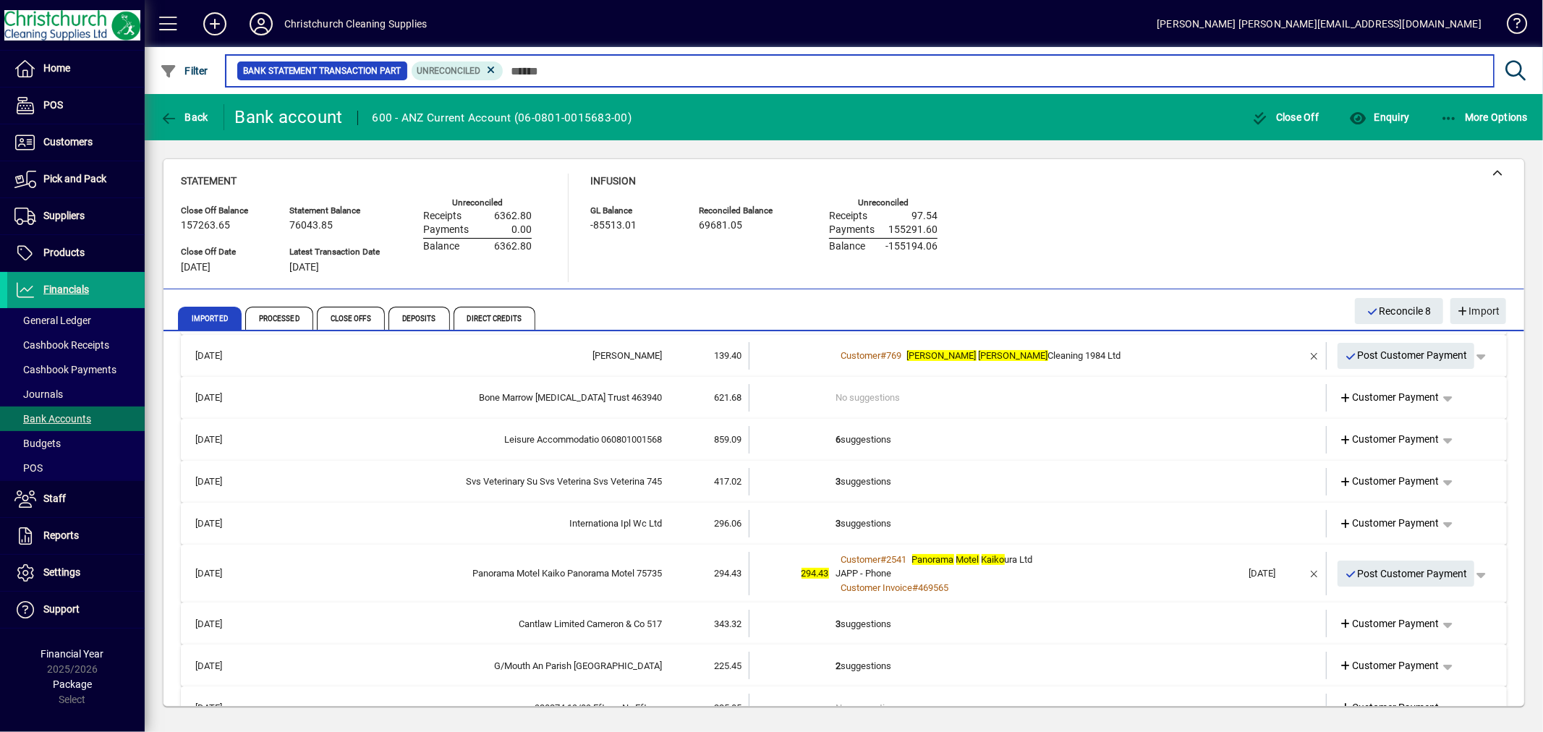
scroll to position [161, 0]
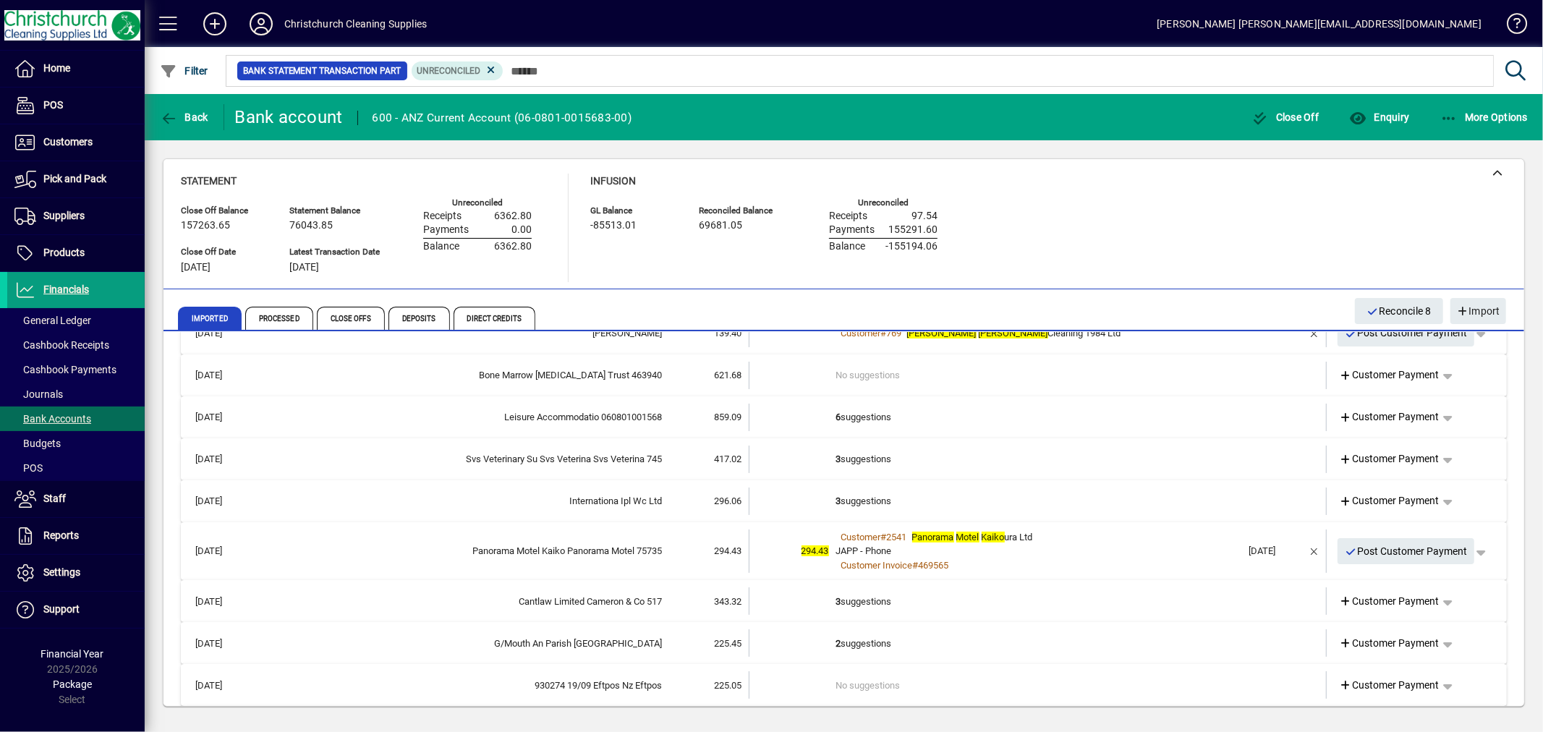
click at [868, 495] on td "3 suggestions" at bounding box center [1039, 500] width 406 height 27
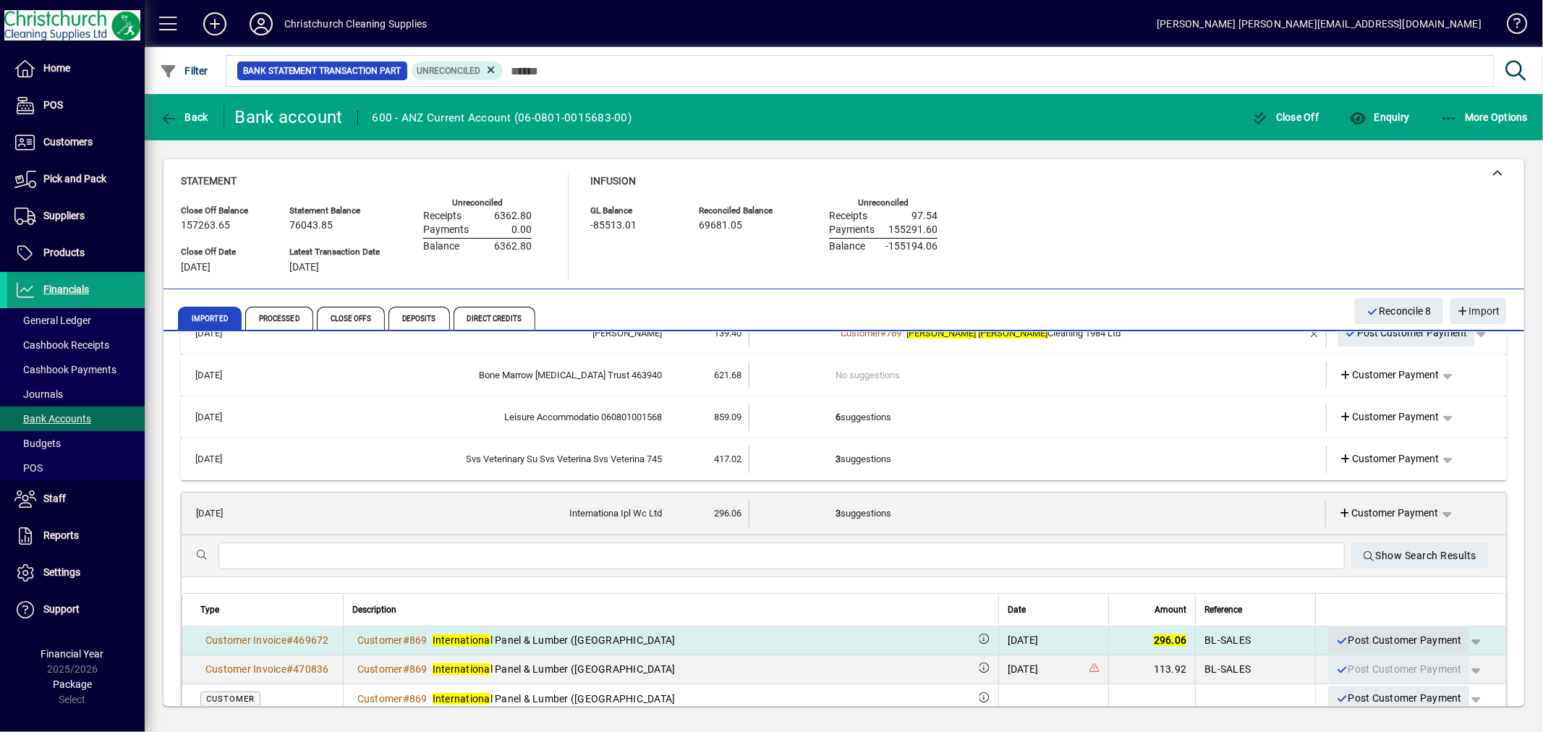
click at [1384, 635] on span "Post Customer Payment" at bounding box center [1398, 640] width 127 height 24
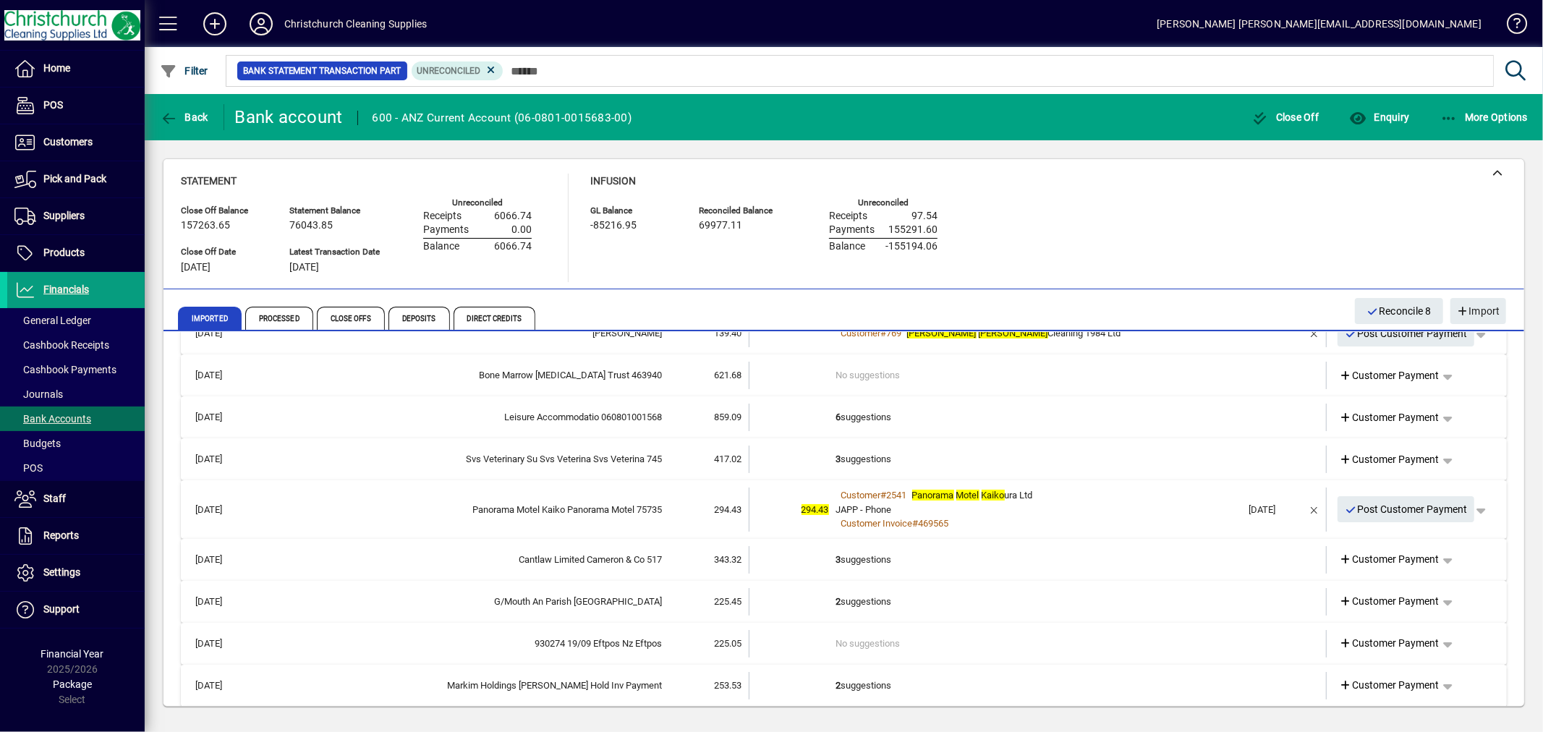
click at [857, 599] on td "2 suggestions" at bounding box center [1039, 601] width 406 height 27
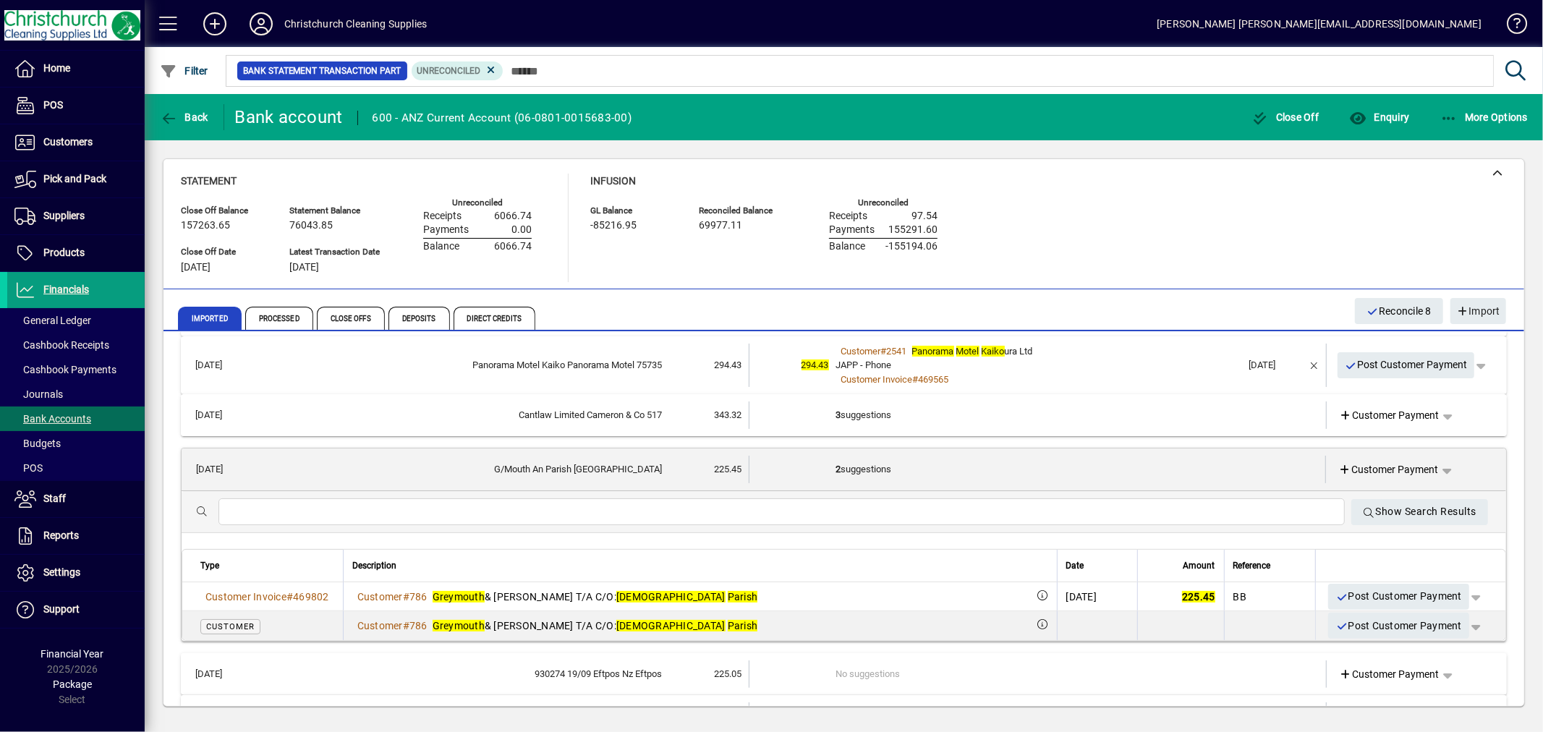
scroll to position [321, 0]
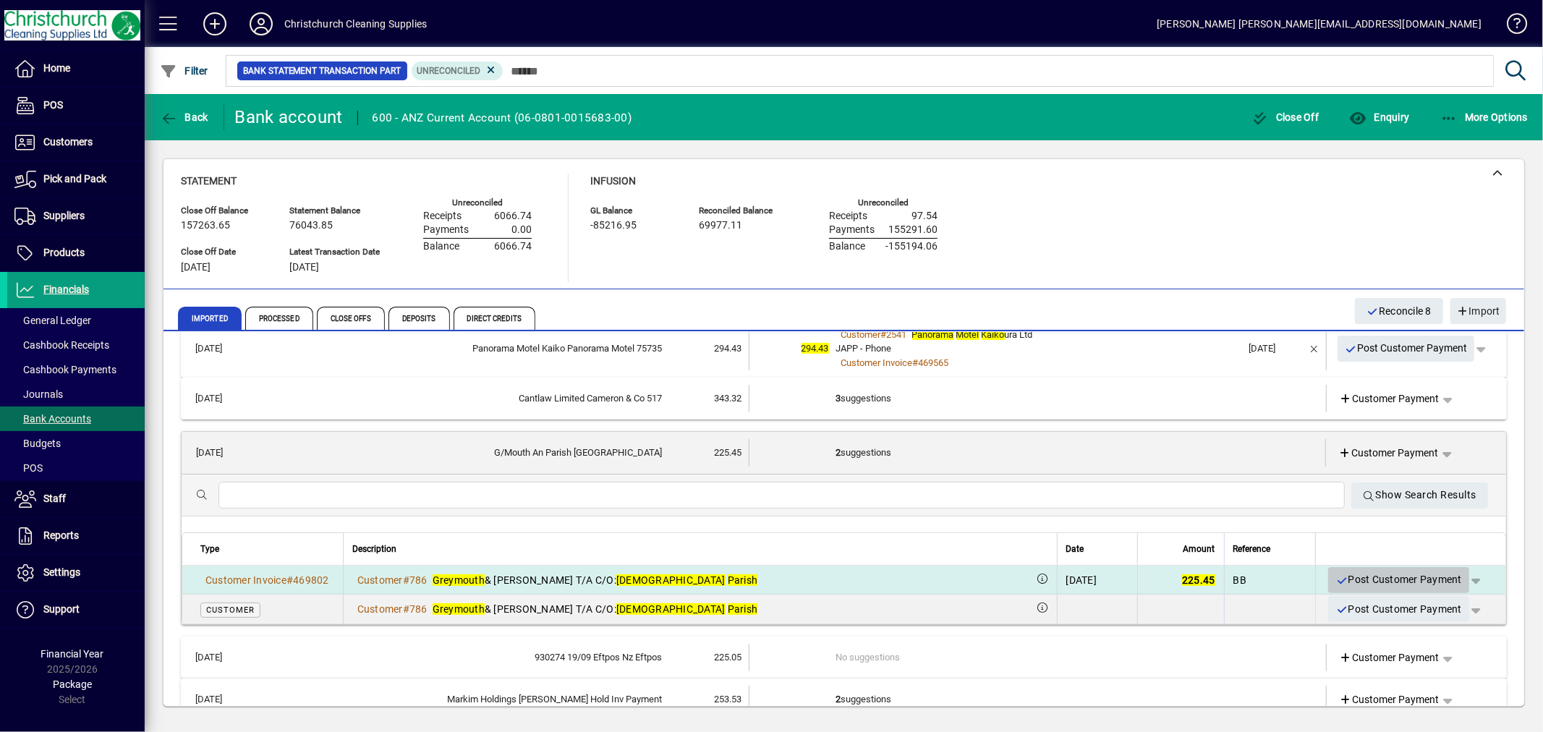
click at [1348, 574] on span "Post Customer Payment" at bounding box center [1398, 580] width 127 height 24
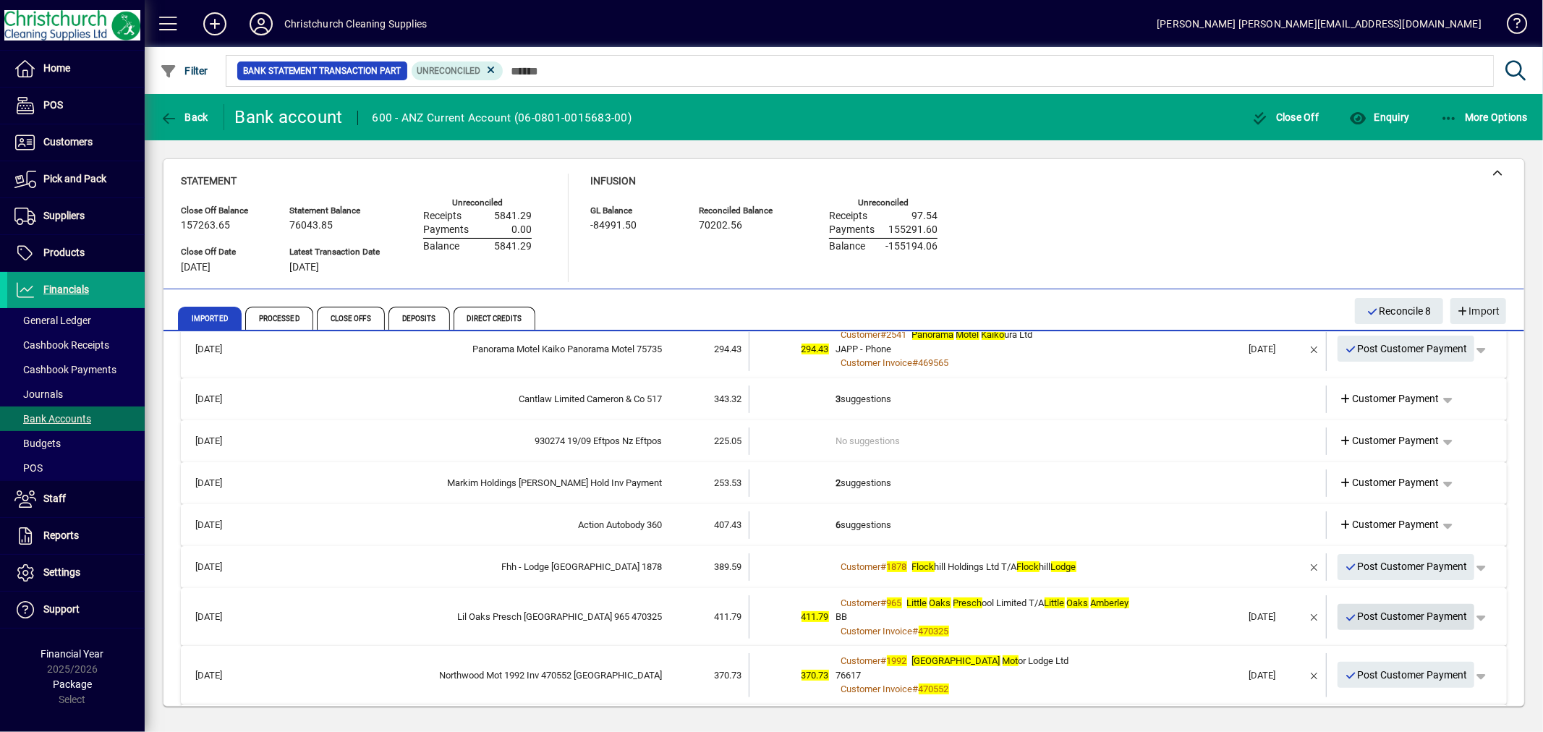
click at [1384, 613] on span "Post Customer Payment" at bounding box center [1405, 617] width 123 height 24
click at [1403, 615] on span "Post Customer Payment" at bounding box center [1405, 617] width 123 height 24
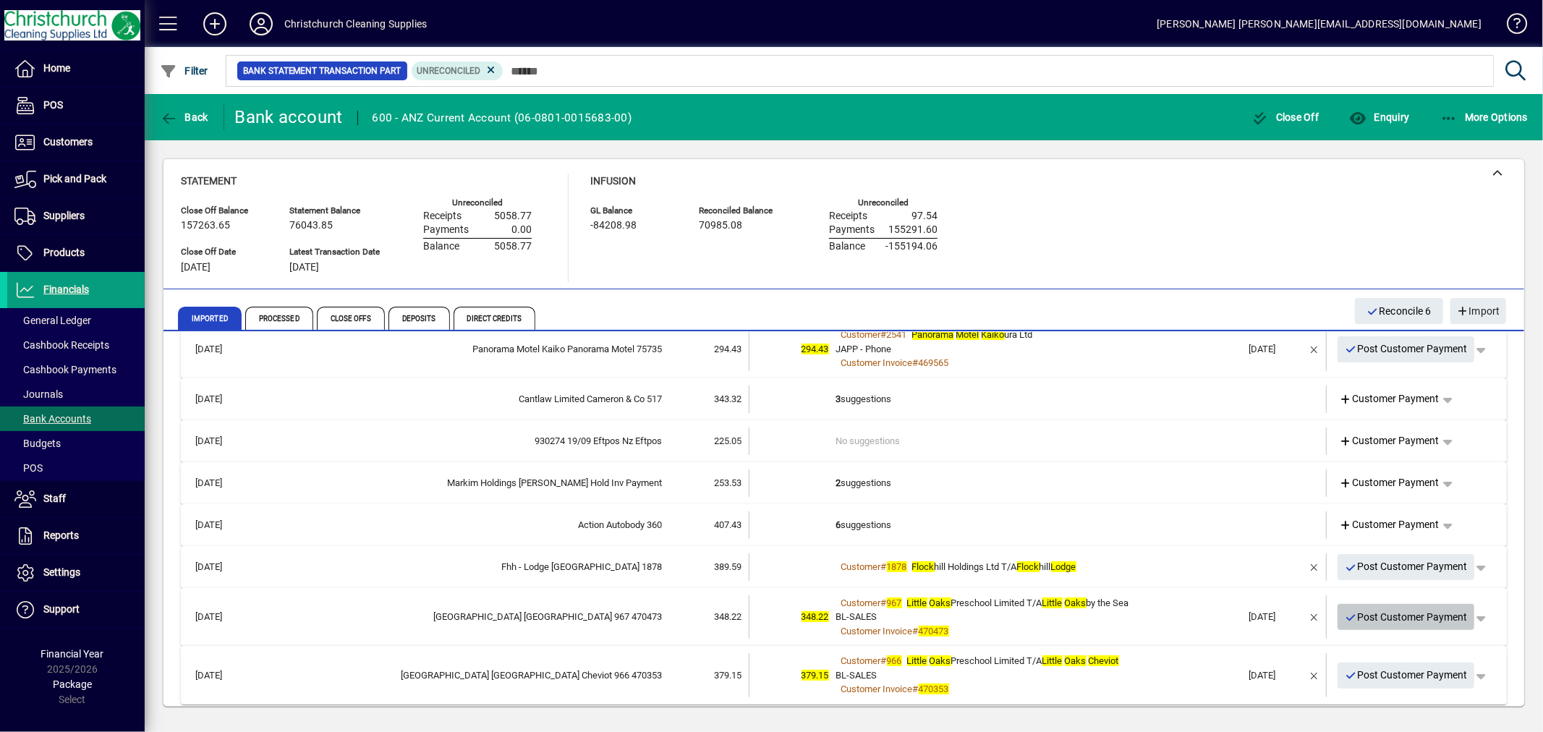
click at [1389, 611] on span "Post Customer Payment" at bounding box center [1405, 617] width 123 height 24
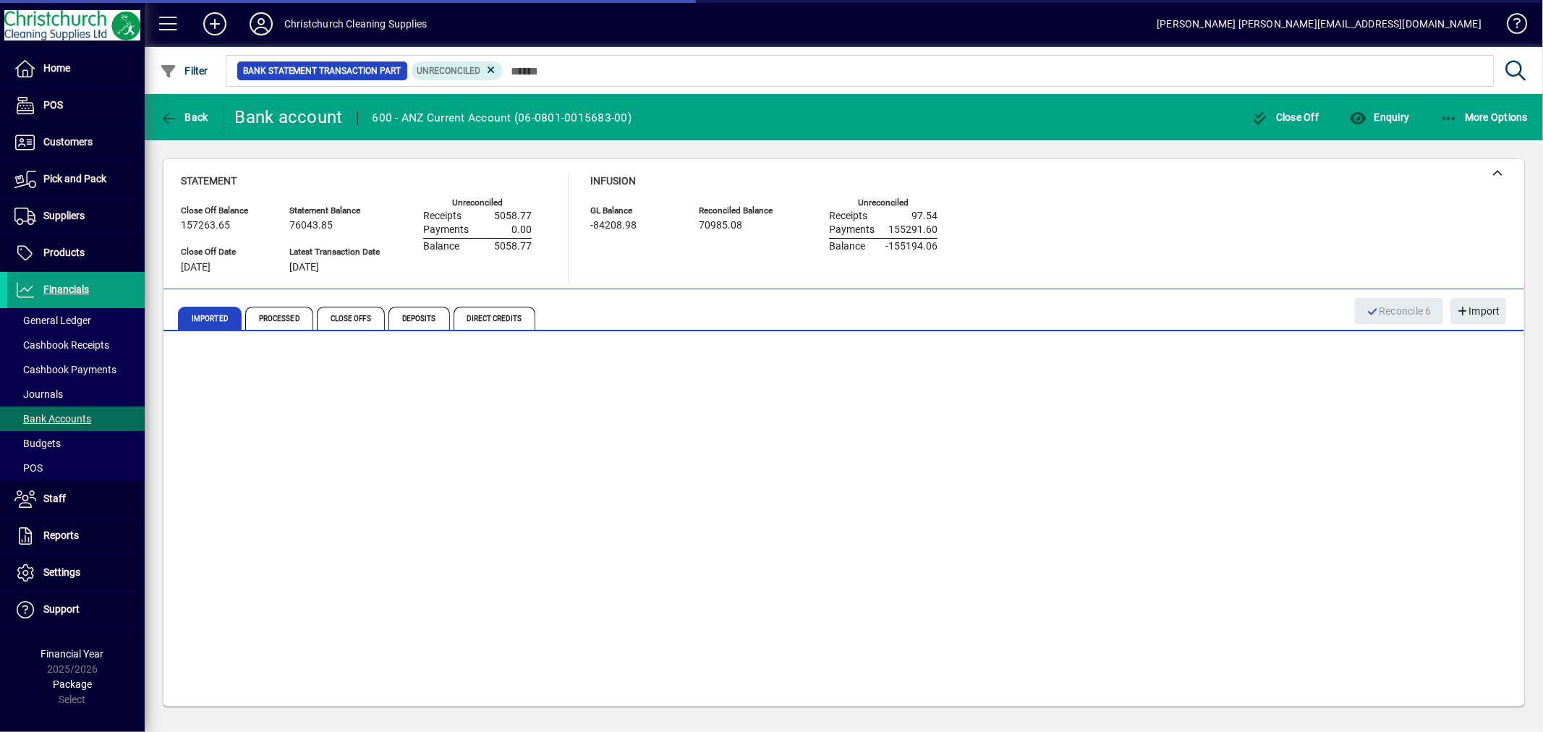
scroll to position [271, 0]
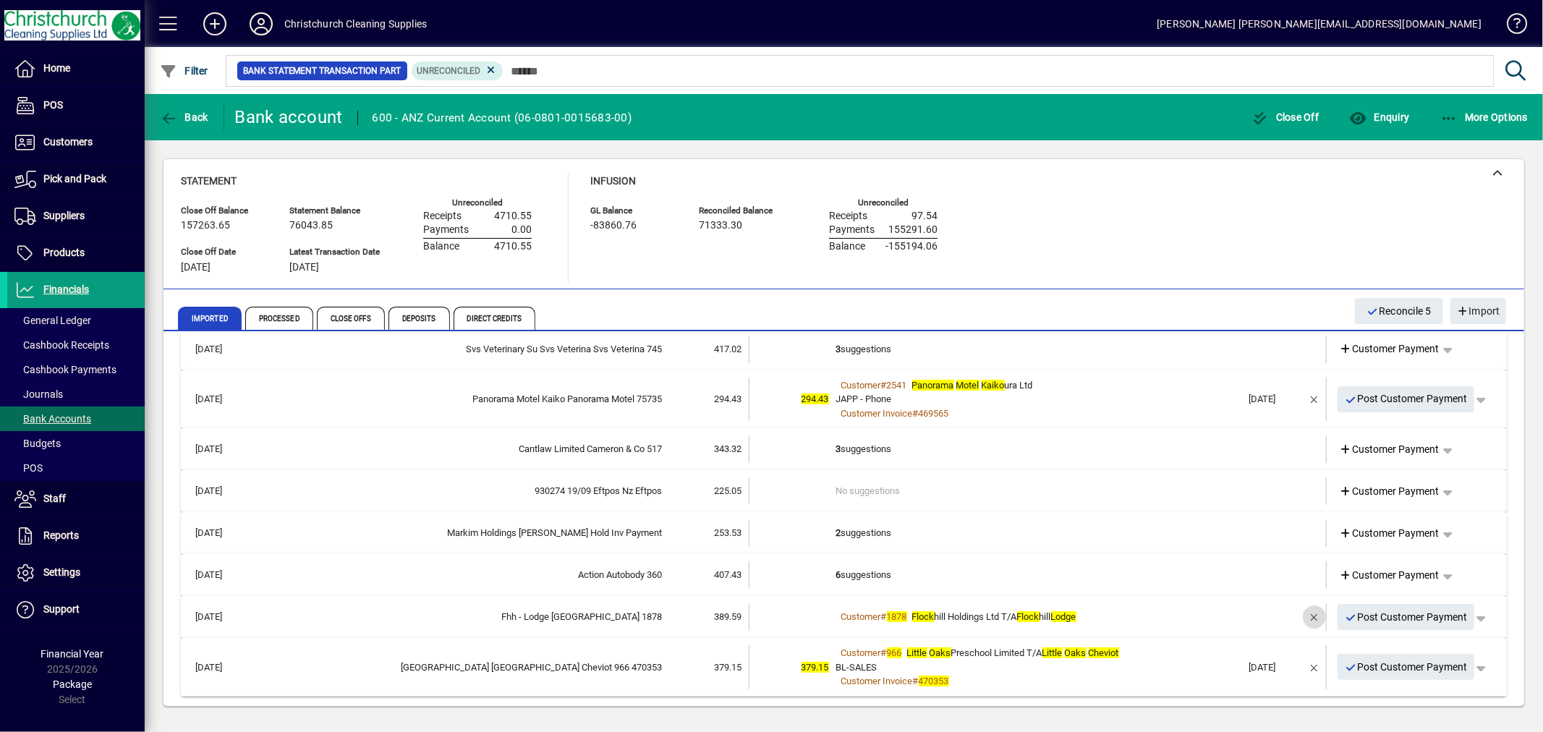
click at [1300, 615] on span "button" at bounding box center [1314, 617] width 35 height 35
click at [885, 610] on td "6 suggestions" at bounding box center [1039, 616] width 406 height 27
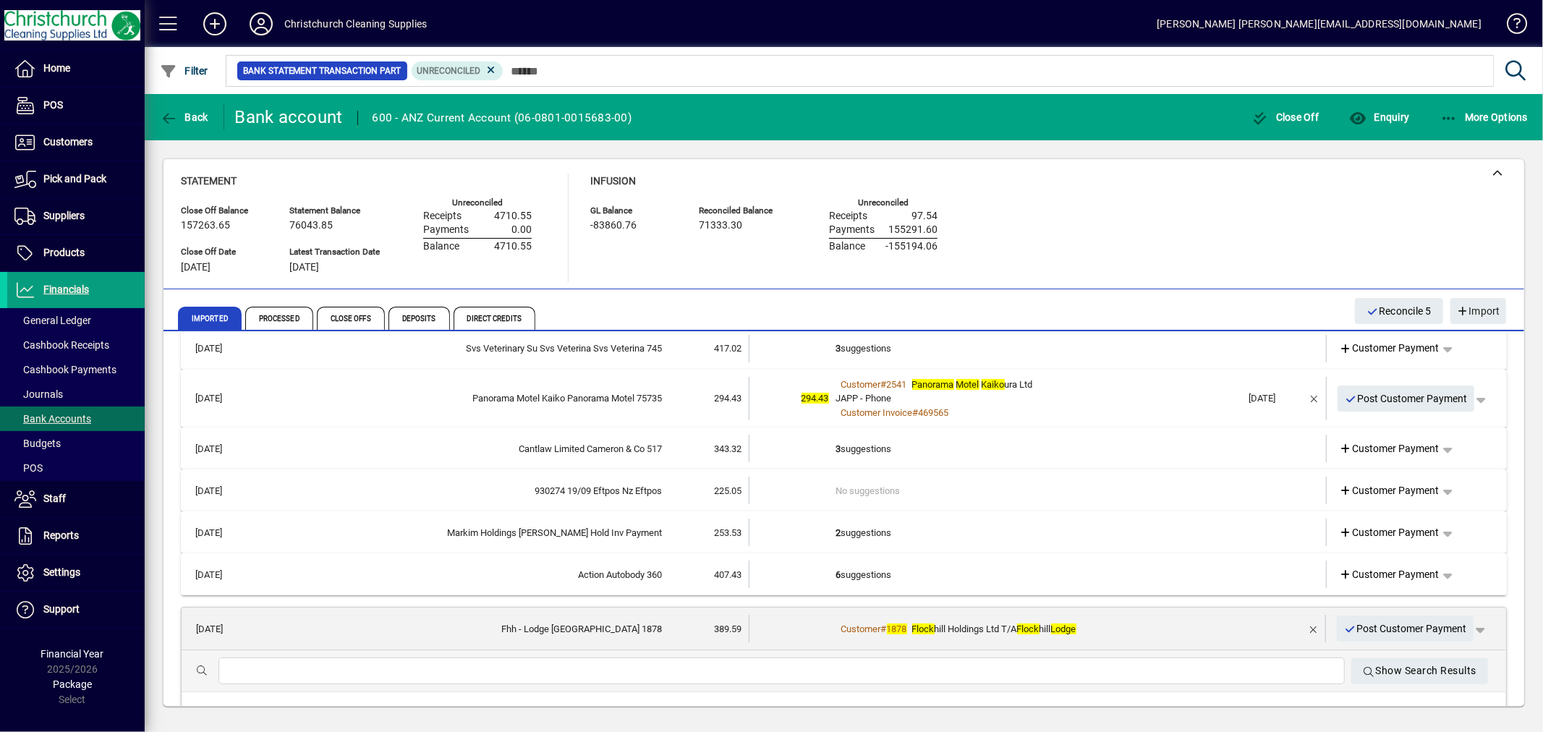
scroll to position [310, 0]
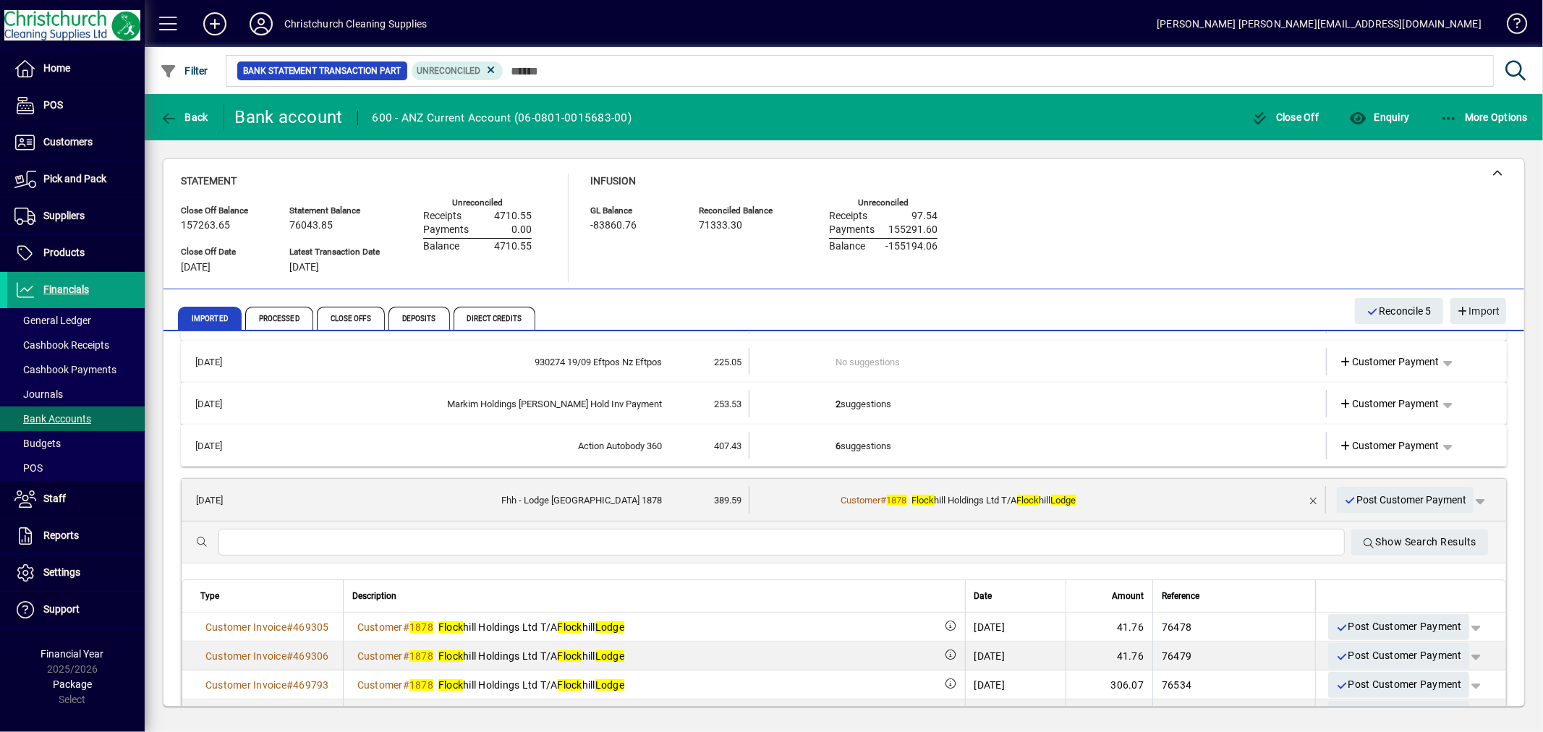
scroll to position [351, 0]
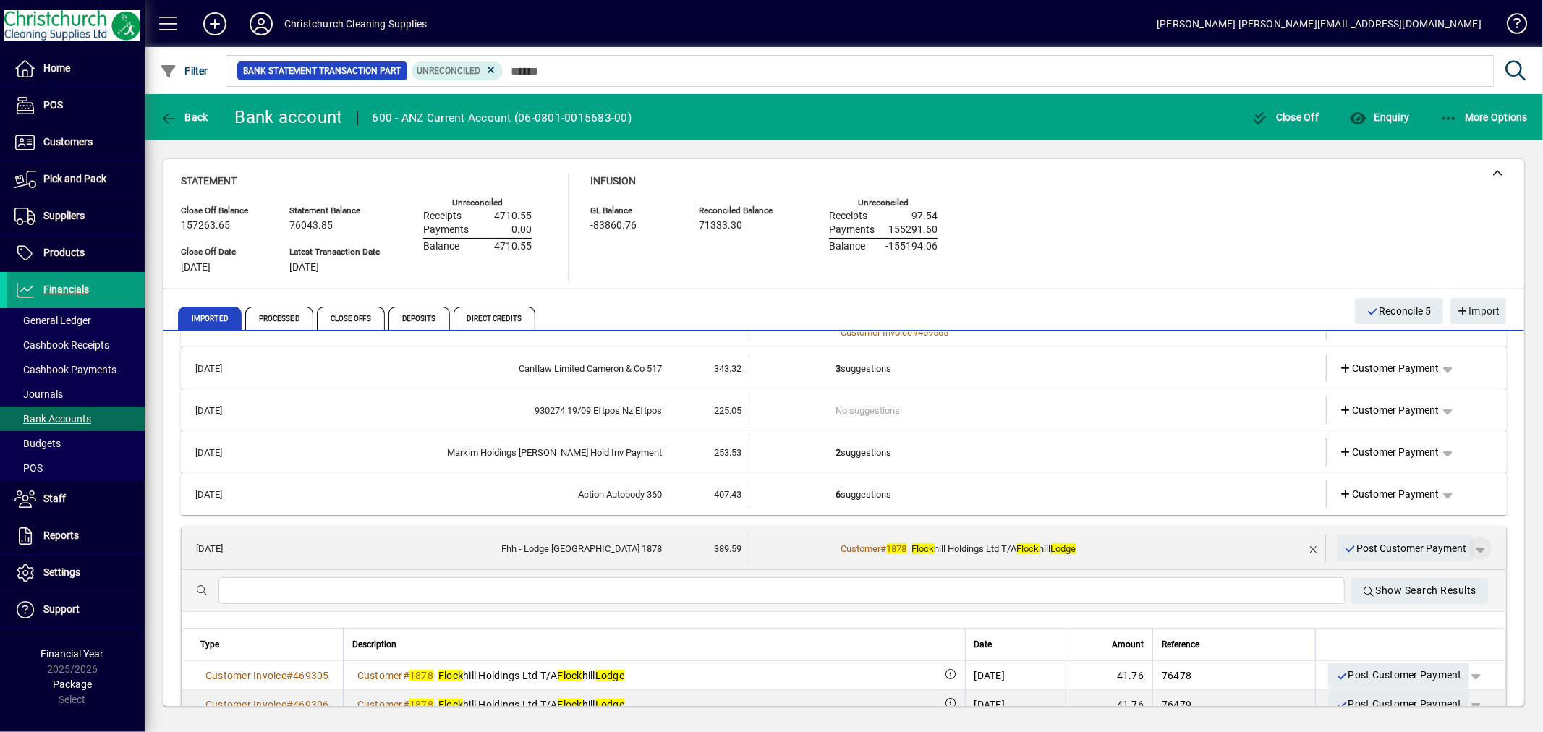
click at [1473, 544] on span "button" at bounding box center [1479, 548] width 35 height 35
click at [1428, 573] on span "Customer Payment" at bounding box center [1424, 576] width 106 height 17
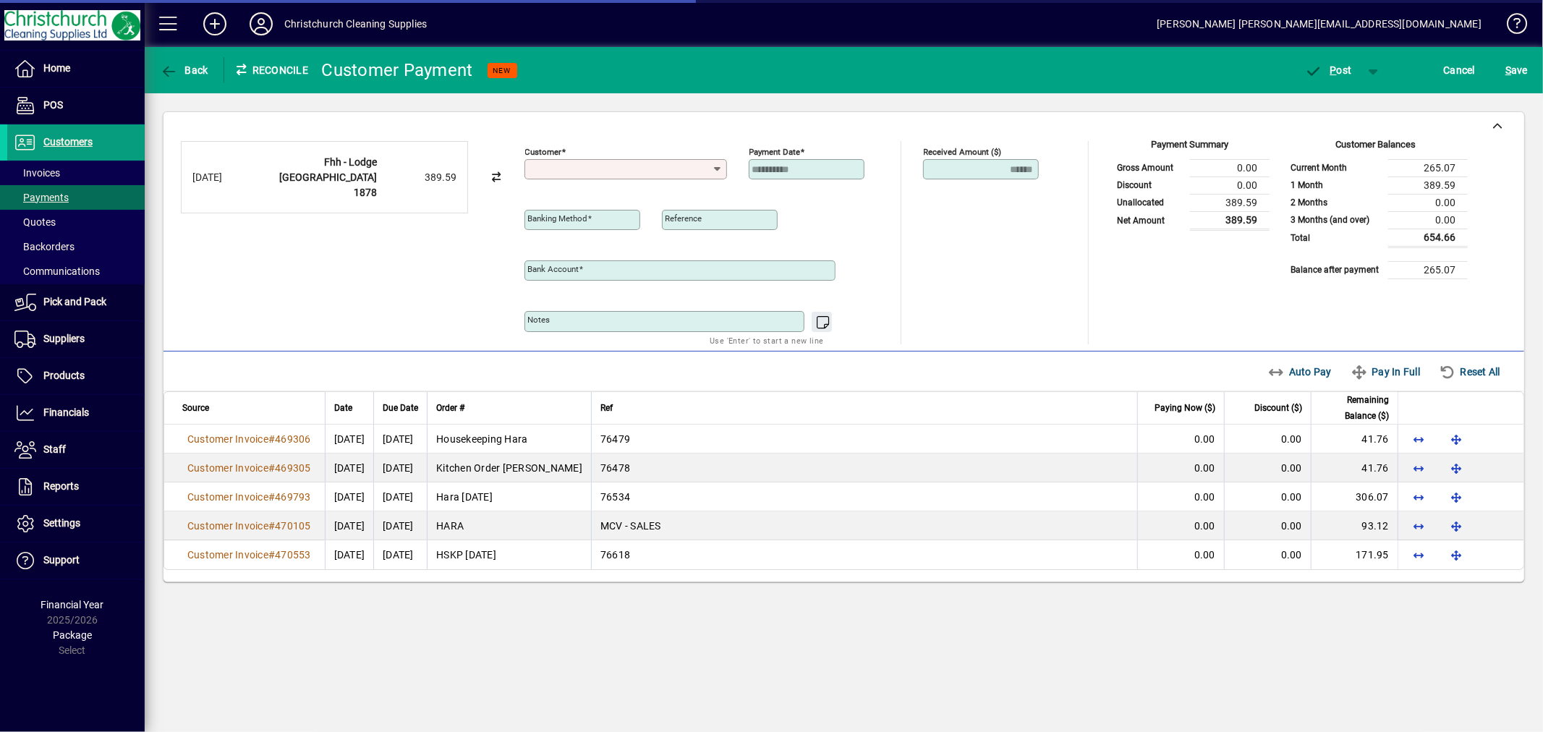
type input "**********"
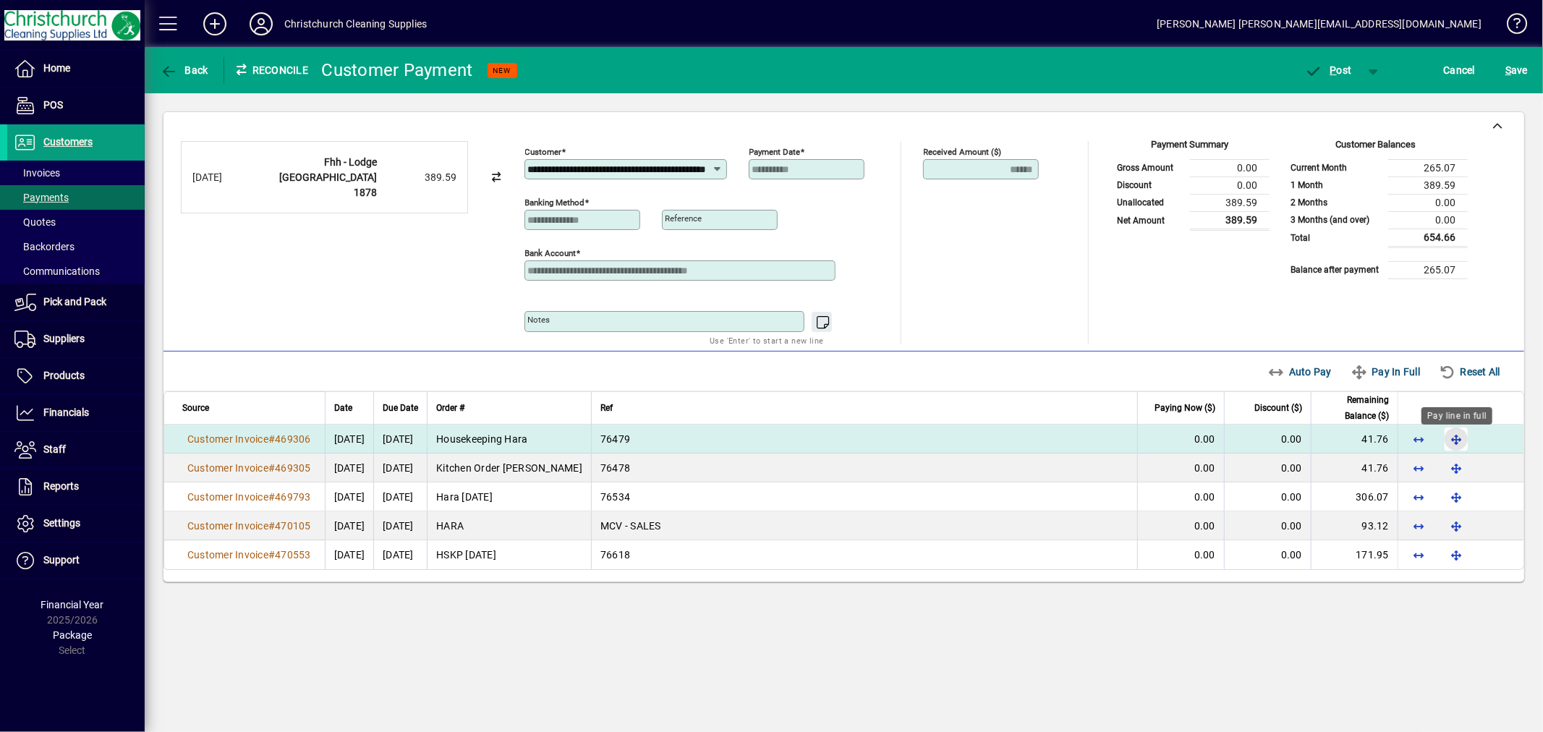
click at [1459, 438] on span "button" at bounding box center [1456, 439] width 35 height 35
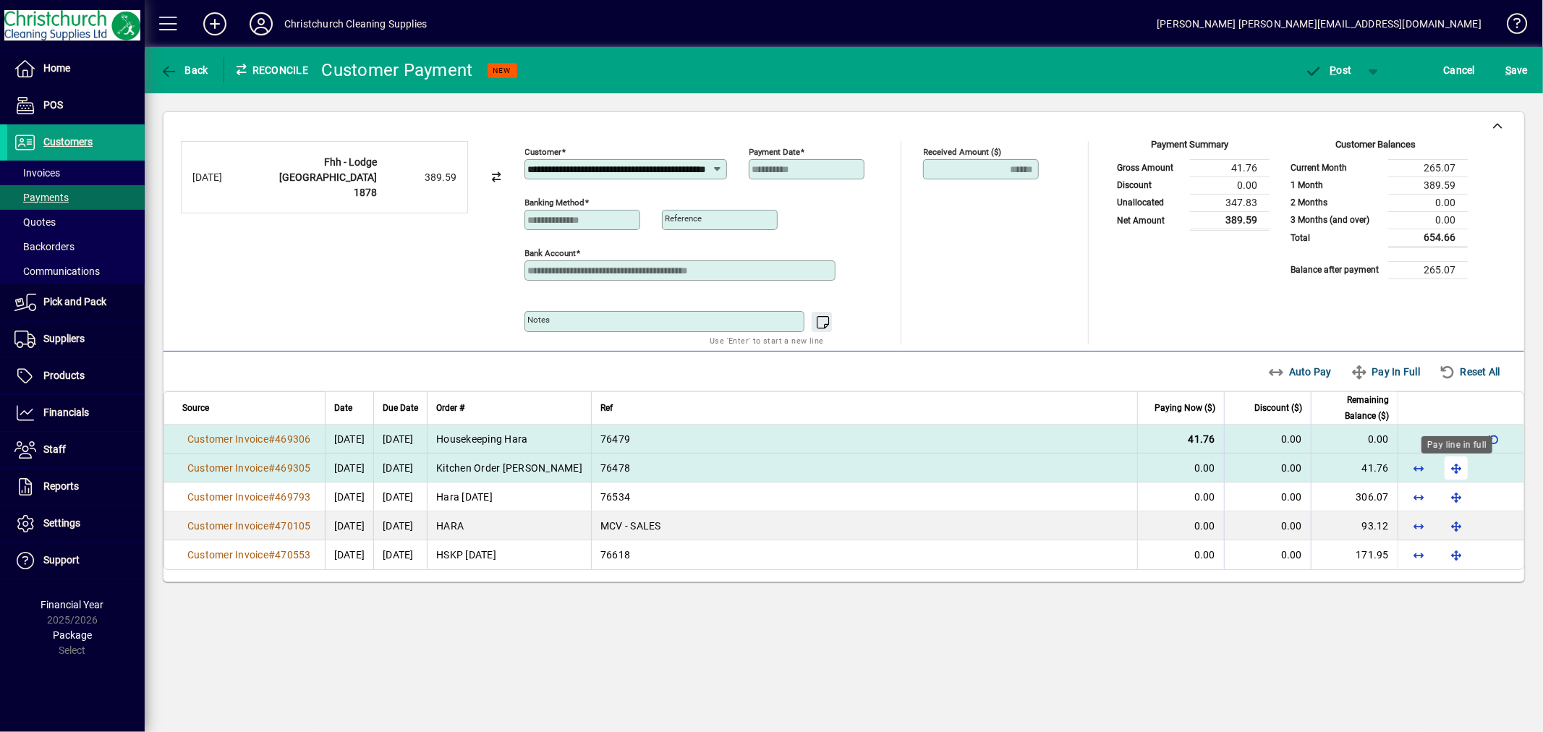
click at [1454, 469] on span "button" at bounding box center [1456, 468] width 35 height 35
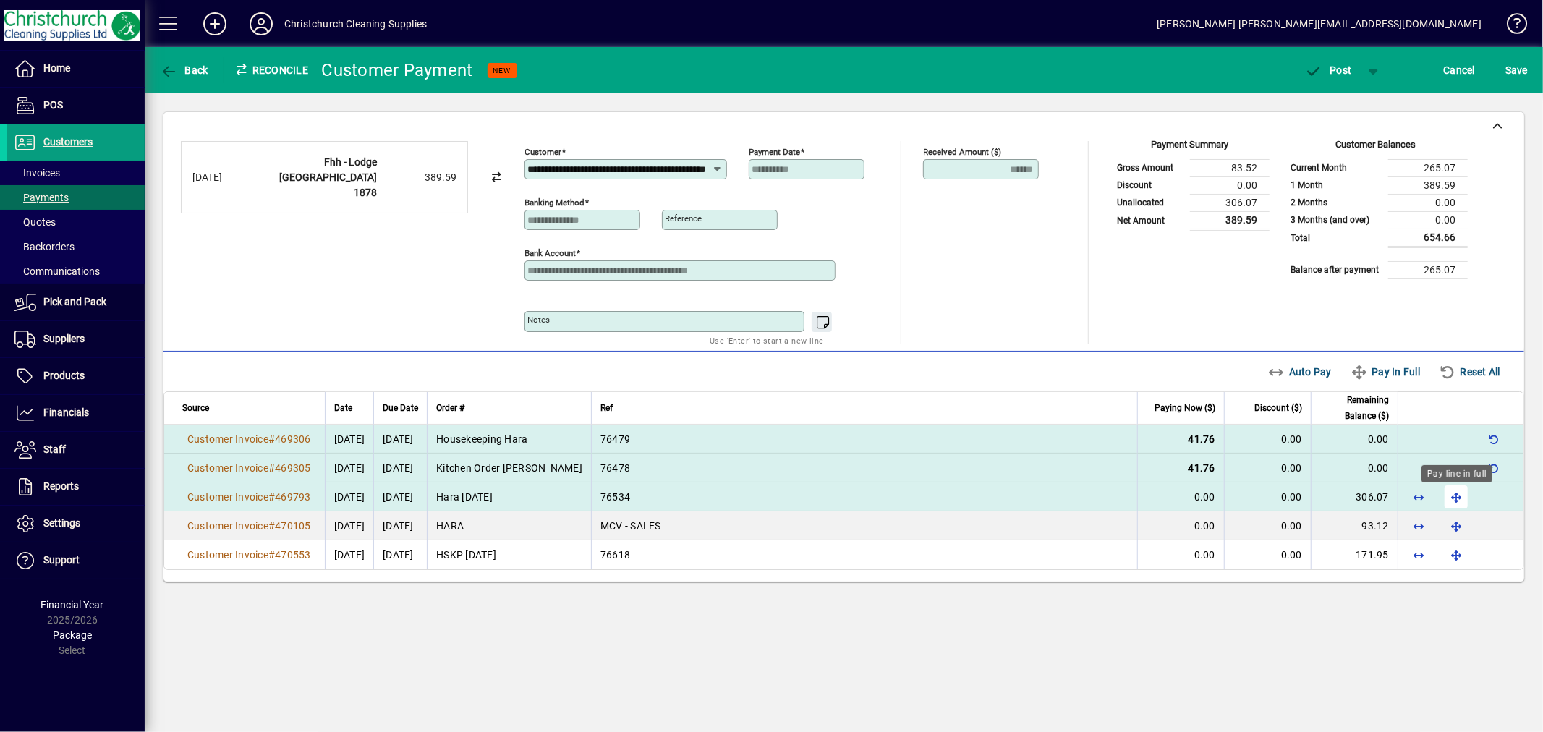
click at [1455, 495] on span "button" at bounding box center [1456, 497] width 35 height 35
click at [1347, 67] on span "P ost" at bounding box center [1328, 70] width 47 height 12
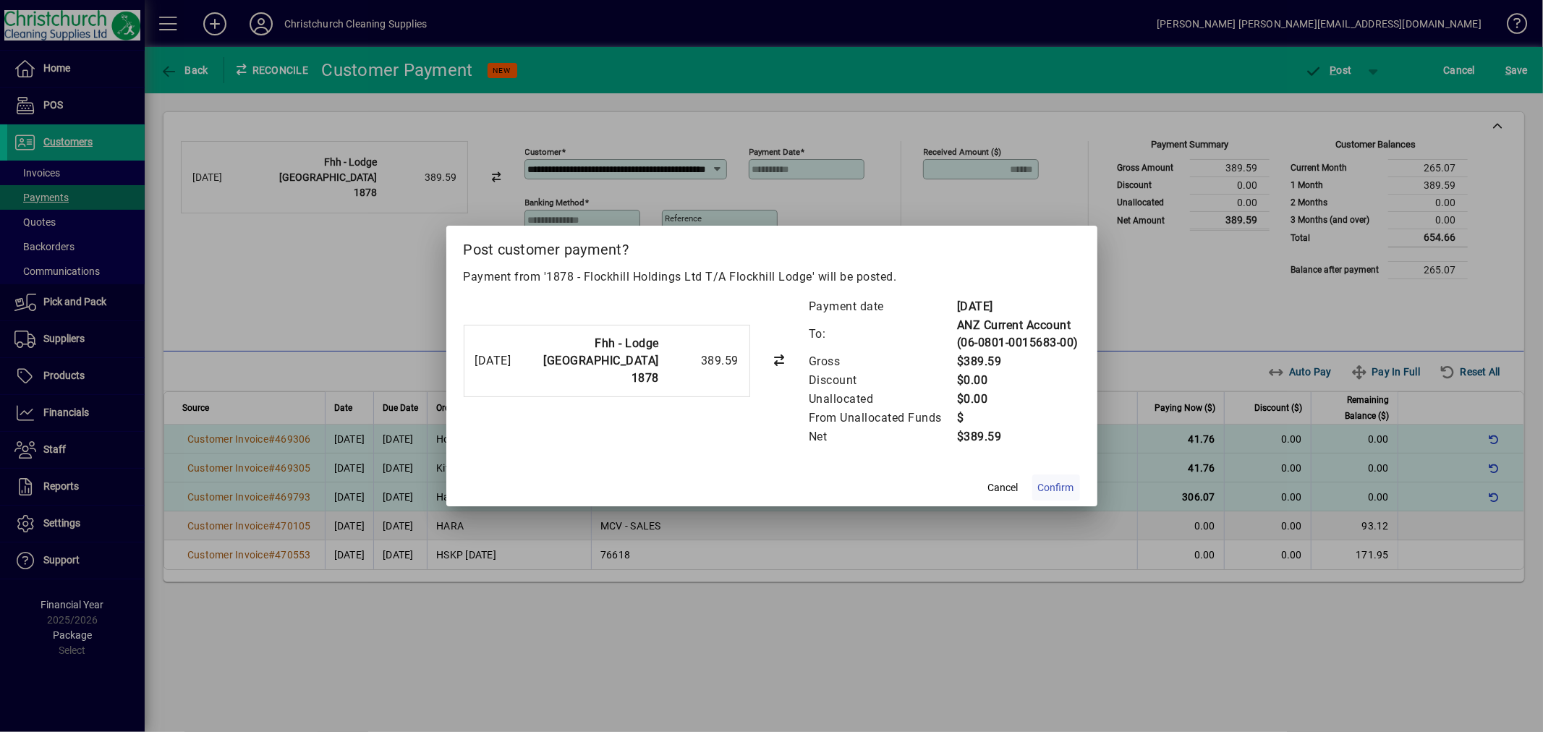
click at [1065, 487] on span "Confirm" at bounding box center [1056, 487] width 36 height 15
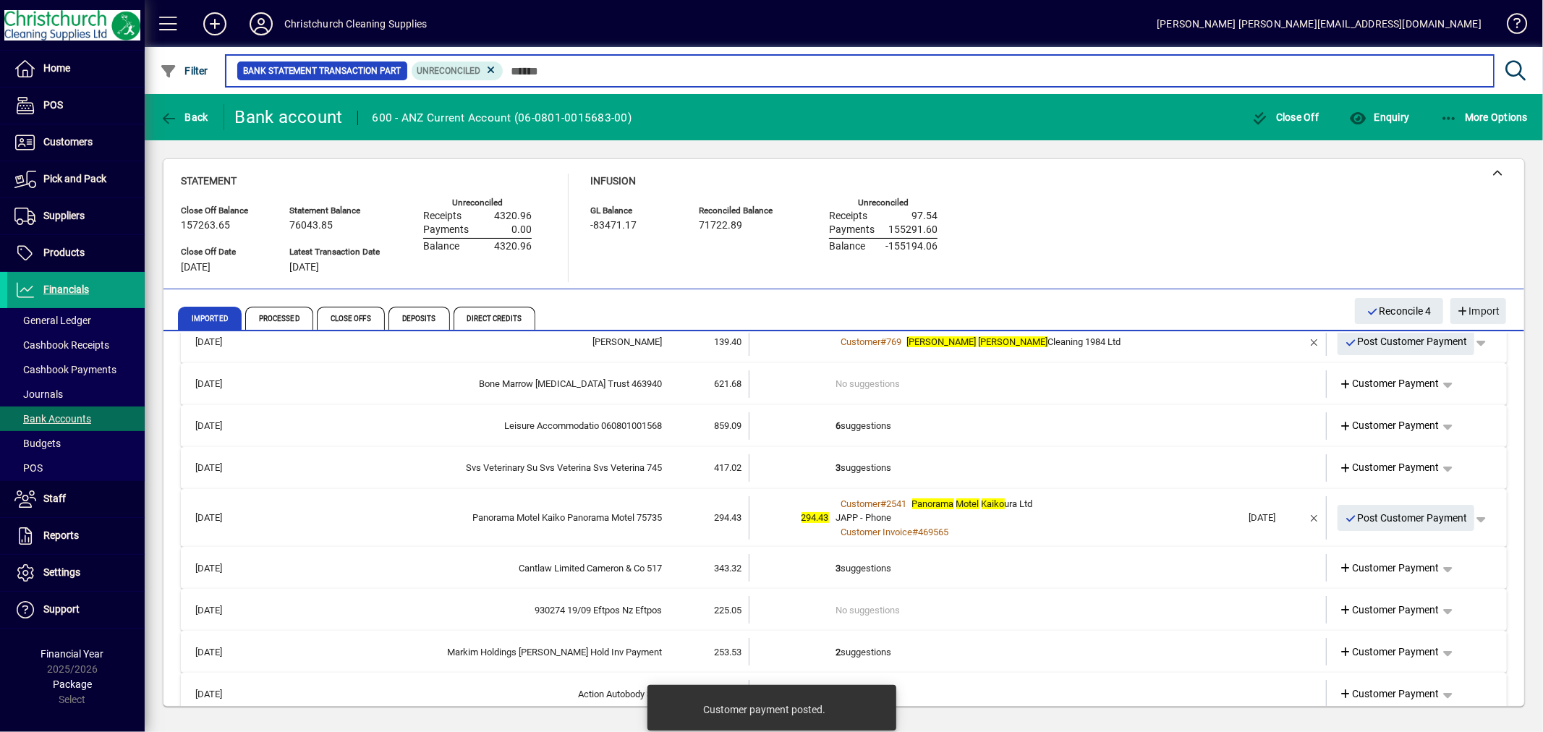
scroll to position [161, 0]
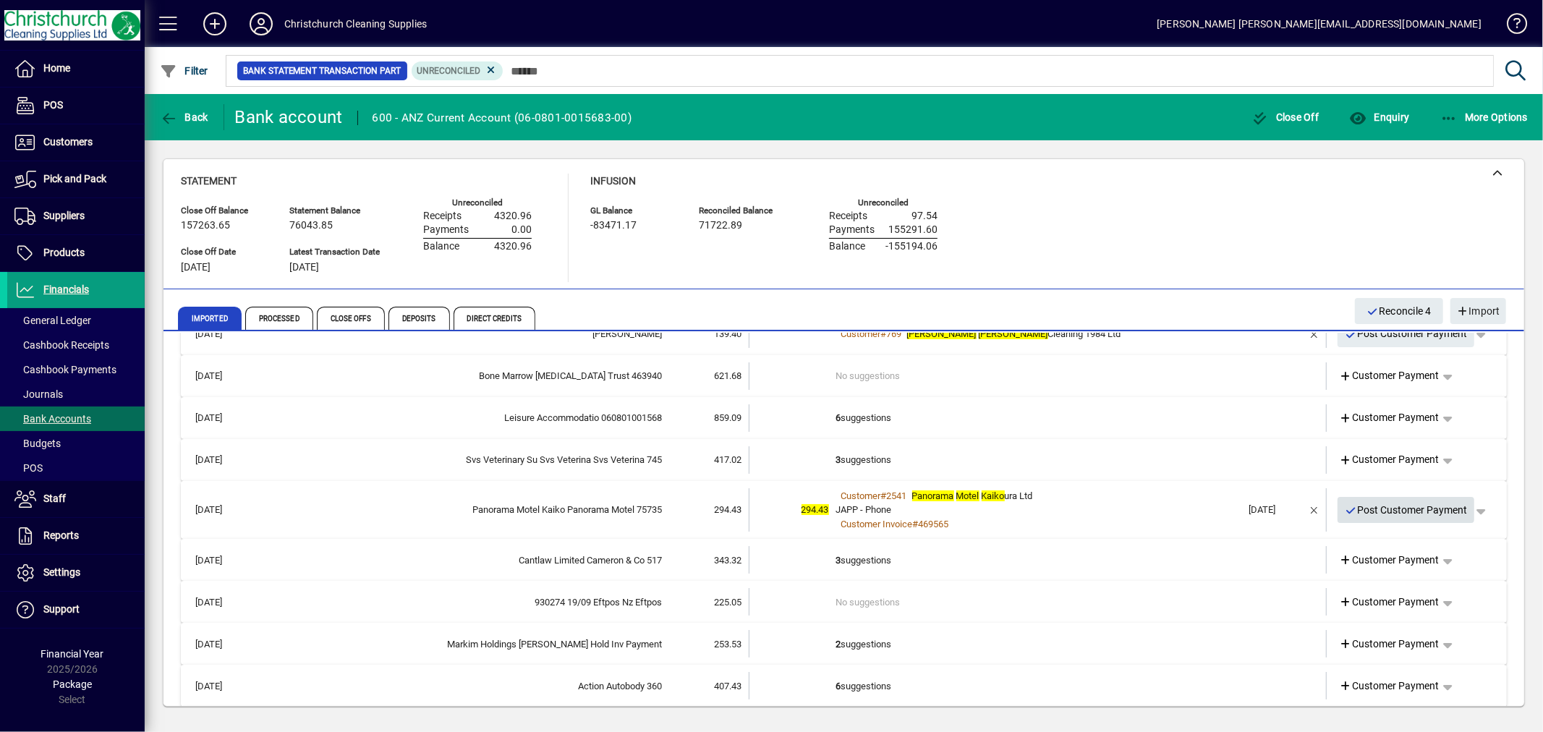
click at [1384, 503] on span "Post Customer Payment" at bounding box center [1405, 510] width 123 height 24
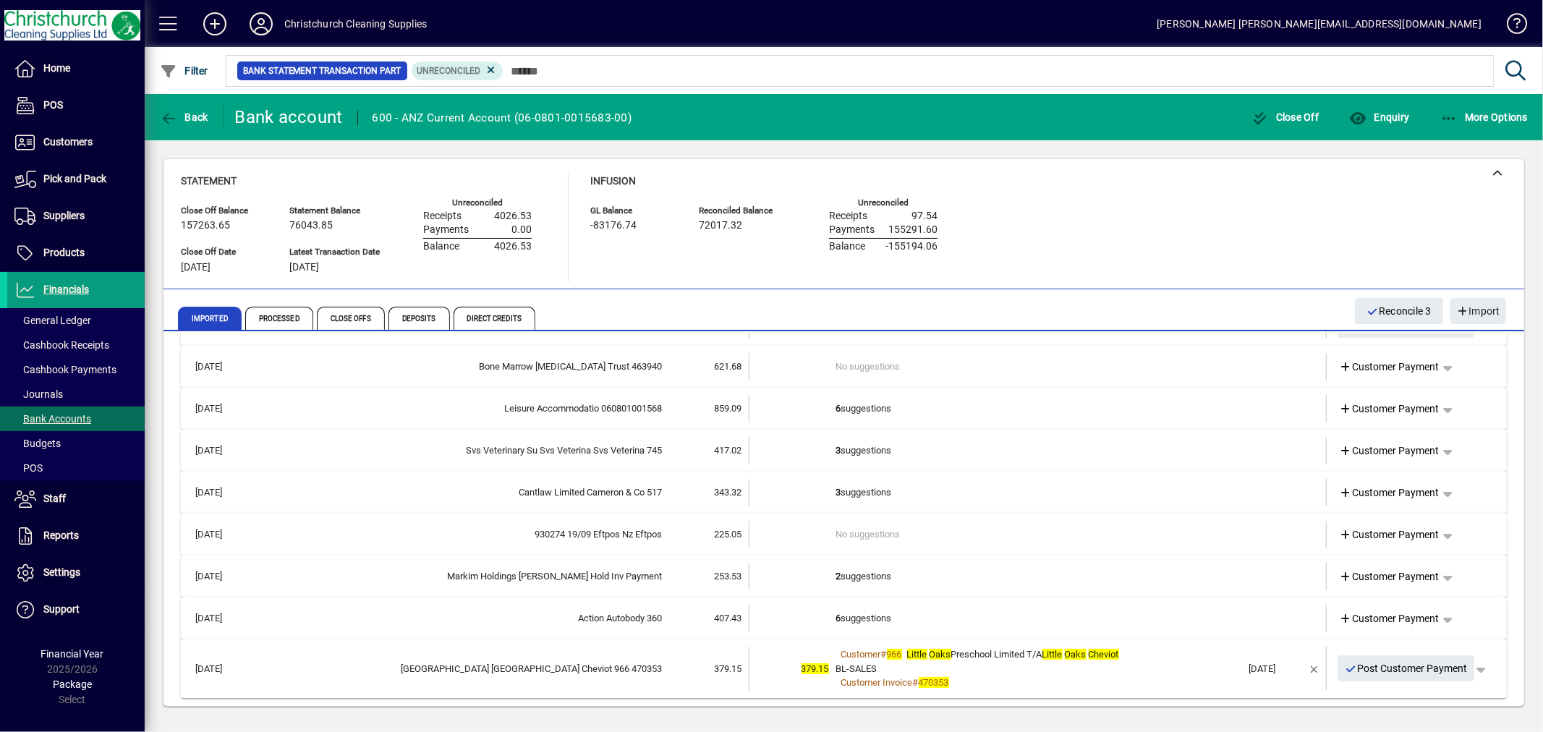
scroll to position [171, 0]
click at [1370, 662] on span "Post Customer Payment" at bounding box center [1405, 667] width 123 height 24
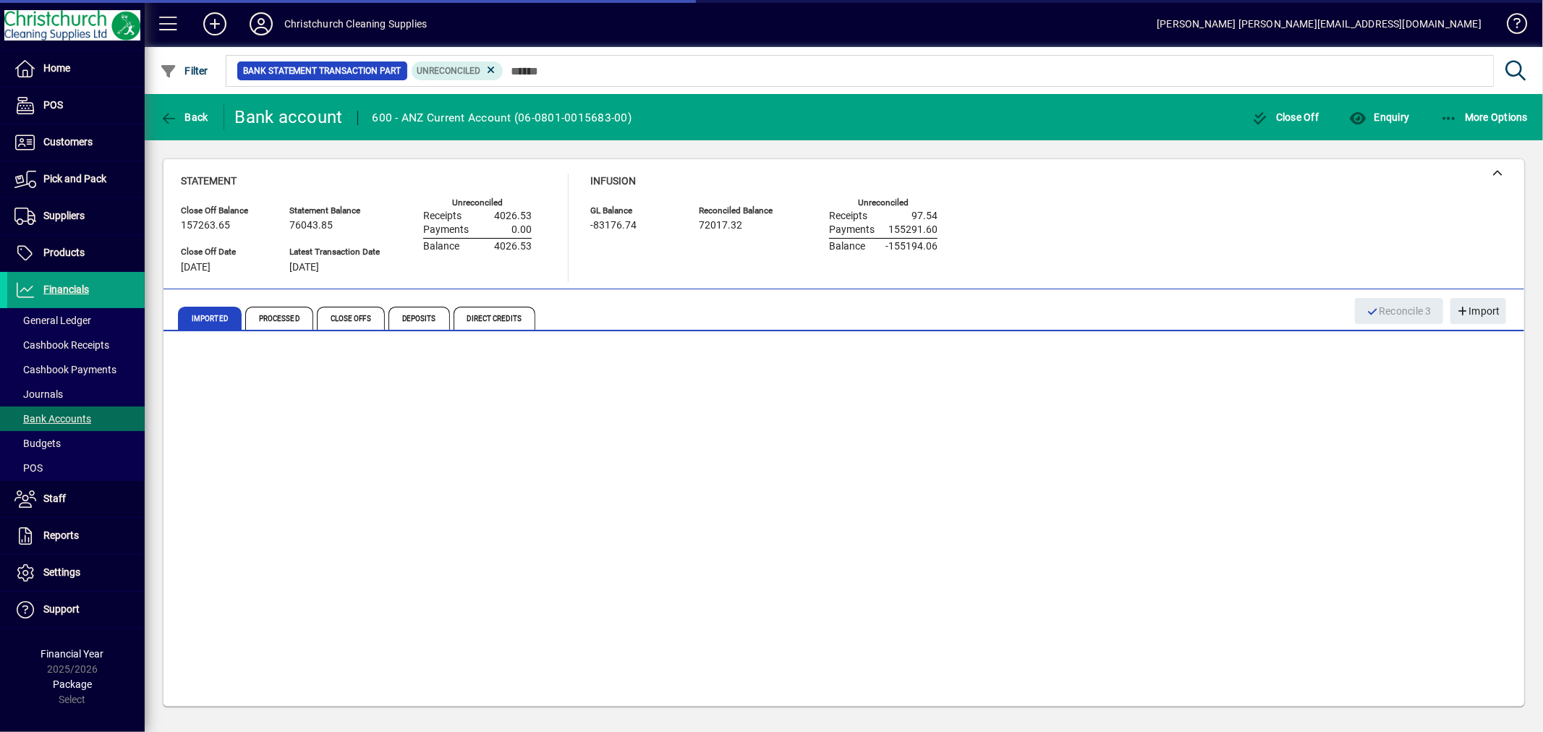
scroll to position [114, 0]
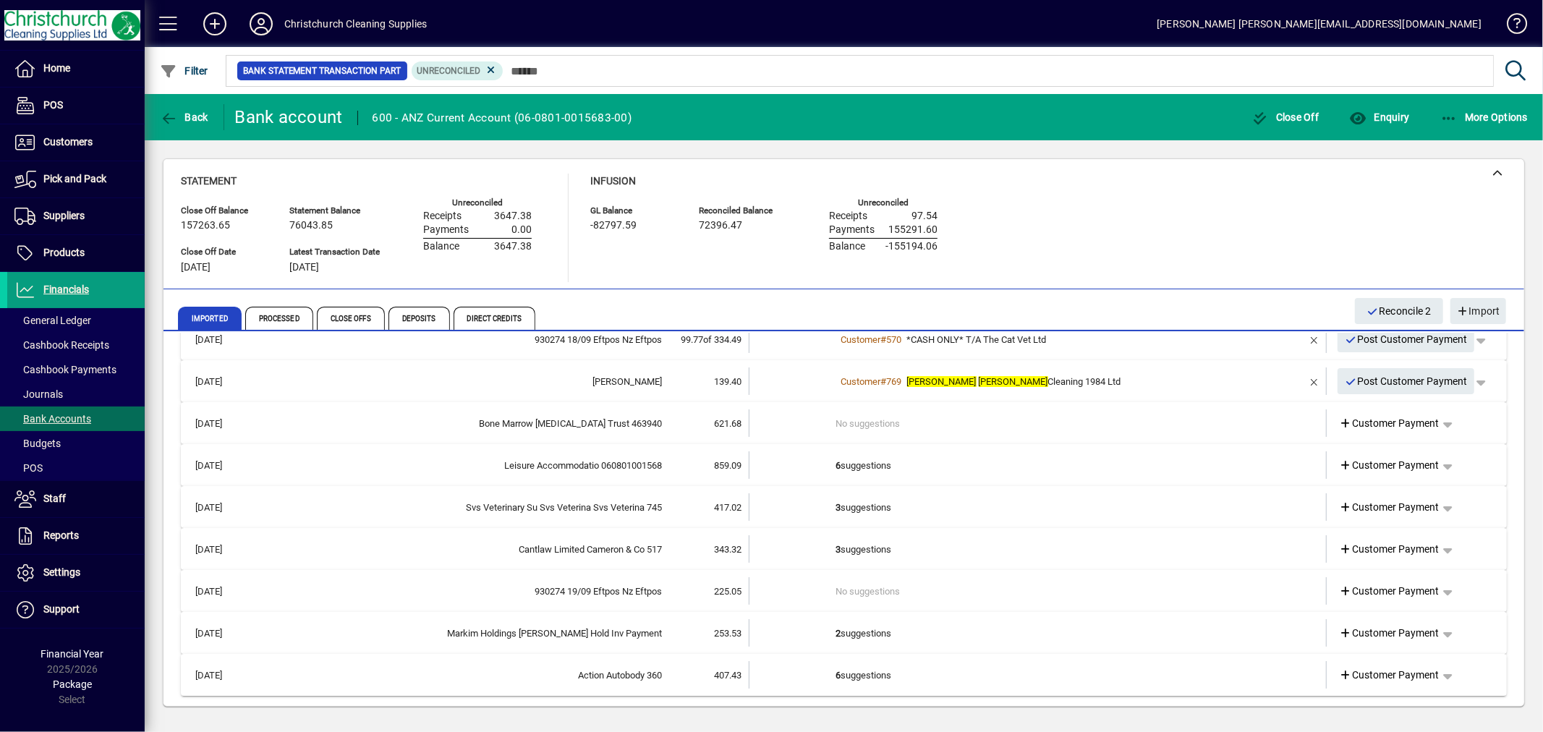
click at [869, 632] on td "2 suggestions" at bounding box center [1039, 632] width 406 height 27
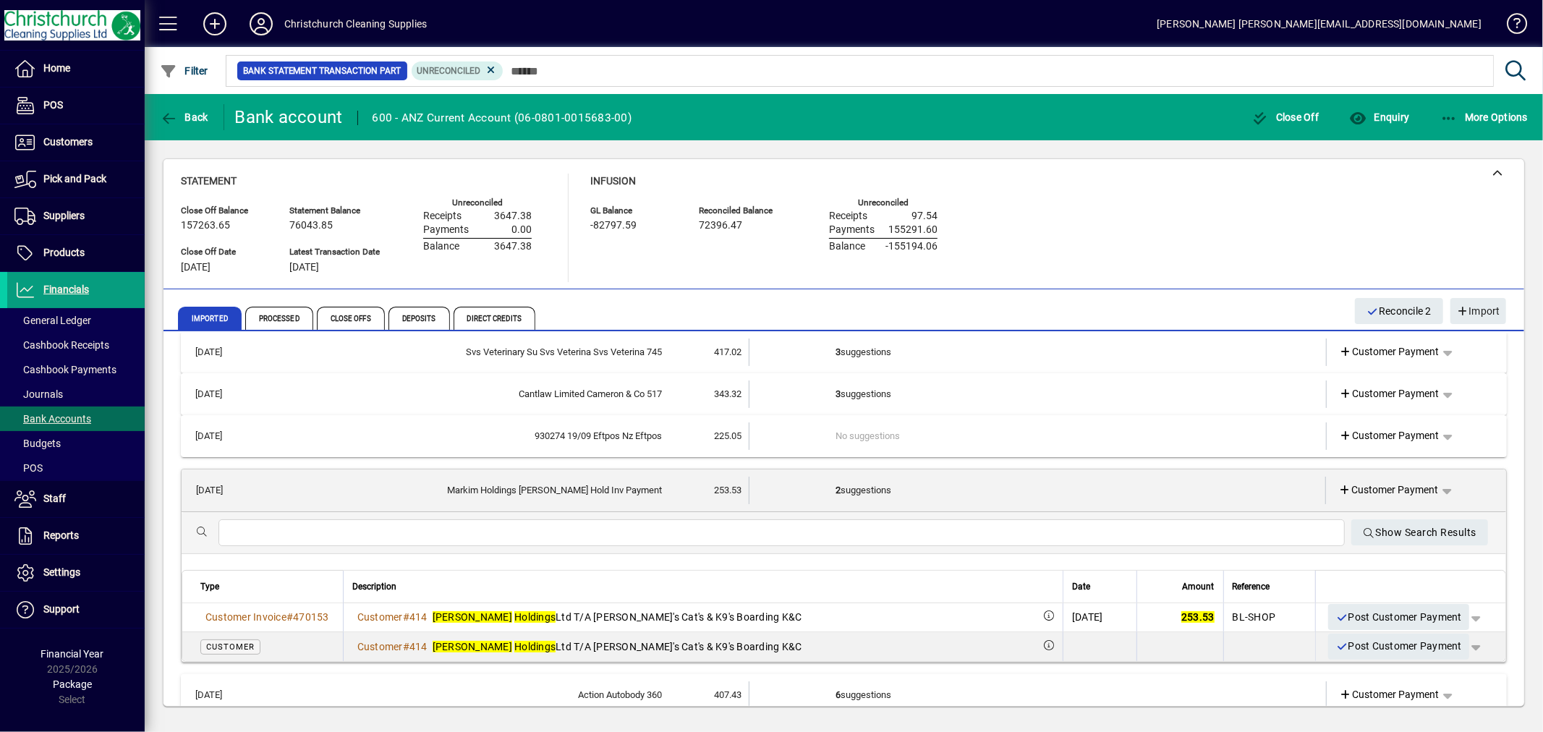
scroll to position [275, 0]
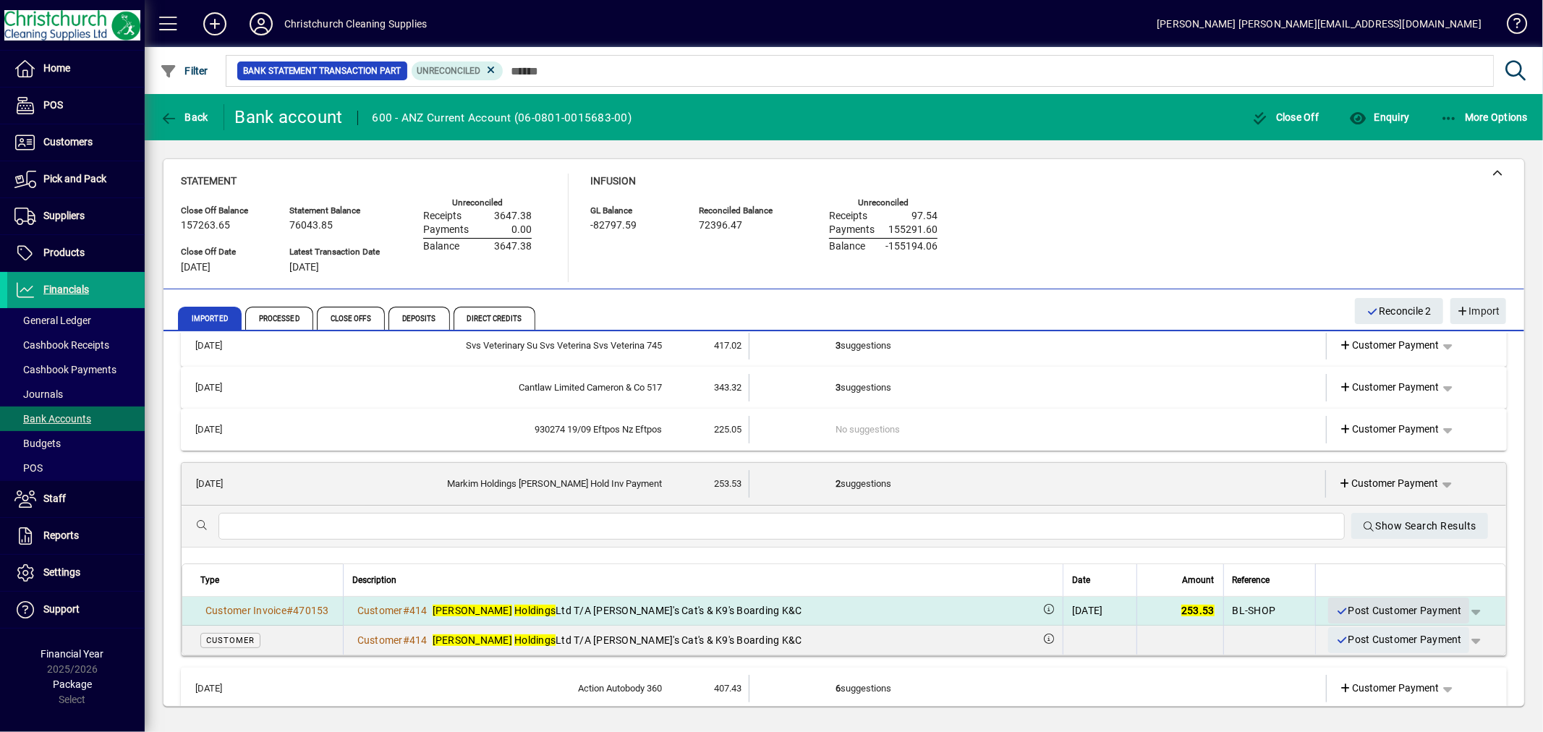
click at [1391, 605] on span "Post Customer Payment" at bounding box center [1398, 611] width 127 height 24
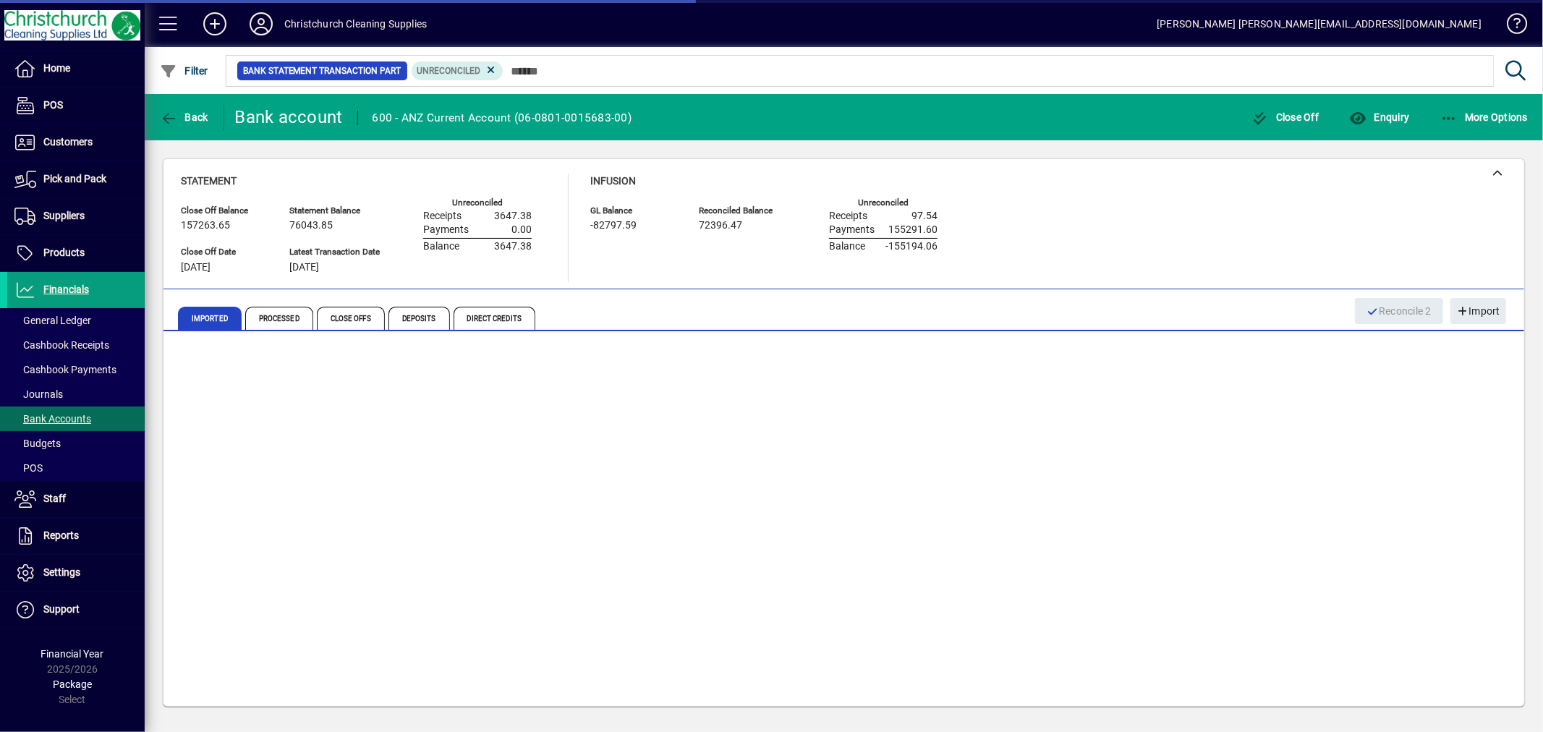
scroll to position [72, 0]
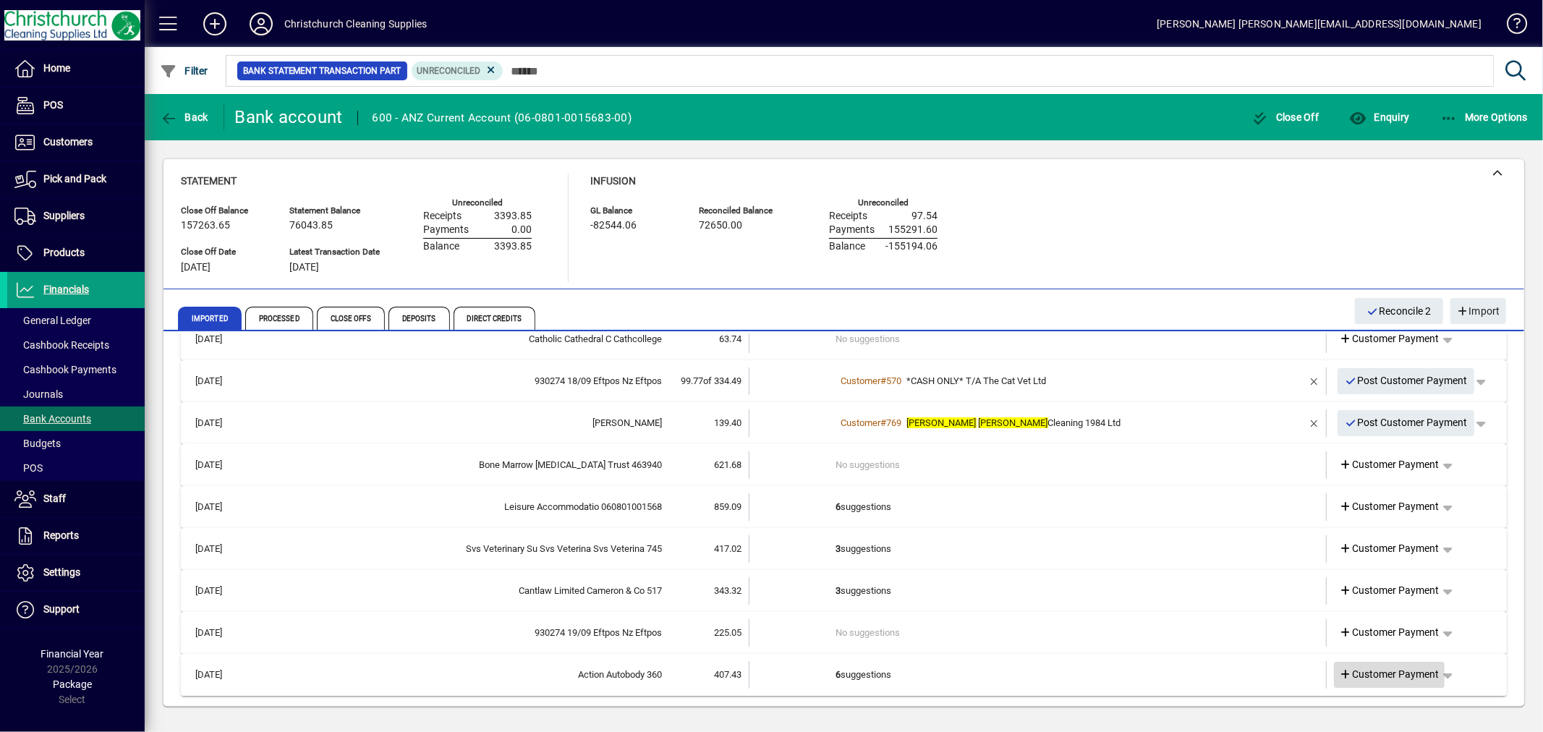
click at [1414, 668] on span "Customer Payment" at bounding box center [1389, 674] width 100 height 15
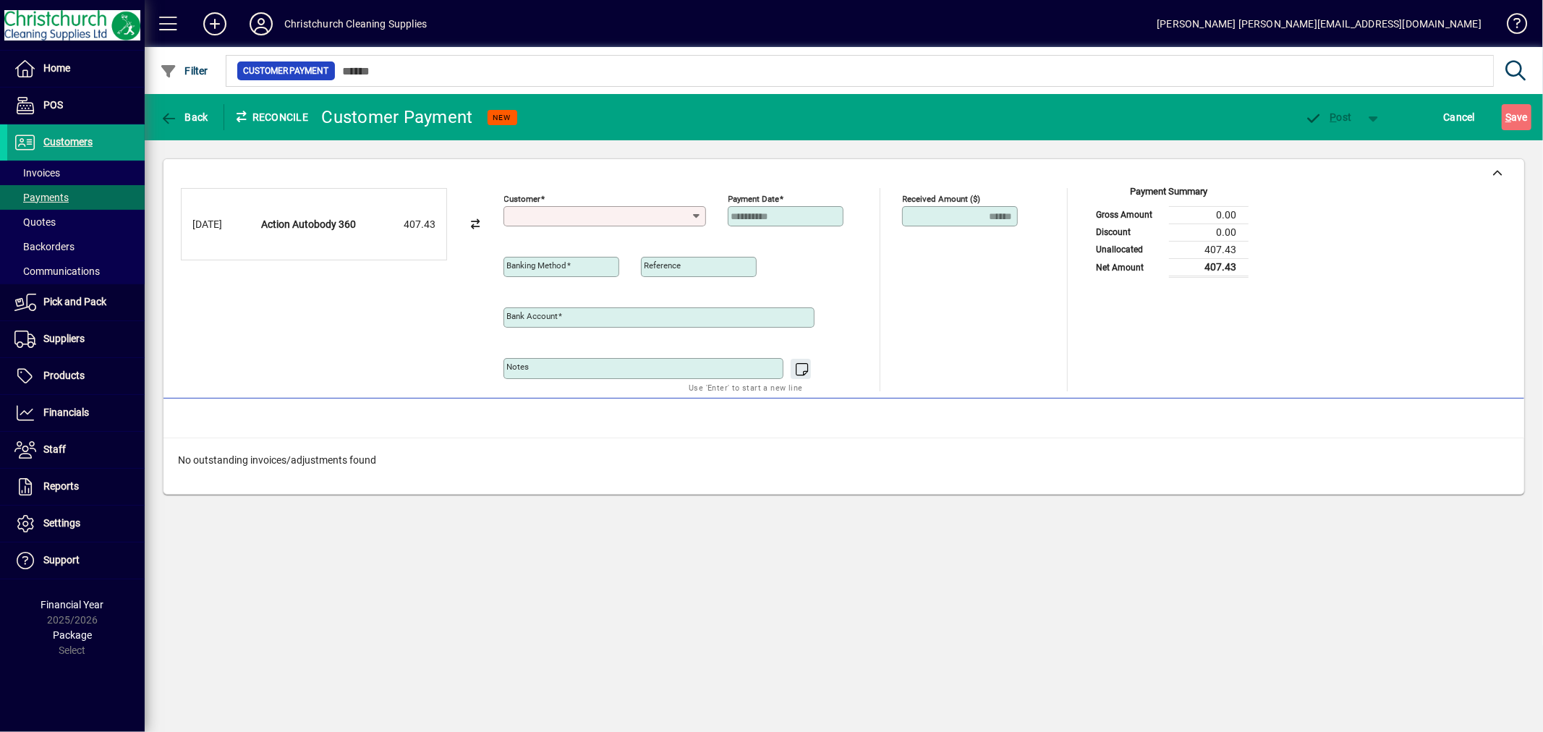
type input "**********"
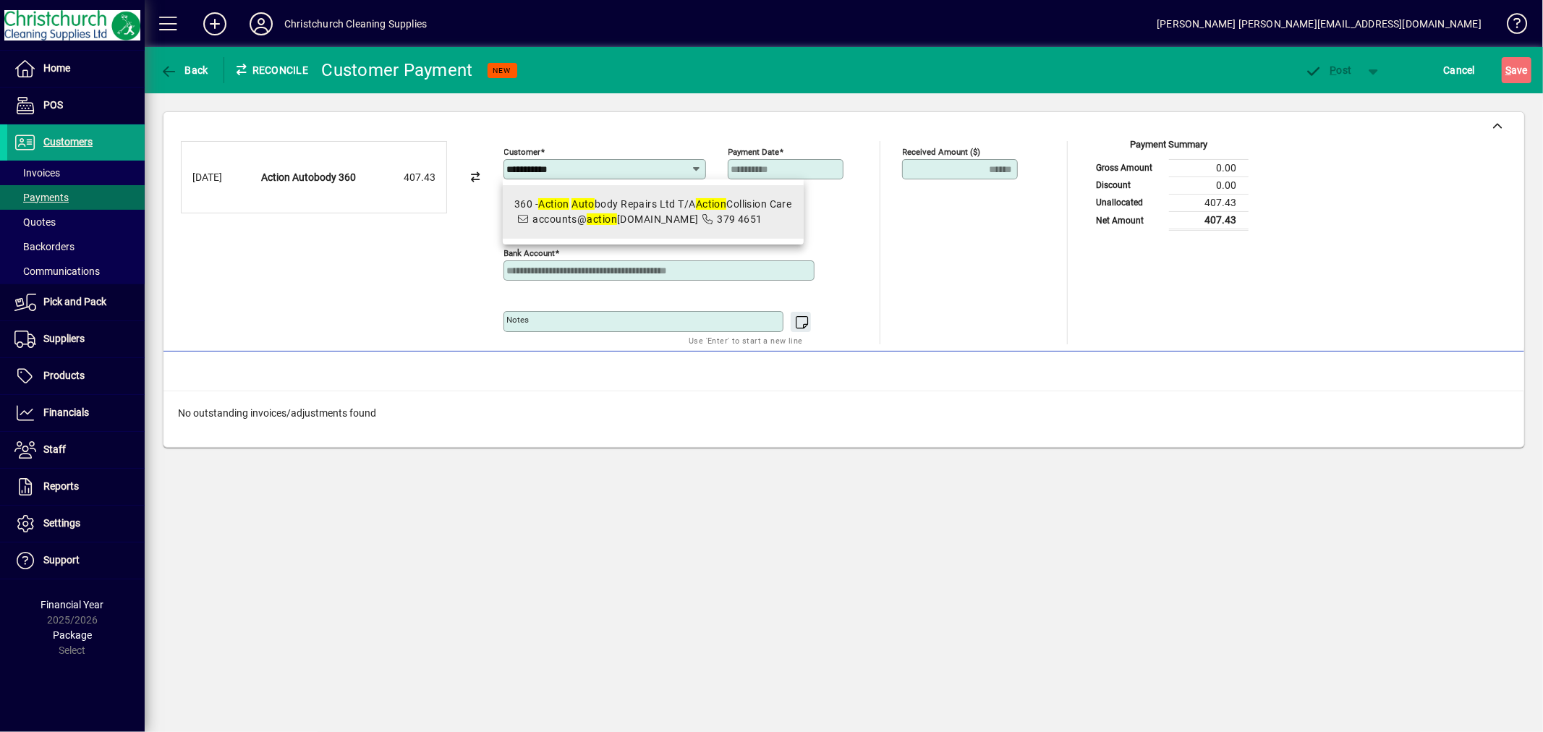
click at [615, 214] on em "action" at bounding box center [602, 219] width 30 height 12
type input "**********"
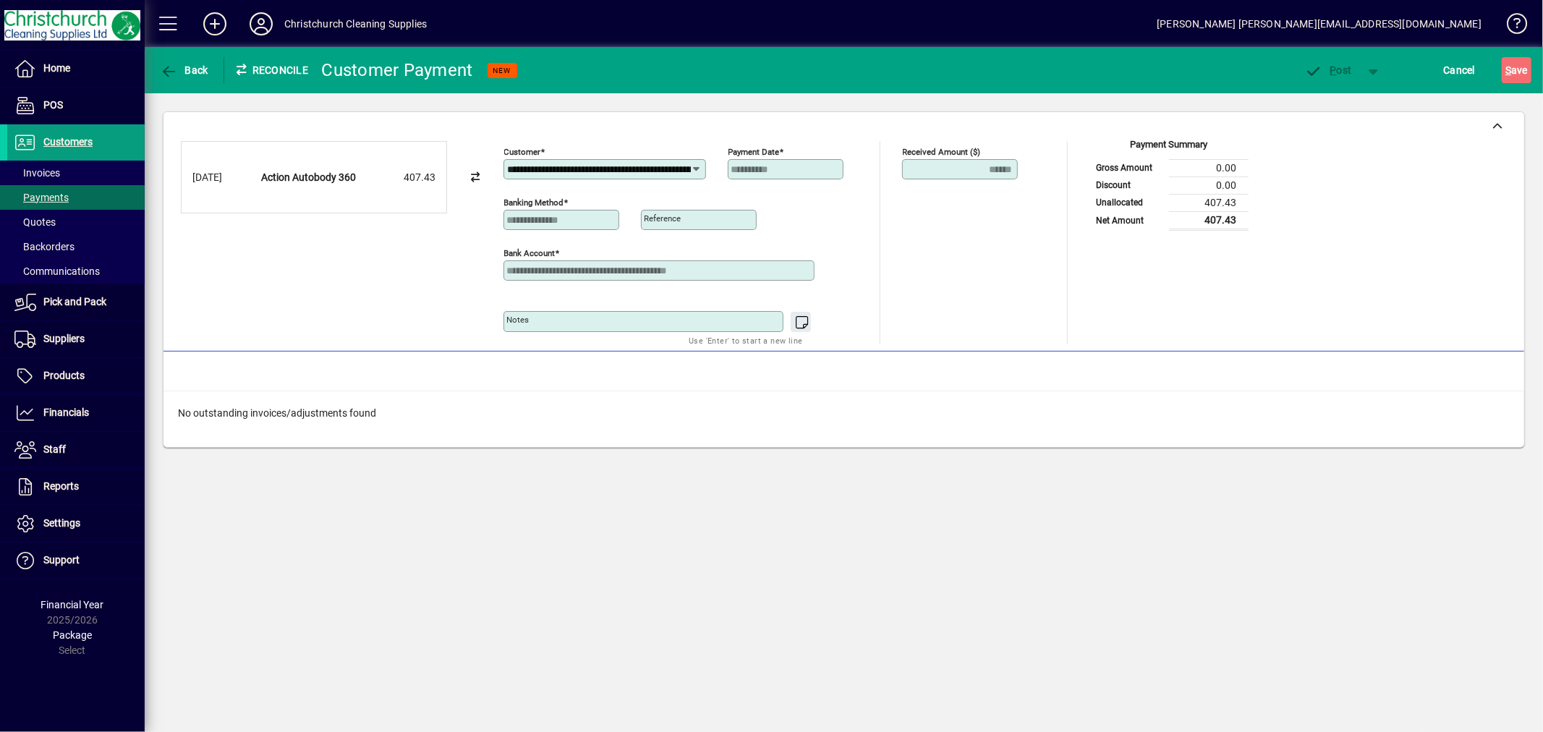
scroll to position [0, 98]
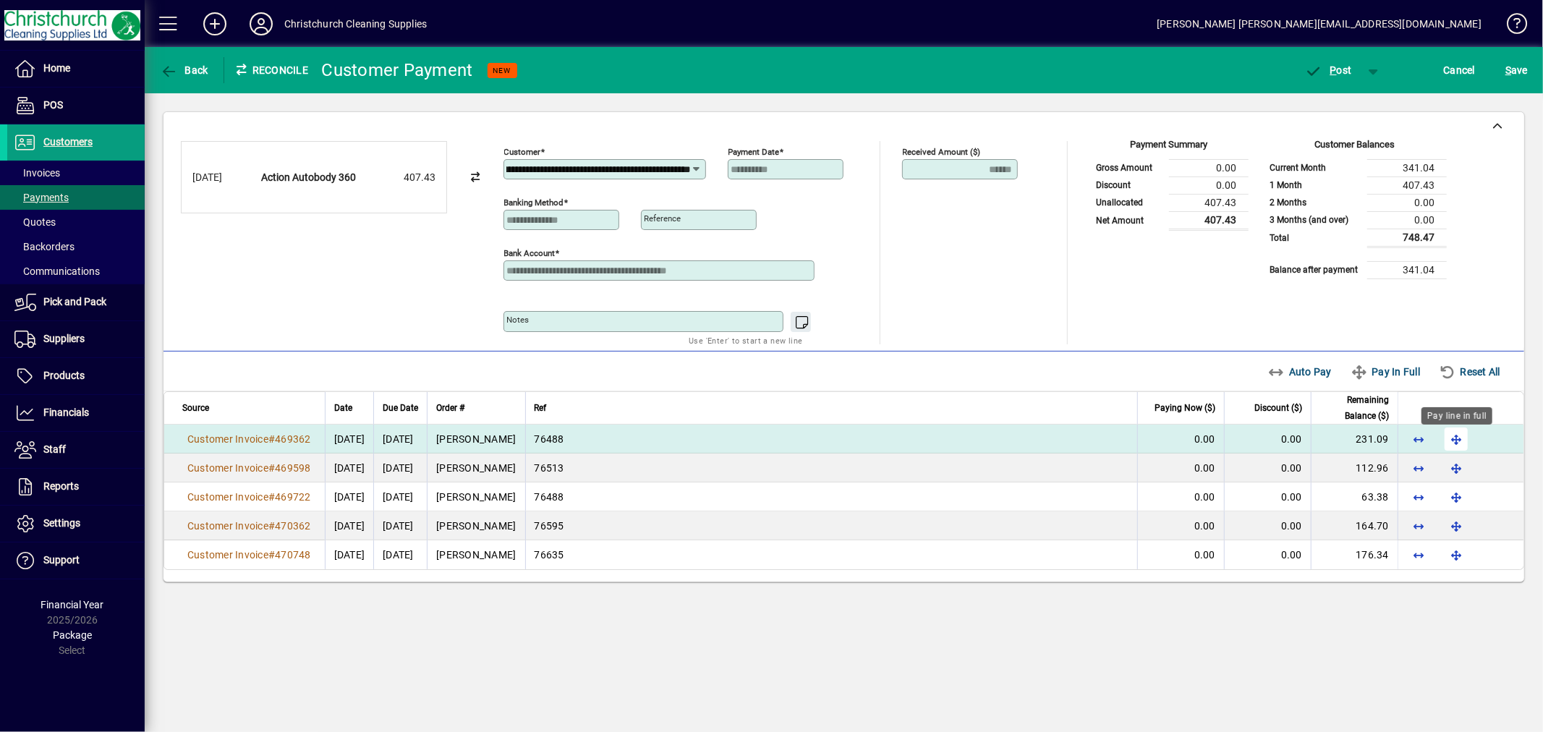
click at [1459, 441] on span "button" at bounding box center [1456, 439] width 35 height 35
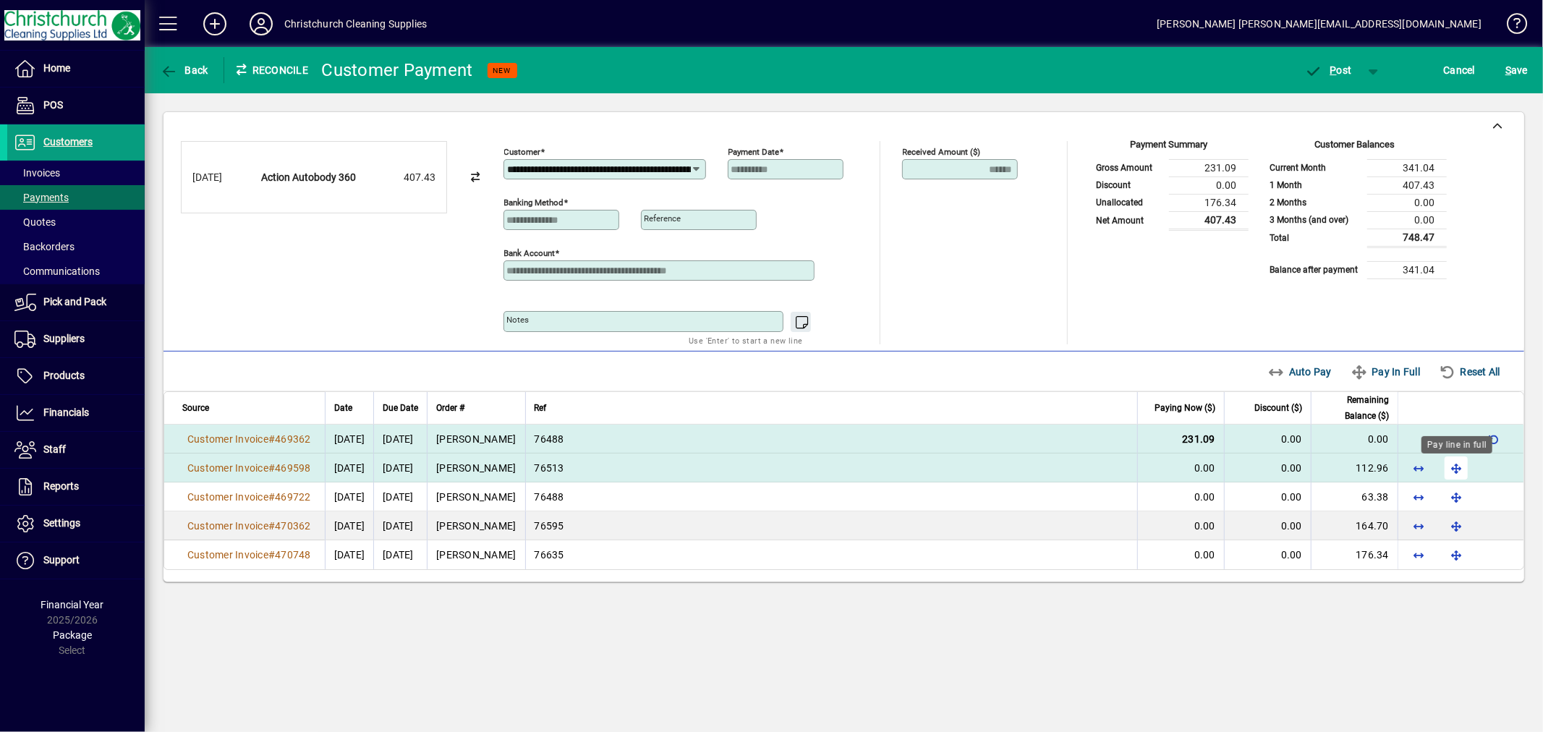
click at [1454, 469] on span "button" at bounding box center [1456, 468] width 35 height 35
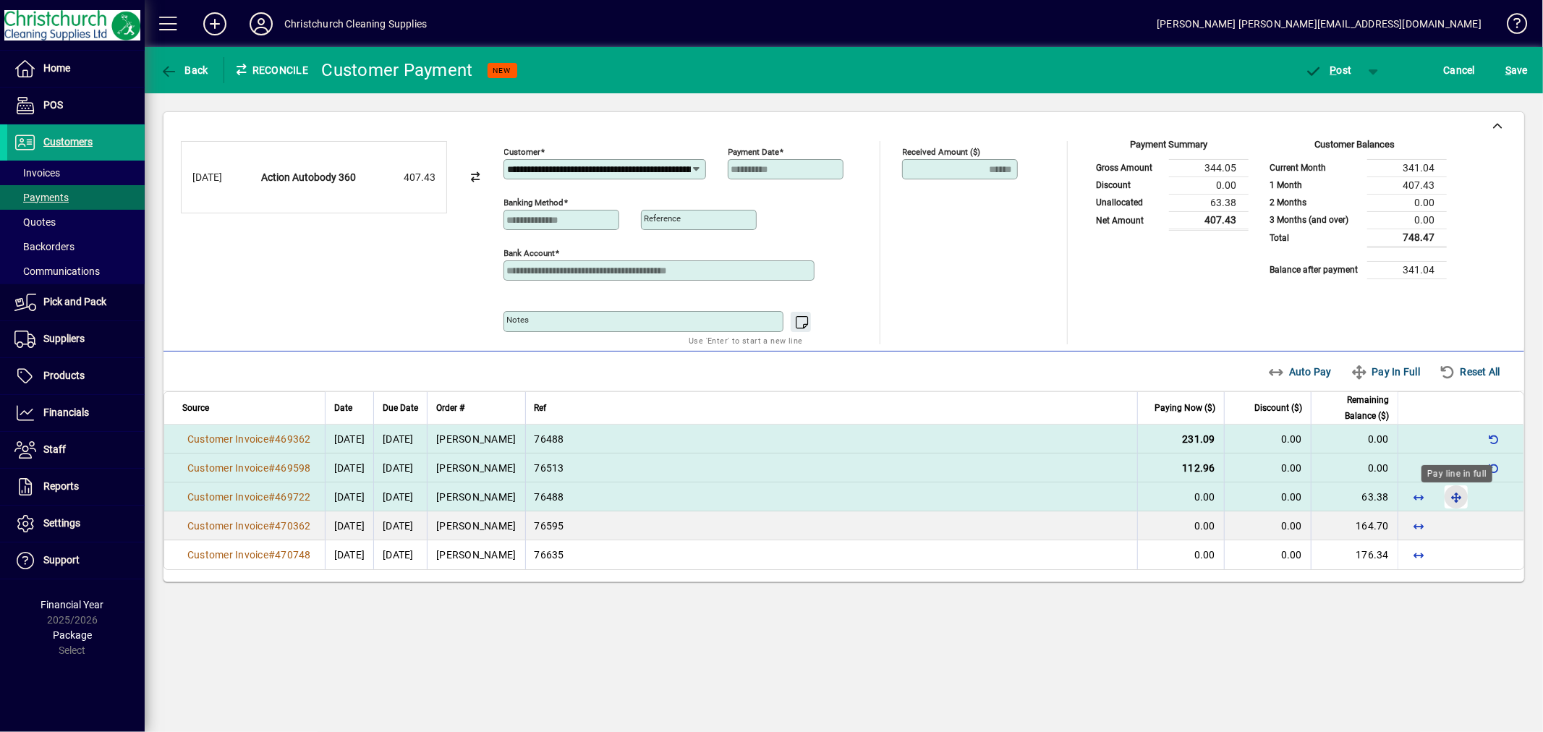
click at [1449, 498] on span "button" at bounding box center [1456, 497] width 35 height 35
click at [1340, 71] on span "P ost" at bounding box center [1328, 70] width 47 height 12
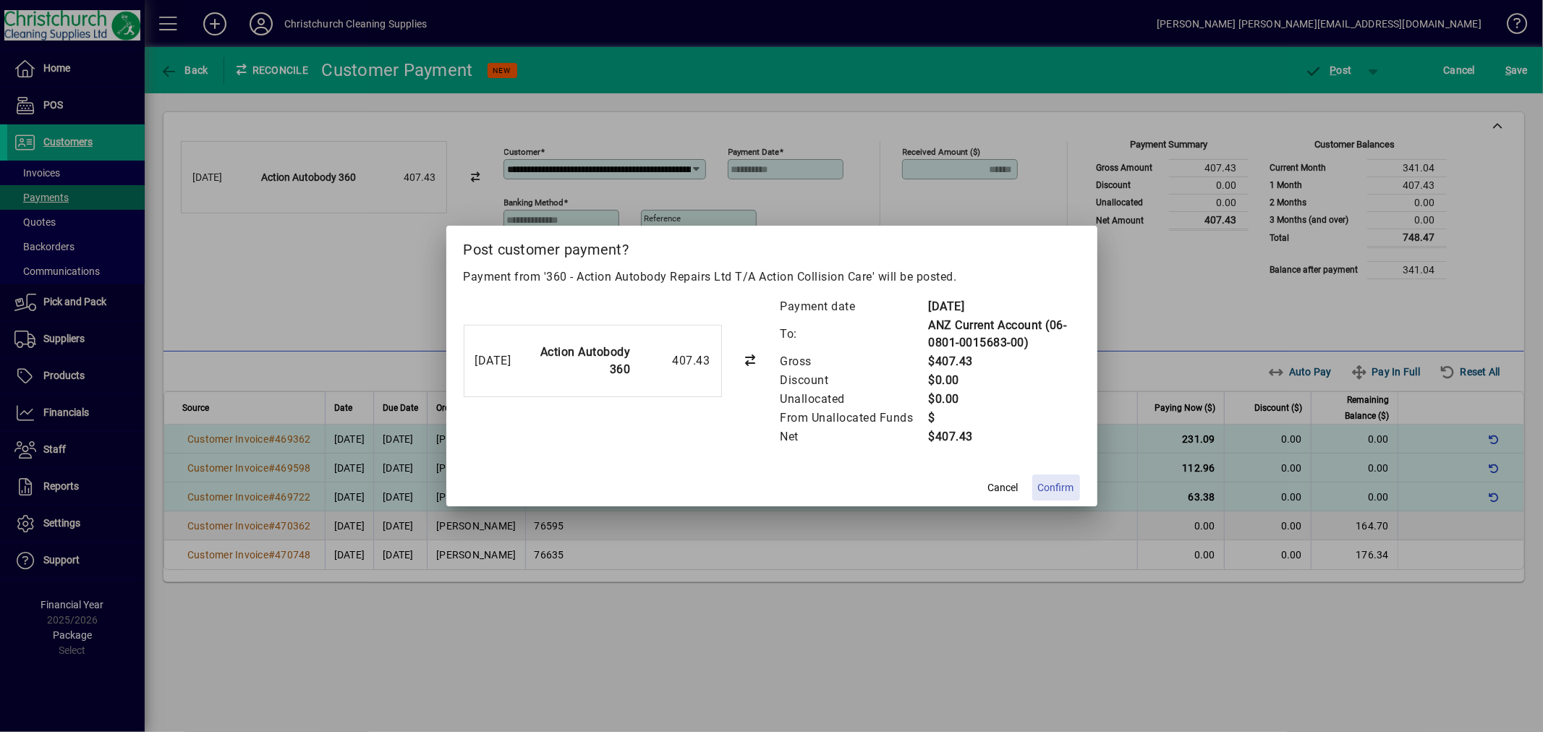
click at [1045, 487] on span "Confirm" at bounding box center [1056, 487] width 36 height 15
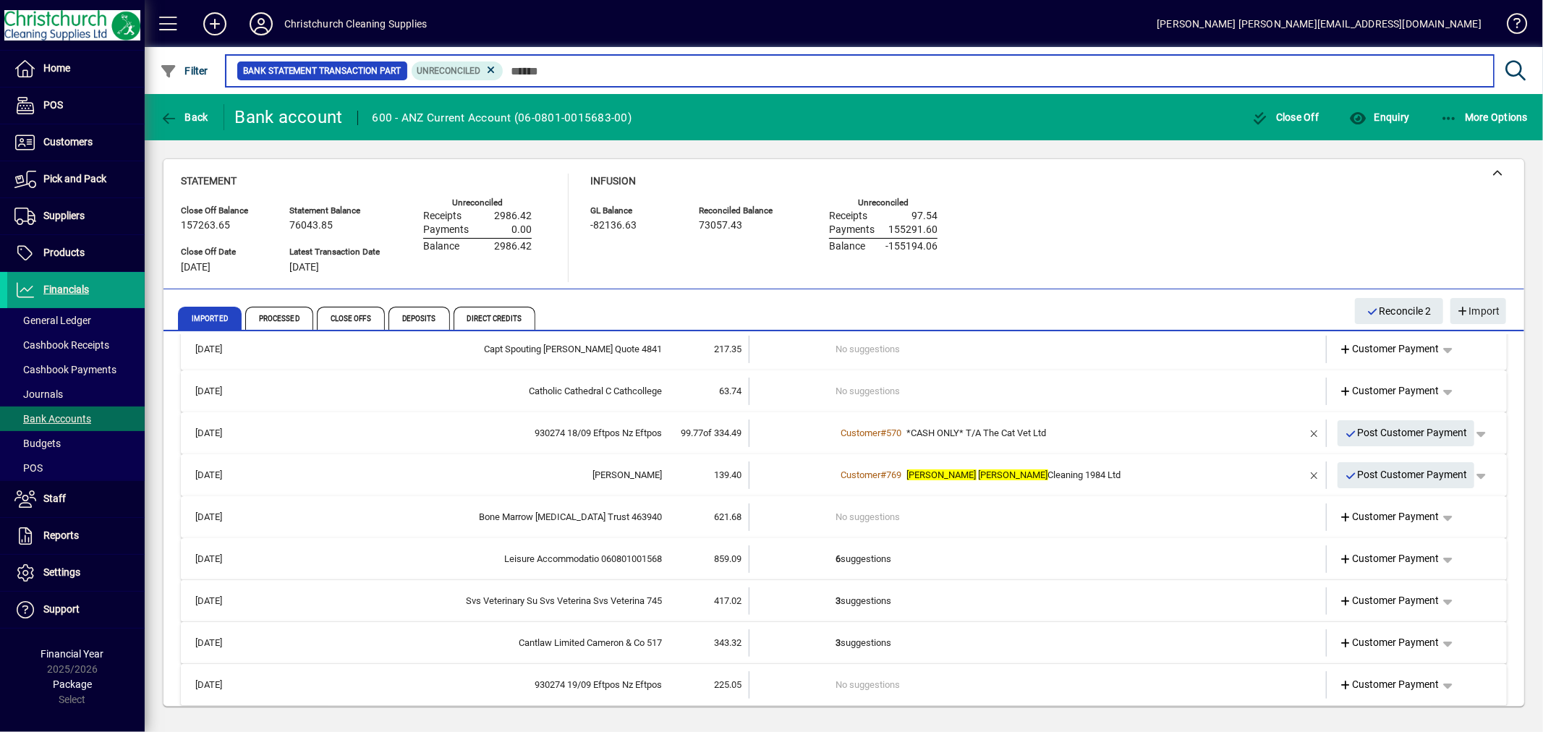
scroll to position [30, 0]
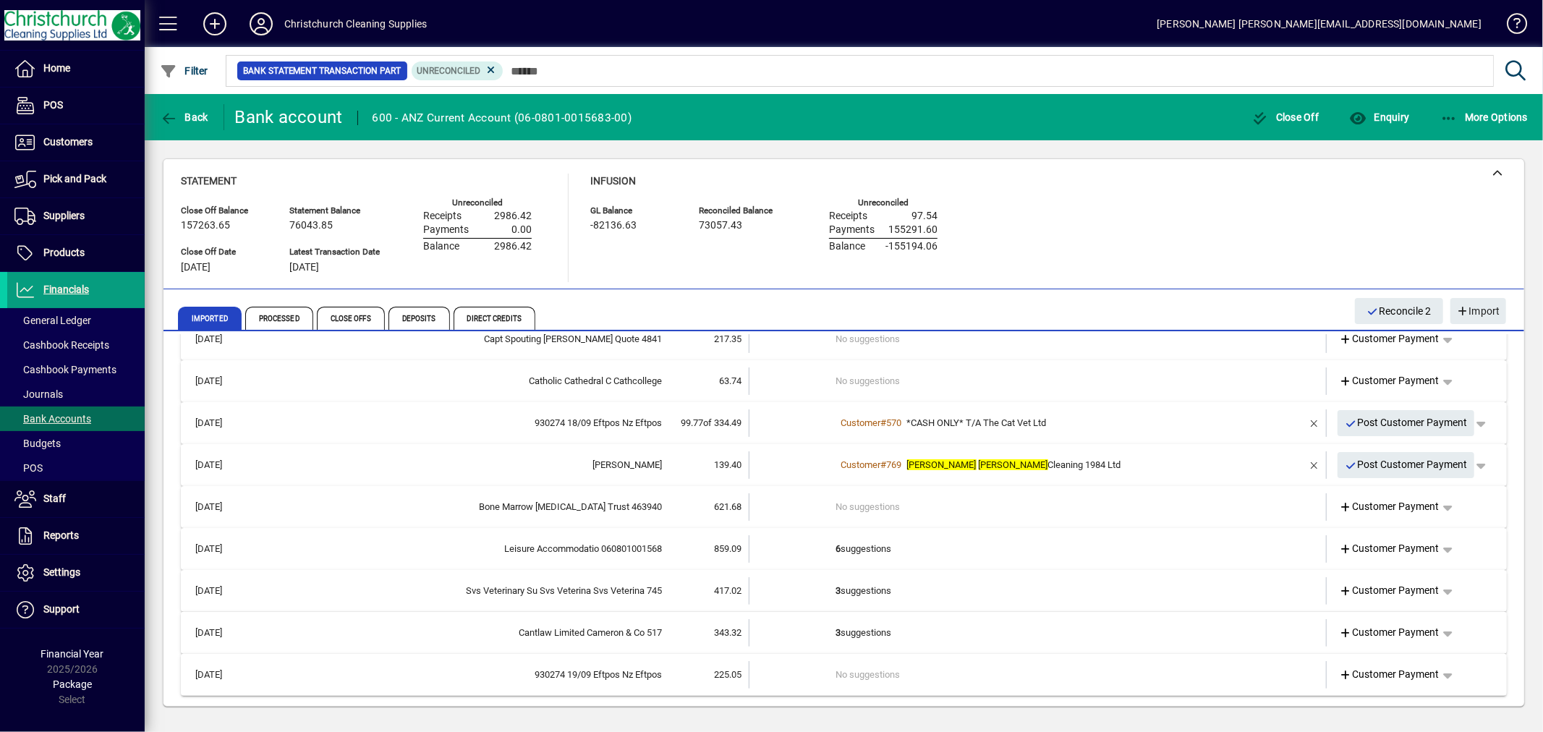
click at [850, 628] on td "3 suggestions" at bounding box center [1039, 632] width 406 height 27
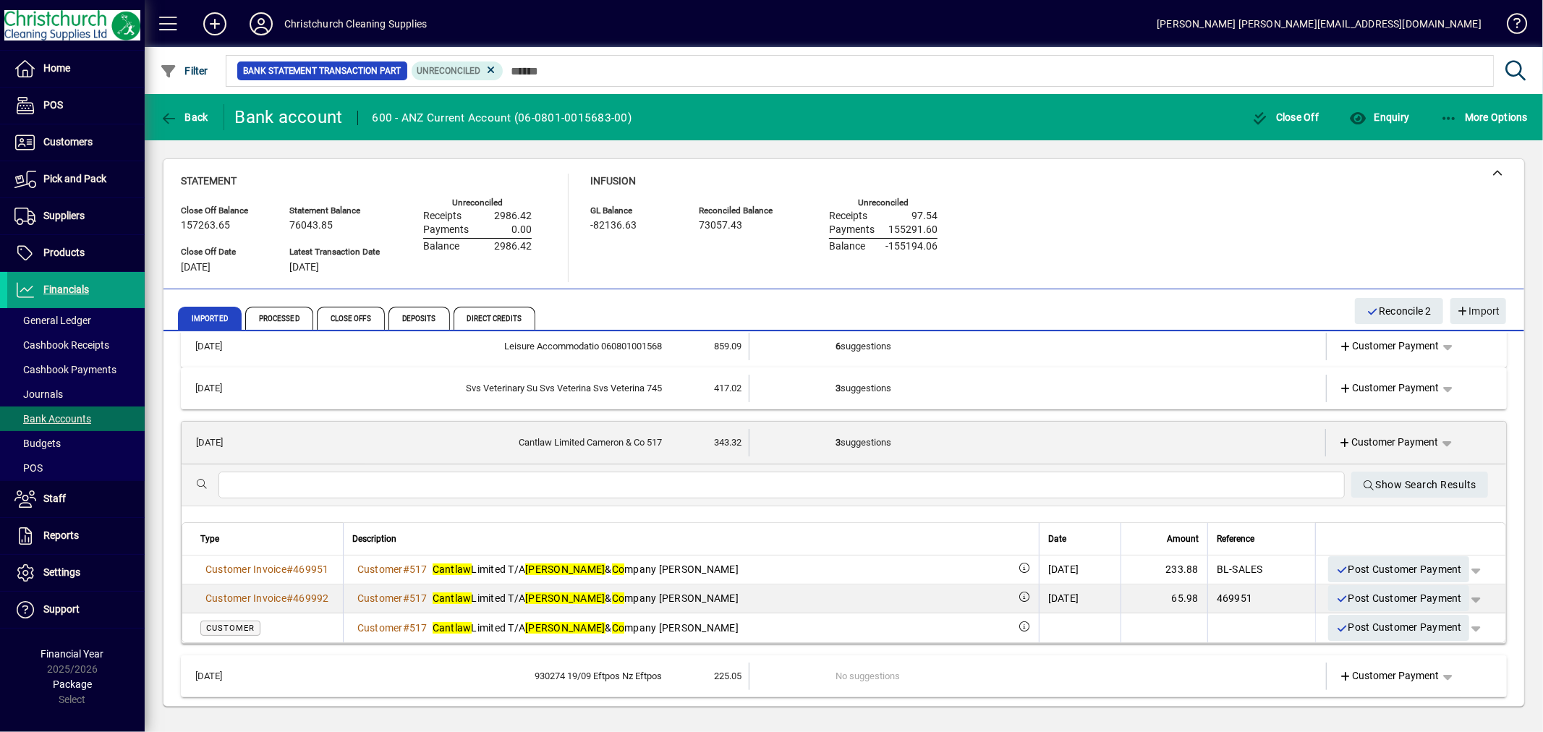
scroll to position [234, 0]
click at [1392, 435] on span "Customer Payment" at bounding box center [1389, 440] width 100 height 15
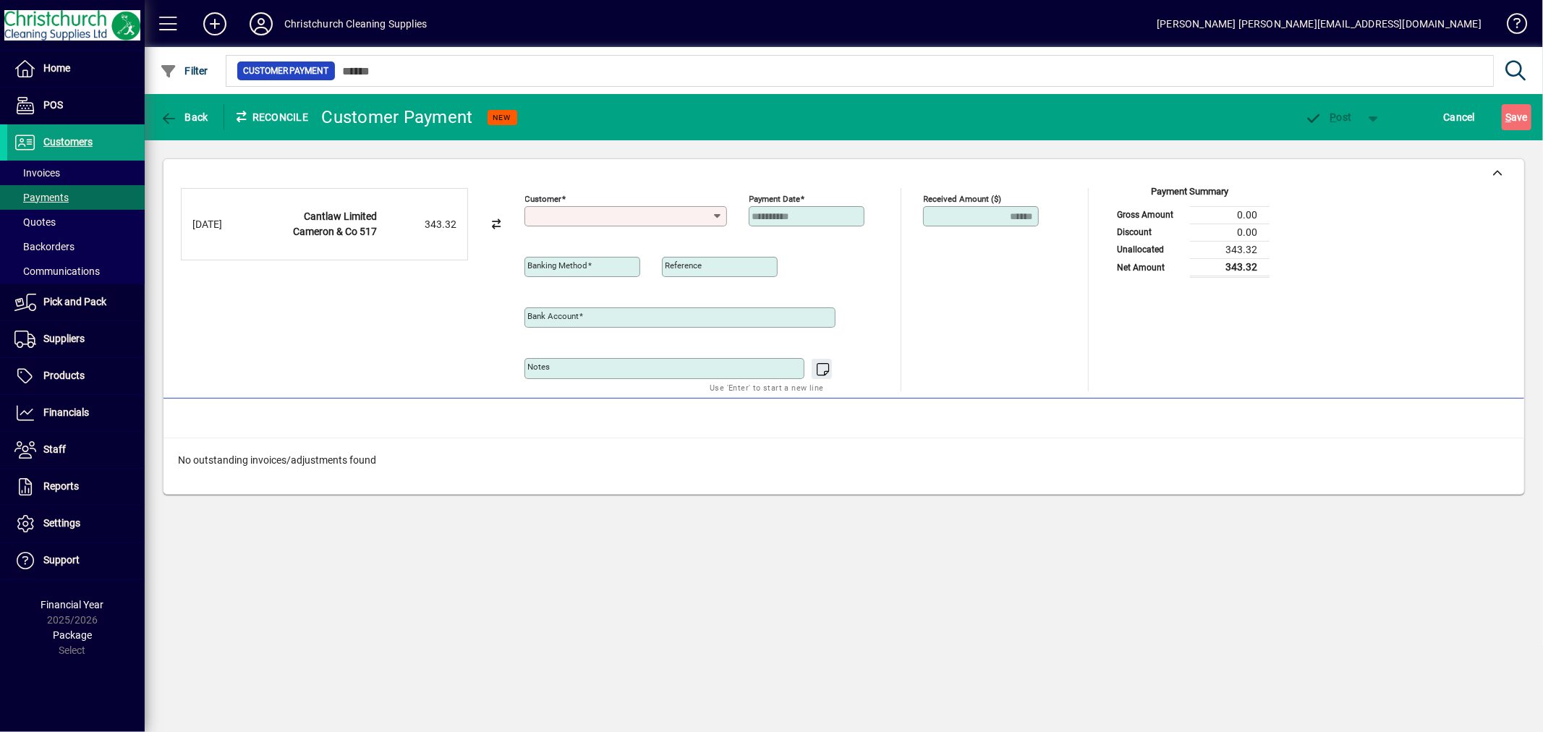
type input "**********"
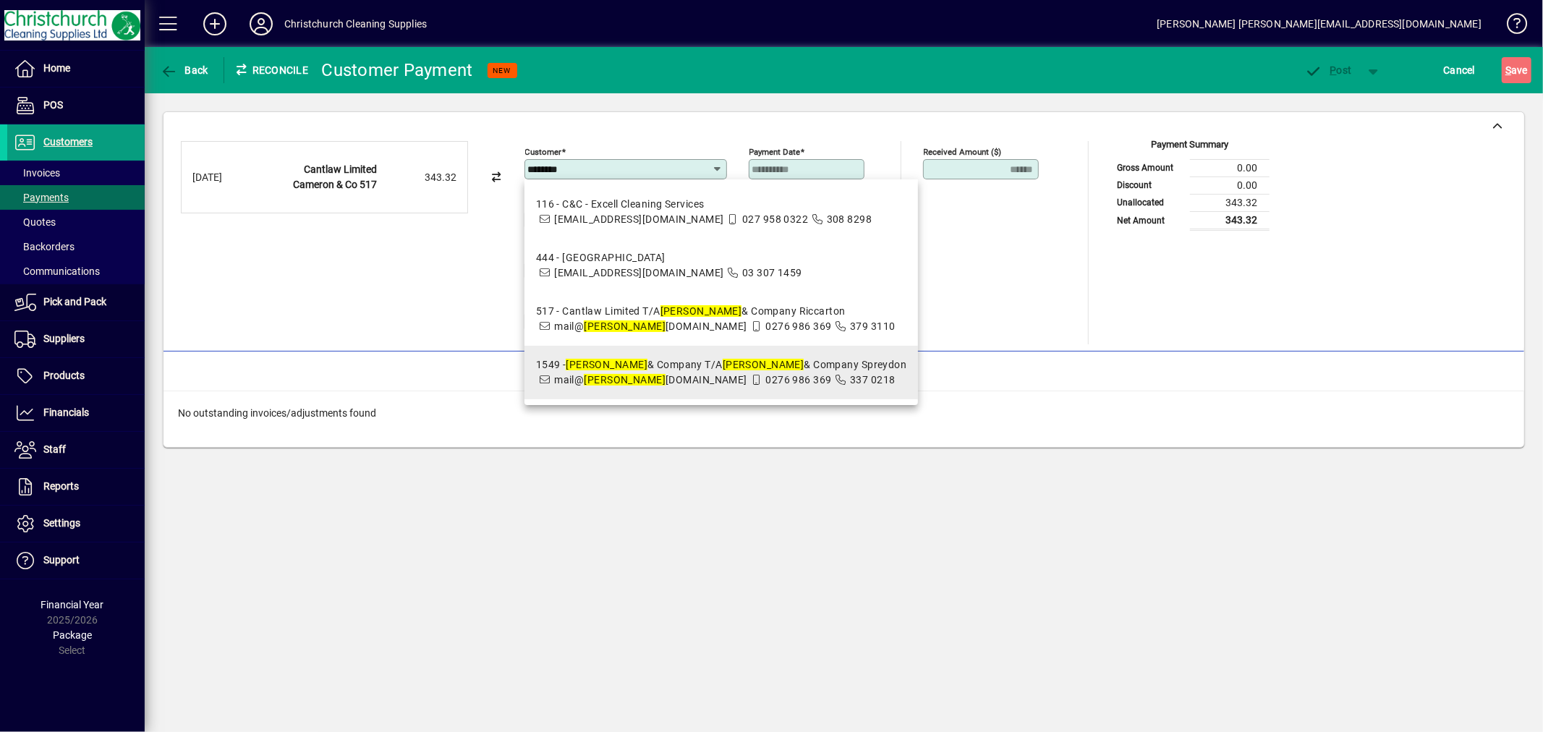
click at [761, 372] on div "1549 - Cameron & Company T/A Cameron & Company Spreydon" at bounding box center [721, 364] width 371 height 15
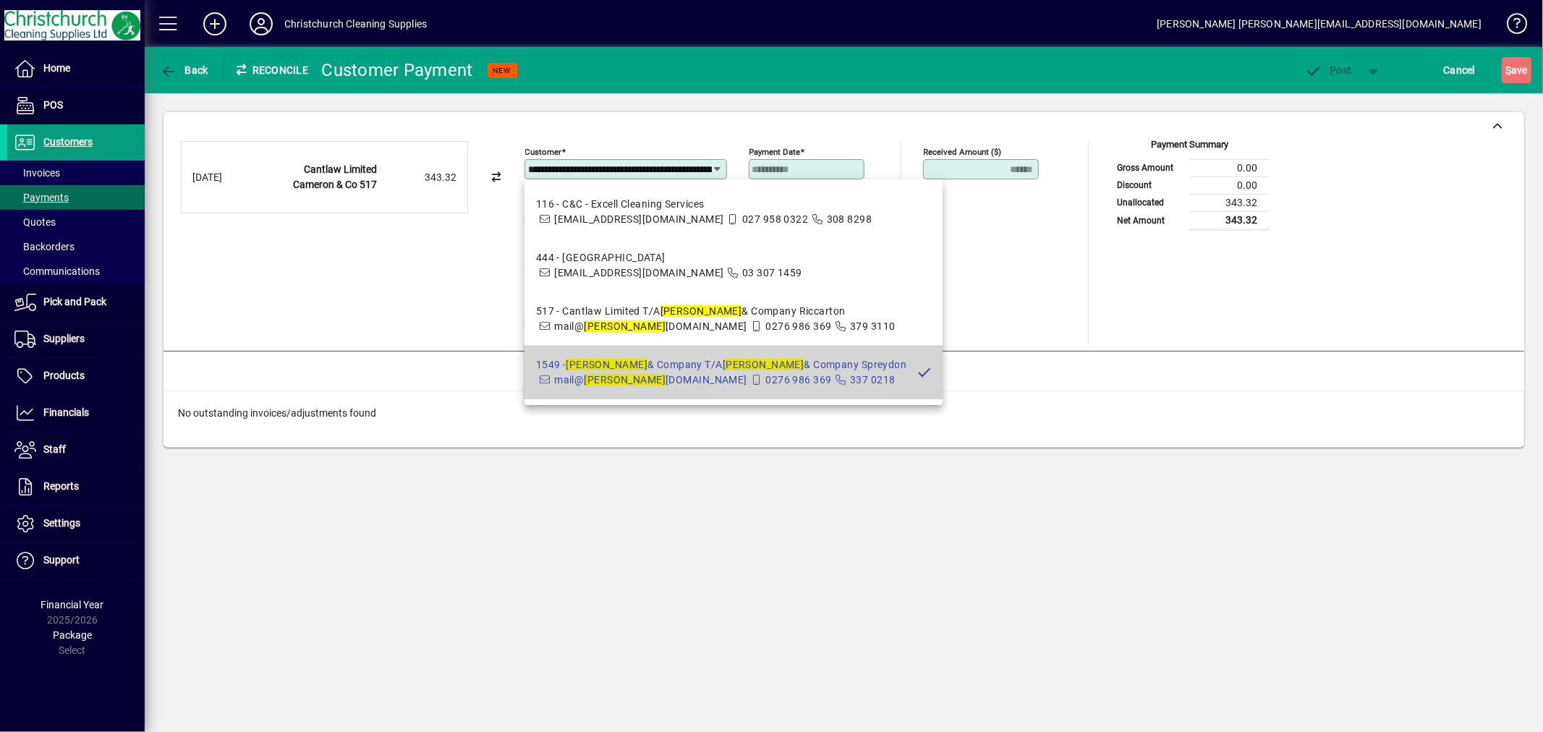
scroll to position [0, 114]
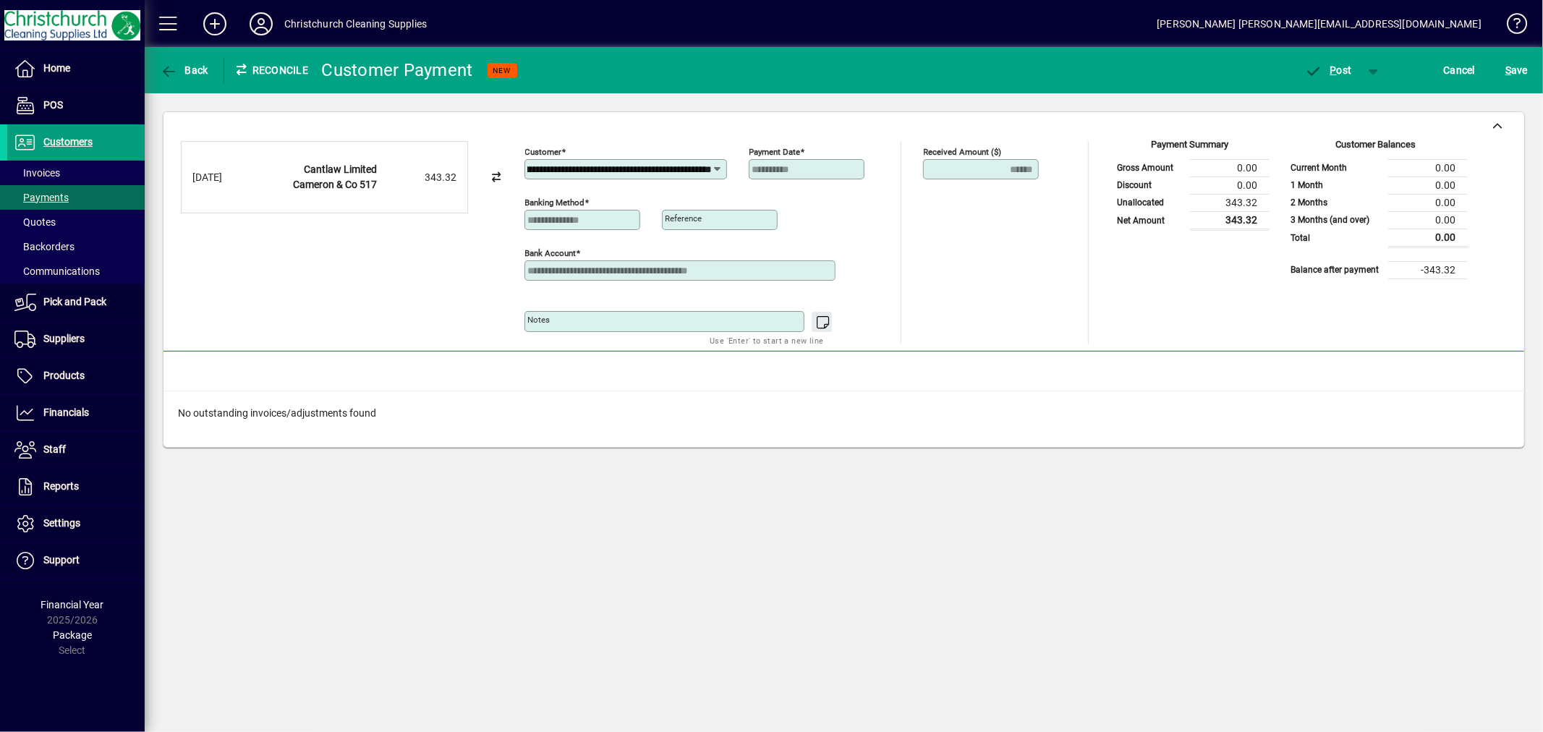
click at [720, 169] on icon at bounding box center [718, 169] width 12 height 12
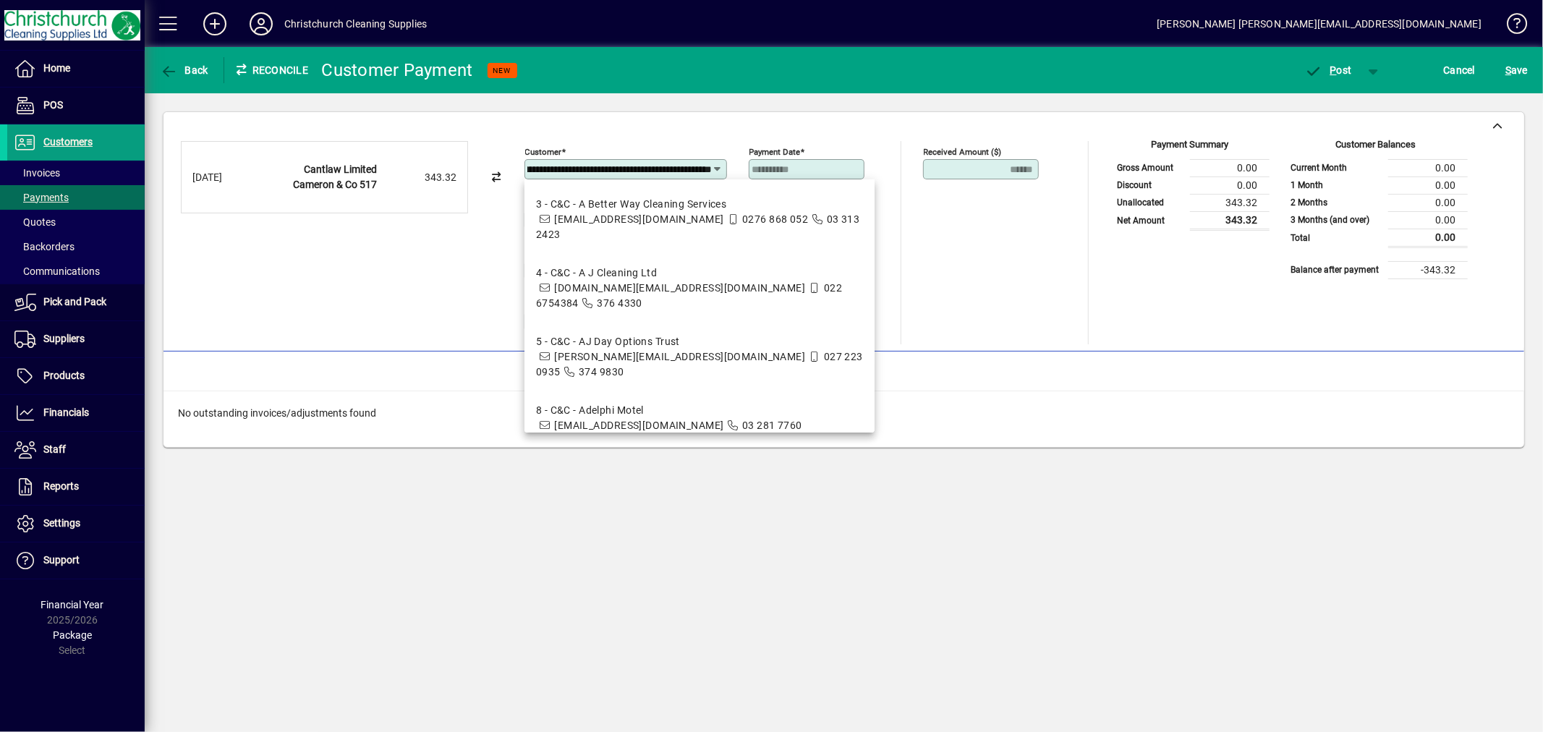
click at [711, 165] on input "**********" at bounding box center [620, 169] width 184 height 12
drag, startPoint x: 710, startPoint y: 165, endPoint x: 486, endPoint y: 186, distance: 225.2
click at [486, 186] on div "**********" at bounding box center [844, 242] width 1326 height 203
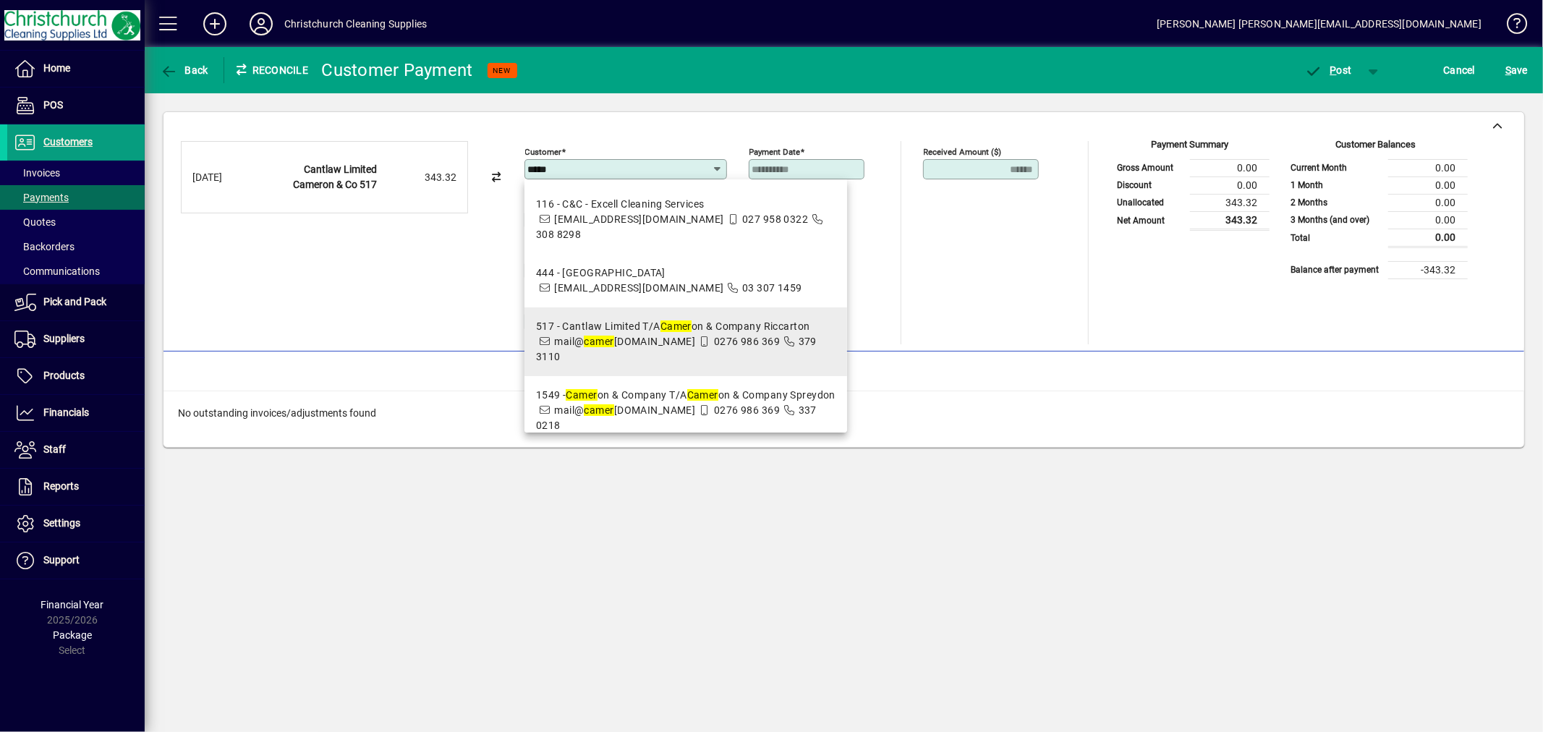
click at [741, 345] on span "0276 986 369" at bounding box center [747, 342] width 66 height 12
type input "**********"
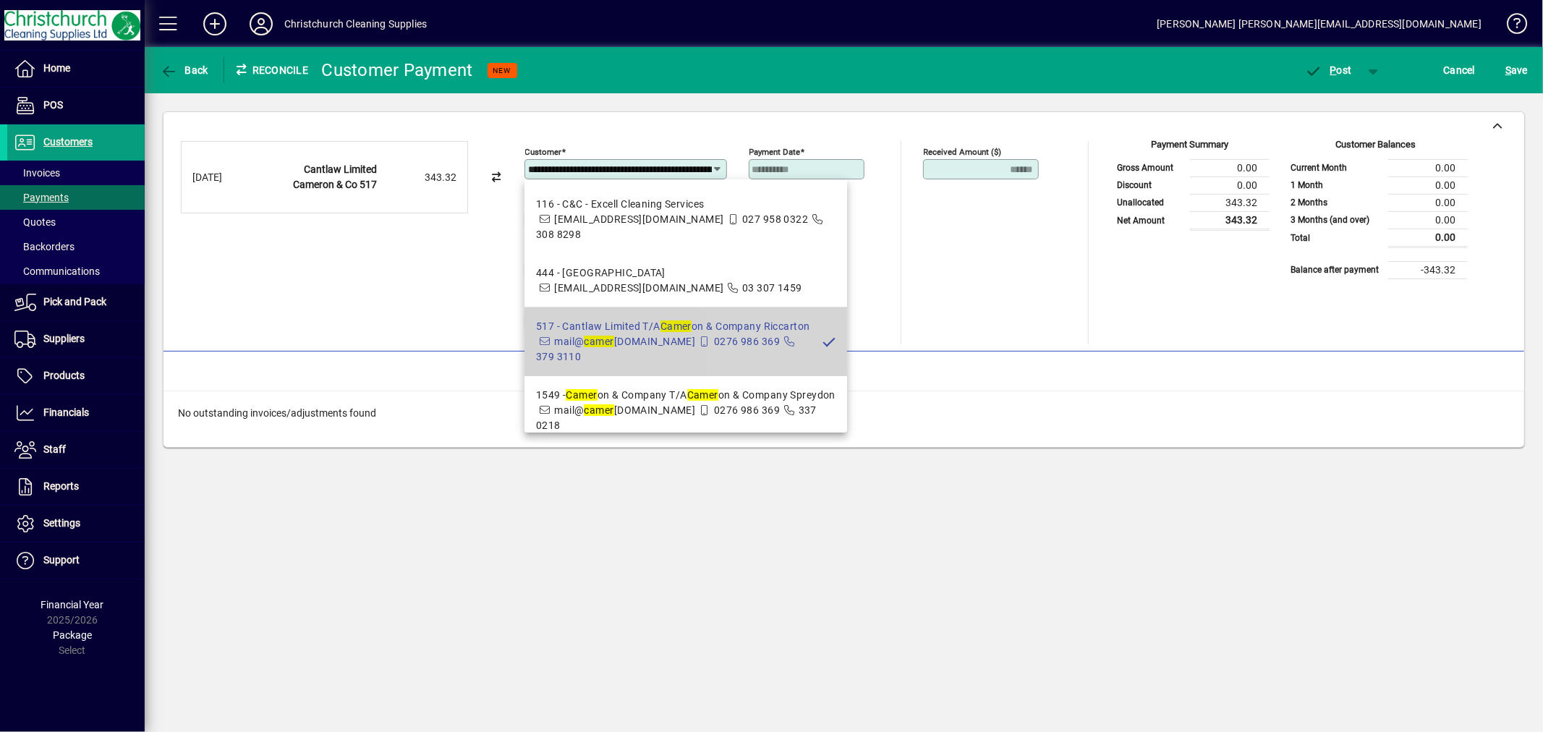
scroll to position [0, 88]
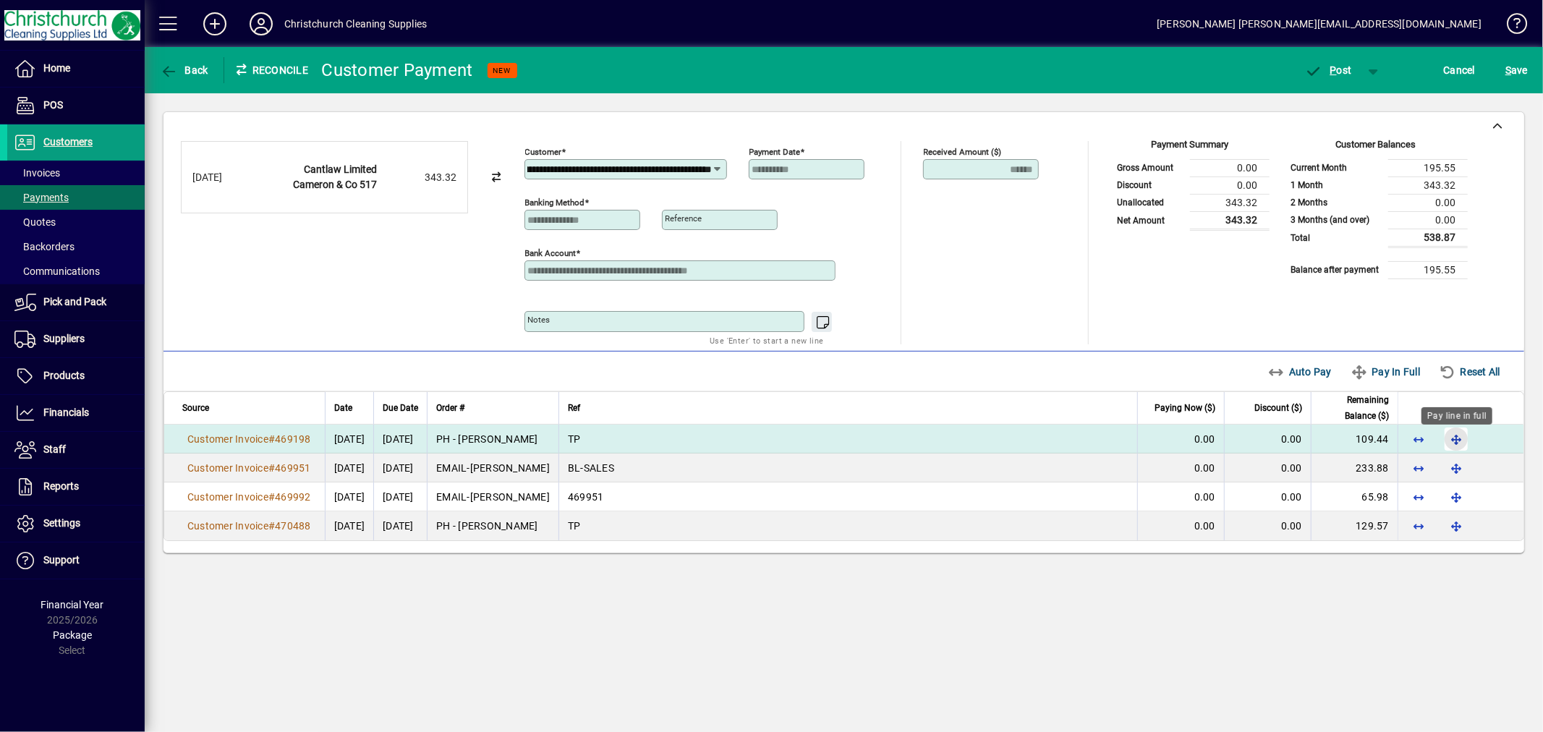
click at [1457, 442] on span "button" at bounding box center [1456, 439] width 35 height 35
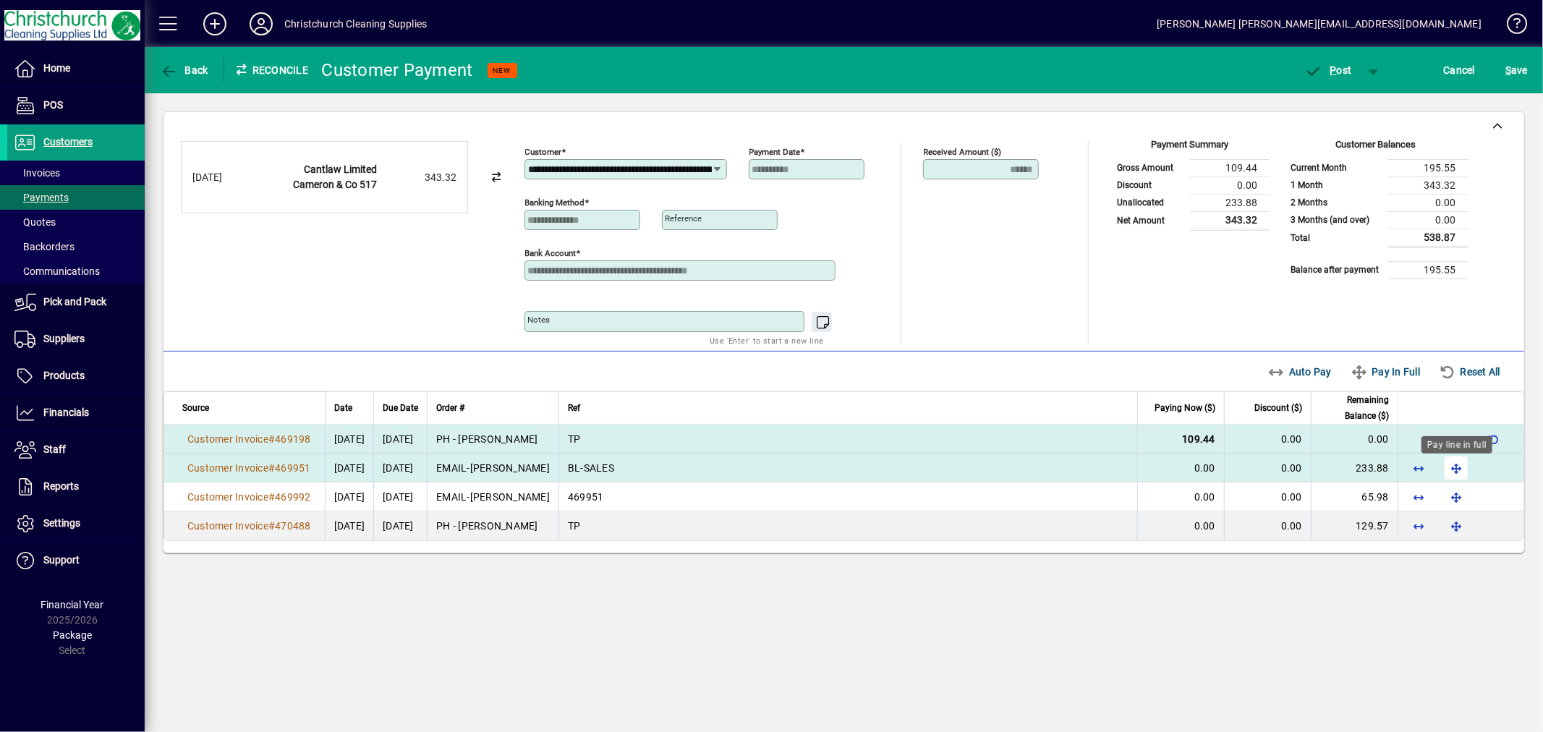
click at [1461, 472] on span "button" at bounding box center [1456, 468] width 35 height 35
click at [1347, 67] on span "P ost" at bounding box center [1328, 70] width 47 height 12
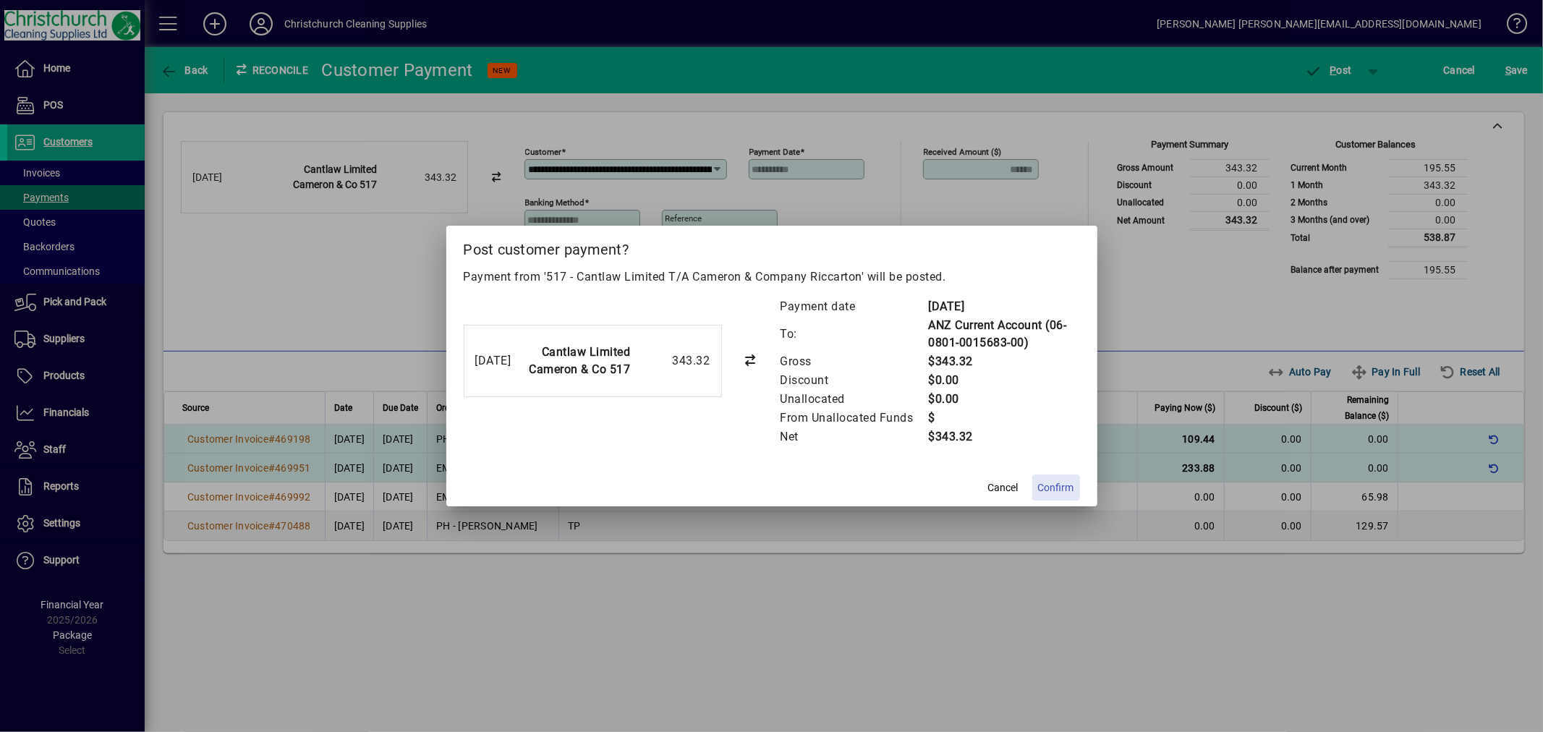
click at [1059, 488] on span "Confirm" at bounding box center [1056, 487] width 36 height 15
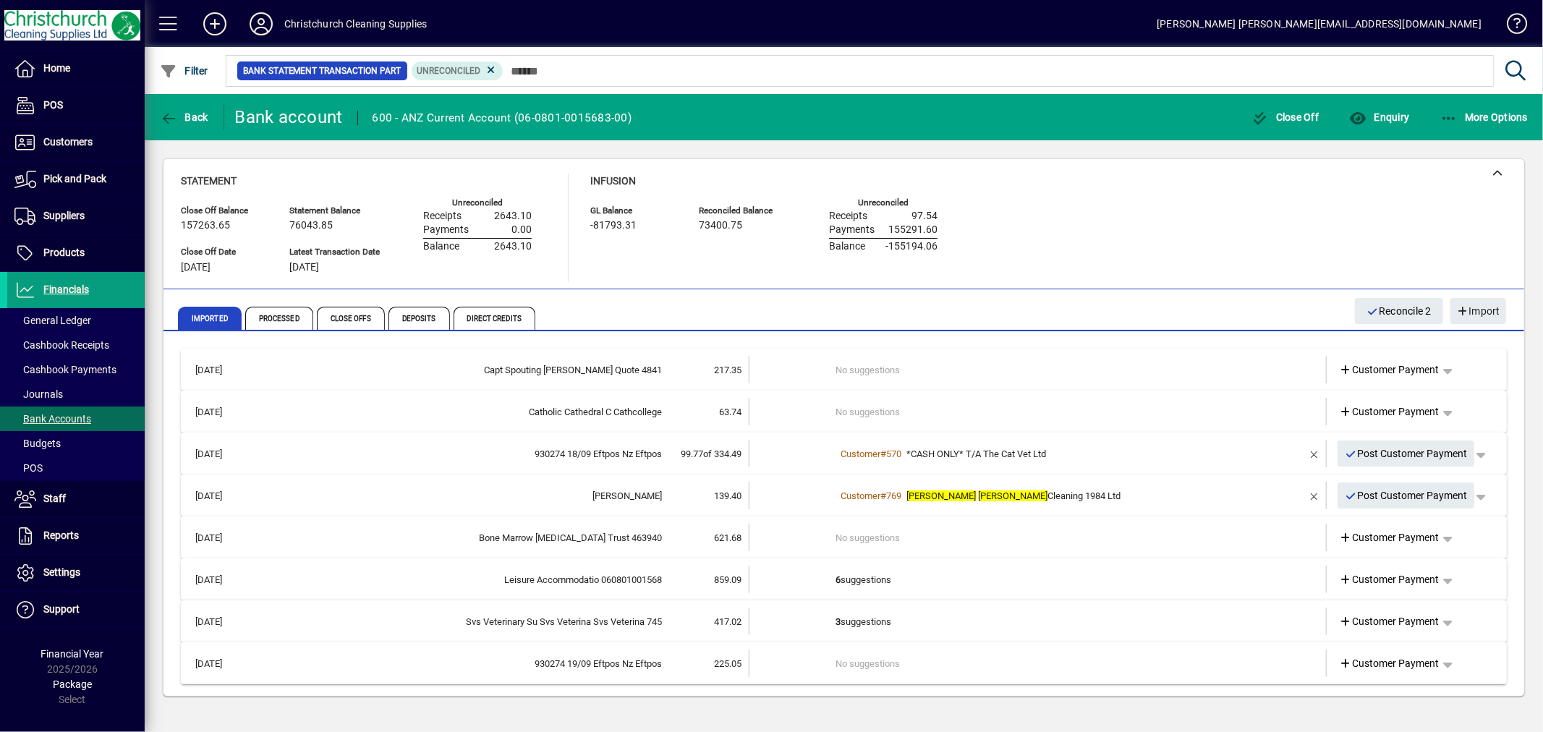
click at [849, 618] on td "3 suggestions" at bounding box center [1039, 621] width 406 height 27
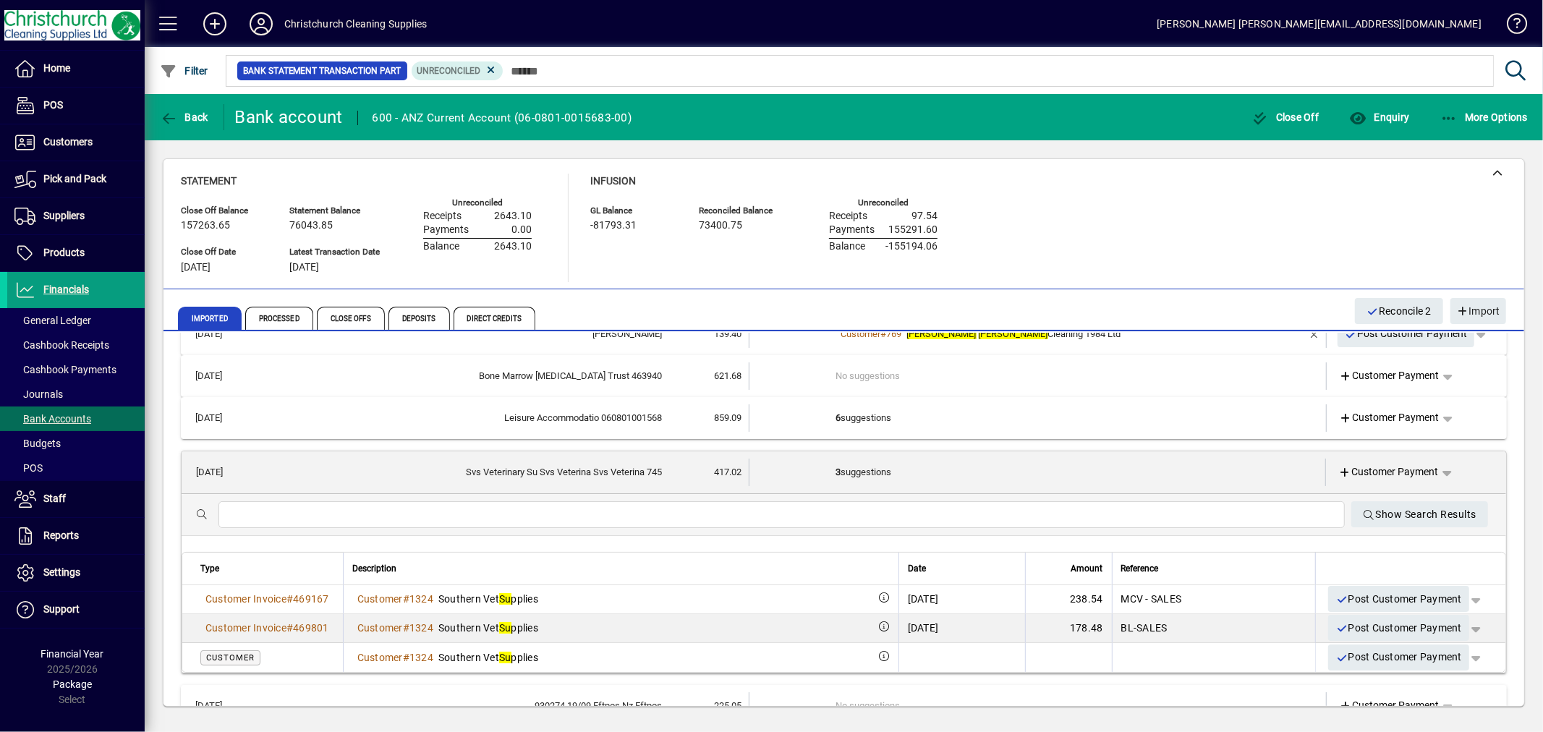
scroll to position [80, 0]
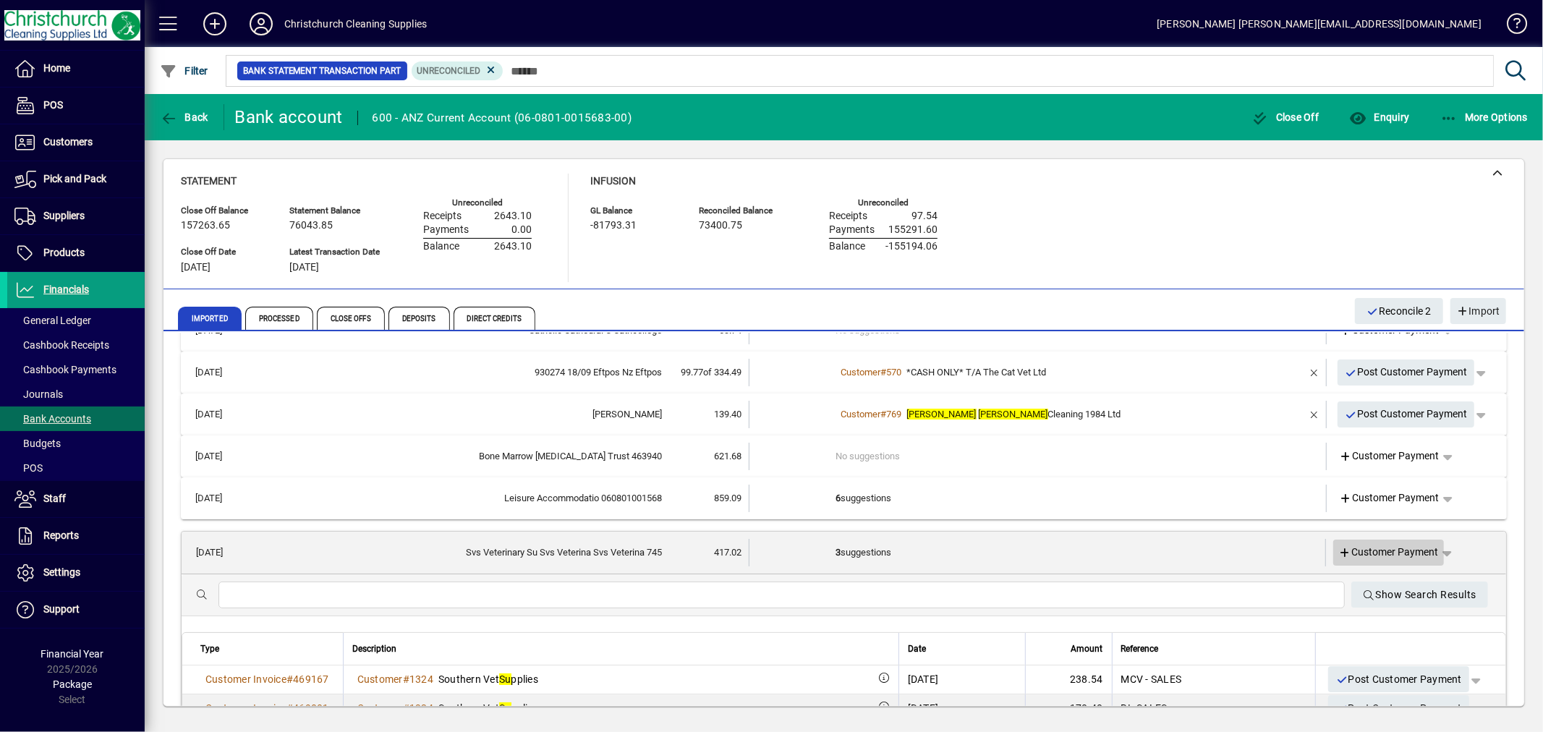
click at [1405, 550] on span "Customer Payment" at bounding box center [1389, 552] width 100 height 15
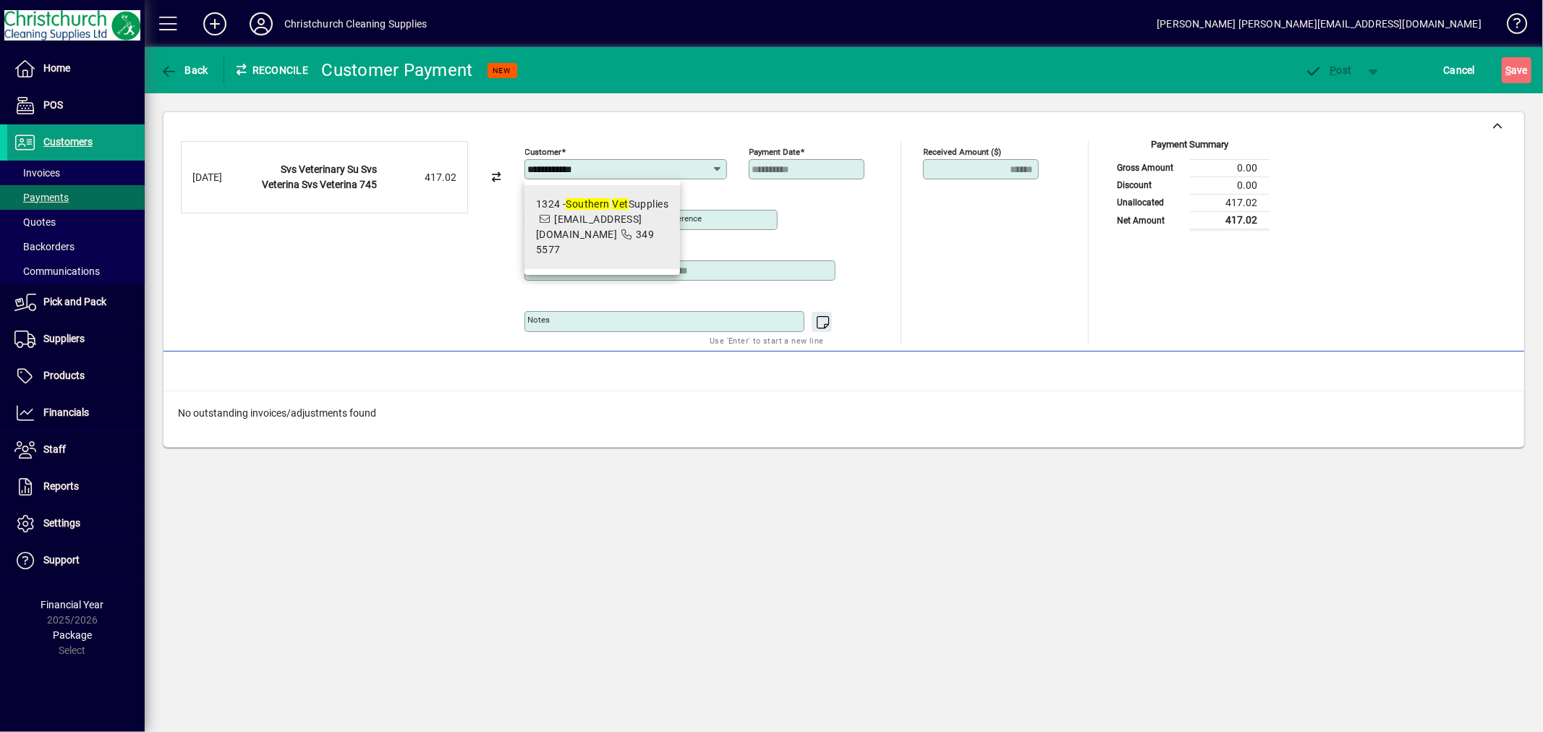
click at [595, 213] on span "[EMAIL_ADDRESS][DOMAIN_NAME]" at bounding box center [589, 226] width 106 height 27
type input "**********"
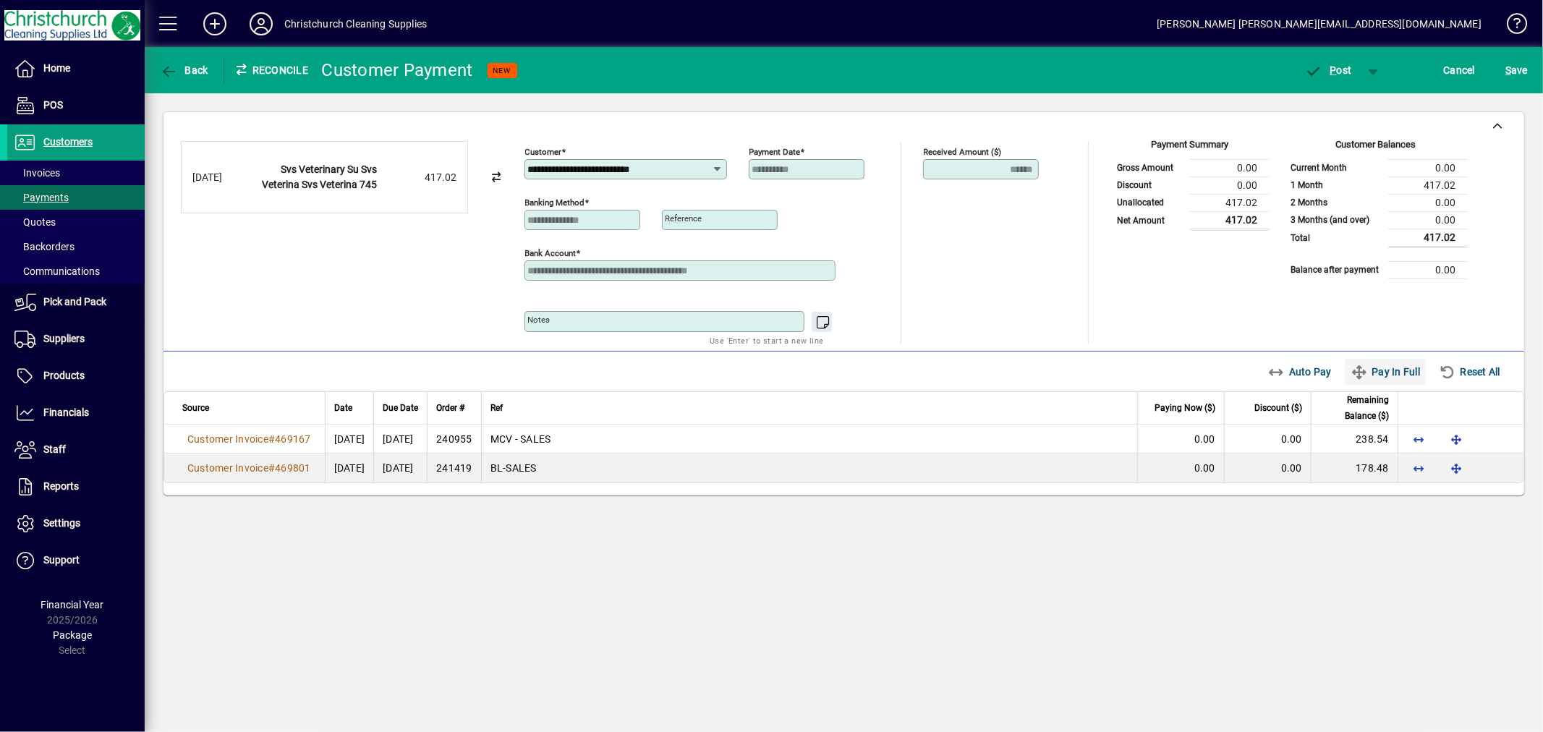
click at [1386, 370] on span "Pay In Full" at bounding box center [1384, 371] width 69 height 23
type input "****"
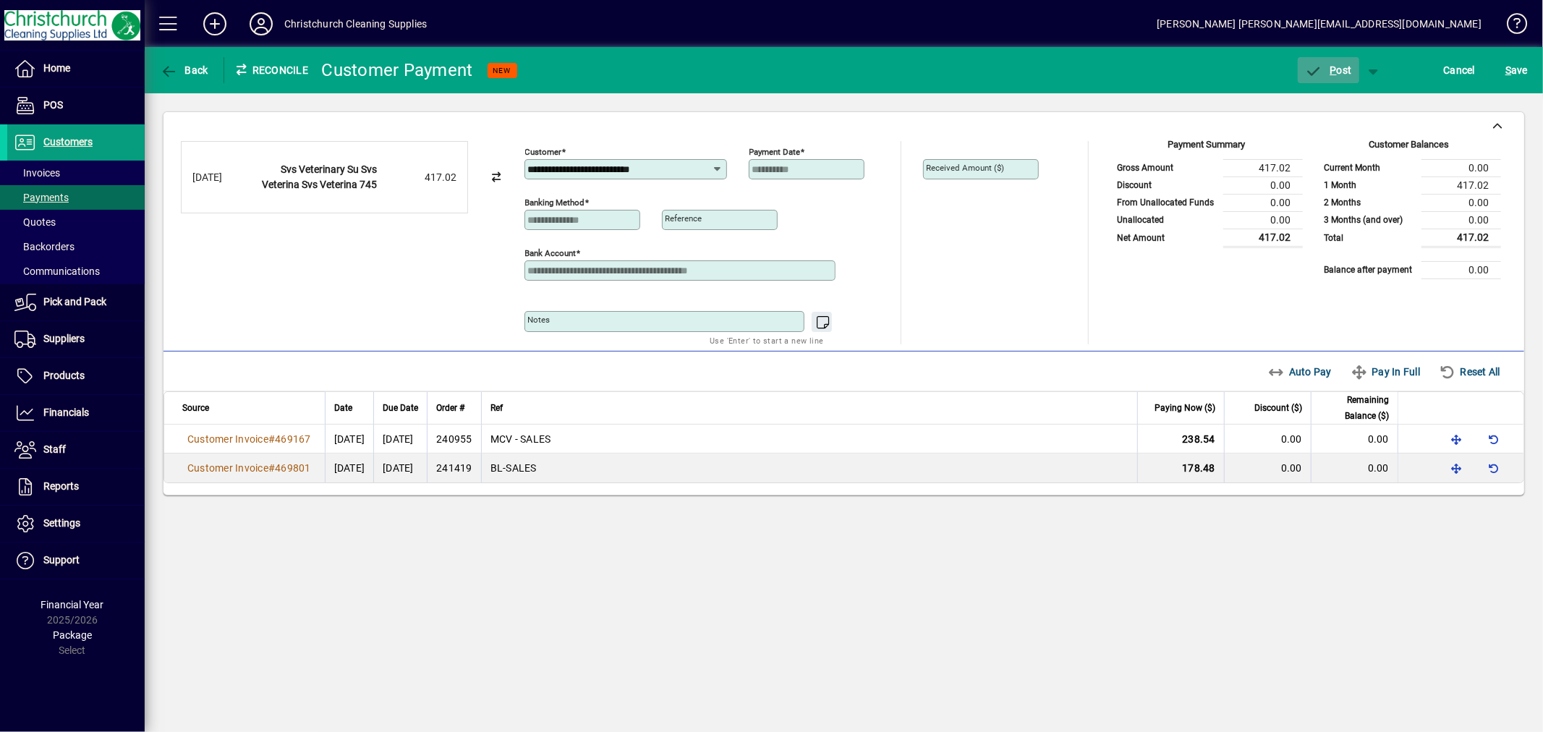
click at [1334, 70] on span "P" at bounding box center [1333, 70] width 7 height 12
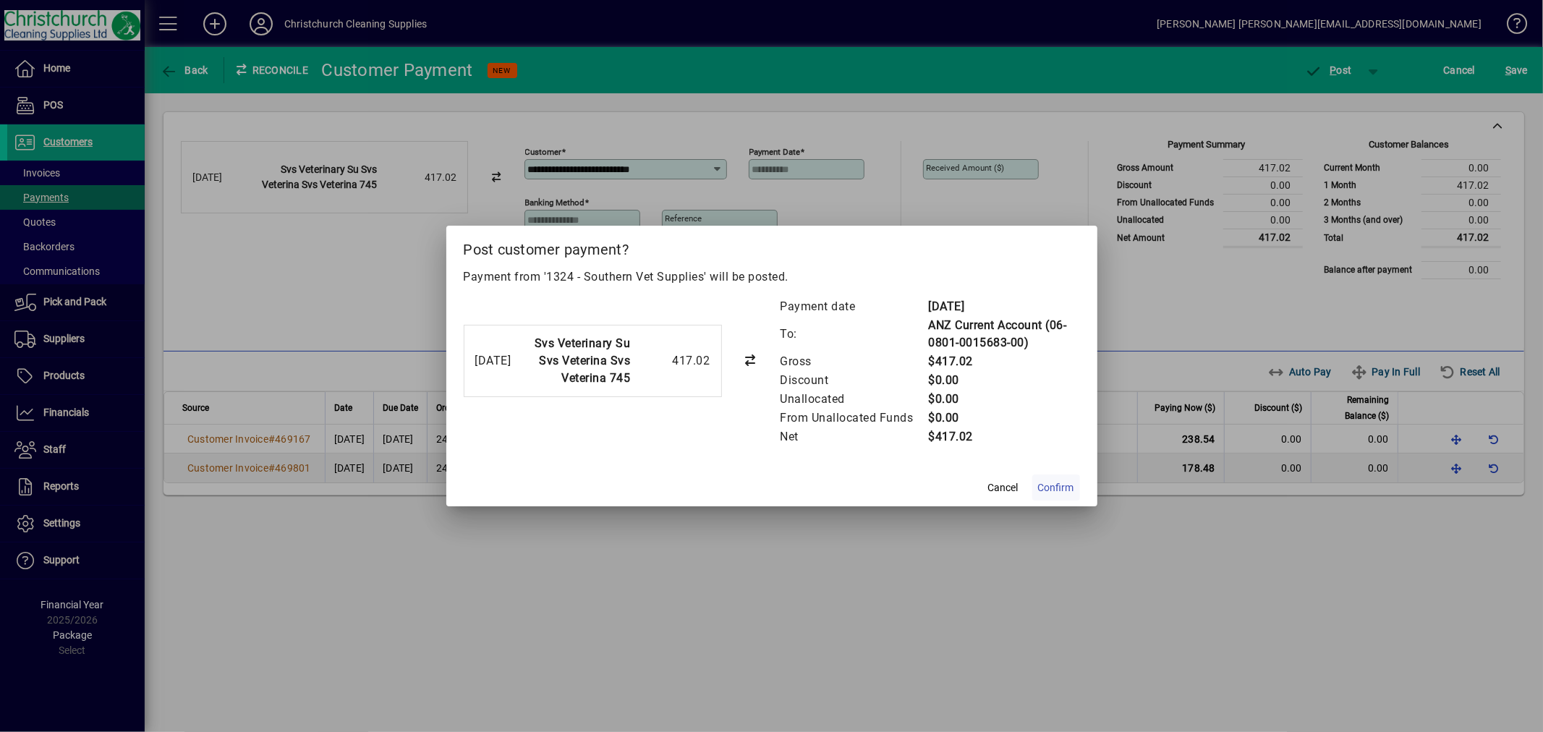
click at [1063, 486] on span "Confirm" at bounding box center [1056, 487] width 36 height 15
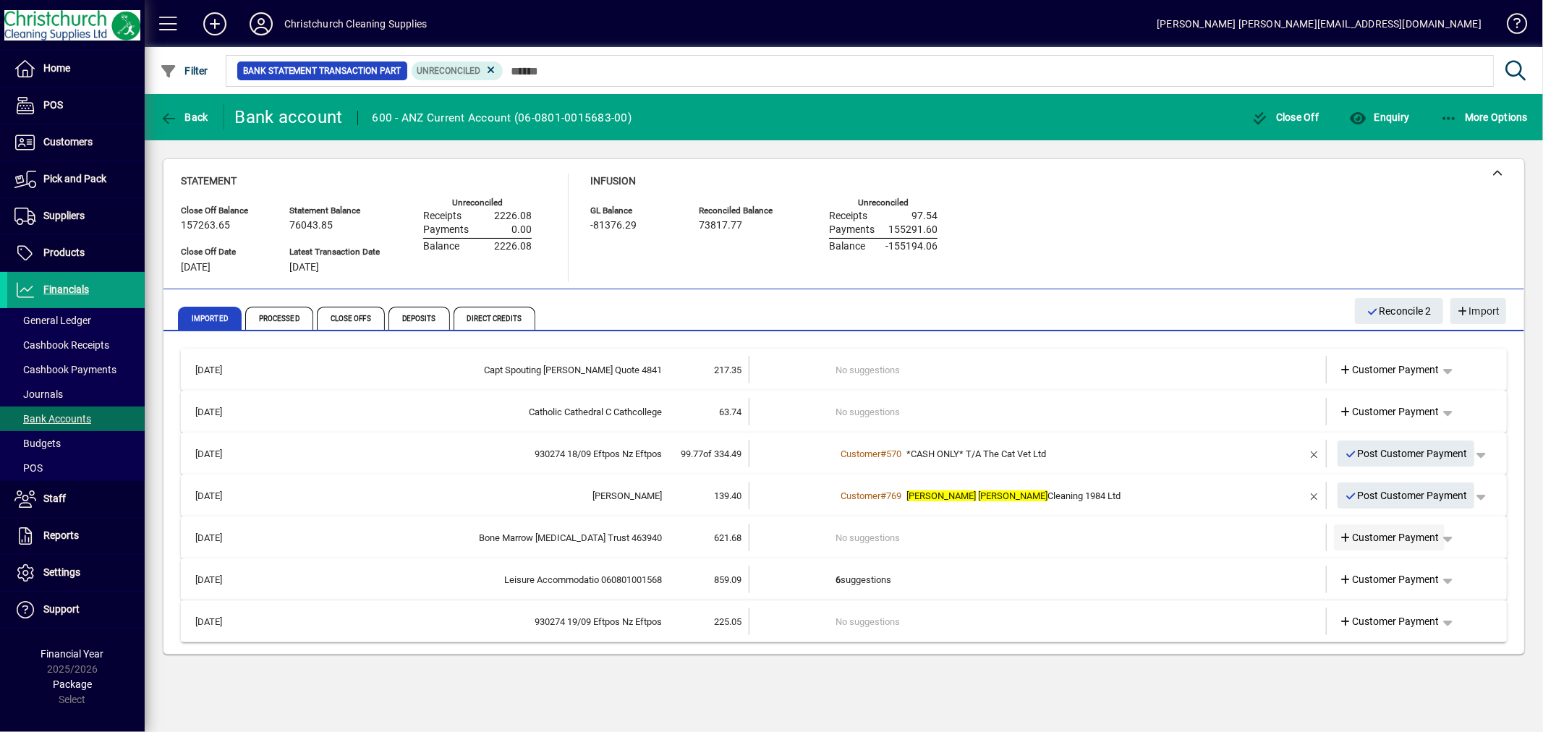
click at [1418, 535] on span "Customer Payment" at bounding box center [1389, 537] width 100 height 15
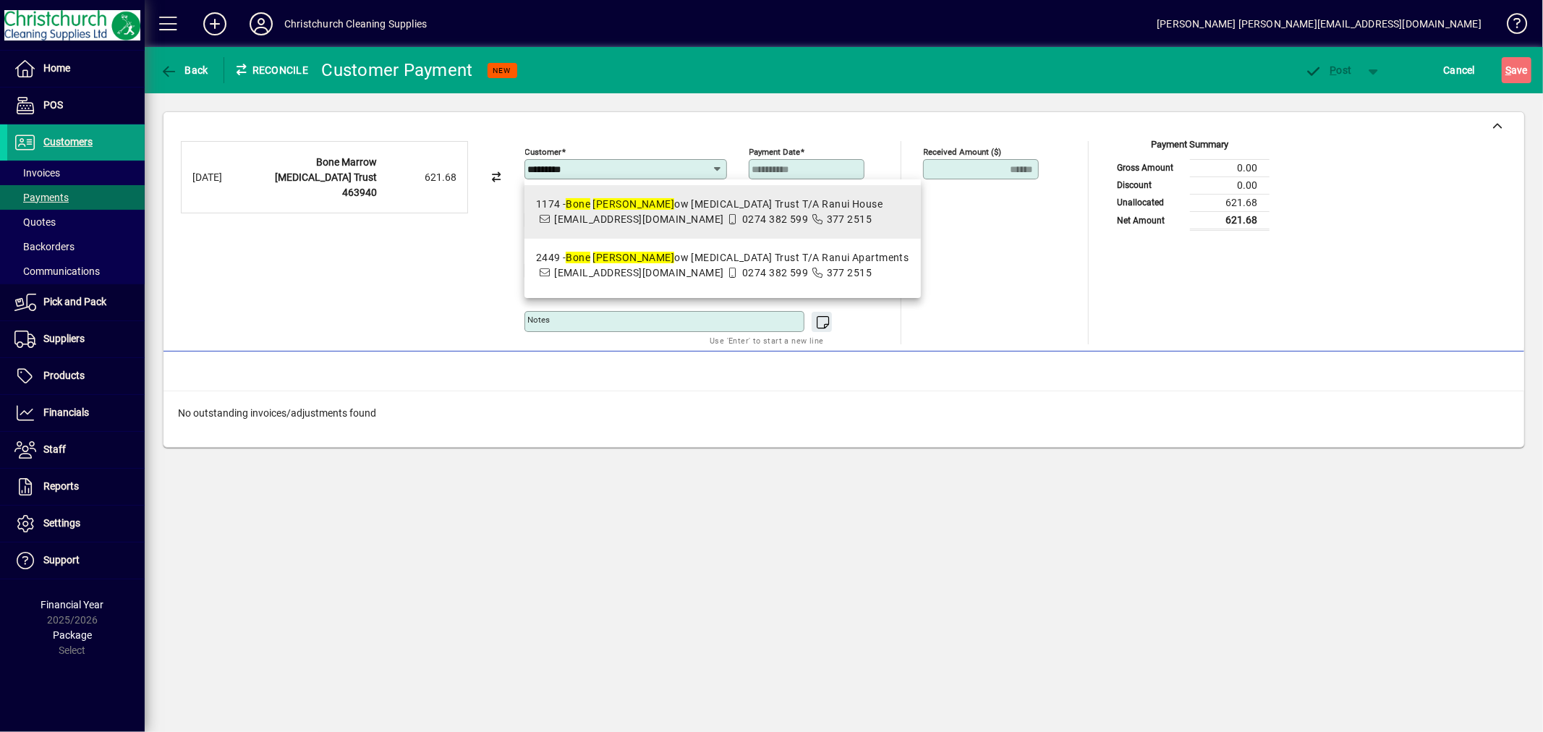
click at [661, 200] on div "1174 - Bone [PERSON_NAME] [MEDICAL_DATA] Trust T/A Ranui House" at bounding box center [709, 204] width 347 height 15
type input "**********"
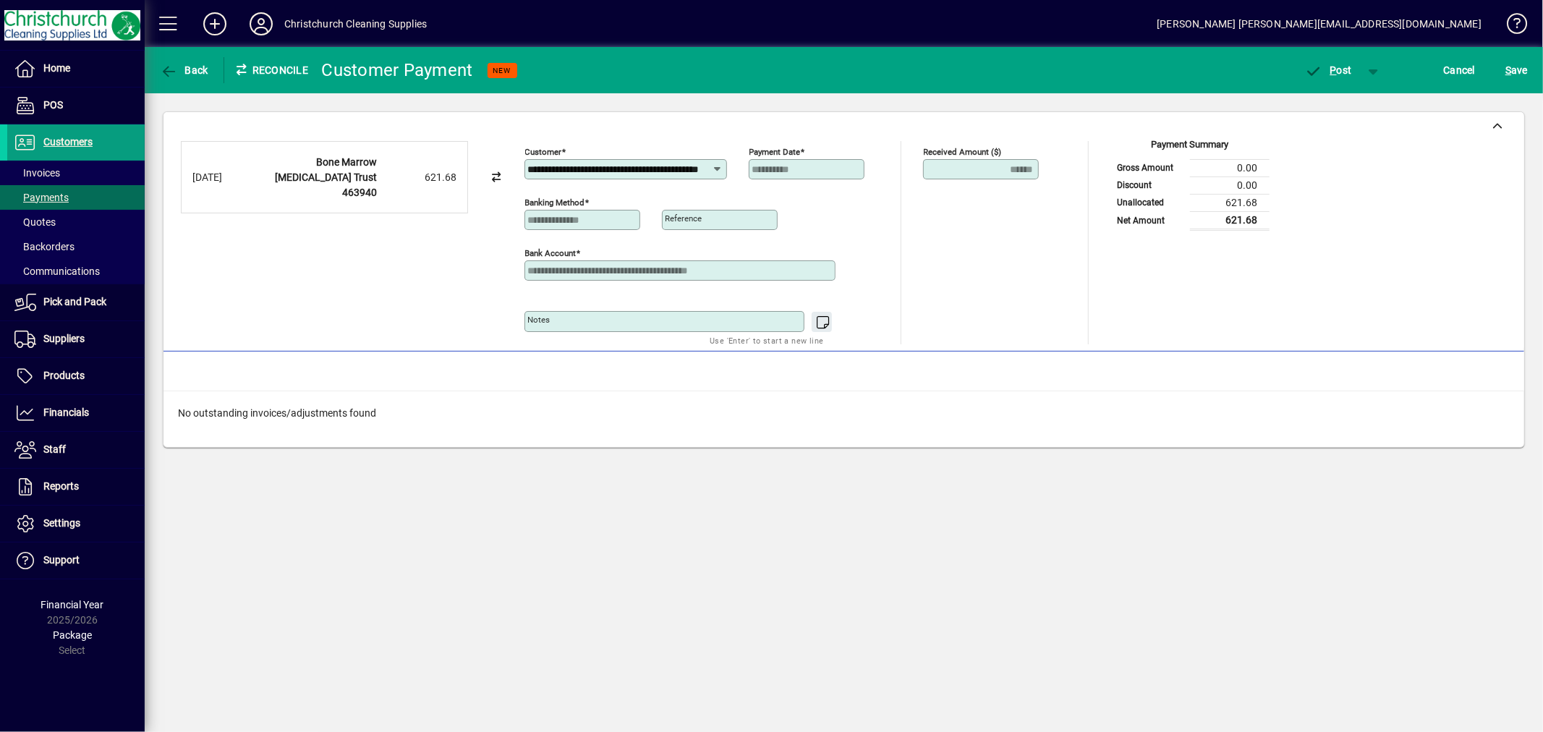
scroll to position [0, 55]
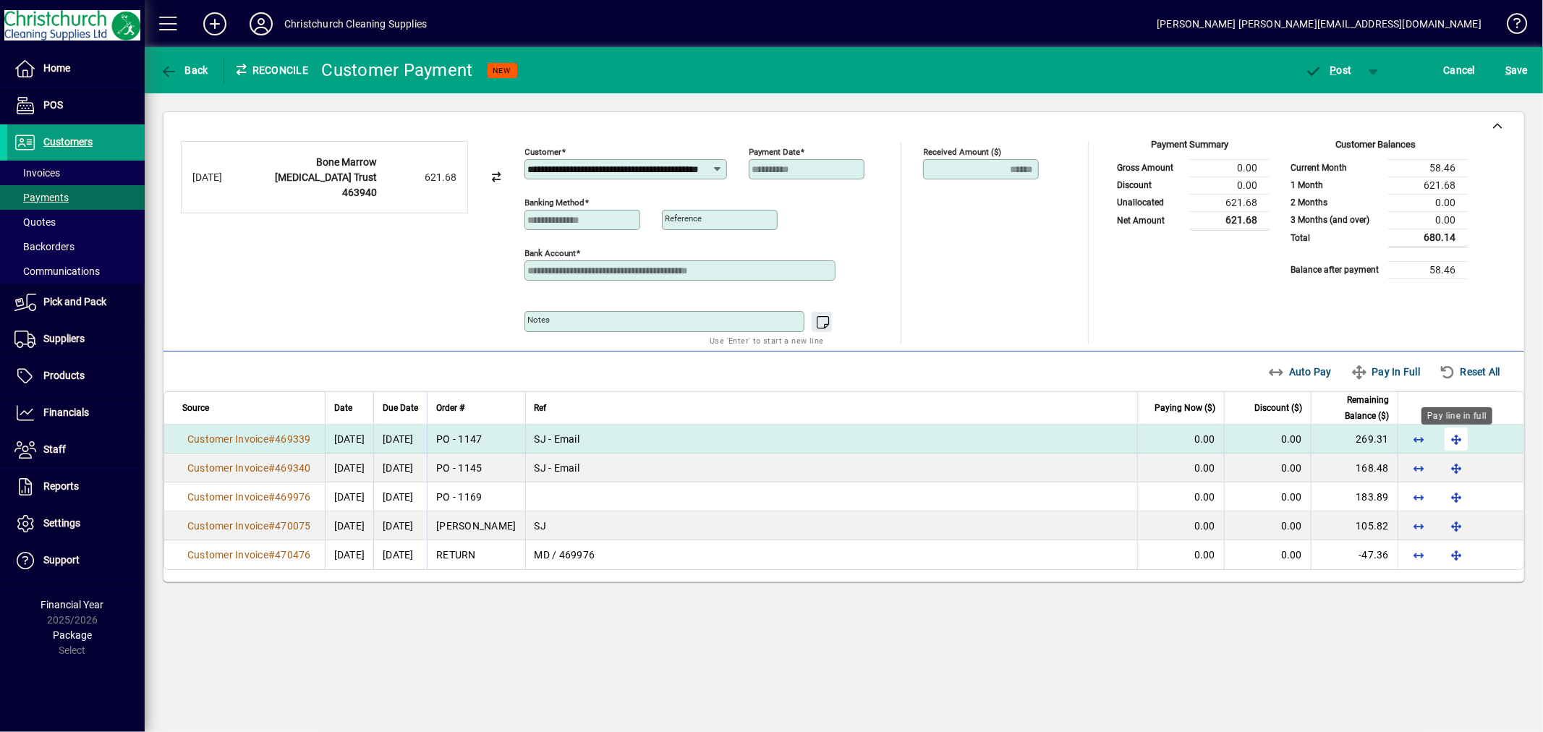
click at [1449, 446] on span "button" at bounding box center [1456, 439] width 35 height 35
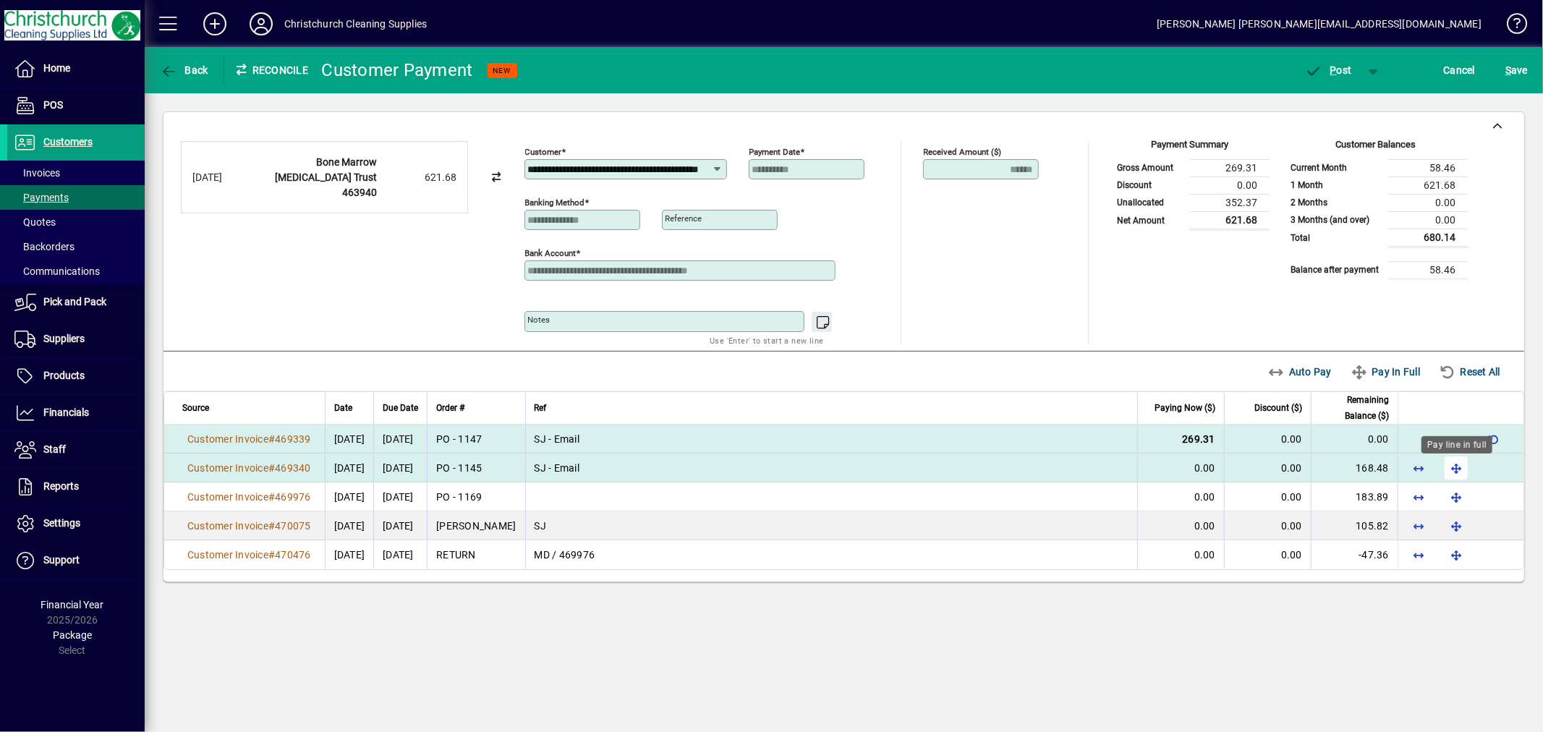
click at [1457, 471] on span "button" at bounding box center [1456, 468] width 35 height 35
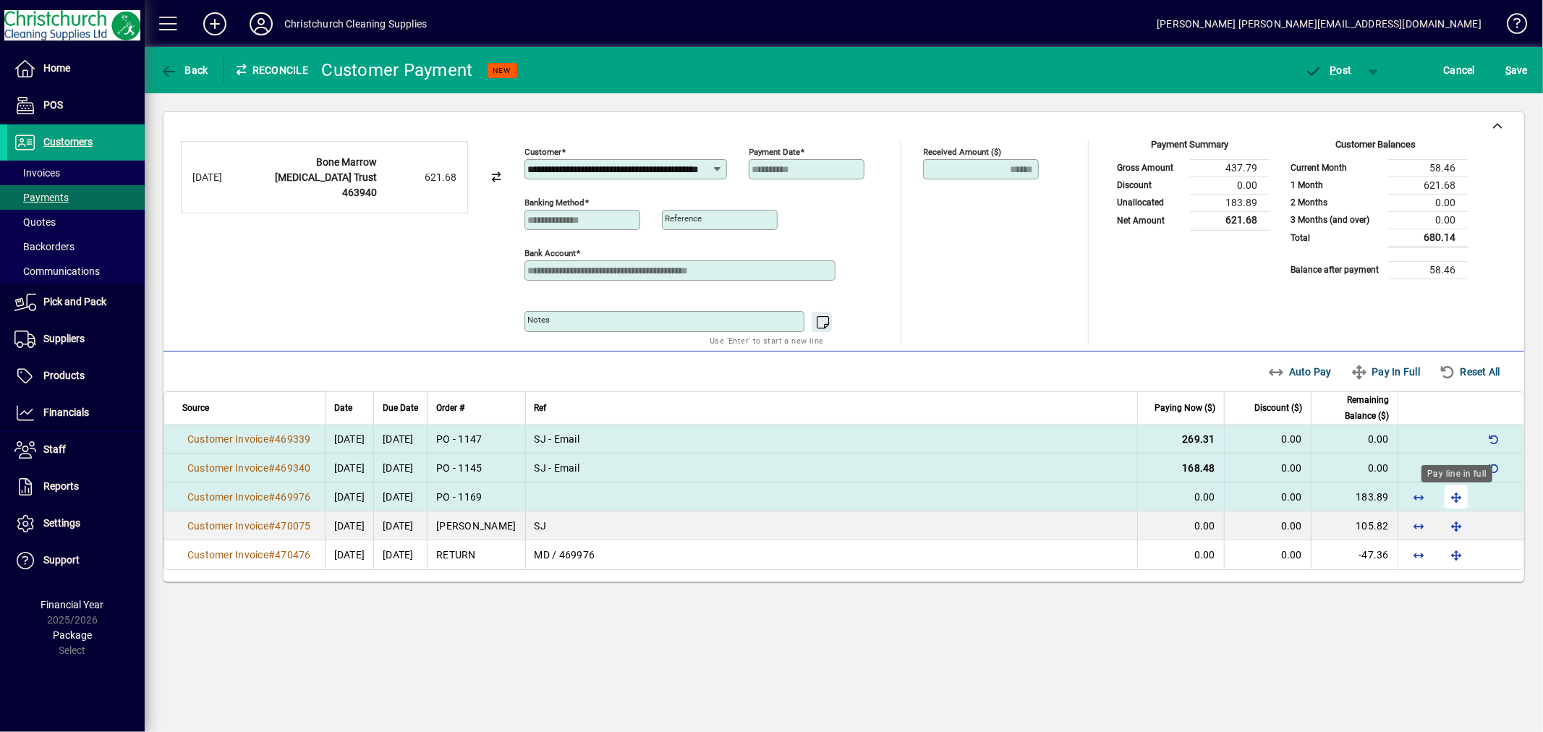
click at [1451, 495] on span "button" at bounding box center [1456, 497] width 35 height 35
click at [1340, 74] on span "P ost" at bounding box center [1328, 70] width 47 height 12
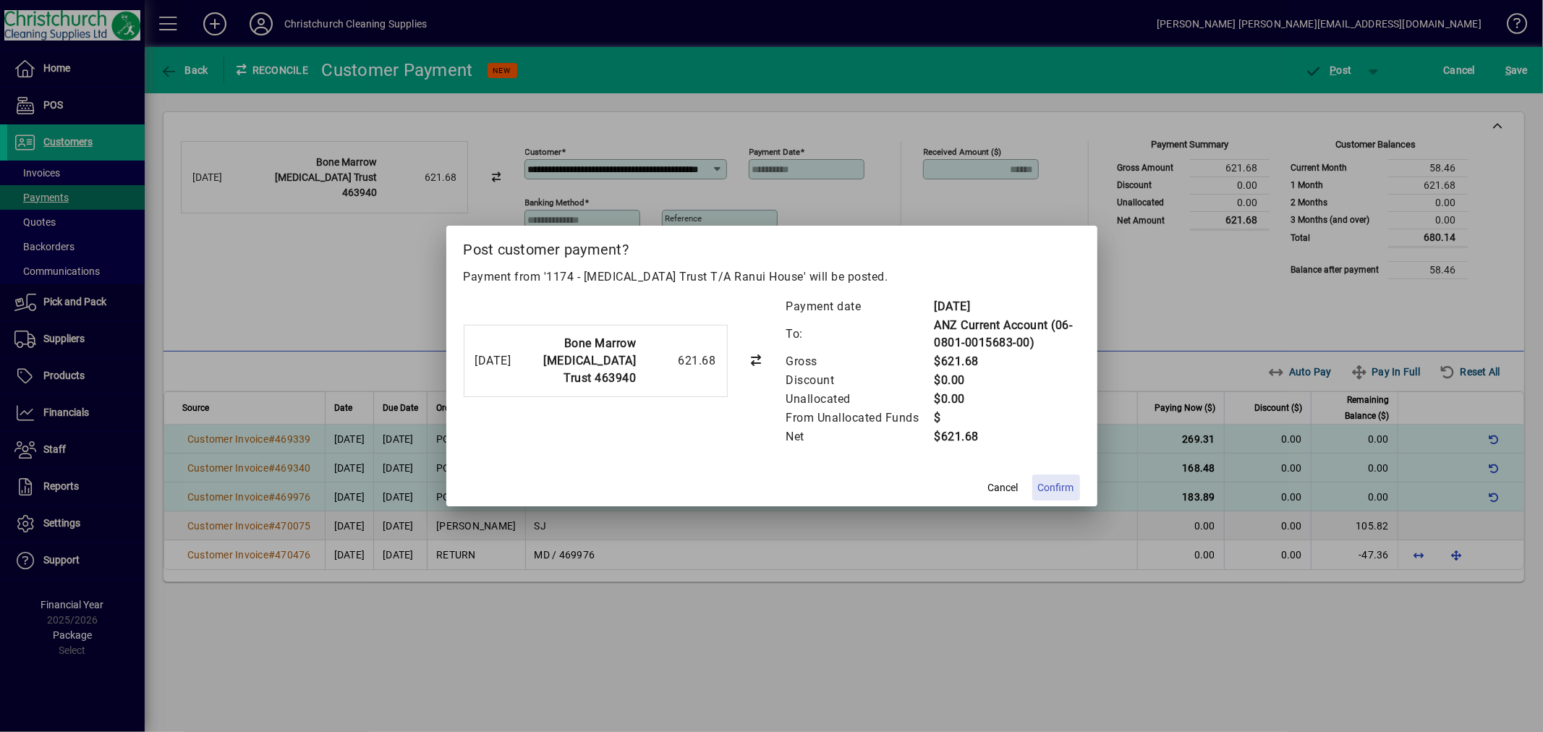
click at [1064, 483] on span "Confirm" at bounding box center [1056, 487] width 36 height 15
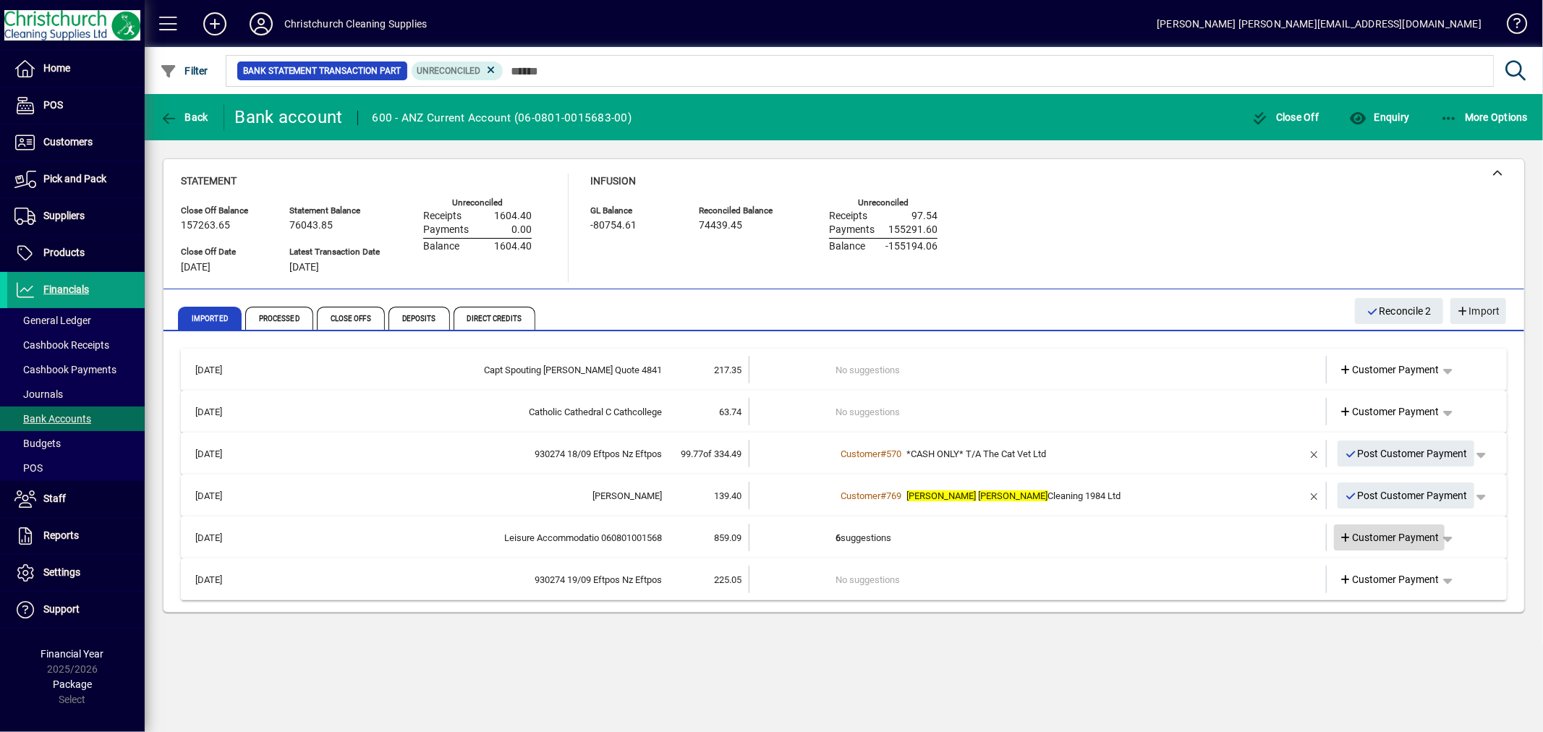
click at [1422, 531] on span "Customer Payment" at bounding box center [1389, 537] width 100 height 15
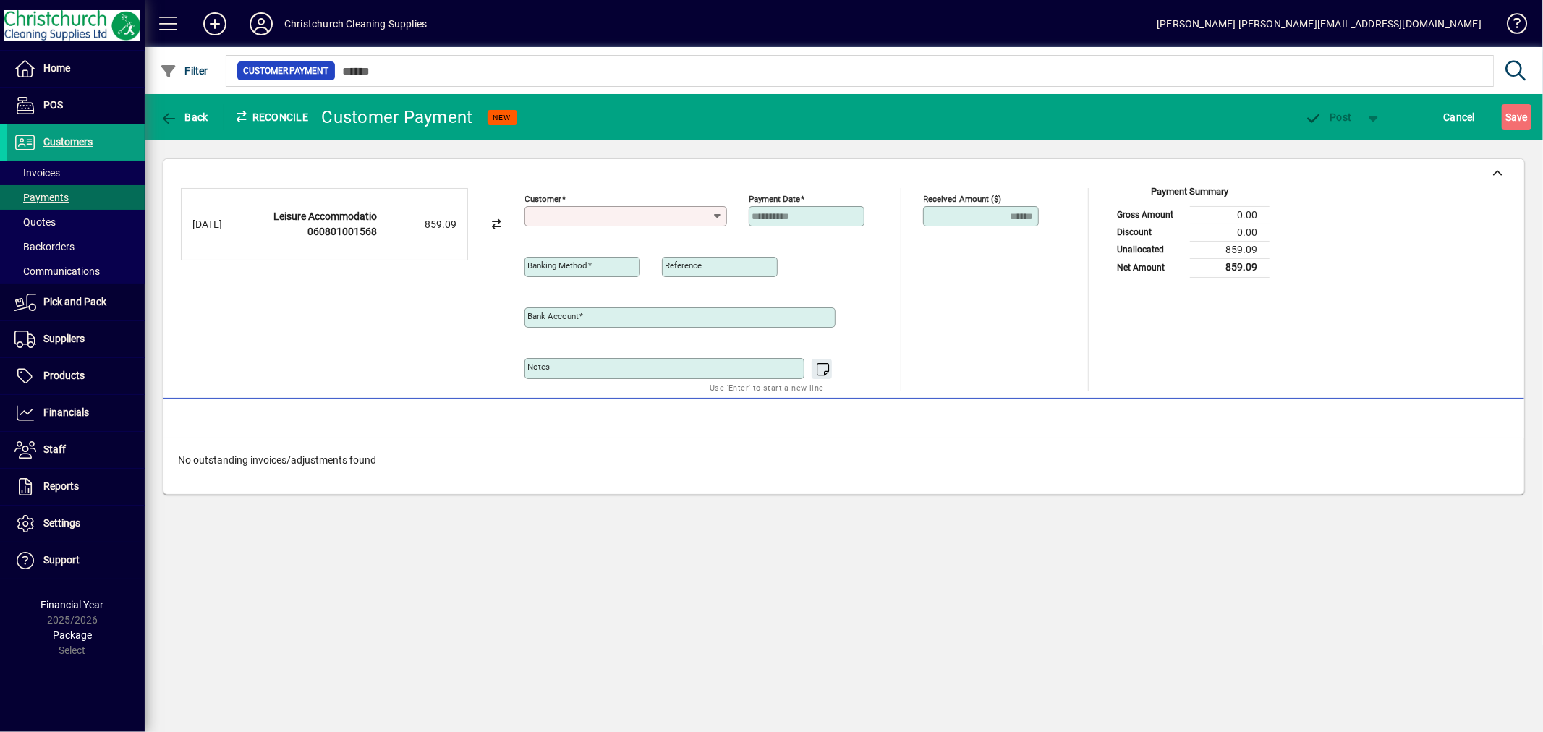
type input "**********"
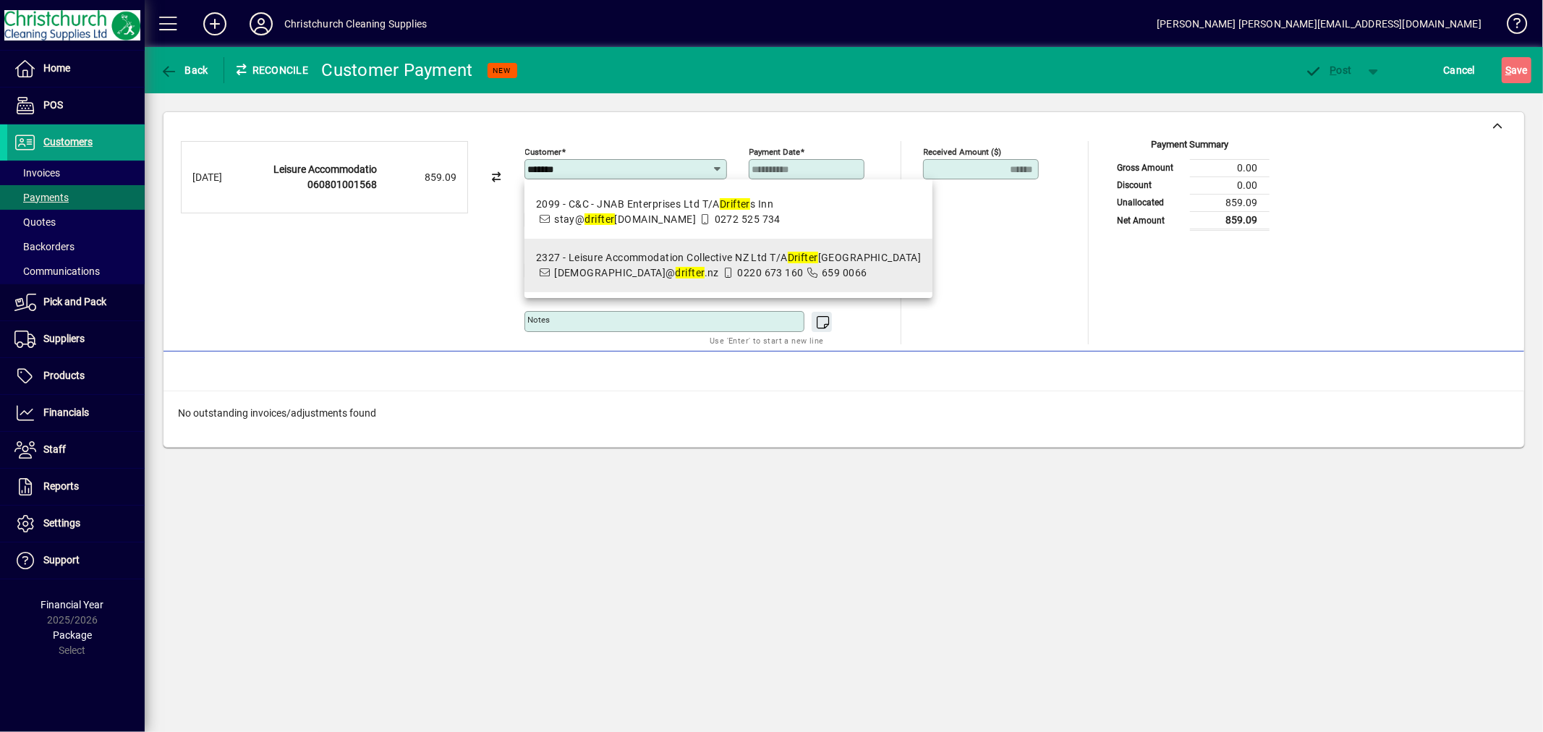
click at [822, 269] on span "659 0066" at bounding box center [845, 273] width 46 height 12
type input "**********"
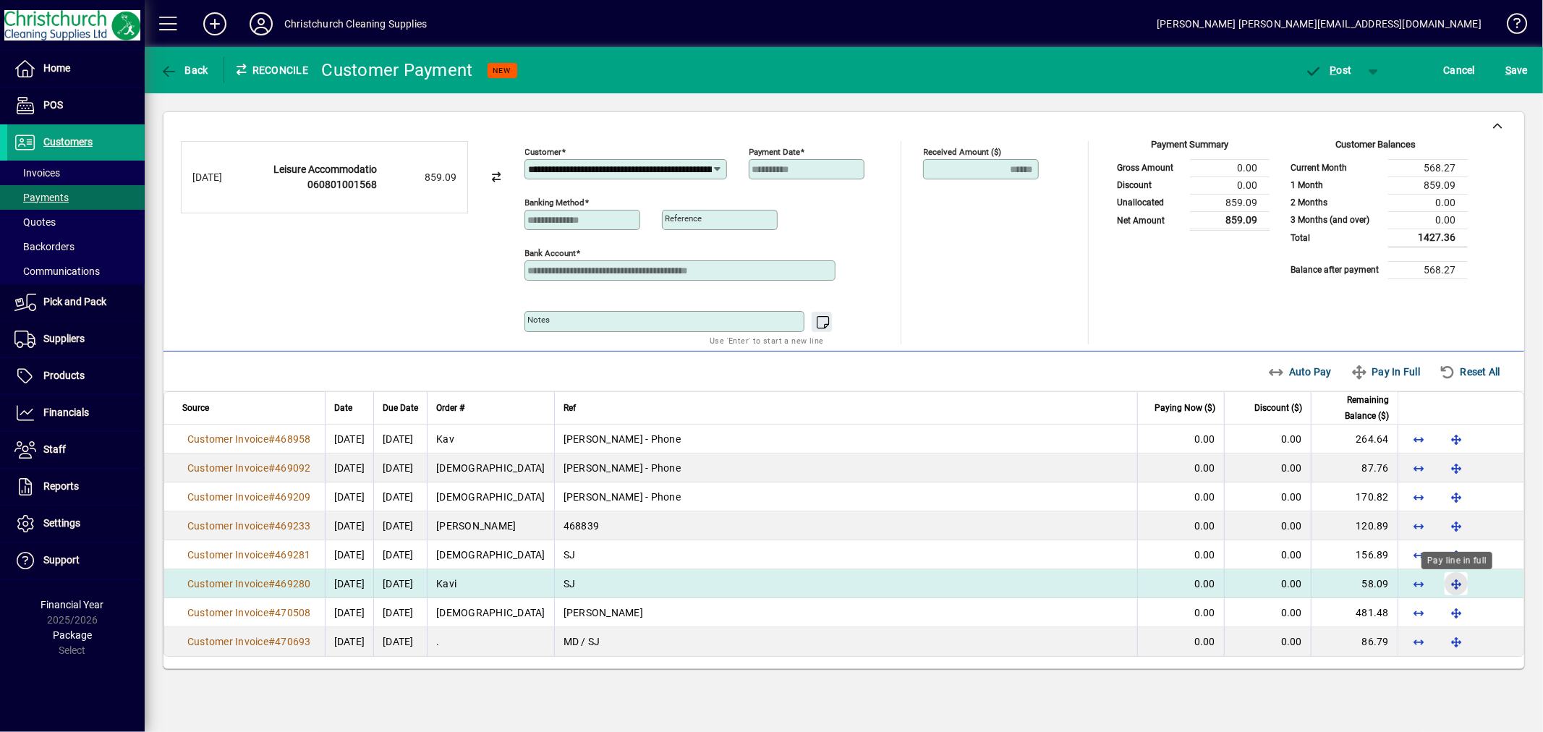
click at [1457, 587] on span "button" at bounding box center [1456, 583] width 35 height 35
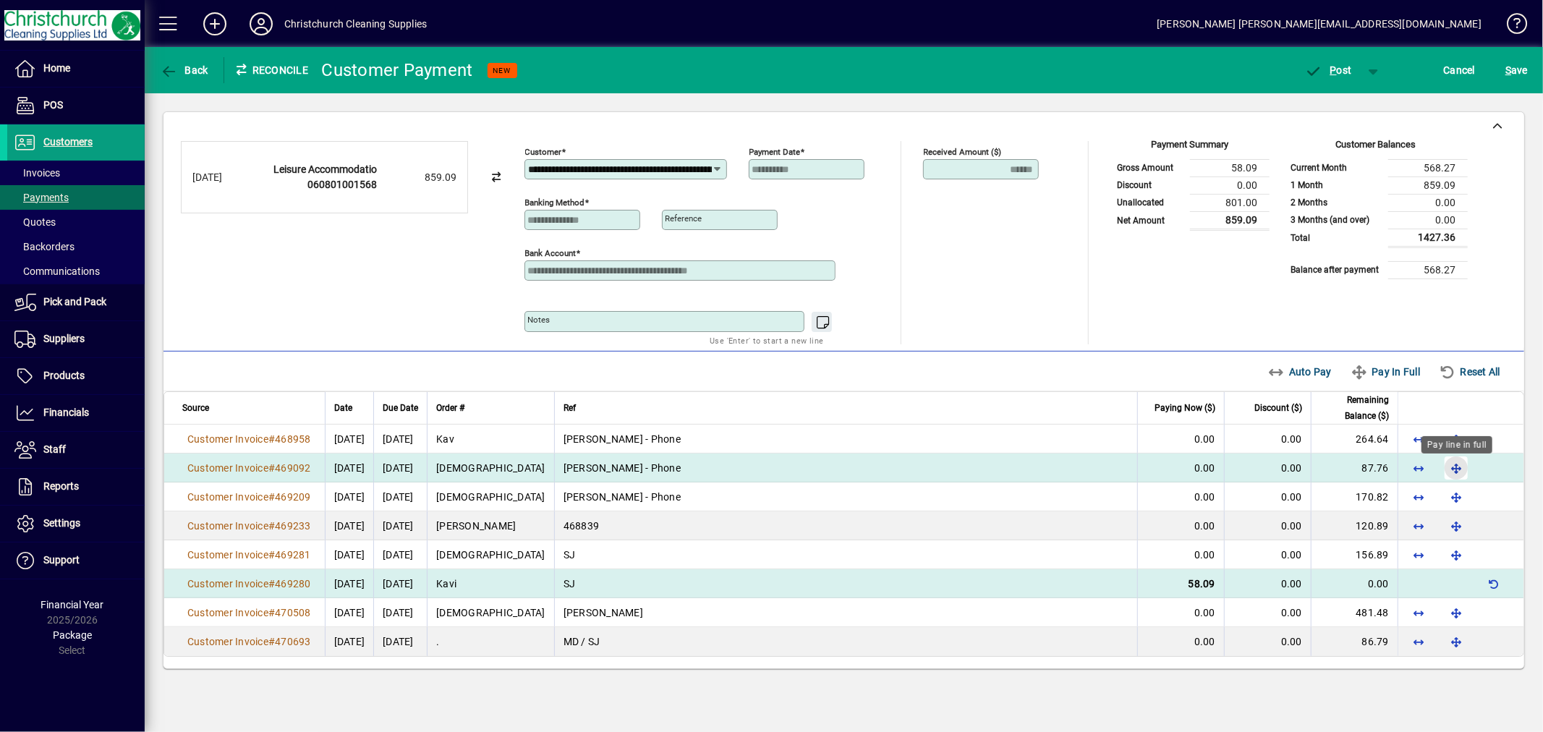
click at [1452, 469] on span "button" at bounding box center [1456, 468] width 35 height 35
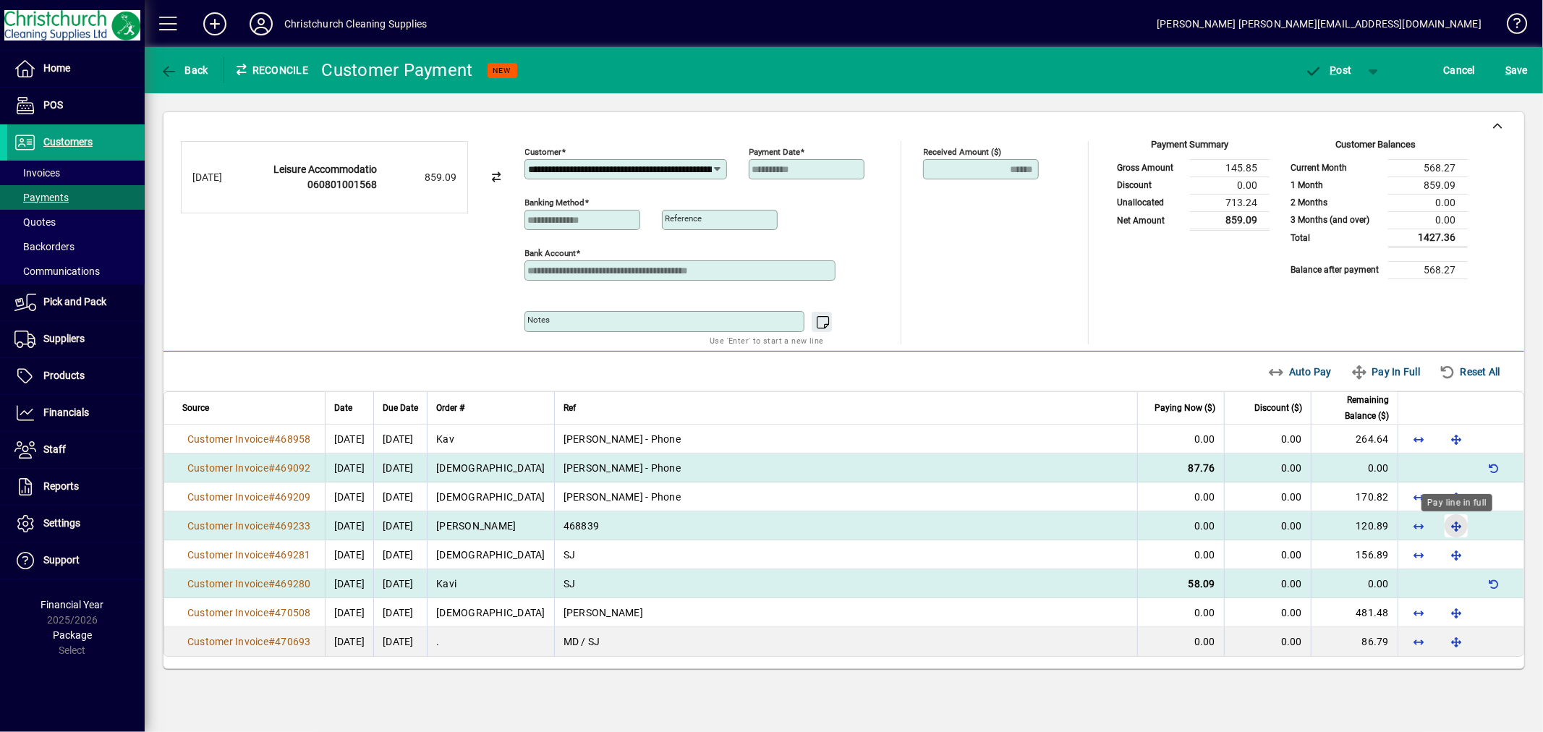
click at [1457, 529] on span "button" at bounding box center [1456, 525] width 35 height 35
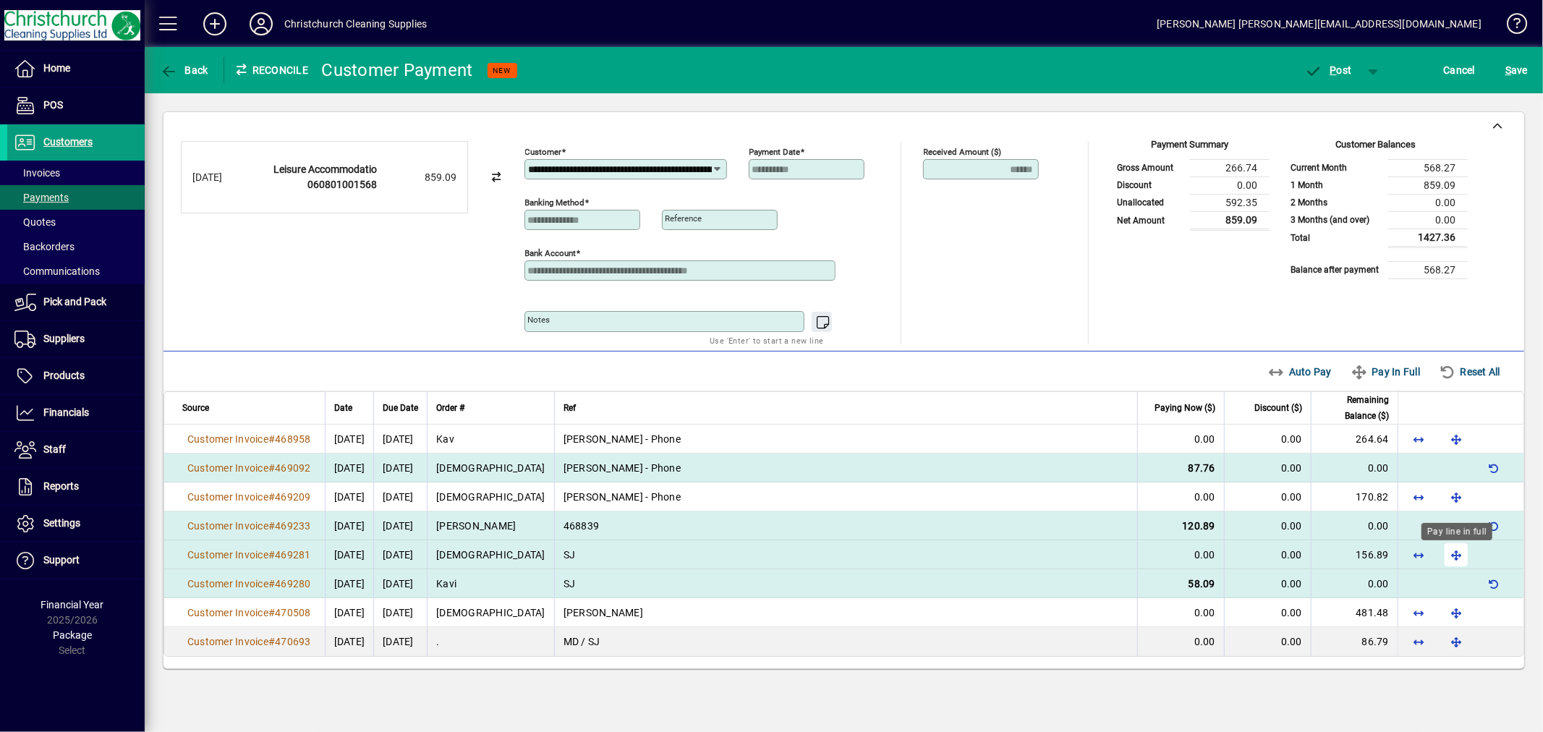
click at [1452, 553] on span "button" at bounding box center [1456, 554] width 35 height 35
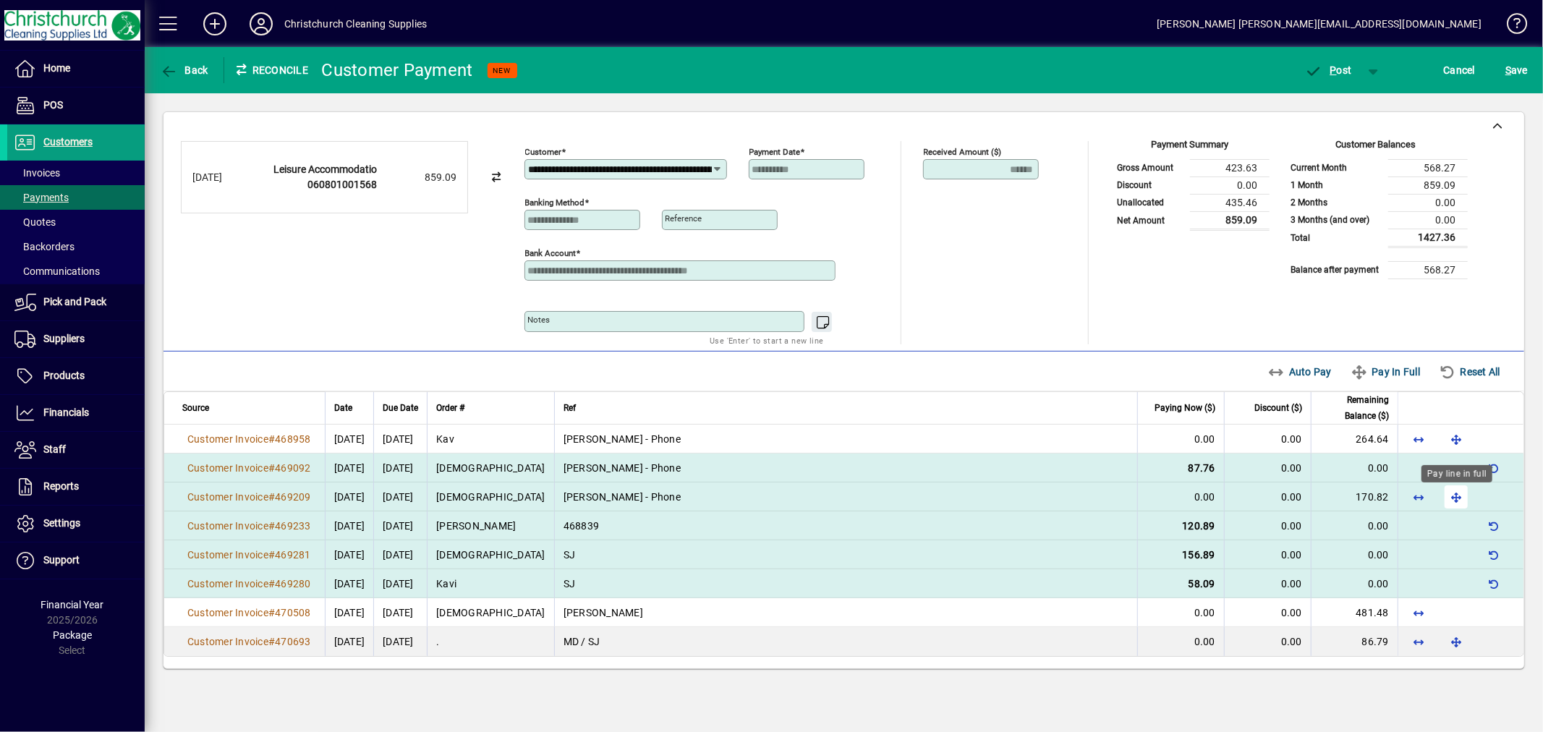
click at [1456, 503] on span "button" at bounding box center [1456, 497] width 35 height 35
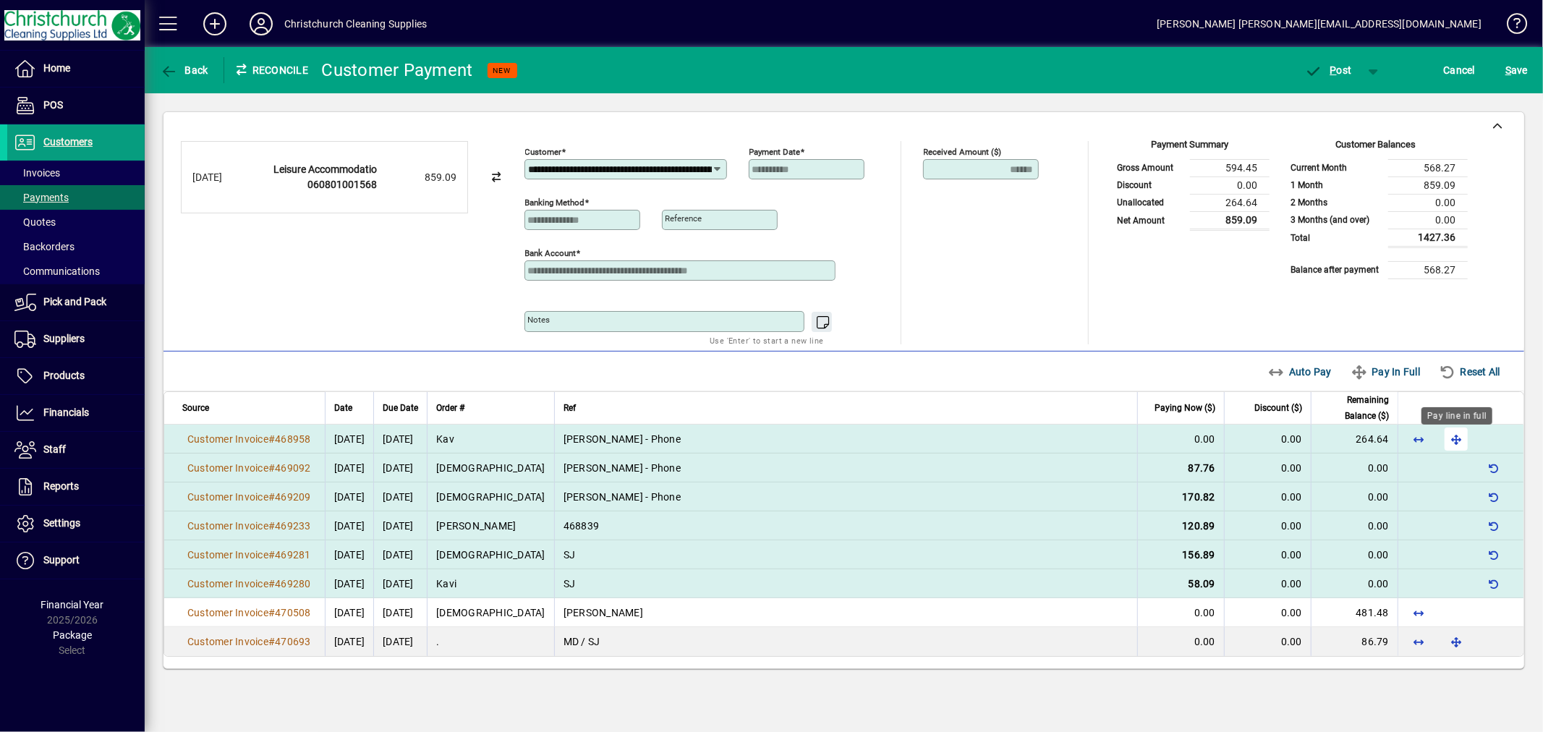
click at [1454, 443] on span "button" at bounding box center [1456, 439] width 35 height 35
click at [1344, 69] on span "P ost" at bounding box center [1328, 70] width 47 height 12
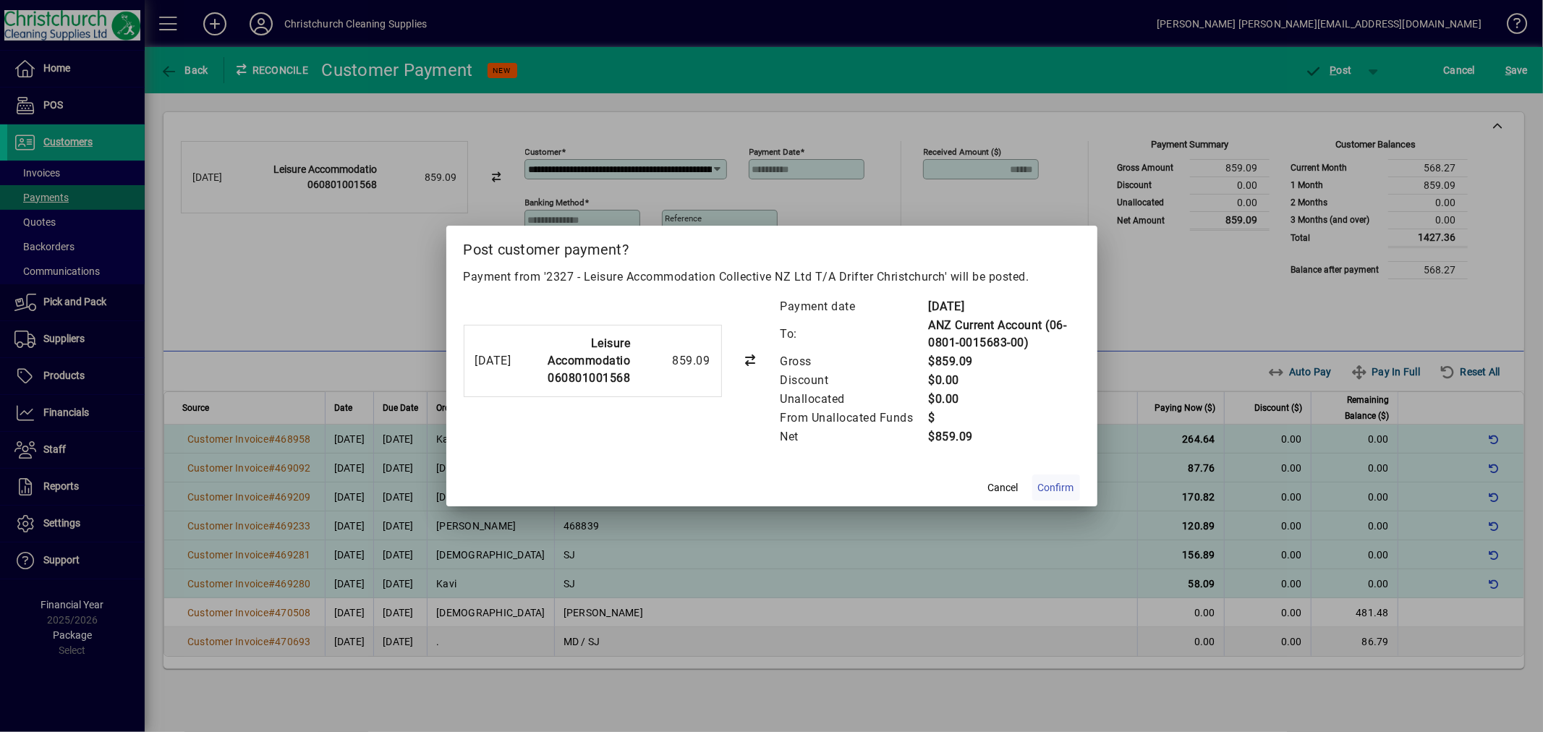
click at [1045, 486] on span "Confirm" at bounding box center [1056, 487] width 36 height 15
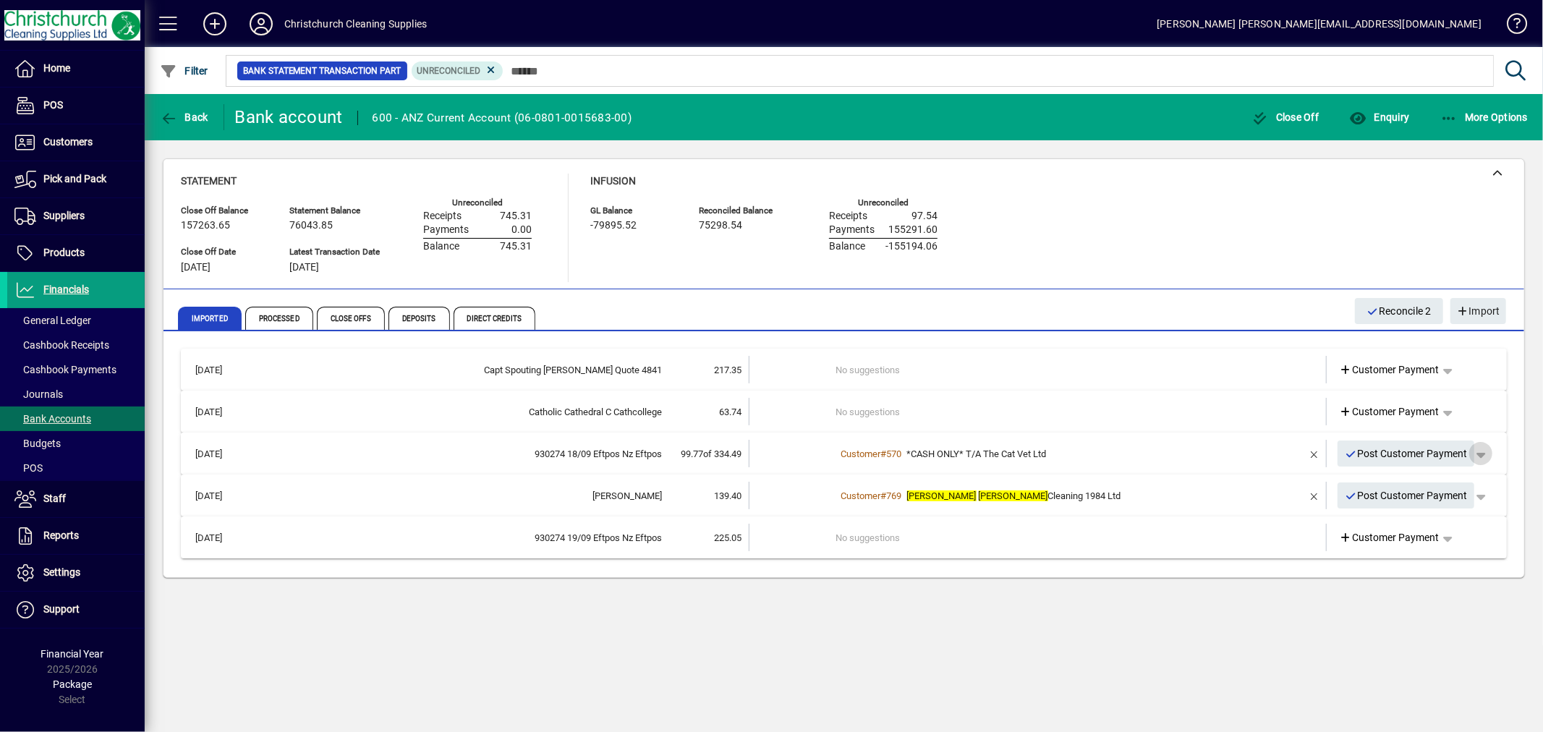
click at [1484, 451] on span "button" at bounding box center [1480, 453] width 35 height 35
click at [1454, 478] on span "Customer Payment" at bounding box center [1436, 482] width 106 height 17
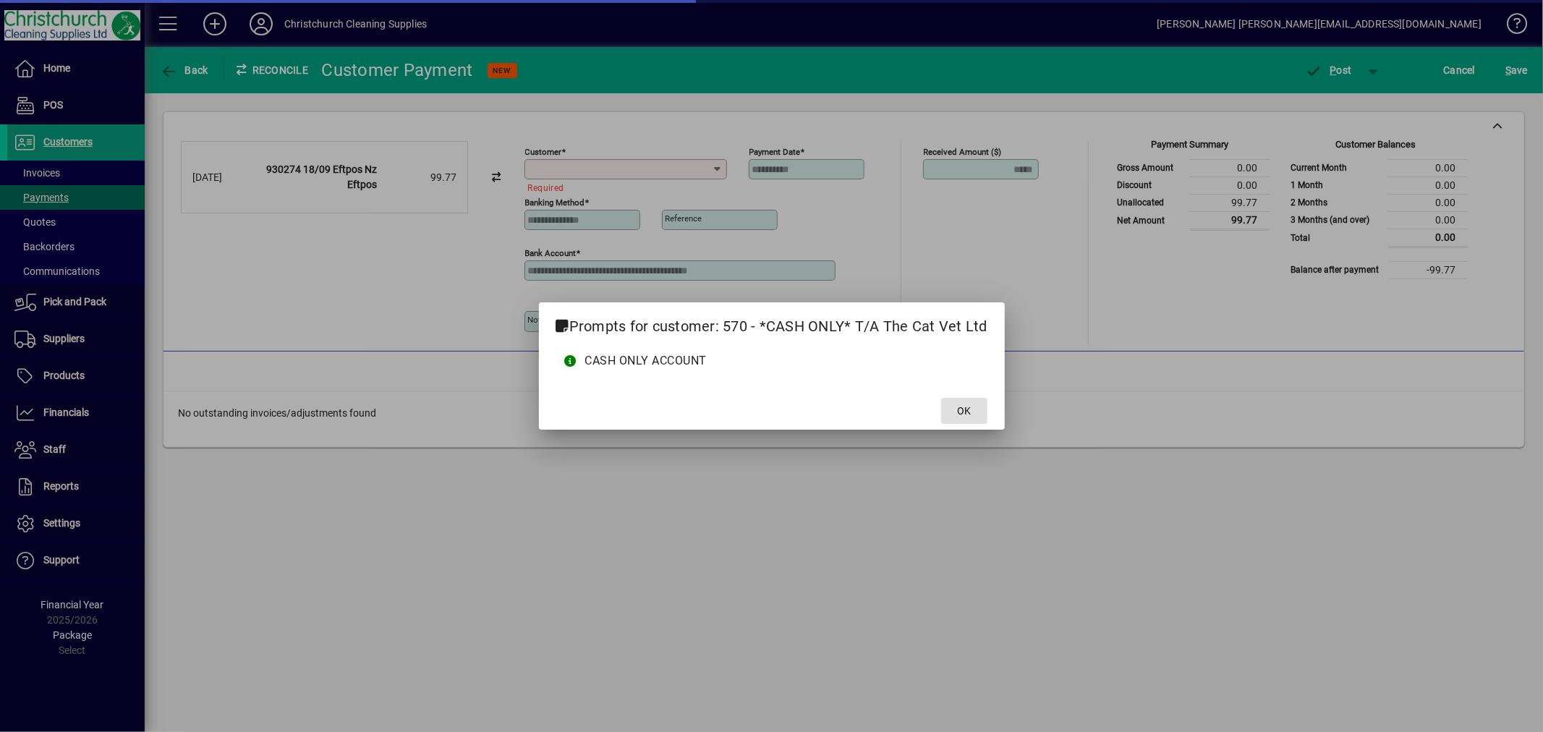
type input "**********"
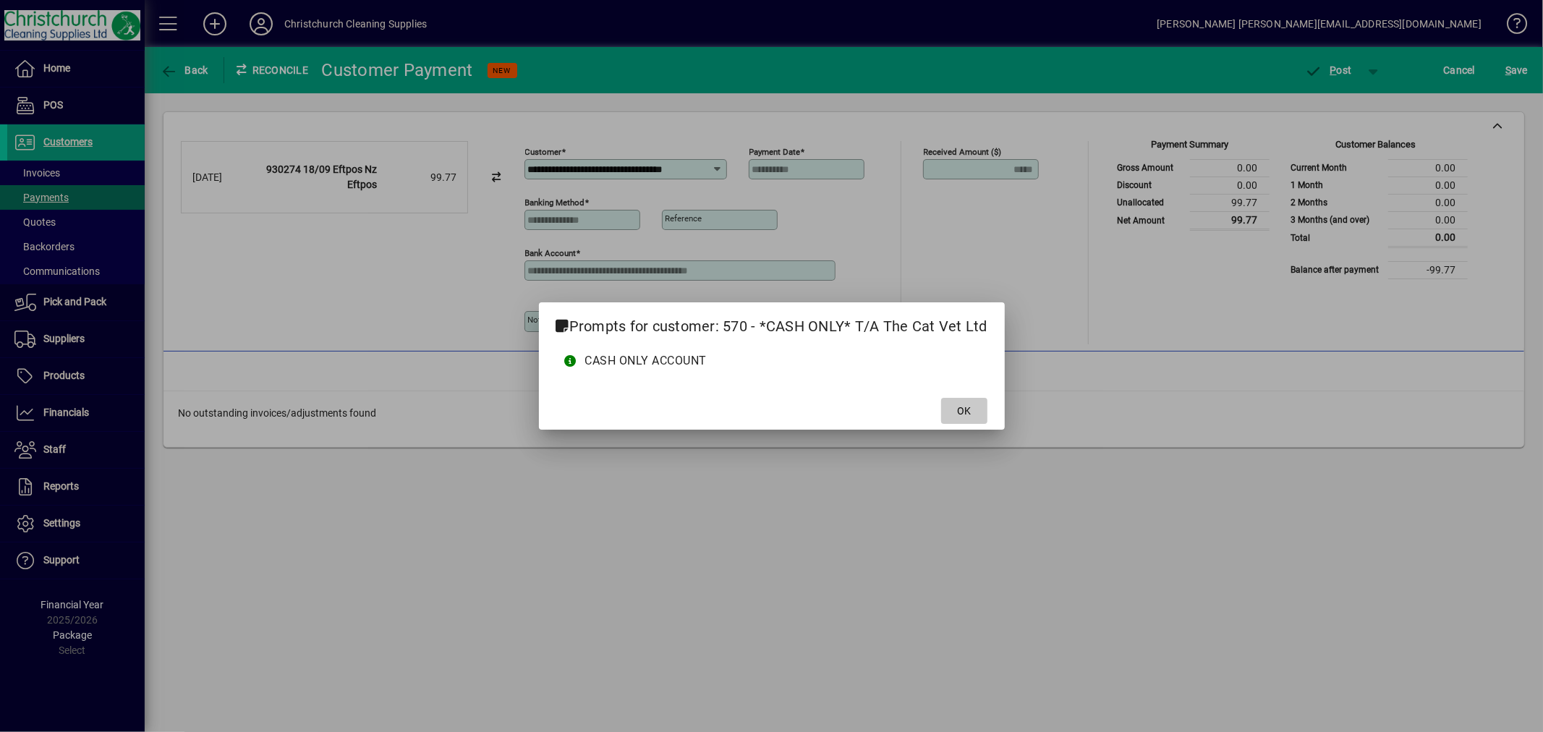
click at [966, 399] on span at bounding box center [964, 410] width 46 height 35
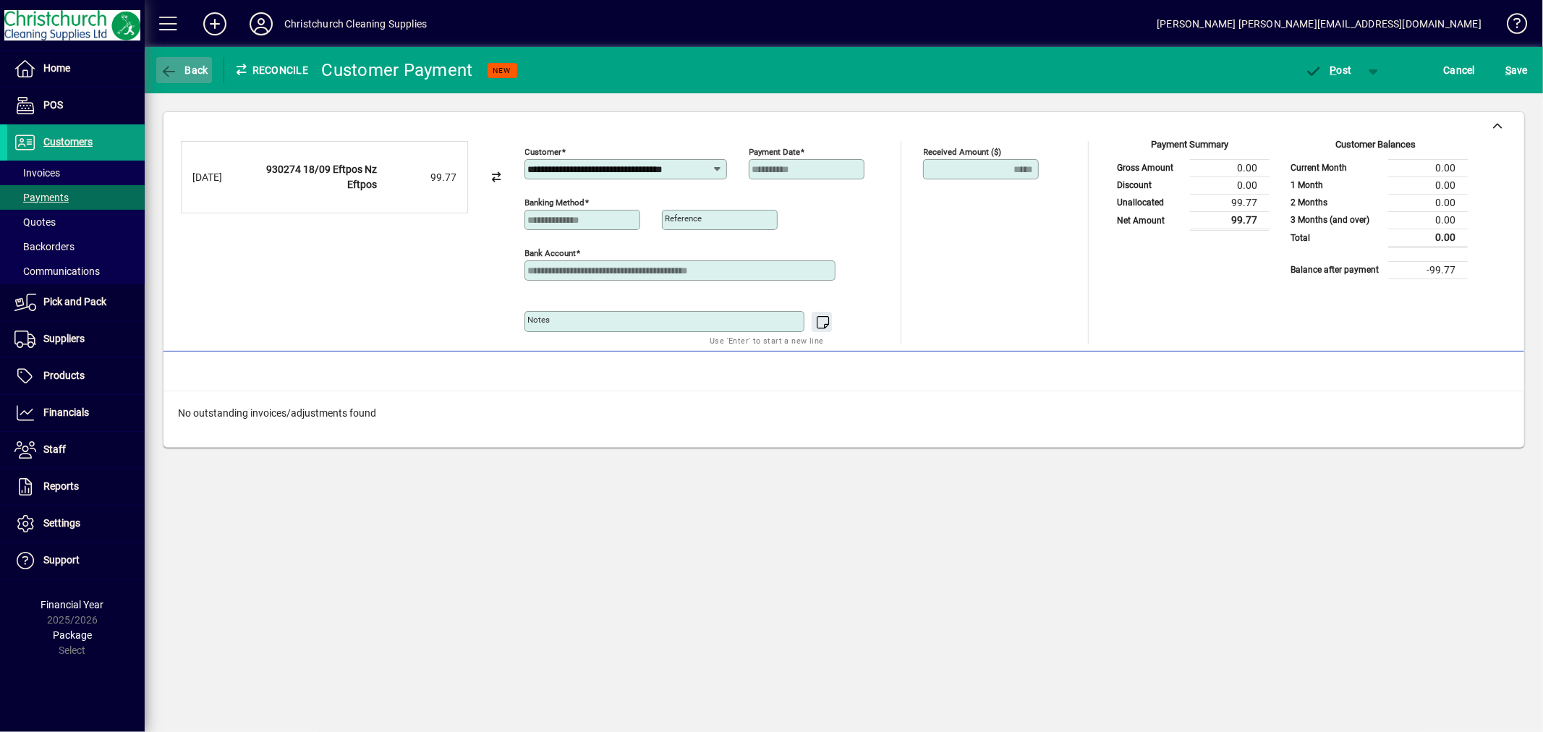
click at [201, 67] on span "Back" at bounding box center [184, 70] width 48 height 12
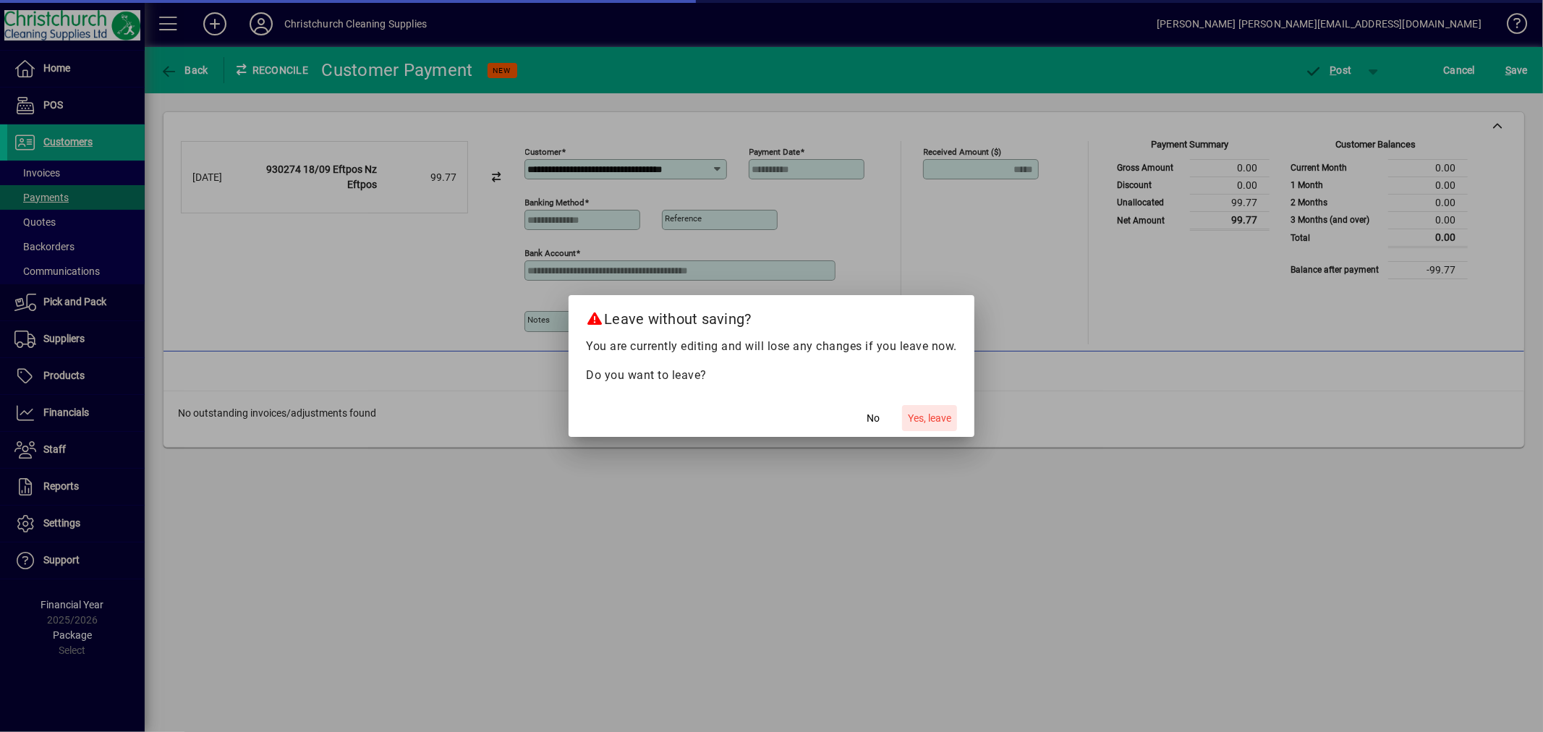
click at [909, 417] on span "Yes, leave" at bounding box center [929, 418] width 43 height 15
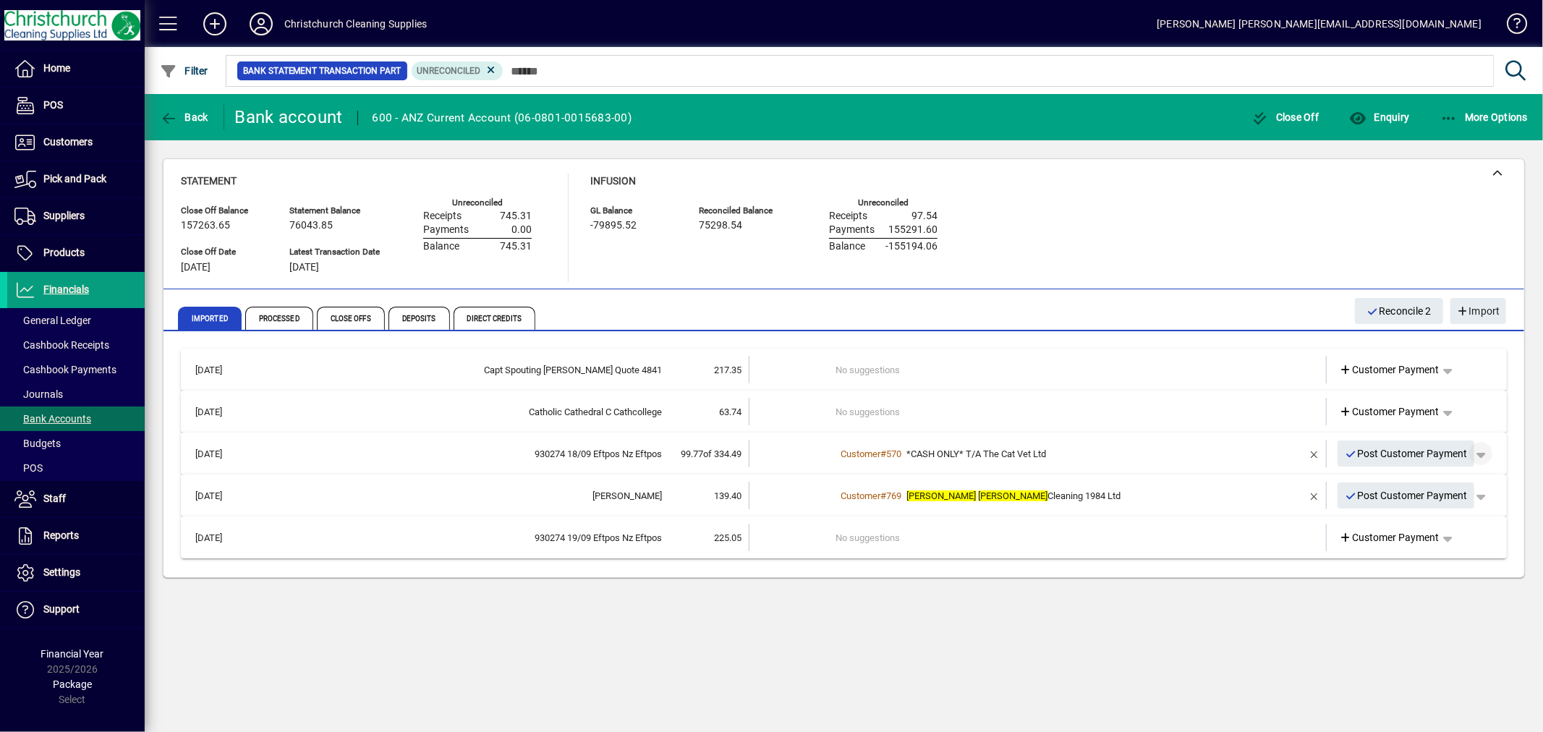
click at [1486, 454] on span "button" at bounding box center [1480, 453] width 35 height 35
click at [1441, 482] on span "Customer Payment" at bounding box center [1436, 482] width 106 height 17
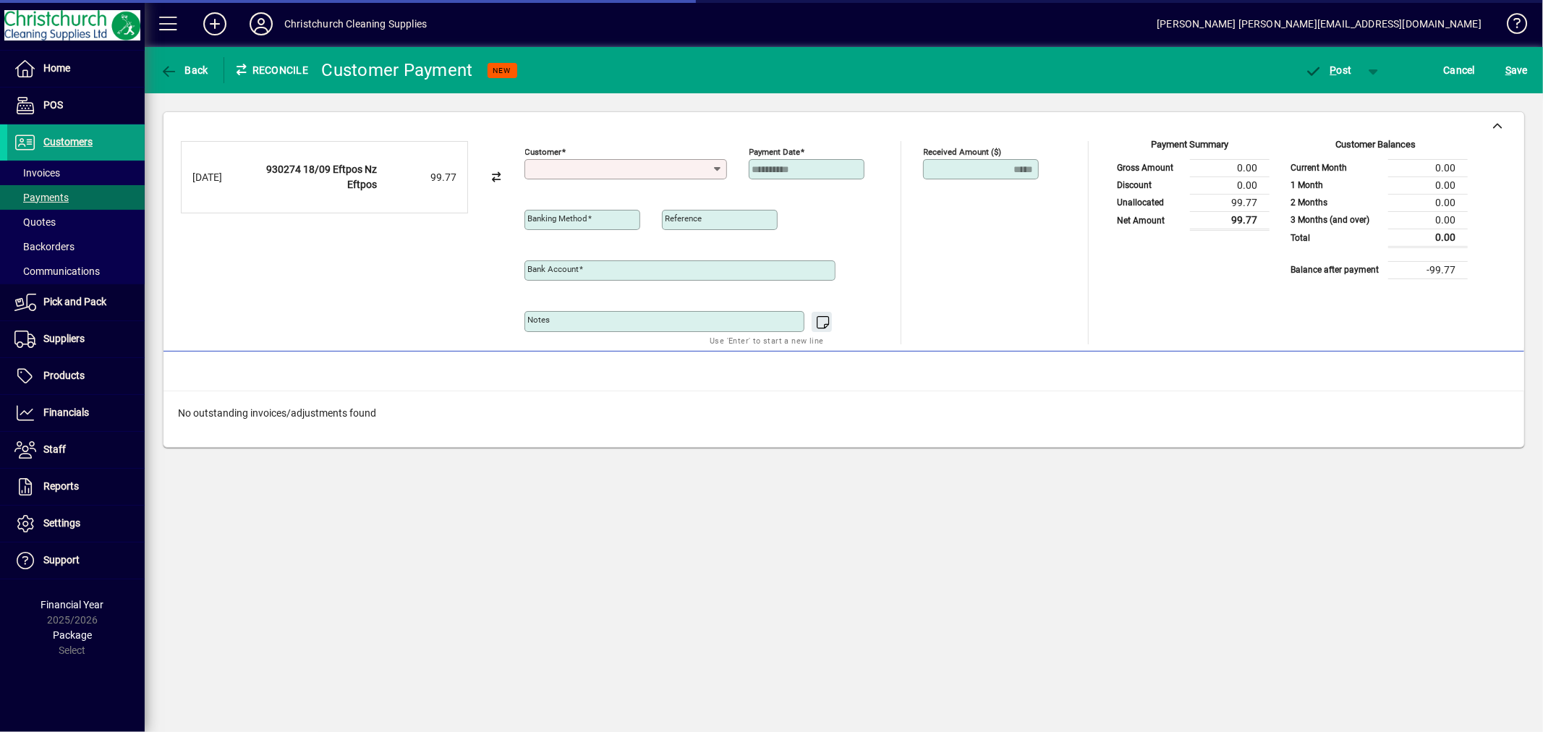
type input "**********"
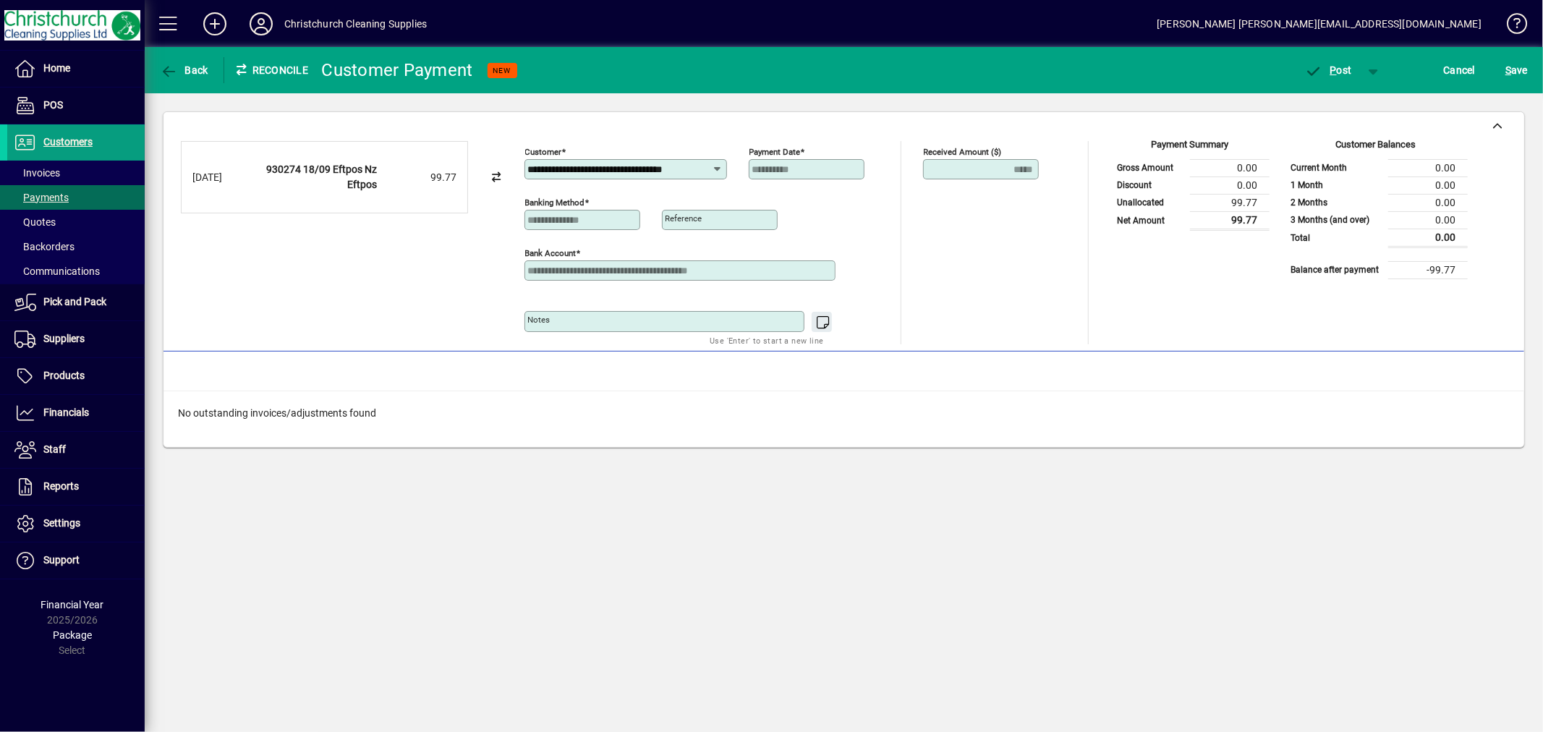
scroll to position [0, 1]
drag, startPoint x: 528, startPoint y: 167, endPoint x: 733, endPoint y: 175, distance: 205.6
click at [733, 175] on div "**********" at bounding box center [705, 166] width 362 height 51
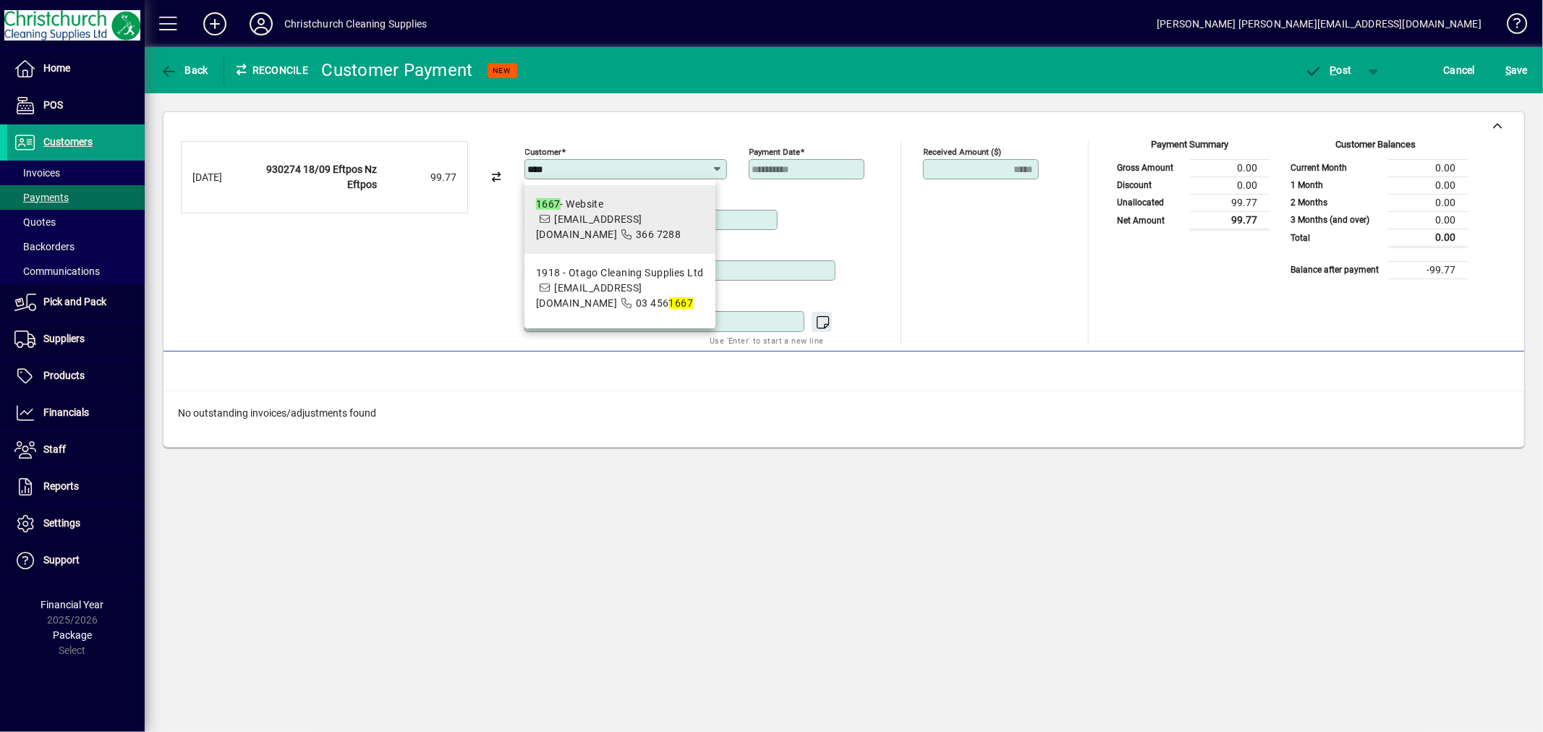
click at [622, 208] on div "1667 - Website" at bounding box center [620, 204] width 168 height 15
type input "**********"
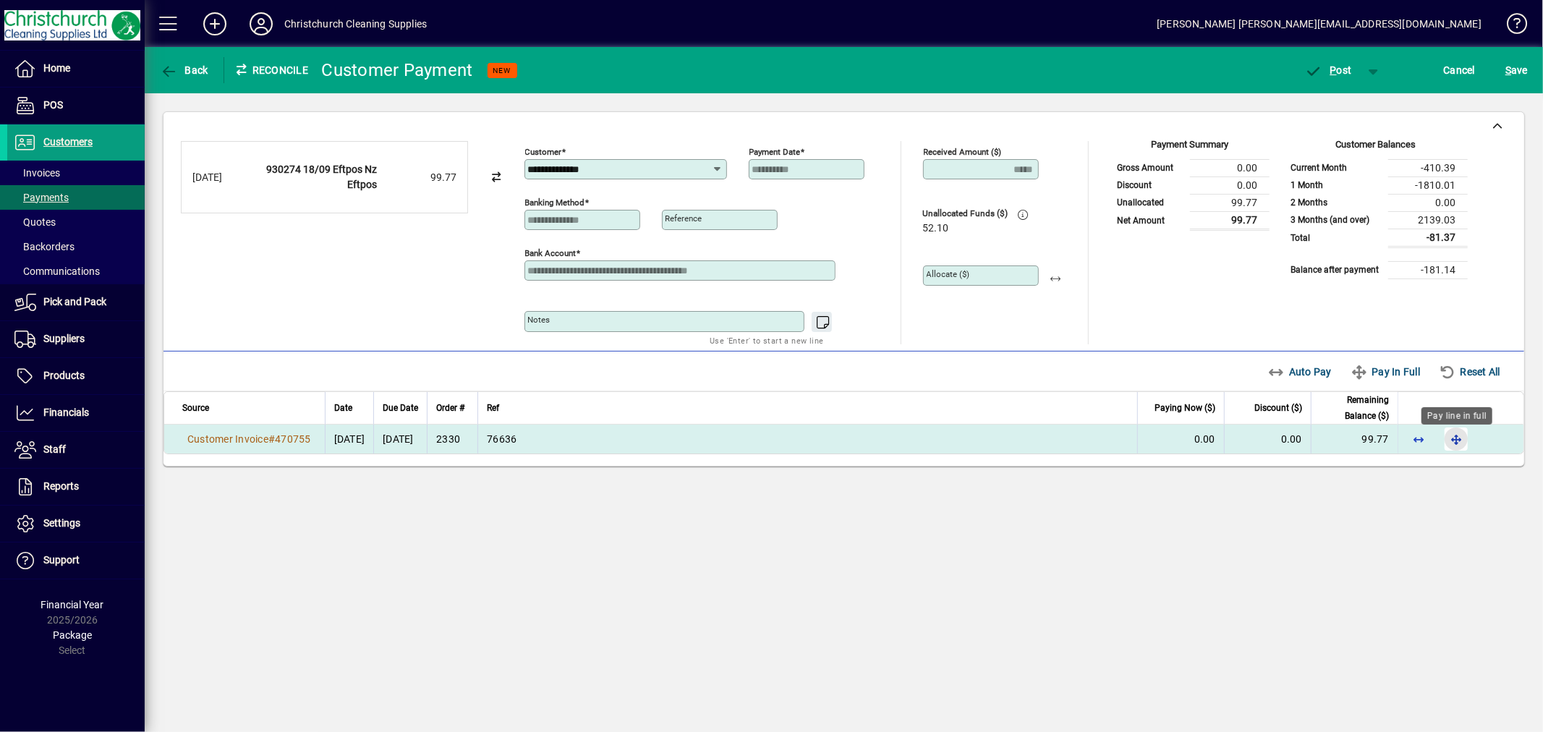
click at [1451, 446] on span "button" at bounding box center [1456, 439] width 35 height 35
click at [1342, 67] on span "P ost" at bounding box center [1328, 70] width 47 height 12
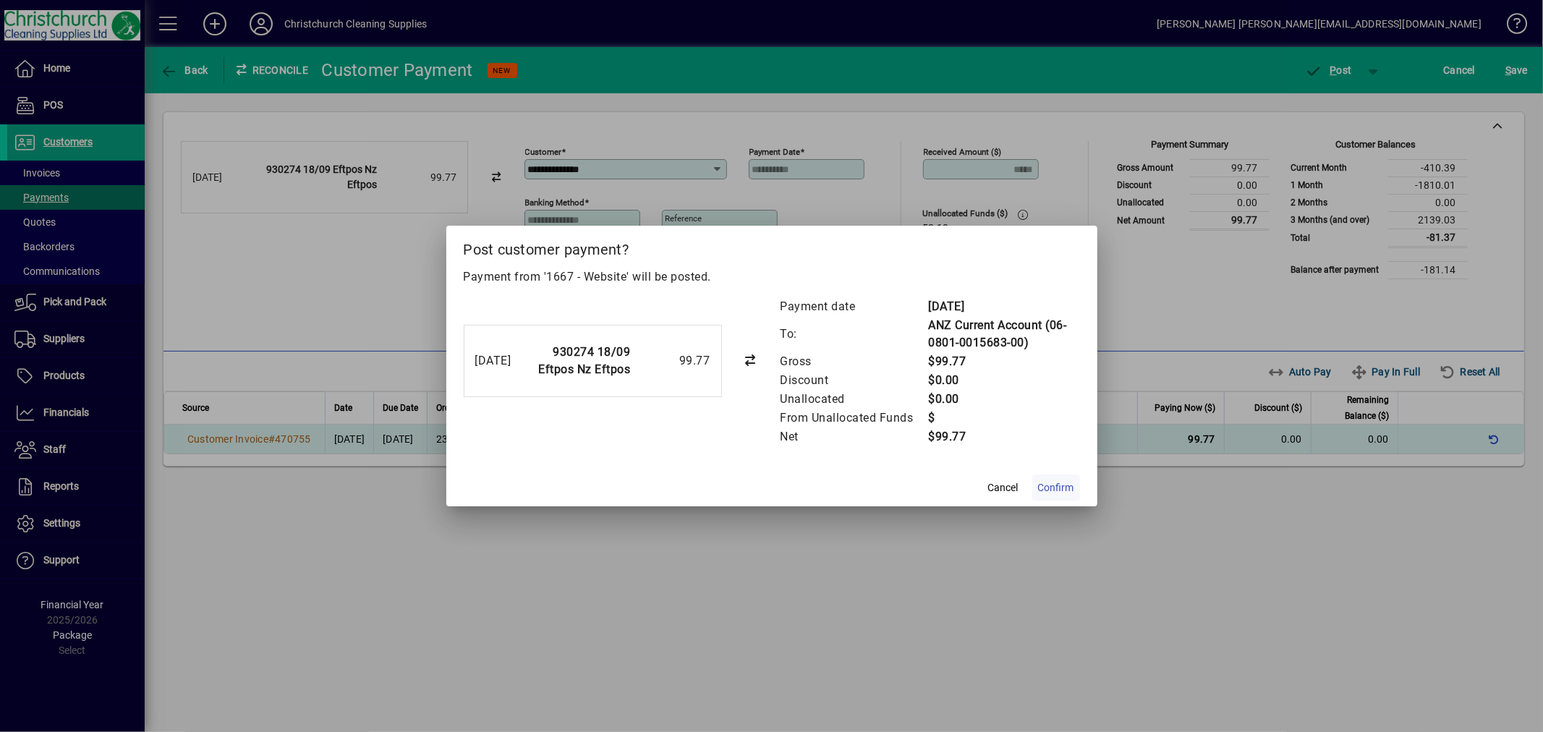
click at [1067, 492] on span "Confirm" at bounding box center [1056, 487] width 36 height 15
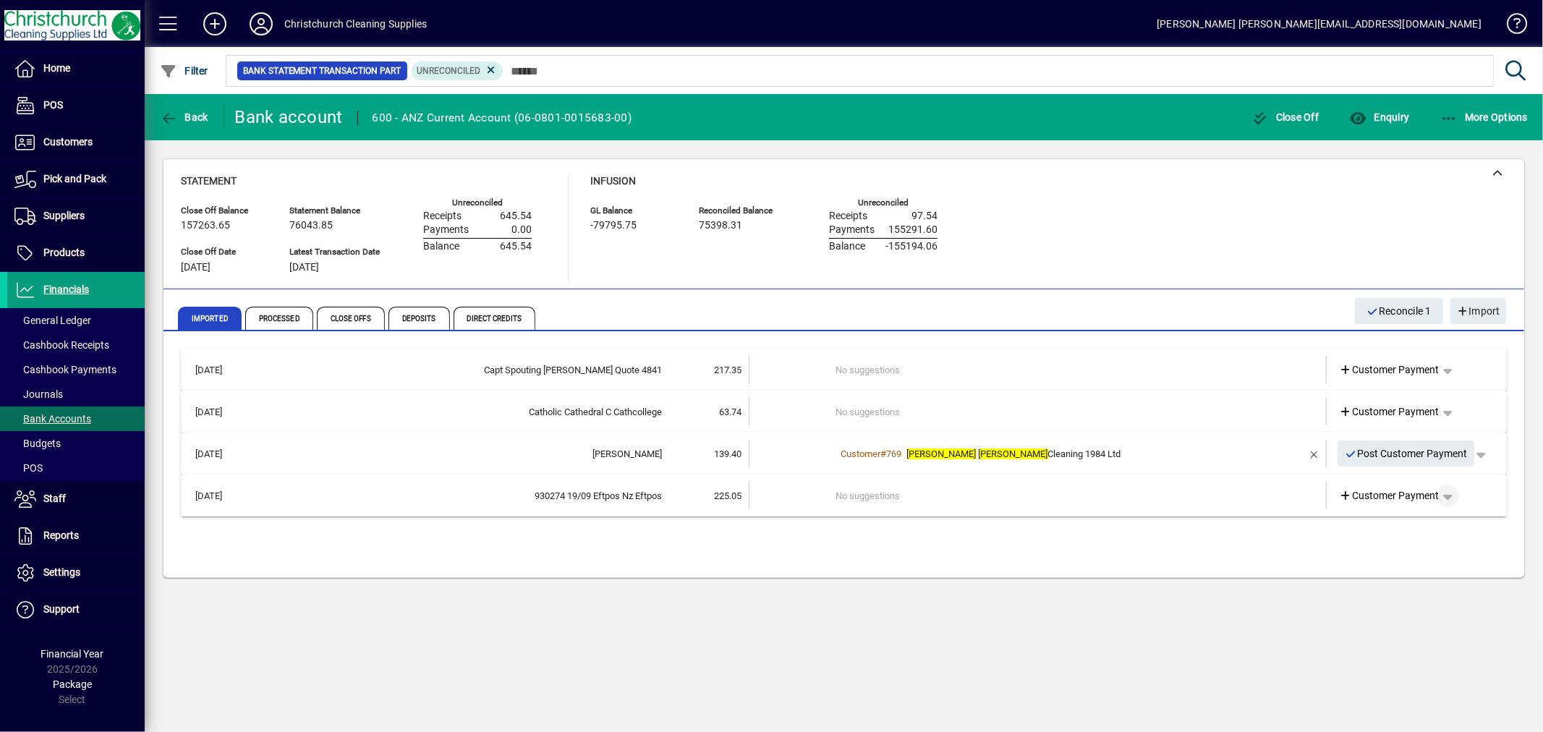
click at [1448, 495] on span "button" at bounding box center [1447, 495] width 35 height 35
click at [1391, 605] on span "button" at bounding box center [1405, 603] width 111 height 35
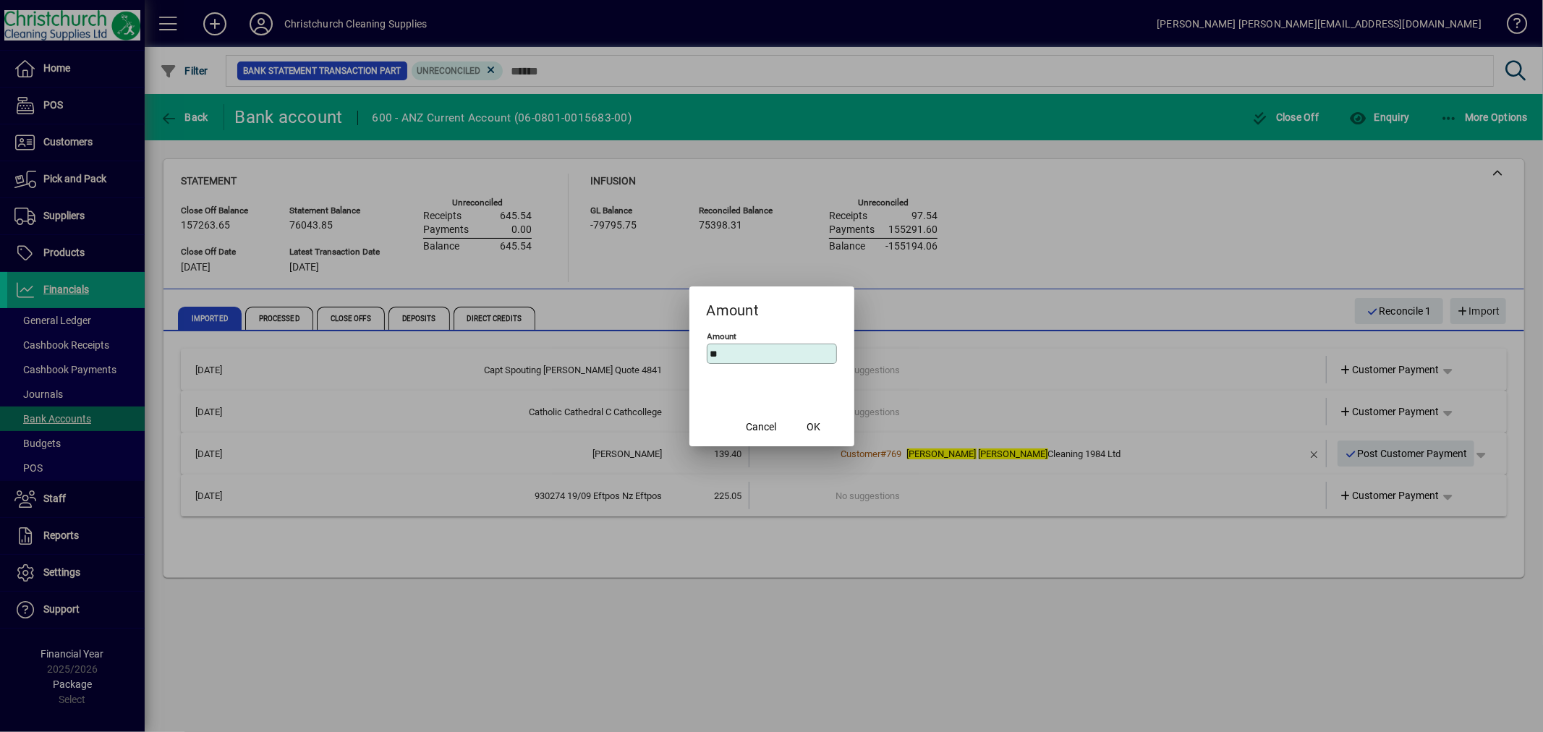
type input "*"
type input "*****"
click at [813, 422] on span "OK" at bounding box center [813, 426] width 14 height 15
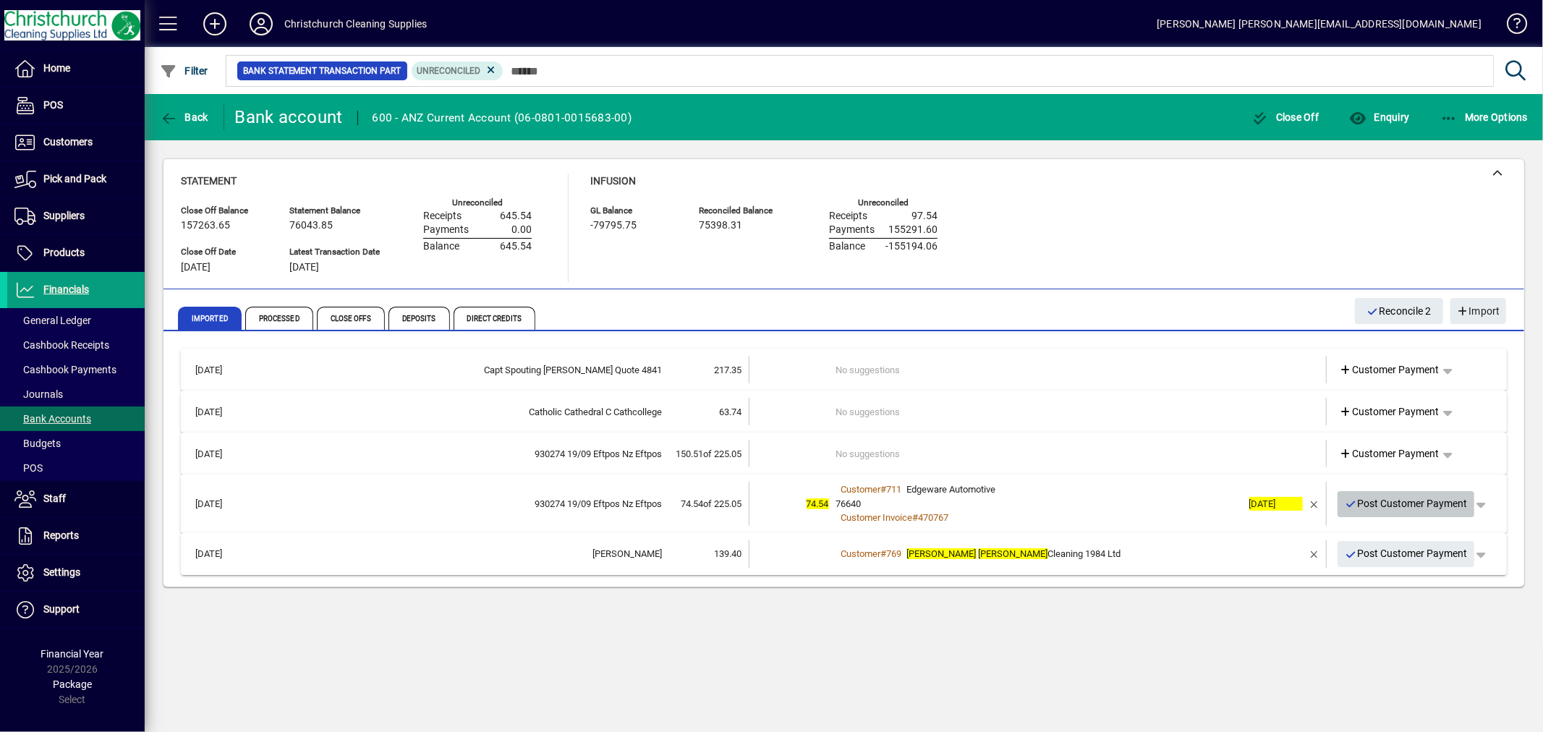
click at [1389, 505] on span "Post Customer Payment" at bounding box center [1405, 504] width 123 height 24
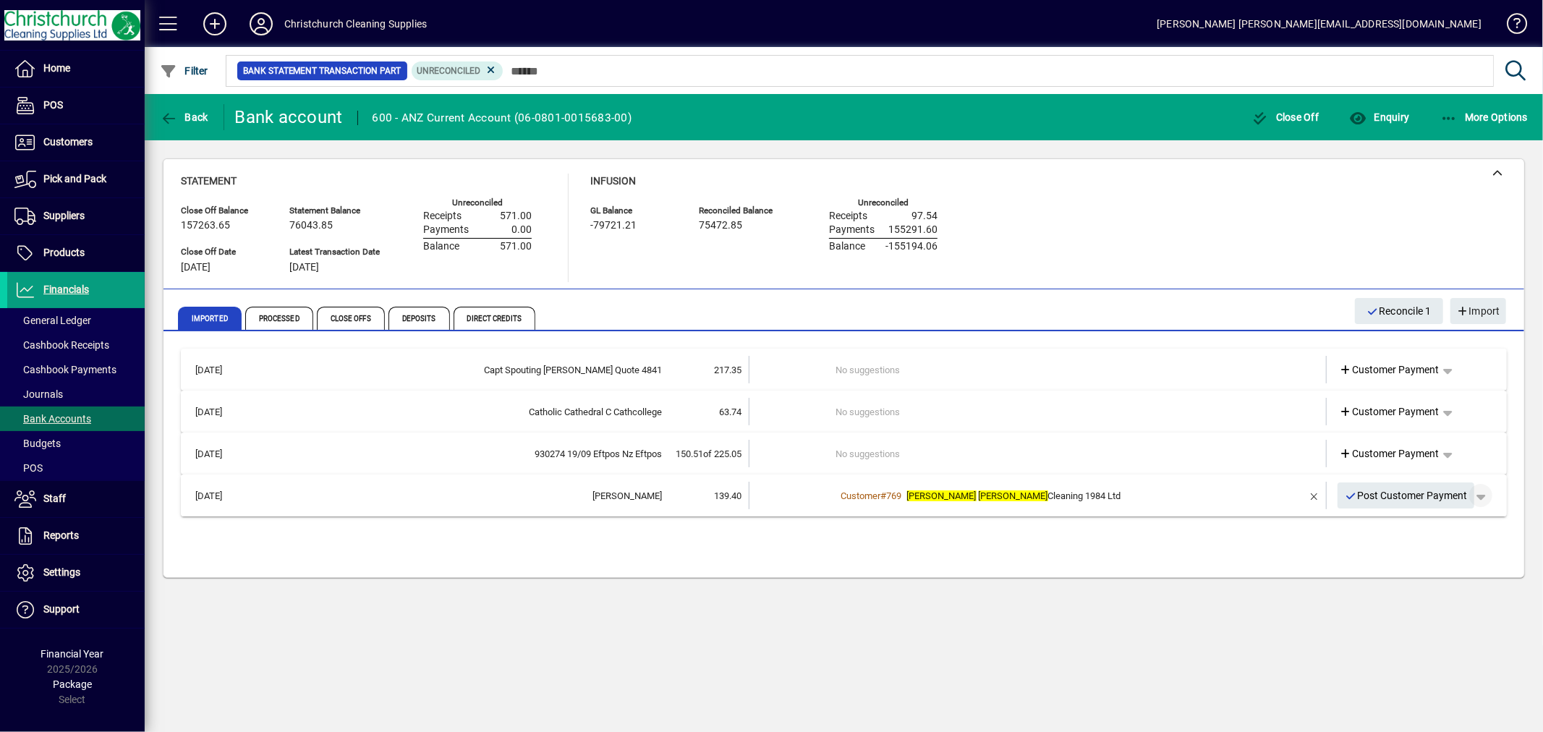
click at [1473, 499] on span "button" at bounding box center [1480, 495] width 35 height 35
click at [1441, 526] on span "Customer Payment" at bounding box center [1436, 524] width 106 height 17
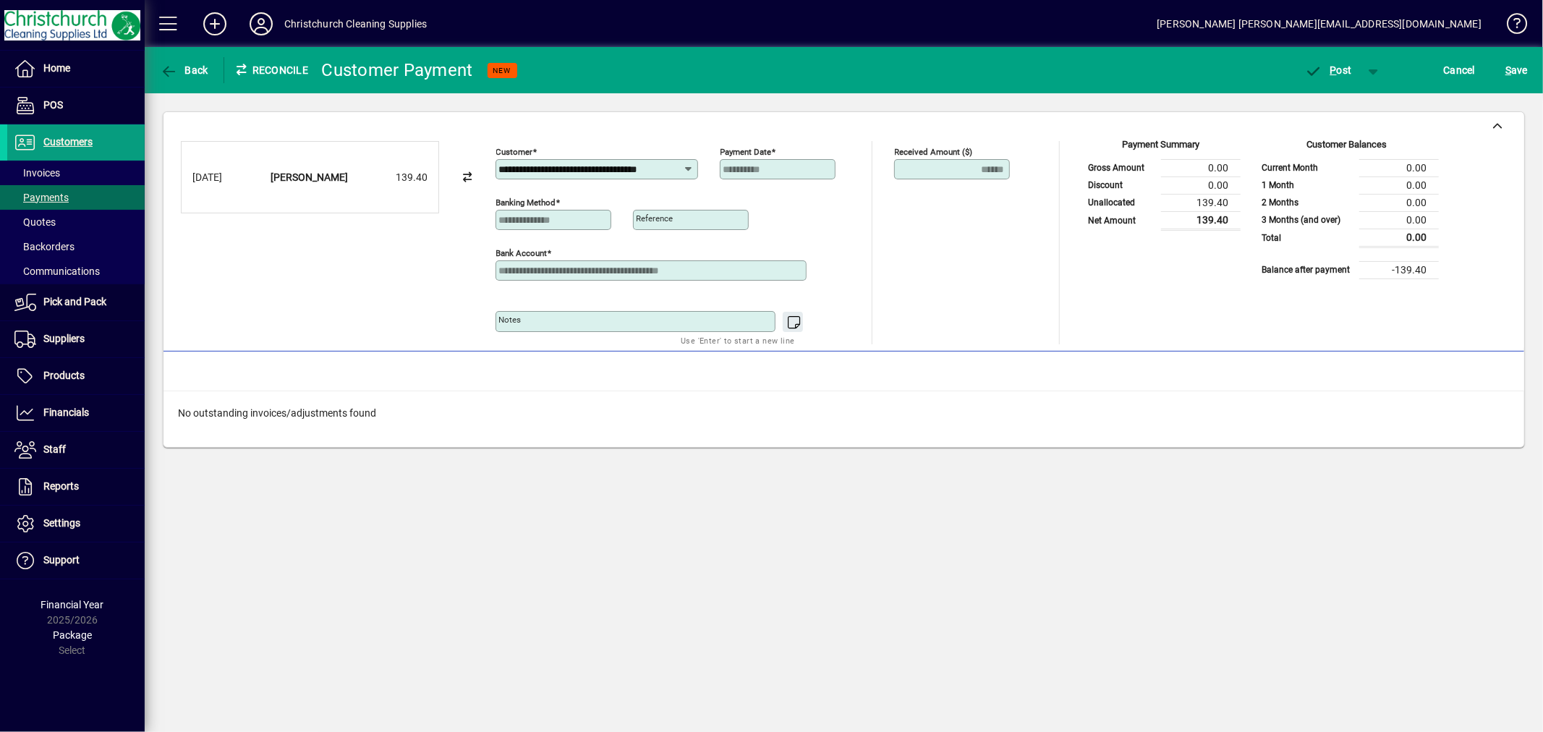
click at [676, 220] on input "Reference" at bounding box center [691, 220] width 111 height 12
type input "**********"
click at [1336, 67] on span "P ost" at bounding box center [1328, 70] width 47 height 12
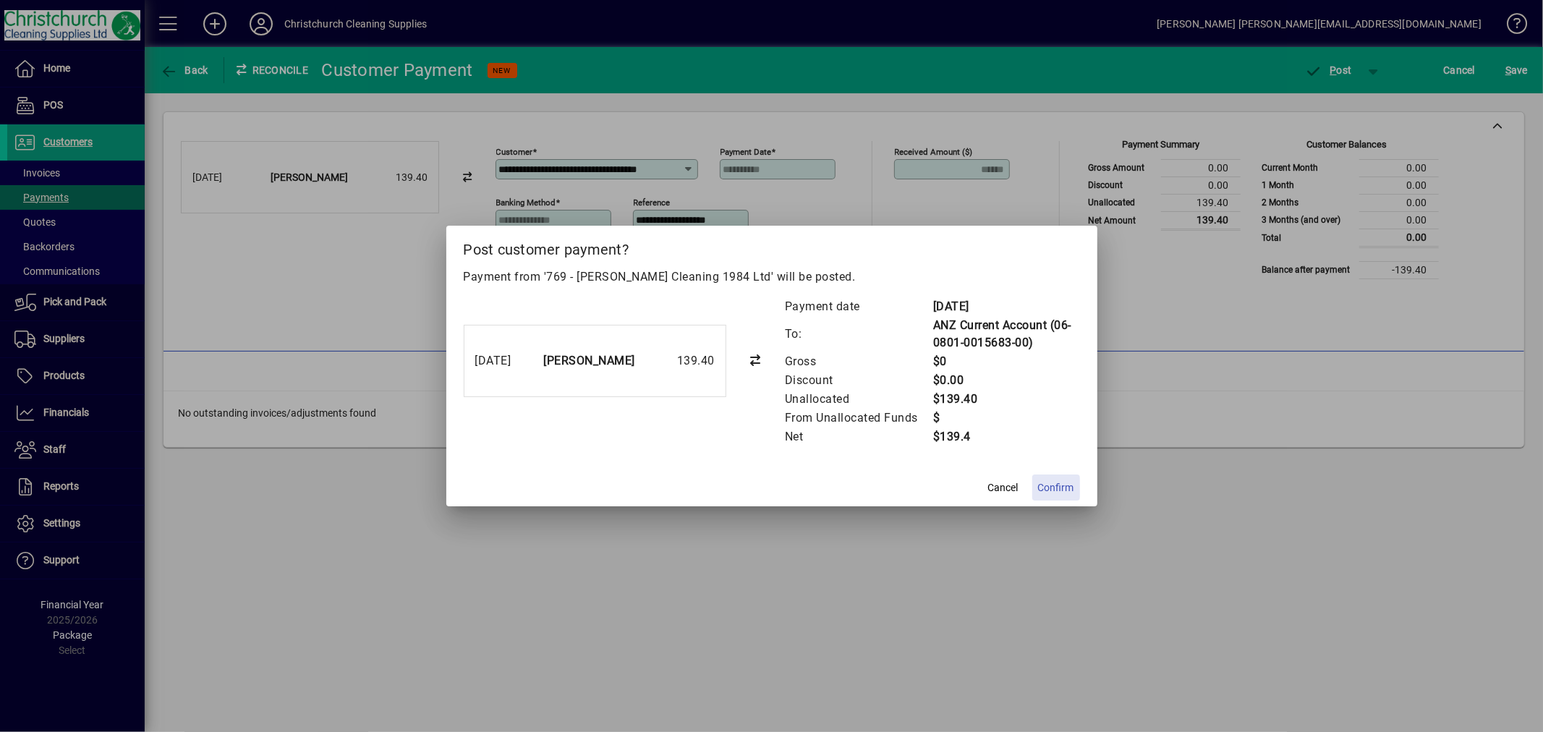
click at [1036, 488] on span at bounding box center [1056, 487] width 48 height 35
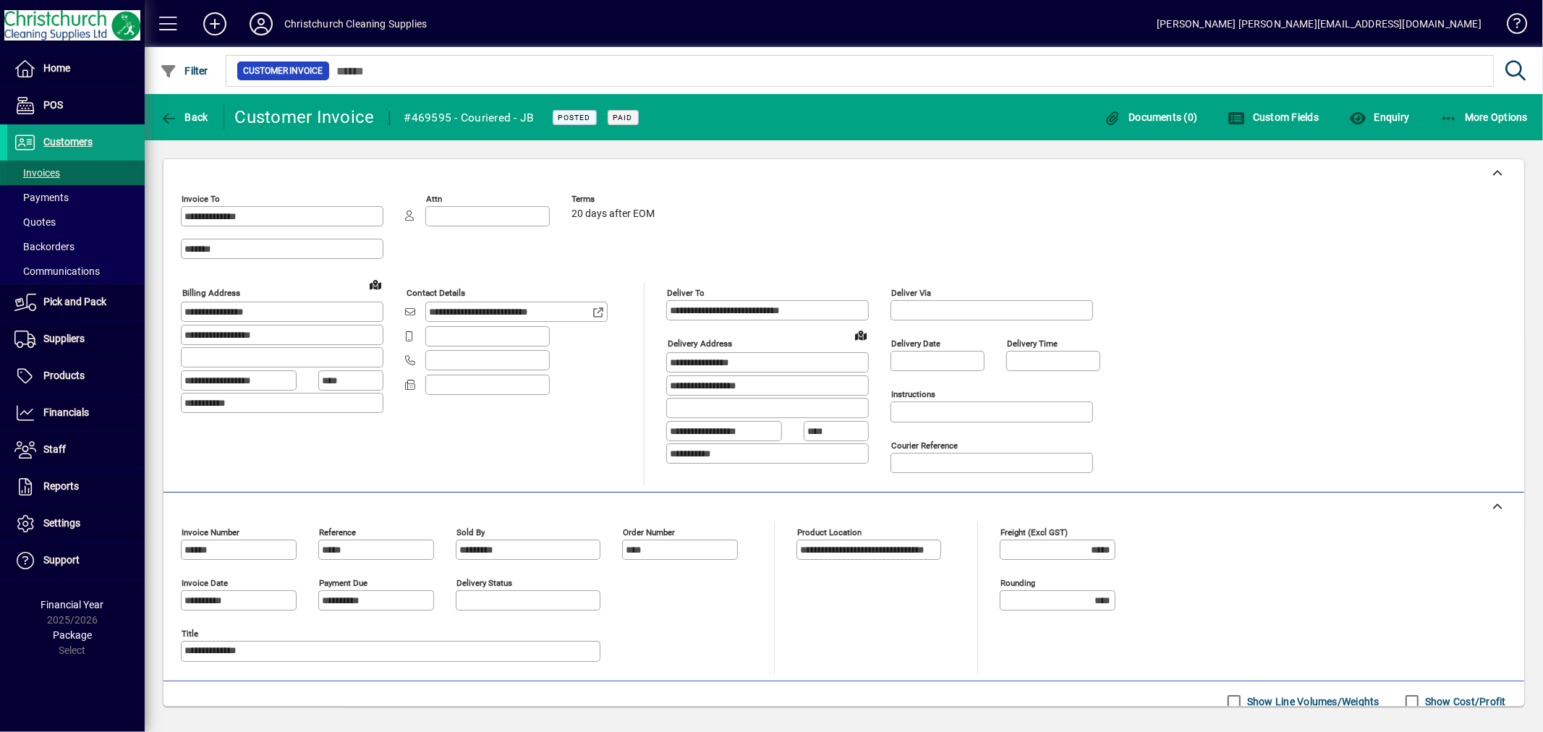
drag, startPoint x: 0, startPoint y: 0, endPoint x: 72, endPoint y: 167, distance: 182.0
click at [72, 167] on span at bounding box center [75, 172] width 137 height 35
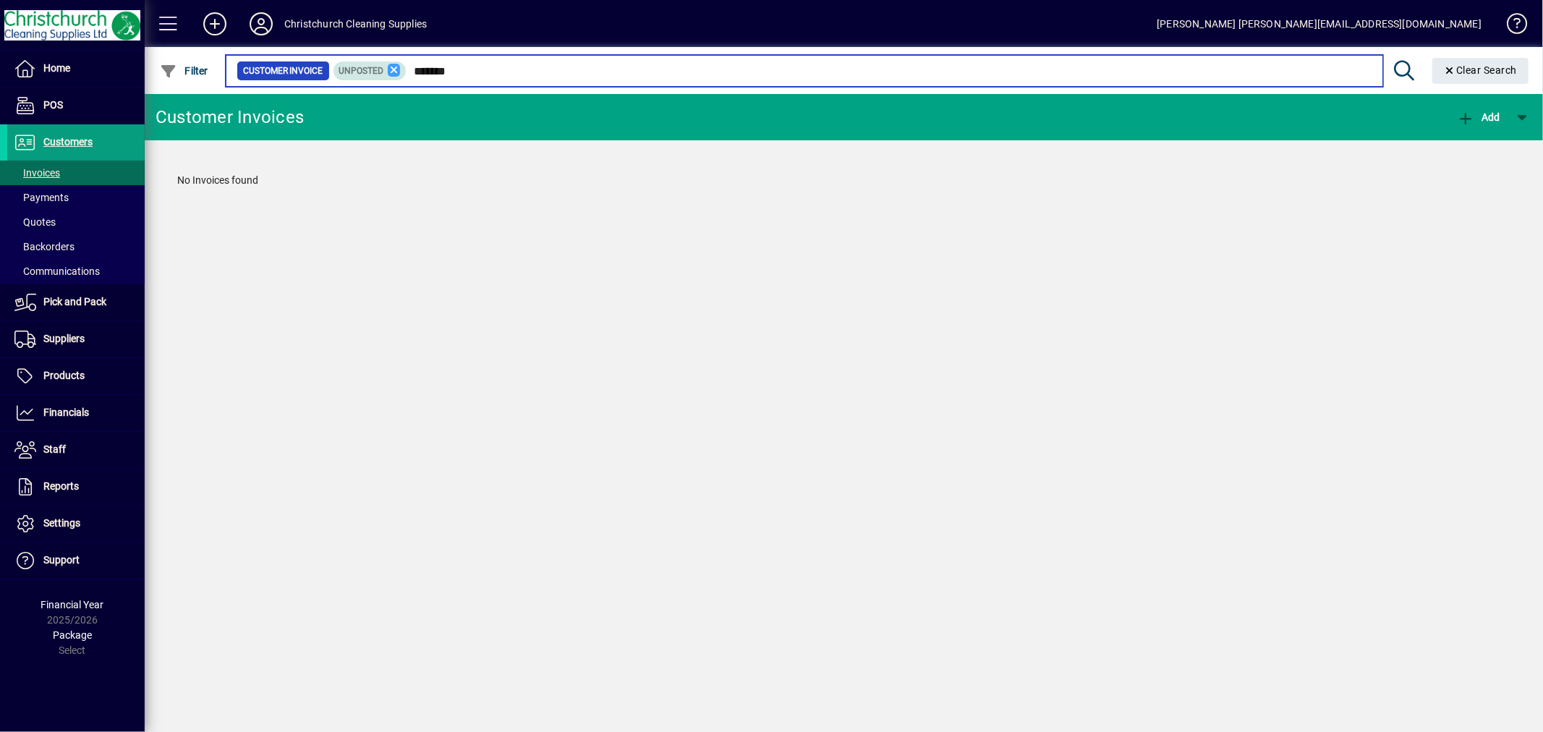
type input "*******"
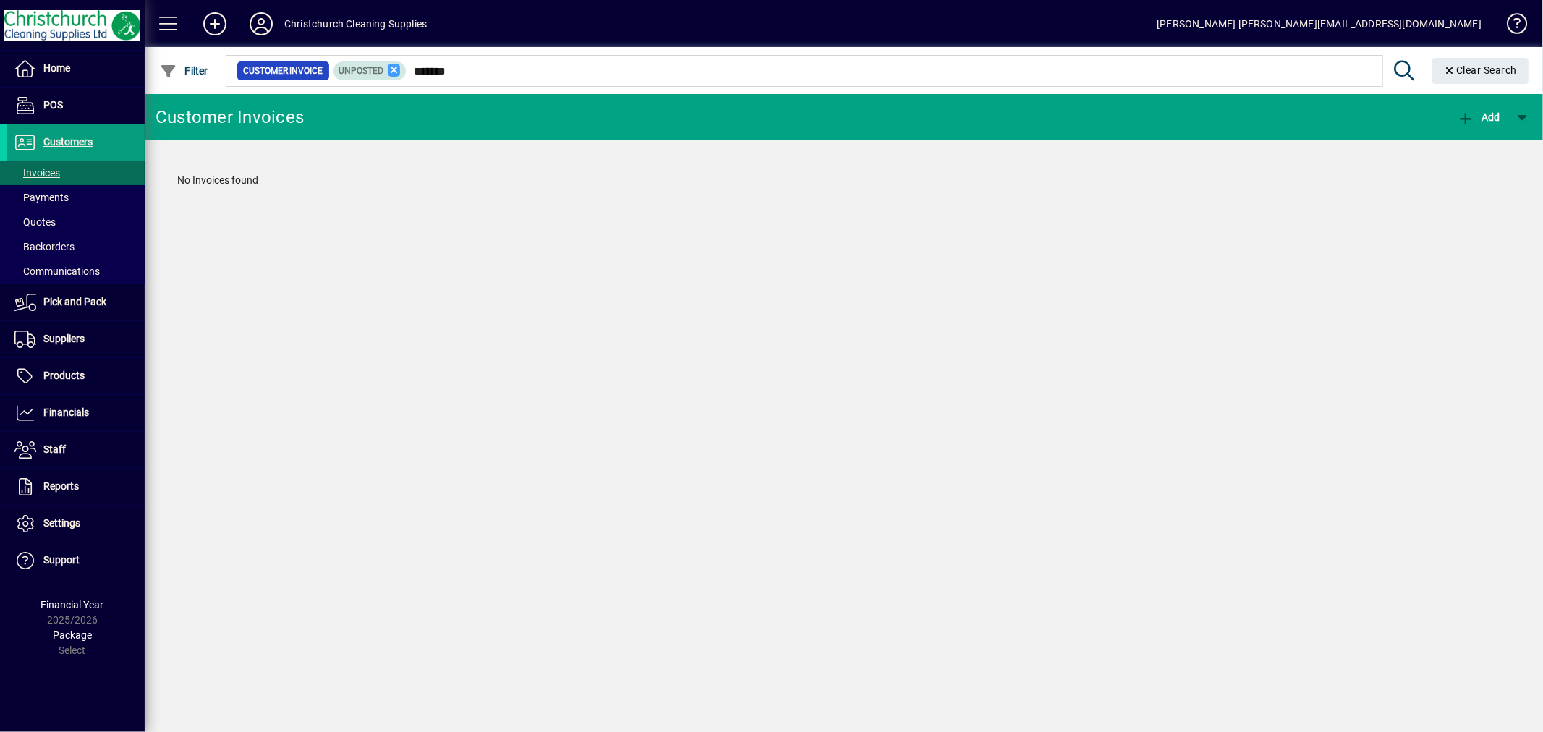
click at [394, 69] on icon at bounding box center [394, 70] width 13 height 13
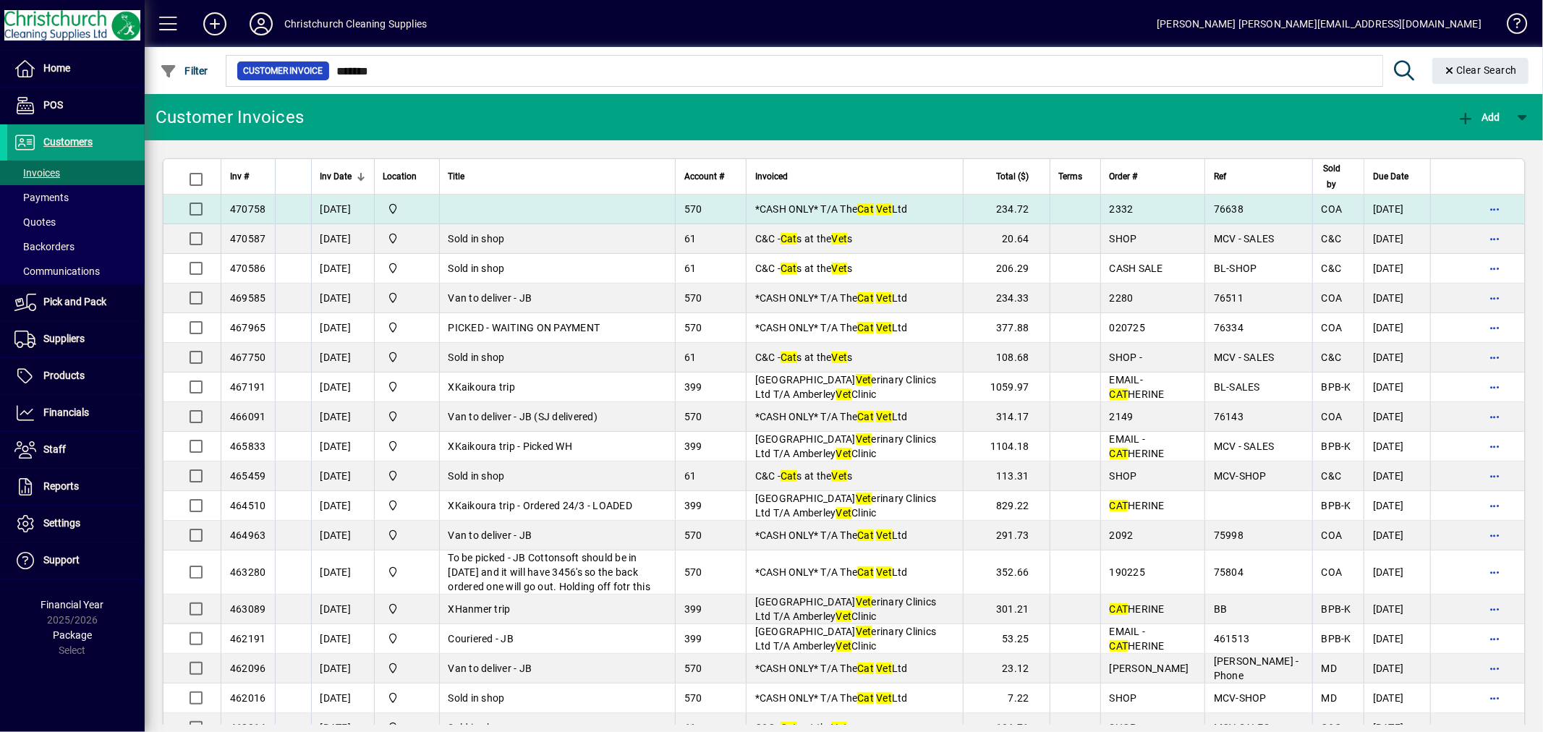
click at [587, 211] on td at bounding box center [557, 210] width 236 height 30
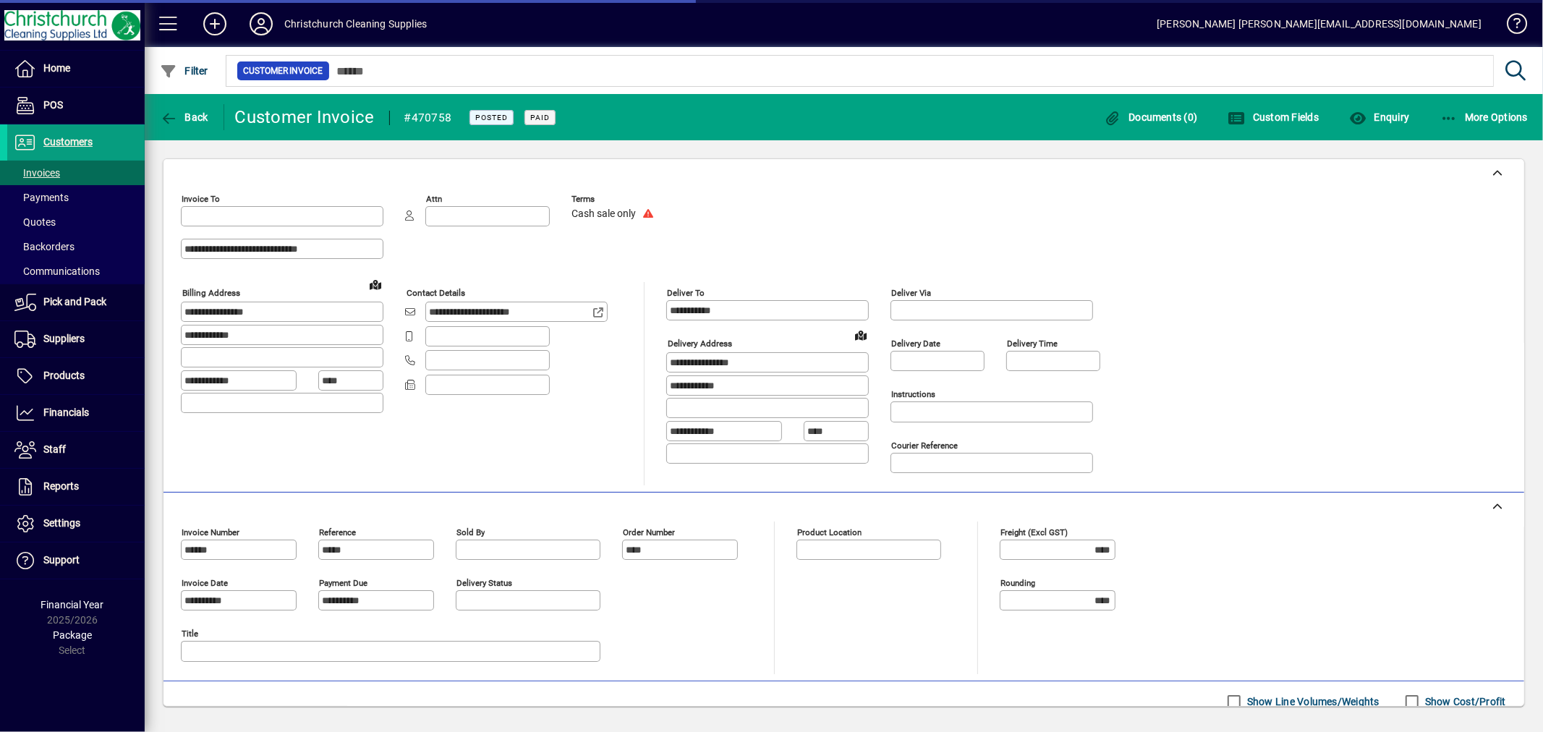
type input "**********"
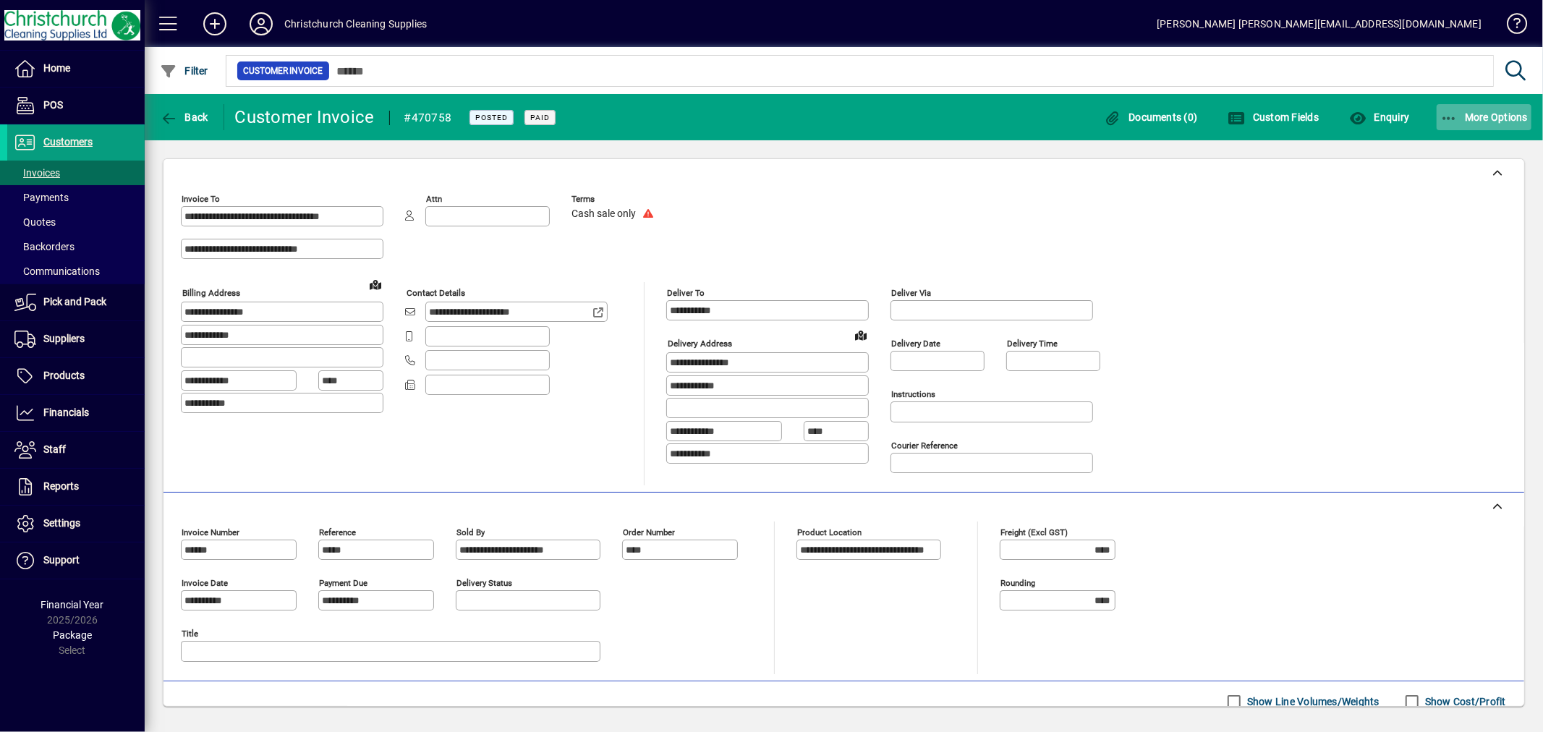
click at [1441, 113] on icon "button" at bounding box center [1449, 118] width 18 height 14
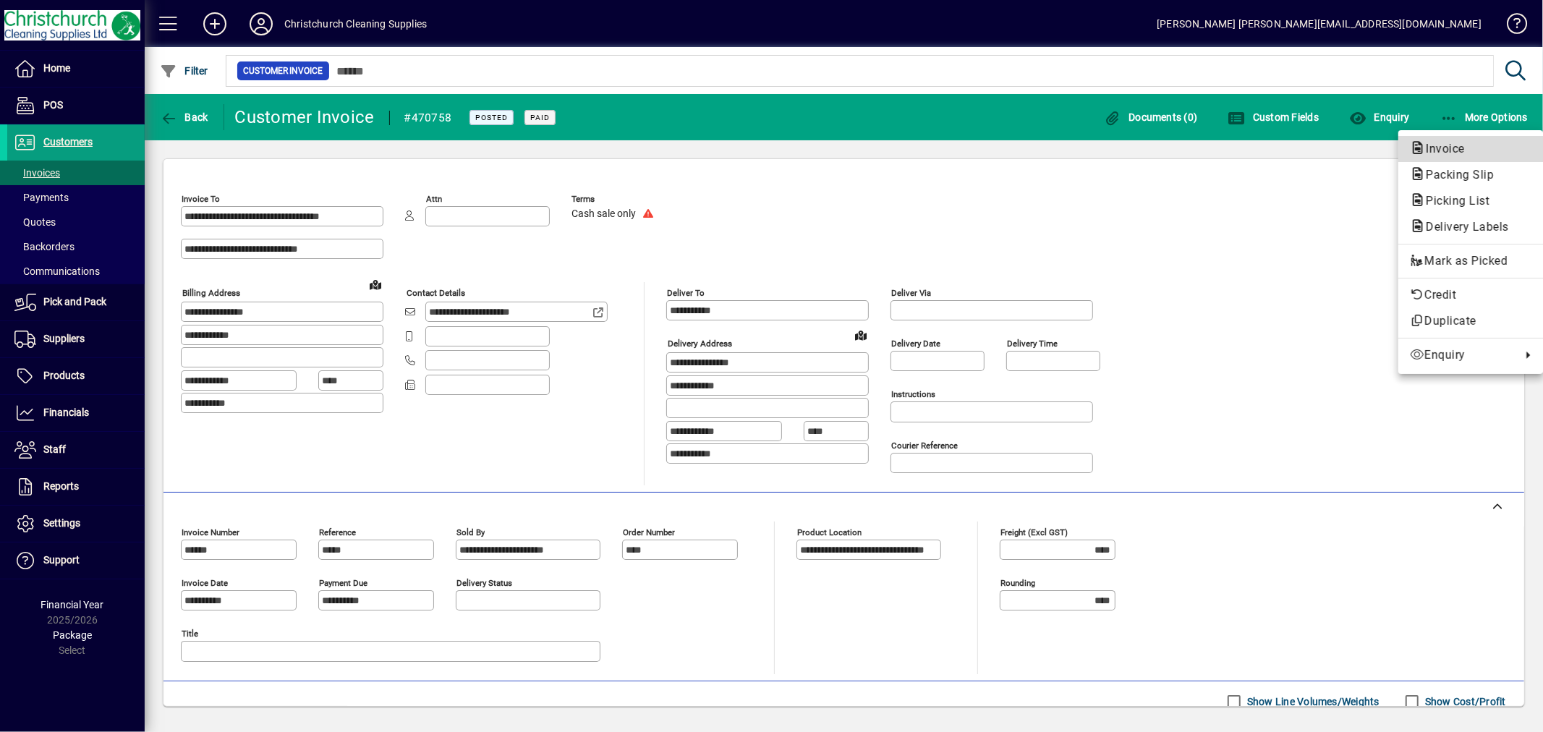
click at [1418, 149] on icon "button" at bounding box center [1418, 148] width 16 height 13
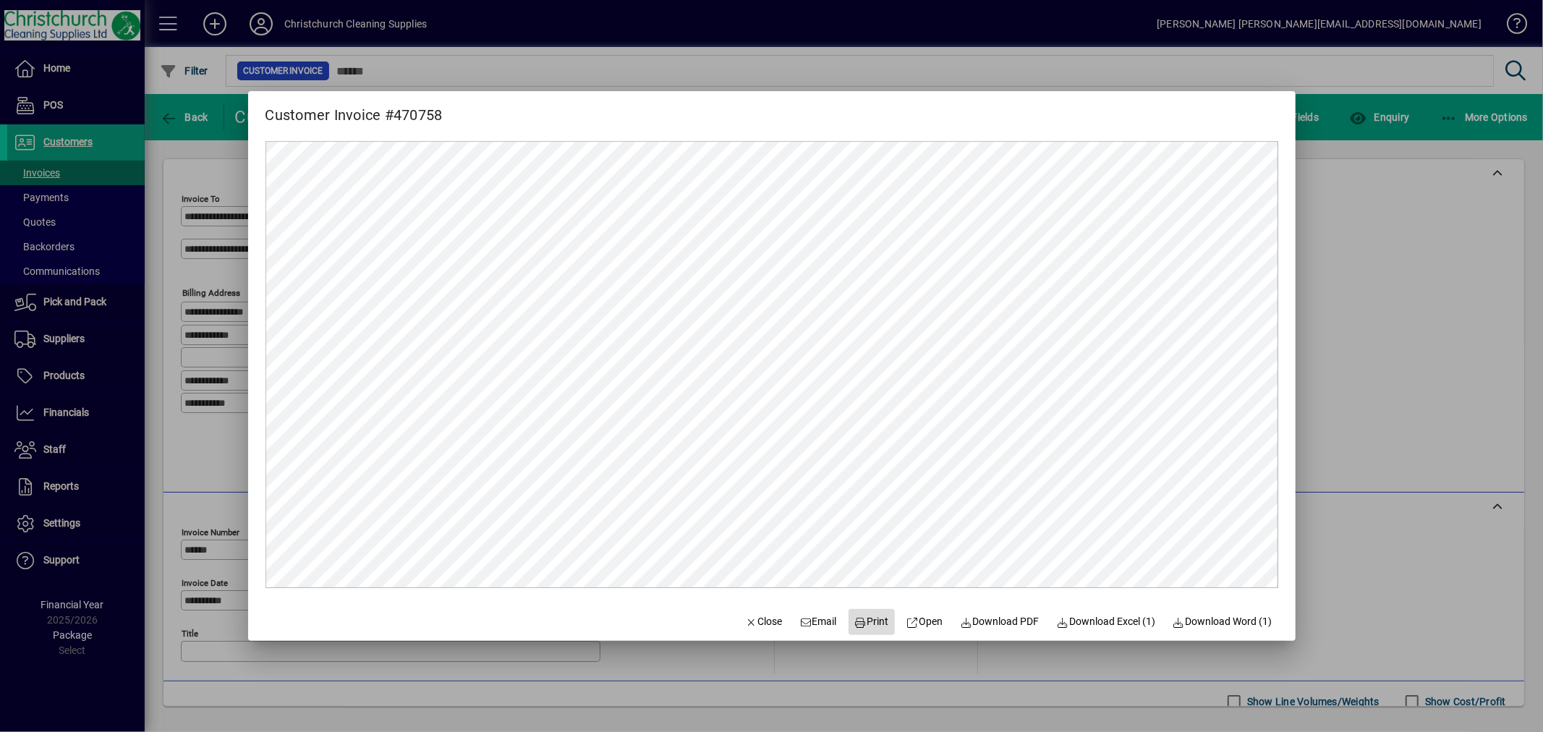
click at [856, 618] on span "Print" at bounding box center [871, 621] width 35 height 15
click at [1355, 412] on div at bounding box center [771, 366] width 1543 height 732
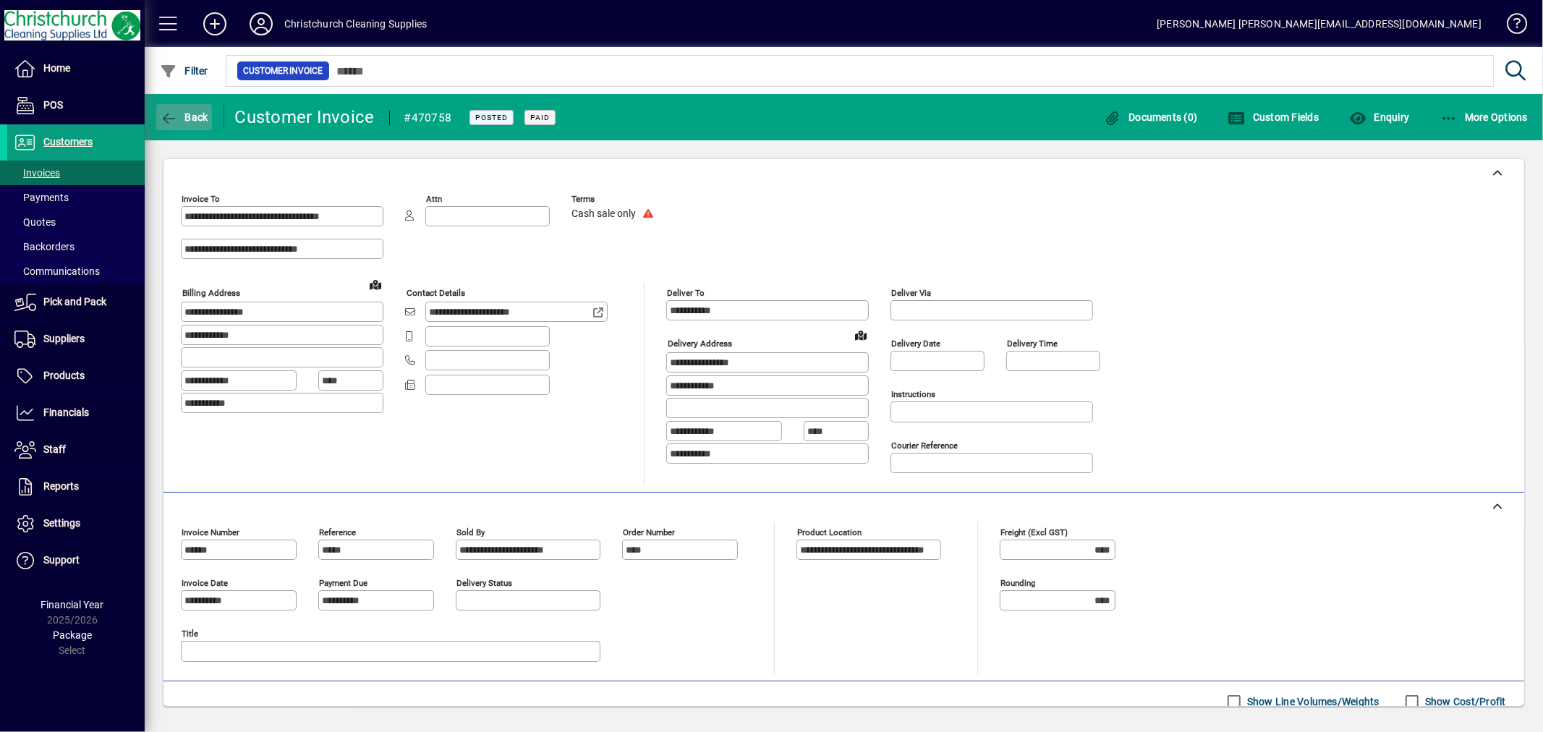
click at [178, 107] on span "button" at bounding box center [184, 117] width 56 height 35
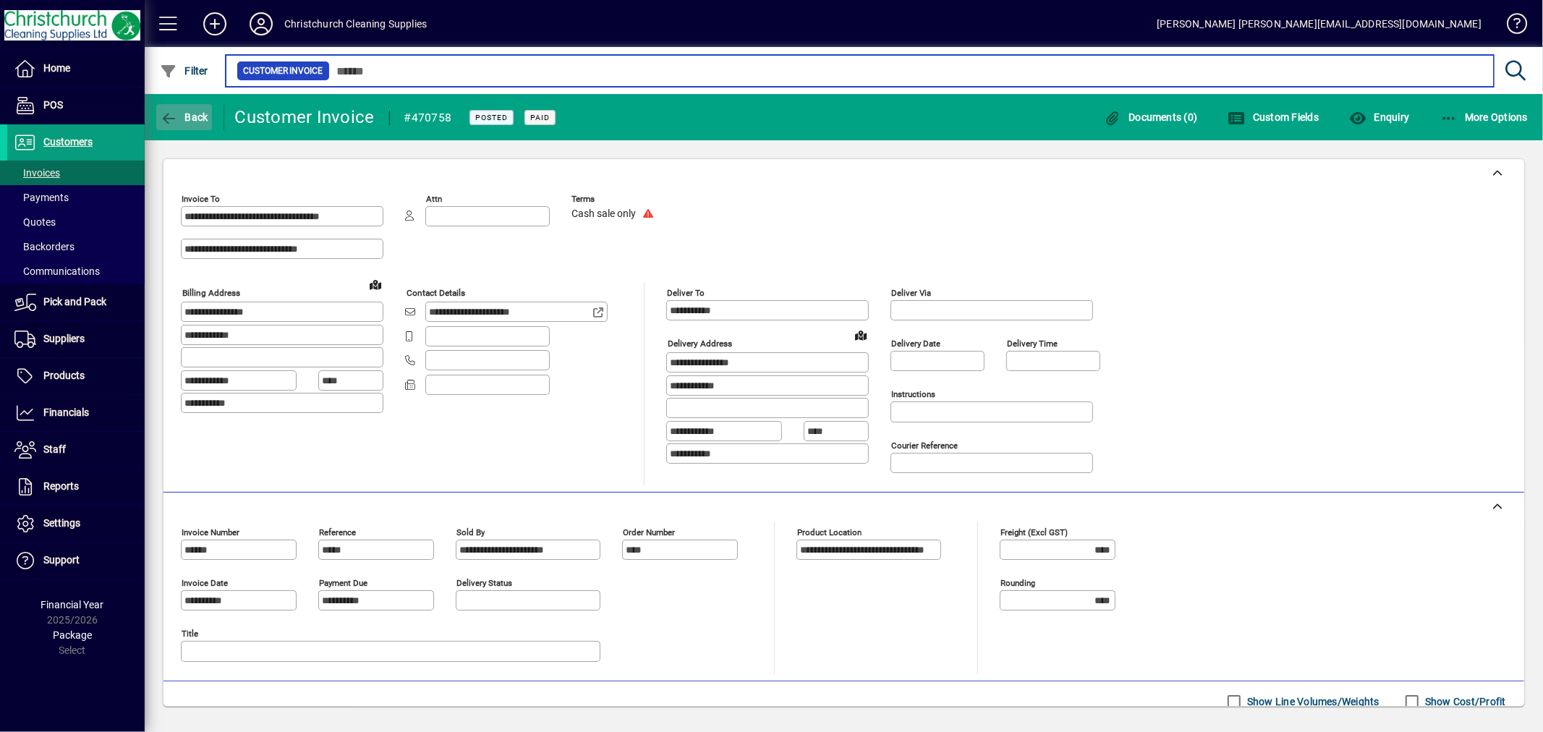
type input "*******"
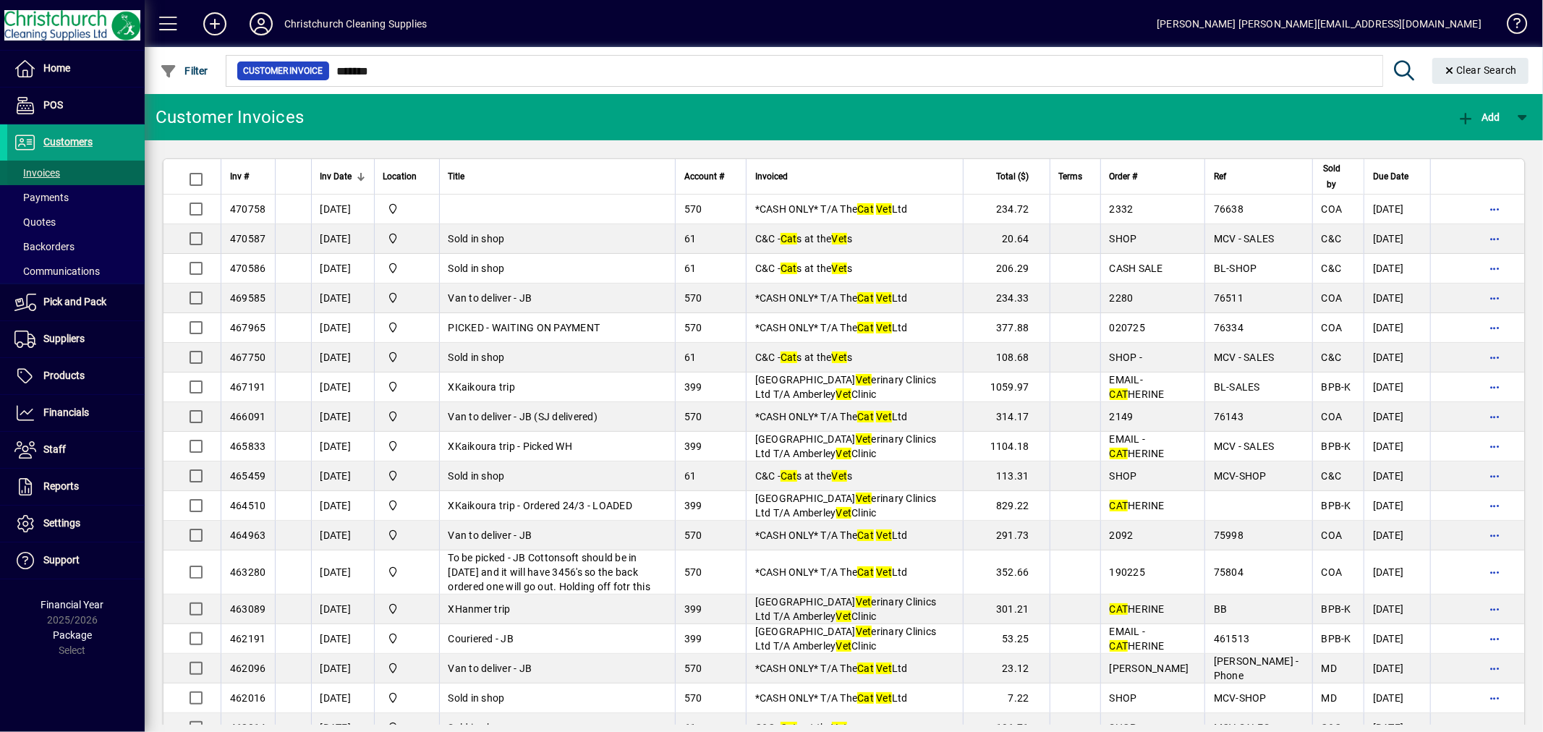
click at [68, 167] on span at bounding box center [75, 172] width 137 height 35
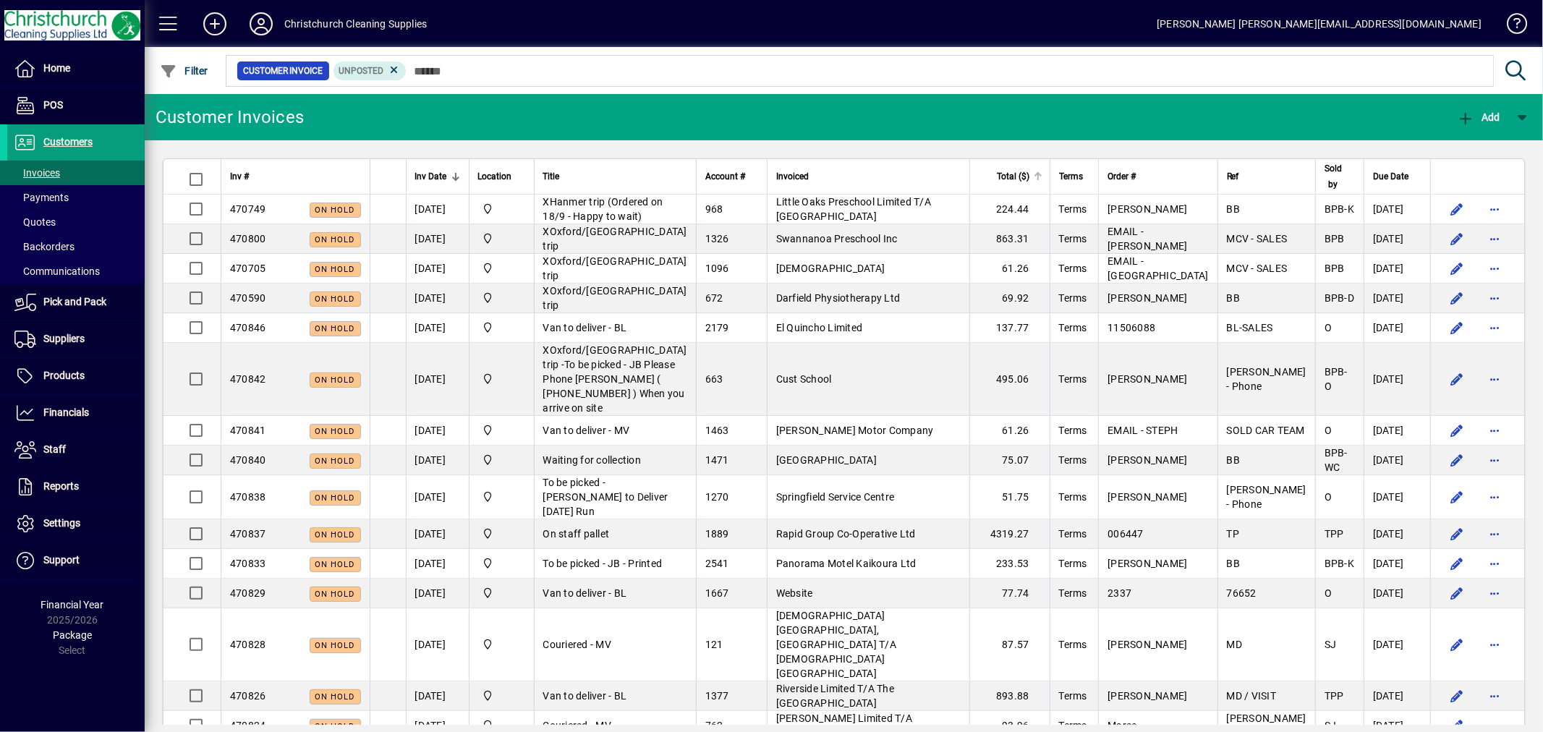
click at [1041, 170] on div "Total ($)" at bounding box center [1010, 177] width 63 height 16
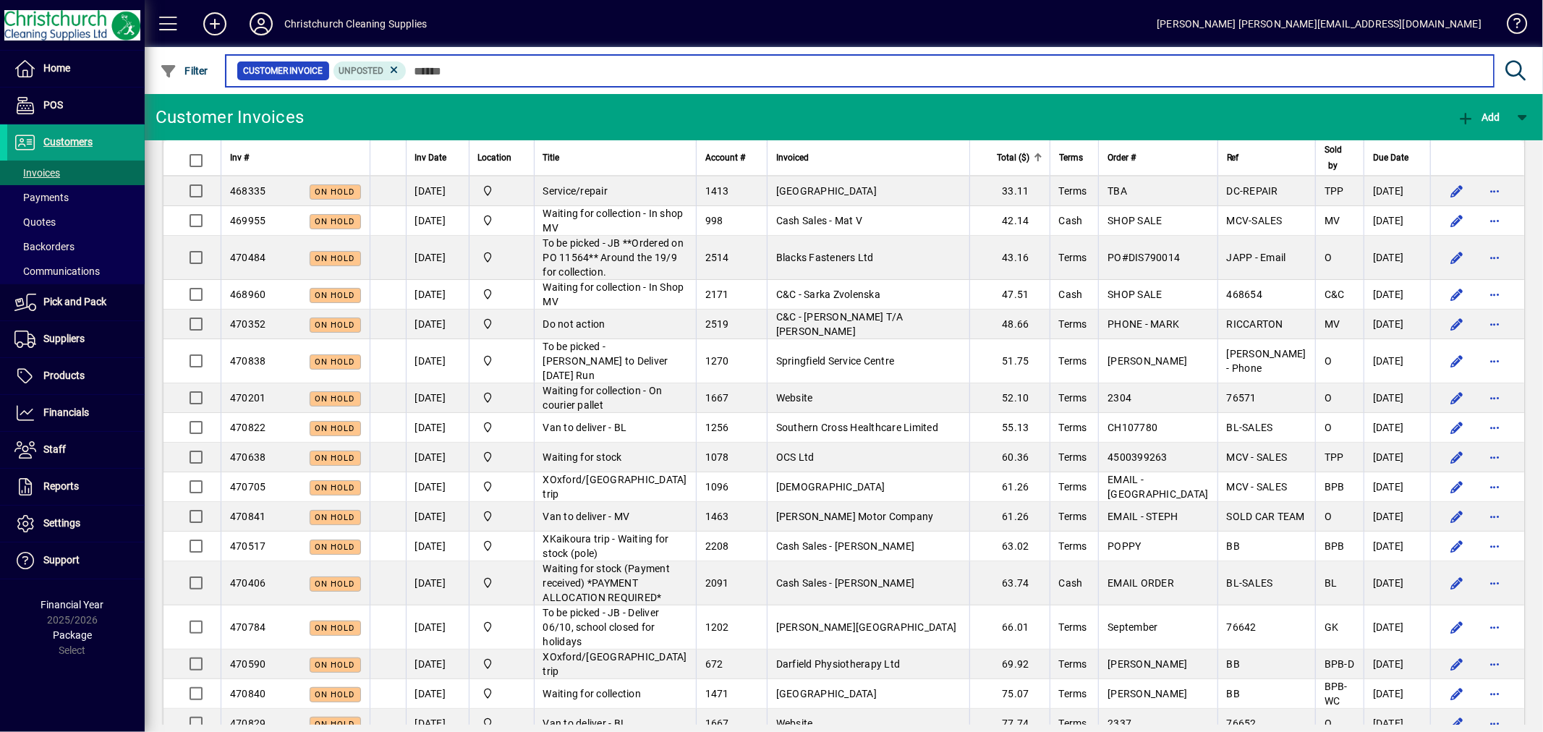
scroll to position [401, 0]
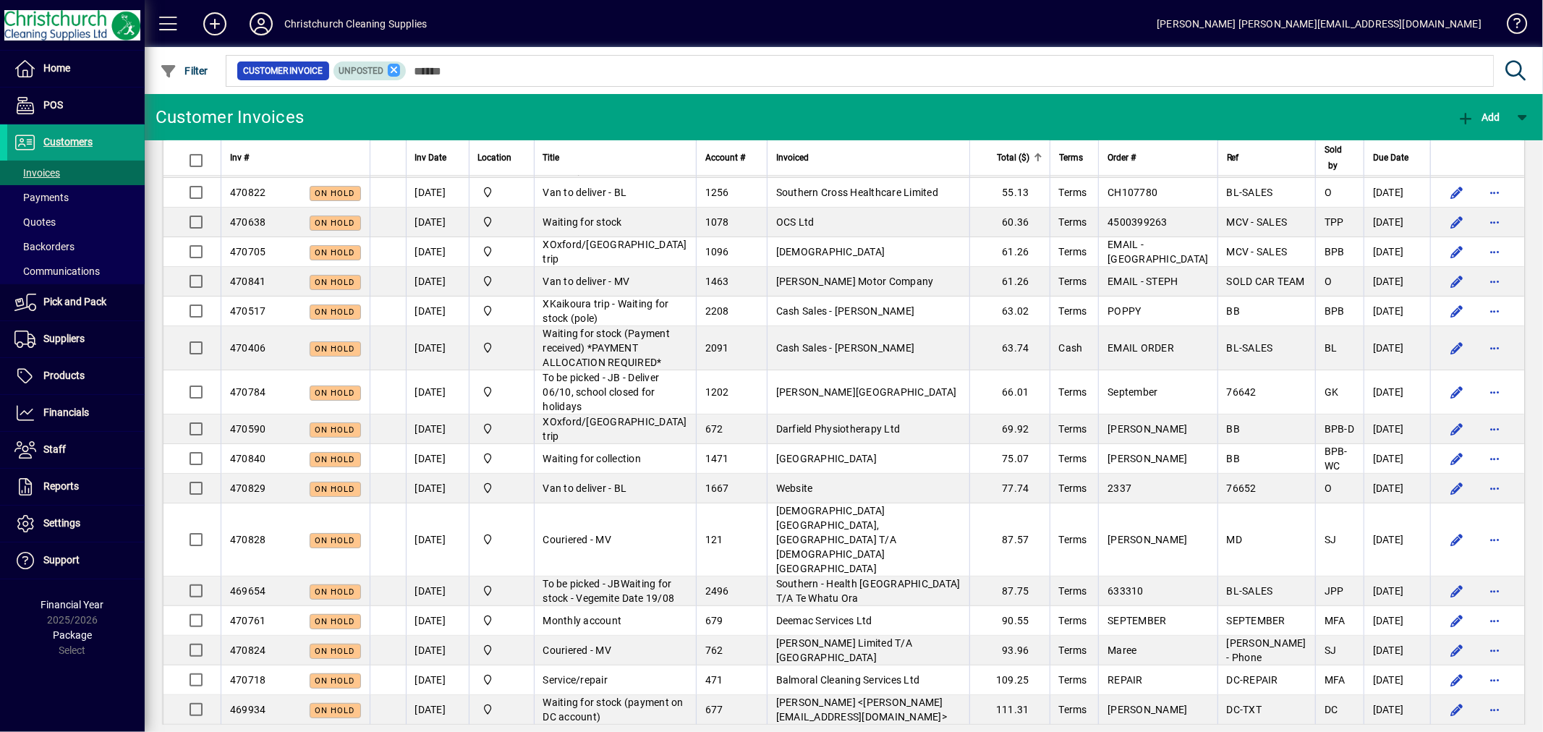
click at [394, 72] on icon at bounding box center [394, 70] width 13 height 13
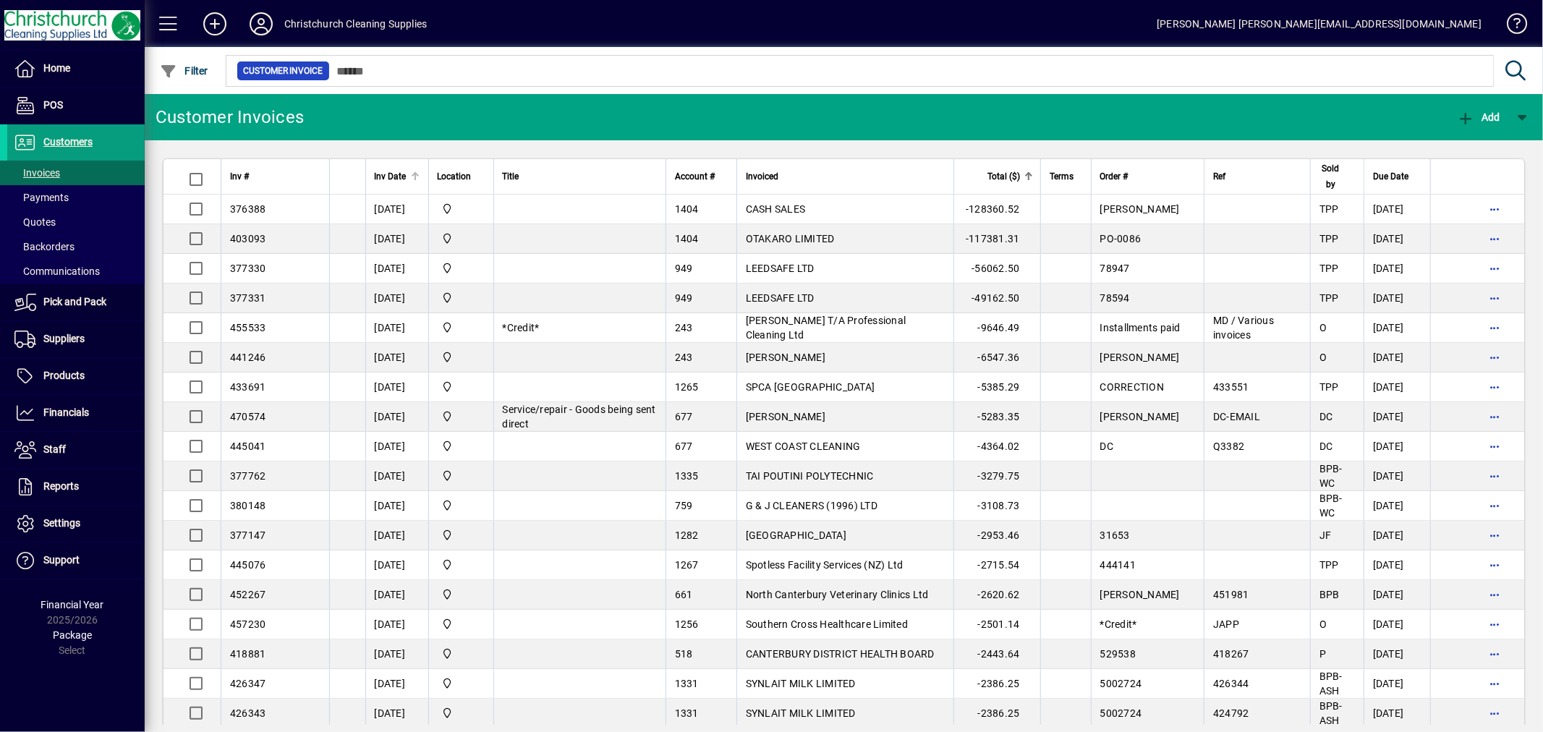
click at [414, 172] on div at bounding box center [415, 173] width 2 height 2
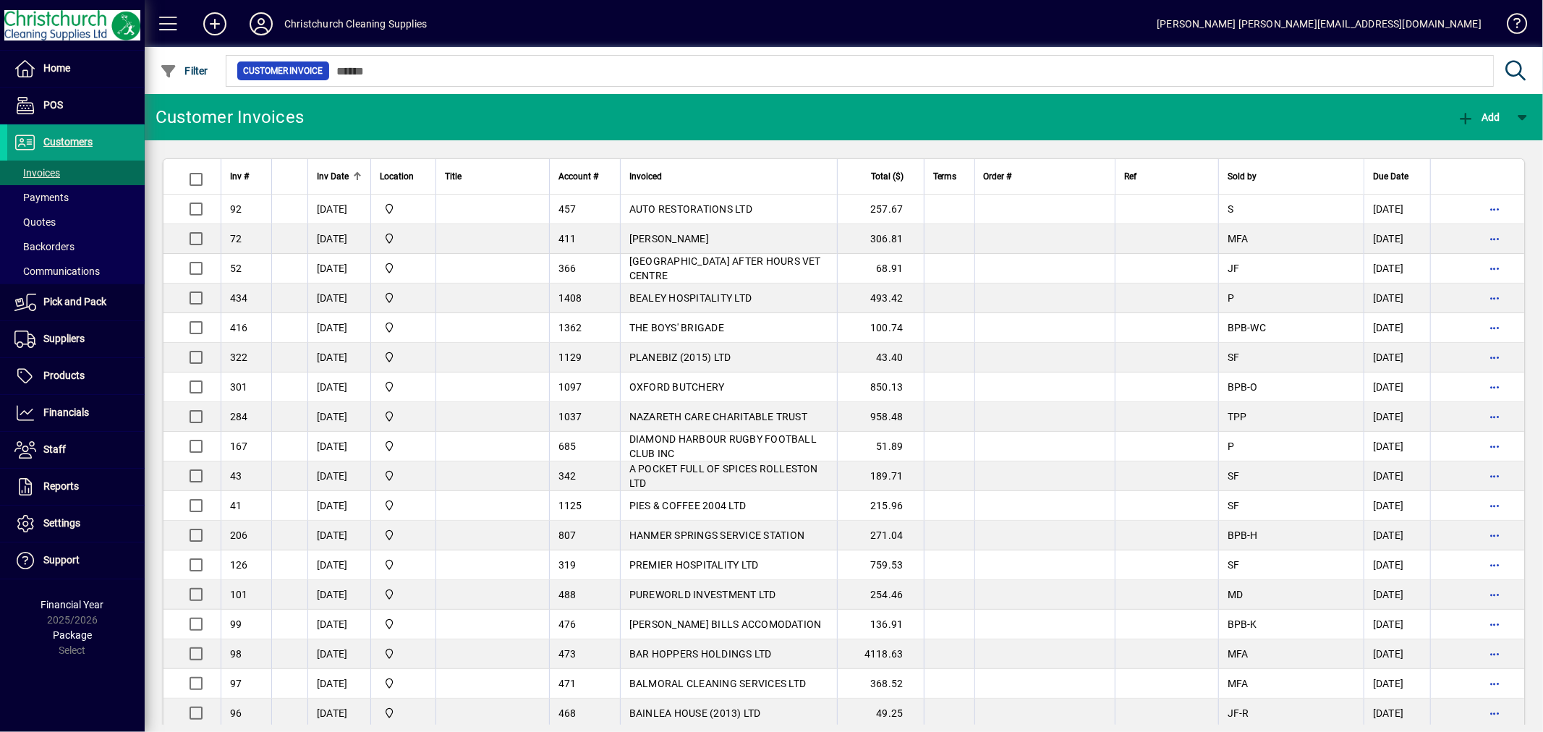
click at [354, 172] on div at bounding box center [357, 172] width 9 height 1
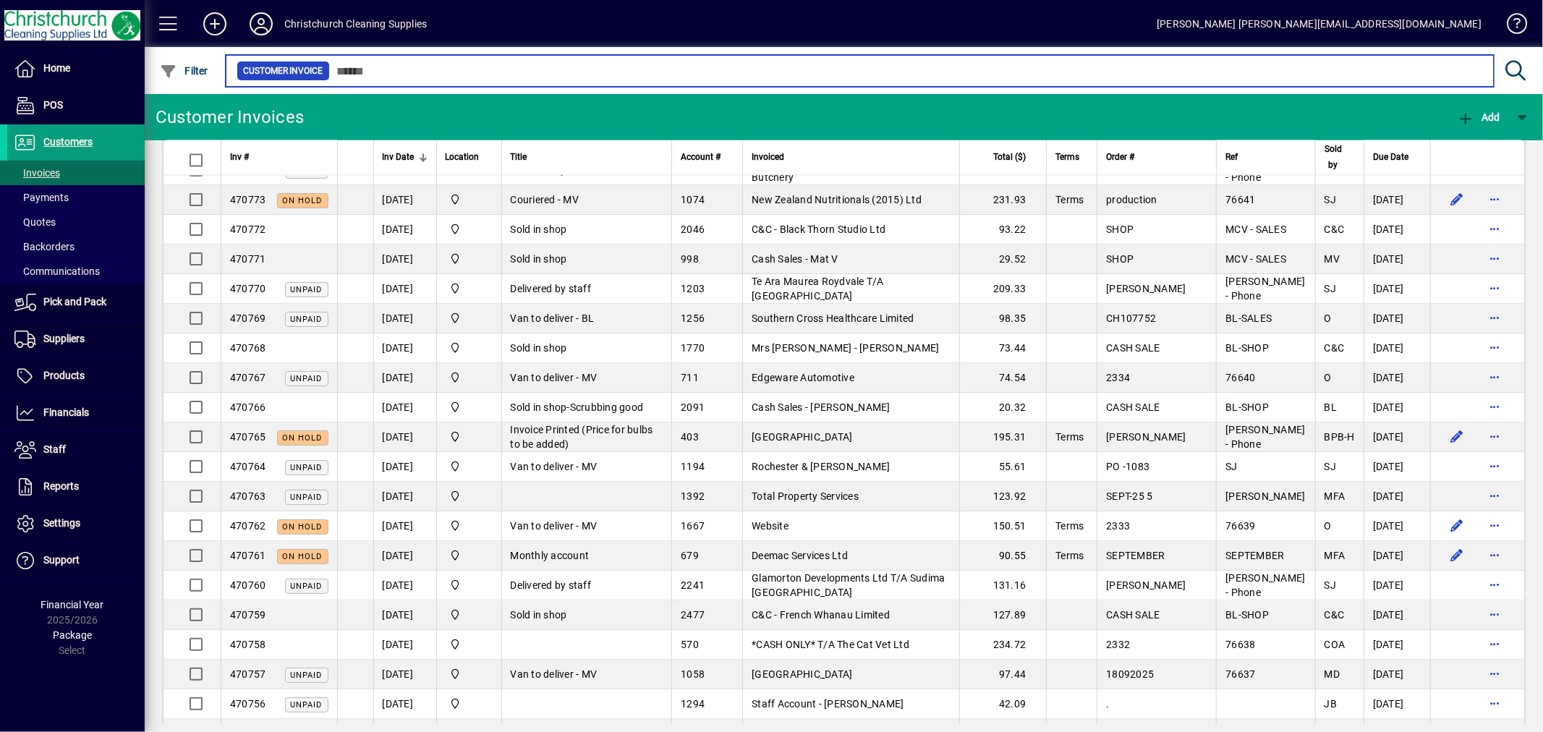
scroll to position [2411, 0]
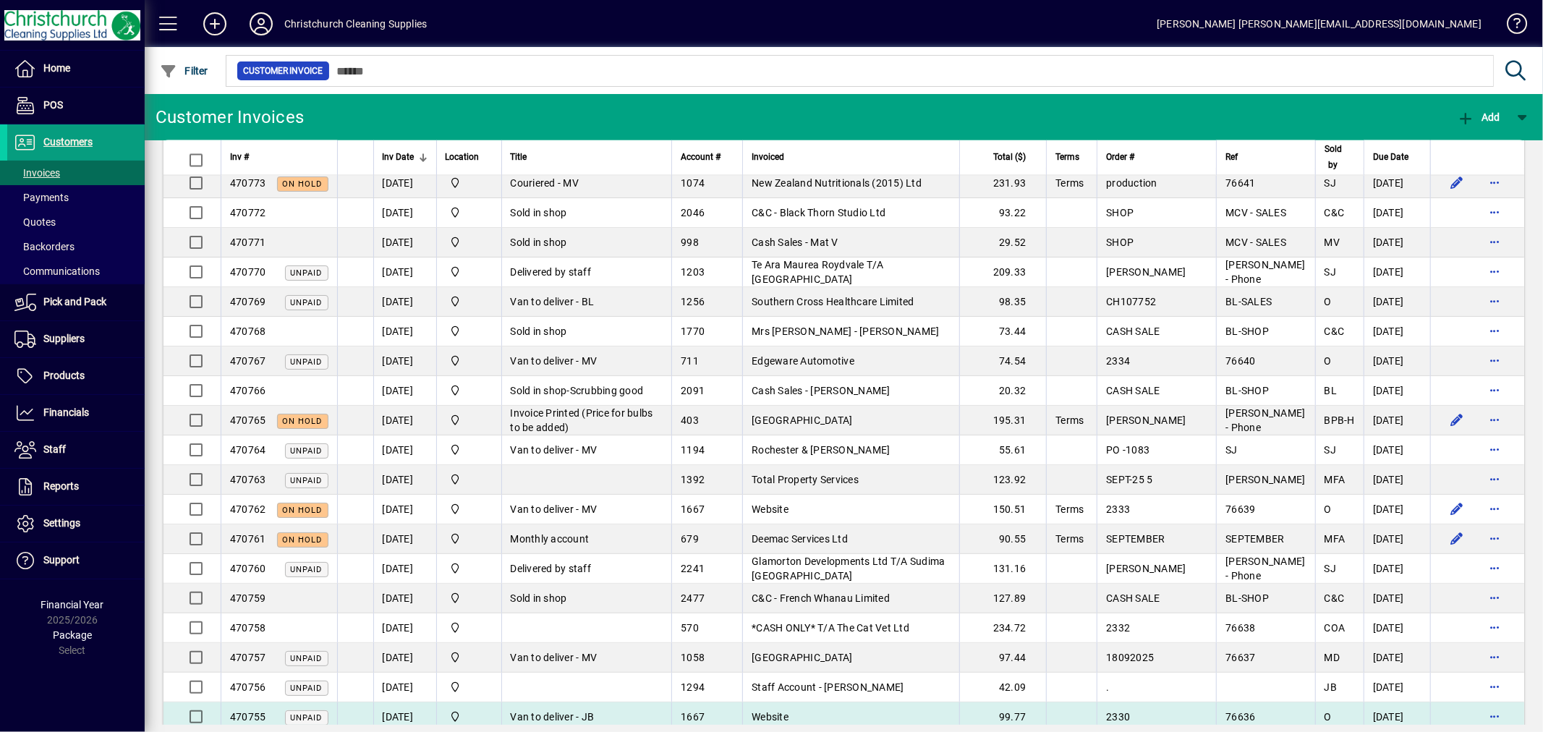
click at [552, 711] on span "Van to deliver - JB" at bounding box center [553, 717] width 84 height 12
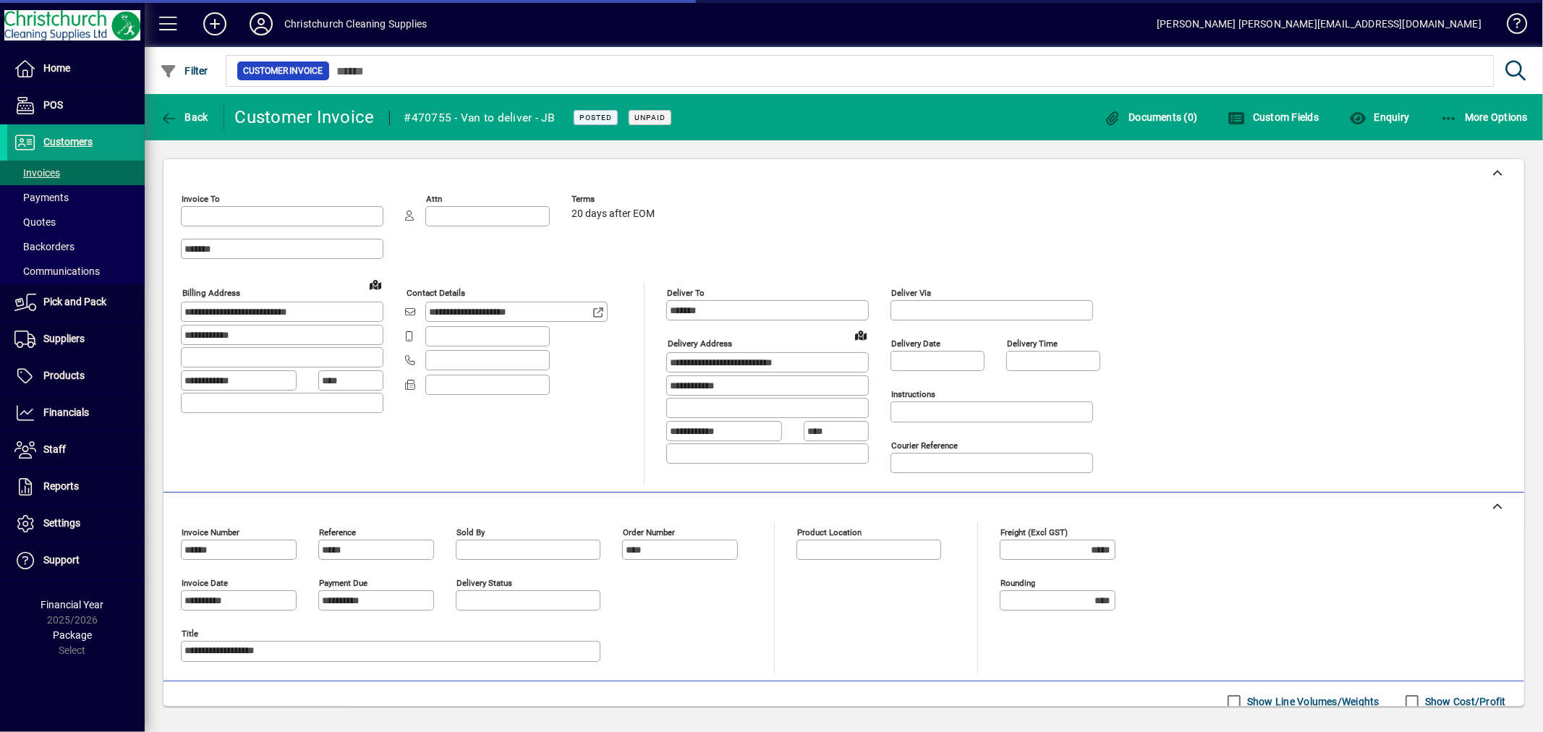
type input "**********"
type input "*********"
type input "**********"
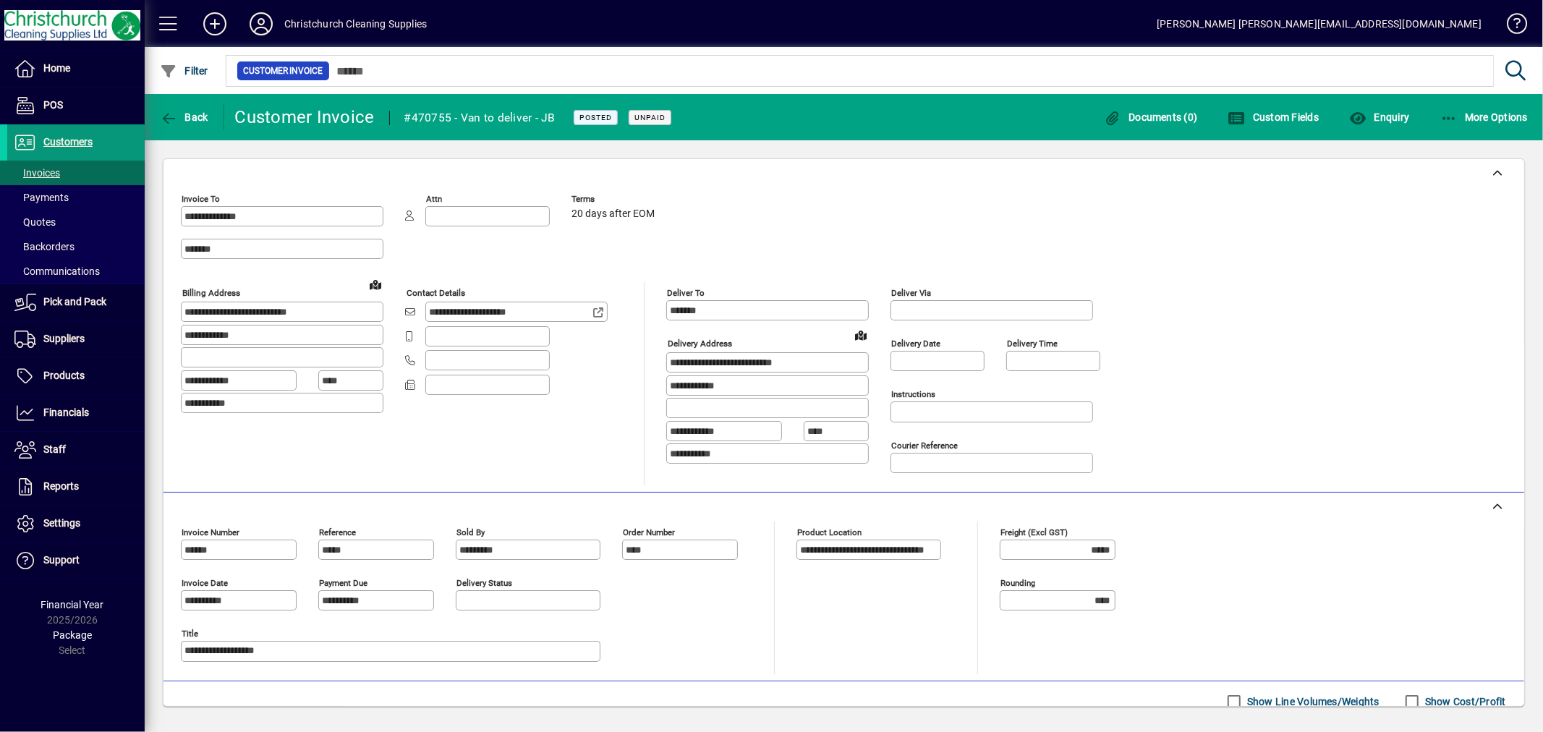
click at [77, 146] on span "Customers" at bounding box center [67, 142] width 49 height 12
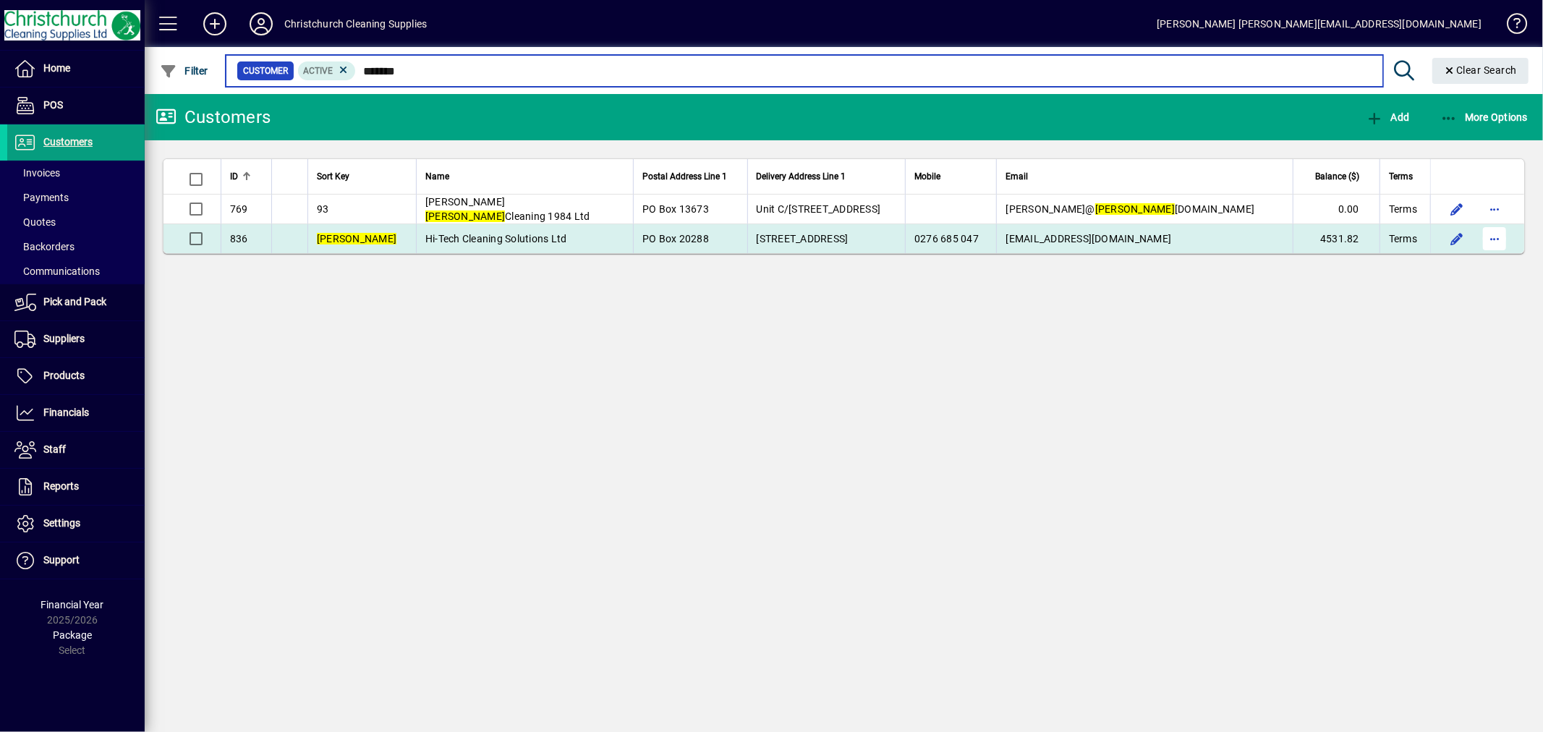
type input "*******"
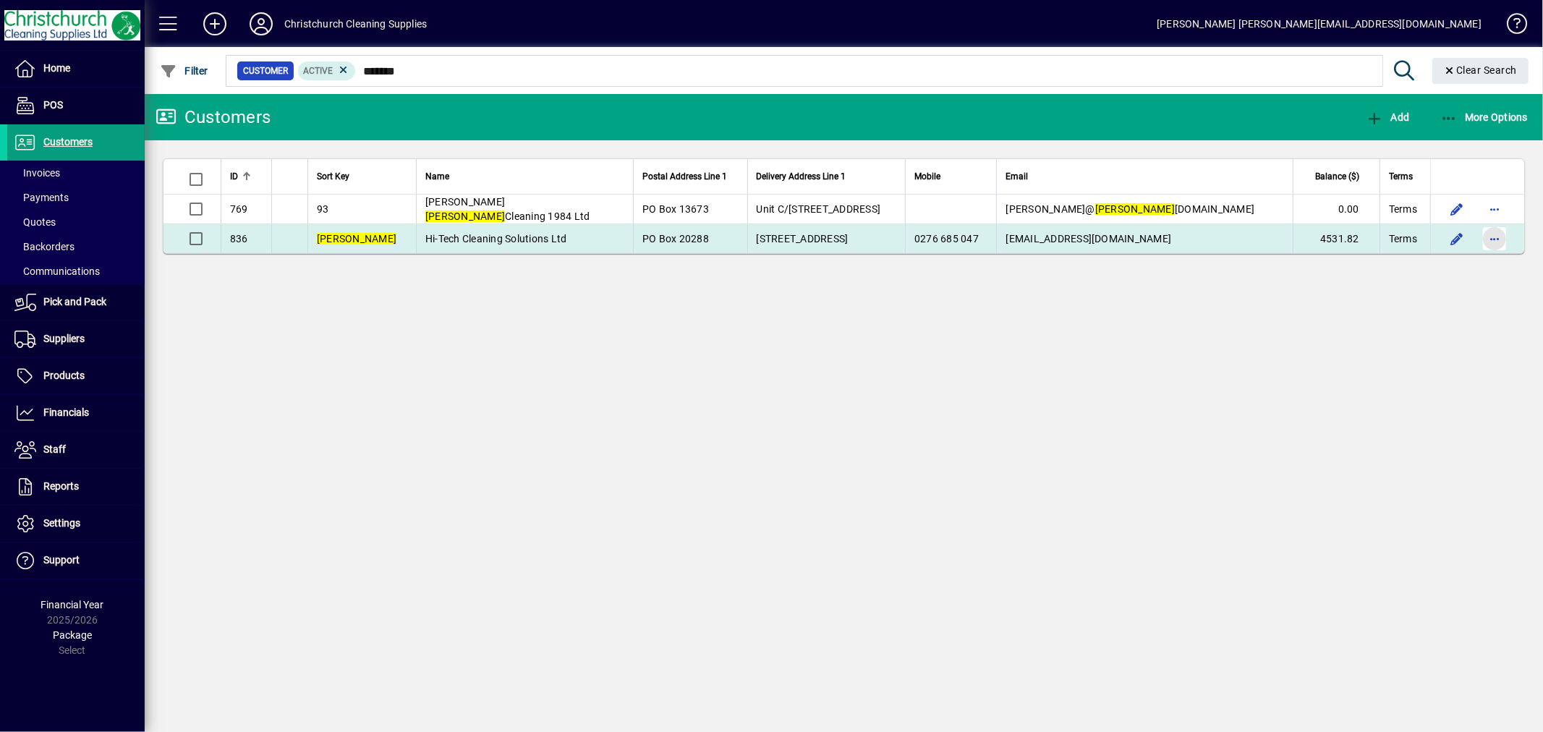
click at [1497, 240] on span "button" at bounding box center [1494, 238] width 35 height 35
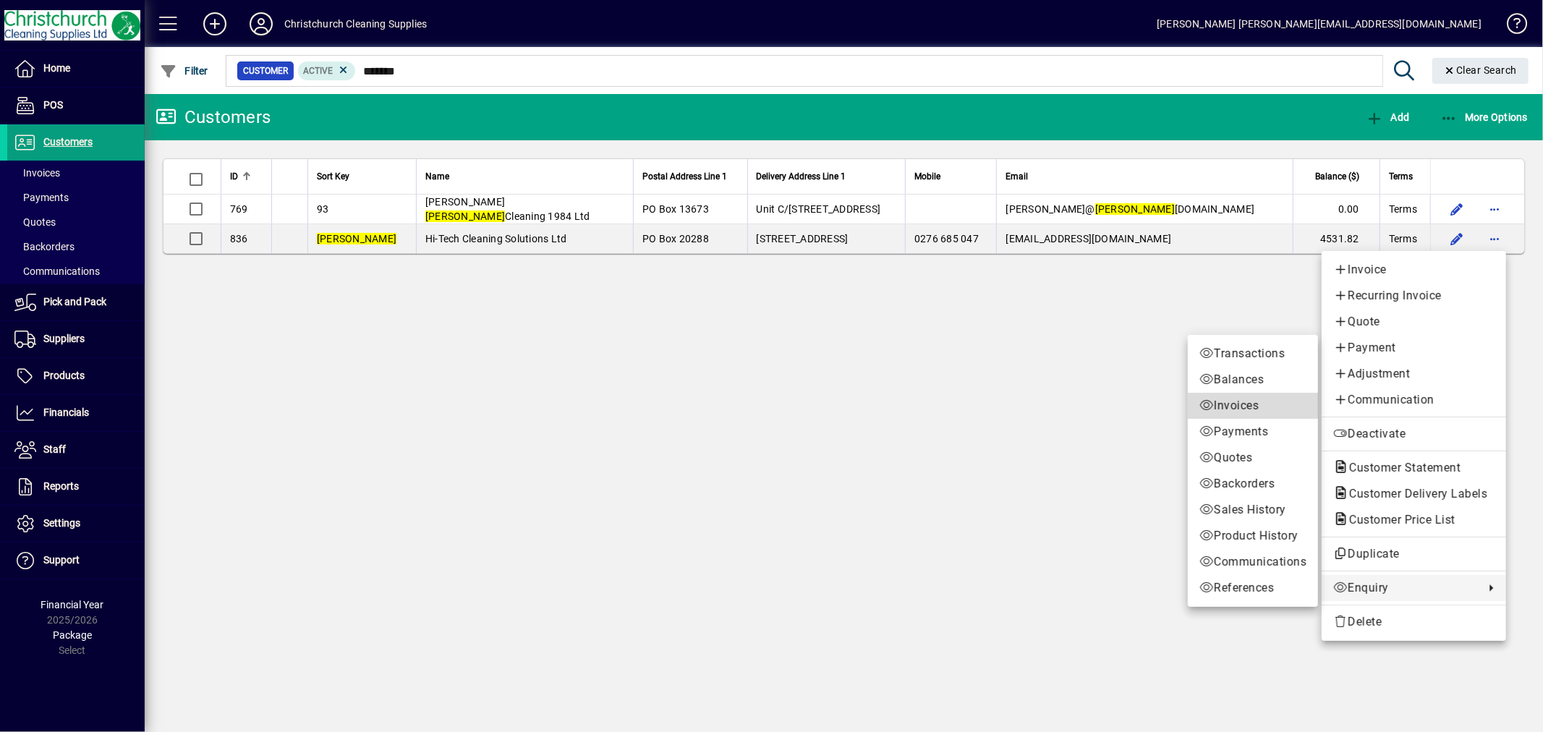
click at [1240, 406] on span "Invoices" at bounding box center [1252, 405] width 107 height 17
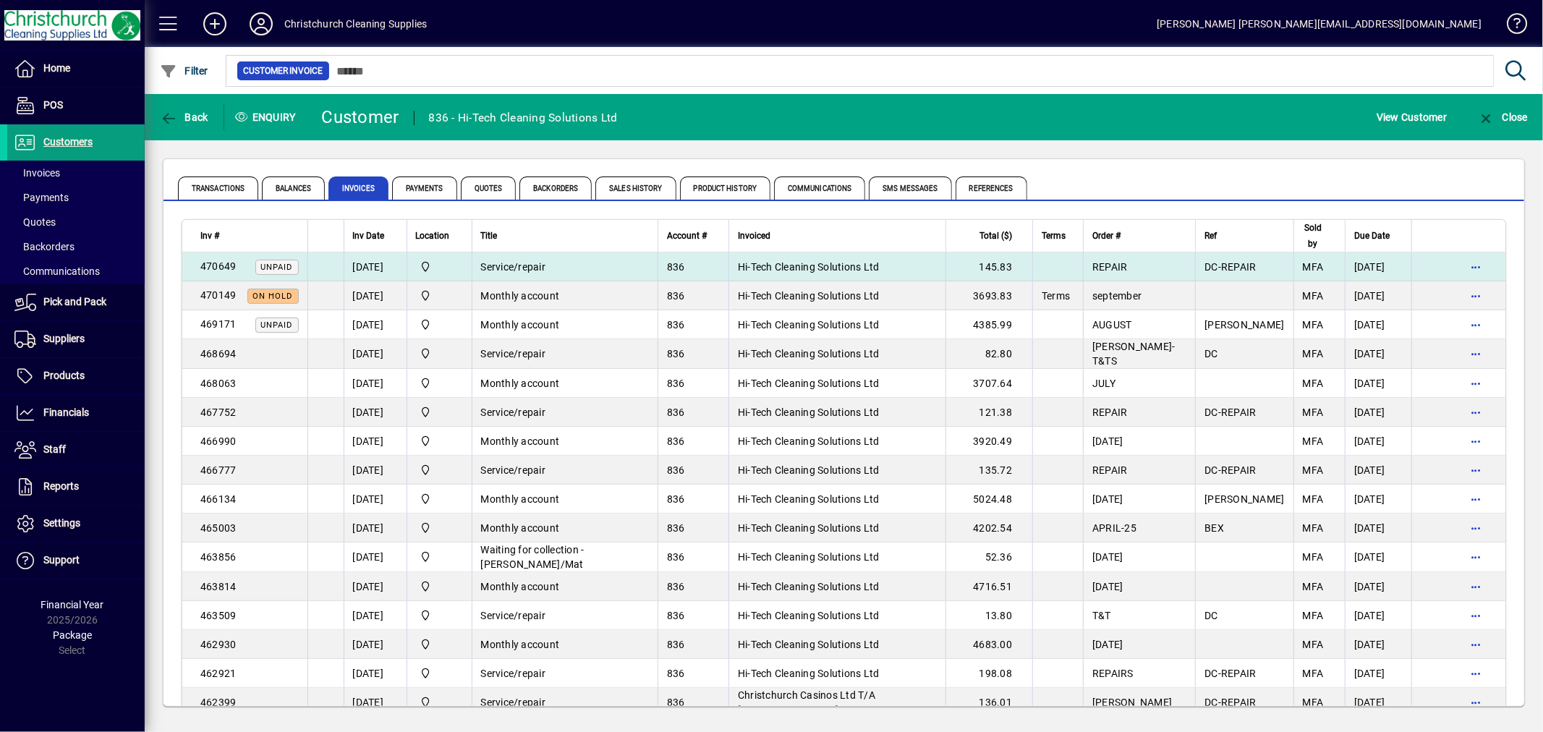
click at [772, 268] on span "Hi-Tech Cleaning Solutions Ltd" at bounding box center [809, 267] width 142 height 12
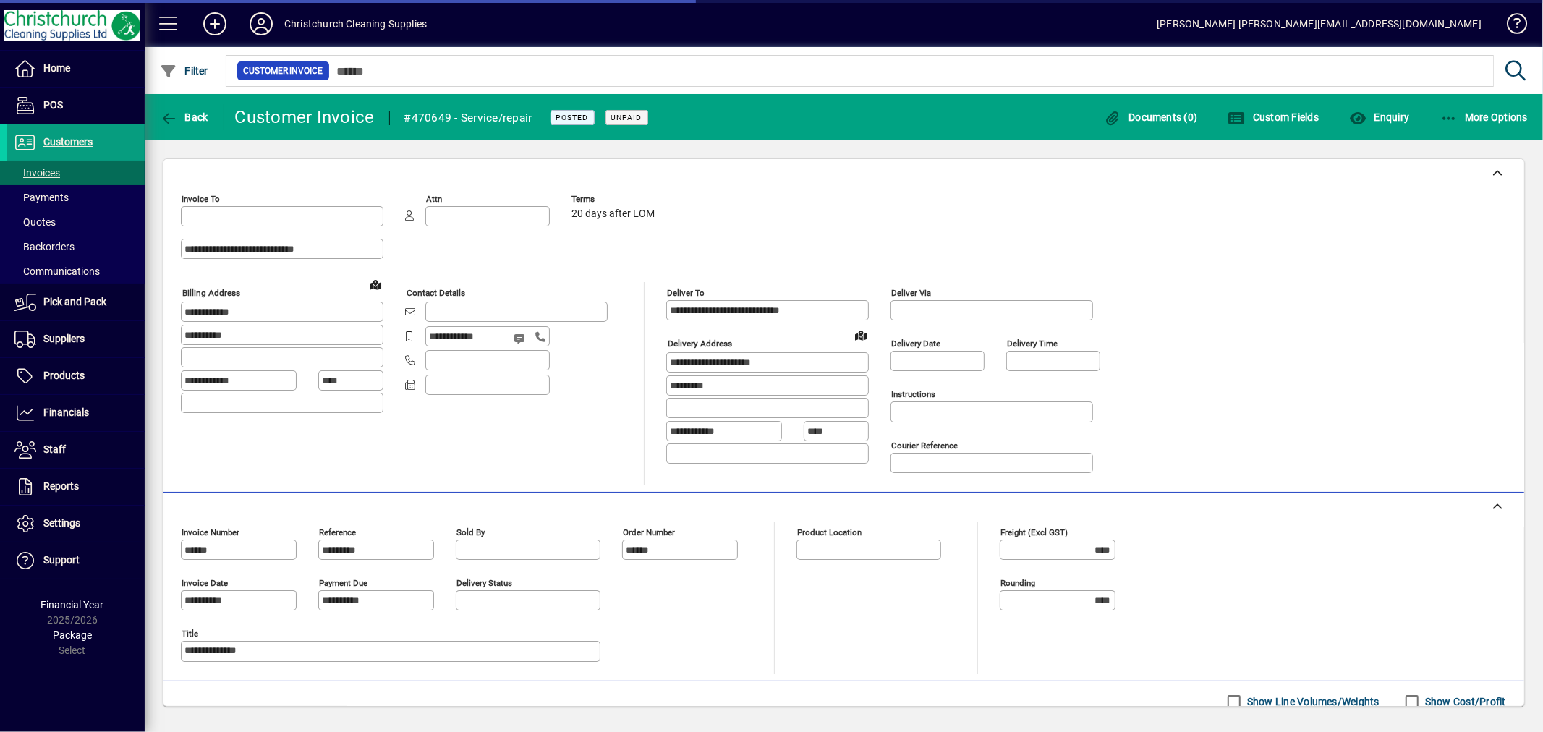
type input "**********"
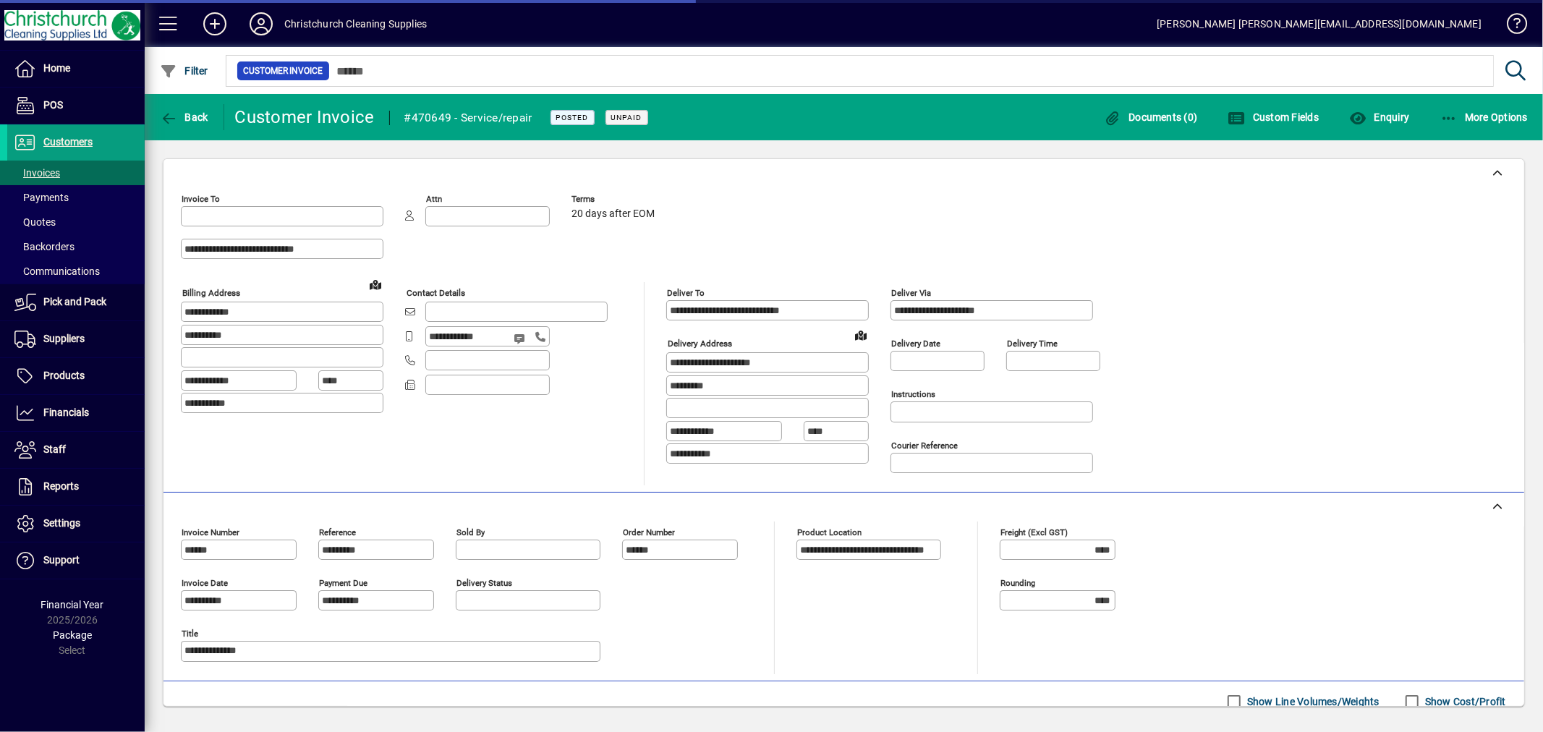
type input "**********"
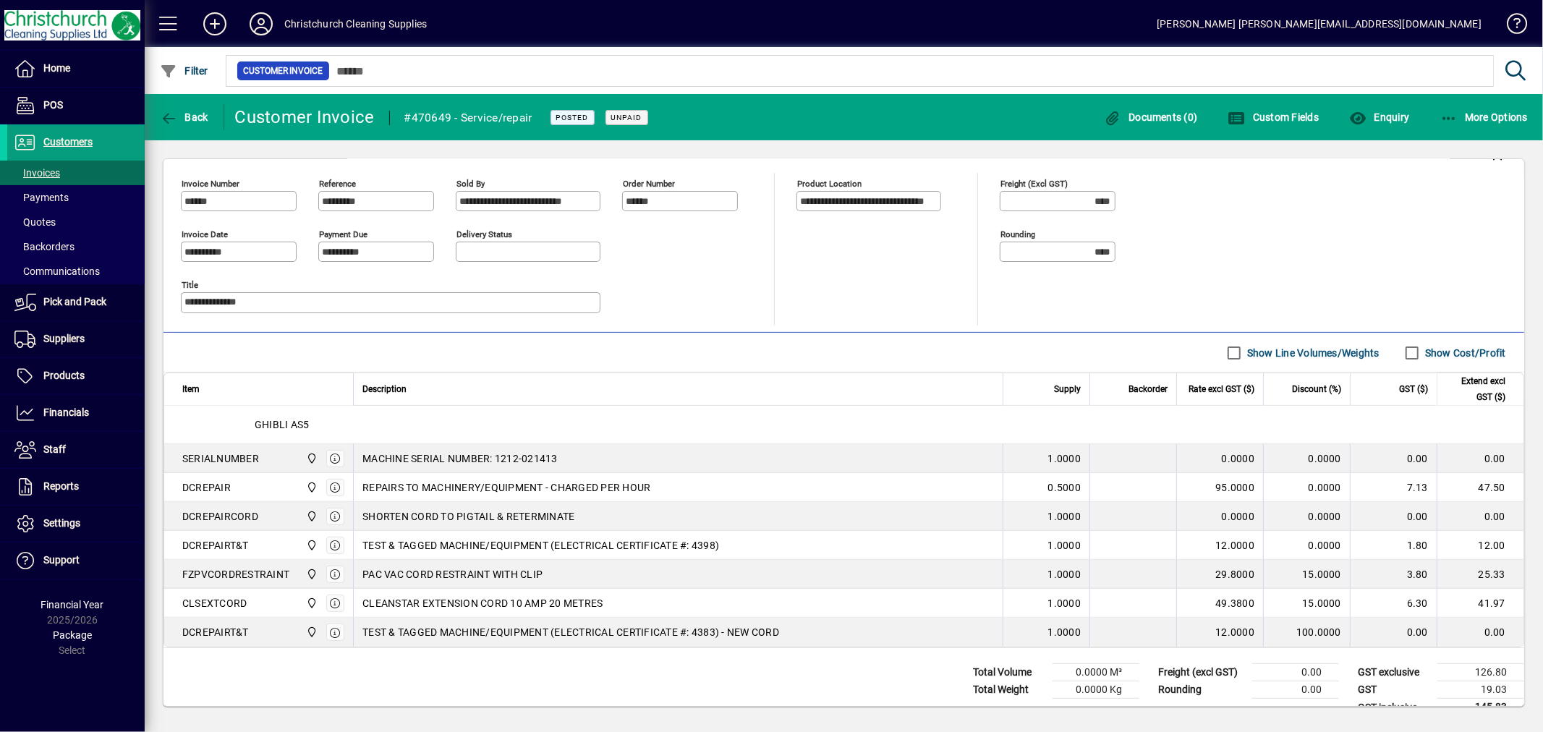
scroll to position [378, 0]
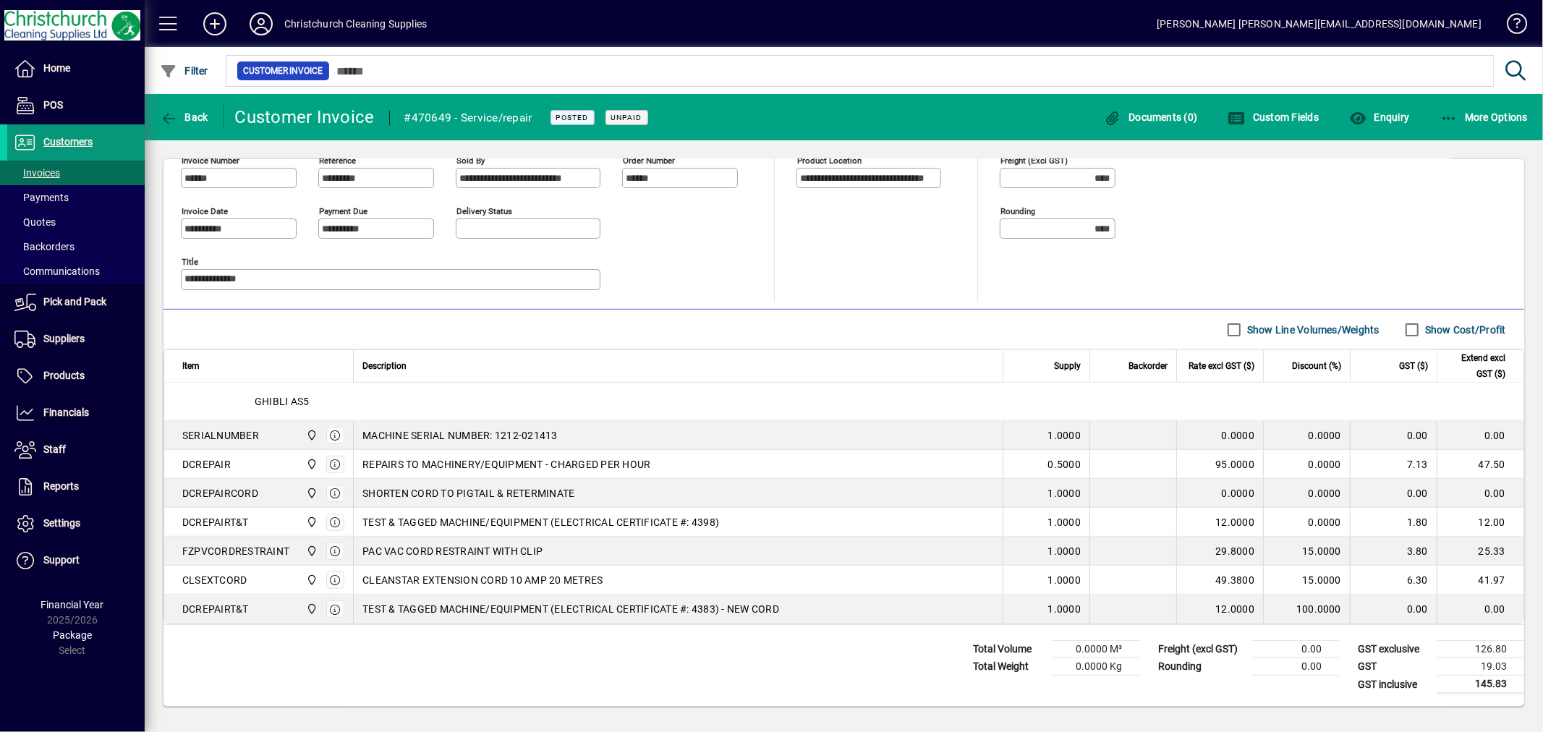
click at [84, 137] on span "Customers" at bounding box center [67, 142] width 49 height 12
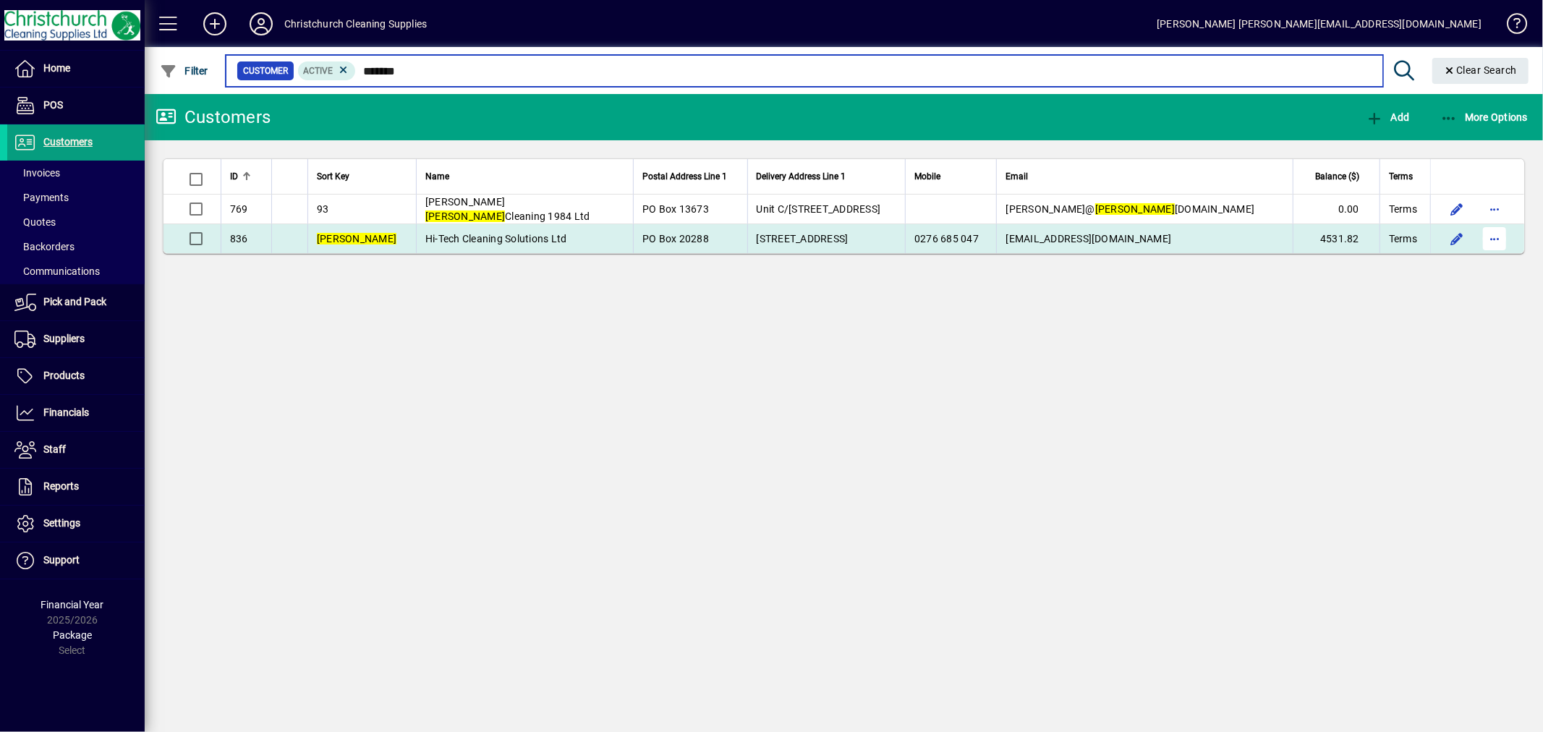
type input "*******"
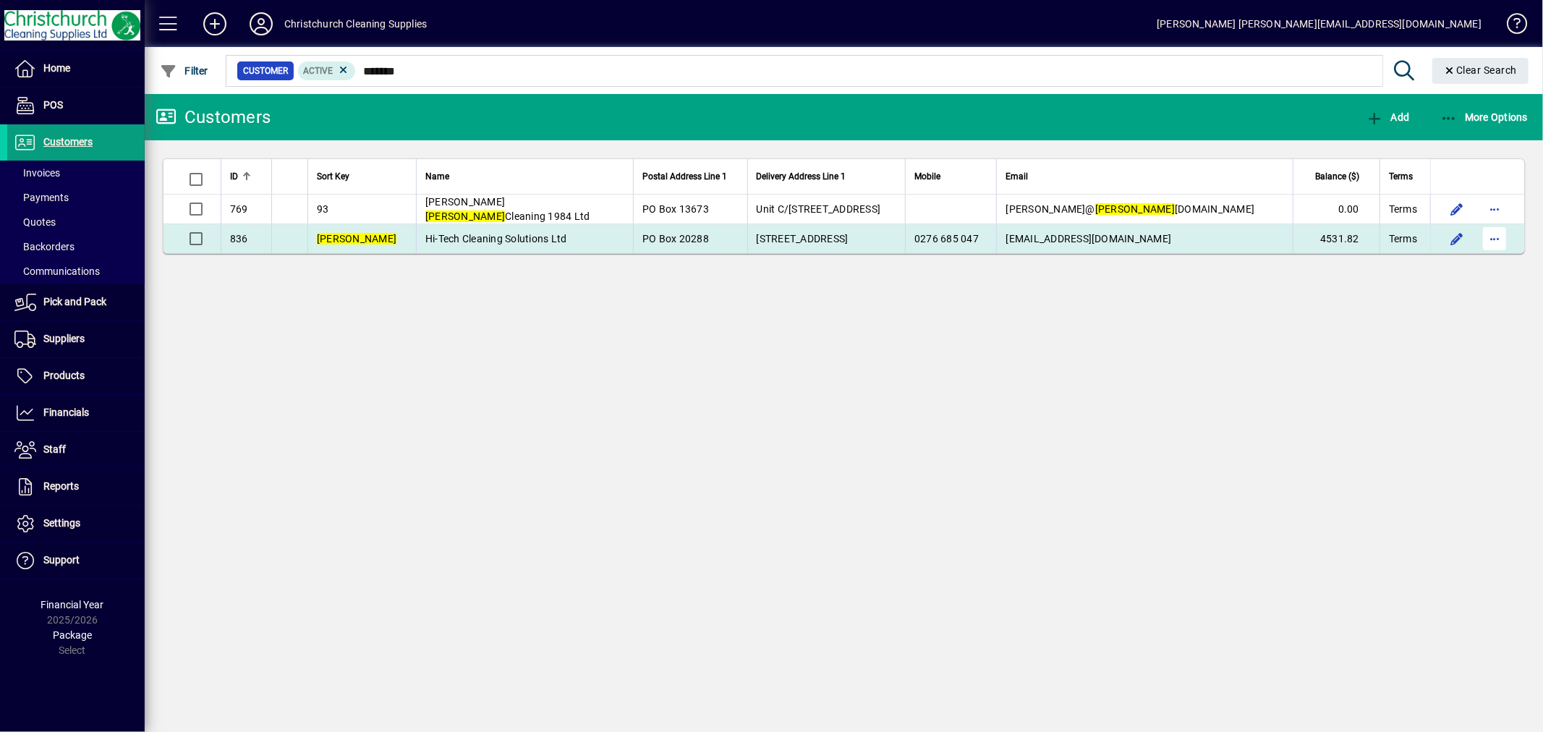
click at [1493, 243] on span "button" at bounding box center [1494, 238] width 35 height 35
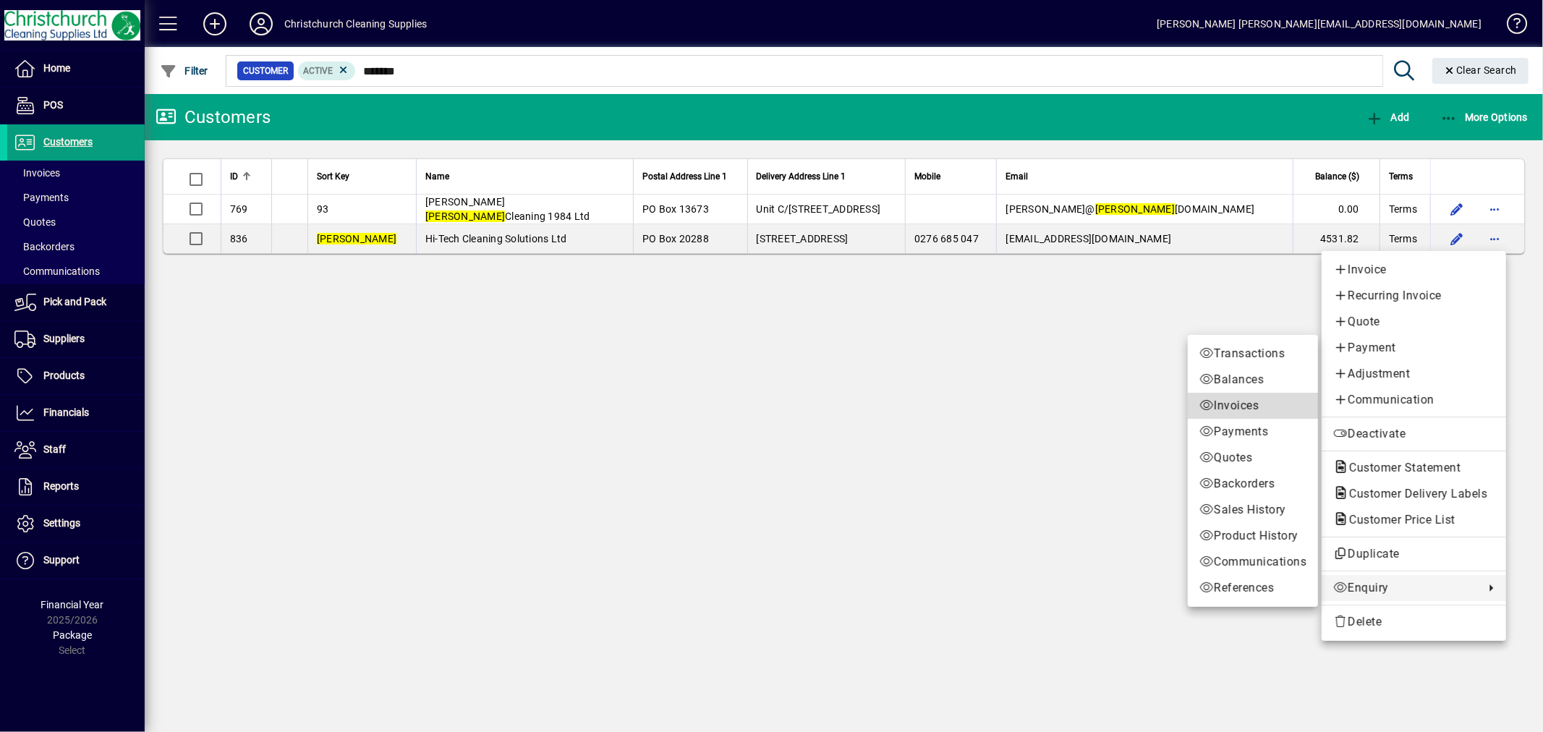
click at [1241, 400] on span "Invoices" at bounding box center [1252, 405] width 107 height 17
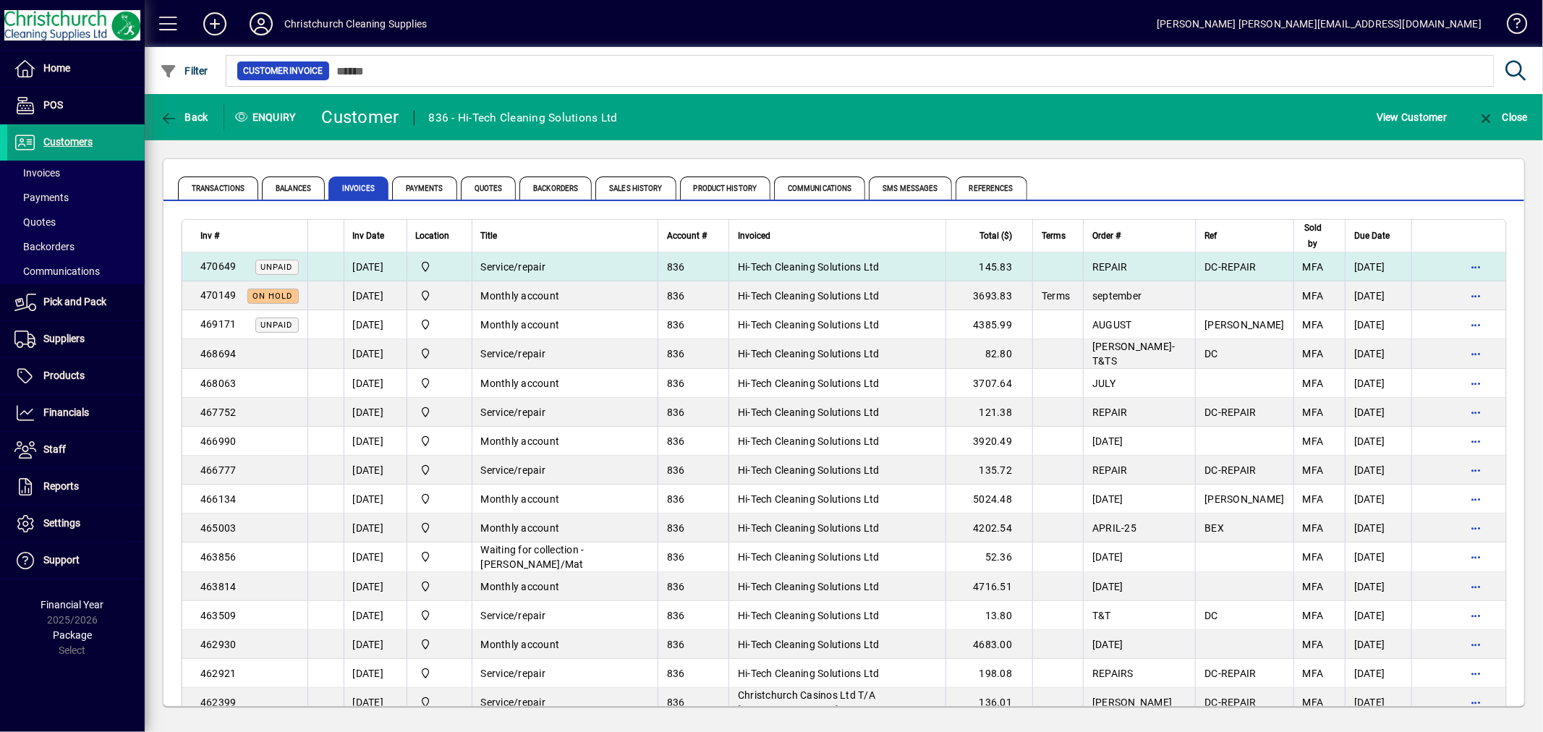
click at [544, 271] on span "Service/repair" at bounding box center [513, 267] width 65 height 12
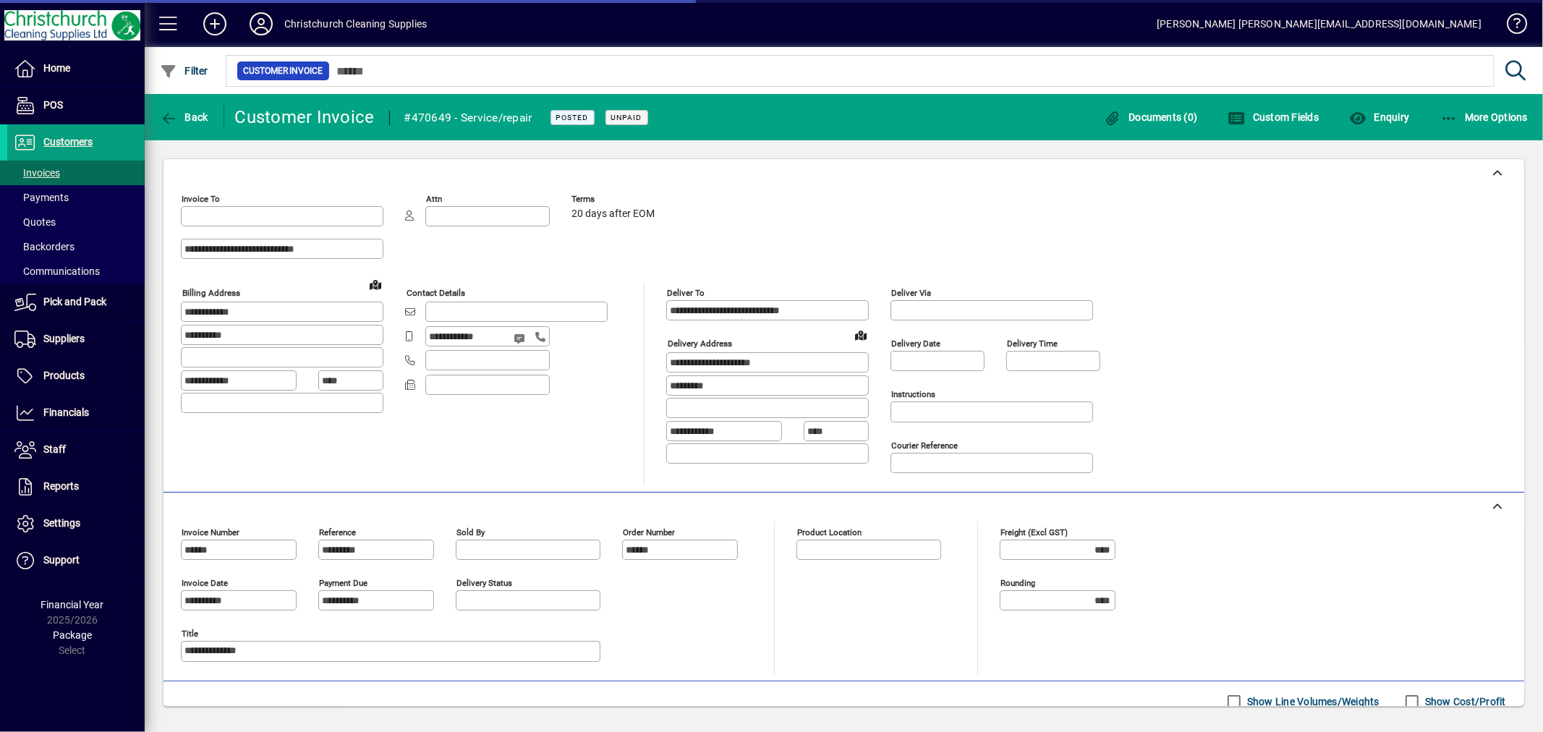
type input "**********"
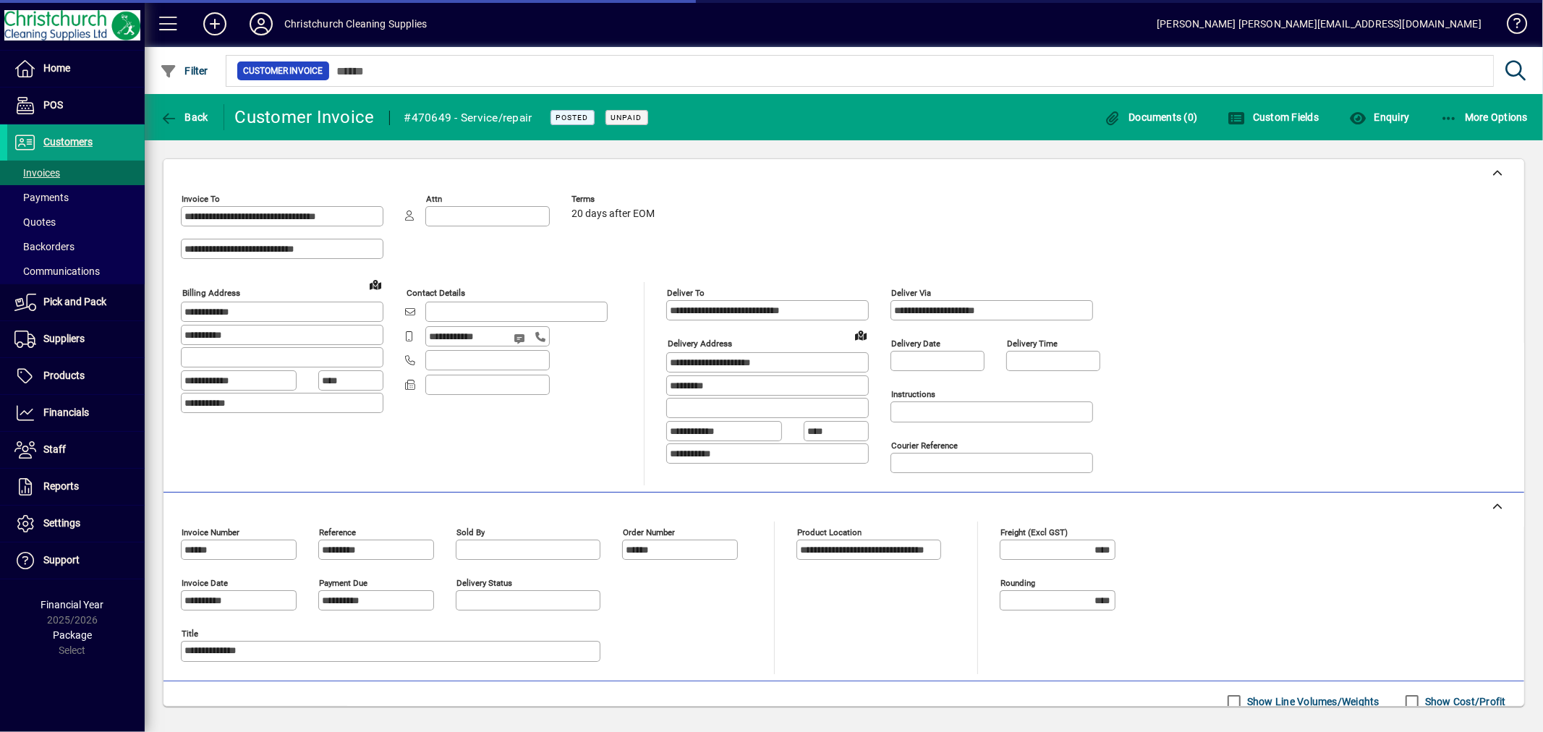
type input "**********"
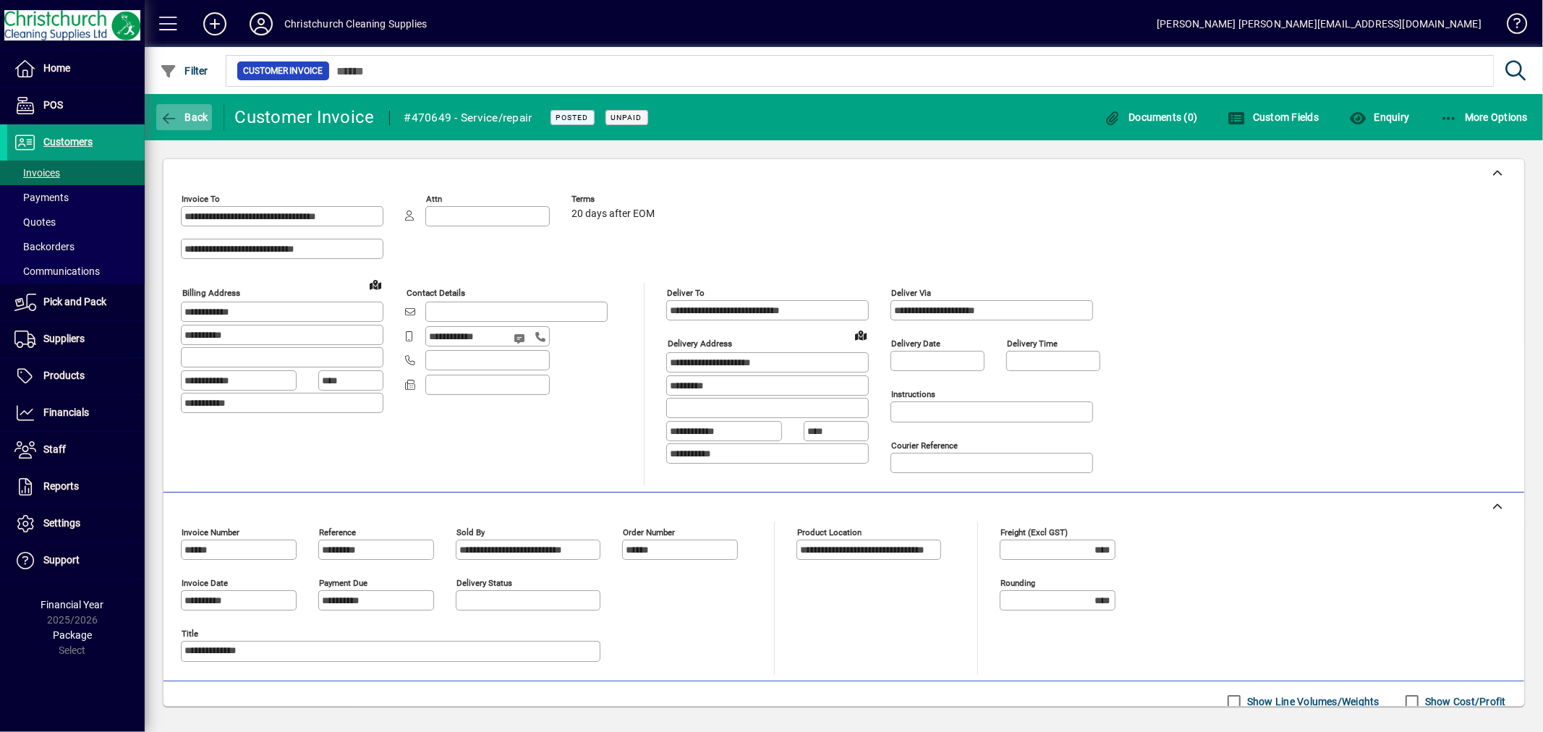
click at [210, 122] on div "Back" at bounding box center [185, 117] width 80 height 26
click at [205, 118] on span "Back" at bounding box center [184, 117] width 48 height 12
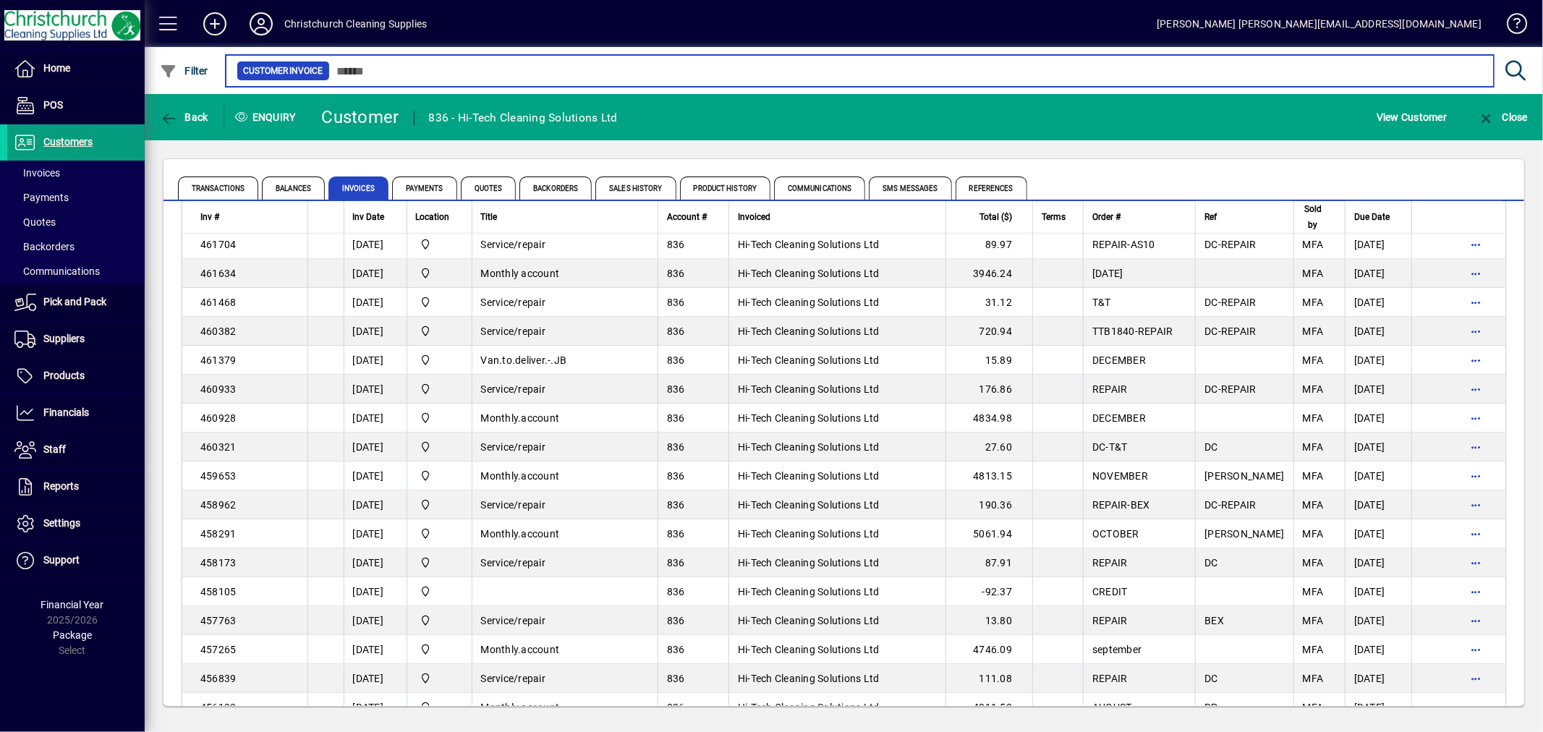
scroll to position [723, 0]
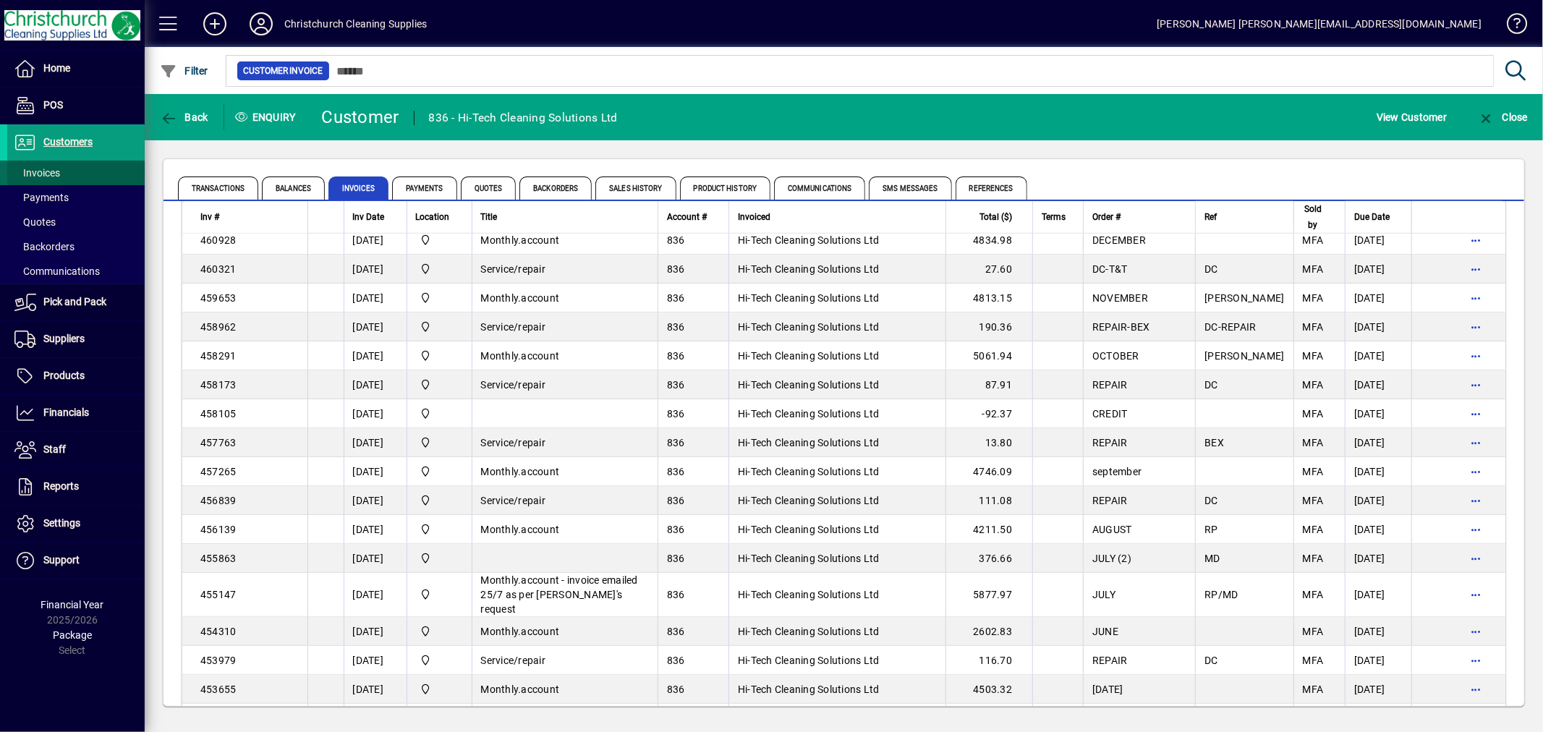
click at [64, 174] on span at bounding box center [75, 172] width 137 height 35
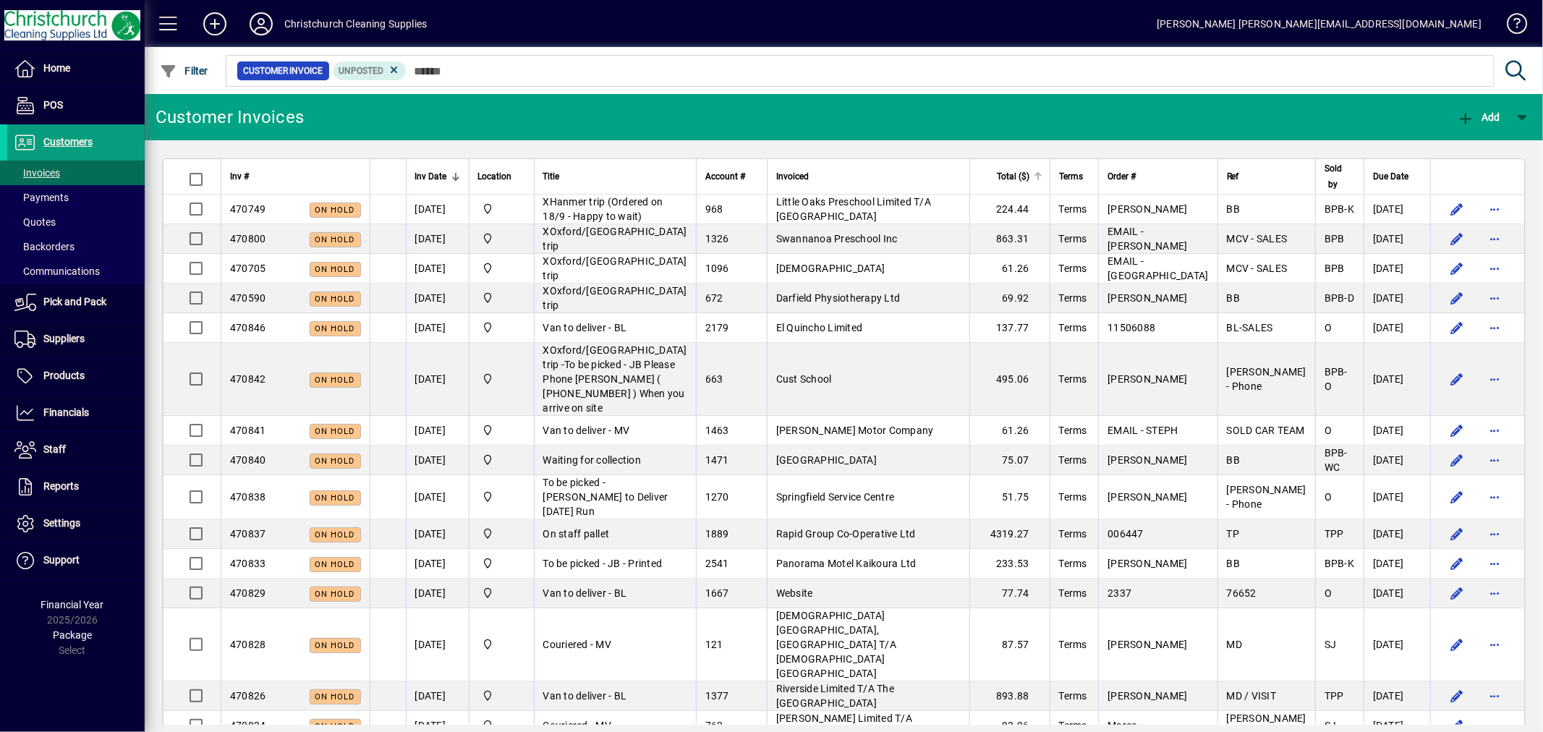
click at [1039, 176] on div at bounding box center [1037, 176] width 1 height 7
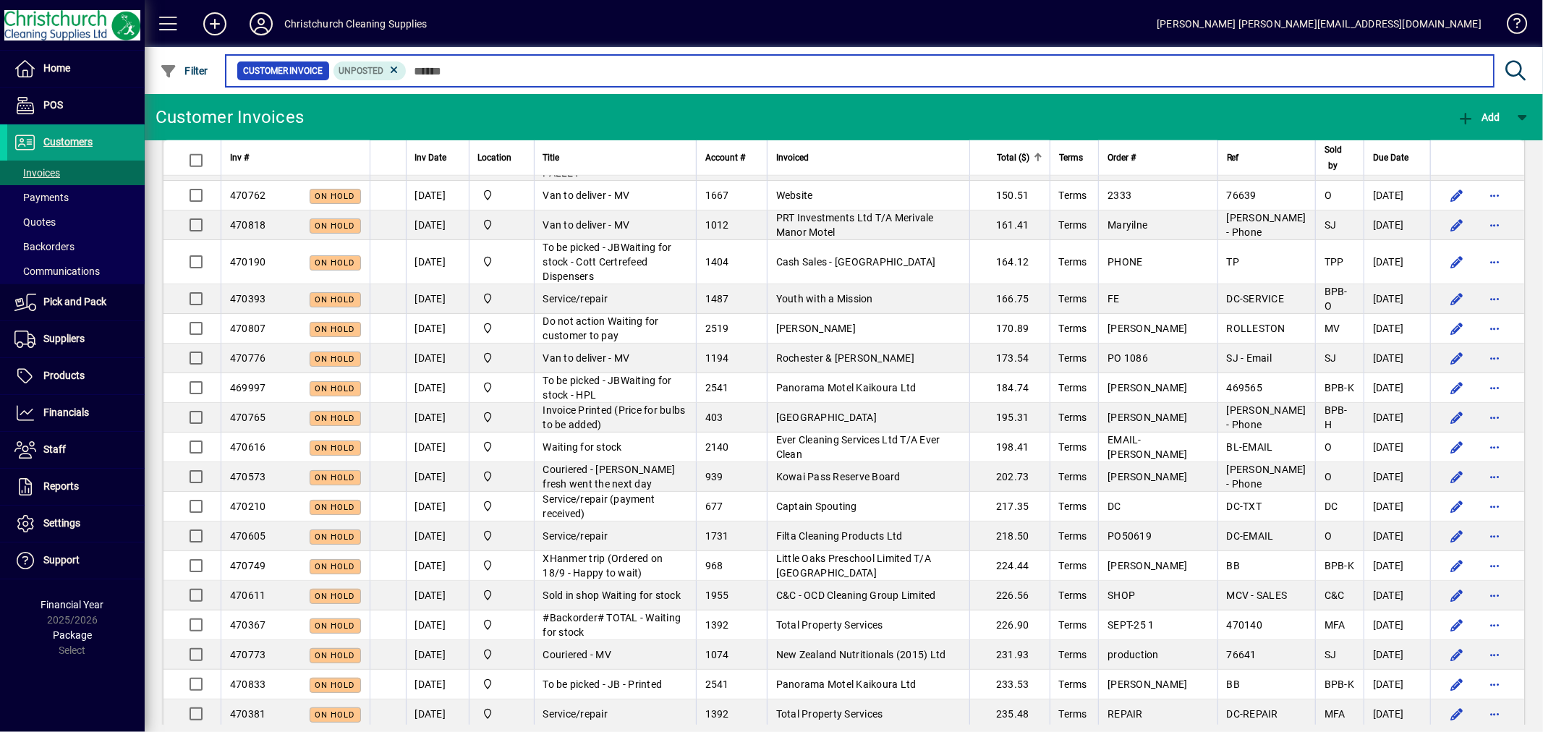
scroll to position [1044, 0]
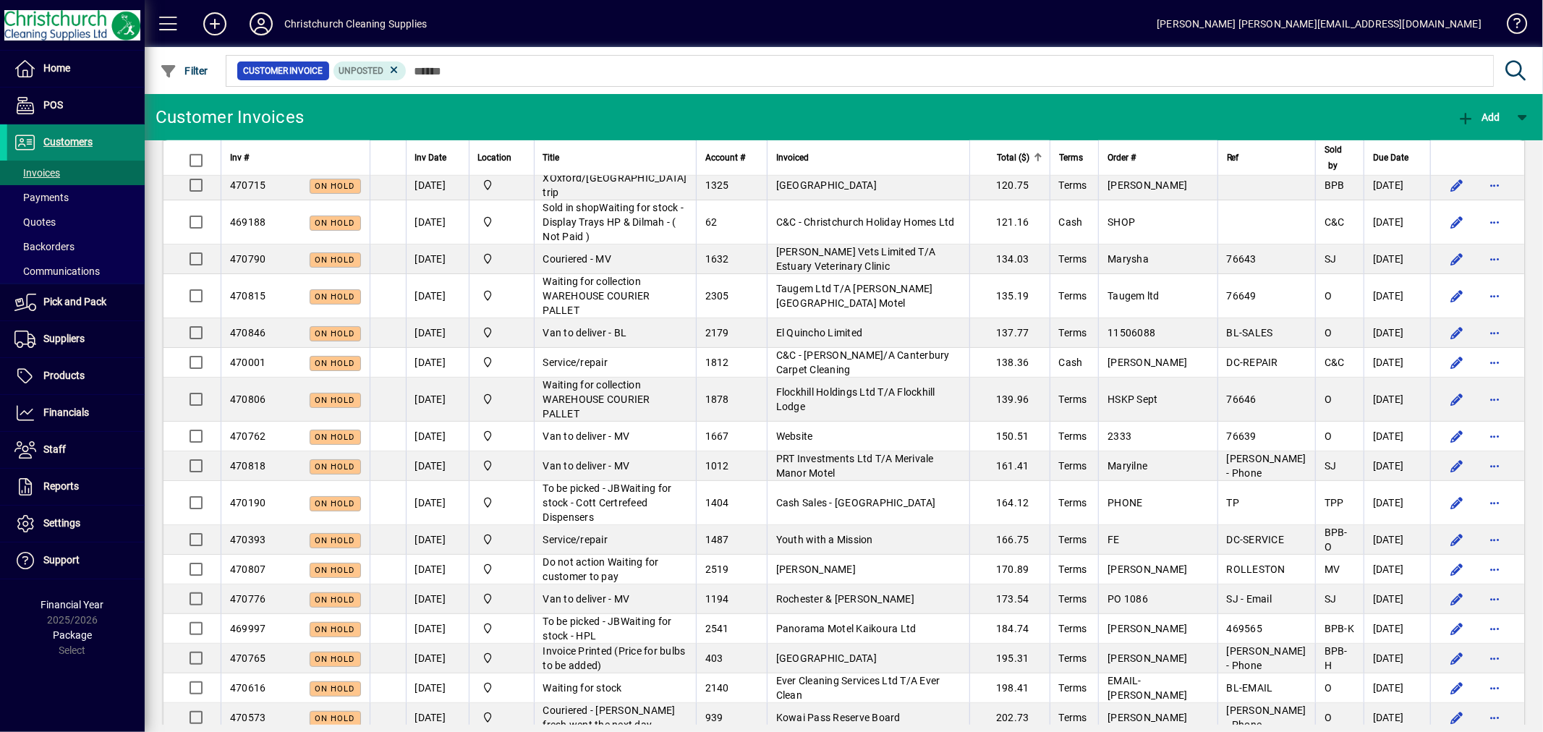
click at [73, 131] on span at bounding box center [75, 142] width 137 height 35
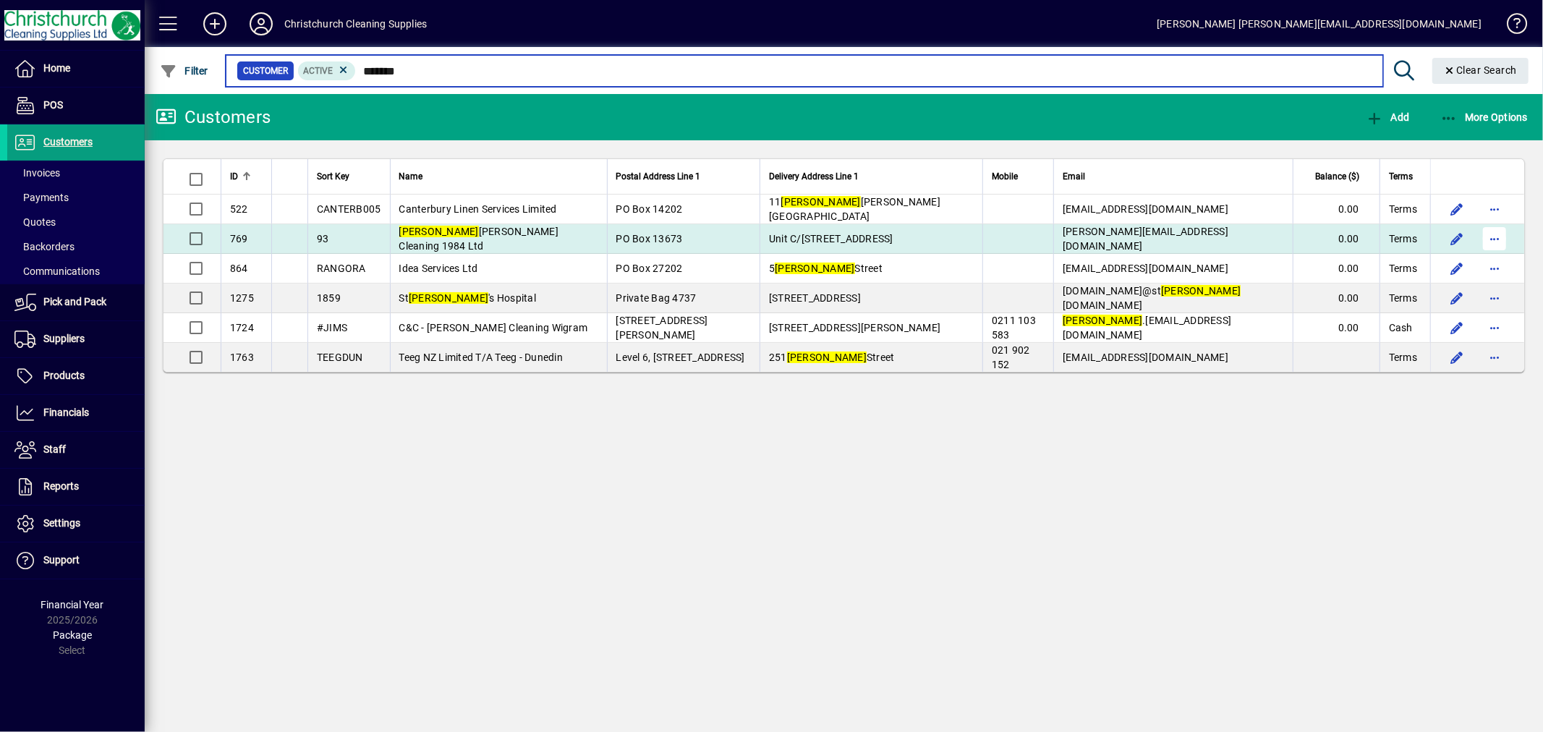
type input "******"
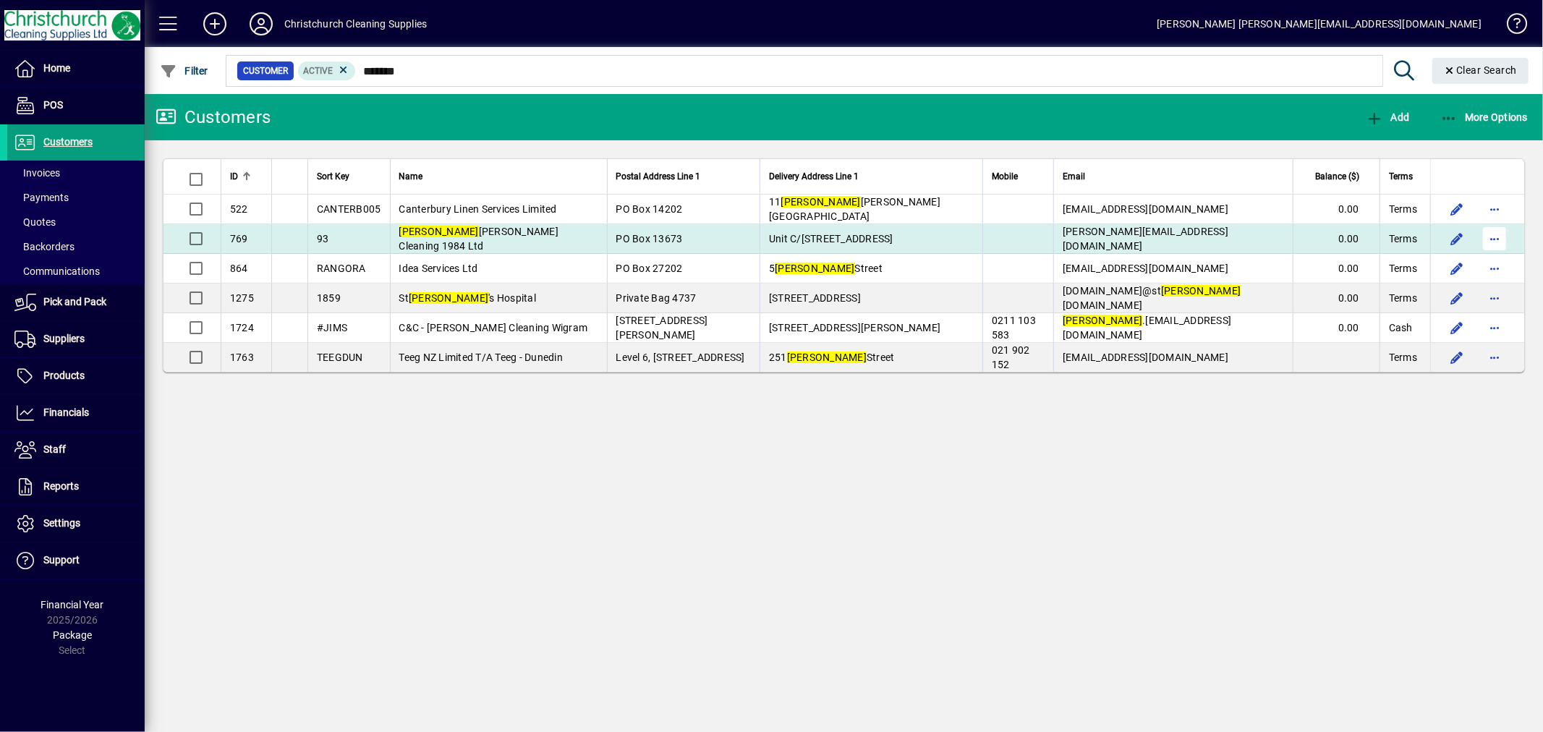
click at [1499, 239] on span "button" at bounding box center [1494, 238] width 35 height 35
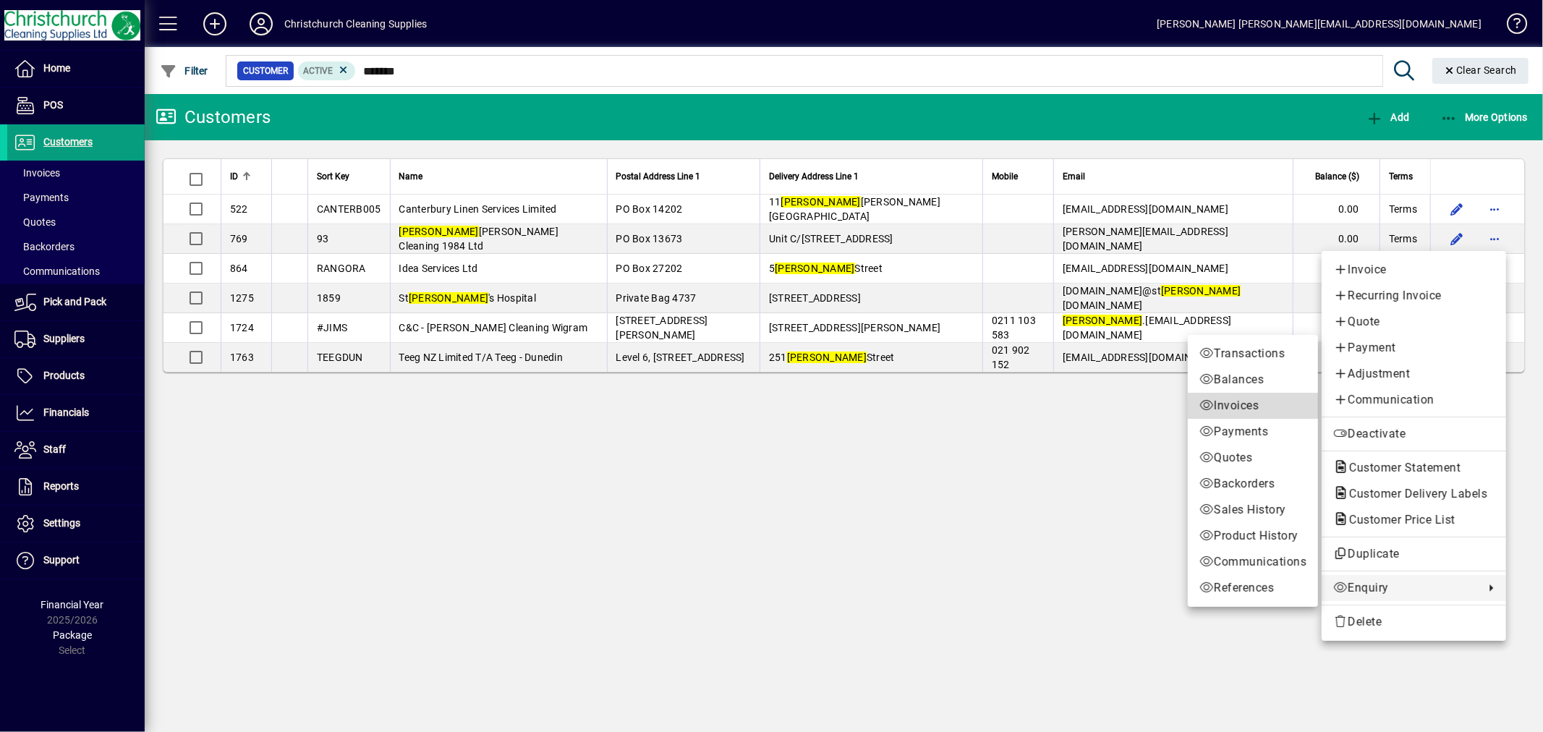
click at [1224, 402] on span "Invoices" at bounding box center [1252, 405] width 107 height 17
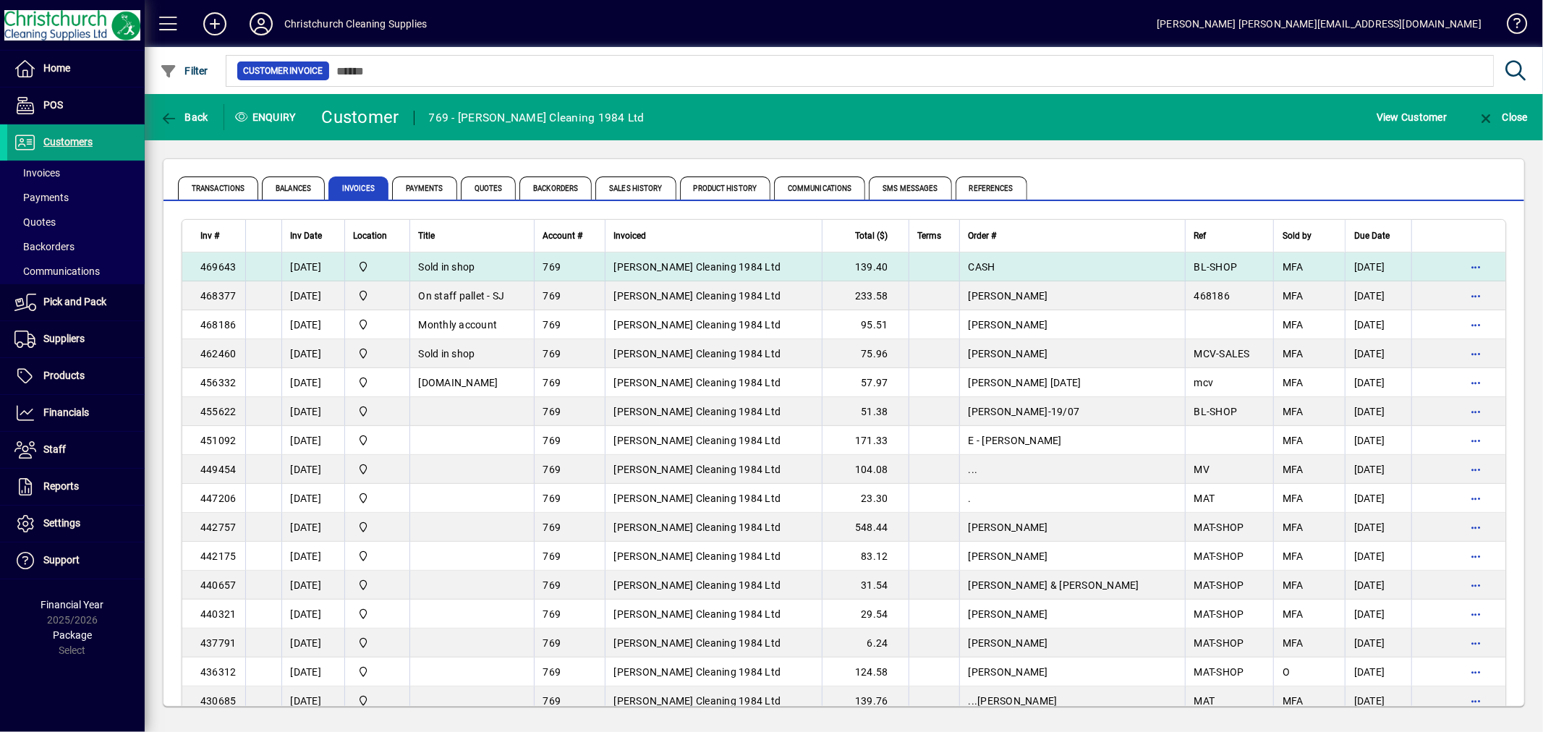
click at [507, 271] on td "Sold in shop" at bounding box center [471, 266] width 124 height 29
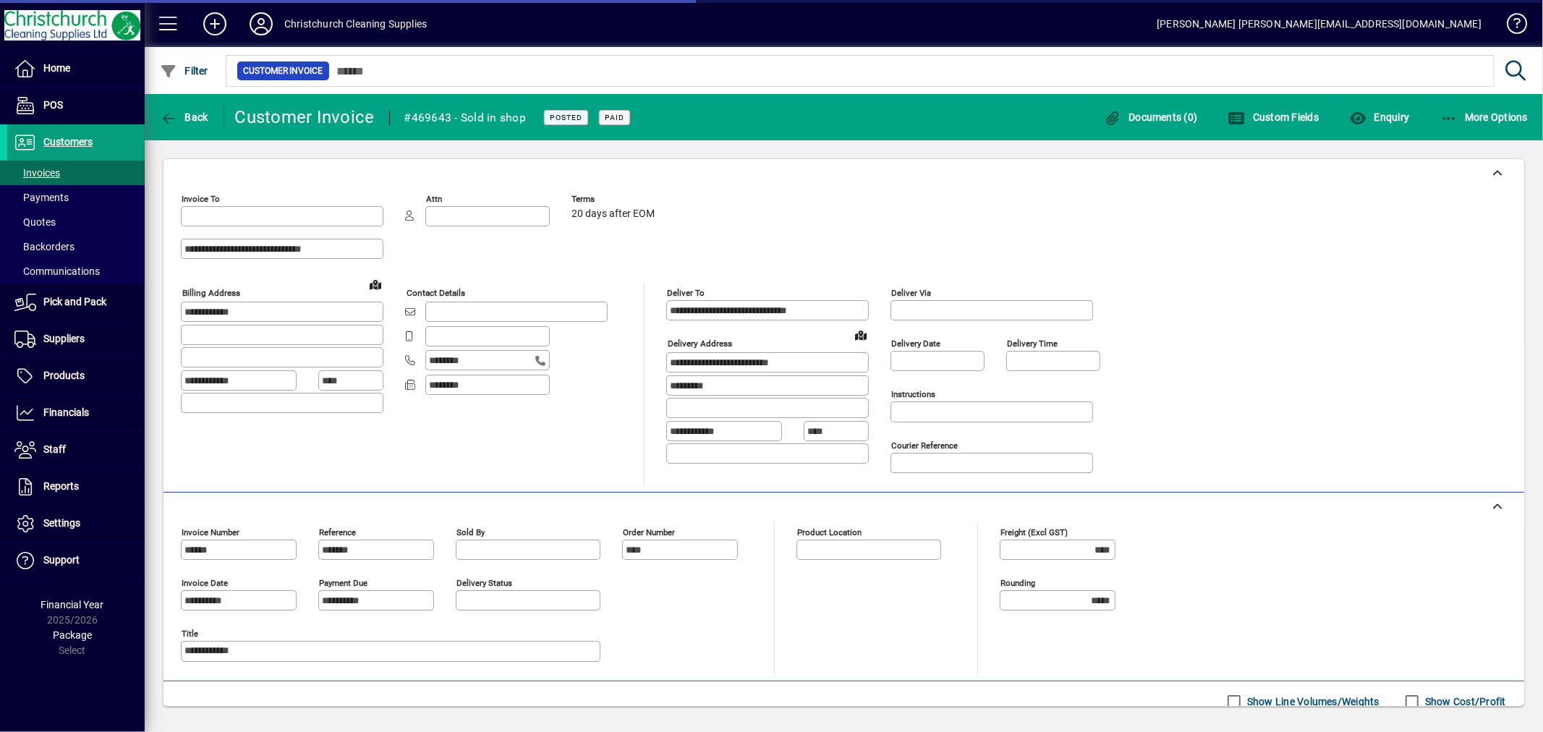
type input "**********"
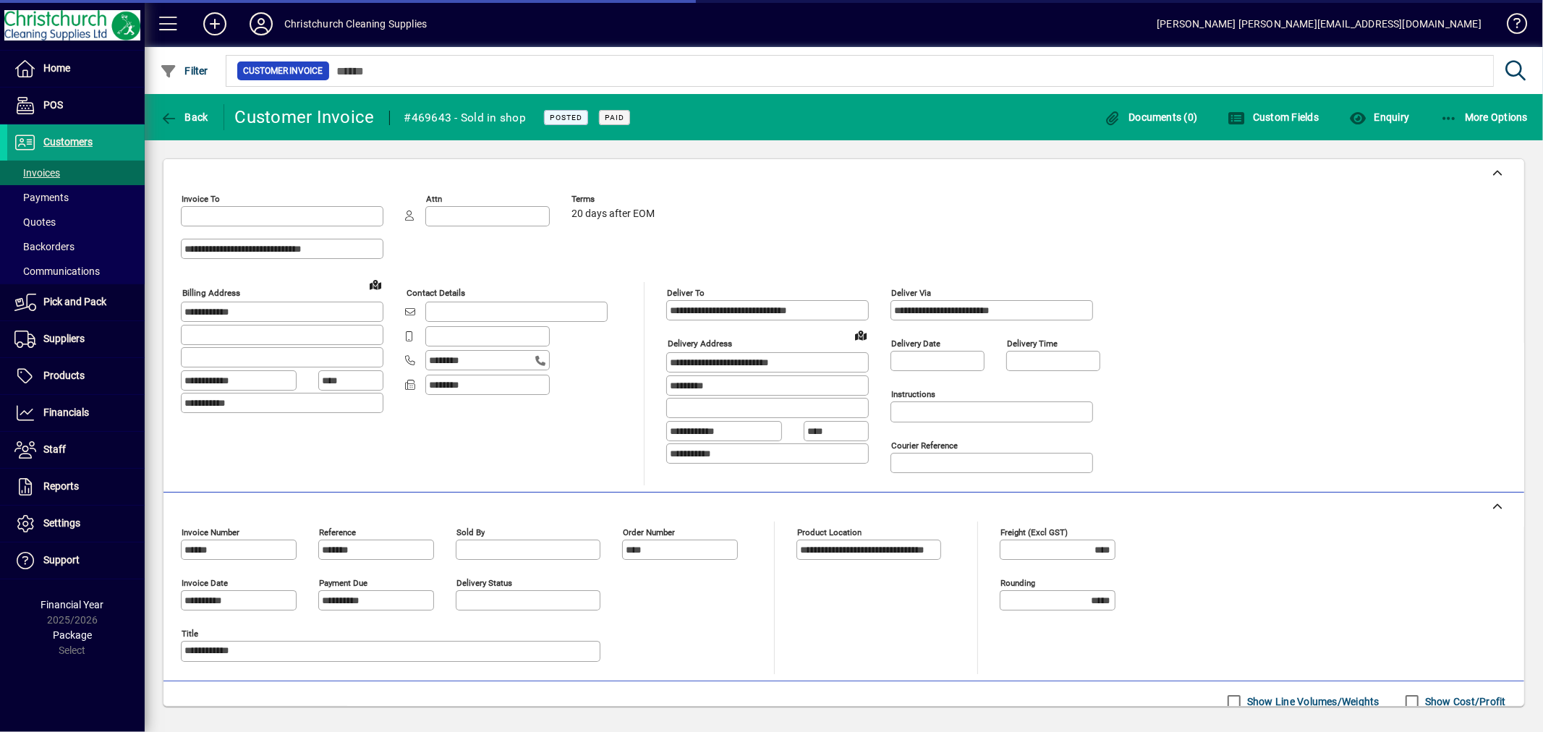
type input "**********"
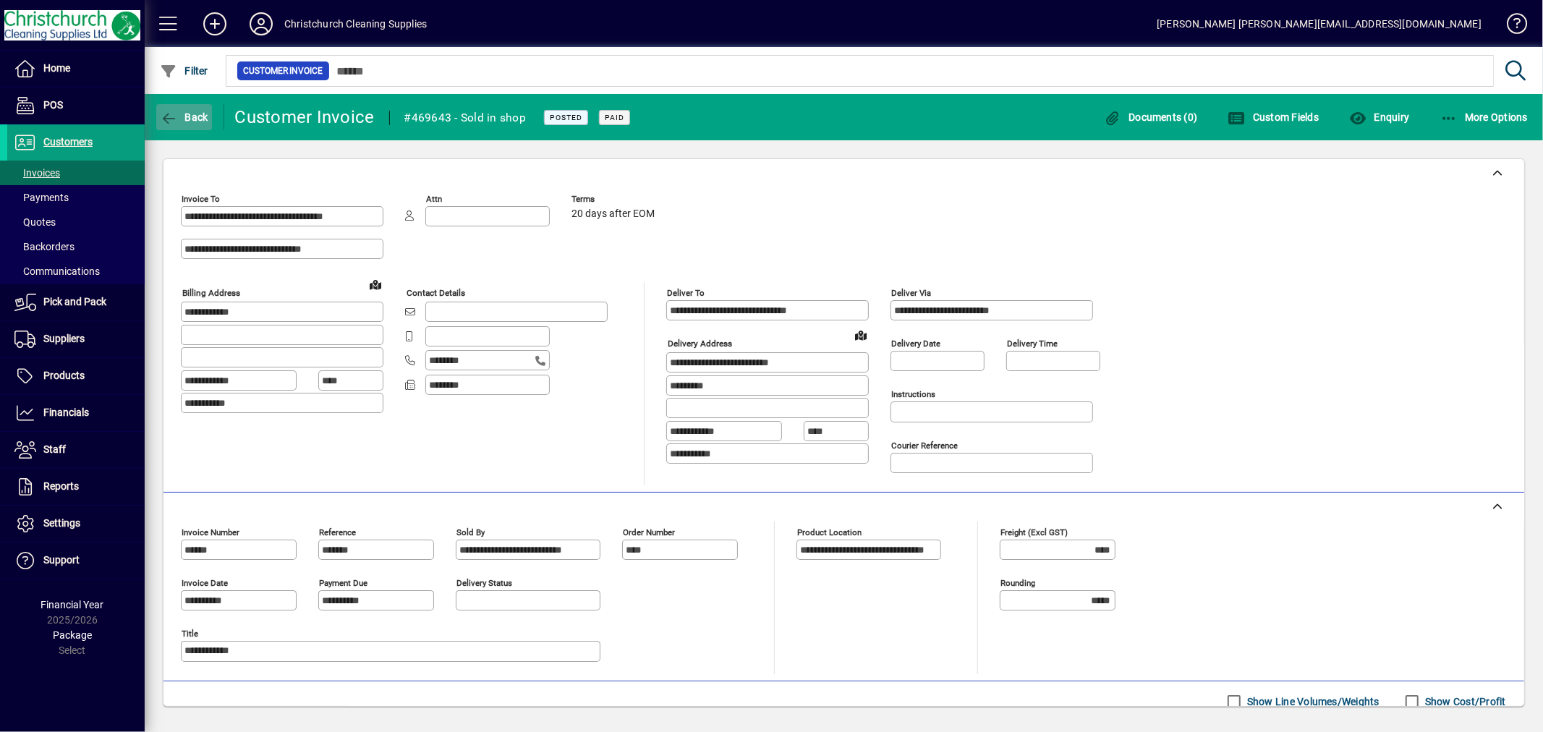
click at [199, 116] on span "Back" at bounding box center [184, 117] width 48 height 12
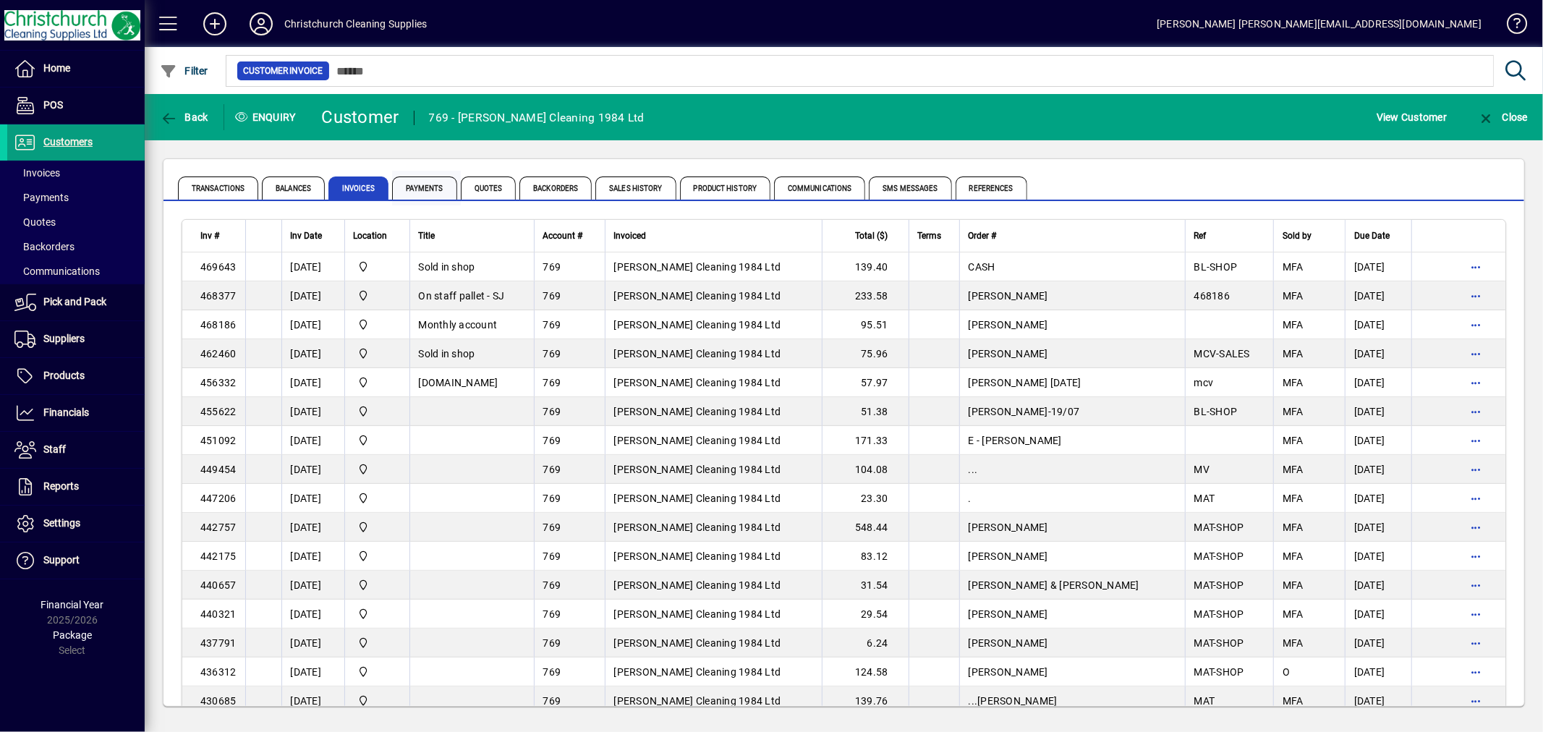
click at [430, 188] on span "Payments" at bounding box center [424, 187] width 65 height 23
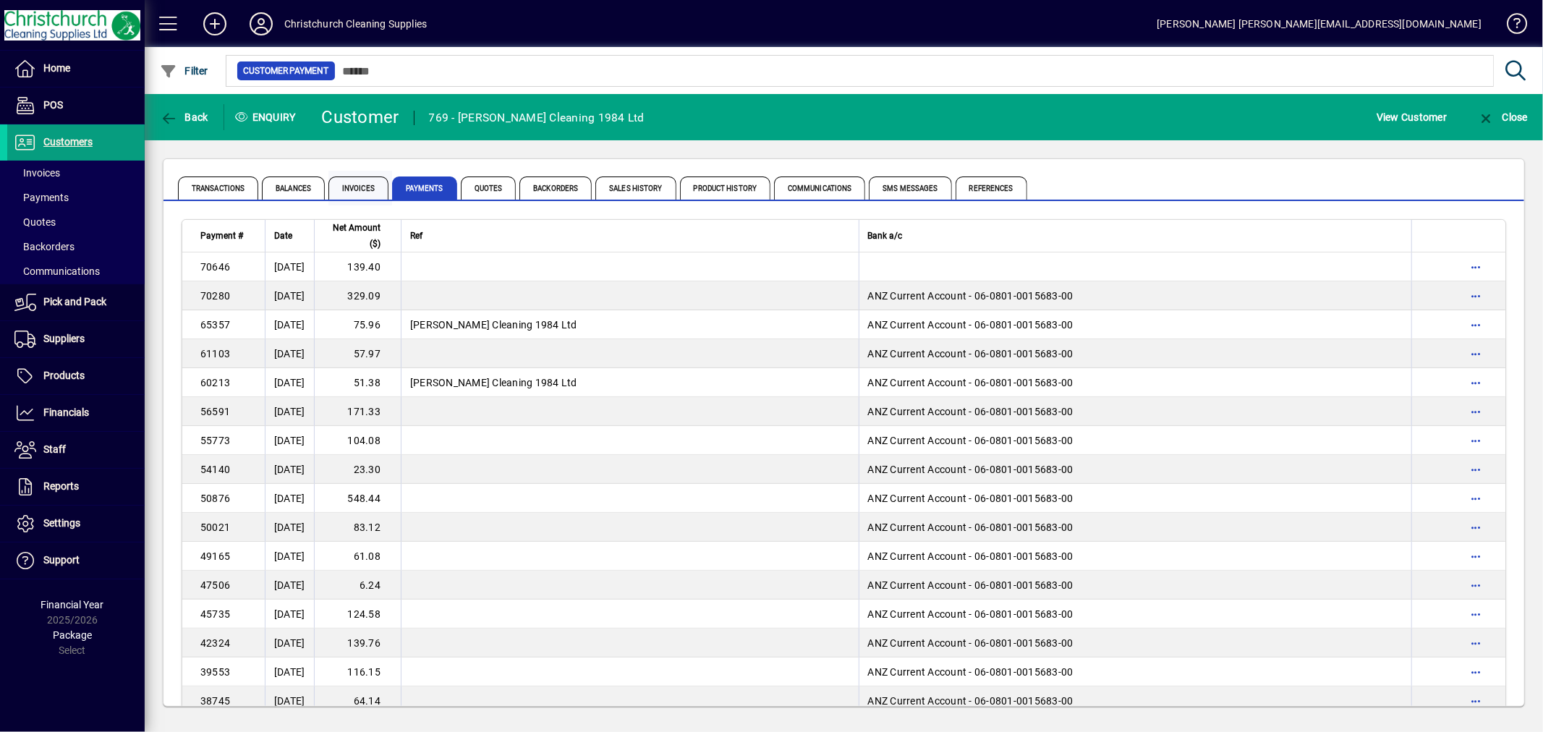
click at [365, 185] on span "Invoices" at bounding box center [358, 187] width 60 height 23
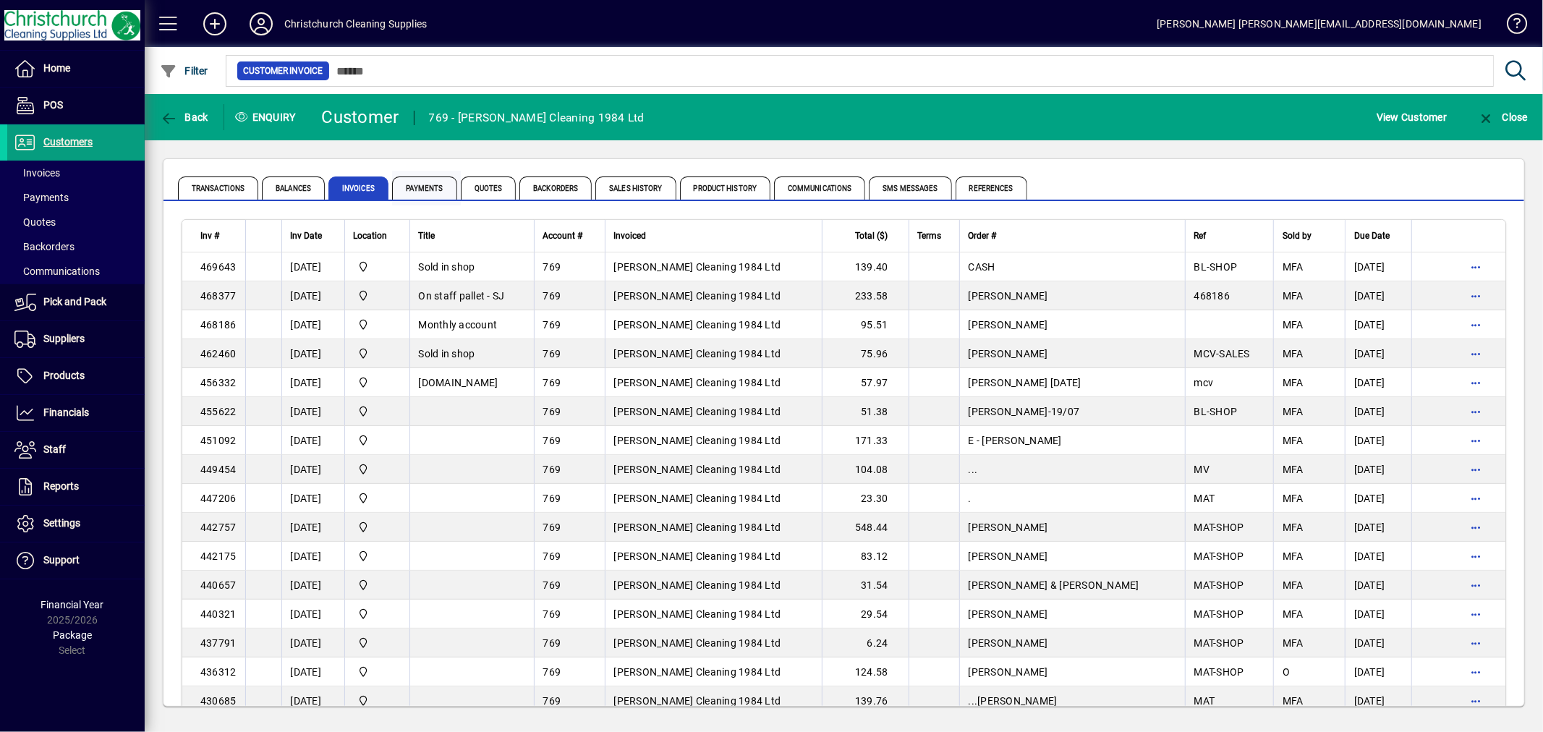
click at [434, 184] on span "Payments" at bounding box center [424, 187] width 65 height 23
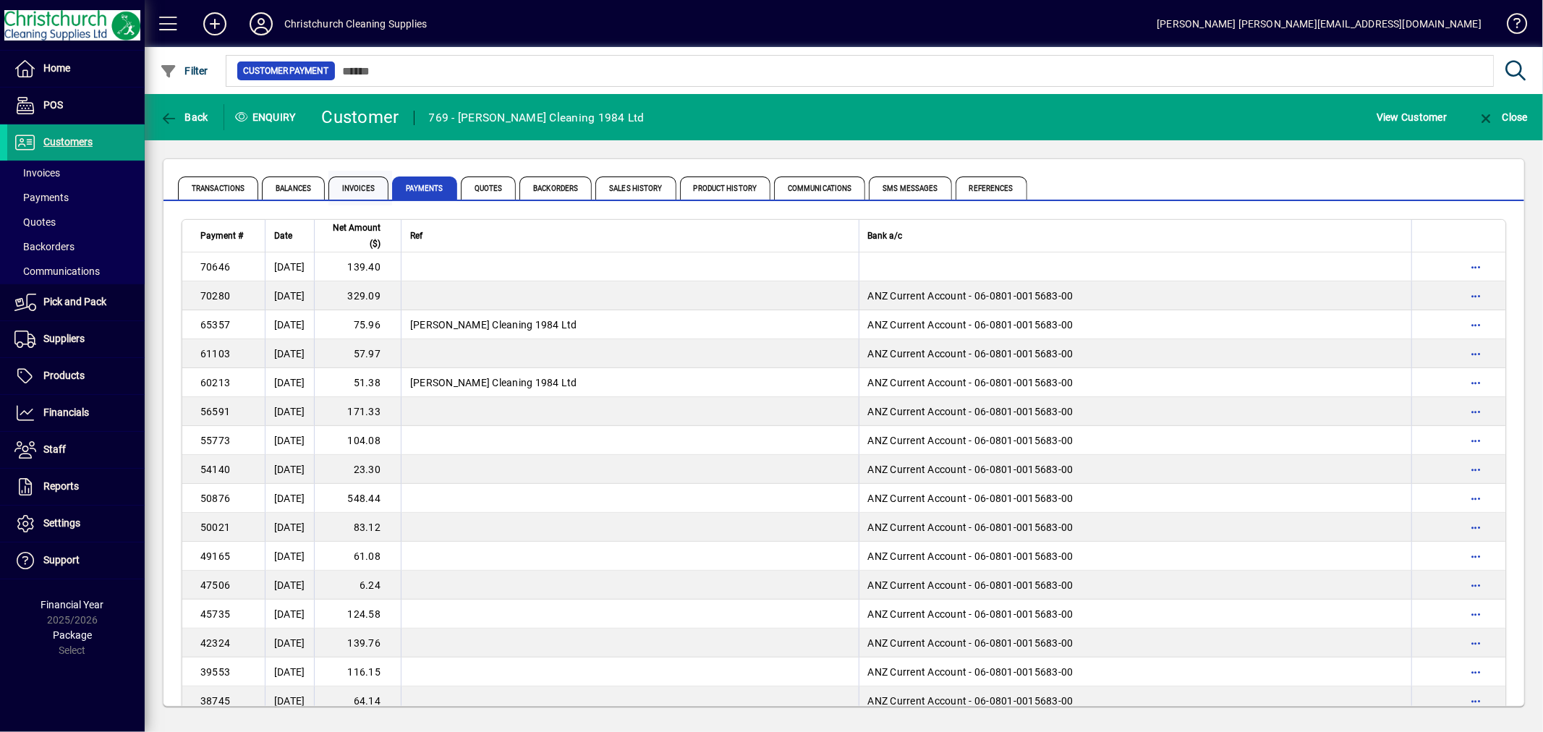
click at [349, 191] on span "Invoices" at bounding box center [358, 187] width 60 height 23
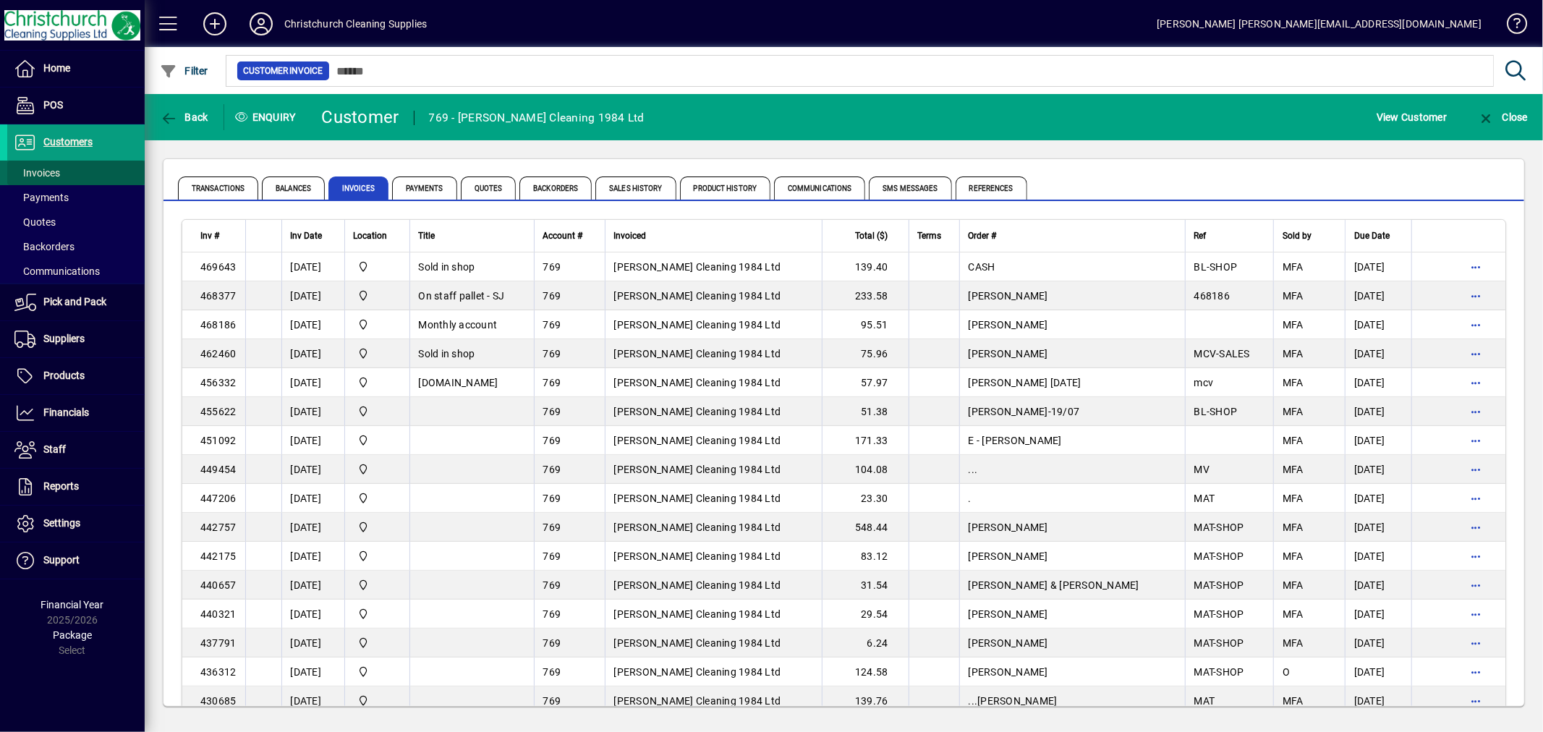
click at [67, 164] on span at bounding box center [75, 172] width 137 height 35
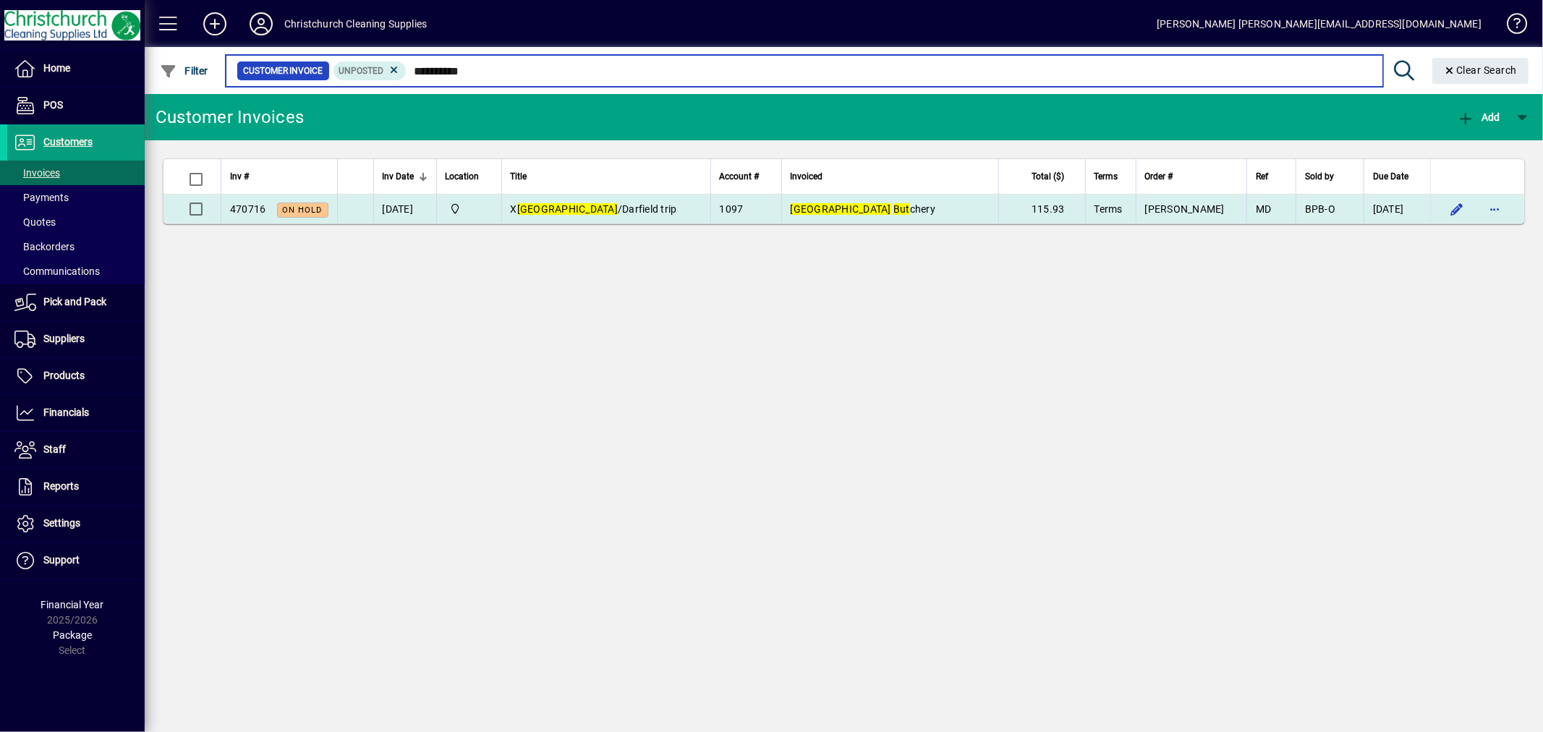
type input "**********"
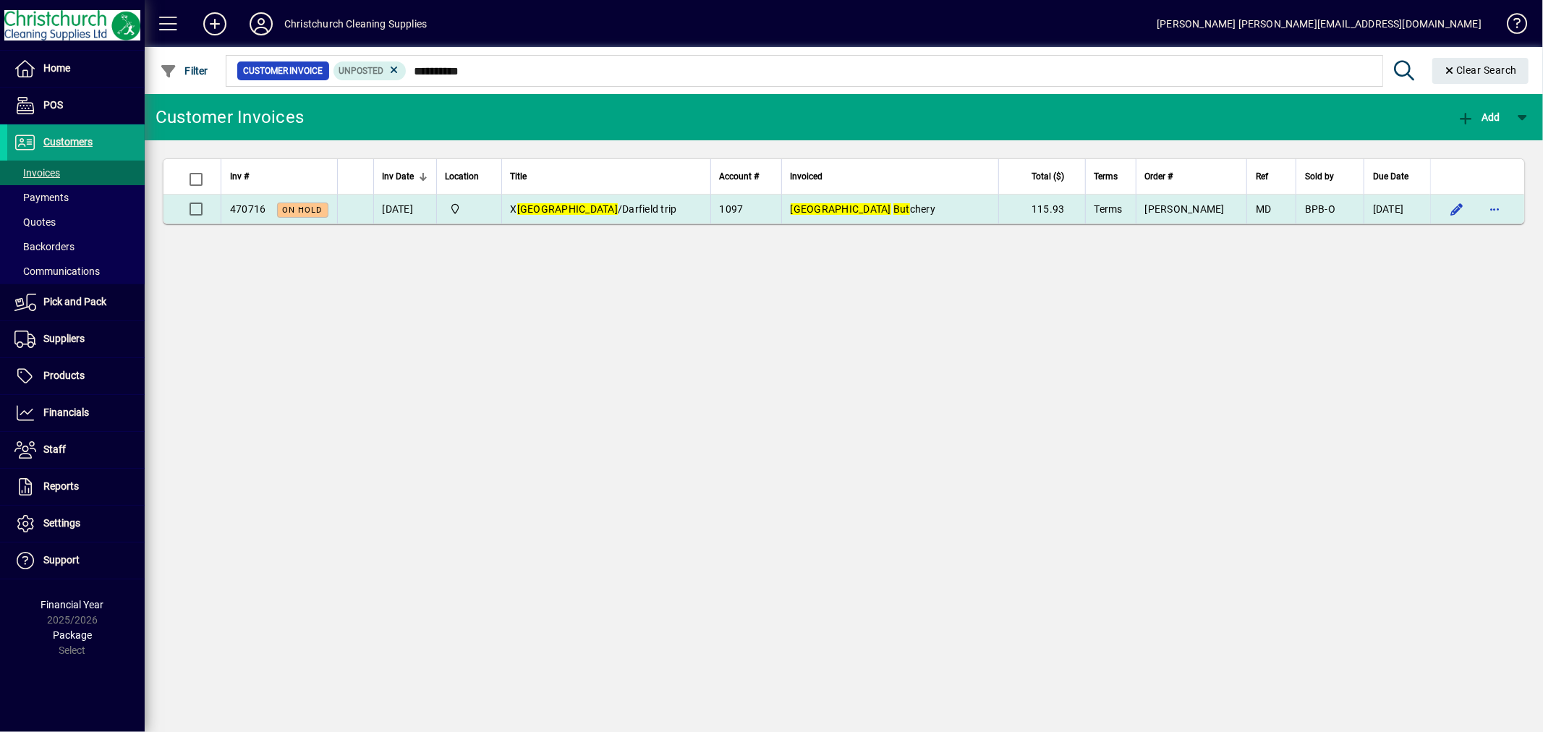
click at [647, 201] on td "X Oxford /Darfield trip" at bounding box center [605, 209] width 209 height 29
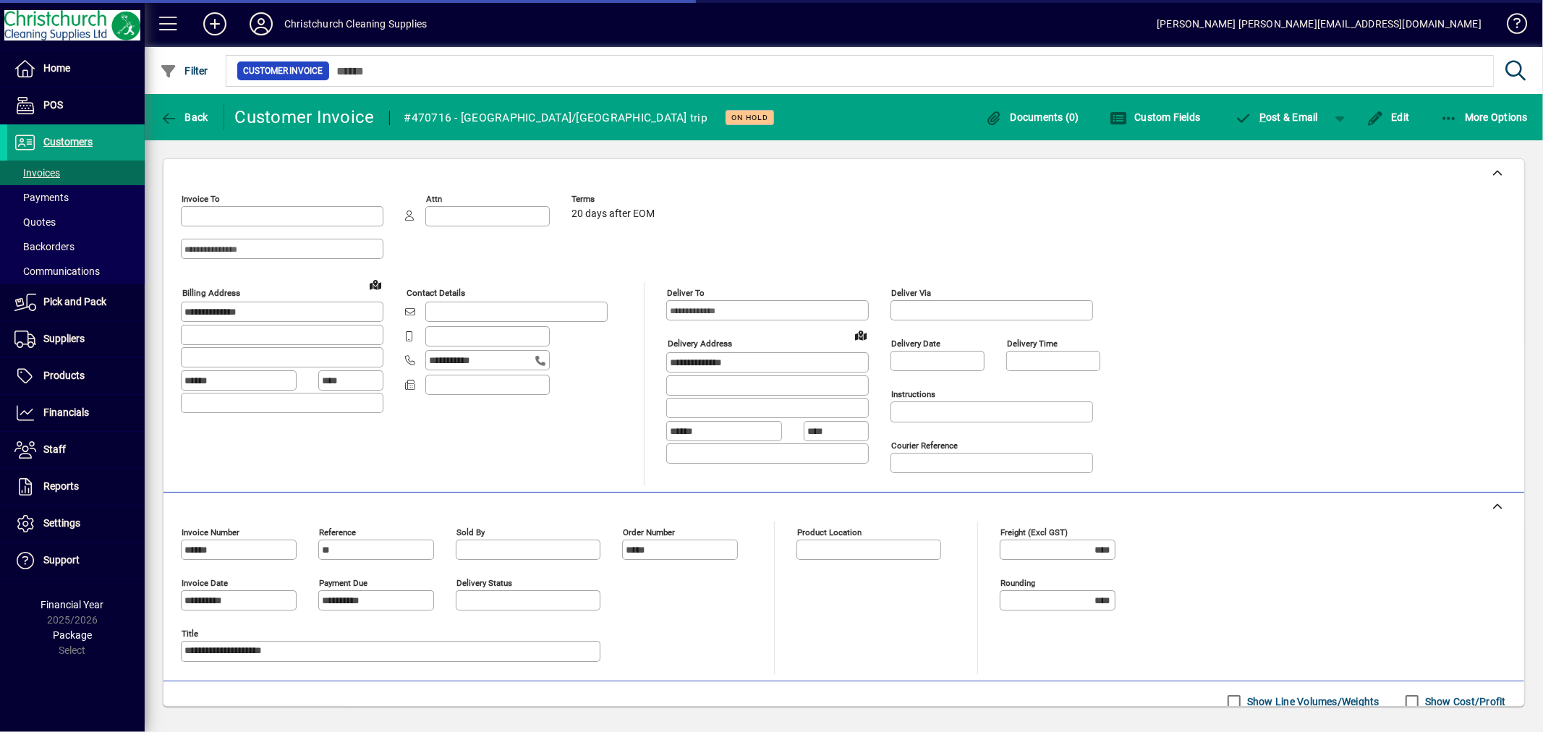
type input "**********"
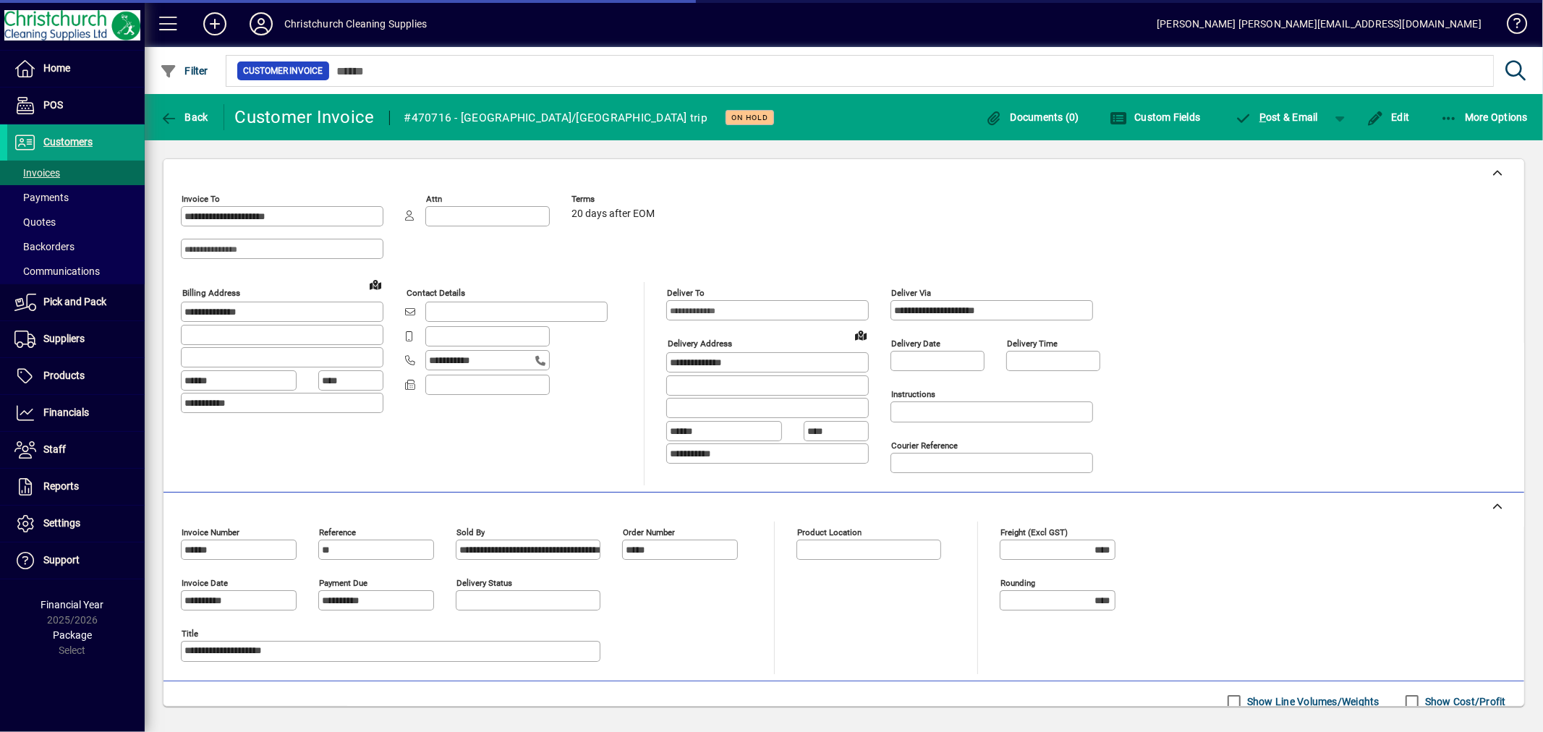
type input "**********"
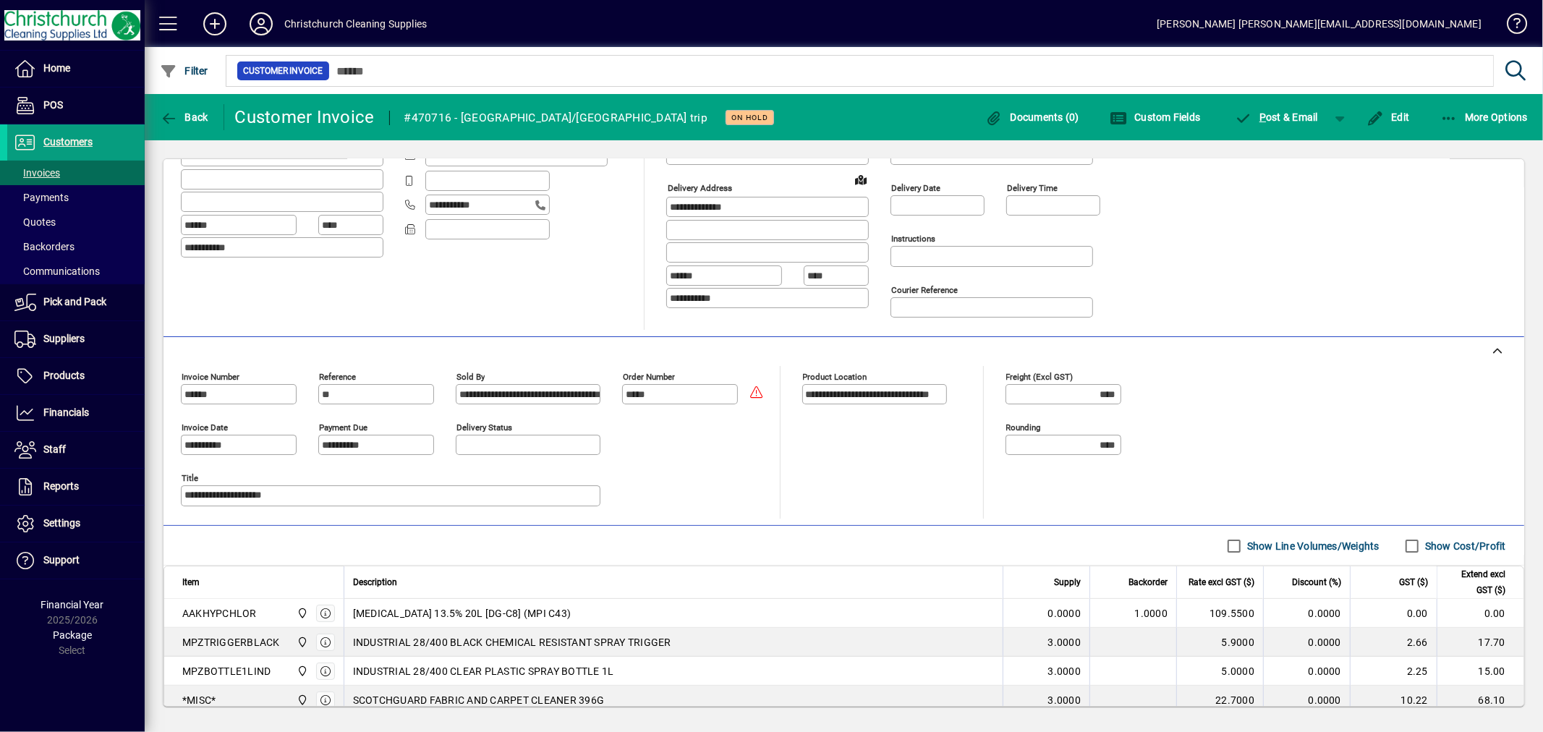
scroll to position [281, 0]
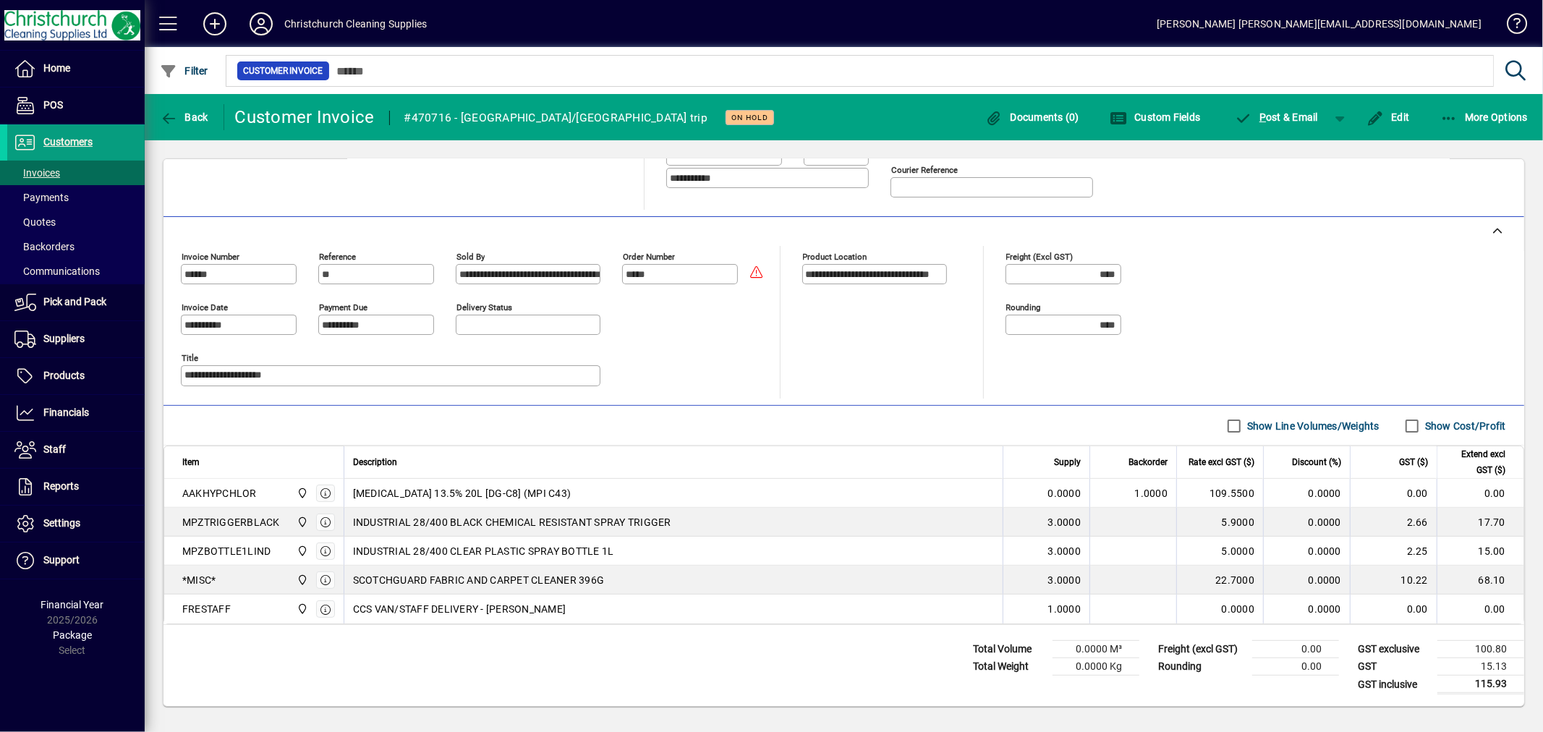
click at [552, 581] on span "SCOTCHGUARD FABRIC AND CARPET CLEANER 396G" at bounding box center [479, 580] width 252 height 14
click at [1403, 118] on span "Edit" at bounding box center [1387, 117] width 43 height 12
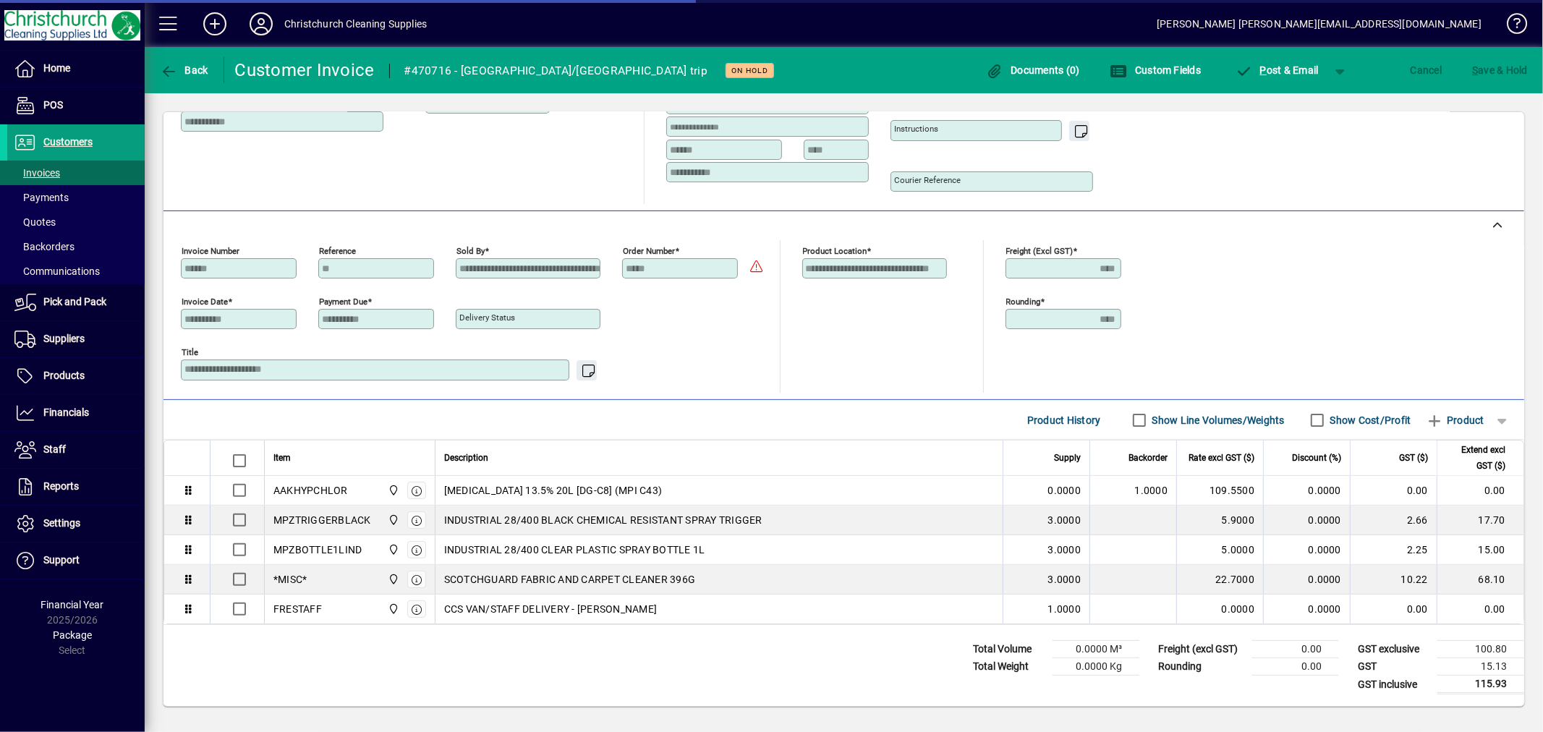
scroll to position [241, 0]
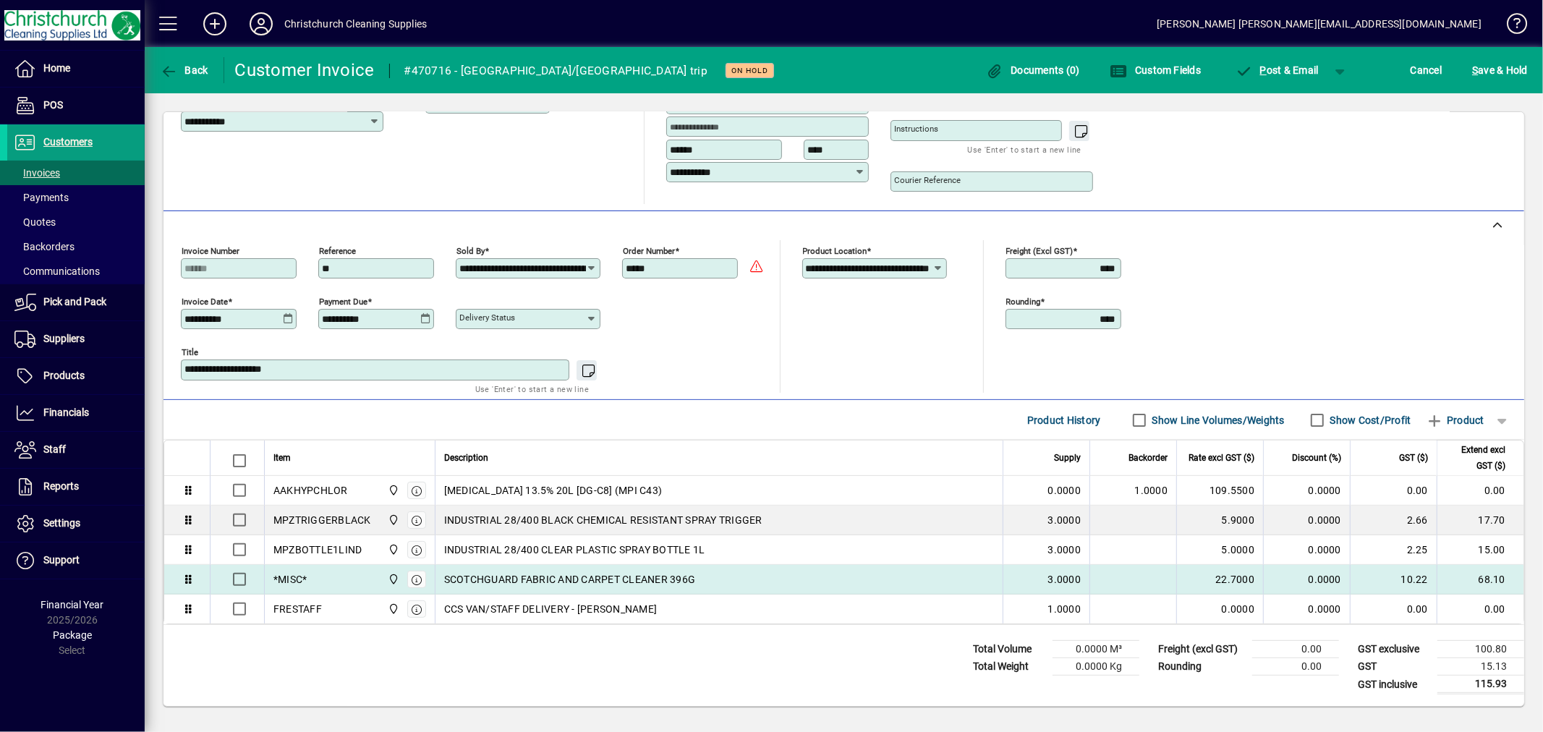
click at [510, 581] on span "SCOTCHGUARD FABRIC AND CARPET CLEANER 396G" at bounding box center [570, 579] width 252 height 14
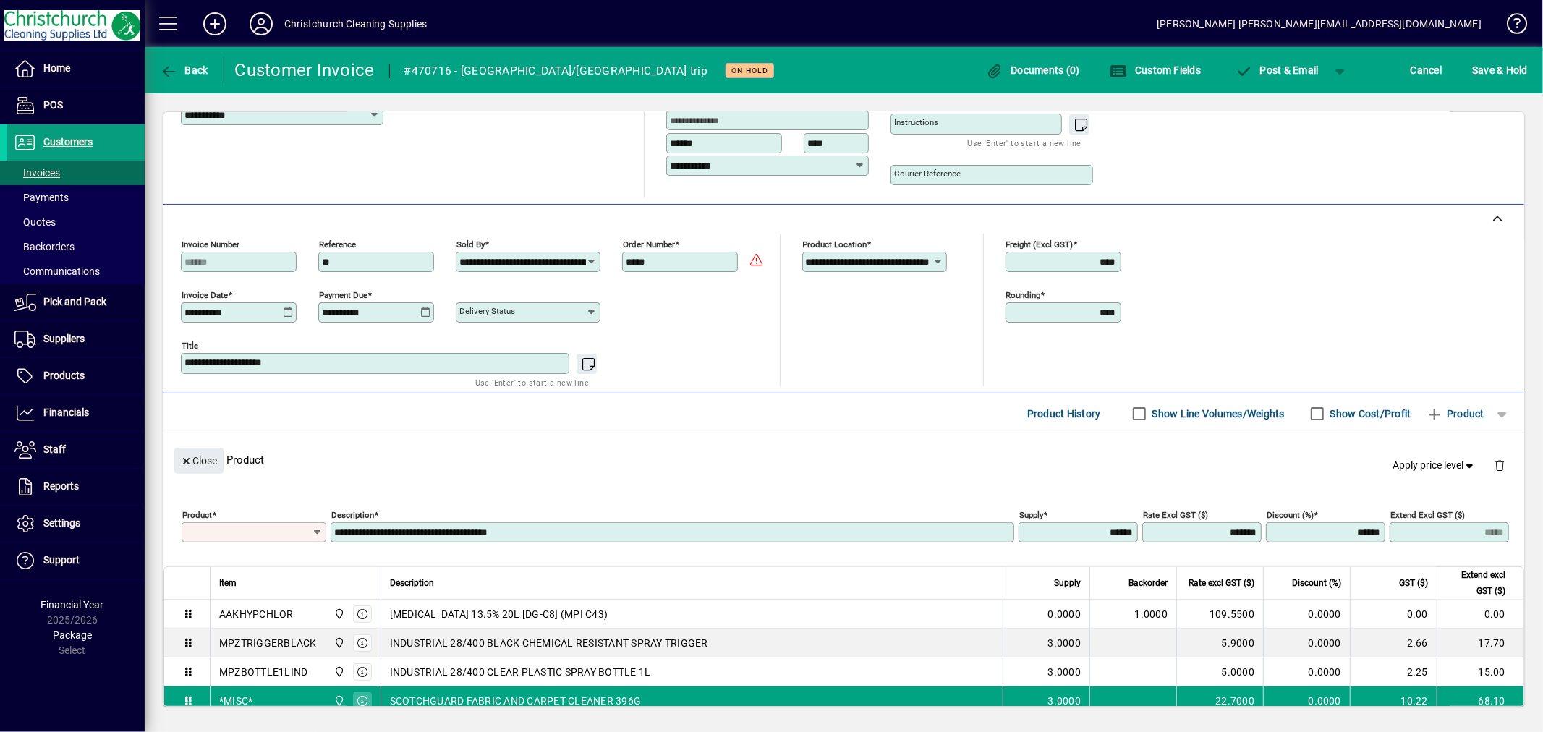
scroll to position [281, 0]
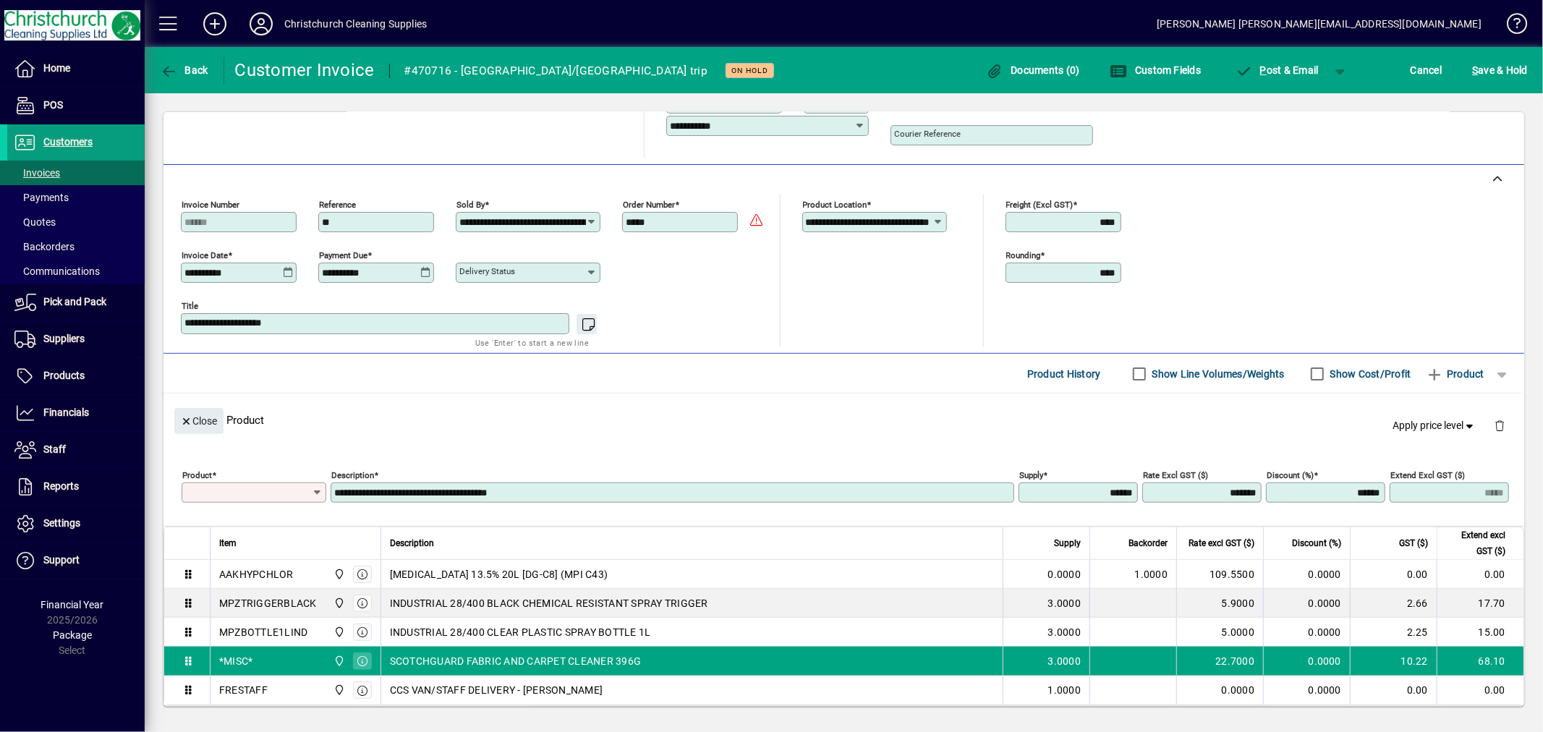
type input "******"
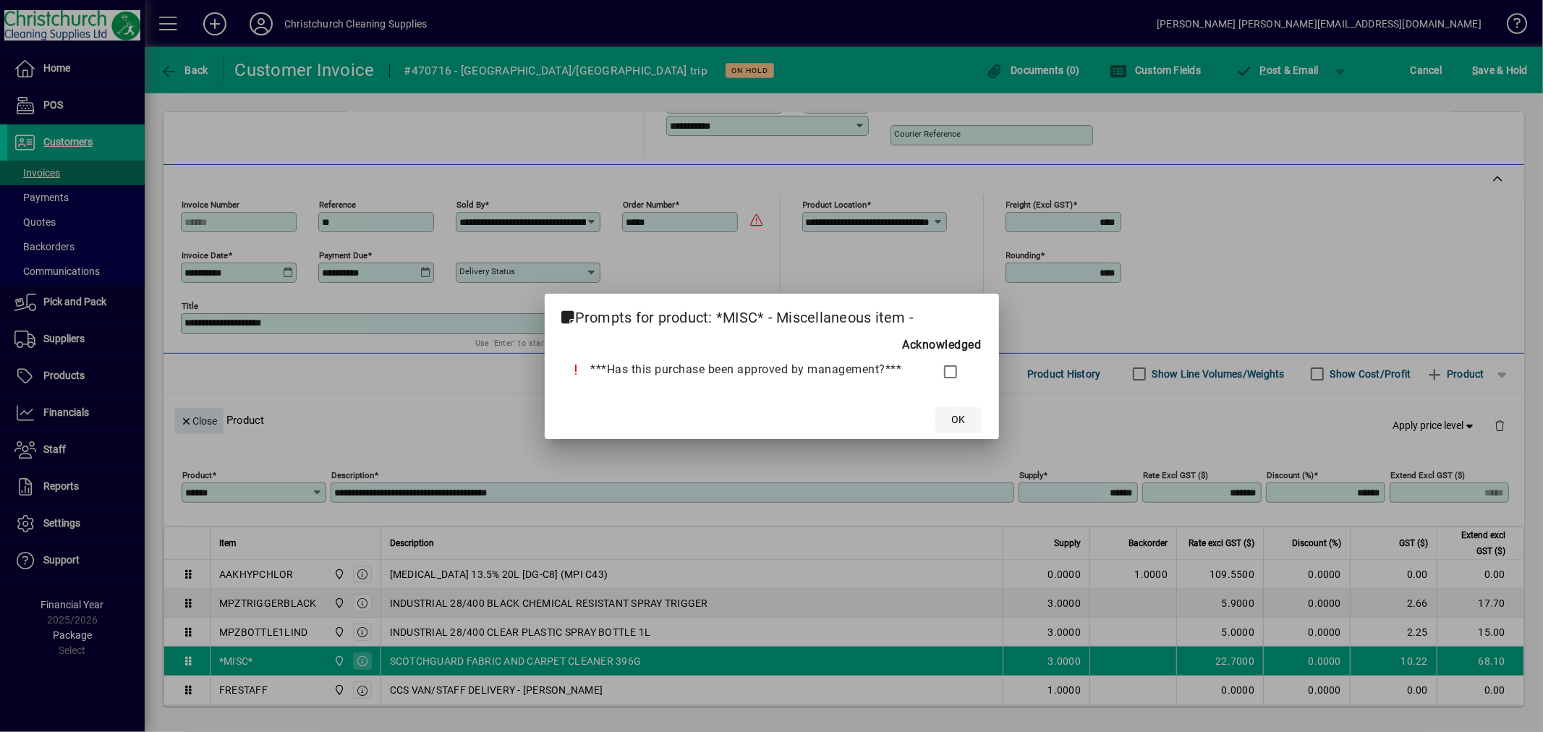
click at [960, 412] on span "OK" at bounding box center [958, 419] width 14 height 15
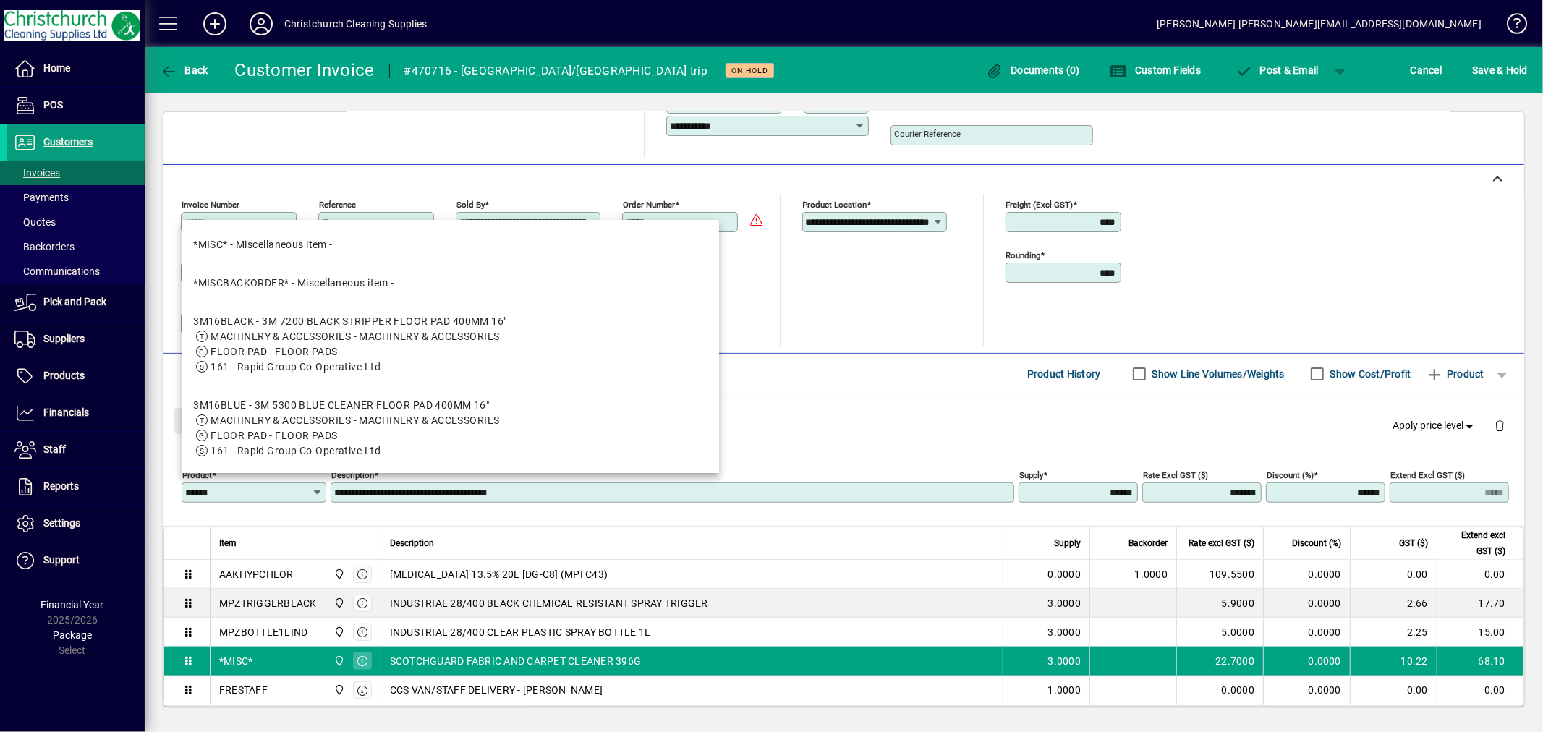
click at [747, 494] on input "**********" at bounding box center [673, 493] width 679 height 12
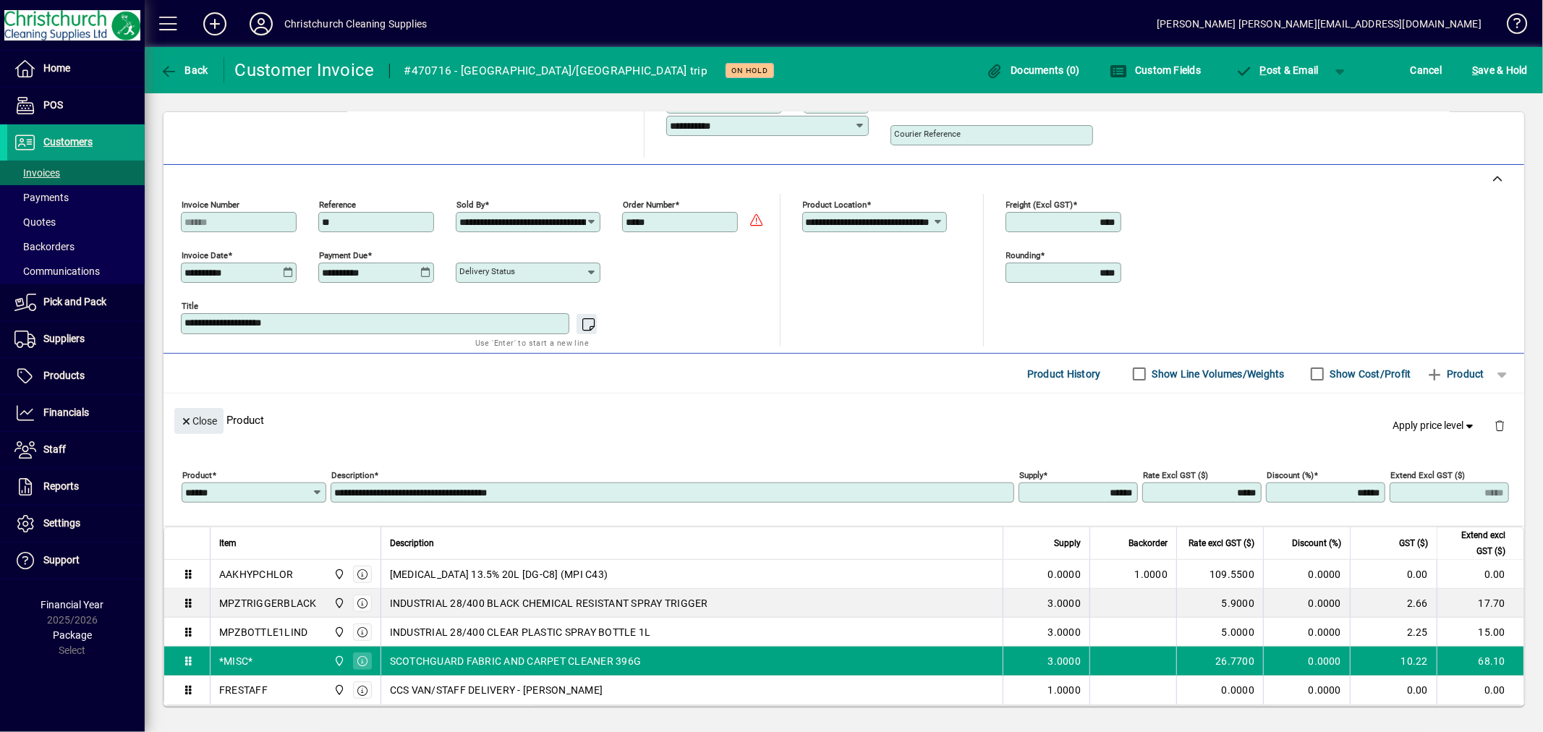
type input "*******"
type input "*****"
click at [825, 497] on input "**********" at bounding box center [673, 493] width 679 height 12
type input "*******"
type input "*****"
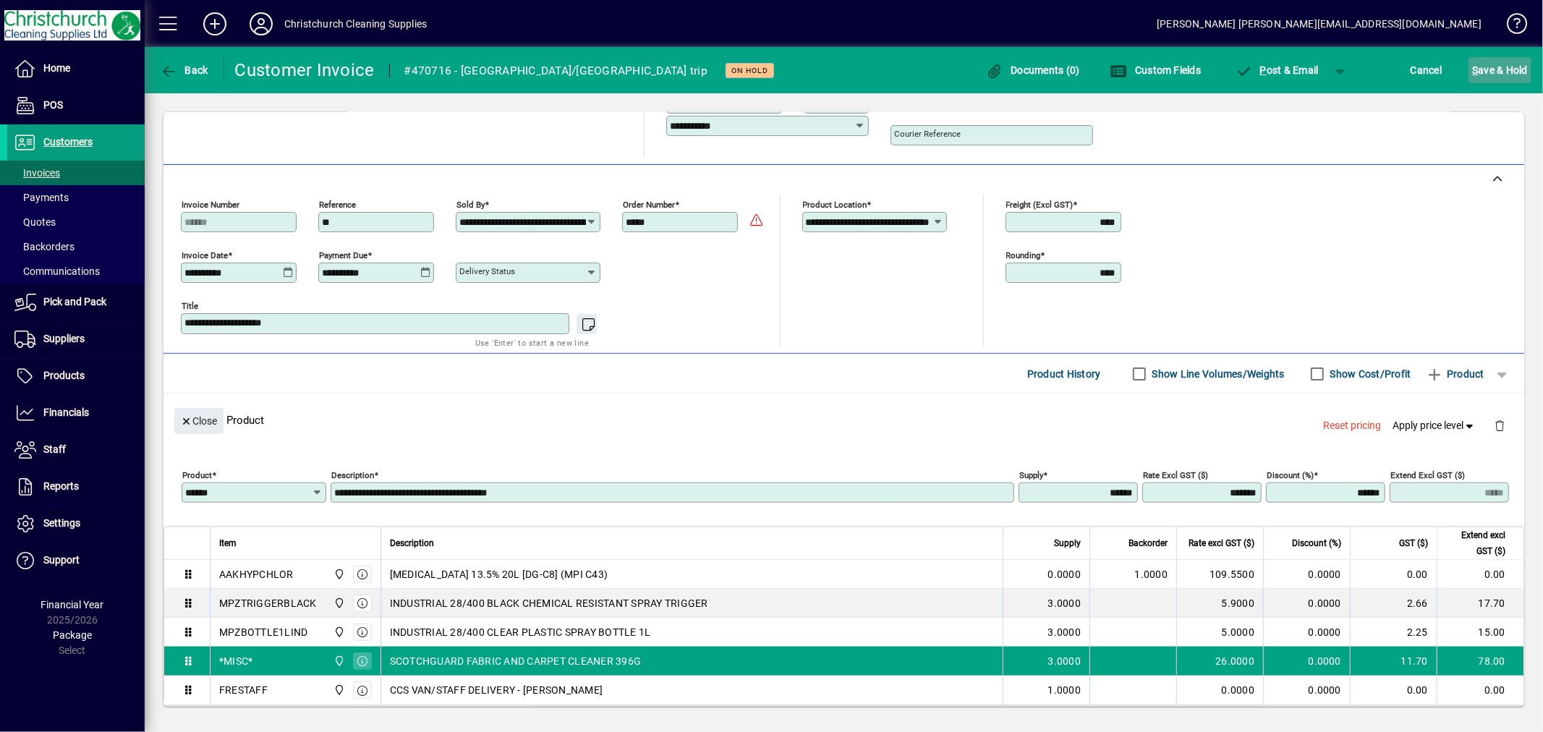
click at [1479, 72] on span "S ave & Hold" at bounding box center [1500, 70] width 56 height 23
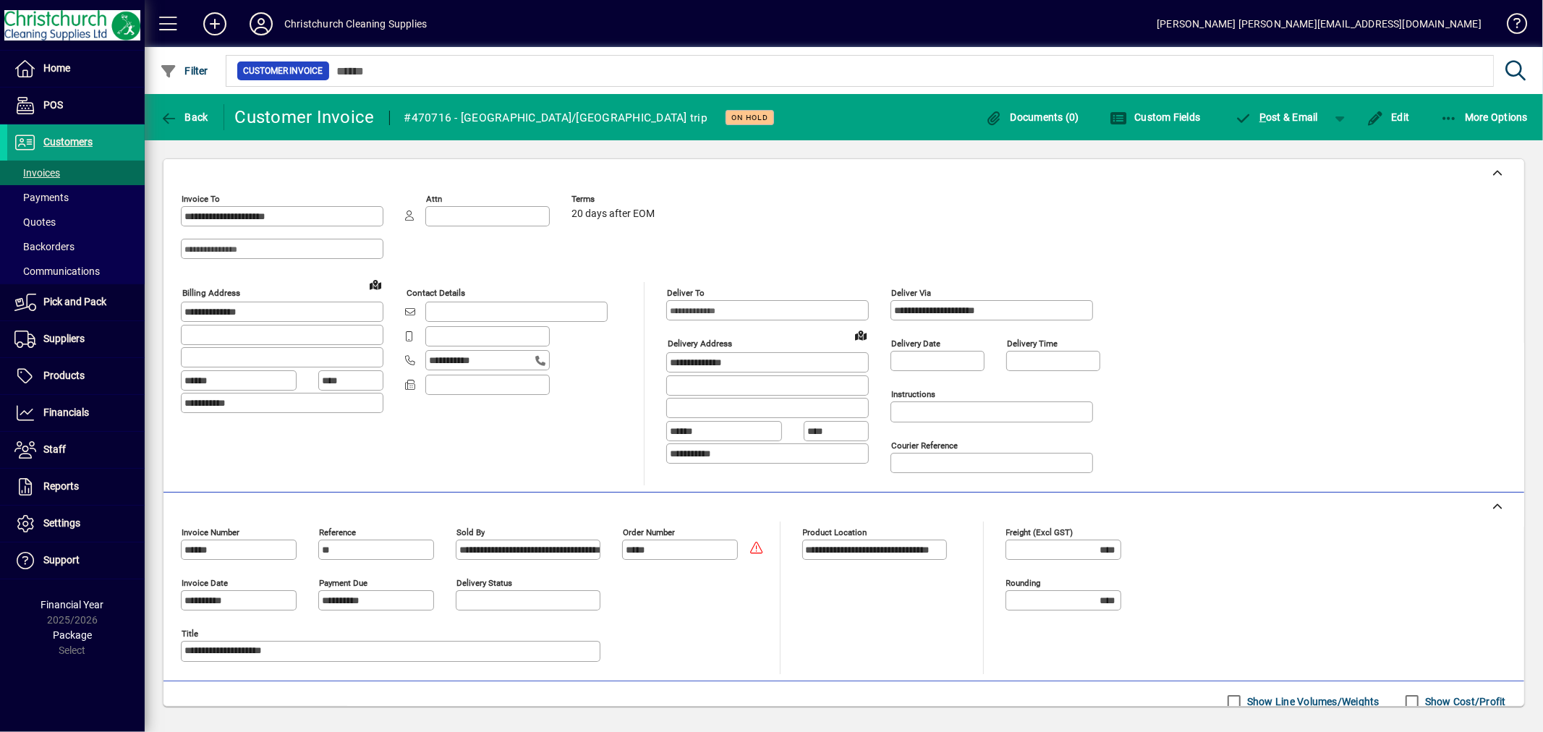
scroll to position [281, 0]
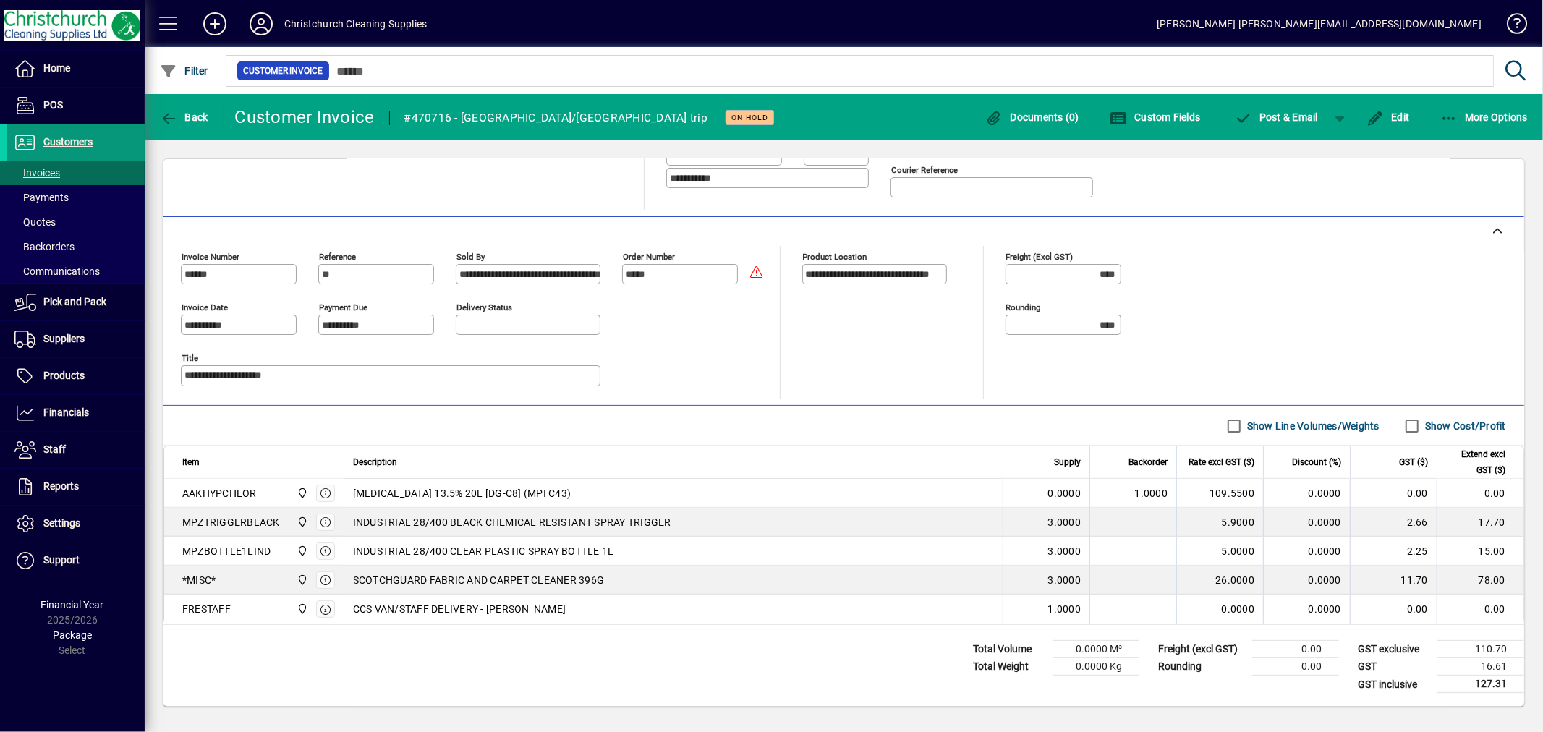
click at [61, 134] on span "Customers" at bounding box center [49, 142] width 85 height 17
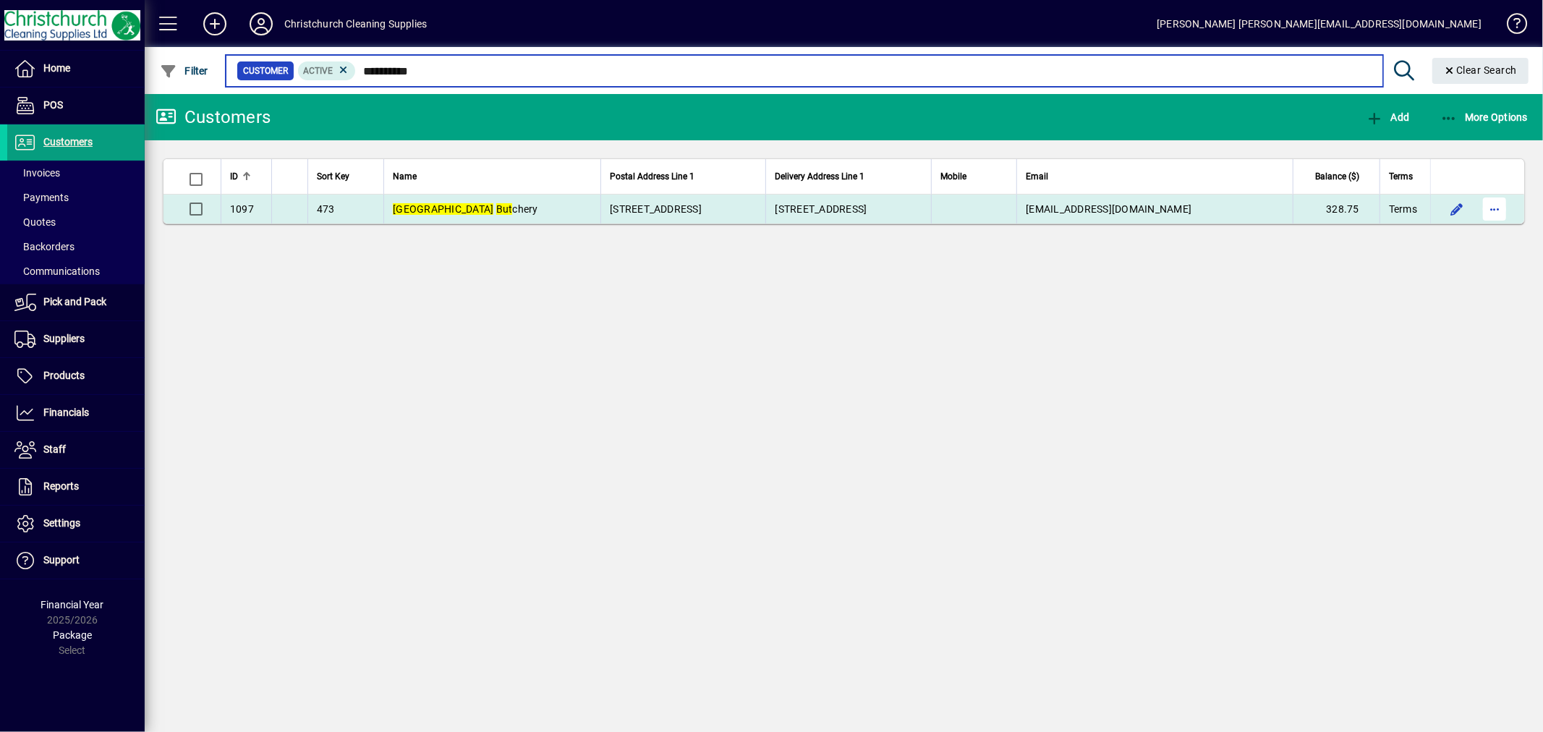
type input "**********"
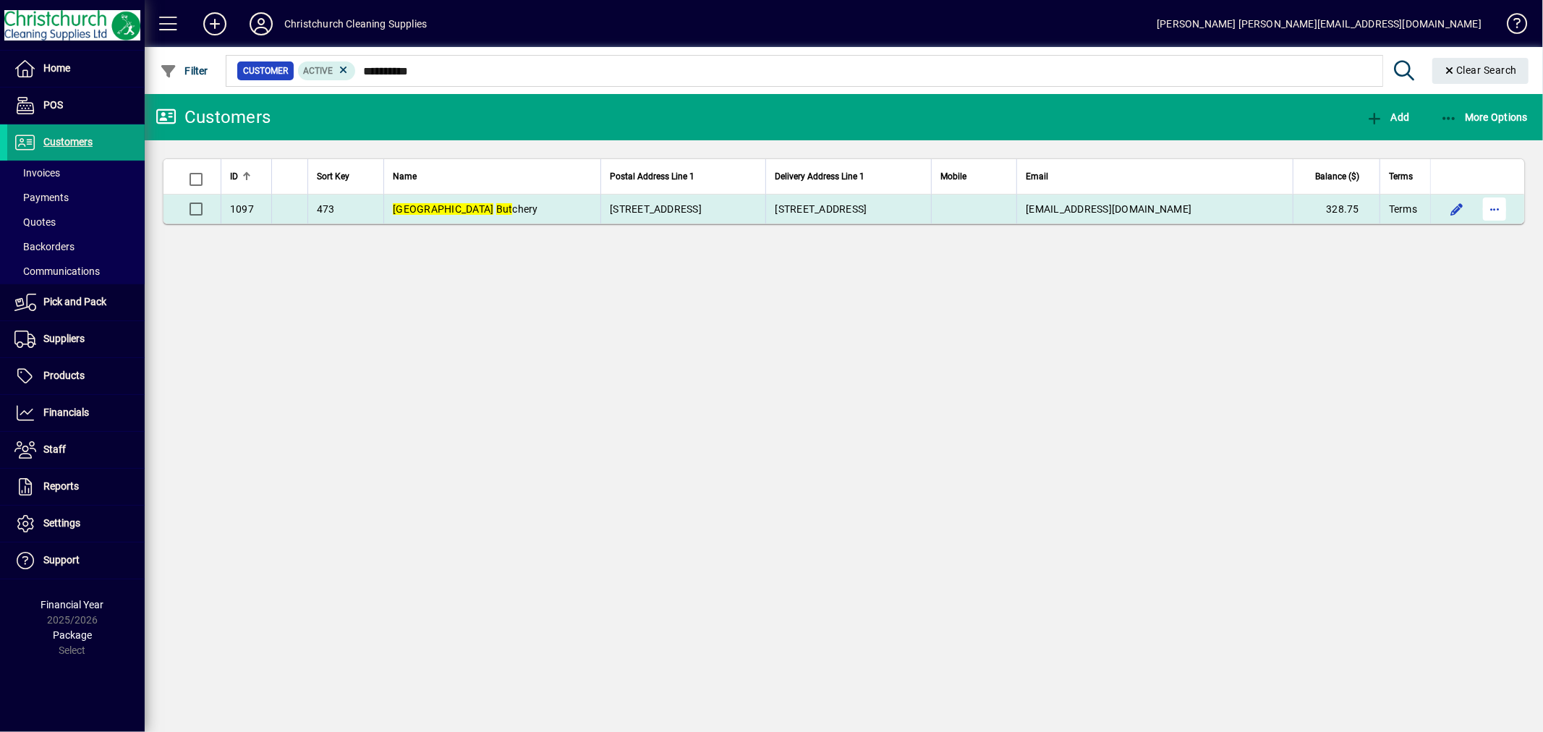
click at [1487, 203] on span "button" at bounding box center [1494, 209] width 35 height 35
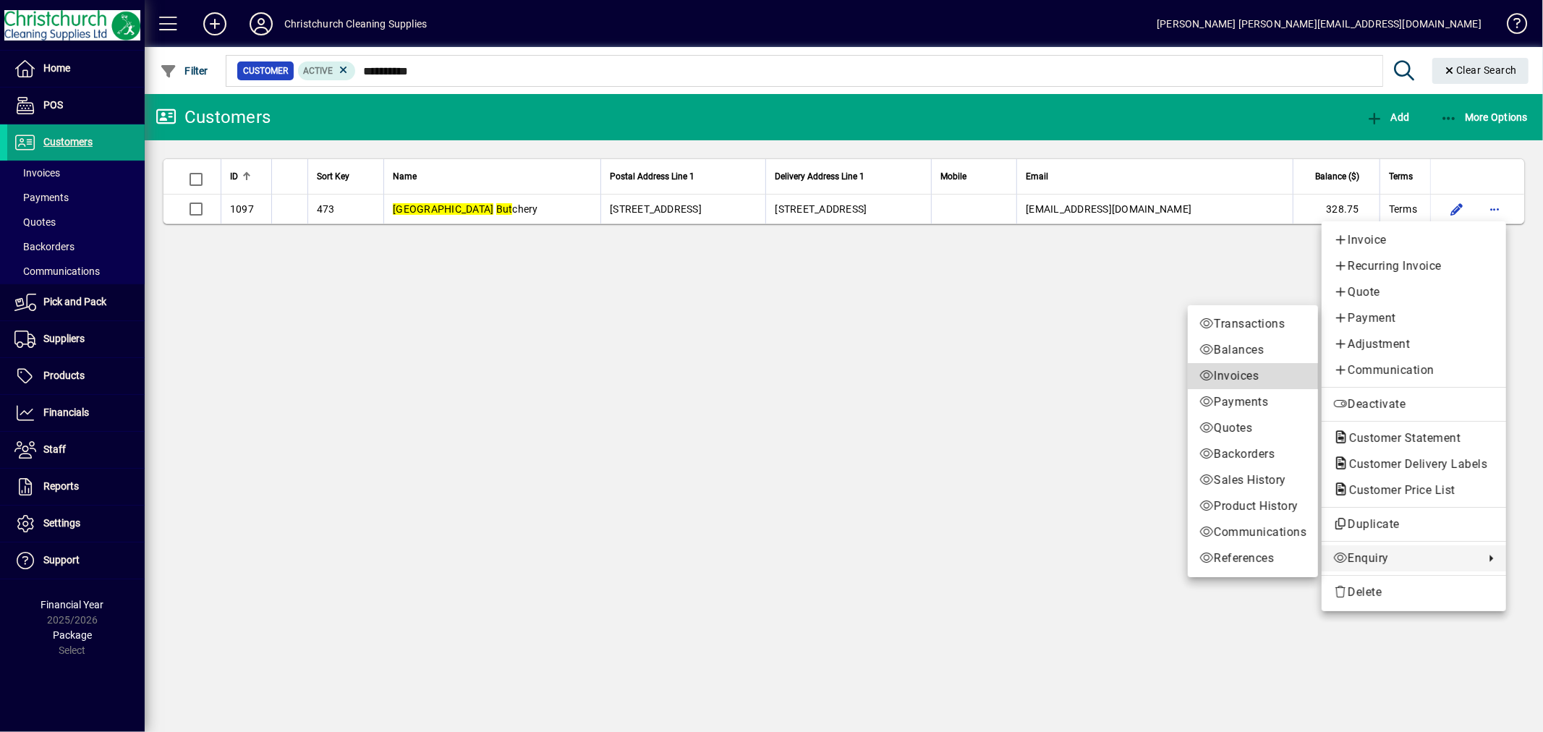
click at [1222, 371] on span "Invoices" at bounding box center [1252, 375] width 107 height 17
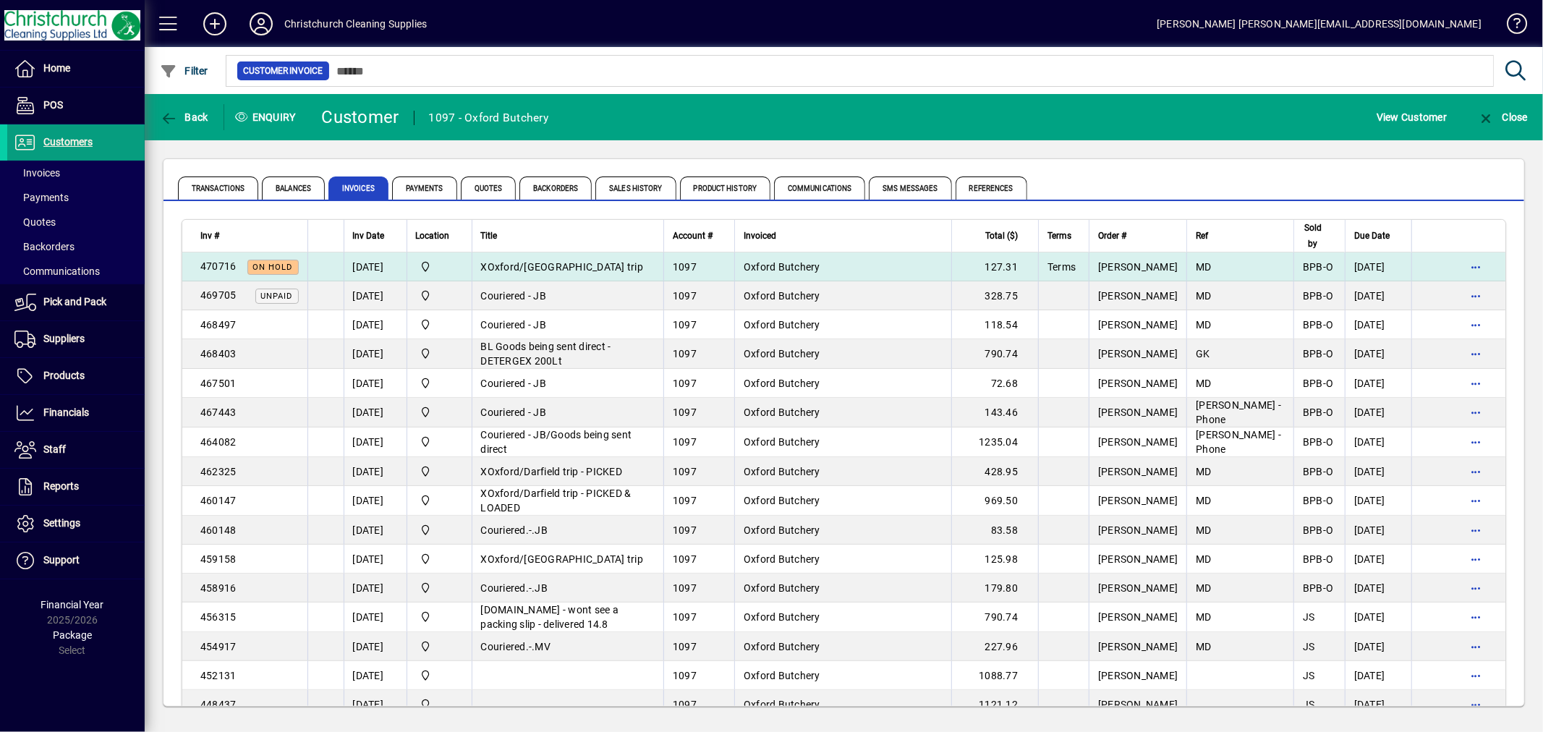
click at [534, 265] on span "XOxford/[GEOGRAPHIC_DATA] trip" at bounding box center [562, 267] width 163 height 12
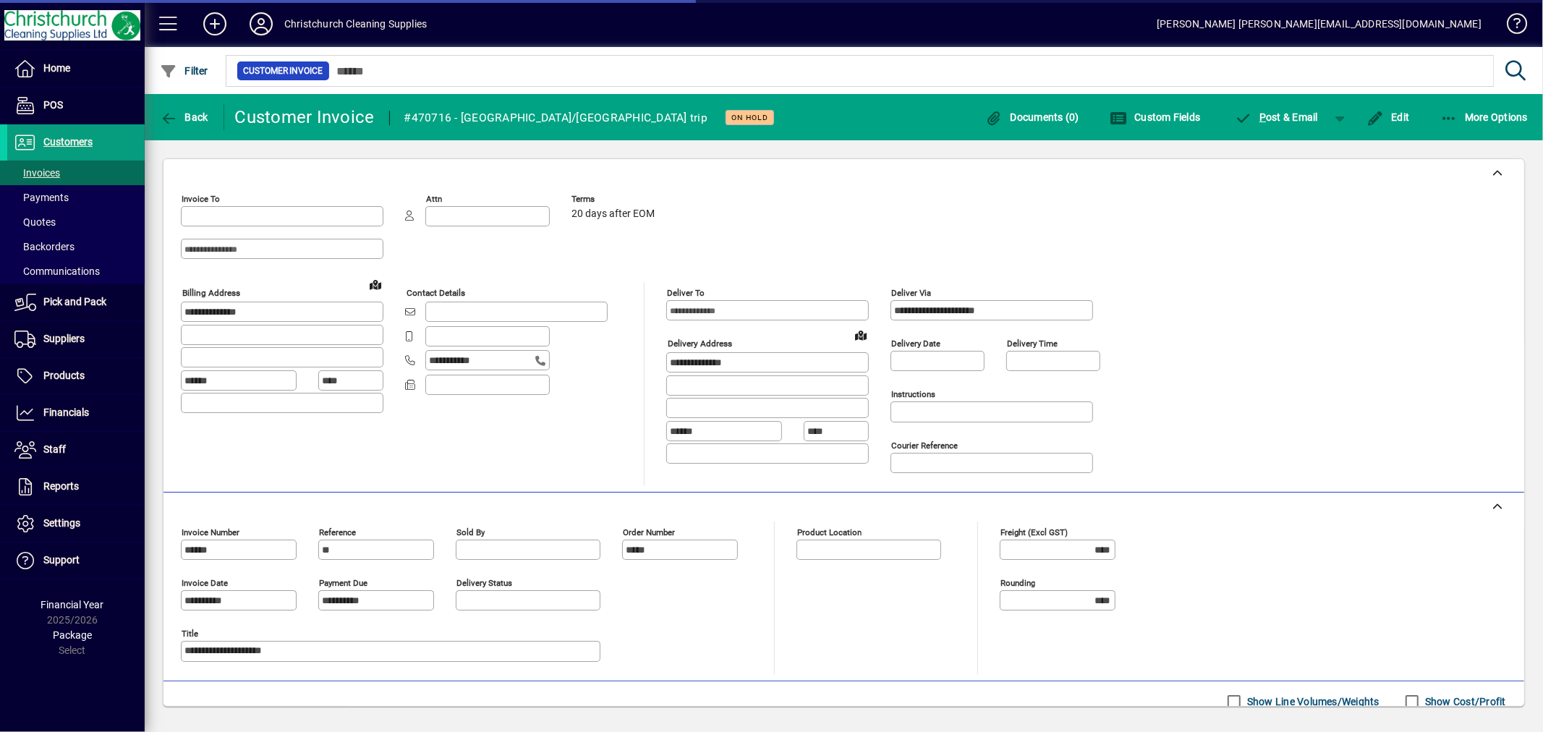
type input "**********"
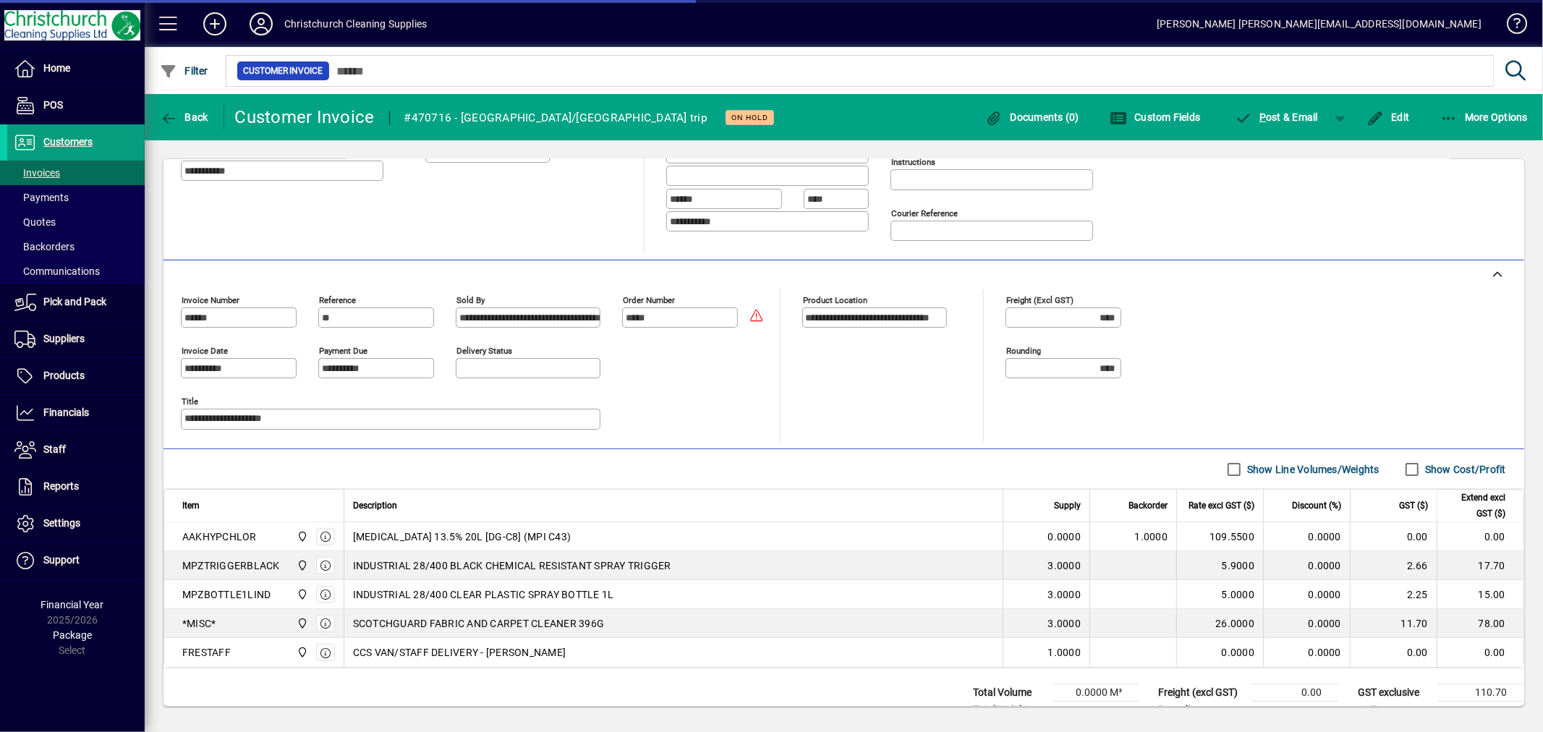
scroll to position [241, 0]
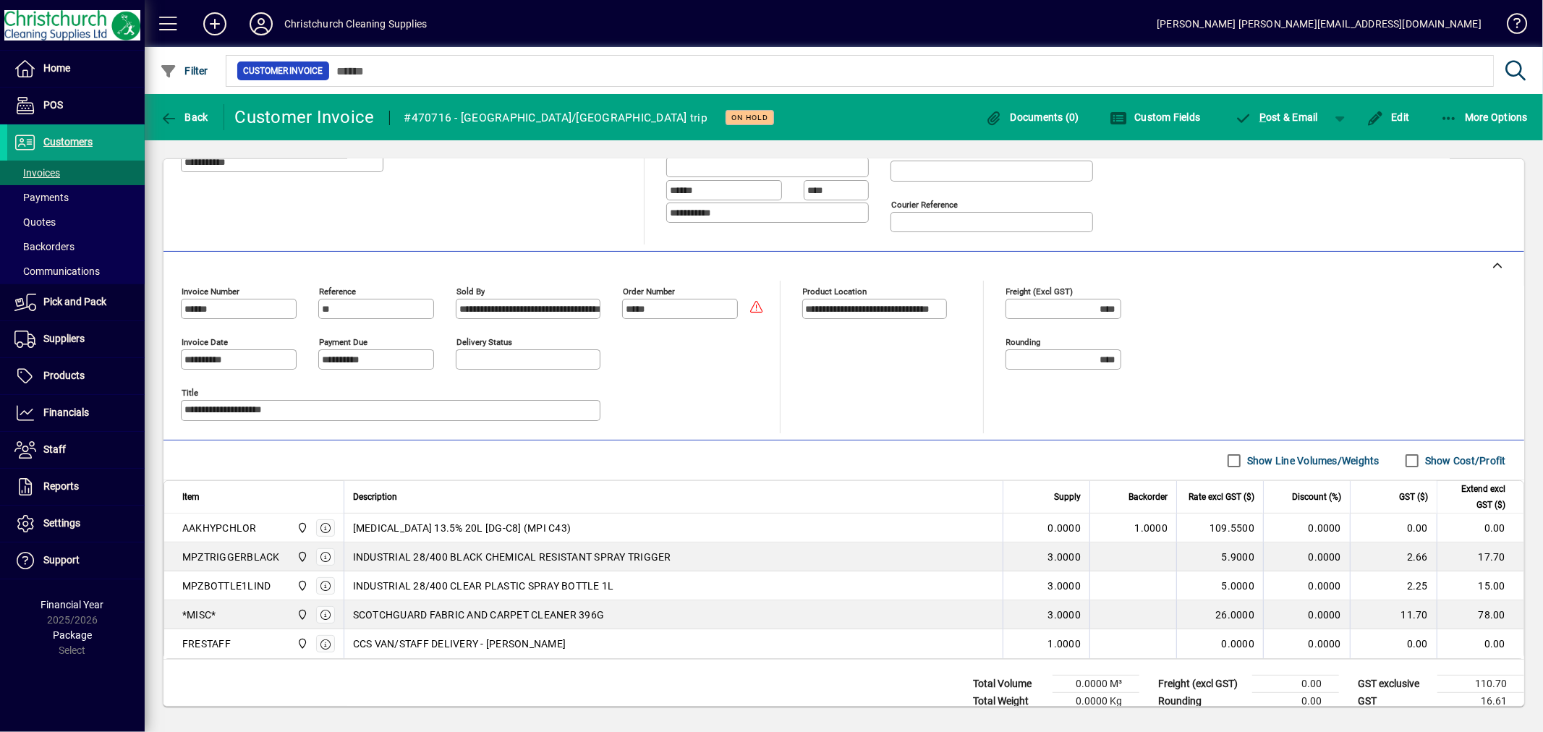
click at [487, 615] on span "SCOTCHGUARD FABRIC AND CARPET CLEANER 396G" at bounding box center [479, 615] width 252 height 14
click at [1399, 112] on span "Edit" at bounding box center [1387, 117] width 43 height 12
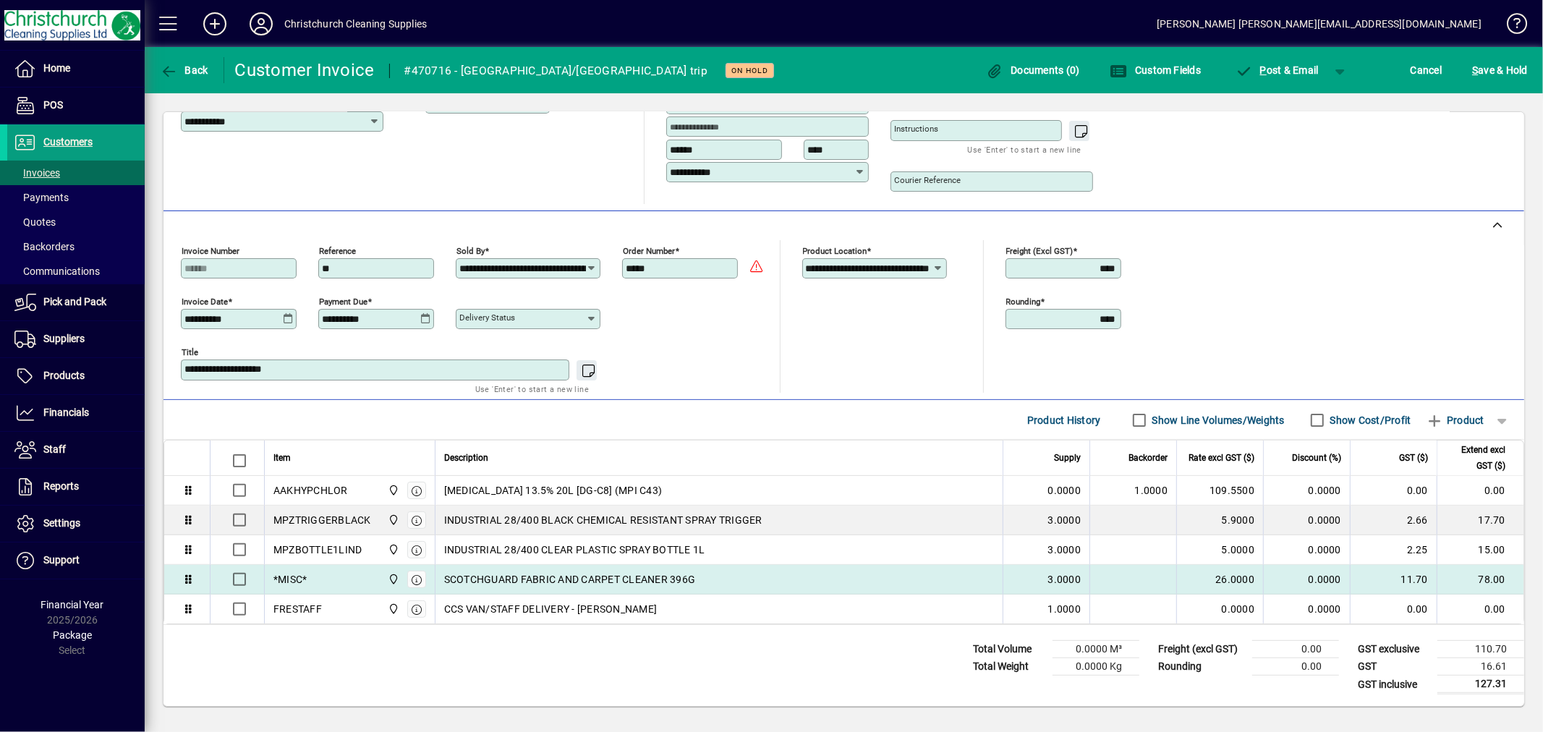
click at [551, 574] on span "SCOTCHGUARD FABRIC AND CARPET CLEANER 396G" at bounding box center [570, 579] width 252 height 14
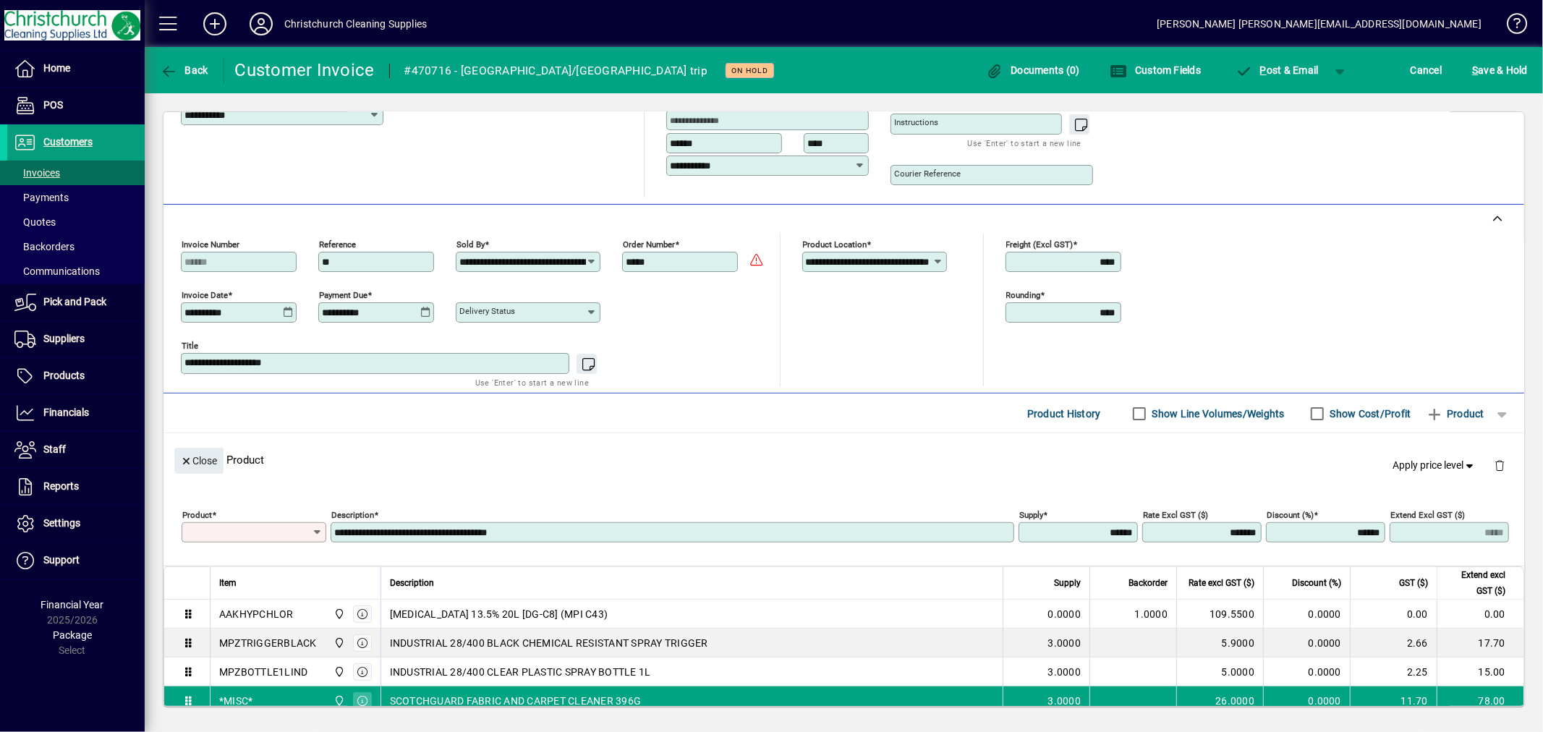
type input "******"
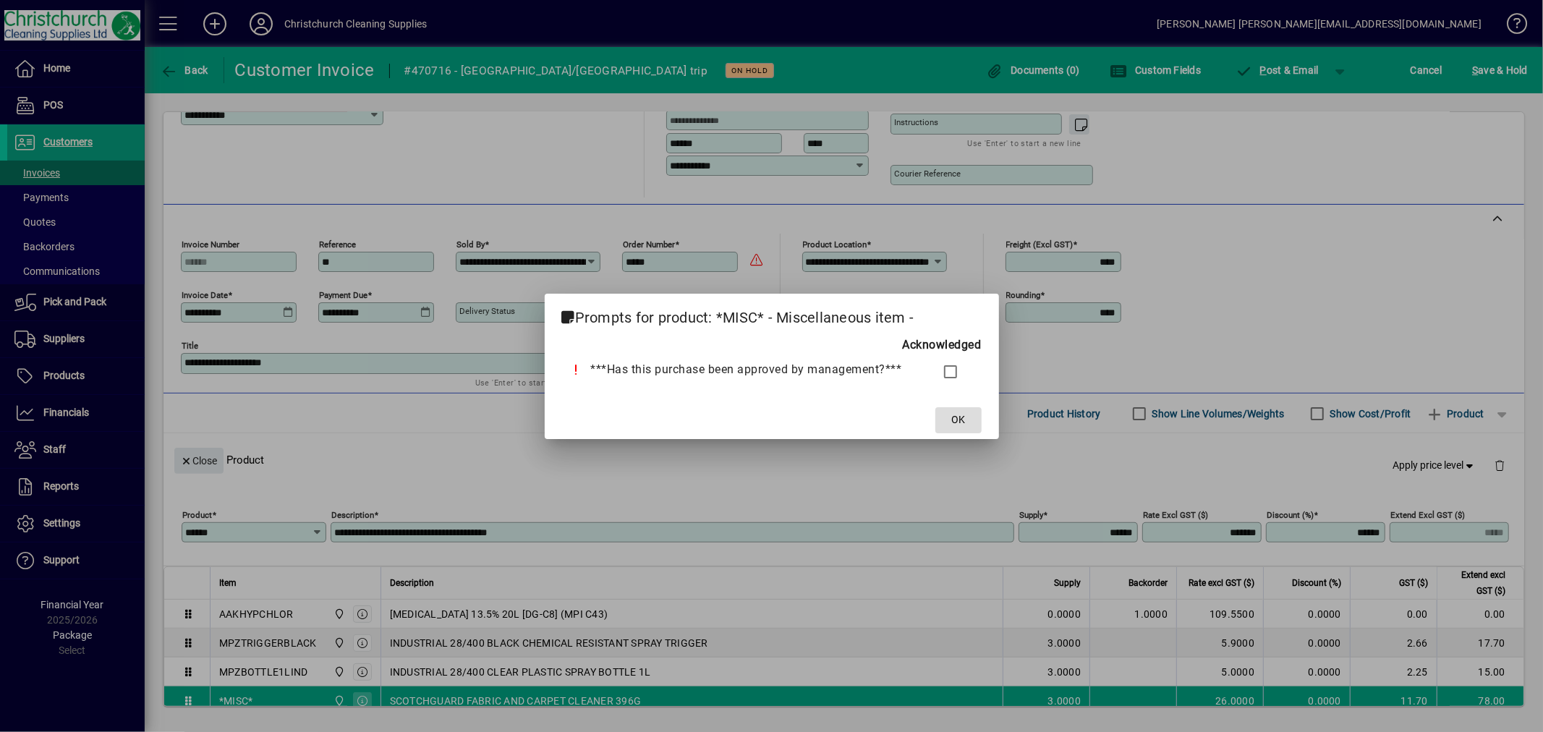
click at [951, 417] on span "OK" at bounding box center [958, 419] width 14 height 15
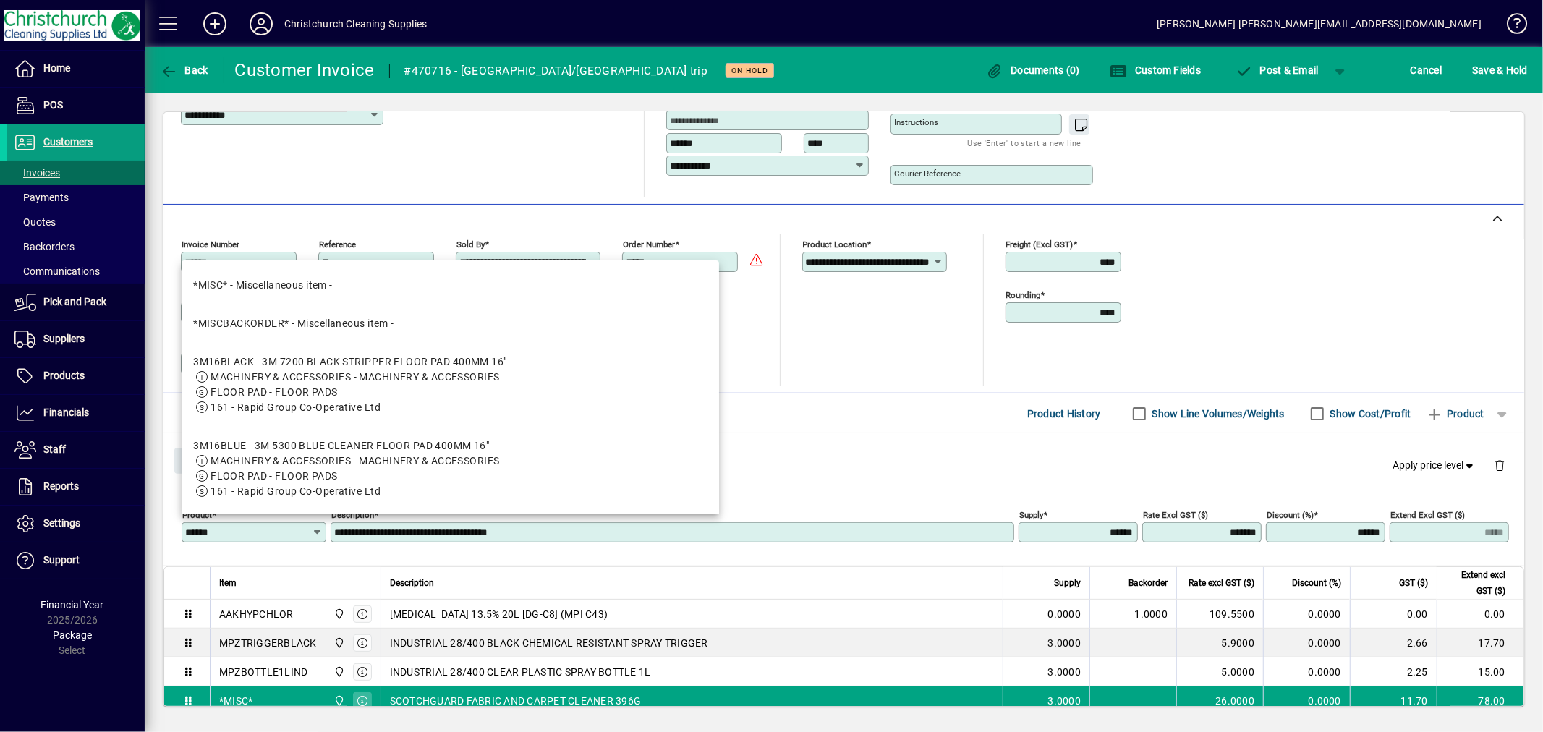
click at [846, 538] on input "**********" at bounding box center [673, 533] width 679 height 12
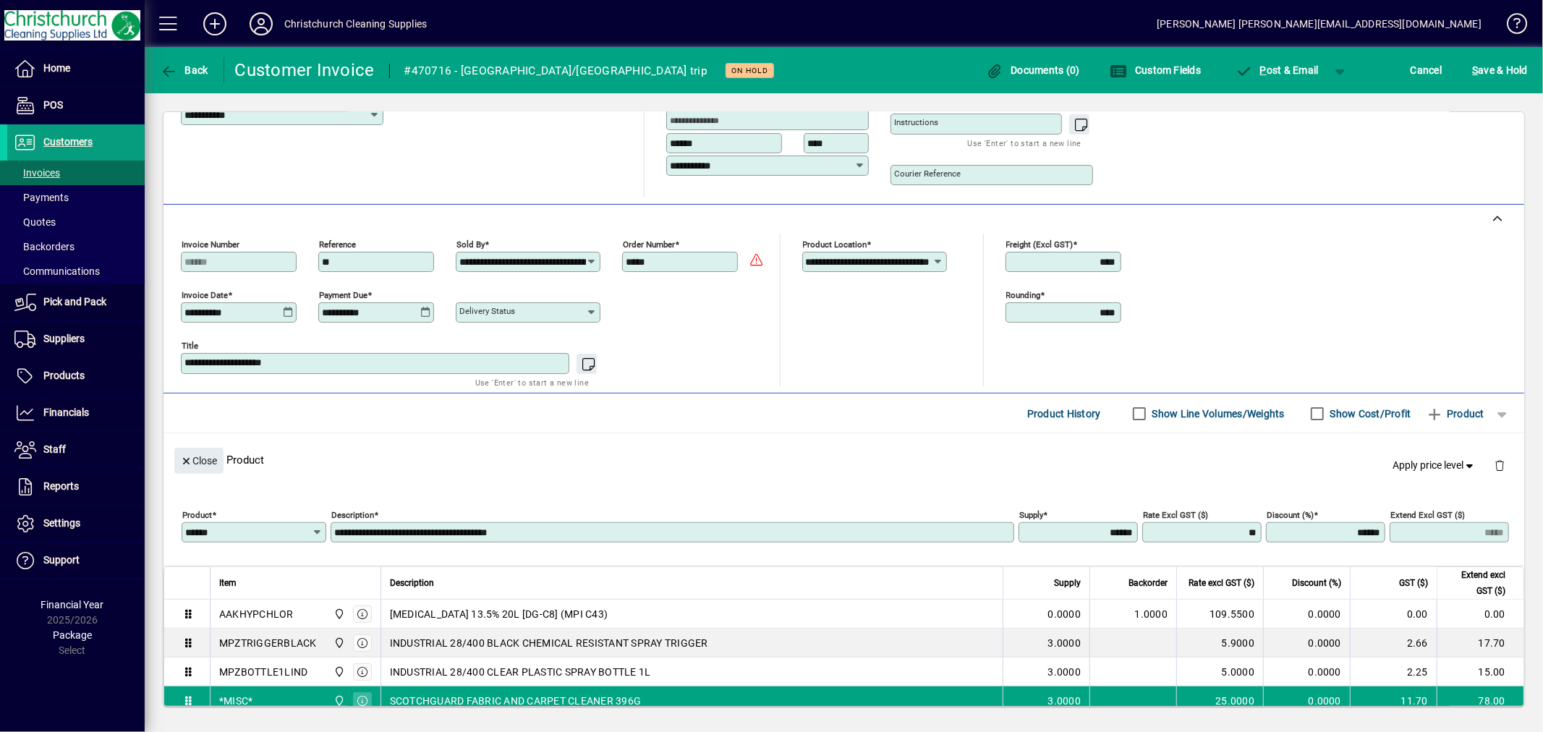
type input "*******"
type input "*****"
click at [1493, 67] on span "S ave & Hold" at bounding box center [1500, 70] width 56 height 23
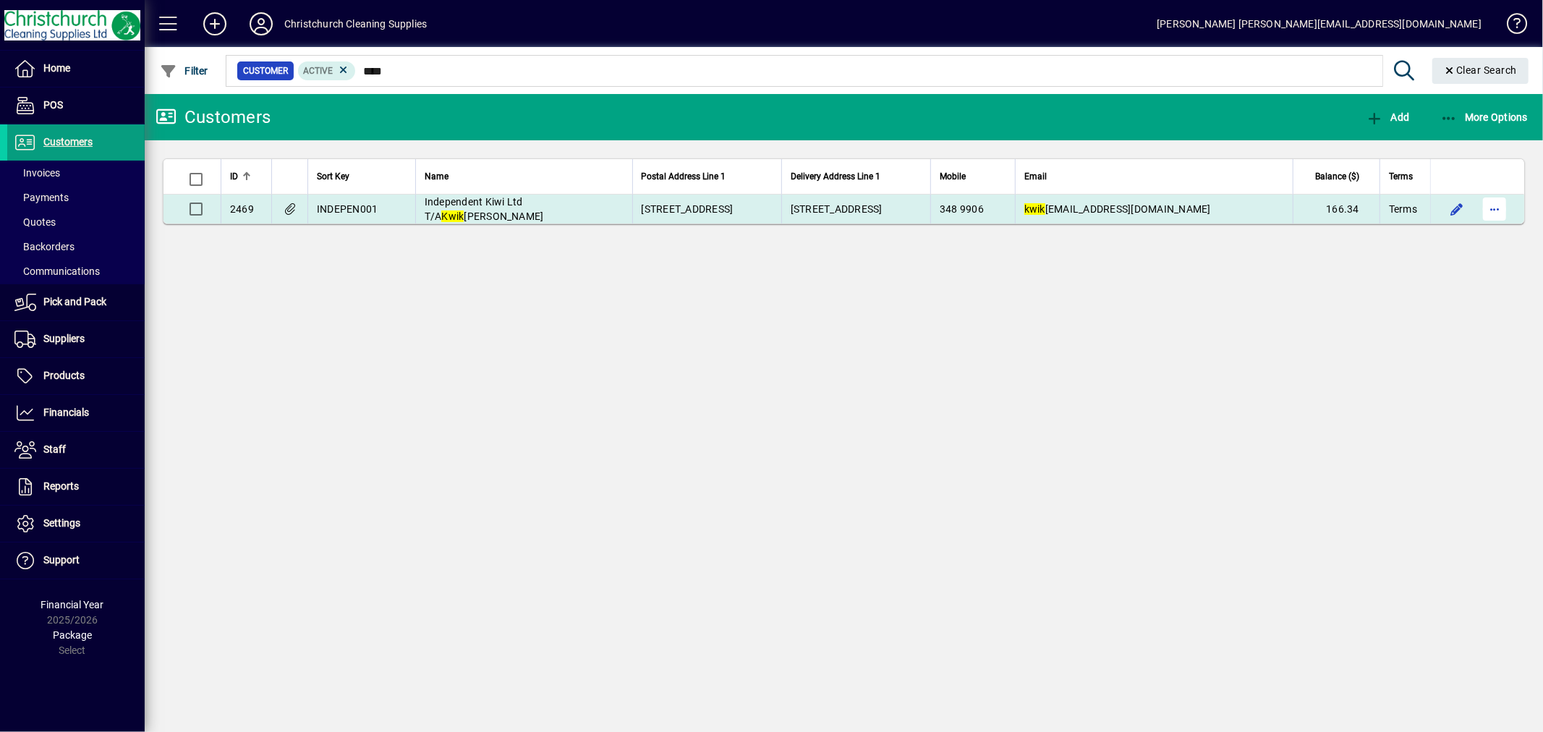
type input "****"
click at [1500, 213] on span "button" at bounding box center [1494, 209] width 35 height 35
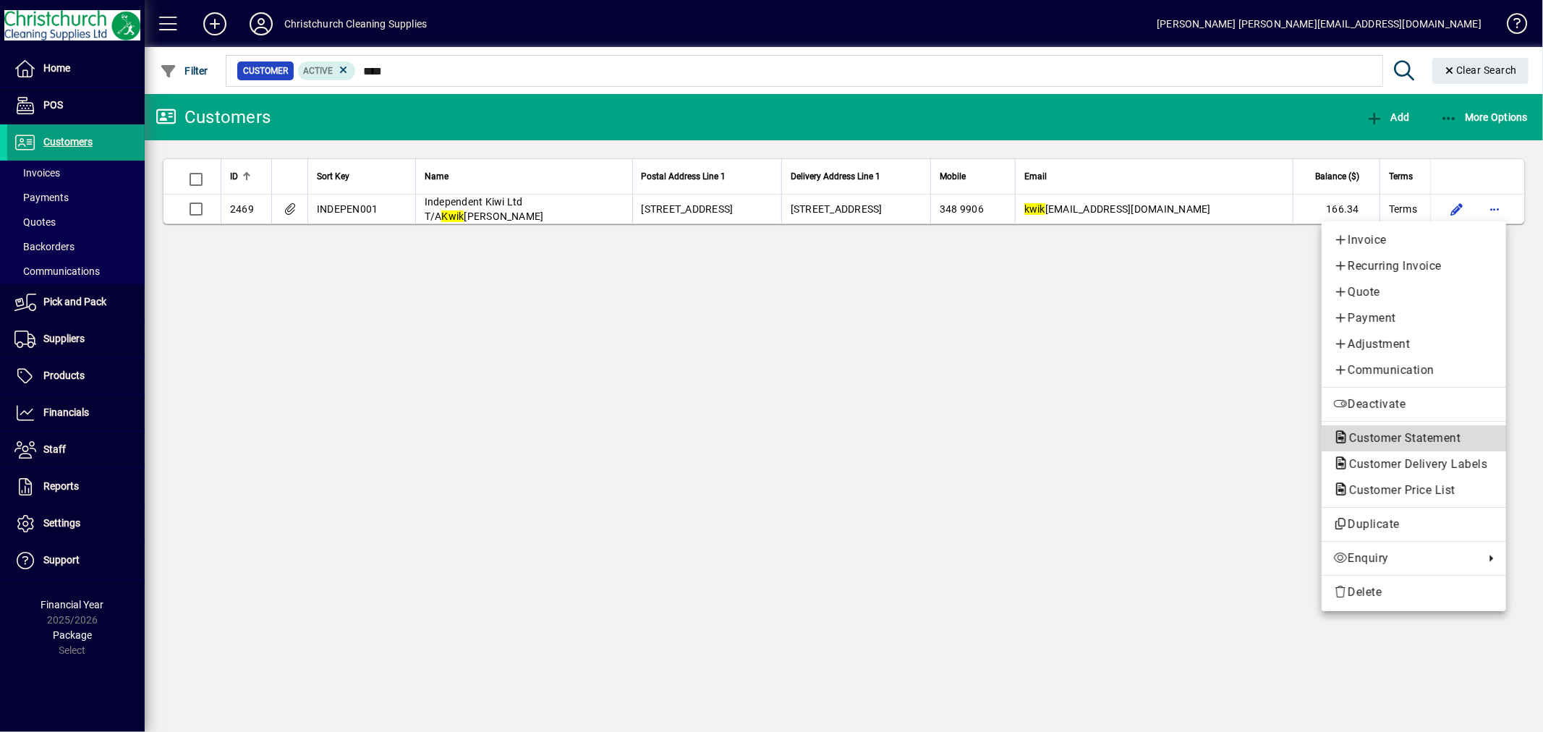
click at [1393, 437] on span "Customer Statement" at bounding box center [1400, 438] width 135 height 14
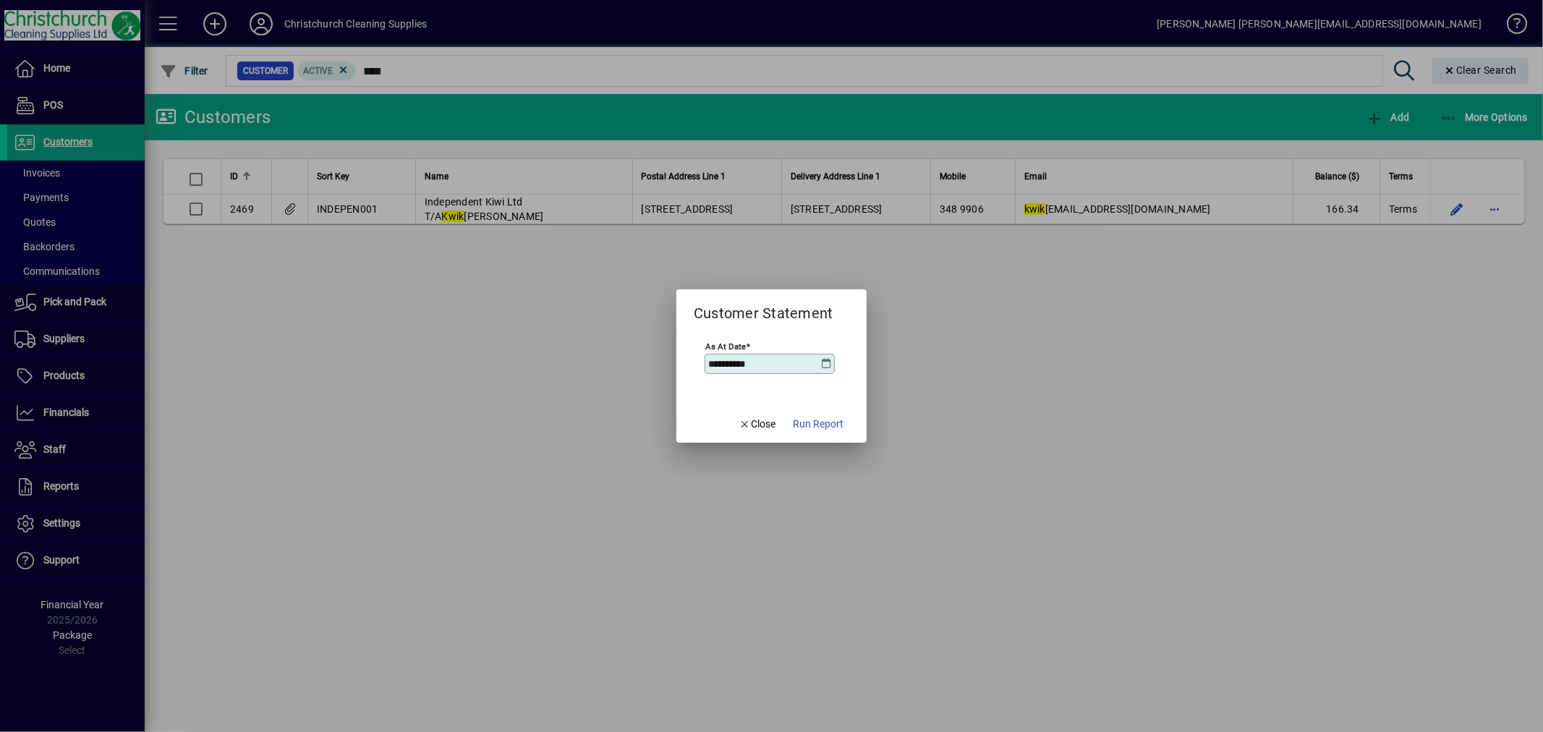
click at [827, 364] on icon at bounding box center [826, 364] width 12 height 12
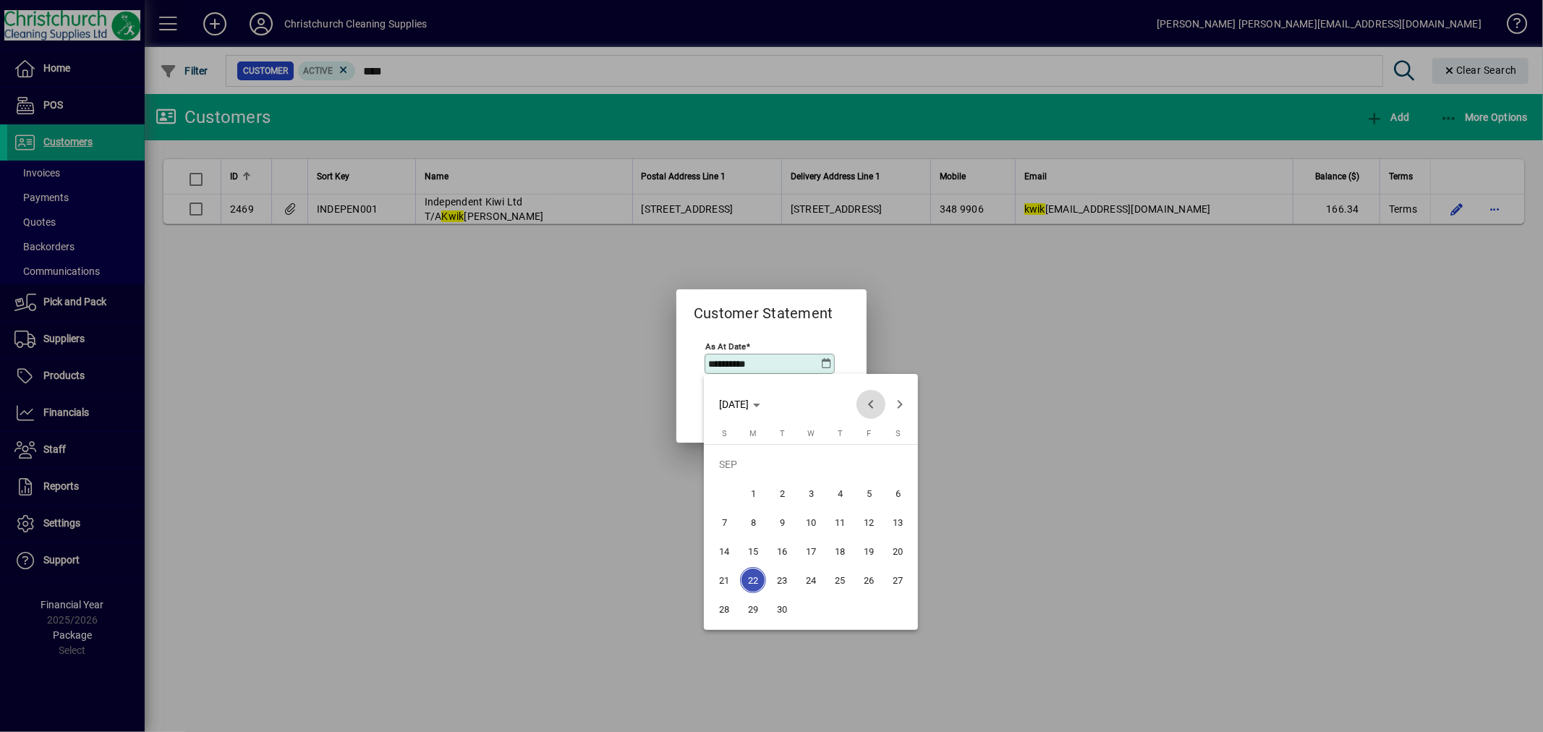
click at [872, 401] on span "Previous month" at bounding box center [870, 404] width 29 height 29
click at [722, 608] on span "31" at bounding box center [724, 609] width 26 height 26
type input "**********"
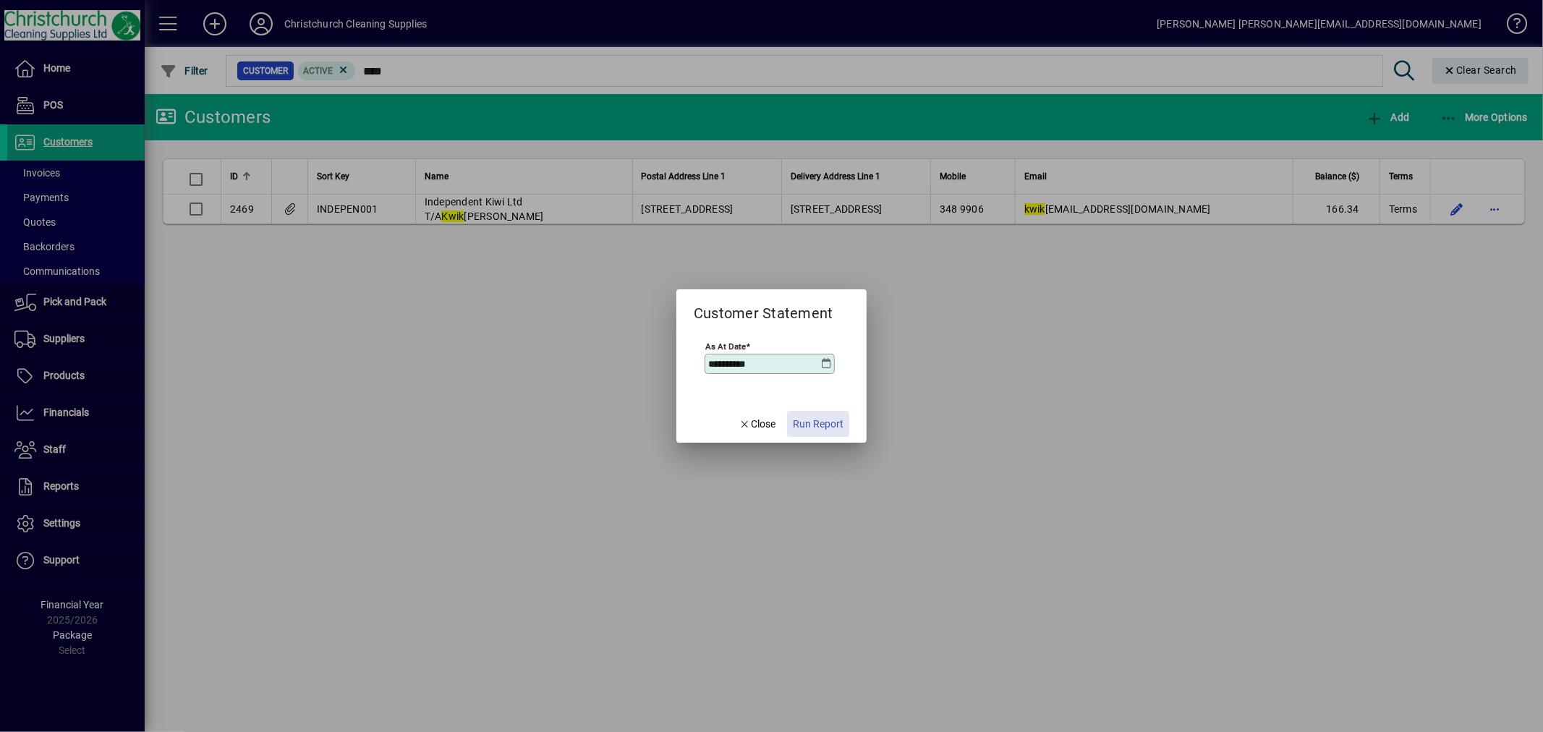
click at [834, 417] on span "Run Report" at bounding box center [818, 424] width 51 height 15
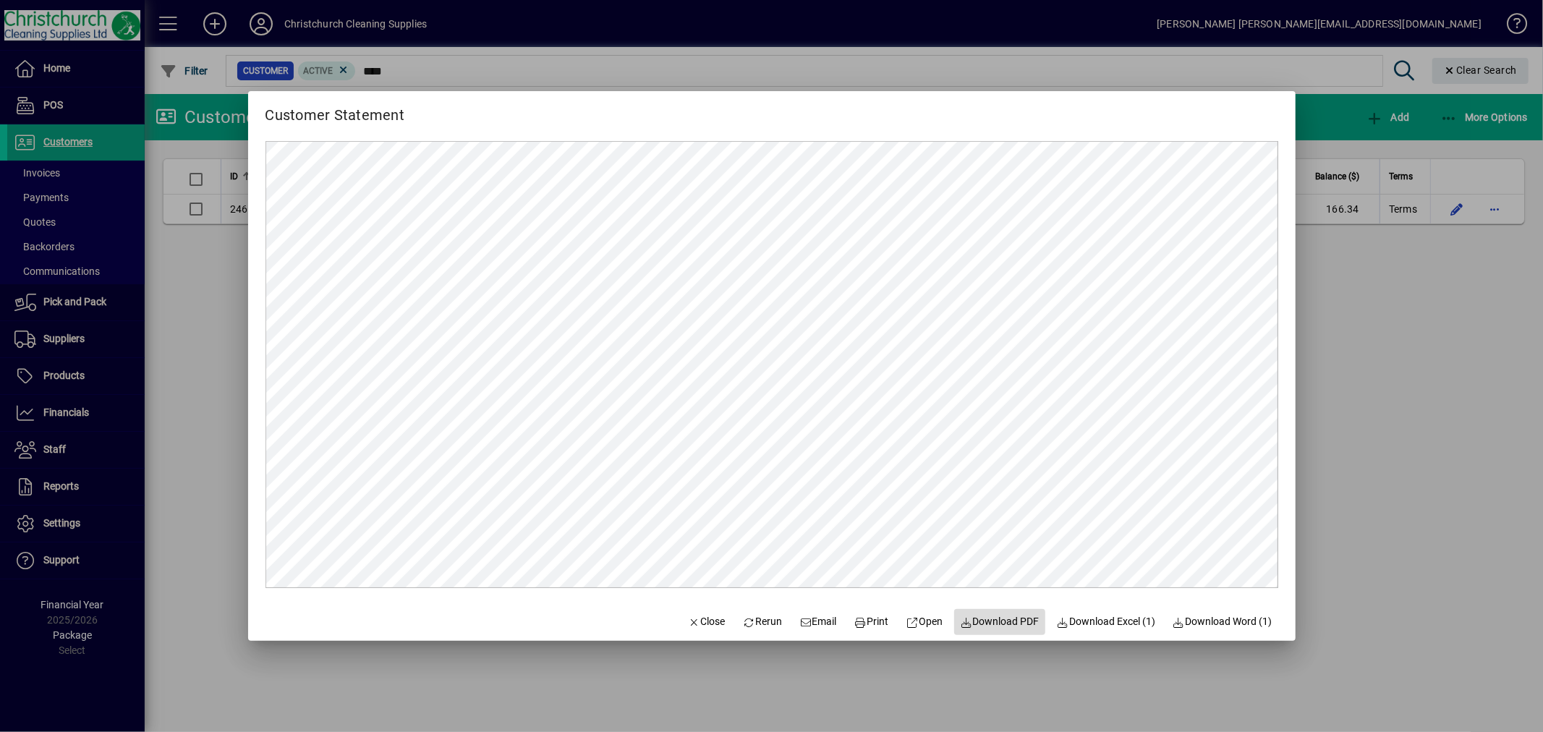
click at [991, 621] on span "Download PDF" at bounding box center [1000, 621] width 80 height 15
